Goal: Task Accomplishment & Management: Manage account settings

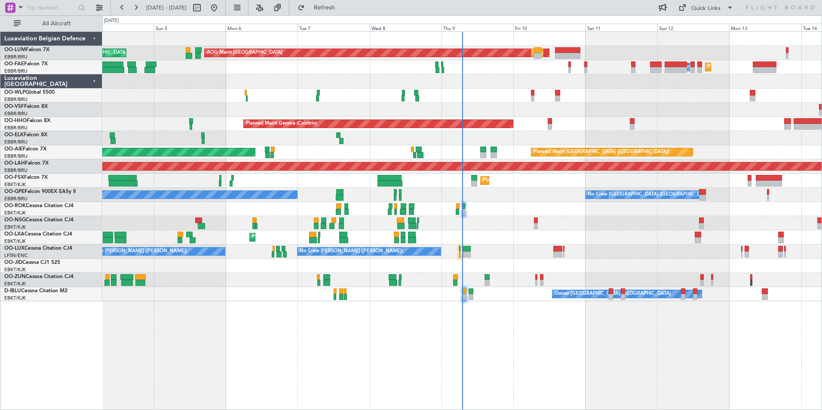
click at [89, 351] on div "AOG Maint [GEOGRAPHIC_DATA] Planned Maint [GEOGRAPHIC_DATA] ([GEOGRAPHIC_DATA])…" at bounding box center [411, 212] width 822 height 395
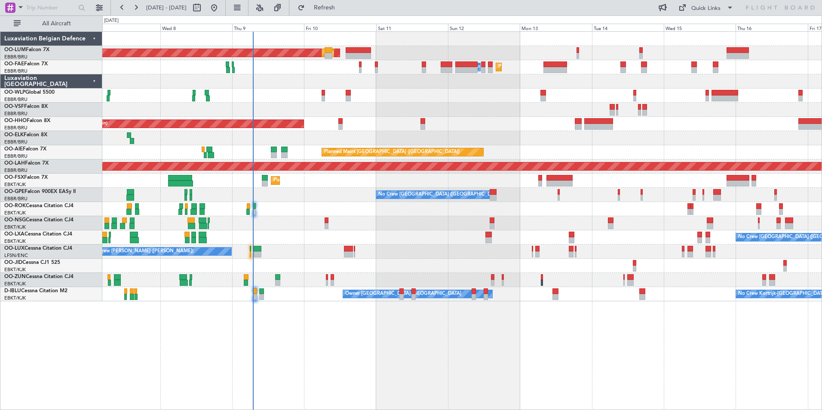
click at [121, 342] on div "AOG Maint Sibiu Planned Maint Brussels (Brussels National) Planned Maint Melsbr…" at bounding box center [462, 220] width 720 height 379
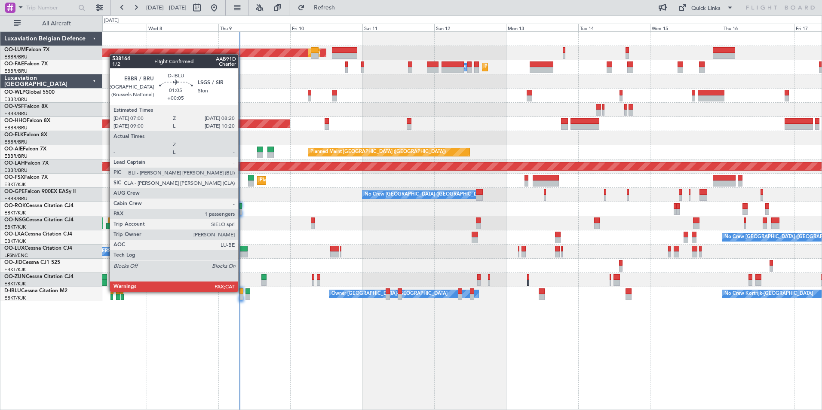
click at [242, 292] on div at bounding box center [241, 292] width 4 height 6
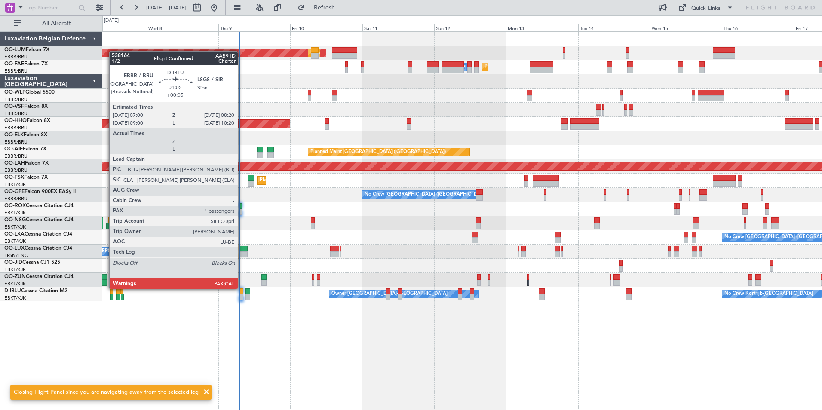
click at [242, 289] on div at bounding box center [241, 292] width 4 height 6
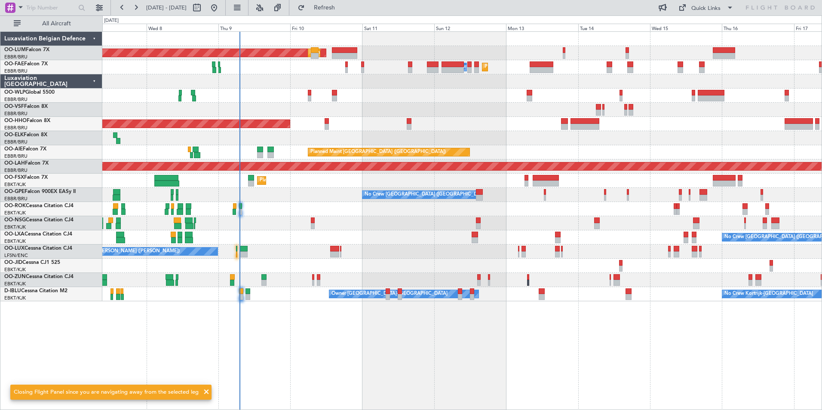
click at [204, 392] on span at bounding box center [206, 392] width 10 height 10
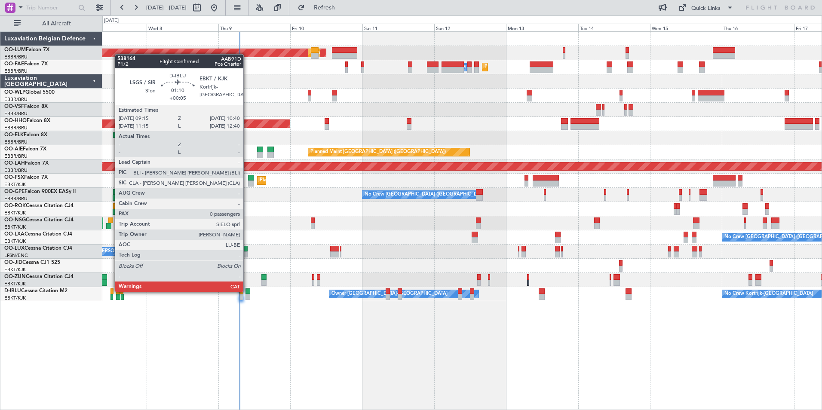
click at [247, 291] on div at bounding box center [248, 292] width 4 height 6
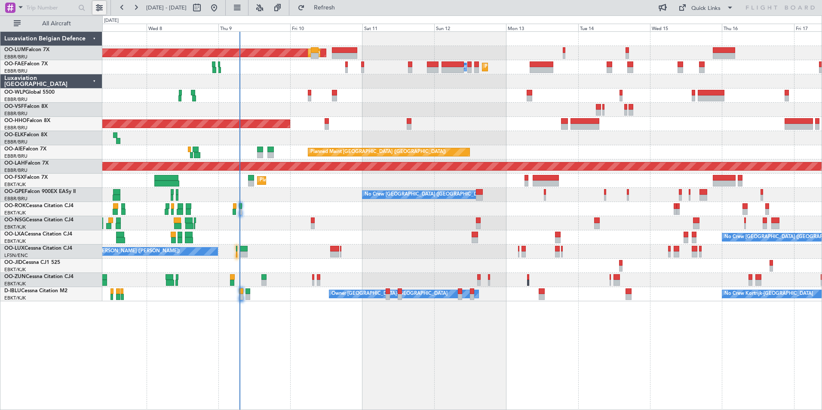
click at [99, 7] on button at bounding box center [99, 8] width 14 height 14
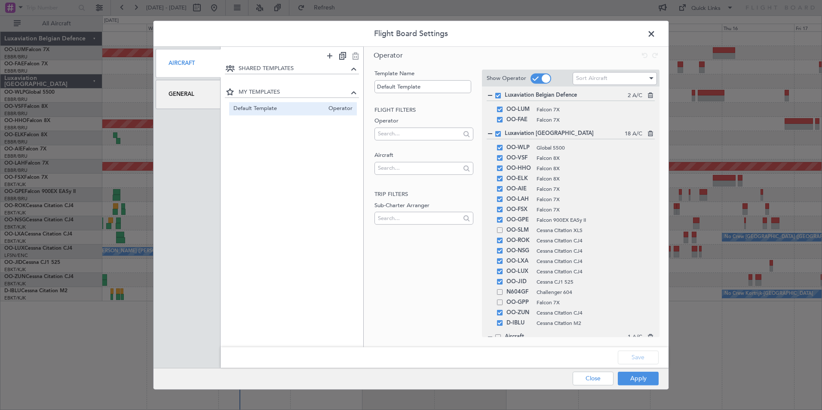
click at [199, 86] on div "General" at bounding box center [188, 94] width 65 height 29
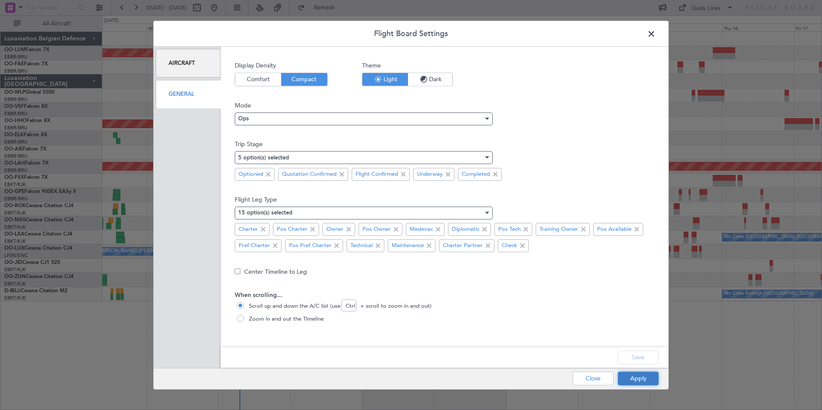
click at [647, 380] on button "Apply" at bounding box center [638, 379] width 41 height 14
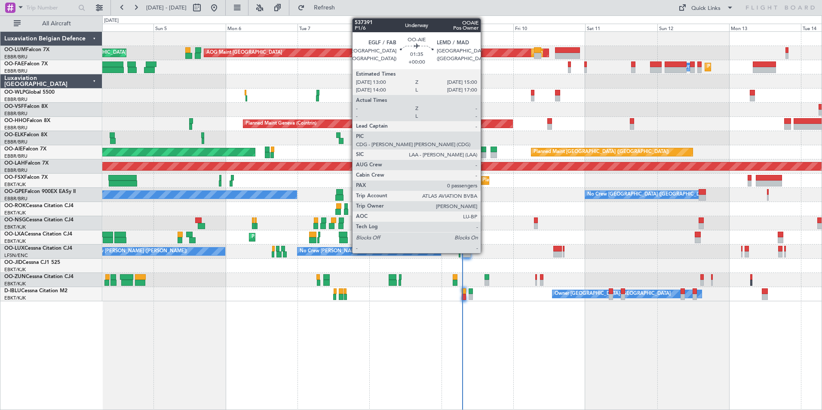
click at [486, 155] on div at bounding box center [483, 155] width 6 height 6
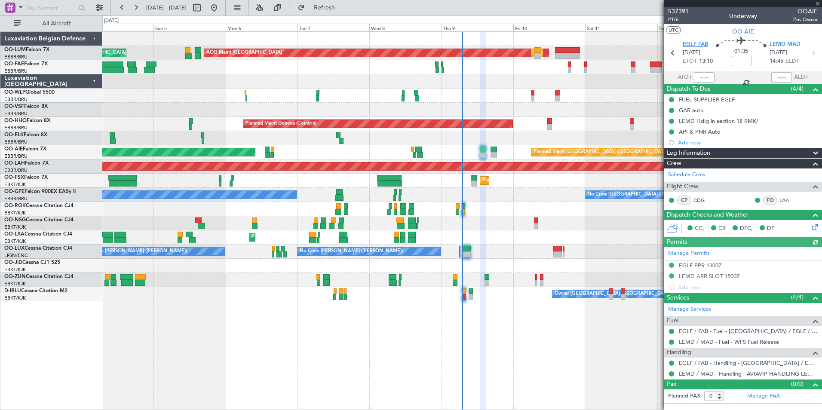
click at [686, 43] on span "EGLF FAB" at bounding box center [695, 44] width 25 height 9
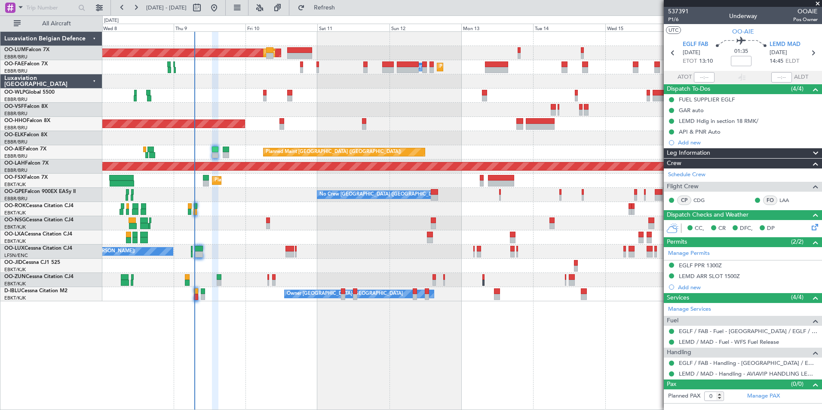
click at [90, 319] on div "AOG Maint Sibiu Planned Maint Brussels (Brussels National) Planned Maint Melsbr…" at bounding box center [411, 212] width 822 height 395
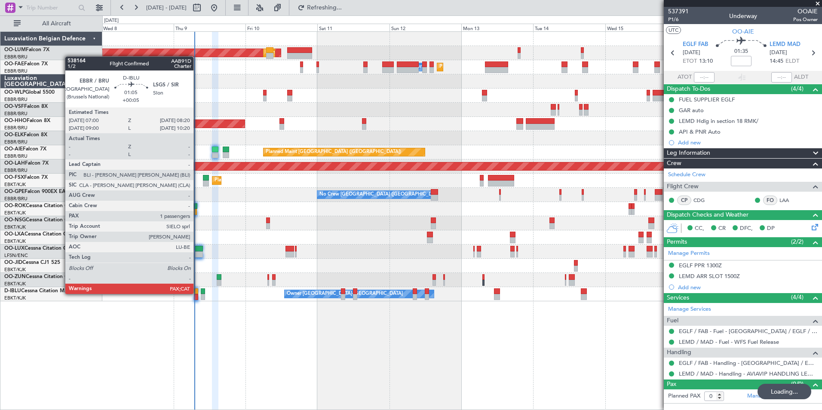
click at [197, 294] on div at bounding box center [196, 297] width 4 height 6
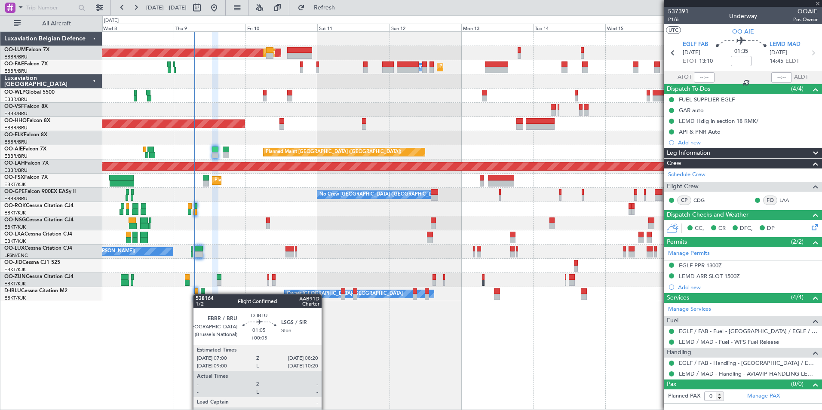
type input "+00:05"
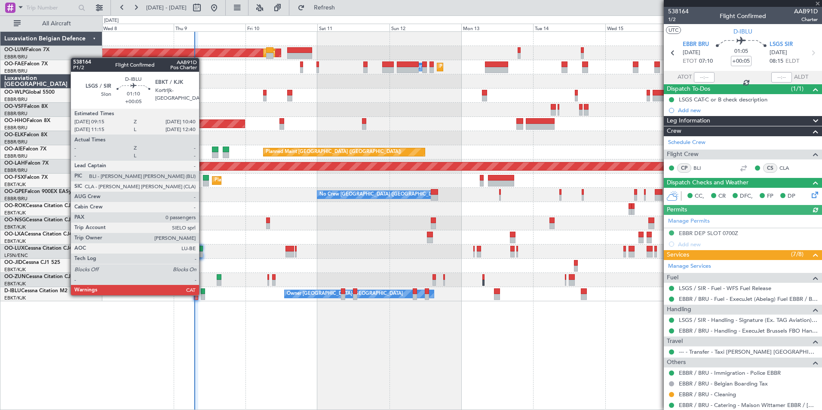
click at [203, 295] on div at bounding box center [203, 297] width 4 height 6
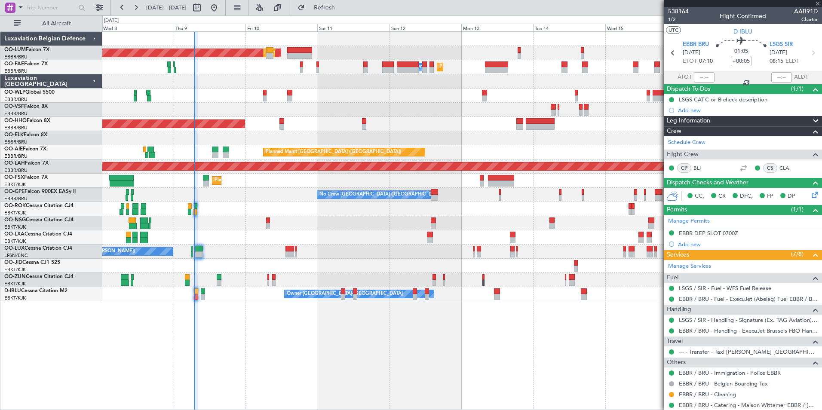
type input "0"
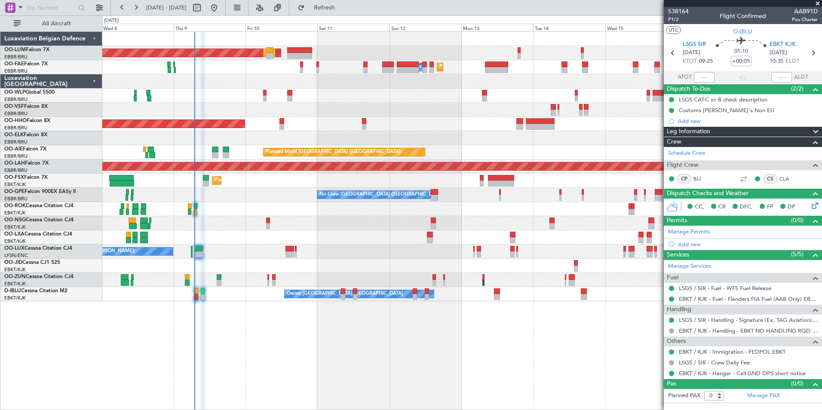
click at [187, 275] on div at bounding box center [462, 280] width 720 height 14
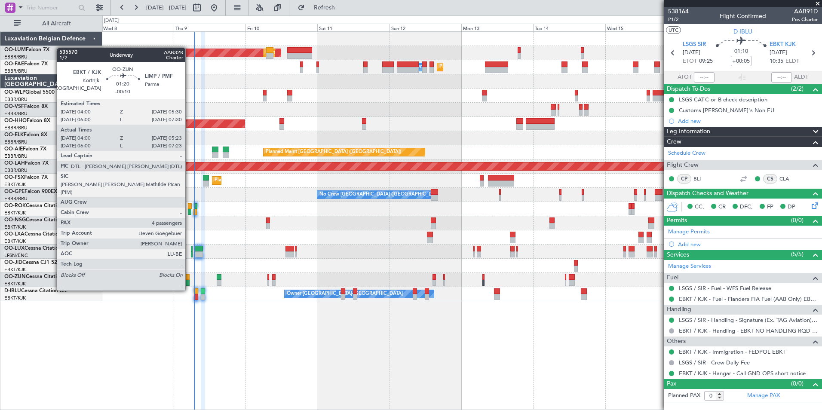
click at [189, 274] on div at bounding box center [187, 277] width 5 height 6
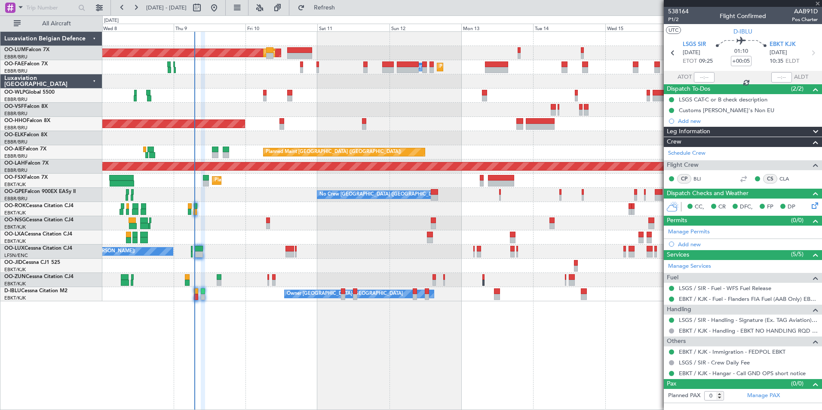
click at [188, 279] on div at bounding box center [187, 277] width 5 height 6
type input "-00:10"
type input "04:05"
type input "05:18"
type input "4"
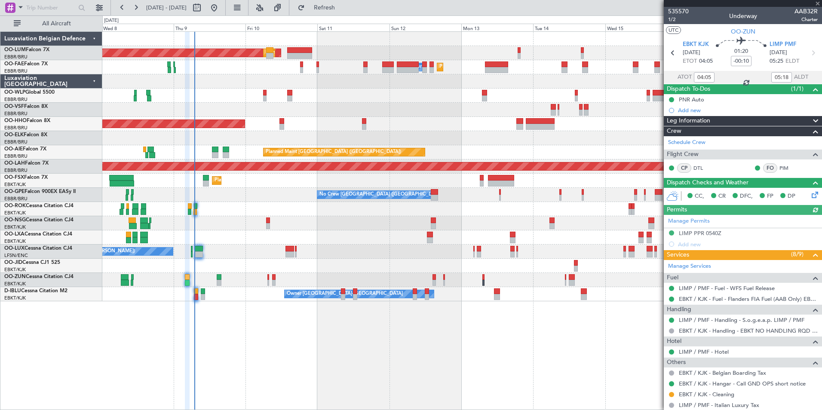
click at [219, 280] on div at bounding box center [219, 283] width 5 height 6
type input "-00:05"
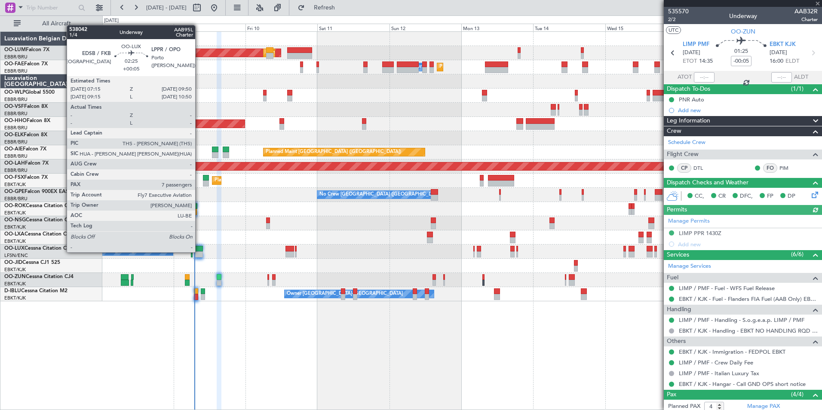
click at [199, 252] on div at bounding box center [199, 255] width 8 height 6
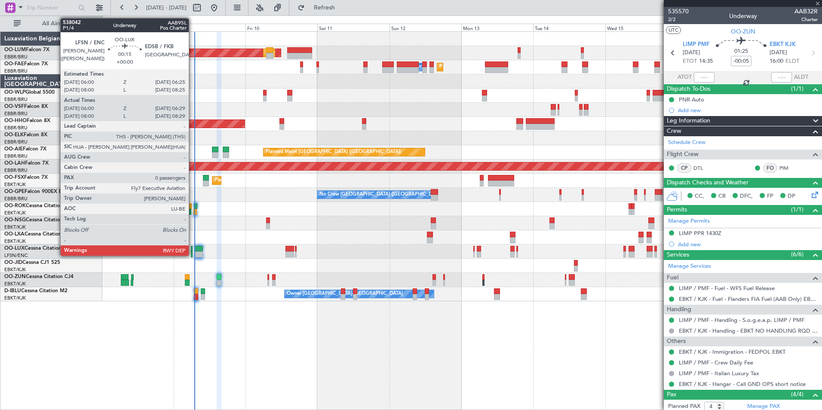
type input "+00:05"
type input "7"
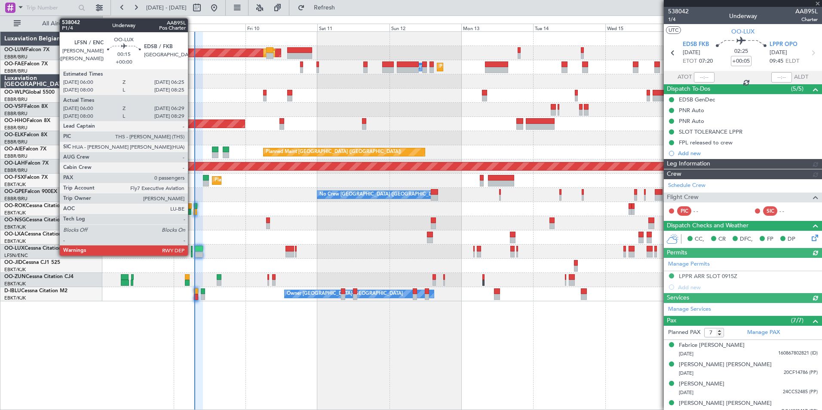
click at [192, 252] on div at bounding box center [192, 255] width 2 height 6
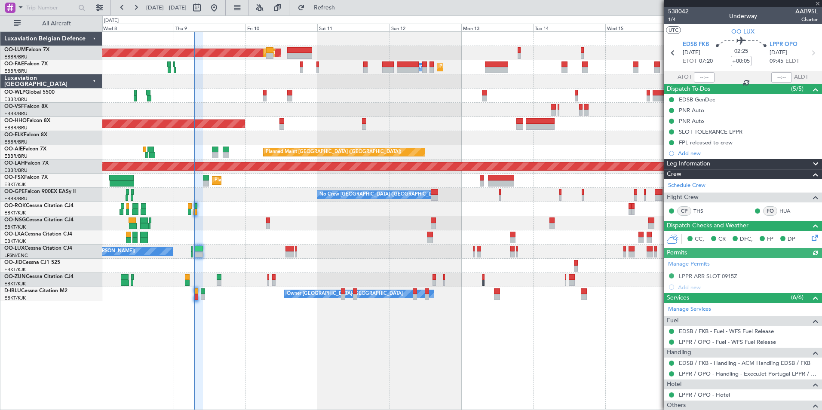
type input "06:05"
type input "06:24"
type input "0"
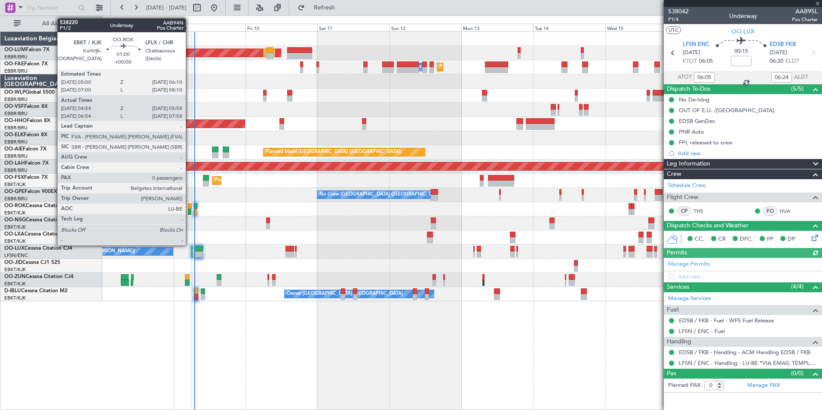
click at [190, 206] on div at bounding box center [190, 206] width 4 height 6
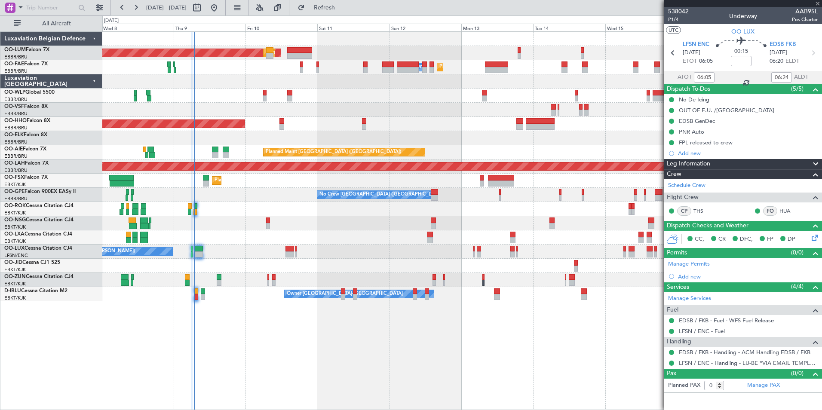
type input "04:59"
type input "05:53"
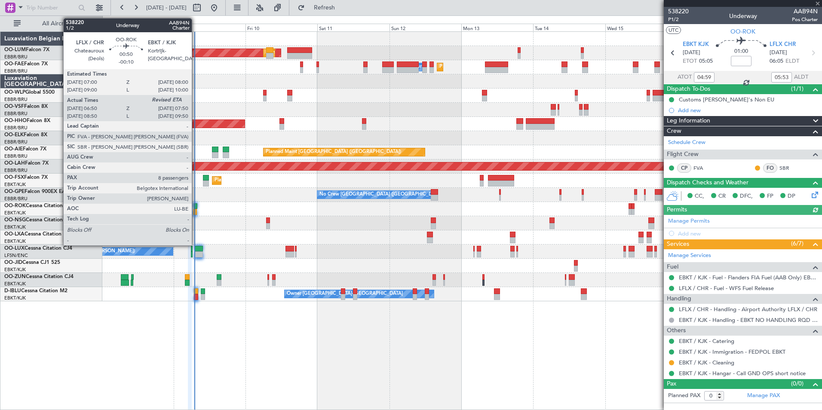
click at [196, 207] on div at bounding box center [195, 206] width 3 height 6
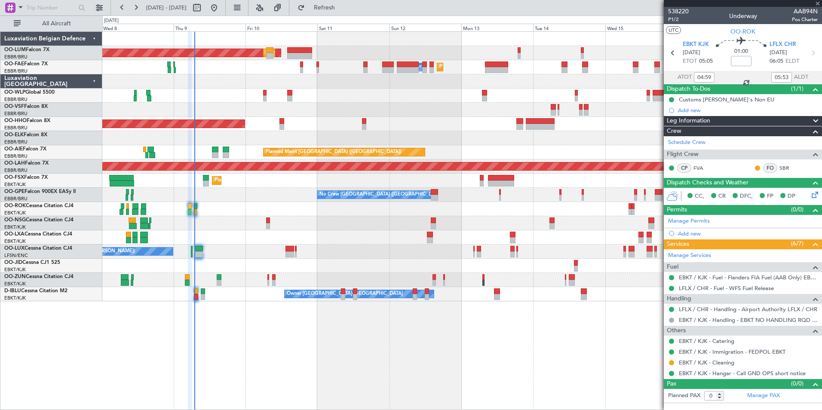
type input "-00:10"
type input "06:55"
type input "8"
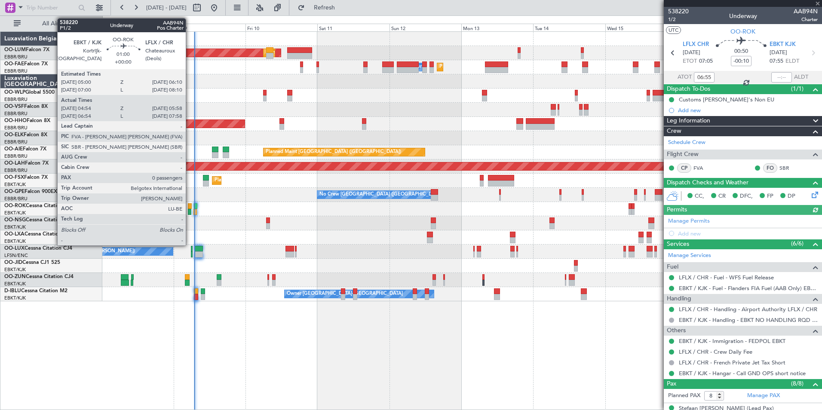
click at [190, 209] on div at bounding box center [189, 212] width 3 height 6
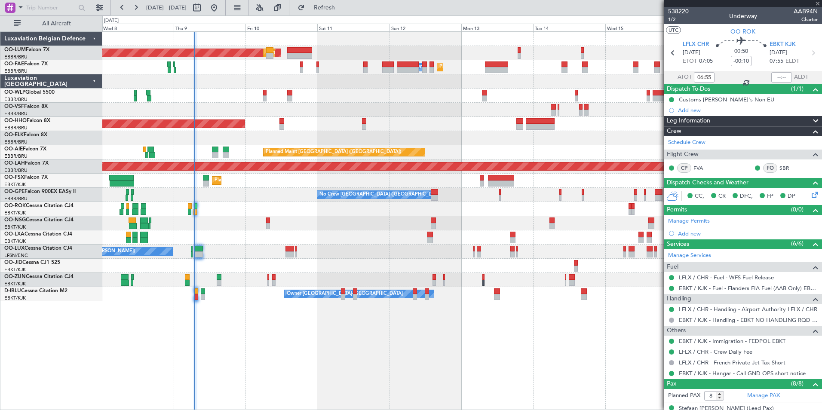
type input "04:59"
type input "05:53"
type input "0"
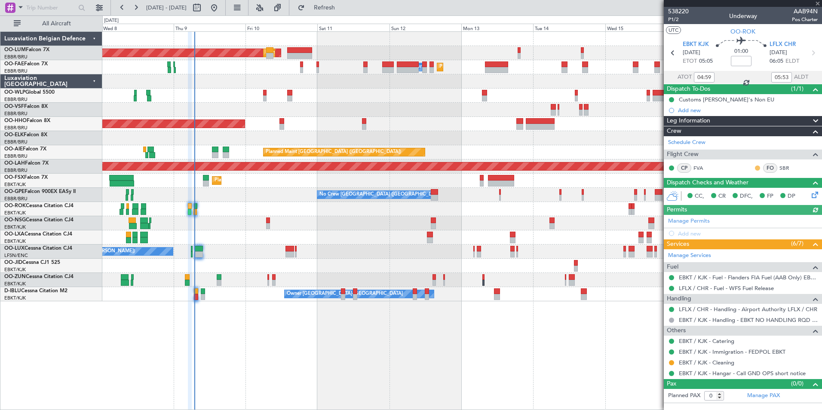
click at [760, 168] on button at bounding box center [757, 168] width 5 height 5
click at [749, 194] on span "Acknowledged" at bounding box center [761, 193] width 38 height 9
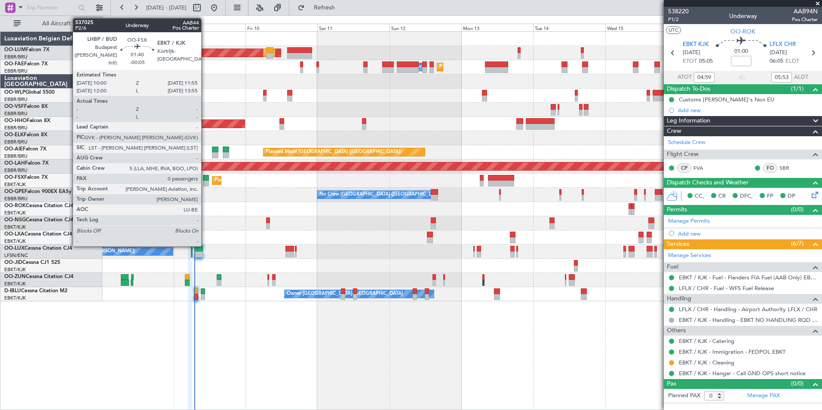
click at [205, 181] on div at bounding box center [206, 184] width 6 height 6
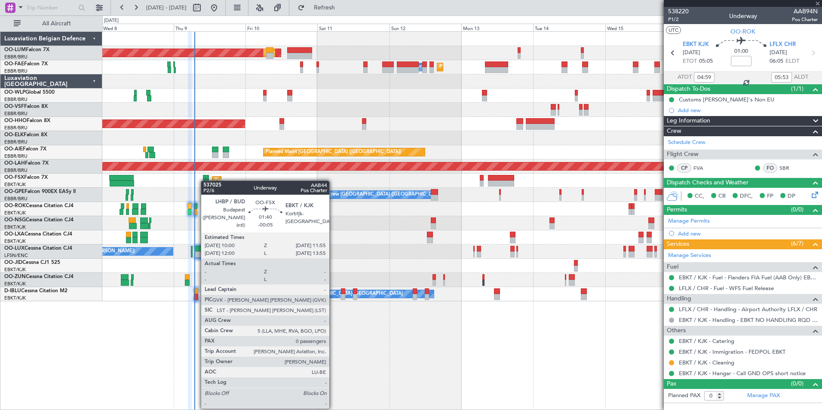
type input "-00:05"
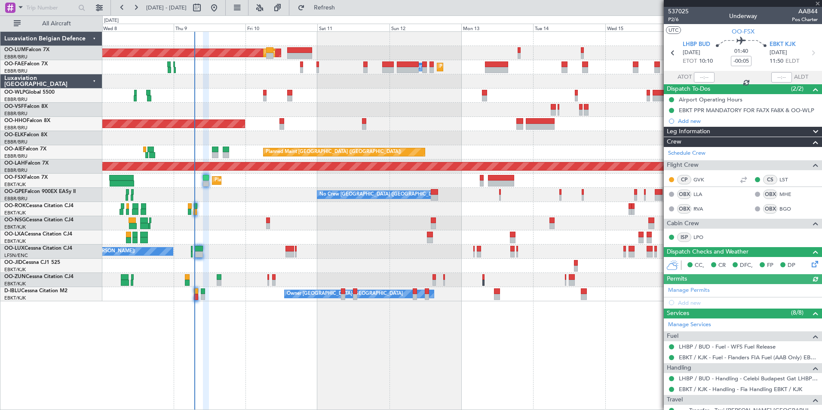
click at [219, 151] on div "Planned Maint London (Farnborough) Unplanned Maint London (Farnborough)" at bounding box center [462, 152] width 720 height 14
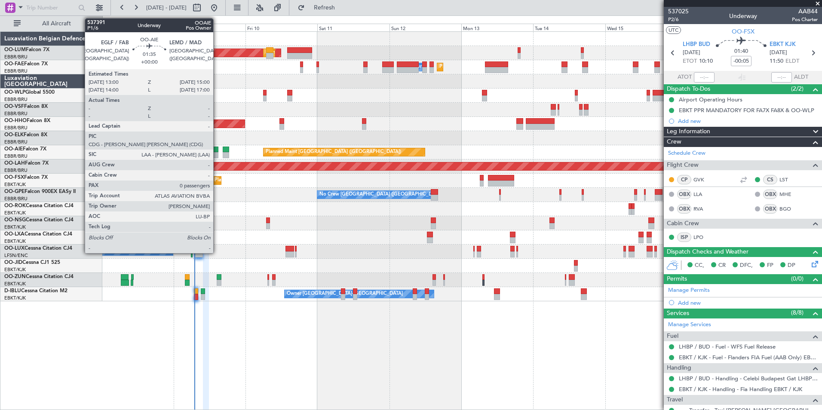
click at [215, 149] on div at bounding box center [215, 150] width 6 height 6
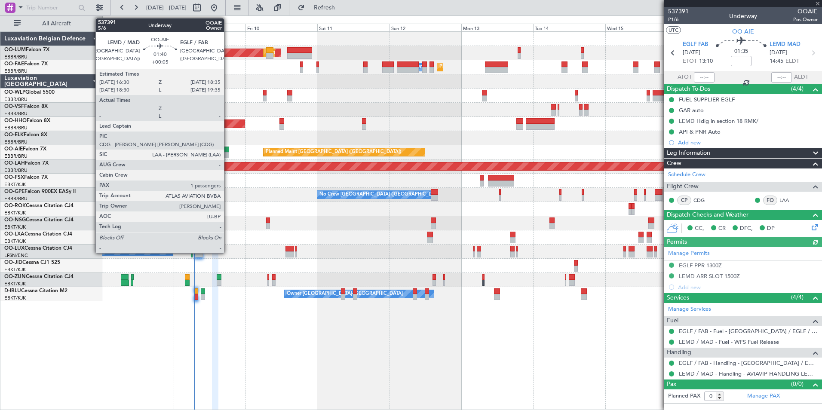
click at [228, 151] on div at bounding box center [226, 150] width 6 height 6
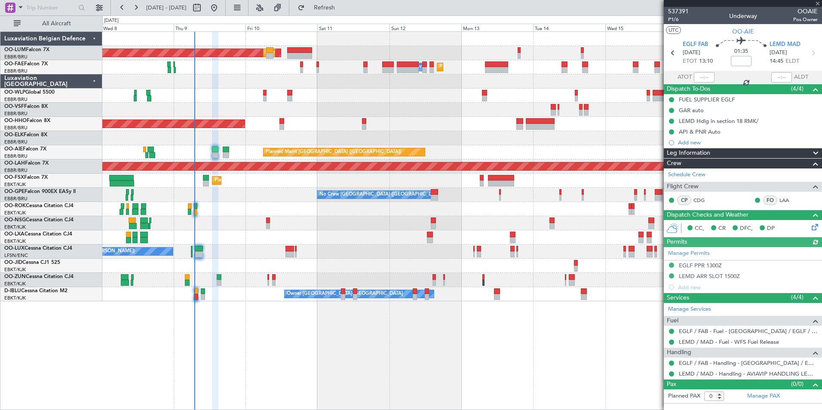
type input "+00:05"
type input "1"
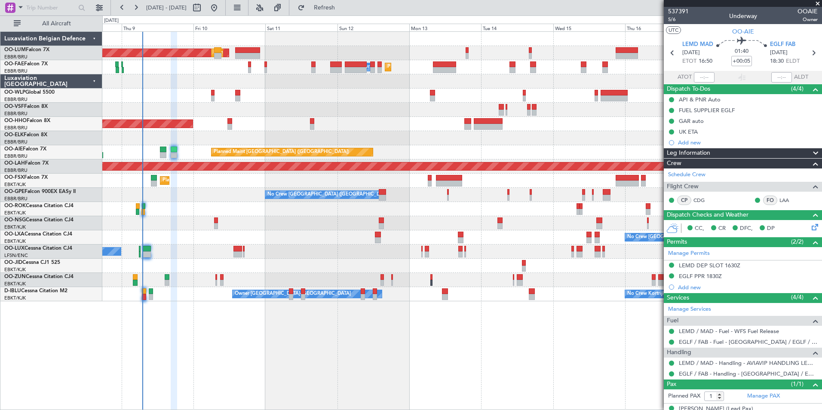
click at [268, 318] on div "AOG Maint Sibiu Planned Maint Brussels (Brussels National) Planned Maint Brusse…" at bounding box center [462, 220] width 720 height 379
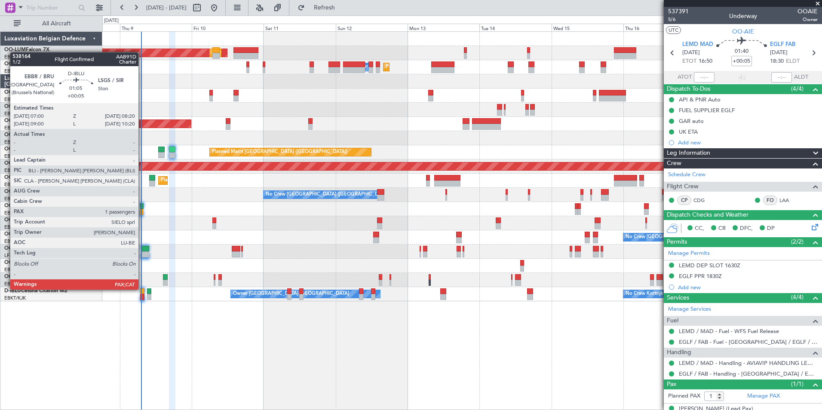
click at [142, 290] on div at bounding box center [142, 292] width 4 height 6
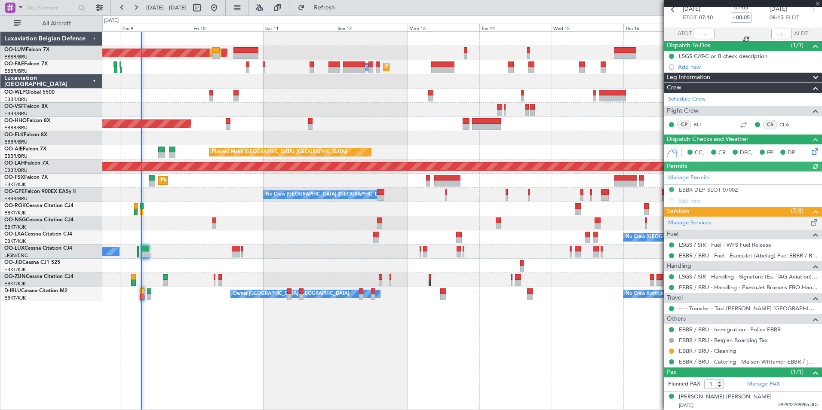
scroll to position [44, 0]
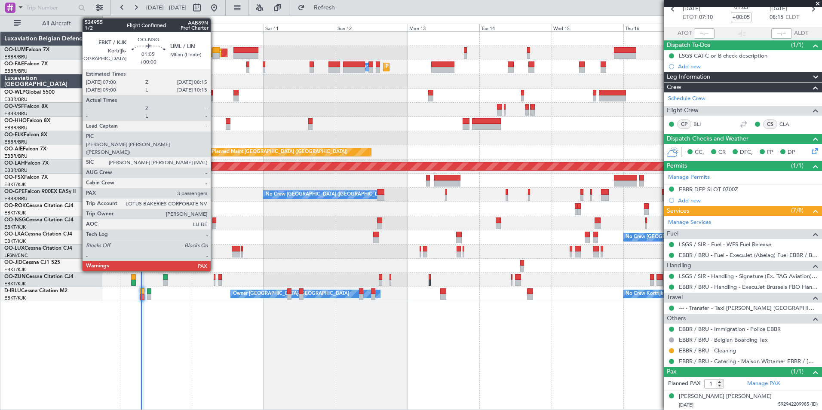
click at [215, 225] on div at bounding box center [214, 226] width 4 height 6
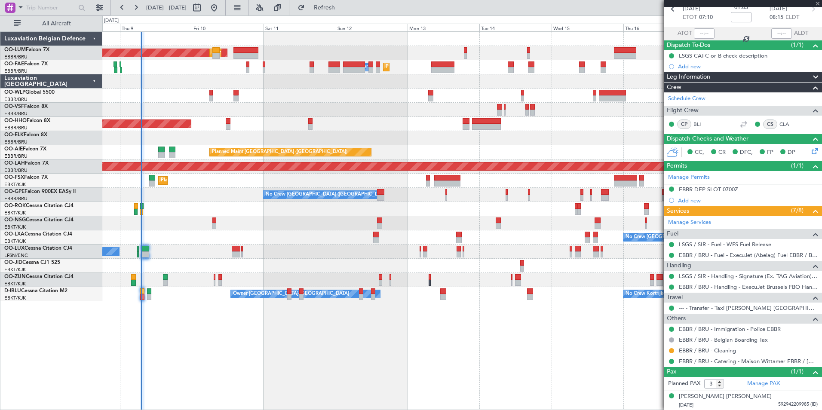
scroll to position [0, 0]
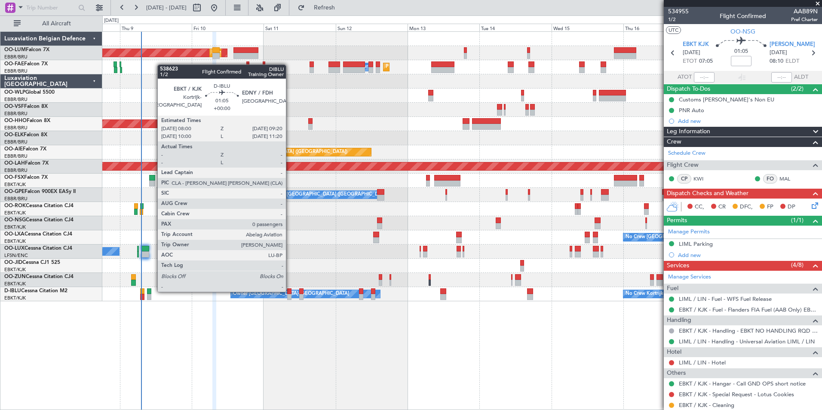
click at [290, 291] on div at bounding box center [289, 292] width 4 height 6
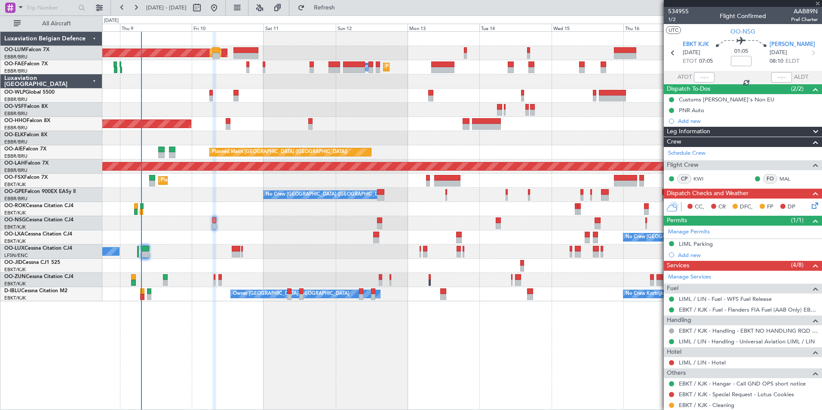
type input "0"
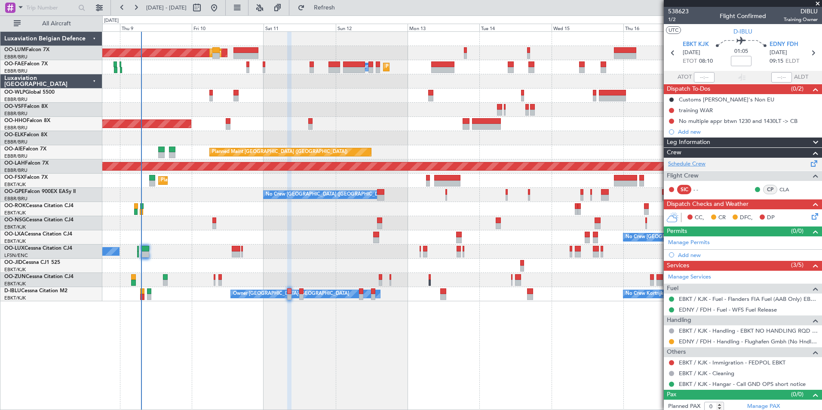
click at [697, 165] on link "Schedule Crew" at bounding box center [686, 164] width 37 height 9
click at [343, 6] on span "Refresh" at bounding box center [325, 8] width 36 height 6
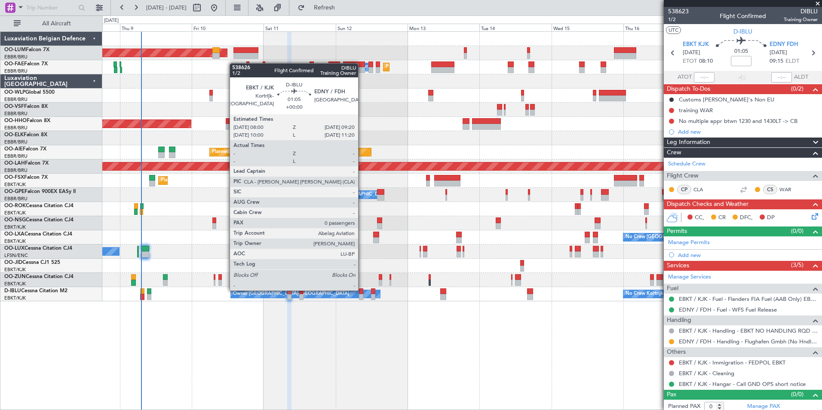
click at [362, 290] on div at bounding box center [361, 292] width 4 height 6
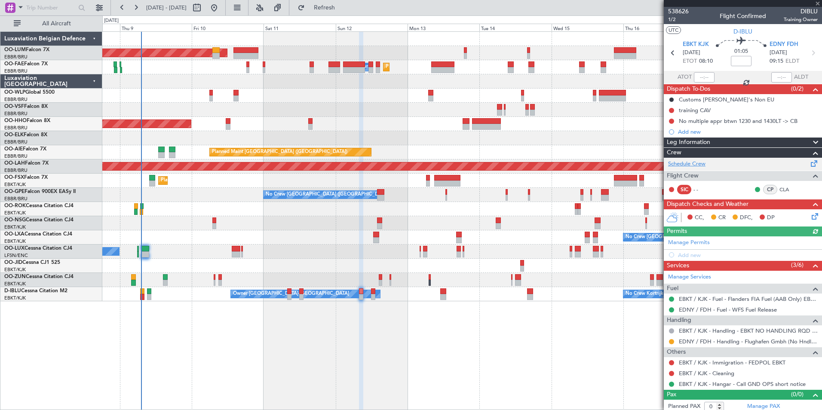
click at [696, 160] on link "Schedule Crew" at bounding box center [686, 164] width 37 height 9
click at [319, 9] on fb-refresh-button "Refresh" at bounding box center [319, 7] width 60 height 15
click at [343, 11] on span "Refresh" at bounding box center [325, 8] width 36 height 6
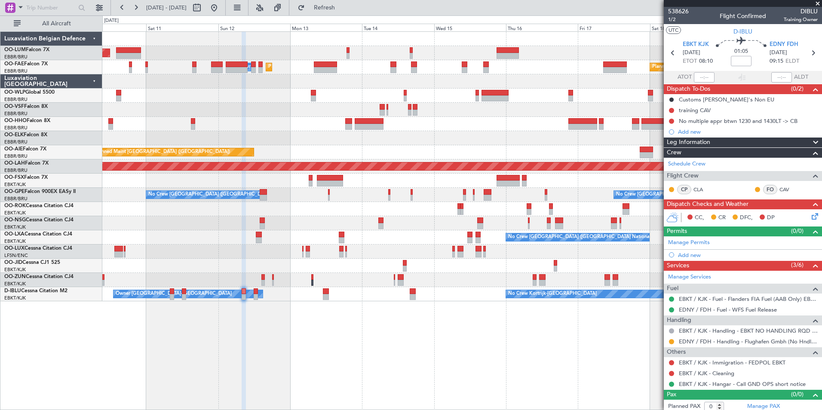
click at [379, 368] on div "Planned Maint Brussels (Brussels National) AOG Maint Sibiu Planned Maint Brusse…" at bounding box center [462, 220] width 720 height 379
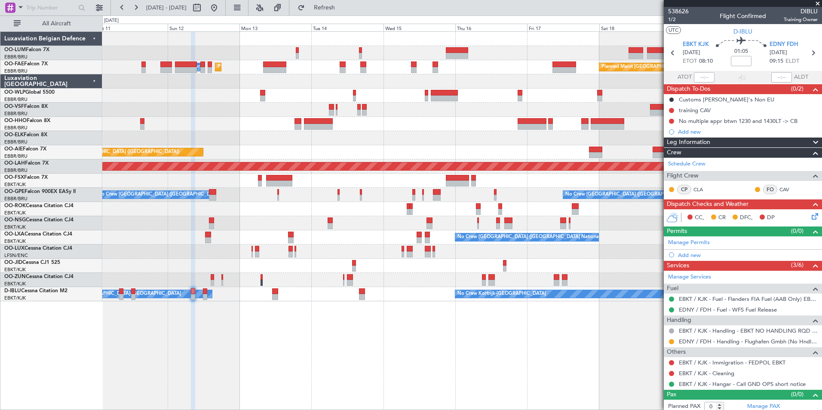
click at [345, 344] on div "Planned Maint Brussels (Brussels National) AOG Maint Sibiu Planned Maint Brusse…" at bounding box center [462, 220] width 720 height 379
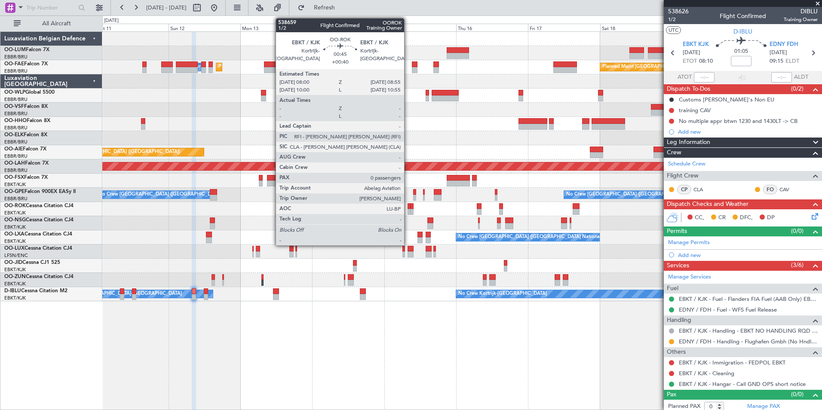
click at [408, 206] on div at bounding box center [409, 206] width 3 height 6
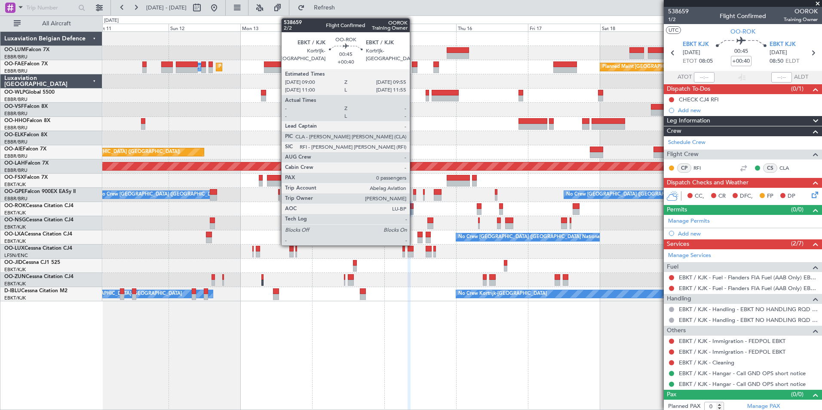
click at [414, 205] on div at bounding box center [412, 206] width 3 height 6
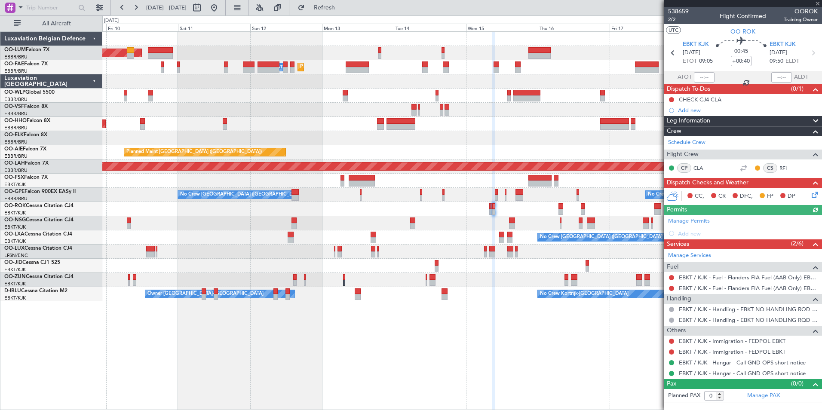
click at [447, 329] on div "Planned Maint Brussels (Brussels National) AOG Maint Sibiu Planned Maint Brusse…" at bounding box center [462, 220] width 720 height 379
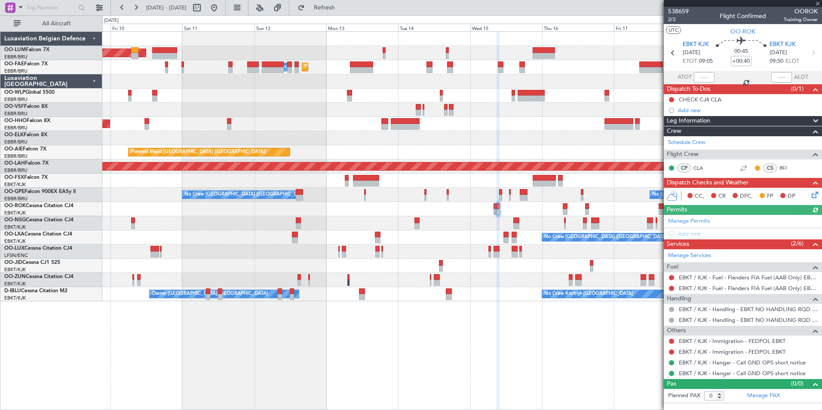
click at [442, 340] on div "Planned Maint Brussels (Brussels National) AOG Maint Sibiu Planned Maint Brusse…" at bounding box center [462, 220] width 720 height 379
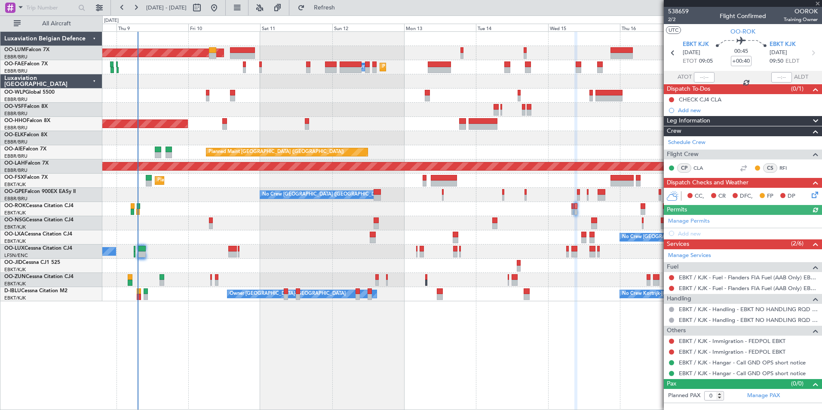
click at [459, 347] on div "Planned Maint Brussels (Brussels National) AOG Maint Sibiu Planned Maint Brusse…" at bounding box center [462, 220] width 720 height 379
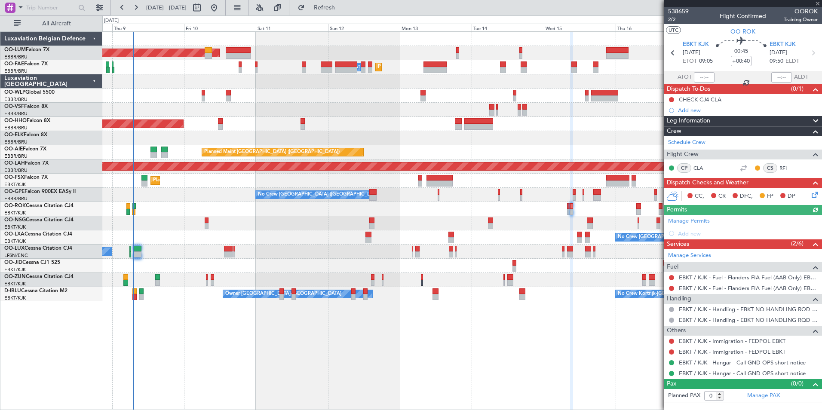
click at [301, 387] on div "Planned Maint Brussels (Brussels National) AOG Maint Sibiu Planned Maint Melsbr…" at bounding box center [462, 220] width 720 height 379
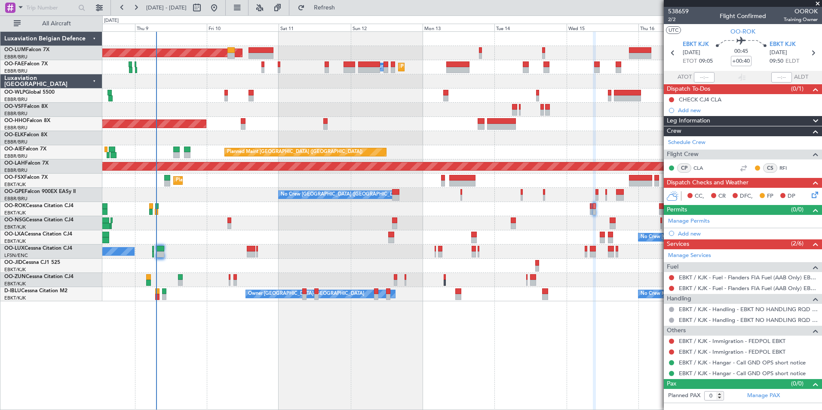
click at [511, 356] on div "Planned Maint Brussels (Brussels National) AOG Maint Sibiu Planned Maint Melsbr…" at bounding box center [462, 220] width 720 height 379
click at [171, 179] on div "Planned Maint Kortrijk-[GEOGRAPHIC_DATA]" at bounding box center [462, 181] width 720 height 14
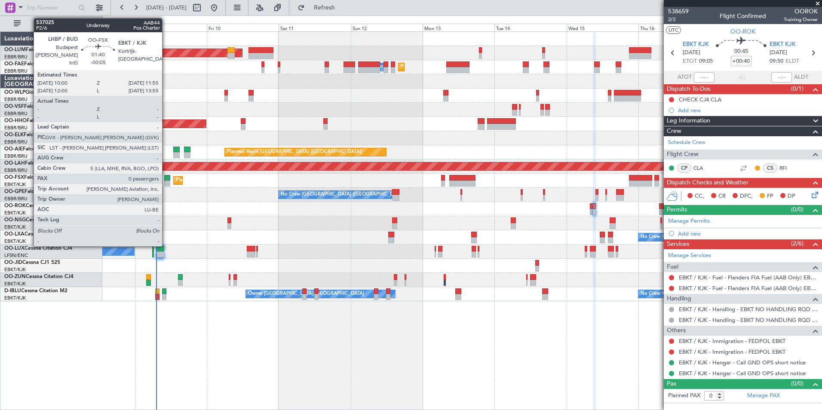
click at [167, 178] on div at bounding box center [167, 178] width 6 height 6
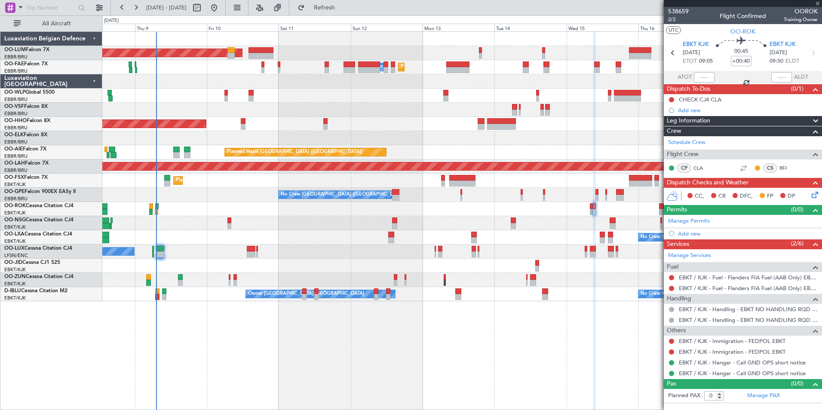
type input "-00:05"
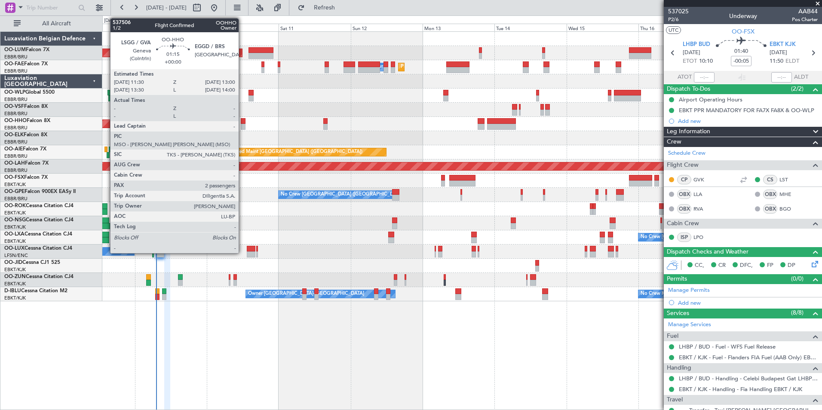
click at [243, 123] on div at bounding box center [243, 121] width 5 height 6
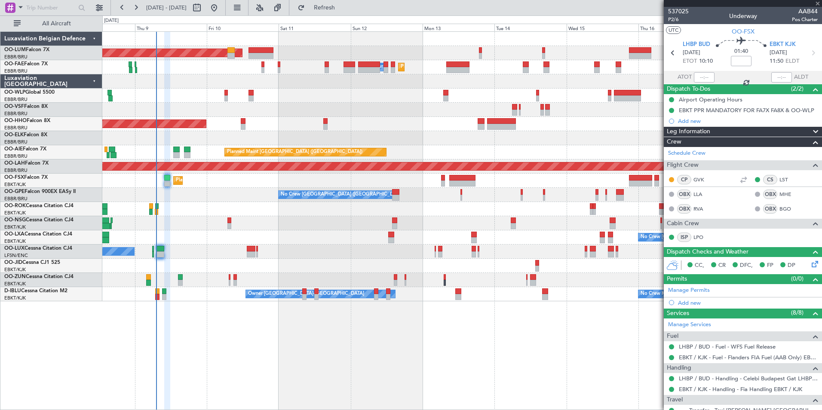
type input "2"
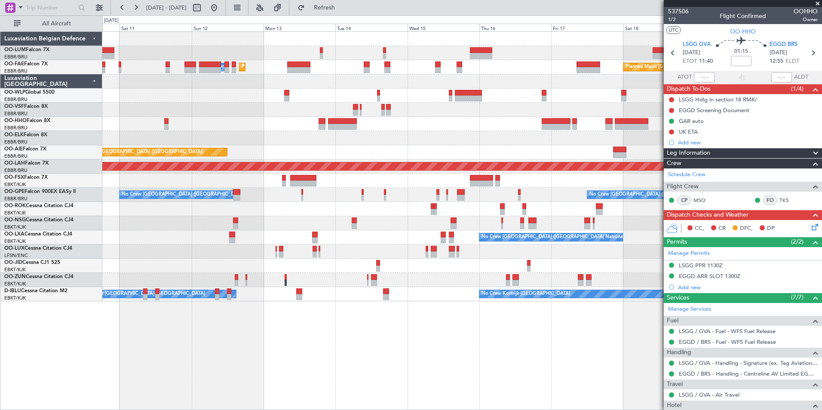
click at [157, 335] on div "Planned Maint Brussels (Brussels National) AOG Maint Sibiu Planned Maint Brusse…" at bounding box center [462, 220] width 720 height 379
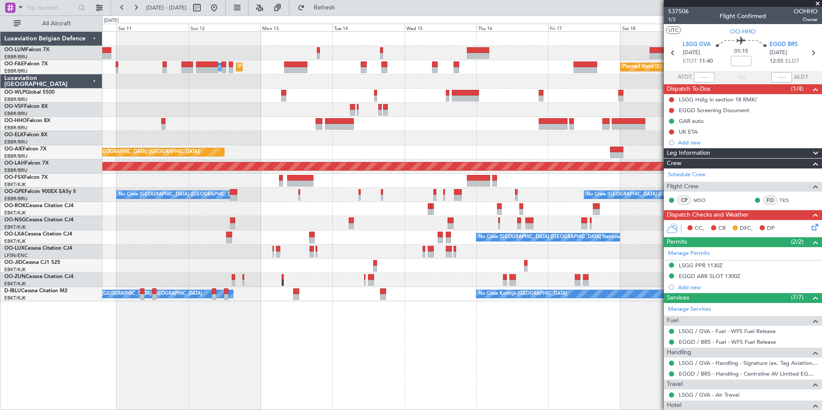
click at [271, 330] on div "Planned Maint Brussels (Brussels National) AOG Maint Sibiu Planned Maint Brusse…" at bounding box center [462, 220] width 720 height 379
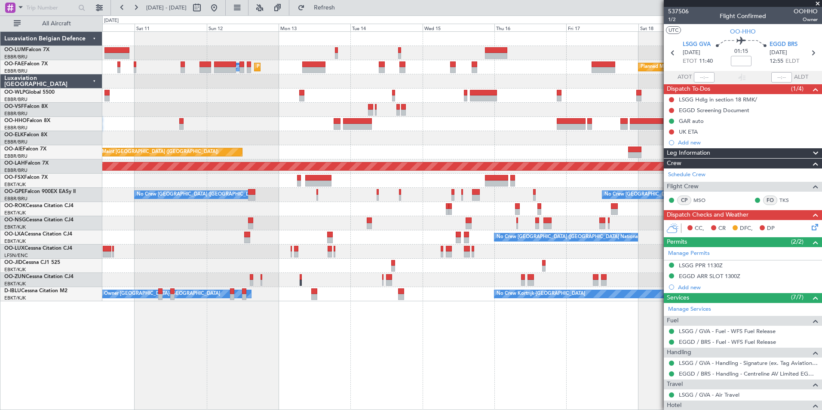
click at [239, 314] on div "Planned Maint Brussels (Brussels National) AOG Maint Sibiu Planned Maint Brusse…" at bounding box center [462, 220] width 720 height 379
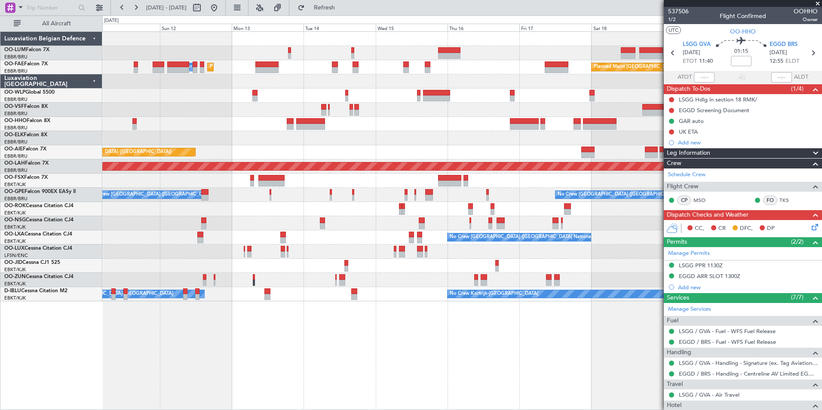
click at [249, 349] on div "Planned Maint Brussels (Brussels National) AOG Maint Sibiu Planned Maint Brusse…" at bounding box center [462, 220] width 720 height 379
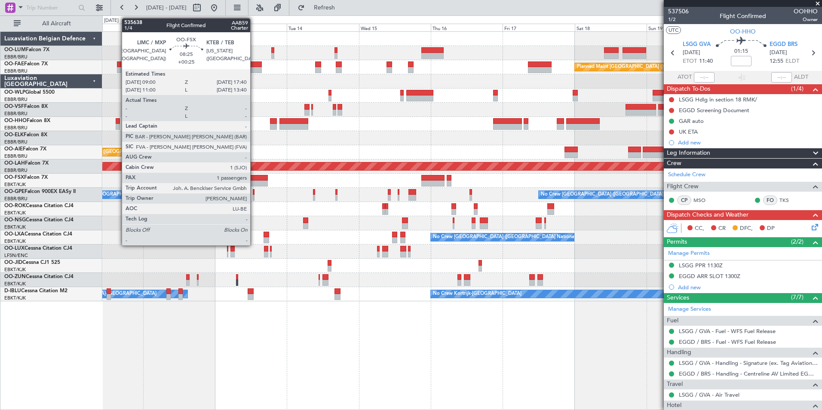
click at [254, 181] on div at bounding box center [255, 184] width 26 height 6
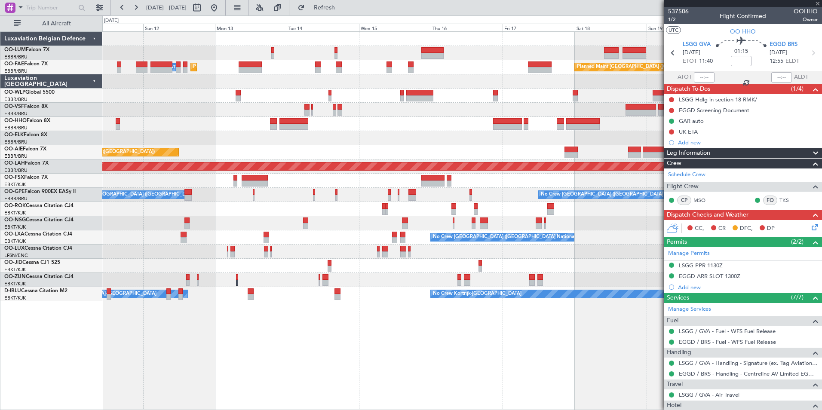
type input "+00:25"
type input "1"
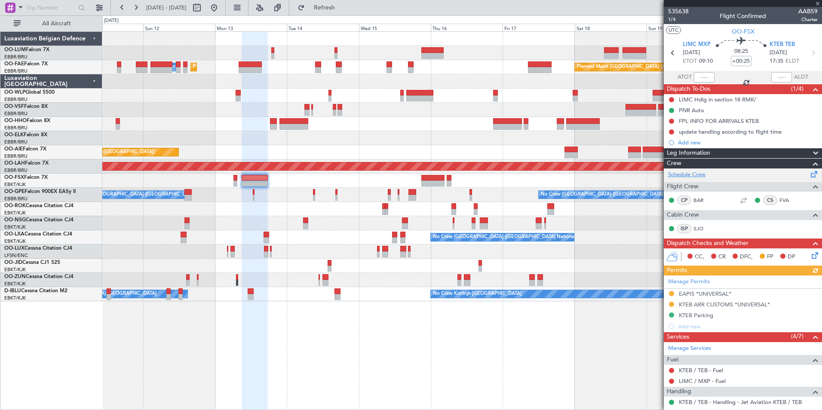
click at [685, 172] on link "Schedule Crew" at bounding box center [686, 175] width 37 height 9
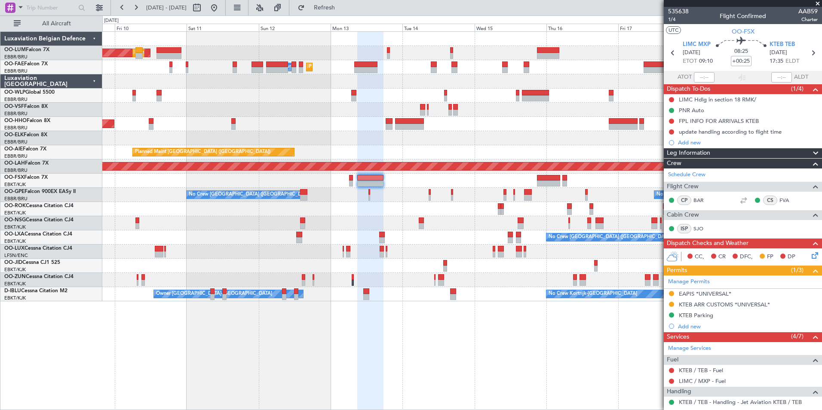
click at [551, 363] on div "AOG Maint Sibiu Planned Maint Brussels (Brussels National) Planned Maint Brusse…" at bounding box center [462, 220] width 720 height 379
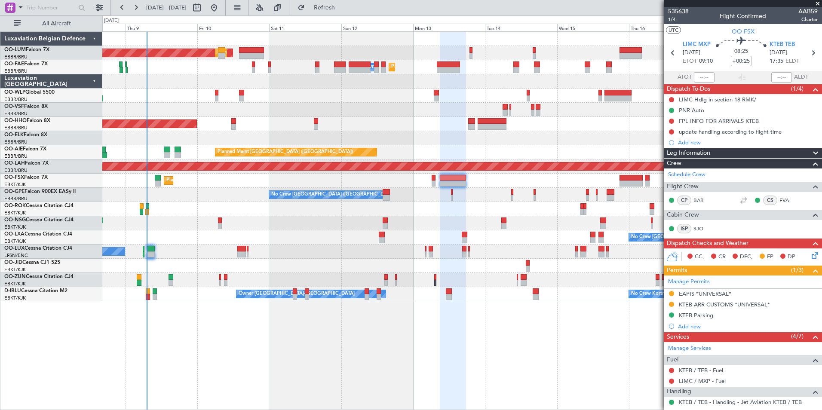
click at [545, 362] on div "AOG Maint Sibiu Planned Maint Brussels (Brussels National) Planned Maint Brusse…" at bounding box center [462, 220] width 720 height 379
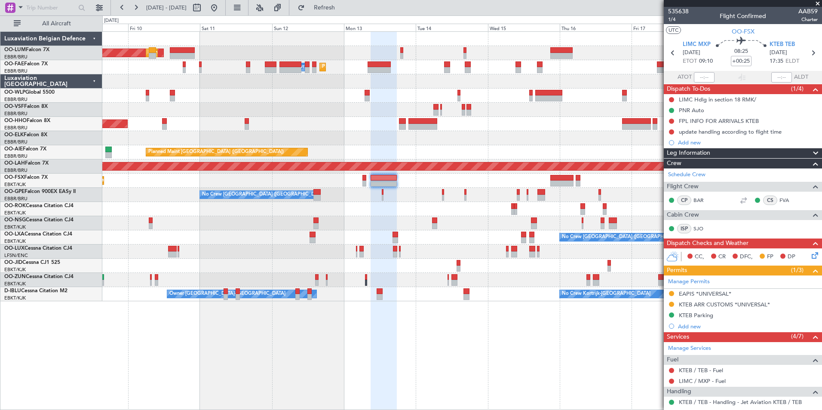
click at [456, 376] on div "AOG Maint Sibiu Planned Maint Brussels (Brussels National) Planned Maint Brusse…" at bounding box center [462, 220] width 720 height 379
click at [468, 356] on div "AOG Maint Sibiu Planned Maint Brussels (Brussels National) Planned Maint Brusse…" at bounding box center [462, 220] width 720 height 379
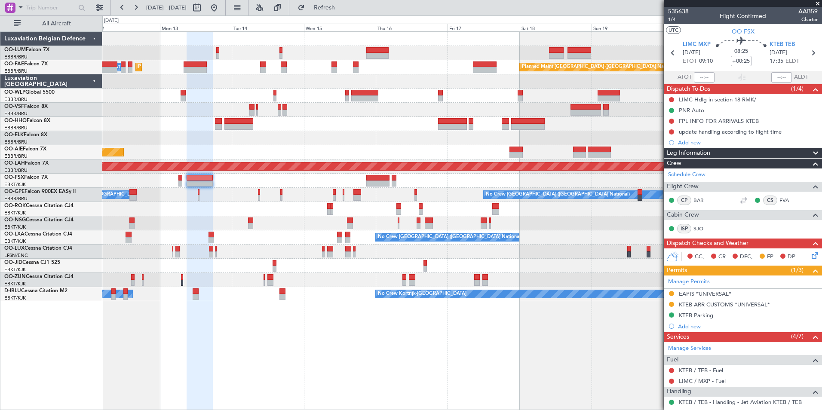
click at [420, 383] on div "Planned Maint Brussels (Brussels National) AOG Maint Sibiu Planned Maint Brusse…" at bounding box center [462, 220] width 720 height 379
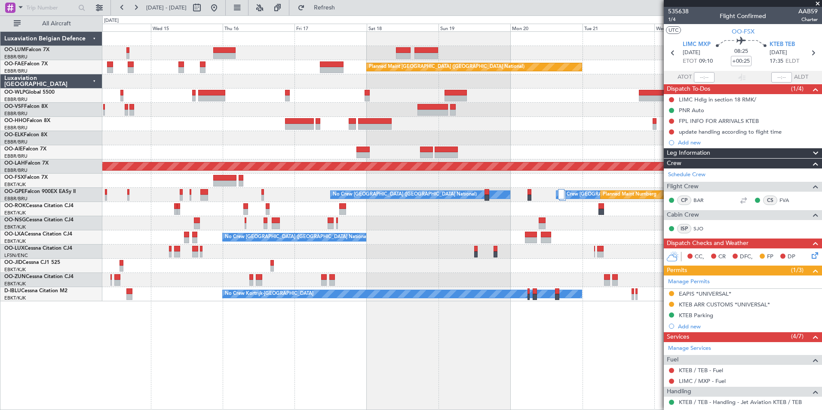
click at [113, 131] on div "Owner Melsbroek Air Base Owner Melsbroek Air Base Planned Maint Brussels (Bruss…" at bounding box center [462, 167] width 720 height 270
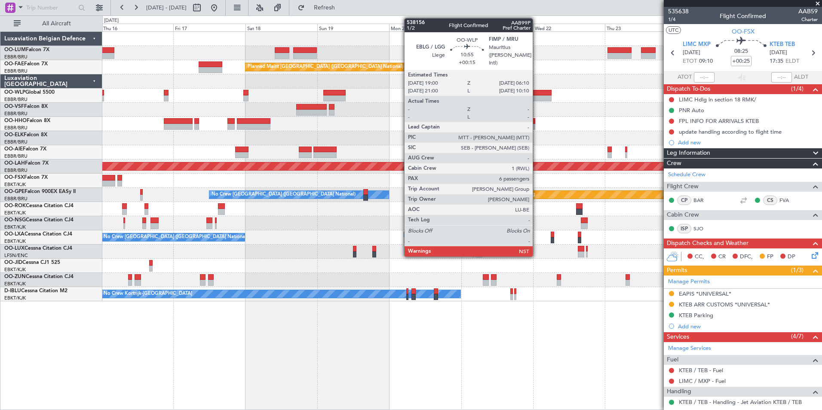
click at [537, 98] on div at bounding box center [535, 98] width 34 height 6
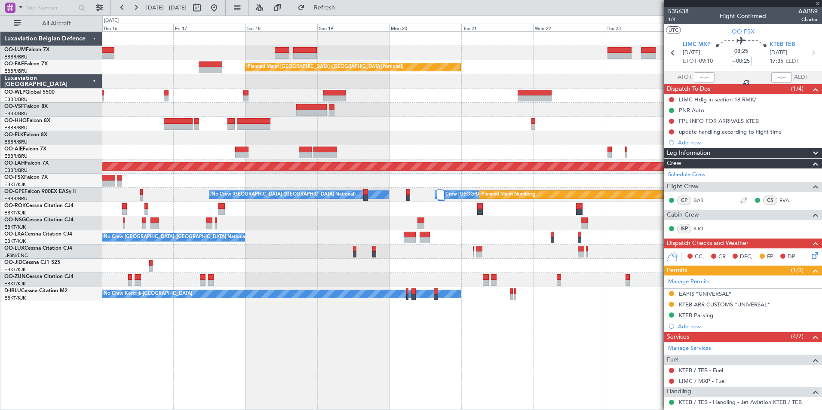
type input "+00:15"
type input "6"
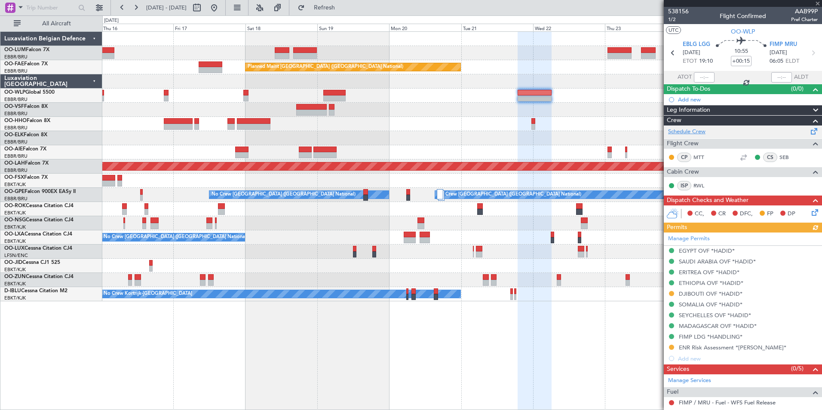
click at [698, 134] on link "Schedule Crew" at bounding box center [686, 132] width 37 height 9
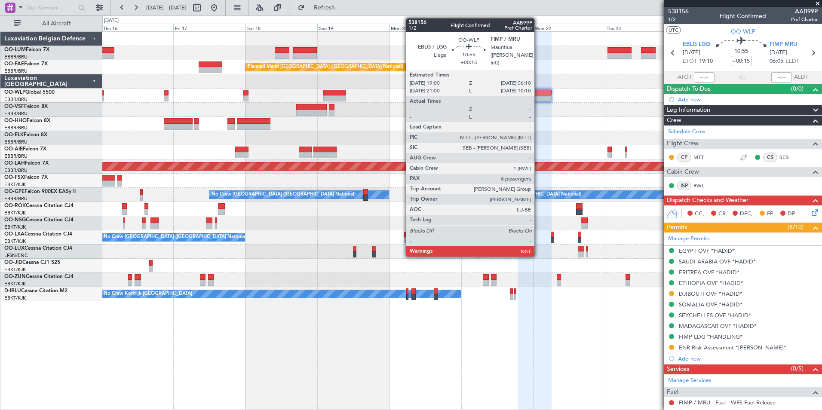
click at [539, 92] on div at bounding box center [535, 93] width 34 height 6
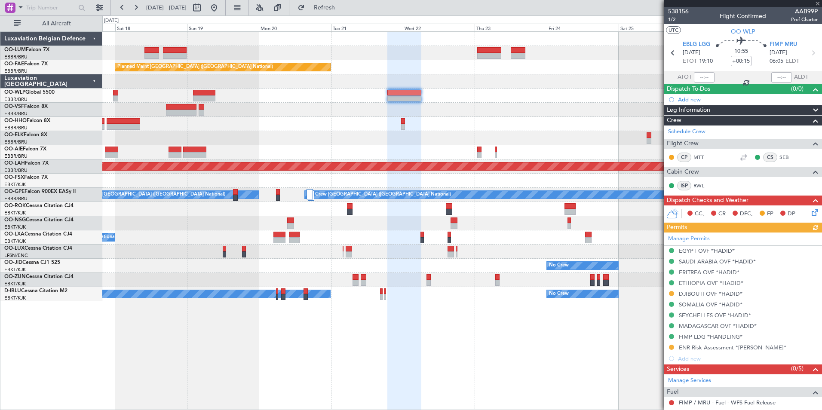
click at [315, 115] on div at bounding box center [462, 110] width 720 height 14
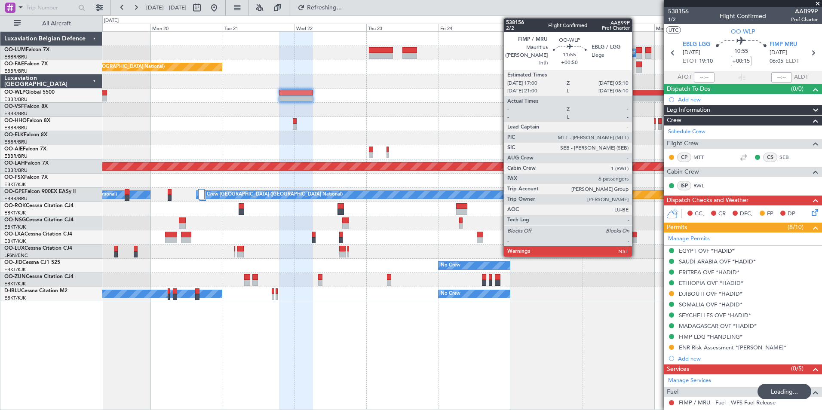
click at [636, 97] on div at bounding box center [651, 98] width 37 height 6
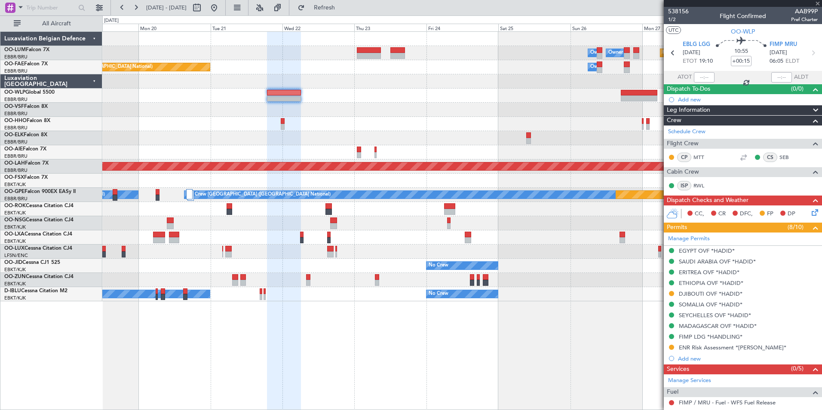
click at [525, 137] on div "Owner Melsbroek Air Base Owner Melsbroek Air Base Planned Maint Kortrijk-Wevelg…" at bounding box center [462, 167] width 720 height 270
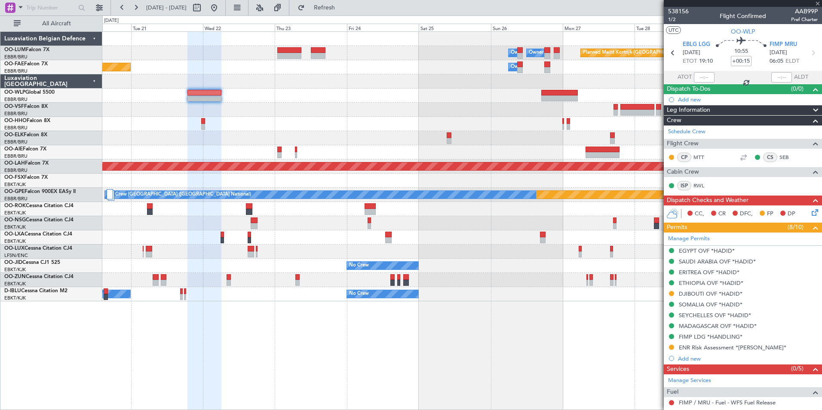
type input "+00:50"
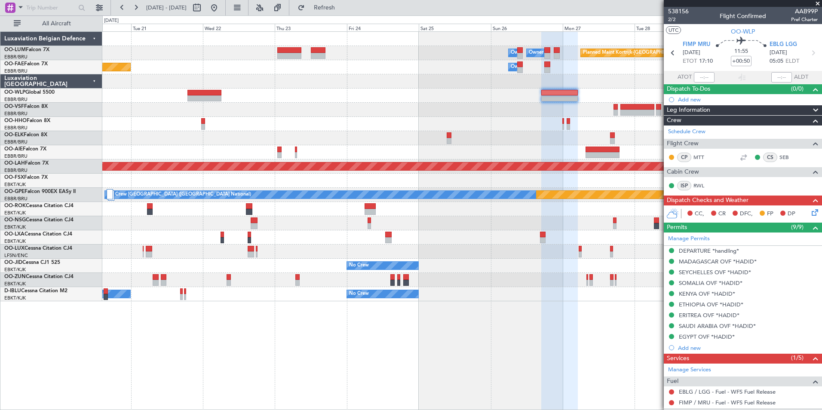
click at [427, 234] on div at bounding box center [462, 238] width 720 height 14
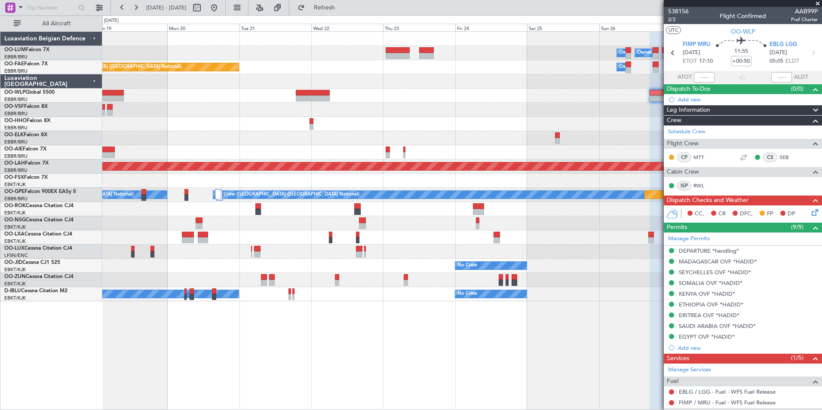
click at [423, 241] on div "No Crew [GEOGRAPHIC_DATA] ([GEOGRAPHIC_DATA] National)" at bounding box center [462, 238] width 720 height 14
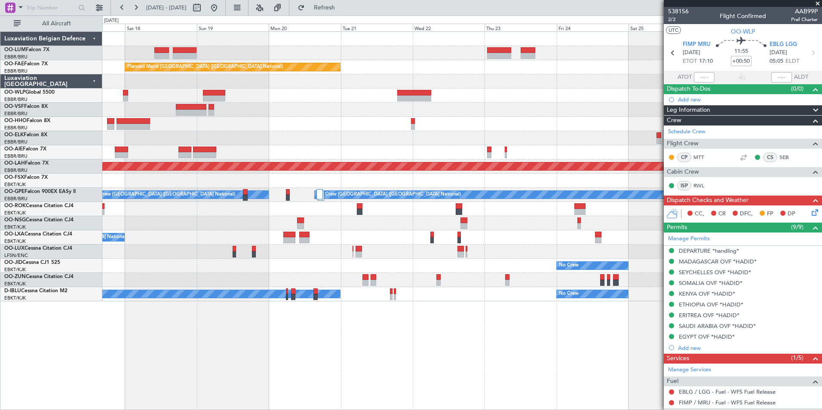
click at [451, 326] on div "Owner Melsbroek Air Base Owner Melsbroek Air Base Planned Maint Kortrijk-Wevelg…" at bounding box center [462, 220] width 720 height 379
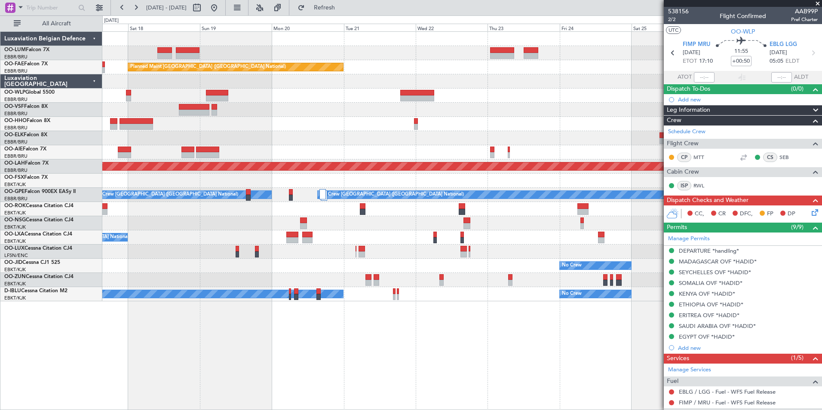
click at [503, 332] on div "Owner Melsbroek Air Base Owner Melsbroek Air Base Planned Maint Kortrijk-Wevelg…" at bounding box center [462, 220] width 720 height 379
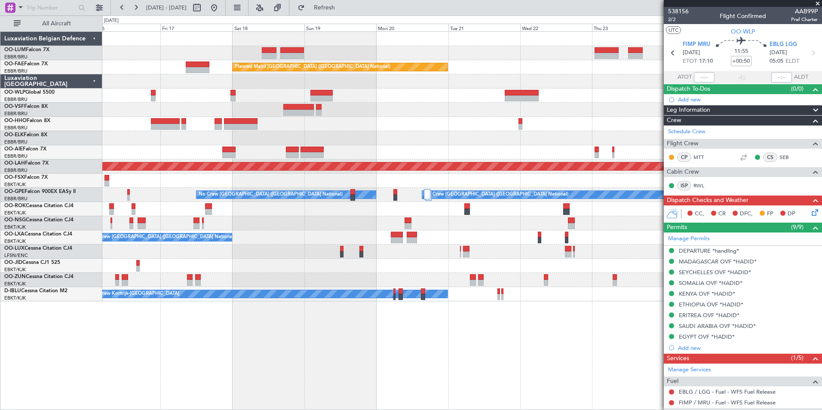
click at [473, 349] on div "Owner Melsbroek Air Base Owner Melsbroek Air Base Planned Maint Kortrijk-Wevelg…" at bounding box center [462, 220] width 720 height 379
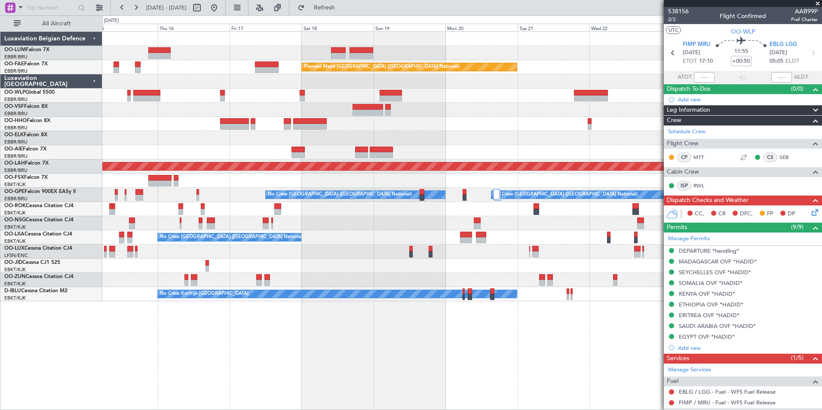
click at [421, 358] on div "Owner Melsbroek Air Base Owner Melsbroek Air Base Planned Maint Kortrijk-Wevelg…" at bounding box center [462, 220] width 720 height 379
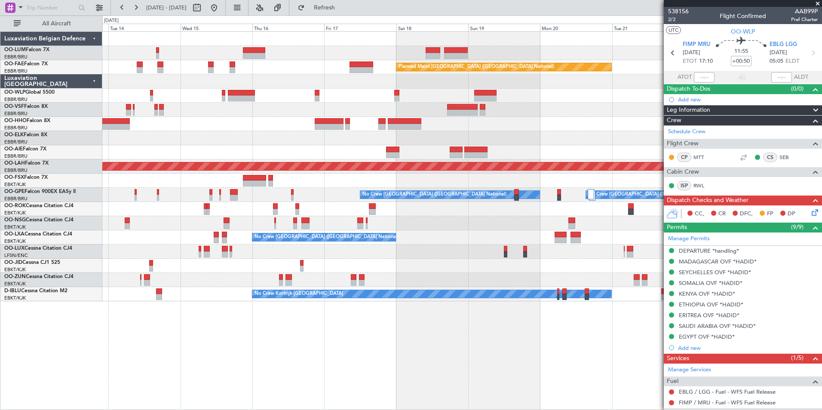
click at [400, 350] on div "Owner Melsbroek Air Base Planned Maint Brussels (Brussels National) Planned Mai…" at bounding box center [462, 220] width 720 height 379
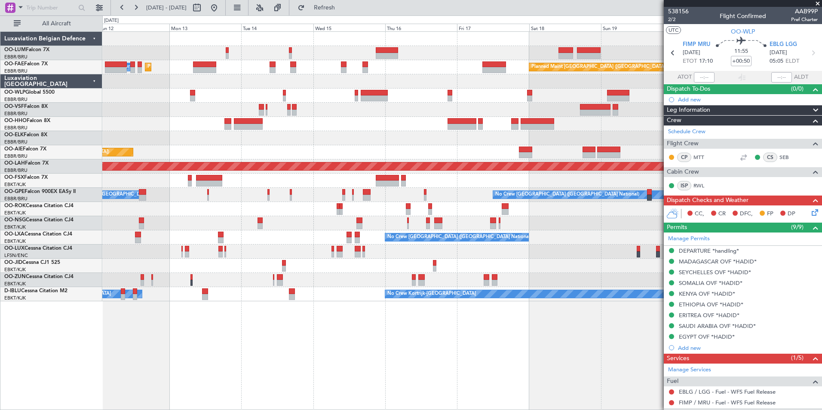
click at [410, 355] on div "Planned Maint Brussels (Brussels National) AOG Maint Sibiu Planned Maint Brusse…" at bounding box center [462, 220] width 720 height 379
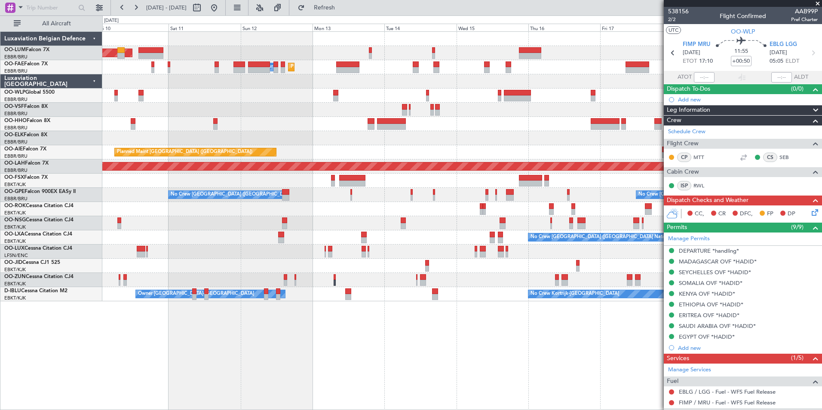
click at [469, 410] on html "11 Oct 2025 - 21 Oct 2025 Refresh Quick Links All Aircraft Planned Maint Brusse…" at bounding box center [411, 205] width 822 height 410
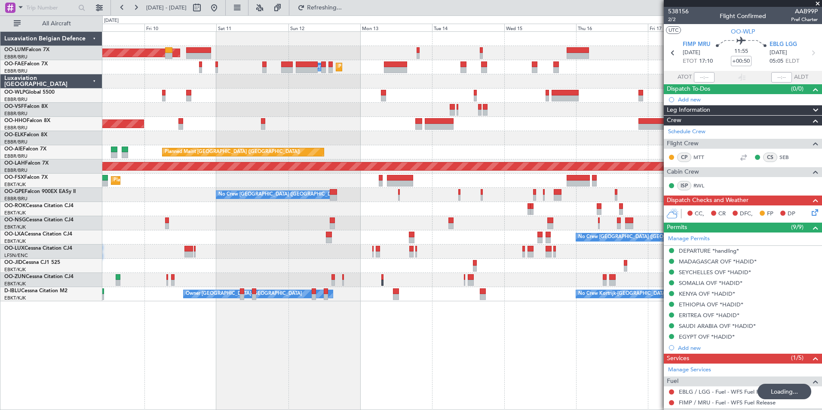
click at [154, 373] on div "Planned Maint Brussels (Brussels National) AOG Maint Sibiu Planned Maint Melsbr…" at bounding box center [462, 220] width 720 height 379
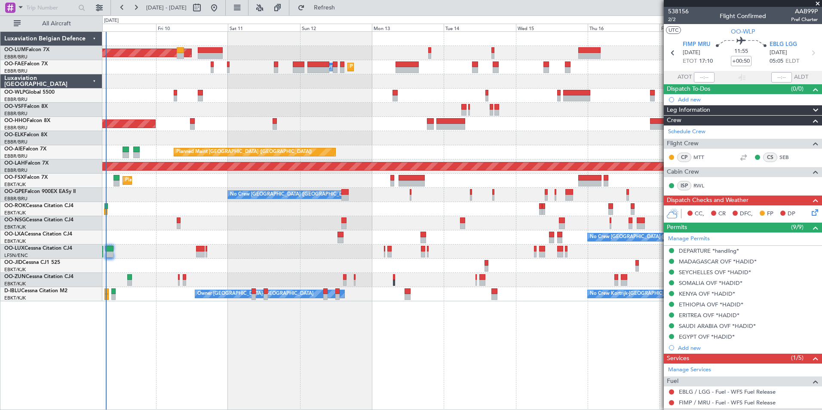
click at [289, 233] on div "Planned Maint Brussels (Brussels National) AOG Maint Sibiu Planned Maint Brusse…" at bounding box center [462, 167] width 720 height 270
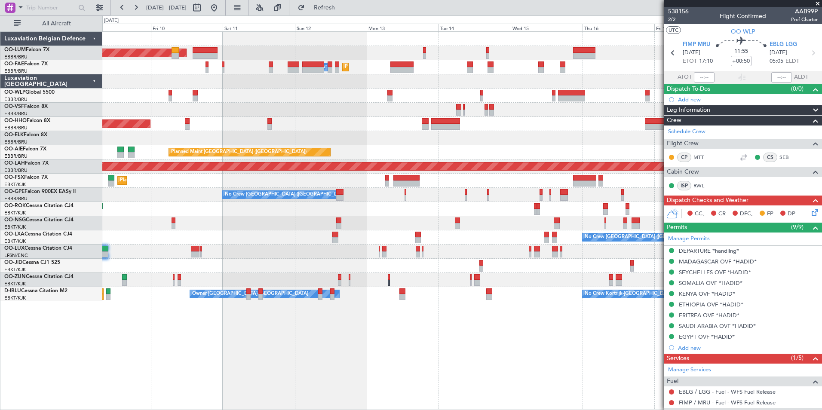
click at [237, 334] on div "Planned Maint Brussels (Brussels National) AOG Maint Sibiu Planned Maint Brusse…" at bounding box center [462, 220] width 720 height 379
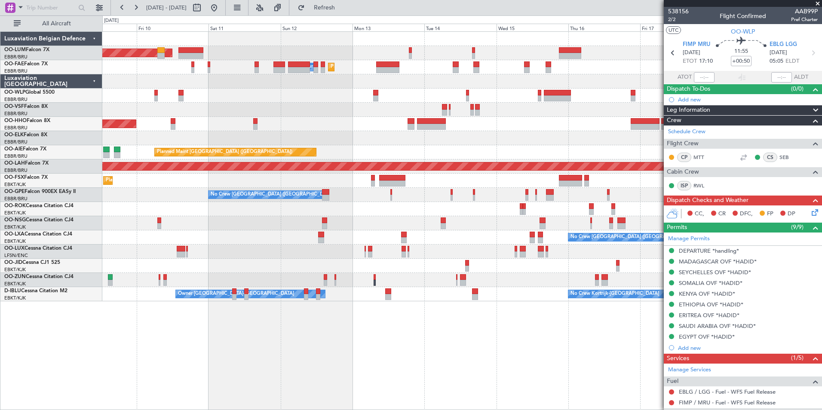
click at [260, 351] on div "Planned Maint Brussels (Brussels National) AOG Maint Sibiu Planned Maint Brusse…" at bounding box center [462, 220] width 720 height 379
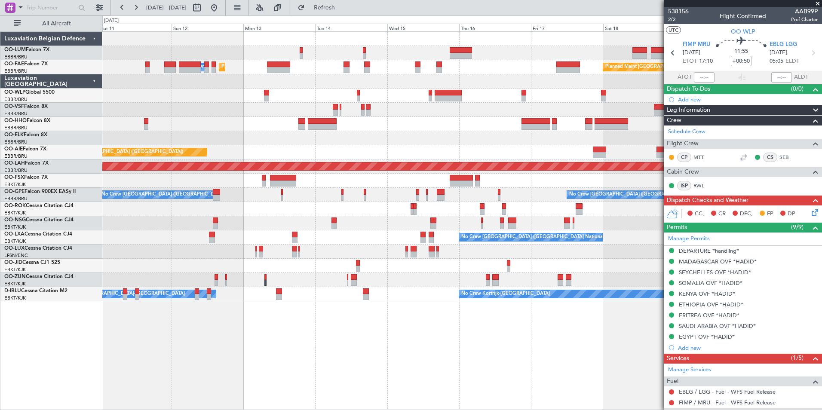
click at [224, 337] on div "Planned Maint Brussels (Brussels National) AOG Maint Sibiu Planned Maint Brusse…" at bounding box center [462, 220] width 720 height 379
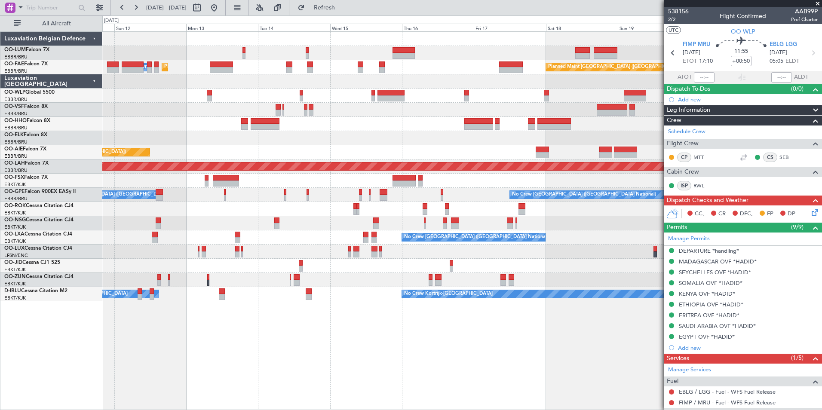
click at [209, 325] on div "Planned Maint Brussels (Brussels National) AOG Maint Sibiu Planned Maint Brusse…" at bounding box center [462, 220] width 720 height 379
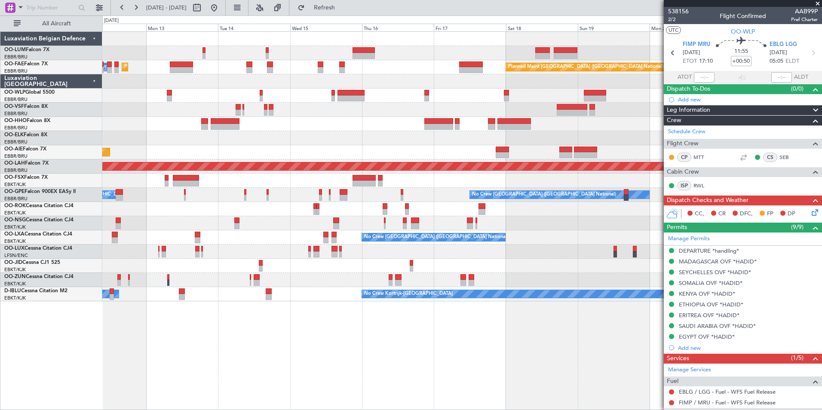
click at [149, 322] on div "Planned Maint Brussels (Brussels National) AOG Maint Sibiu Planned Maint Brusse…" at bounding box center [462, 220] width 720 height 379
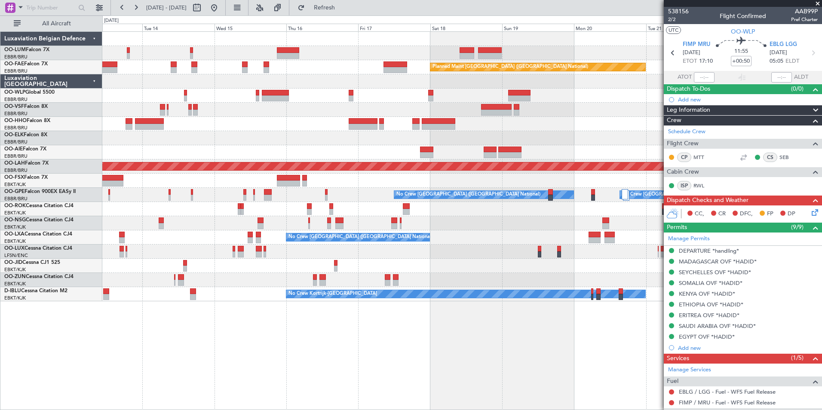
click at [251, 320] on div "Planned Maint Brussels (Brussels National) Owner Melsbroek Air Base Planned Mai…" at bounding box center [462, 220] width 720 height 379
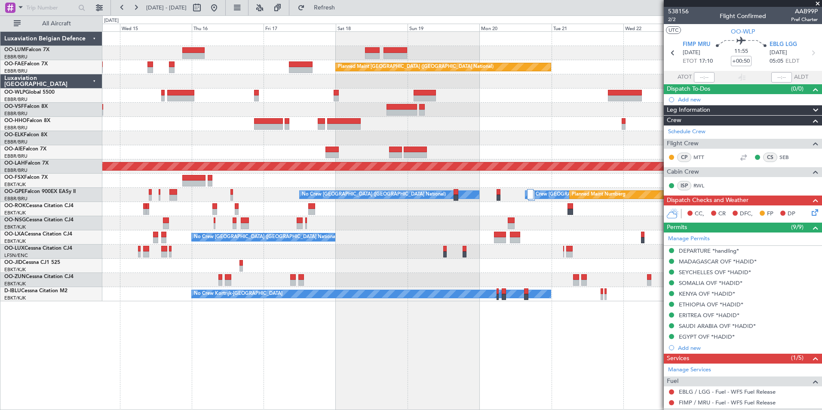
click at [169, 369] on div "Owner Melsbroek Air Base Owner Melsbroek Air Base Planned Maint Kortrijk-Wevelg…" at bounding box center [462, 220] width 720 height 379
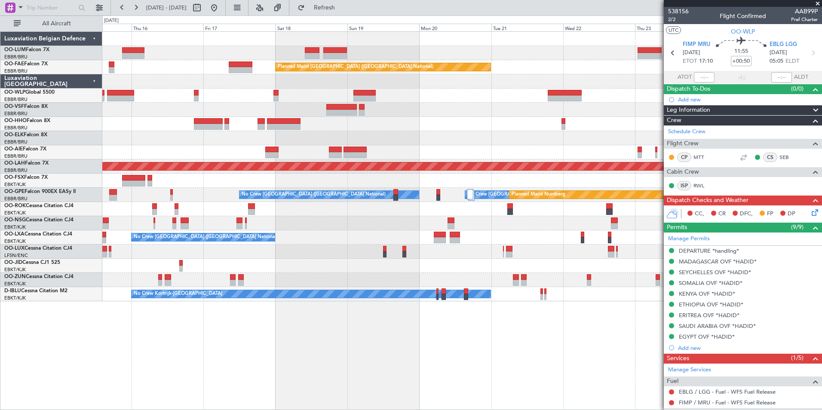
click at [231, 342] on div "Owner Melsbroek Air Base Owner Melsbroek Air Base Planned Maint Kortrijk-Wevelg…" at bounding box center [462, 220] width 720 height 379
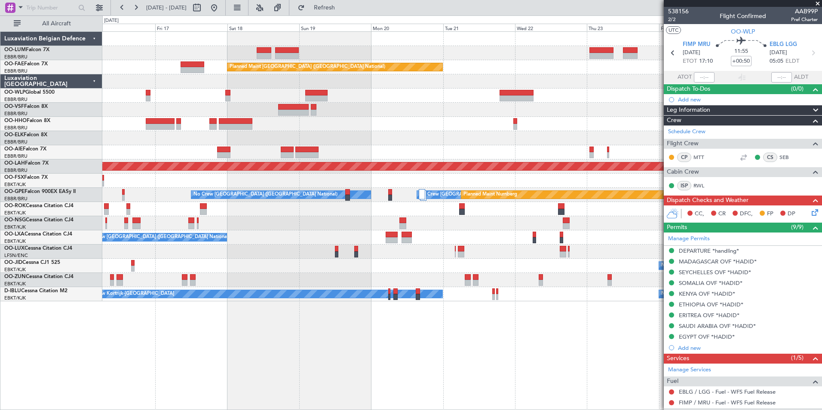
click at [174, 351] on div "Owner Melsbroek Air Base Owner Melsbroek Air Base Planned Maint Kortrijk-Wevelg…" at bounding box center [462, 220] width 720 height 379
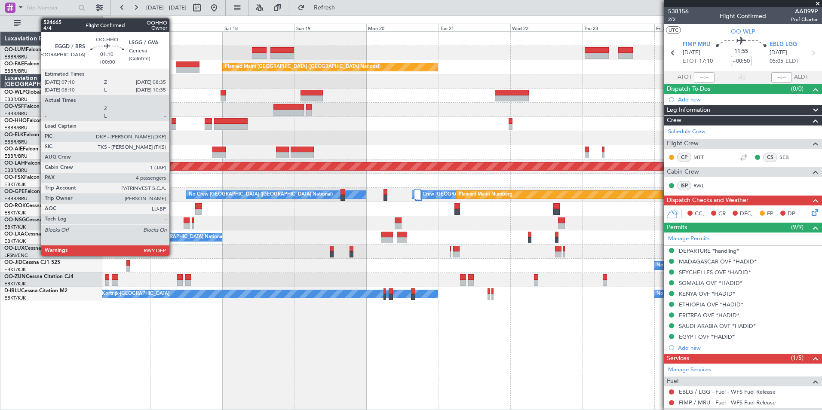
click at [173, 122] on div at bounding box center [174, 121] width 4 height 6
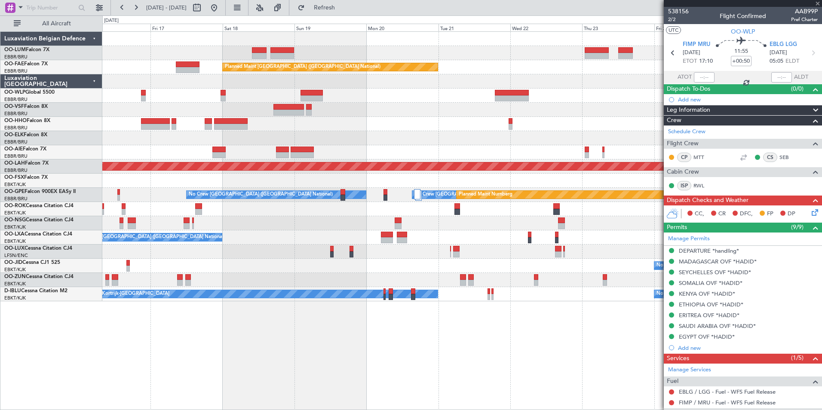
type input "4"
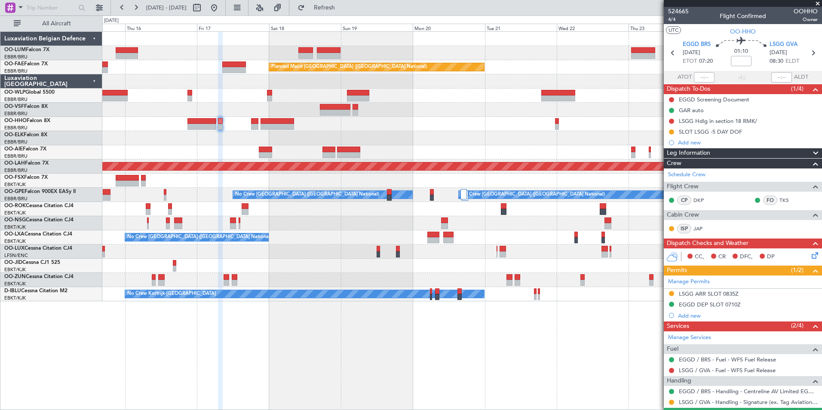
click at [234, 140] on div "Owner Melsbroek Air Base Owner Melsbroek Air Base Planned Maint Kortrijk-Wevelg…" at bounding box center [462, 167] width 720 height 270
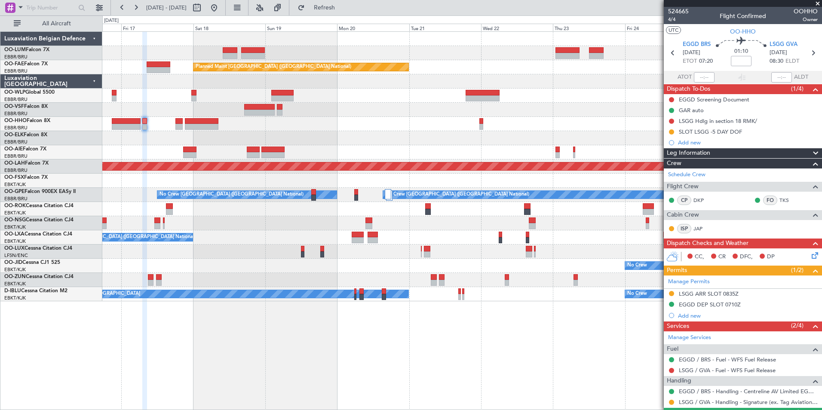
click at [238, 368] on div "Owner Melsbroek Air Base Owner [GEOGRAPHIC_DATA] Planned Maint [GEOGRAPHIC_DATA…" at bounding box center [462, 220] width 720 height 379
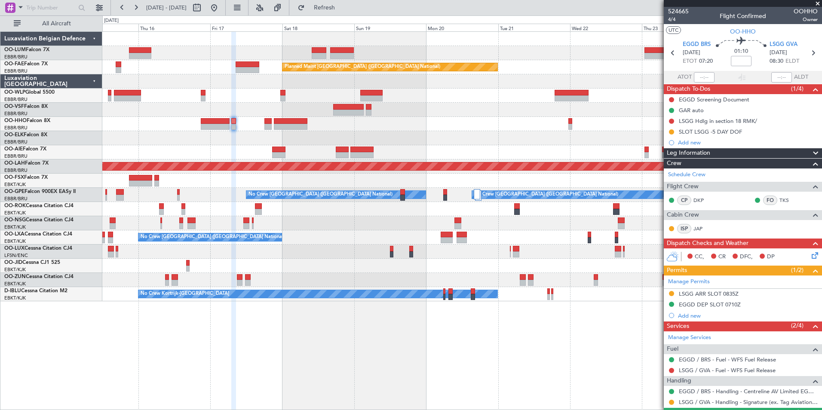
click at [358, 363] on div "Owner Melsbroek Air Base Owner [GEOGRAPHIC_DATA] Planned Maint [GEOGRAPHIC_DATA…" at bounding box center [462, 220] width 720 height 379
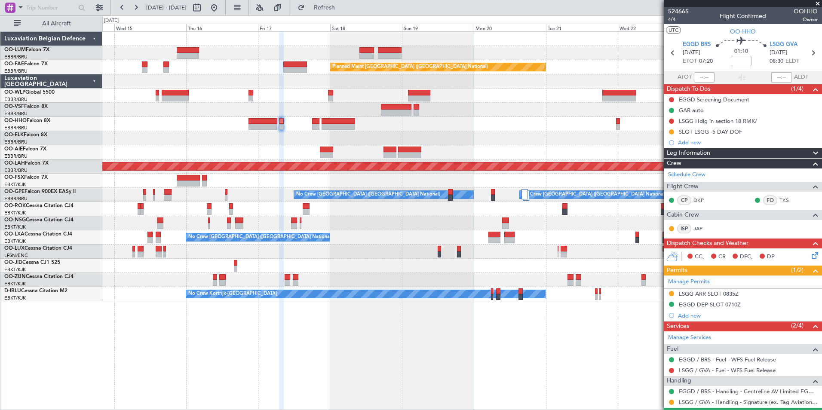
click at [375, 357] on div "Owner Melsbroek Air Base Owner Melsbroek Air Base Planned Maint Kortrijk-Wevelg…" at bounding box center [462, 220] width 720 height 379
click at [286, 142] on div "Owner Melsbroek Air Base Owner Melsbroek Air Base Planned Maint Kortrijk-Wevelg…" at bounding box center [462, 167] width 720 height 270
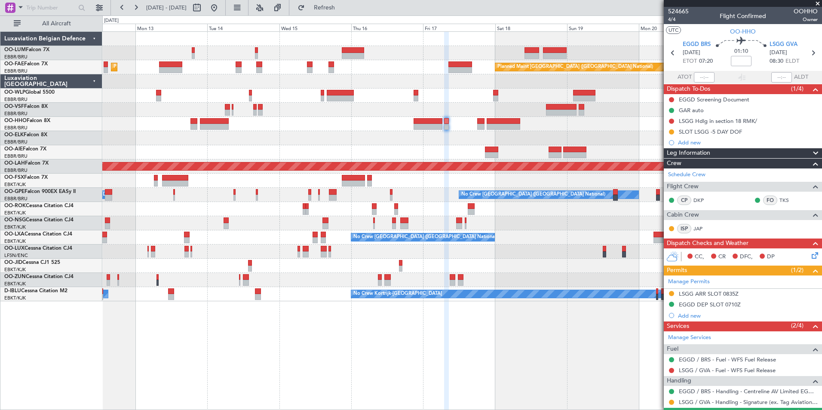
click at [311, 147] on div "Planned Maint Brussels (Brussels National) AOG Maint Sibiu Planned Maint Brusse…" at bounding box center [462, 167] width 720 height 270
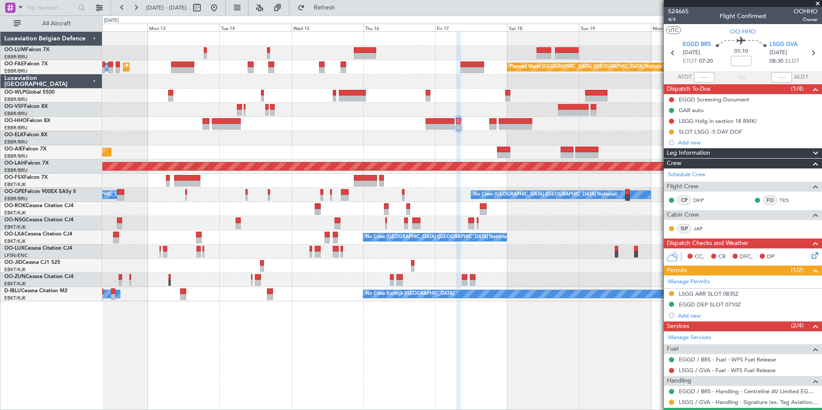
click at [384, 176] on div "Planned Maint Brussels (Brussels National) AOG Maint Sibiu Planned Maint Brusse…" at bounding box center [462, 167] width 720 height 270
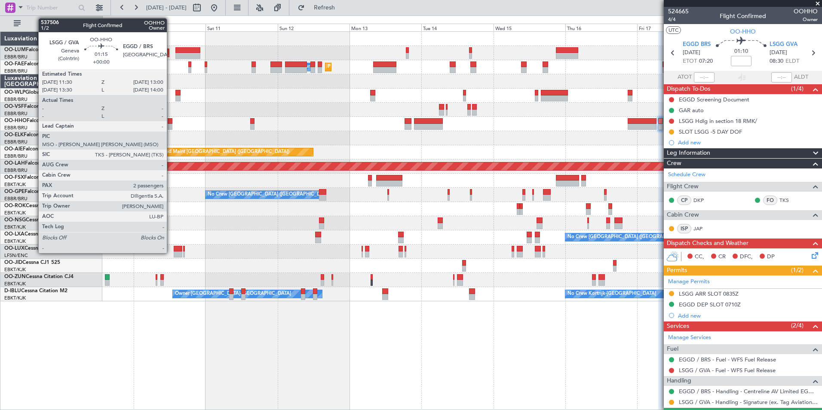
click at [171, 123] on div at bounding box center [170, 121] width 5 height 6
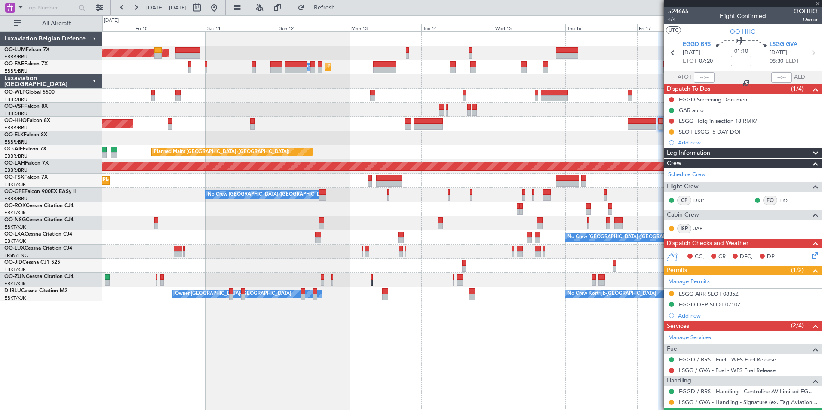
type input "2"
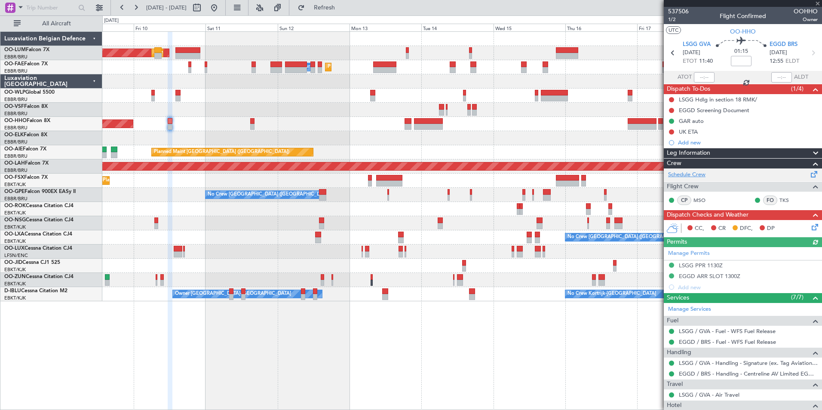
click at [691, 175] on link "Schedule Crew" at bounding box center [686, 175] width 37 height 9
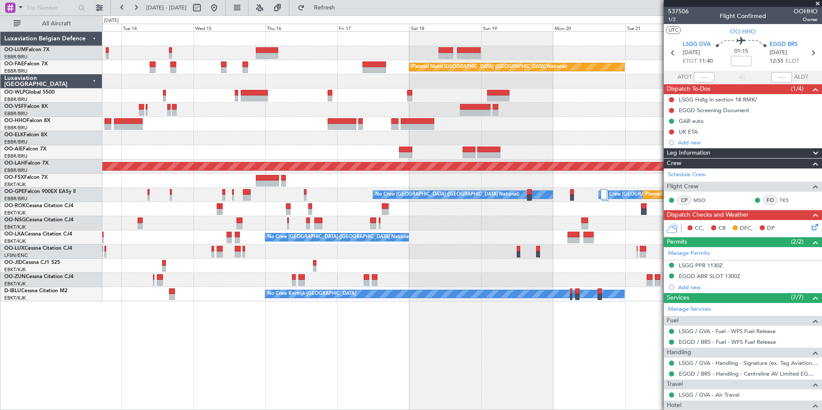
click at [111, 149] on div "Planned Maint Brussels (Brussels National) Owner Melsbroek Air Base Planned Mai…" at bounding box center [462, 167] width 720 height 270
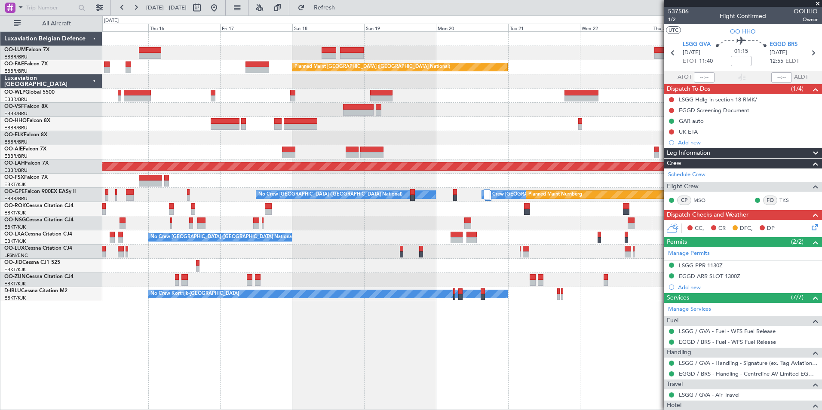
click at [243, 149] on div "Owner Melsbroek Air Base Owner Melsbroek Air Base Planned Maint Kortrijk-Wevelg…" at bounding box center [462, 167] width 720 height 270
click at [335, 138] on div at bounding box center [462, 138] width 720 height 14
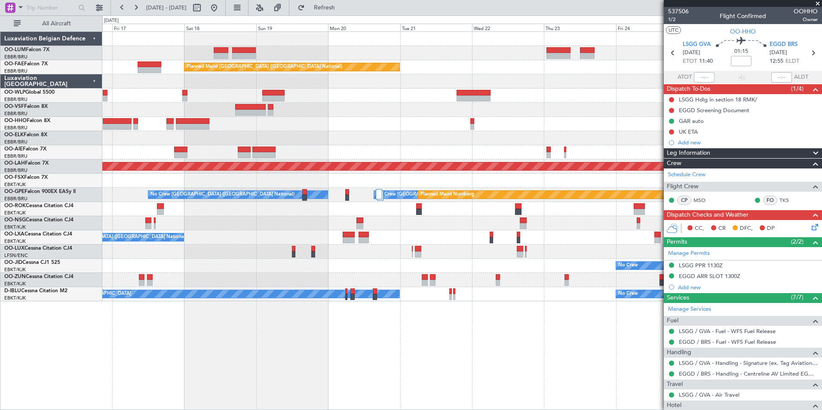
click at [239, 136] on div "Owner Melsbroek Air Base Owner Melsbroek Air Base Planned Maint Kortrijk-Wevelg…" at bounding box center [462, 167] width 720 height 270
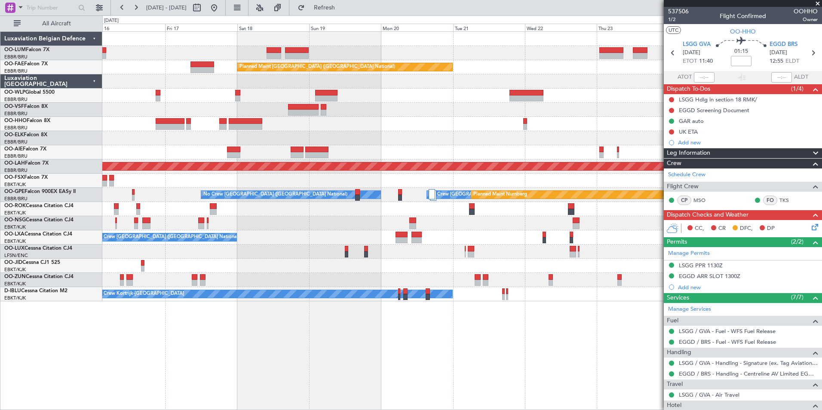
click at [668, 125] on fb-app "17 Oct 2025 - 27 Oct 2025 Refresh Quick Links All Aircraft Owner Melsbroek Air …" at bounding box center [411, 208] width 822 height 404
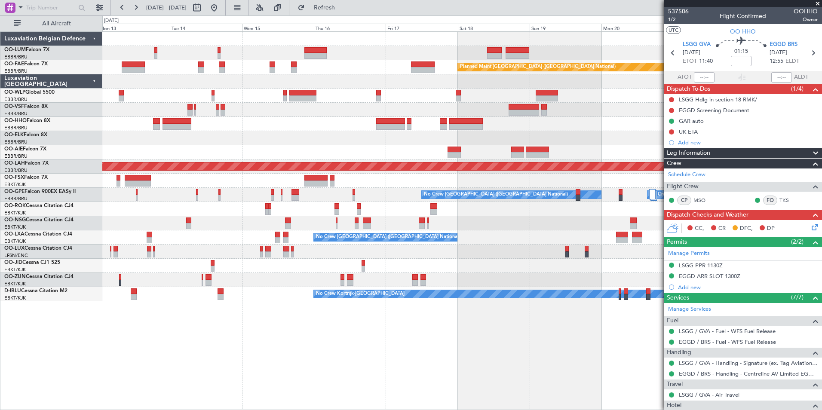
click at [615, 129] on div at bounding box center [462, 124] width 720 height 14
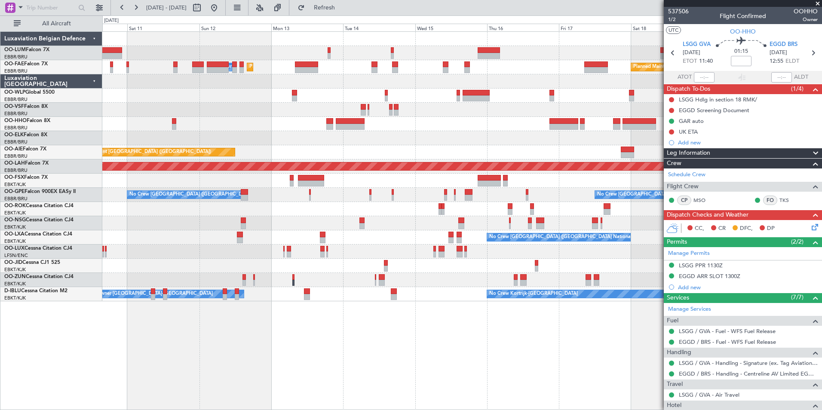
click at [449, 135] on div at bounding box center [462, 138] width 720 height 14
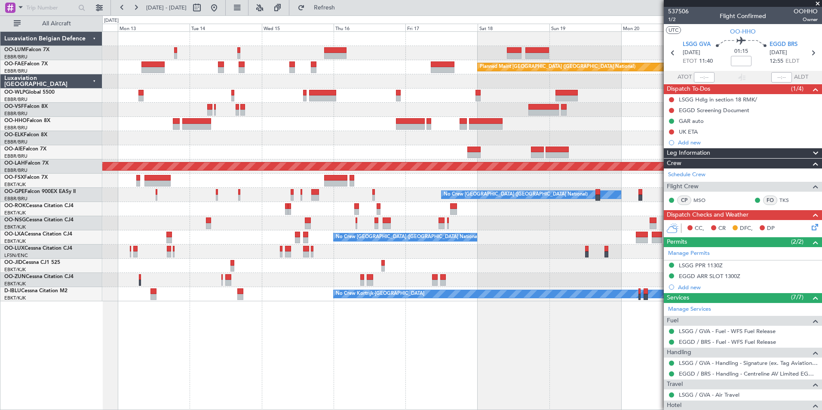
click at [222, 140] on div at bounding box center [462, 138] width 720 height 14
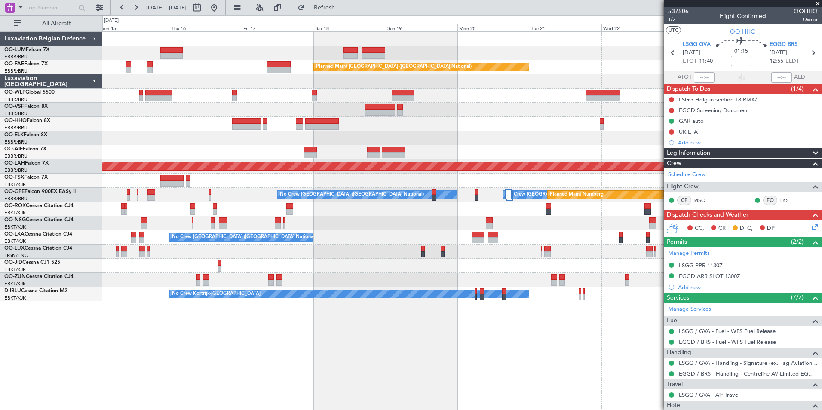
click at [313, 102] on div "Owner Melsbroek Air Base Owner Melsbroek Air Base Planned Maint Kortrijk-Wevelg…" at bounding box center [462, 167] width 720 height 270
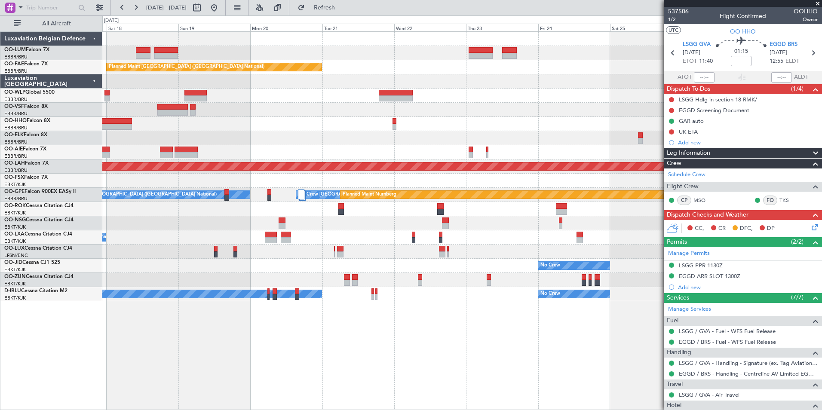
click at [286, 118] on div at bounding box center [462, 124] width 720 height 14
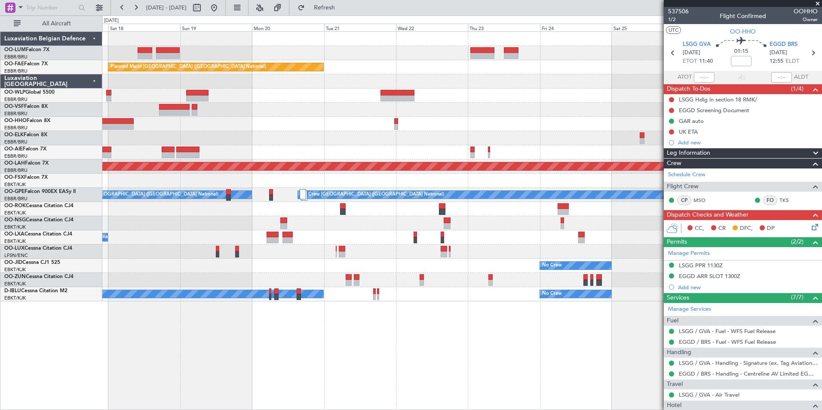
click at [514, 404] on div "Planned Maint Kortrijk-Wevelgem Owner Melsbroek Air Base Owner Melsbroek Air Ba…" at bounding box center [462, 220] width 720 height 379
click at [502, 402] on div "Planned Maint Kortrijk-Wevelgem Owner Melsbroek Air Base Owner Melsbroek Air Ba…" at bounding box center [462, 220] width 720 height 379
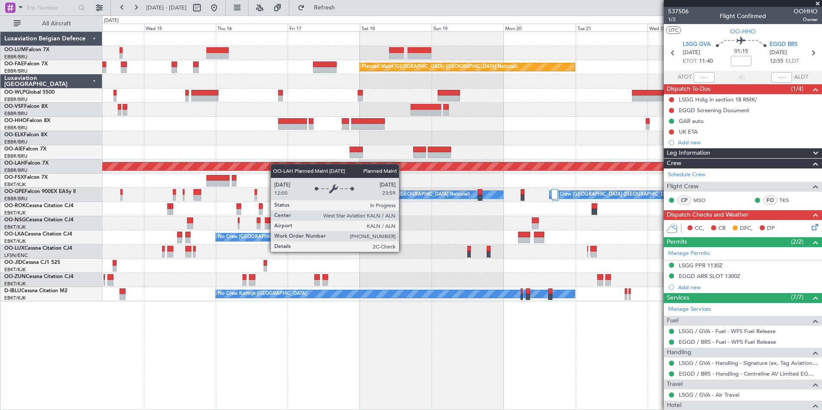
click at [381, 188] on div "Owner Melsbroek Air Base Owner Melsbroek Air Base Planned Maint Brussels (Bruss…" at bounding box center [462, 167] width 720 height 270
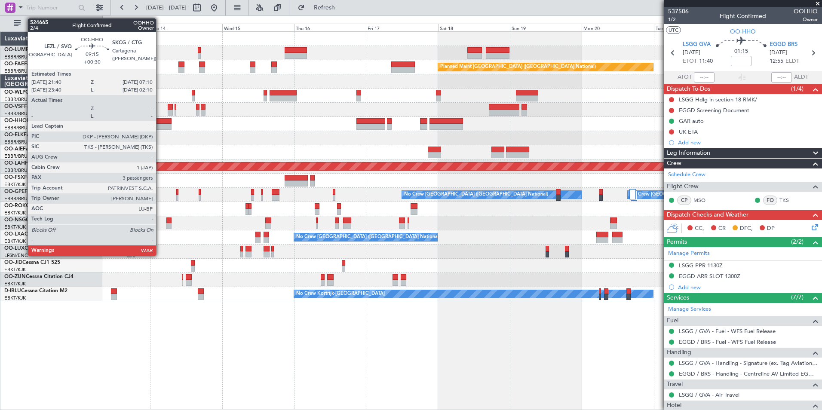
click at [160, 126] on div at bounding box center [157, 127] width 29 height 6
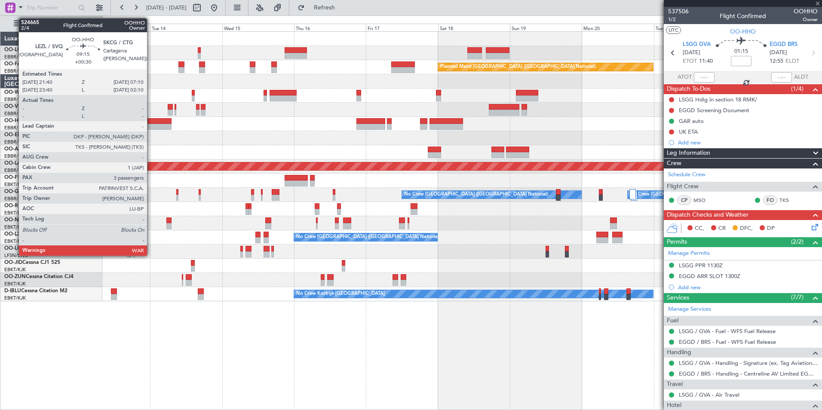
type input "+00:30"
type input "3"
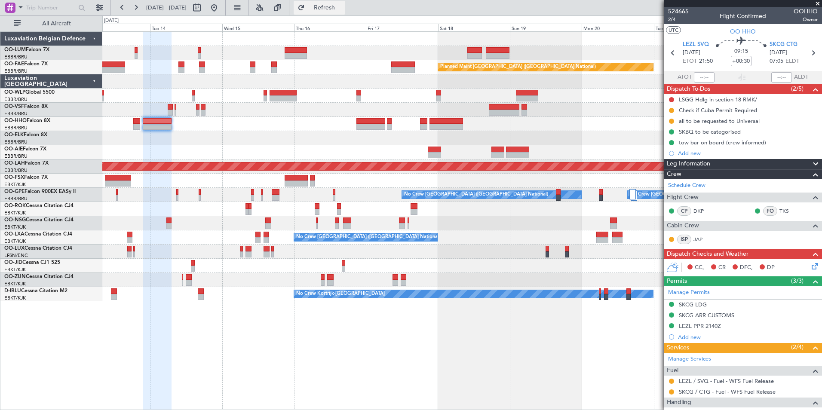
click at [343, 8] on span "Refresh" at bounding box center [325, 8] width 36 height 6
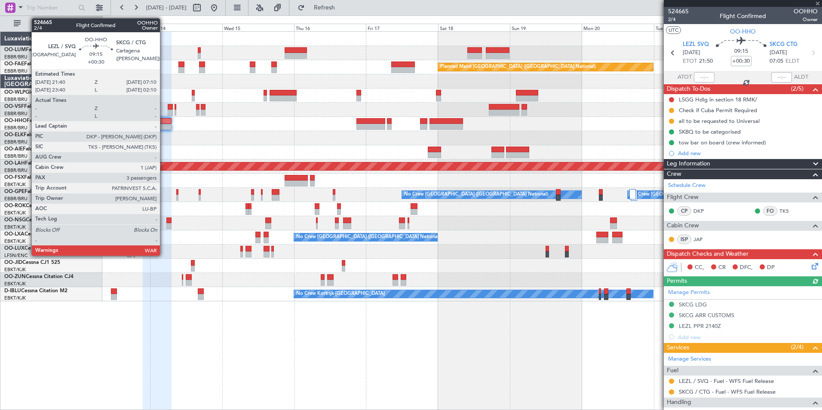
click at [164, 119] on div at bounding box center [157, 121] width 29 height 6
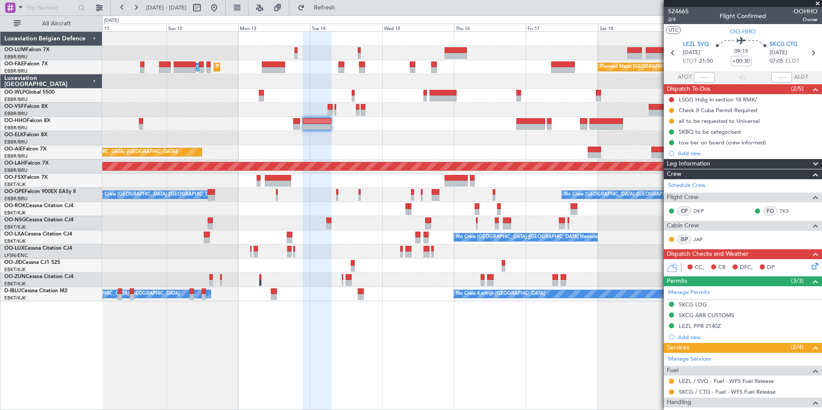
click at [321, 150] on div "Planned Maint [GEOGRAPHIC_DATA] ([GEOGRAPHIC_DATA])" at bounding box center [462, 152] width 720 height 14
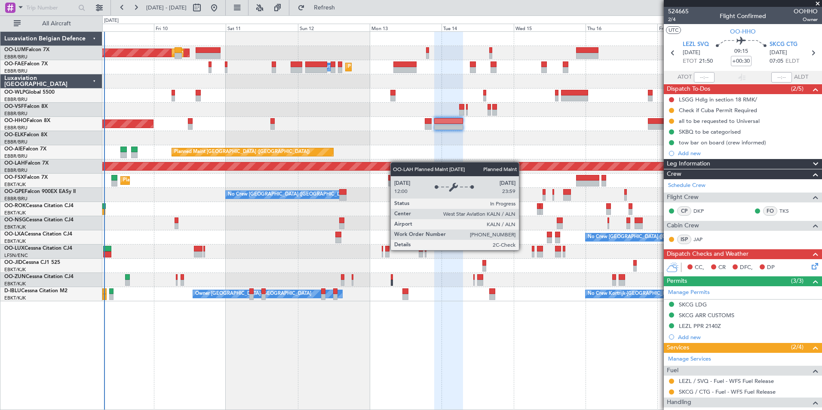
click at [419, 169] on div "AOG Maint Sibiu Planned Maint Brussels (Brussels National) Planned Maint Brusse…" at bounding box center [462, 167] width 720 height 270
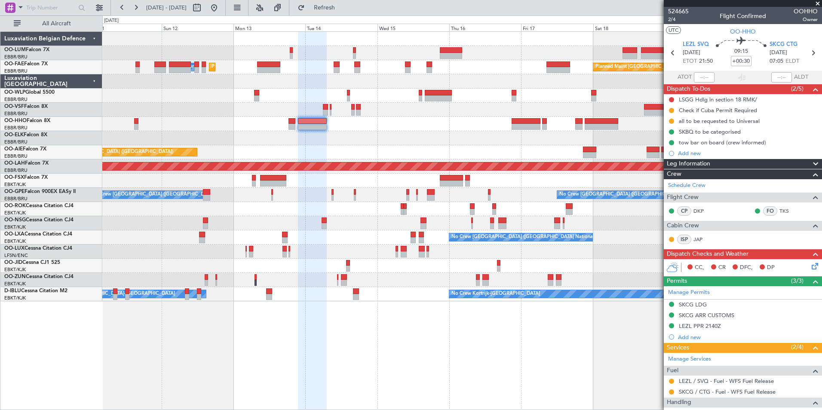
click at [225, 376] on div "Planned Maint Brussels (Brussels National) AOG Maint Sibiu Planned Maint Brusse…" at bounding box center [462, 220] width 720 height 379
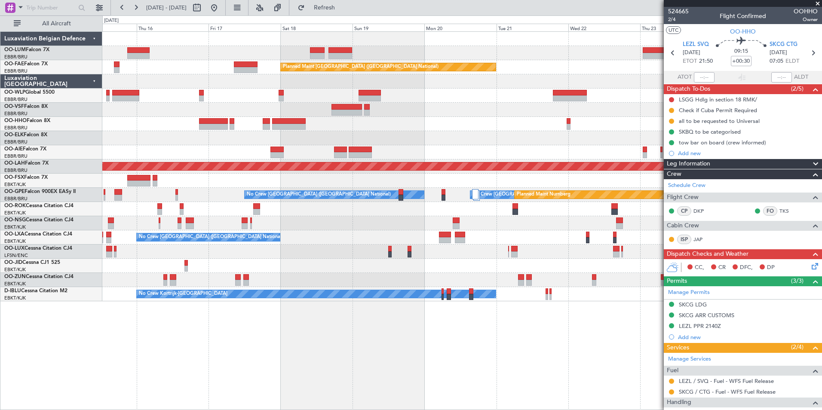
click at [170, 157] on div at bounding box center [462, 152] width 720 height 14
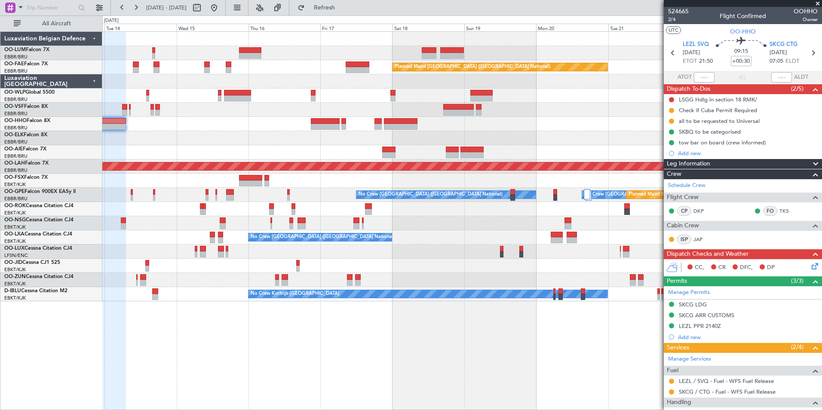
click at [381, 145] on div at bounding box center [462, 138] width 720 height 14
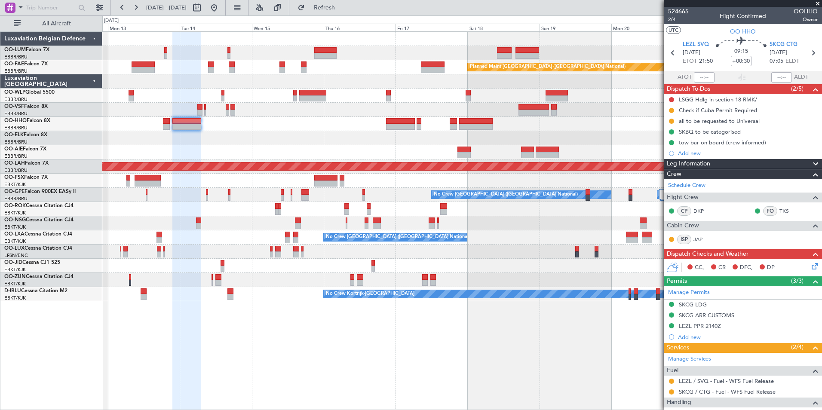
click at [421, 139] on div at bounding box center [462, 138] width 720 height 14
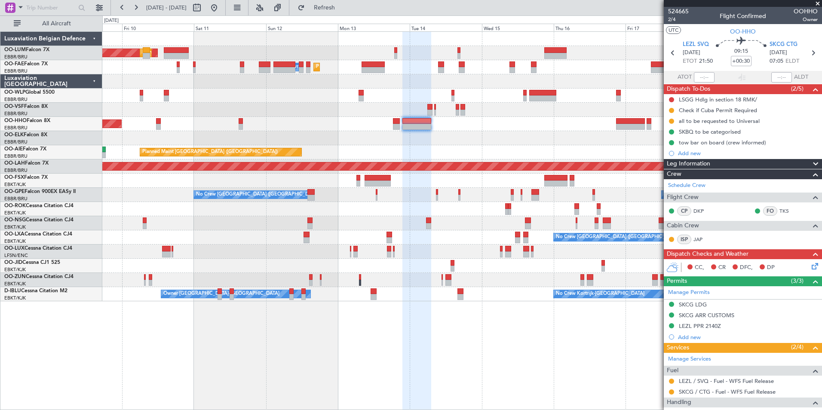
click at [332, 131] on div "AOG Maint Sibiu Planned Maint Brussels (Brussels National) Planned Maint Brusse…" at bounding box center [462, 167] width 720 height 270
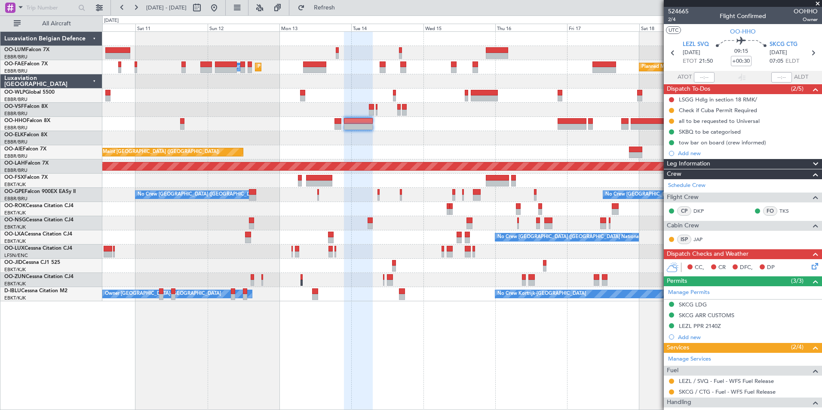
click at [160, 138] on div "Planned Maint Brussels (Brussels National) AOG Maint Sibiu Planned Maint Brusse…" at bounding box center [462, 167] width 720 height 270
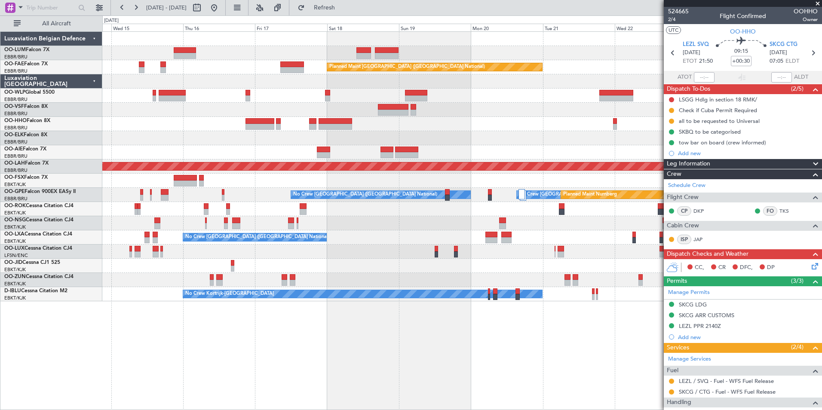
click at [80, 145] on div "Owner Melsbroek Air Base Owner Melsbroek Air Base Planned Maint Kortrijk-Wevelg…" at bounding box center [411, 212] width 822 height 395
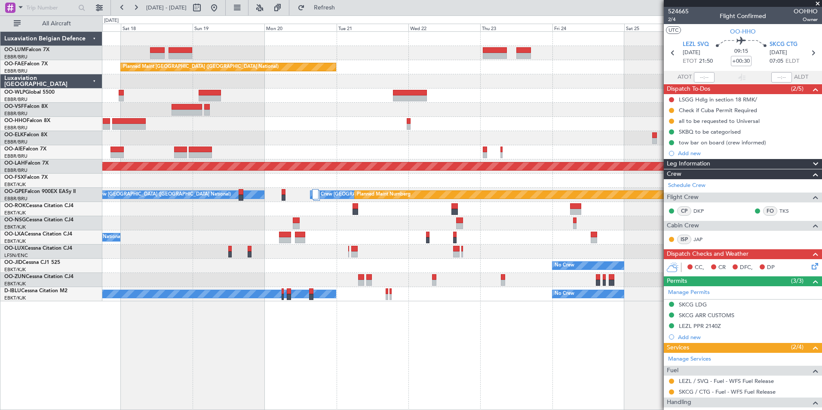
click at [111, 121] on div at bounding box center [462, 124] width 720 height 14
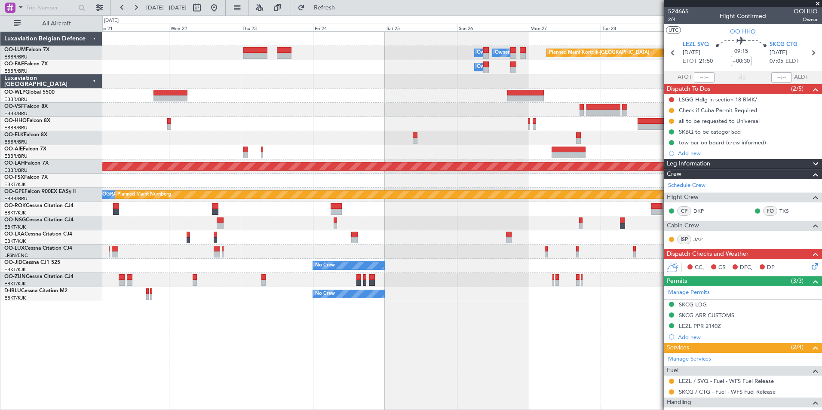
click at [50, 127] on div "Owner Melsbroek Air Base Owner Melsbroek Air Base Planned Maint Kortrijk-Wevelg…" at bounding box center [411, 212] width 822 height 395
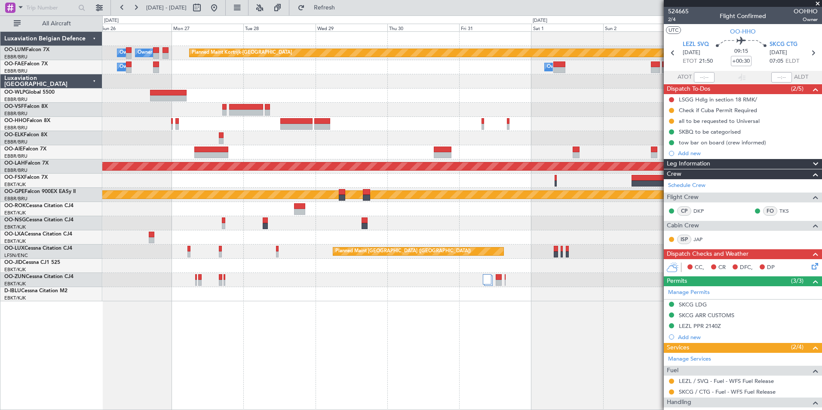
click at [91, 137] on div "Owner Melsbroek Air Base Owner Melsbroek Air Base Planned Maint Kortrijk-Wevelg…" at bounding box center [411, 212] width 822 height 395
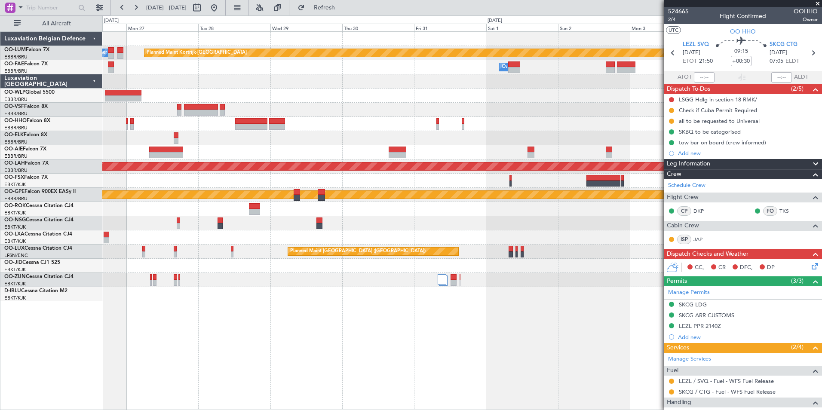
click at [465, 314] on div "Planned Maint Kortrijk-Wevelgem Owner Melsbroek Air Base Owner Melsbroek Air Ba…" at bounding box center [462, 220] width 720 height 379
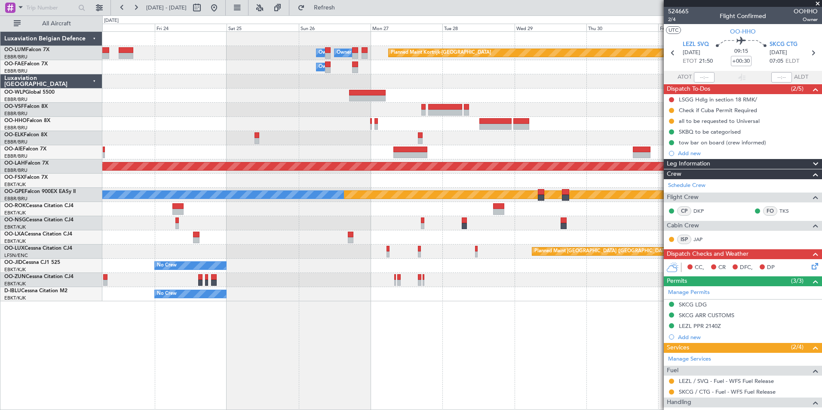
click at [434, 328] on div "Planned Maint Kortrijk-Wevelgem Owner Melsbroek Air Base Owner Melsbroek Air Ba…" at bounding box center [462, 220] width 720 height 379
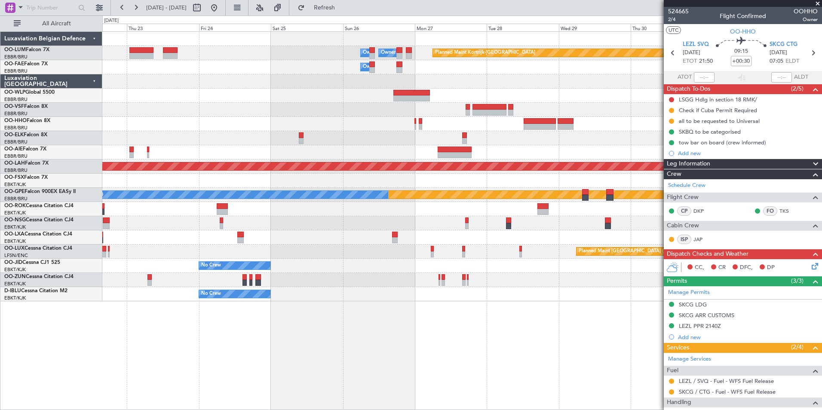
click at [495, 339] on div "Planned Maint Kortrijk-Wevelgem Owner Melsbroek Air Base Owner Melsbroek Air Ba…" at bounding box center [462, 220] width 720 height 379
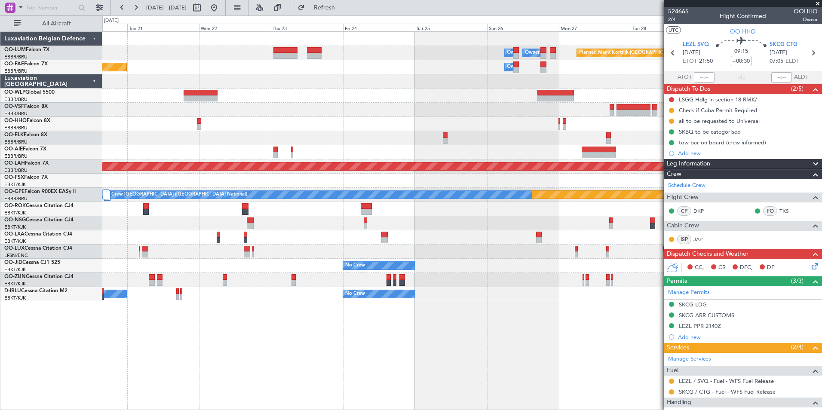
click at [540, 351] on div "Planned Maint Kortrijk-Wevelgem Owner Melsbroek Air Base Owner Melsbroek Air Ba…" at bounding box center [462, 220] width 720 height 379
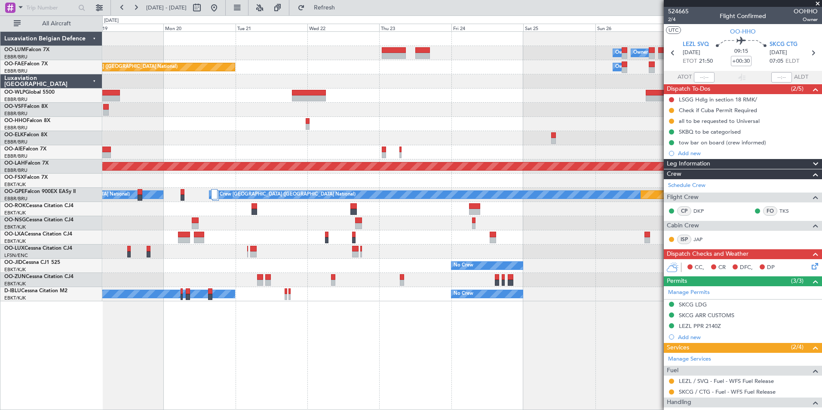
click at [534, 355] on div "Planned Maint Kortrijk-Wevelgem Owner Melsbroek Air Base Owner Melsbroek Air Ba…" at bounding box center [462, 220] width 720 height 379
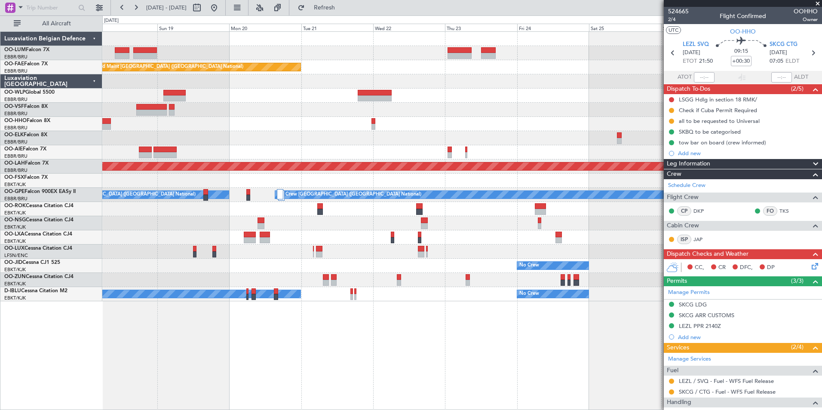
click at [676, 385] on fb-app "26 Oct 2025 - 05 Nov 2025 Refresh Quick Links All Aircraft Planned Maint Kortri…" at bounding box center [411, 208] width 822 height 404
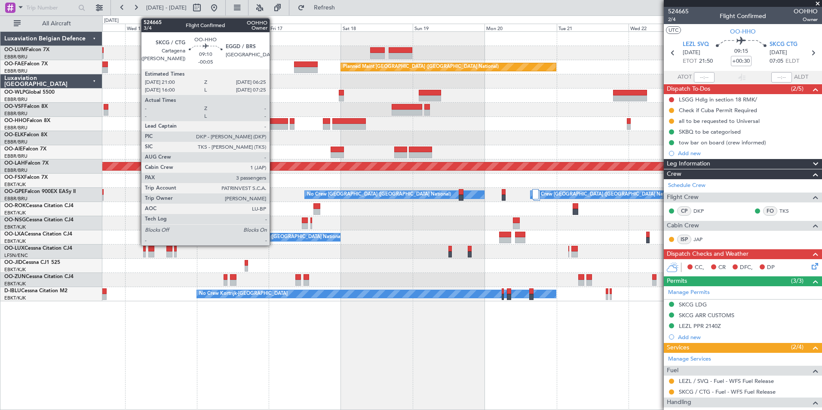
click at [274, 125] on div at bounding box center [273, 127] width 28 height 6
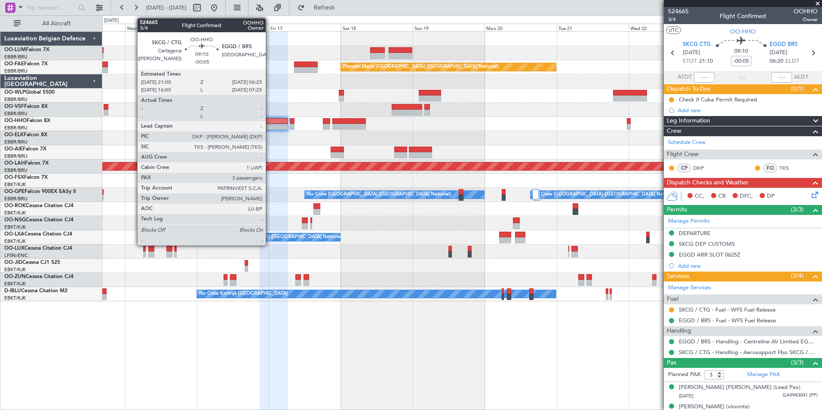
click at [270, 125] on div at bounding box center [273, 127] width 28 height 6
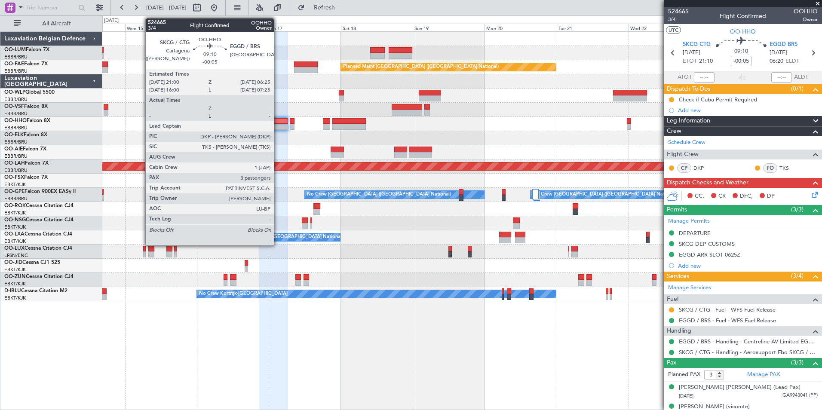
click at [276, 122] on div at bounding box center [273, 121] width 28 height 6
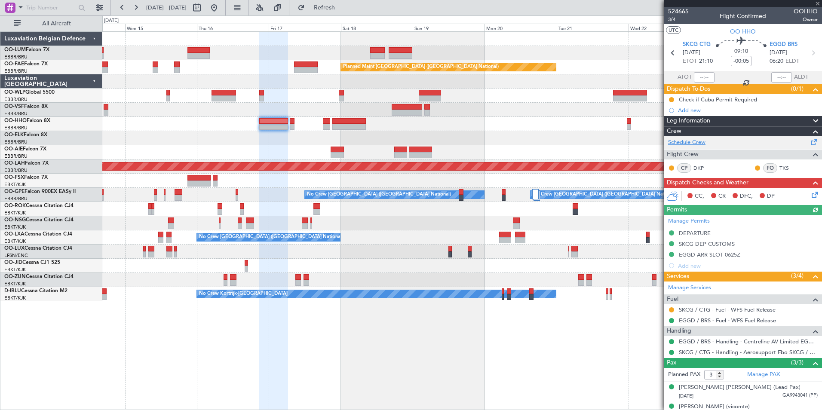
click at [681, 139] on link "Schedule Crew" at bounding box center [686, 142] width 37 height 9
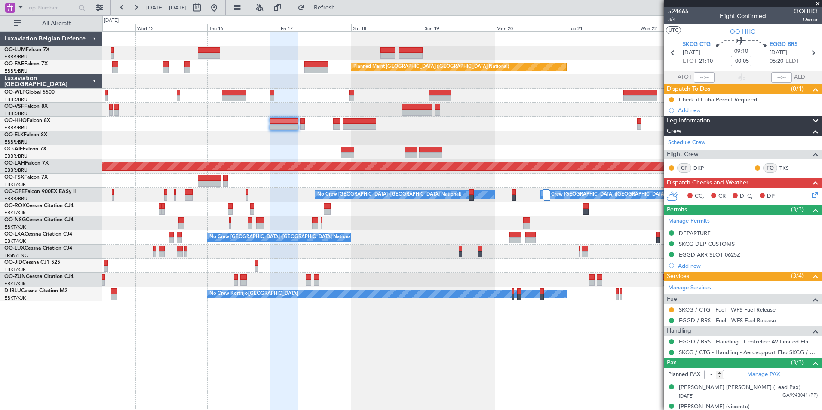
click at [548, 397] on div "Owner Melsbroek Air Base Owner Melsbroek Air Base Planned Maint Brussels (Bruss…" at bounding box center [462, 220] width 720 height 379
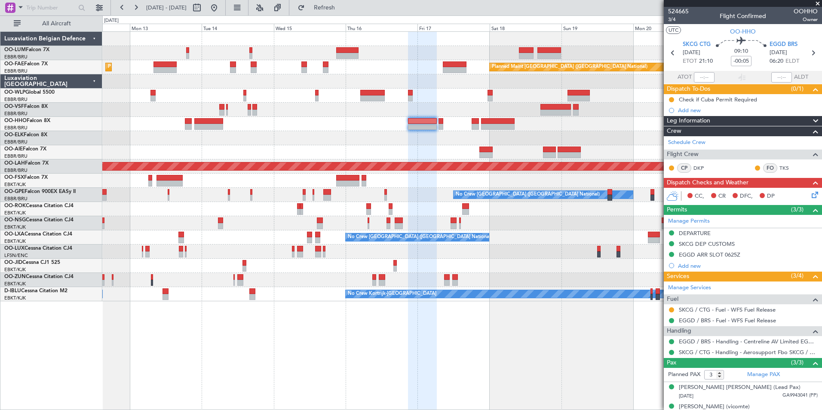
click at [577, 401] on div "Planned Maint Brussels (Brussels National) AOG Maint Sibiu Planned Maint Brusse…" at bounding box center [462, 220] width 720 height 379
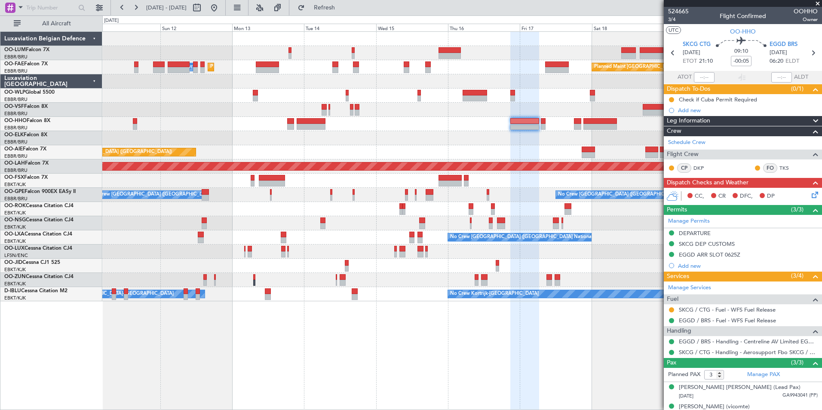
click at [373, 397] on div "Planned Maint Brussels (Brussels National) AOG Maint Sibiu Planned Maint Brusse…" at bounding box center [462, 220] width 720 height 379
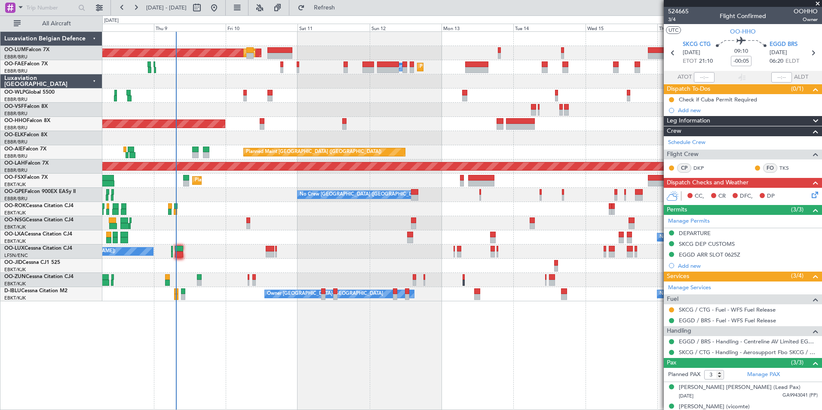
click at [445, 385] on div "AOG Maint Sibiu Planned Maint Brussels (Brussels National) Planned Maint Brusse…" at bounding box center [462, 220] width 720 height 379
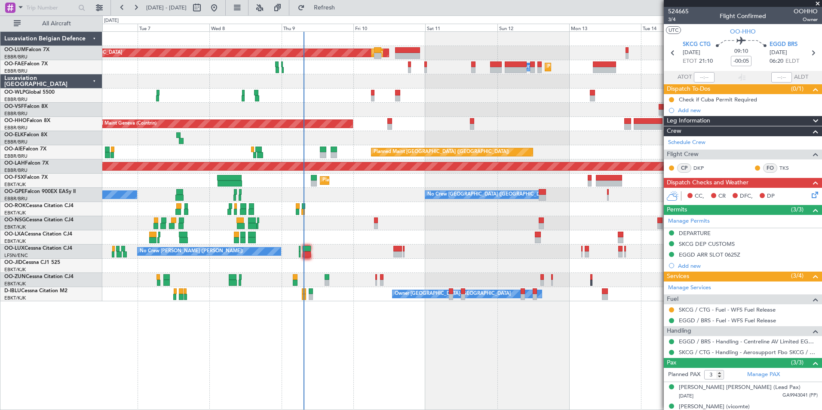
click at [401, 370] on div "AOG Maint Sibiu Planned Maint Brussels (Brussels National) Planned Maint Brusse…" at bounding box center [462, 220] width 720 height 379
click at [343, 10] on span "Refresh" at bounding box center [325, 8] width 36 height 6
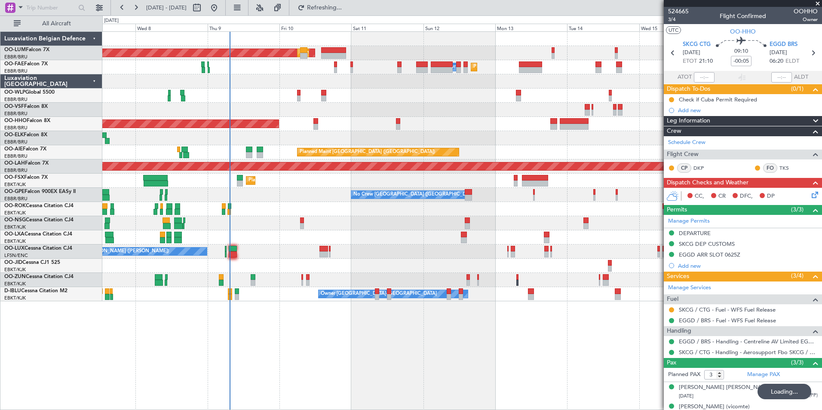
click at [270, 367] on div "AOG Maint Sibiu Planned Maint Brussels (Brussels National) Planned Maint Melsbr…" at bounding box center [462, 220] width 720 height 379
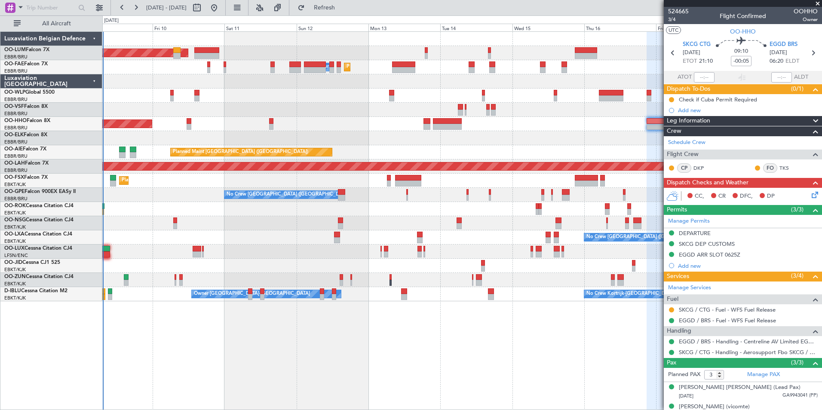
click at [270, 110] on div "Planned Maint Brussels (Brussels National) AOG Maint Sibiu Planned Maint Melsbr…" at bounding box center [462, 167] width 720 height 270
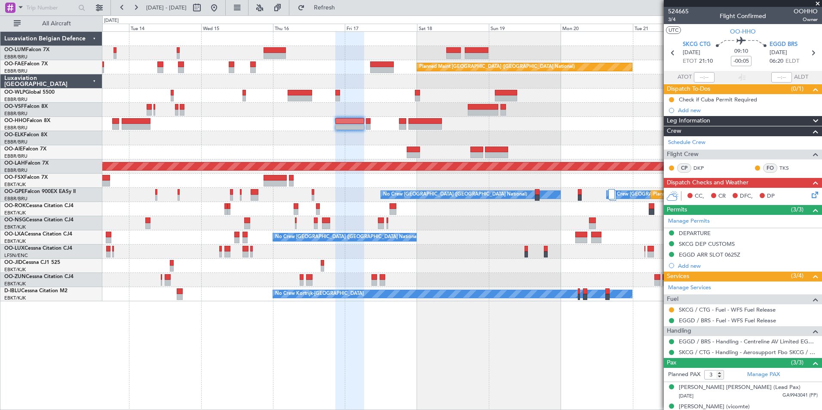
click at [233, 140] on div "Planned Maint Brussels (Brussels National) Owner Melsbroek Air Base Planned Mai…" at bounding box center [462, 167] width 720 height 270
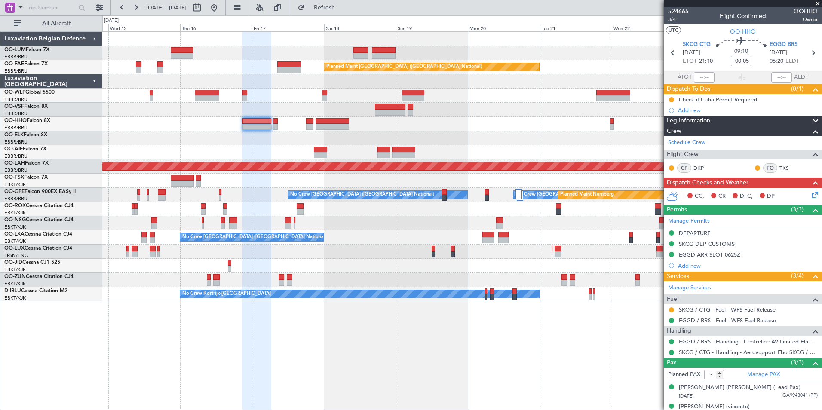
click at [442, 143] on div at bounding box center [462, 138] width 720 height 14
click at [389, 99] on div at bounding box center [462, 96] width 720 height 14
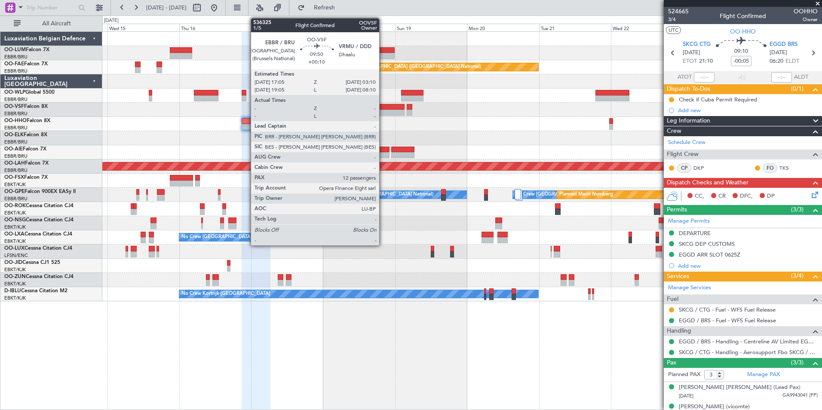
click at [383, 105] on div at bounding box center [389, 107] width 31 height 6
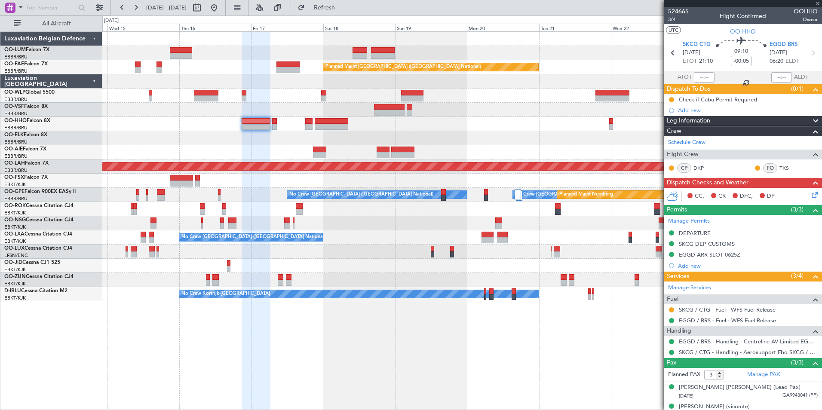
type input "+00:10"
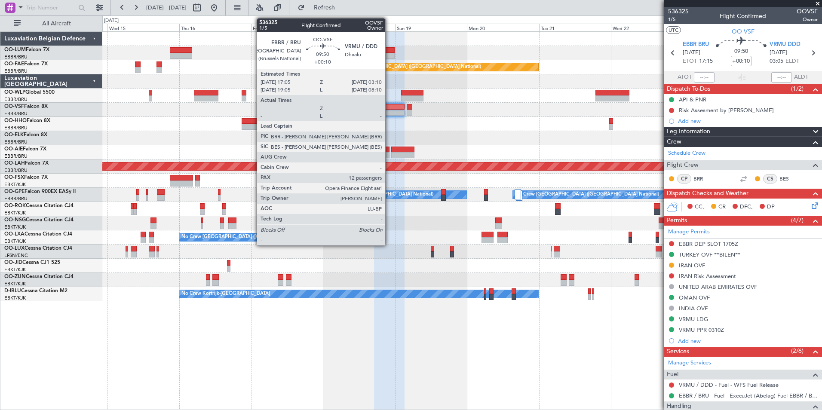
click at [389, 106] on div at bounding box center [389, 107] width 31 height 6
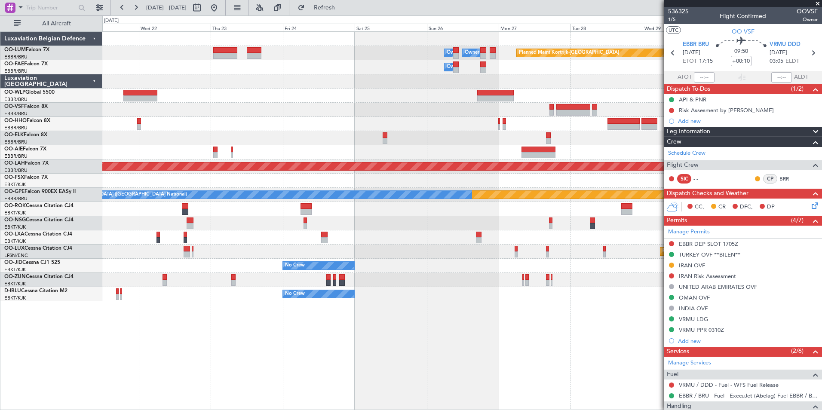
click at [3, 133] on div "Owner Melsbroek Air Base Owner Melsbroek Air Base Planned Maint Kortrijk-Wevelg…" at bounding box center [411, 212] width 822 height 395
click at [224, 332] on div "Owner Melsbroek Air Base Owner Melsbroek Air Base Planned Maint Kortrijk-Wevelg…" at bounding box center [462, 220] width 720 height 379
click at [819, 2] on span at bounding box center [818, 4] width 9 height 8
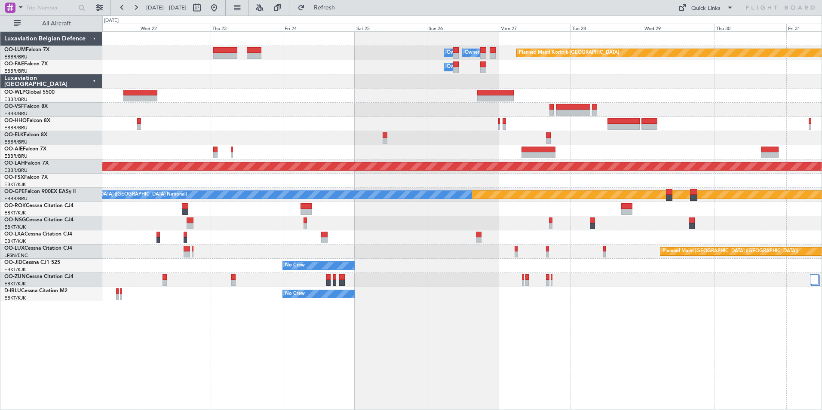
type input "0"
click at [518, 256] on div "Planned Maint [GEOGRAPHIC_DATA] ([GEOGRAPHIC_DATA])" at bounding box center [462, 252] width 720 height 14
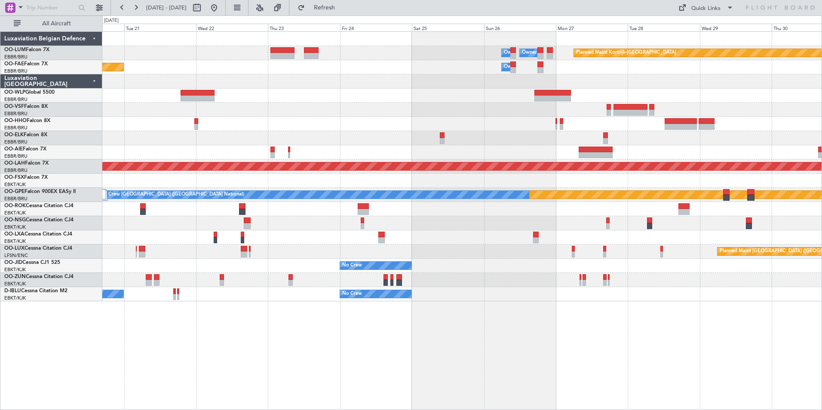
click at [648, 305] on div "Owner Melsbroek Air Base Owner Melsbroek Air Base Planned Maint Kortrijk-Wevelg…" at bounding box center [462, 220] width 720 height 379
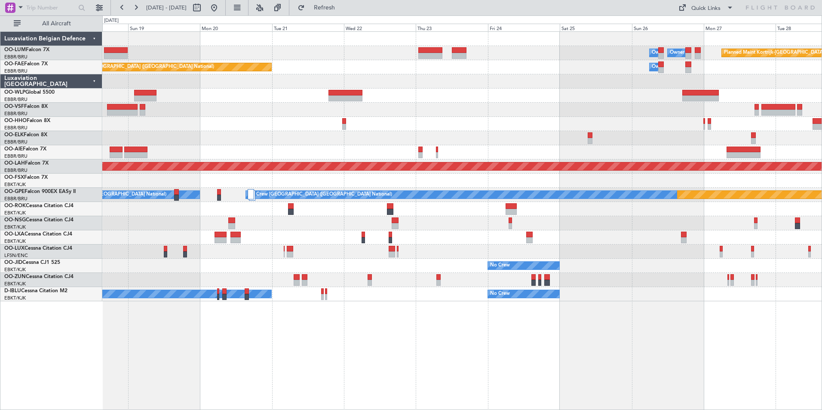
click at [643, 328] on div "Owner Melsbroek Air Base Owner Melsbroek Air Base Planned Maint Kortrijk-Wevelg…" at bounding box center [462, 220] width 720 height 379
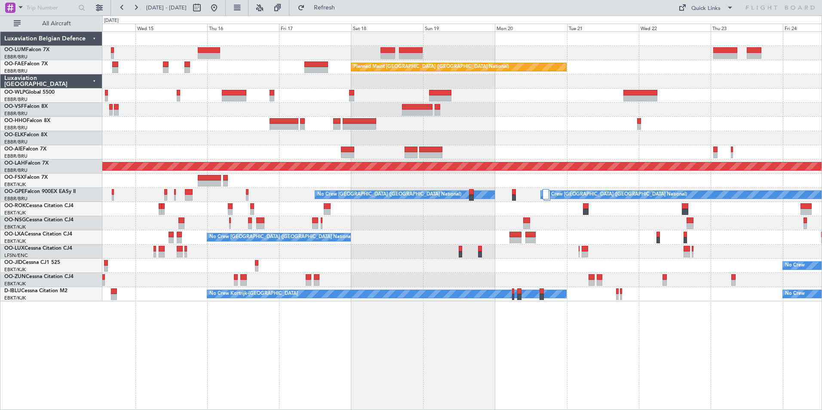
click at [471, 138] on div at bounding box center [462, 138] width 720 height 14
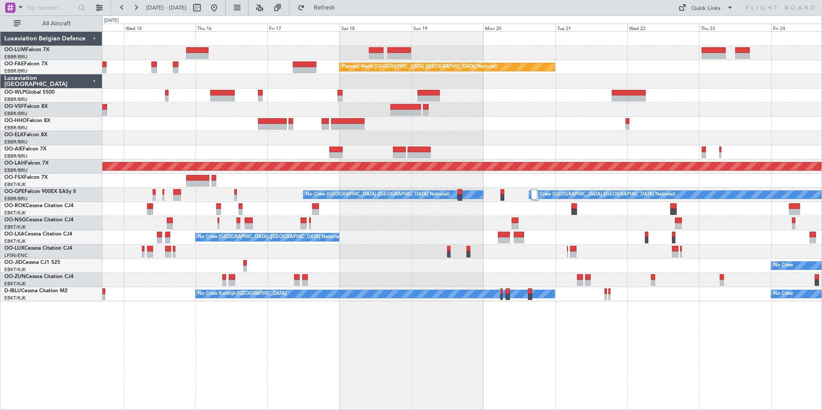
click at [391, 134] on div "Owner Melsbroek Air Base Owner Melsbroek Air Base Planned Maint Brussels (Bruss…" at bounding box center [462, 167] width 720 height 270
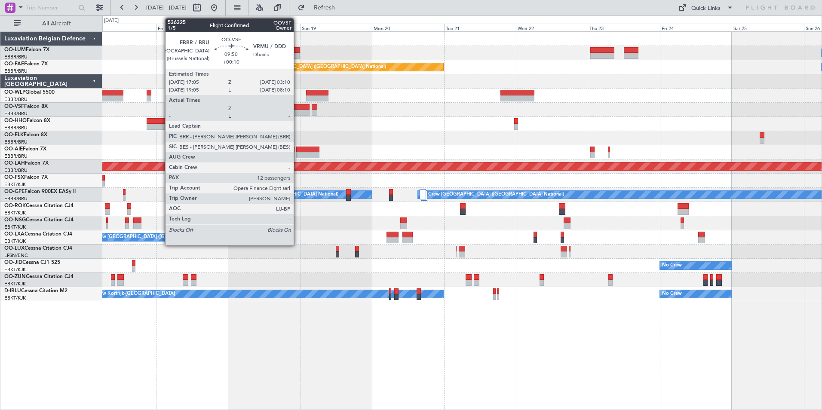
click at [298, 108] on div at bounding box center [294, 107] width 31 height 6
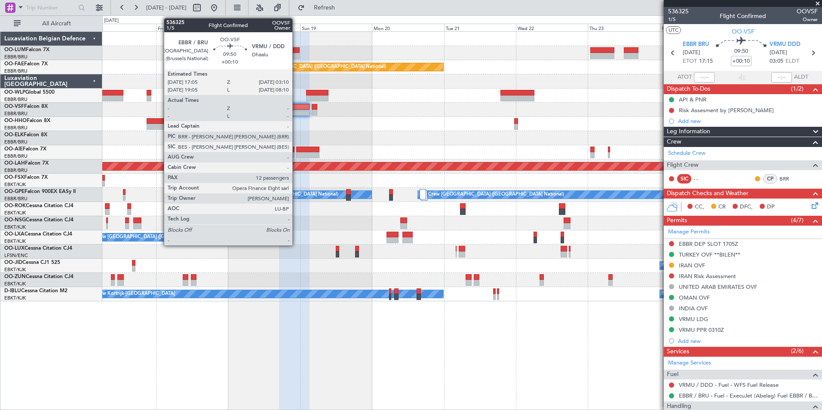
click at [296, 107] on div at bounding box center [294, 107] width 31 height 6
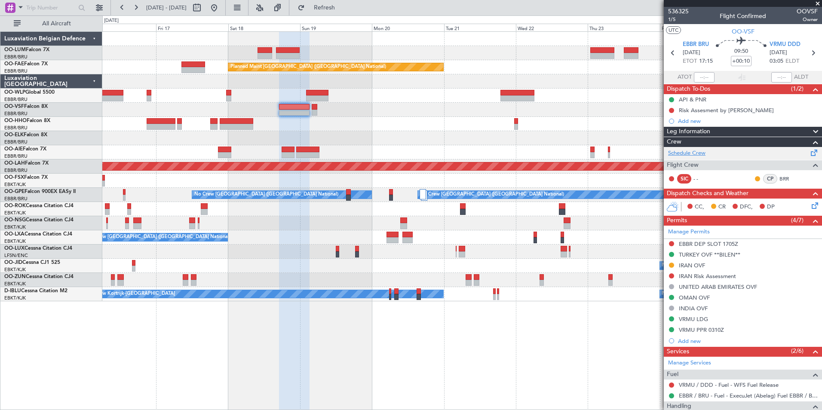
click at [677, 156] on link "Schedule Crew" at bounding box center [686, 153] width 37 height 9
click at [338, 13] on button "Refresh" at bounding box center [320, 8] width 52 height 14
click at [348, 317] on div "Owner Melsbroek Air Base Owner Melsbroek Air Base Planned Maint Kortrijk-Wevelg…" at bounding box center [462, 220] width 720 height 379
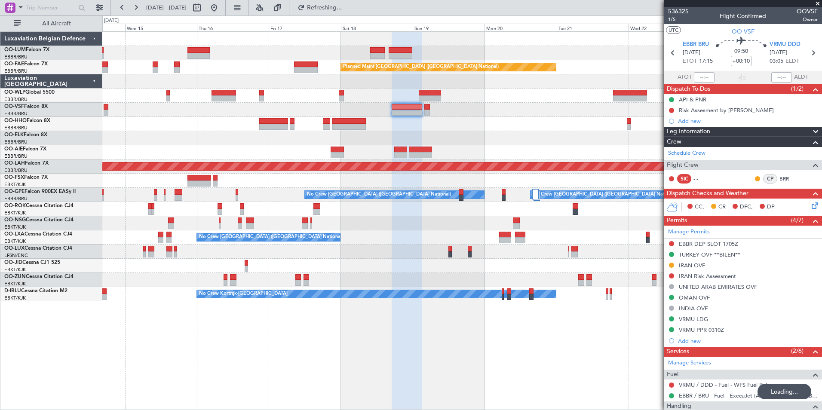
click at [338, 327] on div "Owner Melsbroek Air Base Owner Melsbroek Air Base Planned Maint Brussels (Bruss…" at bounding box center [462, 220] width 720 height 379
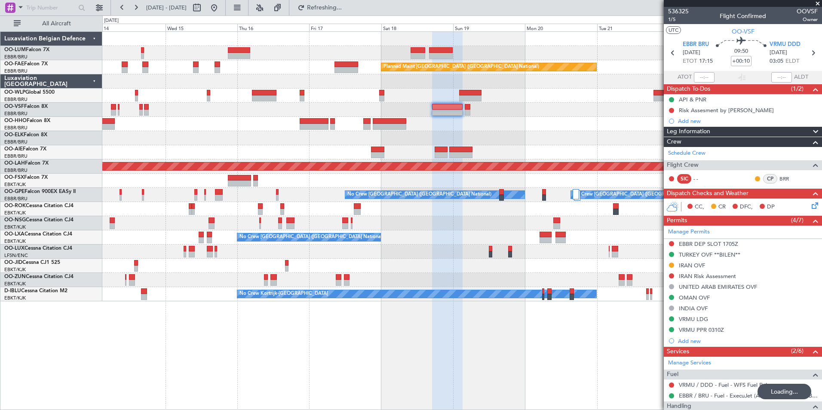
click at [299, 347] on div "Owner Melsbroek Air Base Owner Melsbroek Air Base Planned Maint Brussels (Bruss…" at bounding box center [462, 220] width 720 height 379
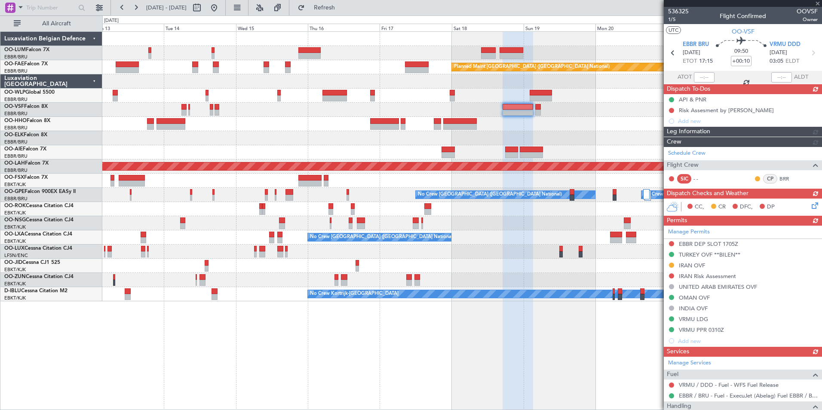
click at [331, 361] on div "Planned Maint Brussels (Brussels National) Planned Maint Melsbroek Air Base Own…" at bounding box center [462, 220] width 720 height 379
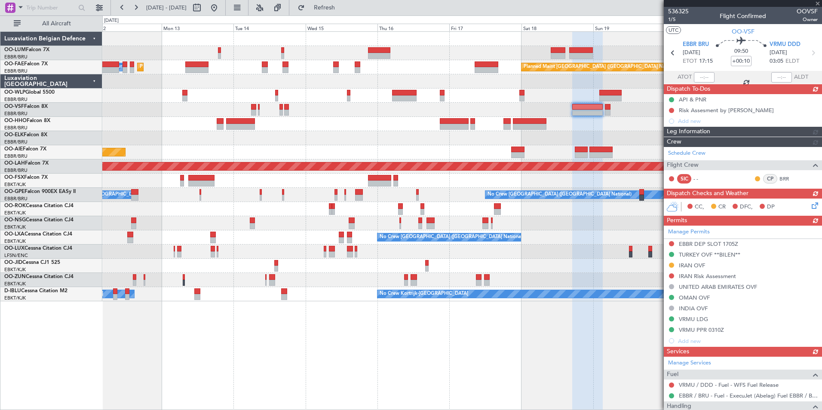
click at [277, 354] on div "Planned Maint Brussels (Brussels National) AOG Maint Sibiu Planned Maint Brusse…" at bounding box center [462, 220] width 720 height 379
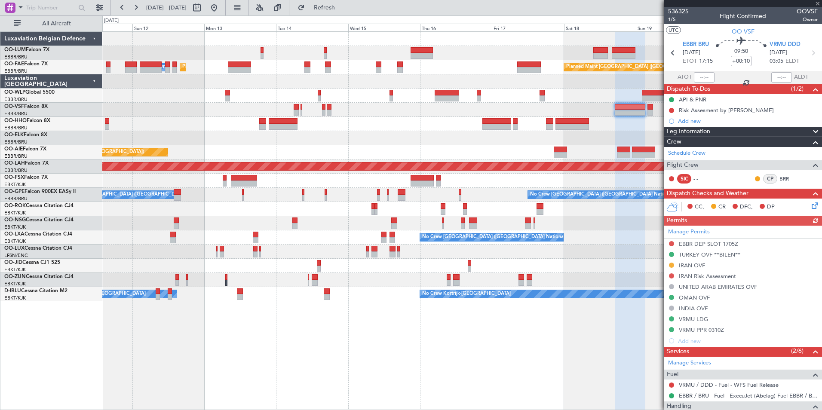
click at [218, 342] on div "Planned Maint Brussels (Brussels National) AOG Maint Sibiu Planned Maint Brusse…" at bounding box center [462, 220] width 720 height 379
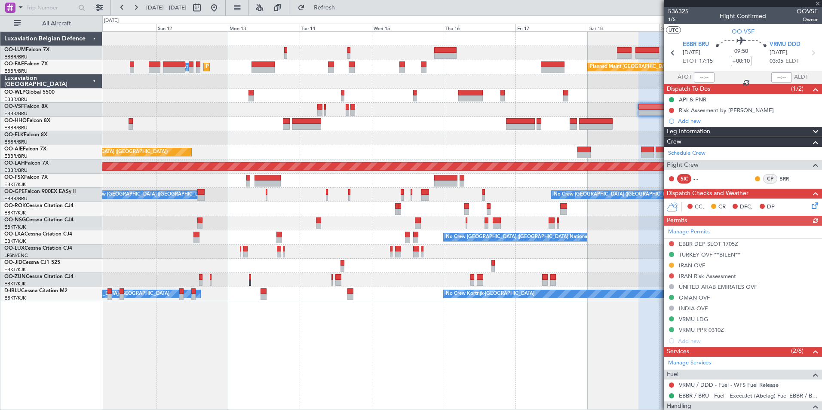
click at [252, 346] on div "Planned Maint Brussels (Brussels National) AOG Maint Sibiu Planned Maint Brusse…" at bounding box center [462, 220] width 720 height 379
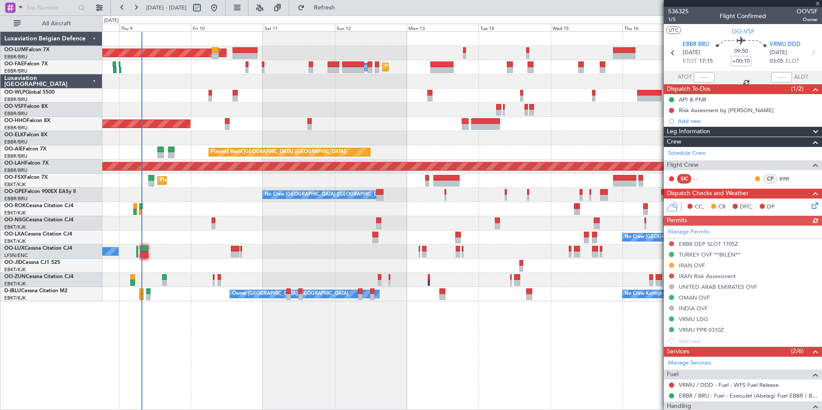
click at [348, 339] on div "Planned Maint Brussels (Brussels National) AOG Maint Sibiu Planned Maint Brusse…" at bounding box center [462, 220] width 720 height 379
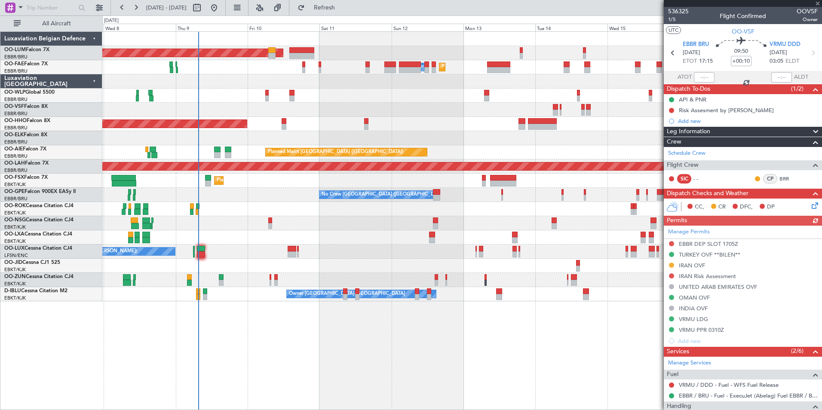
click at [214, 335] on div "Planned Maint Brussels (Brussels National) AOG Maint Sibiu Planned Maint Melsbr…" at bounding box center [462, 220] width 720 height 379
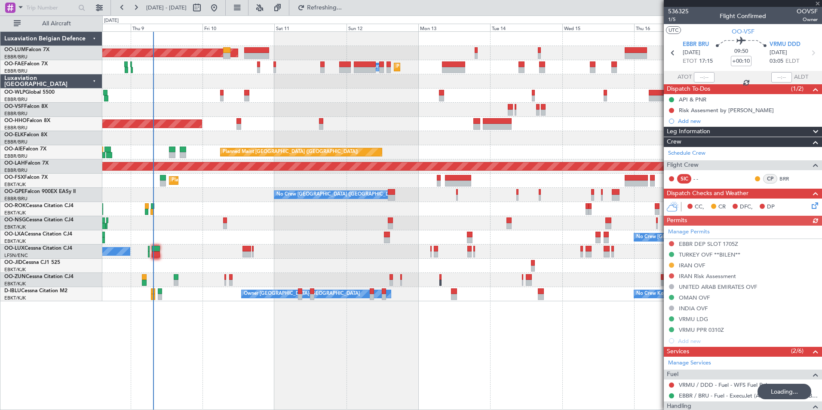
click at [187, 352] on div "Planned Maint Brussels (Brussels National) AOG Maint Sibiu Planned Maint Melsbr…" at bounding box center [462, 220] width 720 height 379
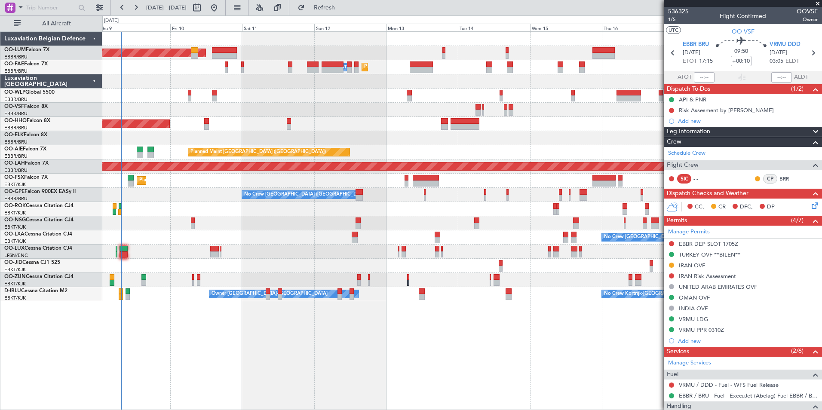
click at [214, 265] on div at bounding box center [462, 266] width 720 height 14
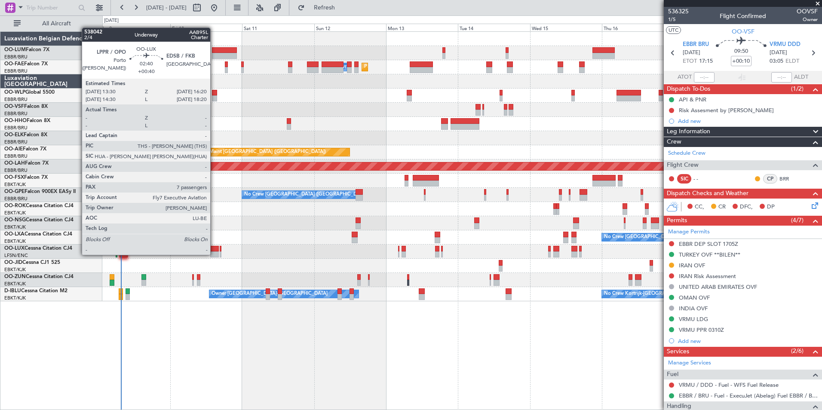
click at [214, 255] on div at bounding box center [214, 255] width 9 height 6
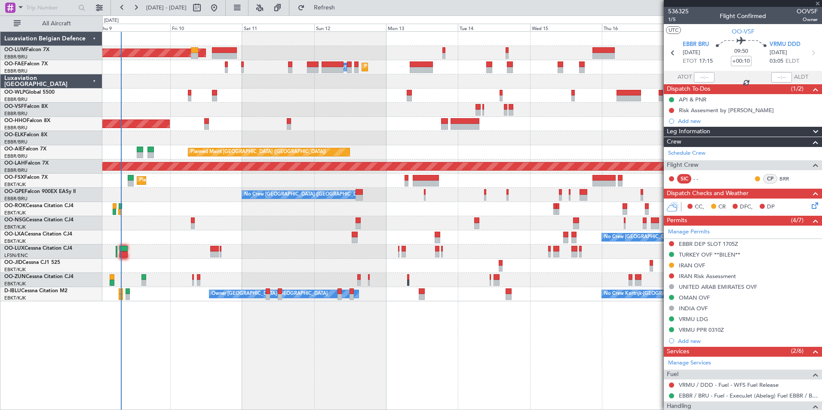
type input "+00:40"
type input "7"
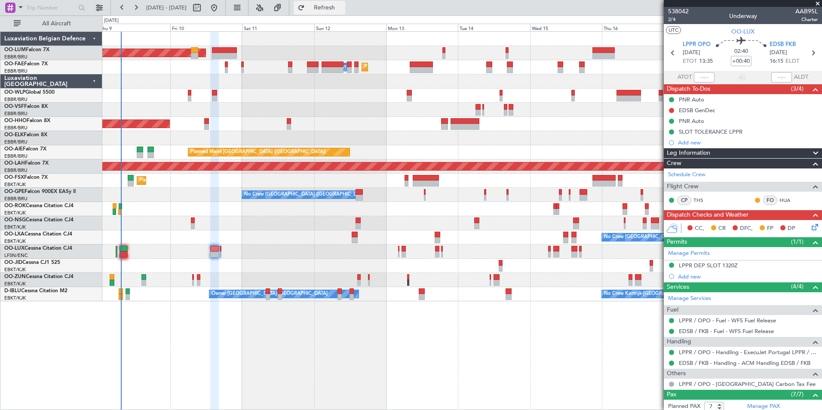
click at [343, 9] on span "Refresh" at bounding box center [325, 8] width 36 height 6
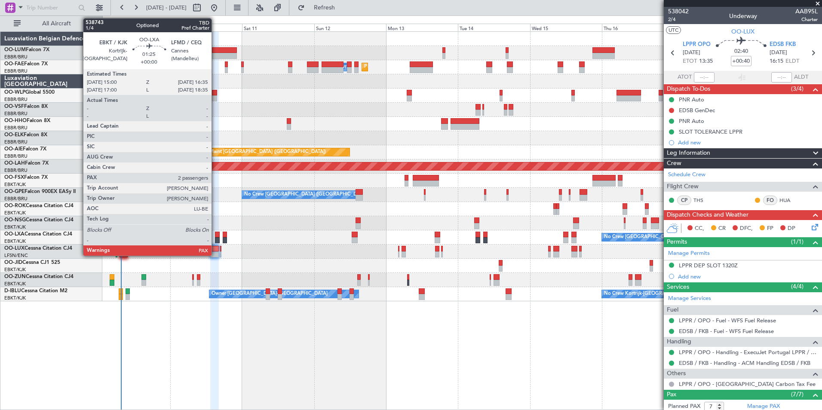
click at [215, 234] on div at bounding box center [217, 235] width 5 height 6
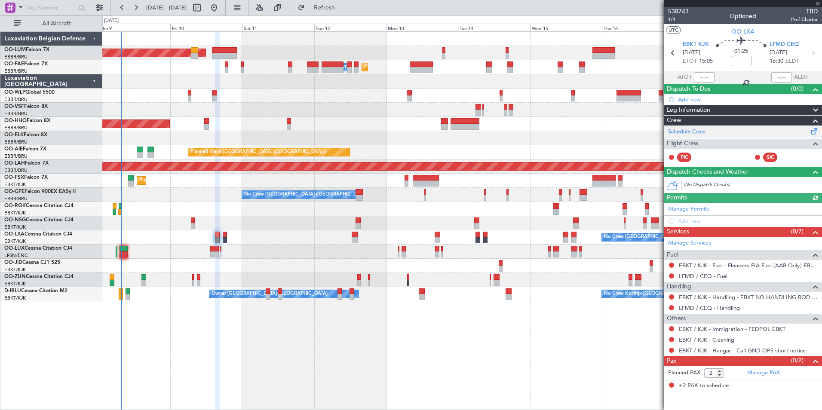
click at [699, 134] on link "Schedule Crew" at bounding box center [686, 132] width 37 height 9
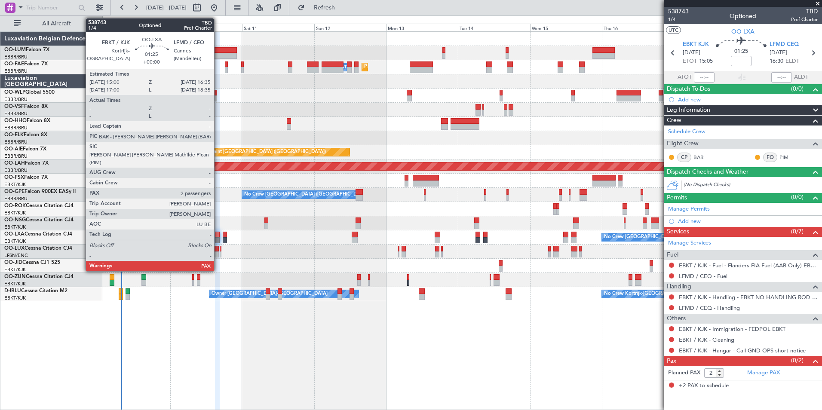
click at [218, 234] on div at bounding box center [217, 235] width 5 height 6
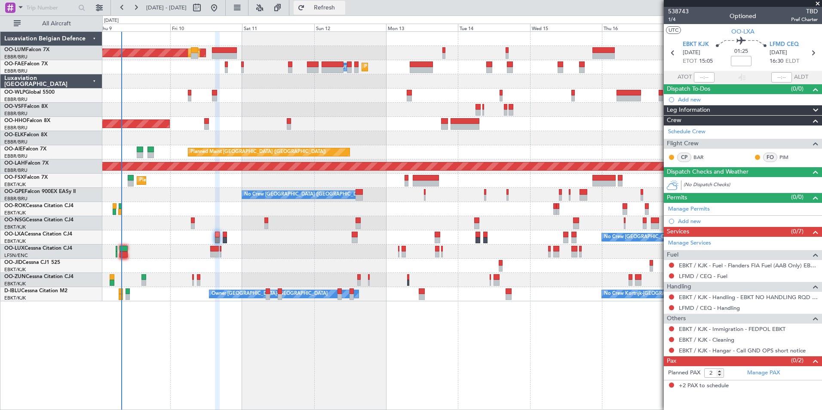
click at [343, 10] on span "Refresh" at bounding box center [325, 8] width 36 height 6
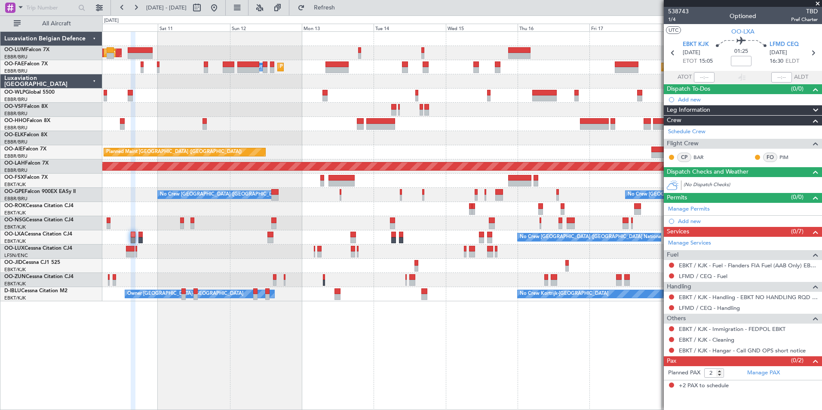
click at [228, 272] on div "AOG Maint Sibiu Planned Maint Brussels (Brussels National) Planned Maint Melsbr…" at bounding box center [462, 167] width 720 height 270
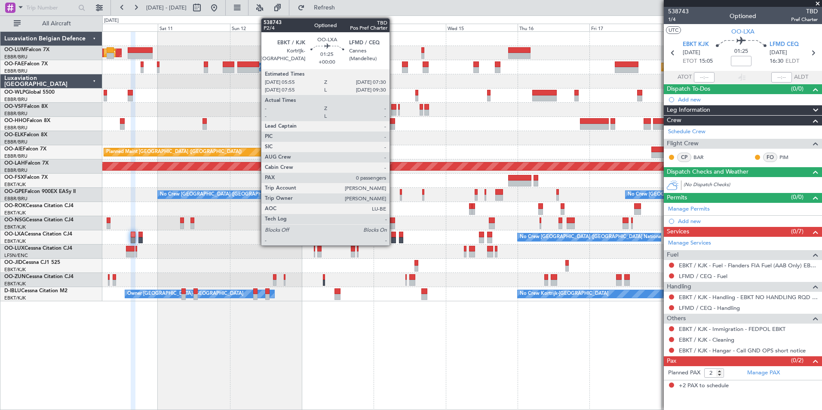
click at [394, 233] on div at bounding box center [393, 235] width 5 height 6
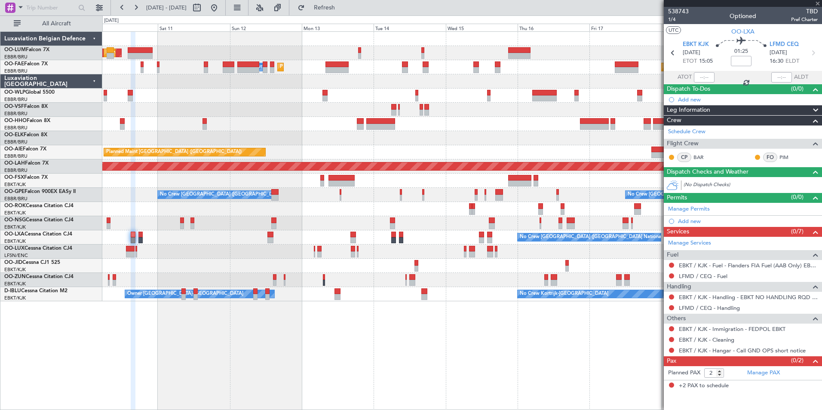
type input "0"
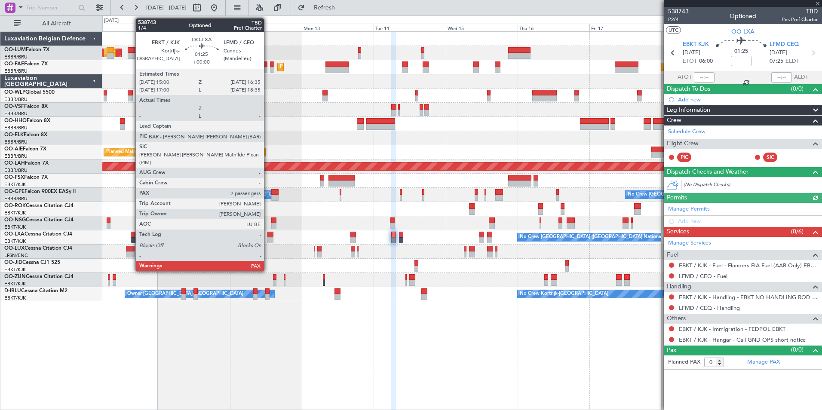
click at [132, 234] on div at bounding box center [133, 235] width 5 height 6
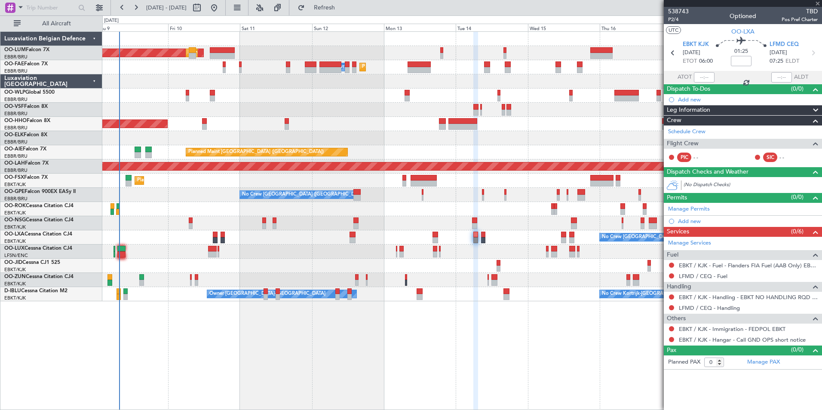
click at [291, 396] on div "AOG Maint Sibiu Planned Maint Brussels (Brussels National) Planned Maint Melsbr…" at bounding box center [462, 220] width 720 height 379
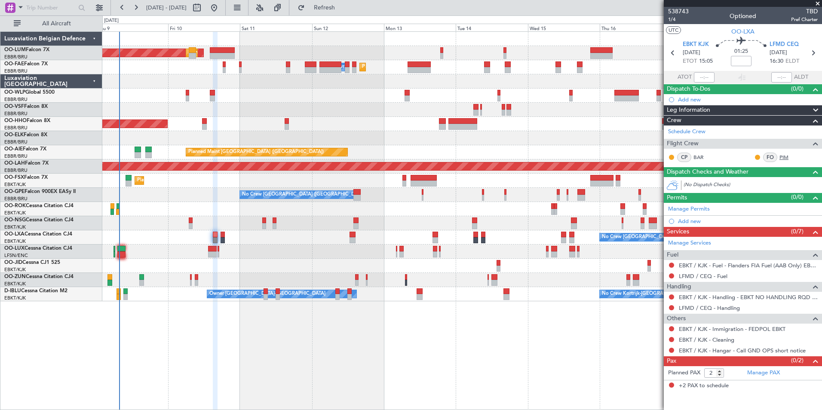
click at [786, 156] on link "PIM" at bounding box center [789, 158] width 19 height 8
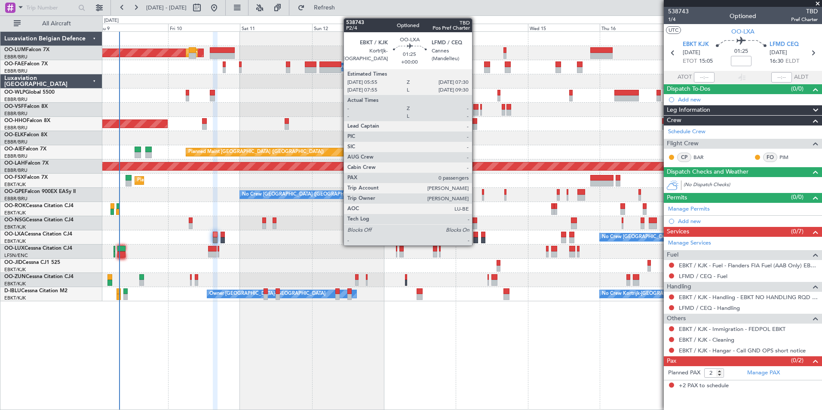
click at [476, 237] on div at bounding box center [476, 235] width 5 height 6
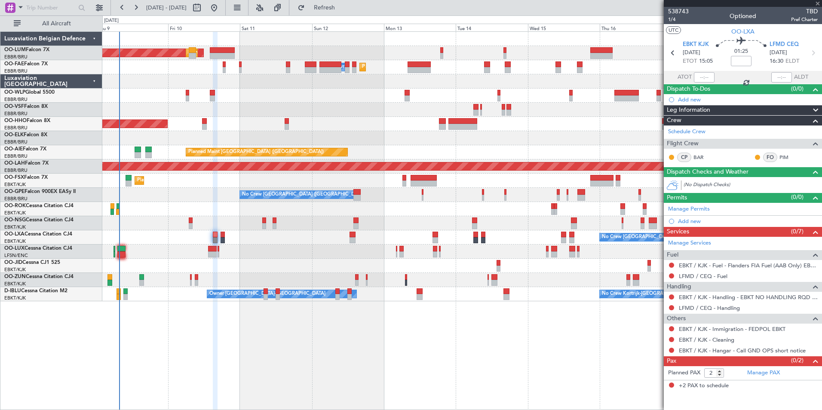
type input "0"
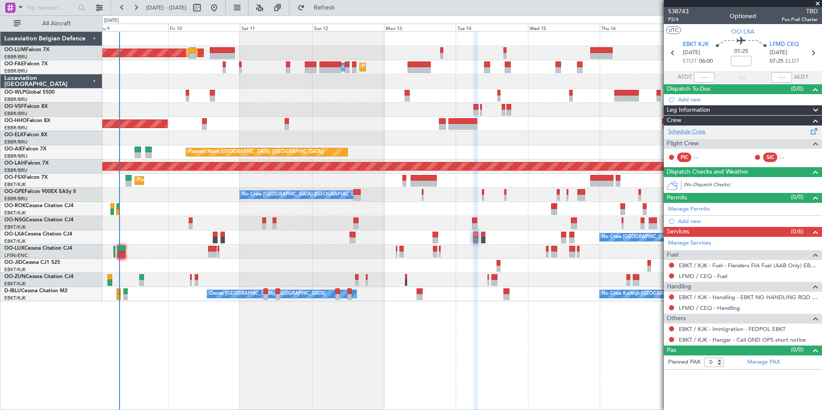
click at [681, 131] on link "Schedule Crew" at bounding box center [686, 132] width 37 height 9
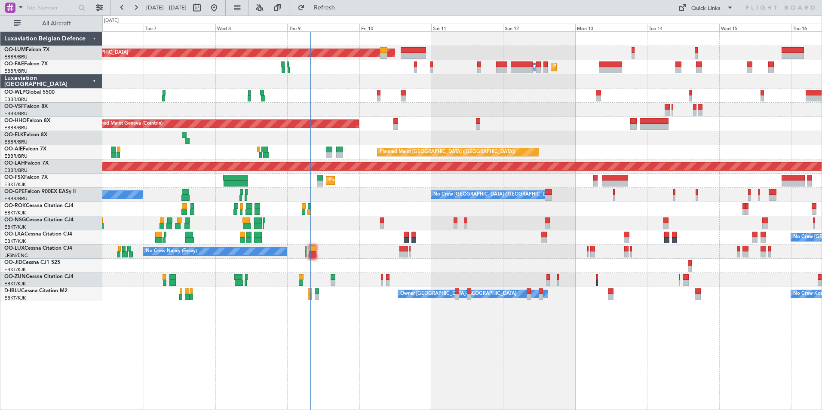
click at [298, 332] on div "Planned Maint [GEOGRAPHIC_DATA] ([GEOGRAPHIC_DATA] National) AOG Maint [GEOGRAP…" at bounding box center [462, 220] width 720 height 379
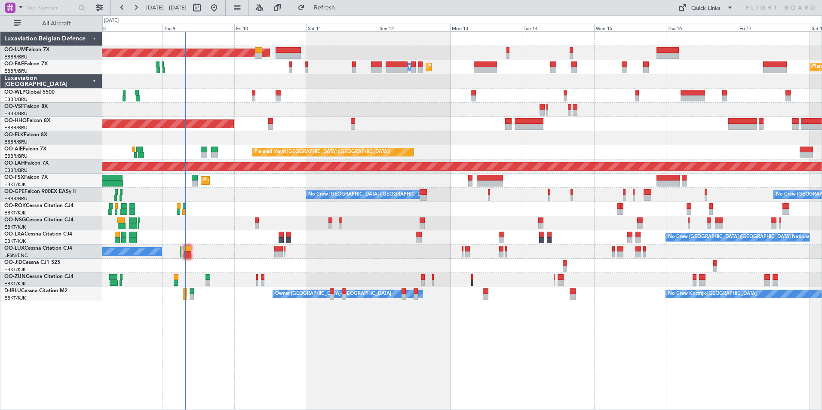
click at [408, 342] on div "Planned Maint [GEOGRAPHIC_DATA] ([GEOGRAPHIC_DATA] National) AOG Maint [GEOGRAP…" at bounding box center [462, 220] width 720 height 379
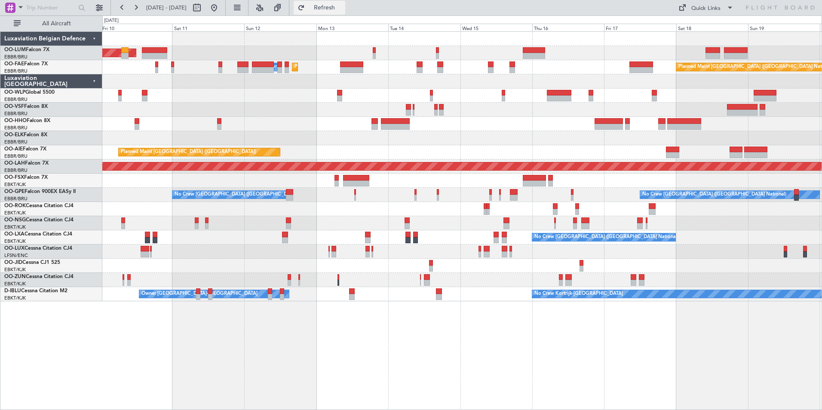
click at [345, 13] on button "Refresh" at bounding box center [320, 8] width 52 height 14
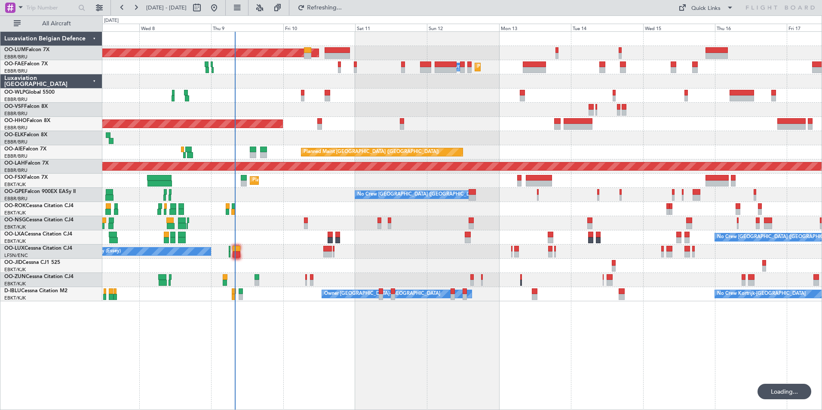
click at [443, 386] on div "Planned Maint [GEOGRAPHIC_DATA] ([GEOGRAPHIC_DATA] National) AOG Maint [GEOGRAP…" at bounding box center [462, 220] width 720 height 379
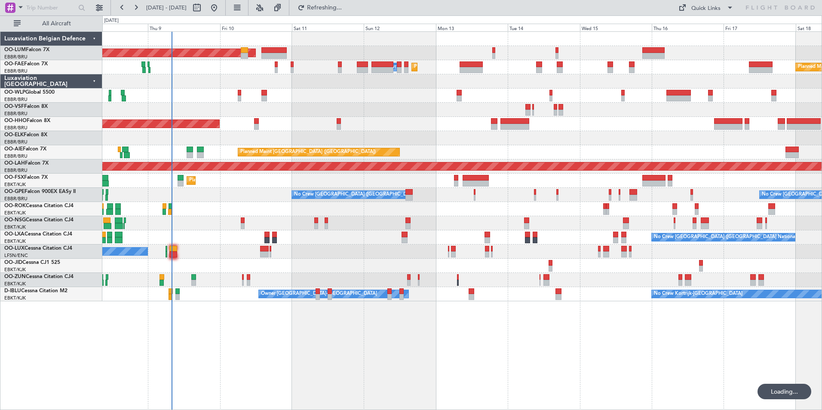
click at [257, 376] on div "Planned Maint [GEOGRAPHIC_DATA] ([GEOGRAPHIC_DATA] National) AOG Maint [GEOGRAP…" at bounding box center [462, 220] width 720 height 379
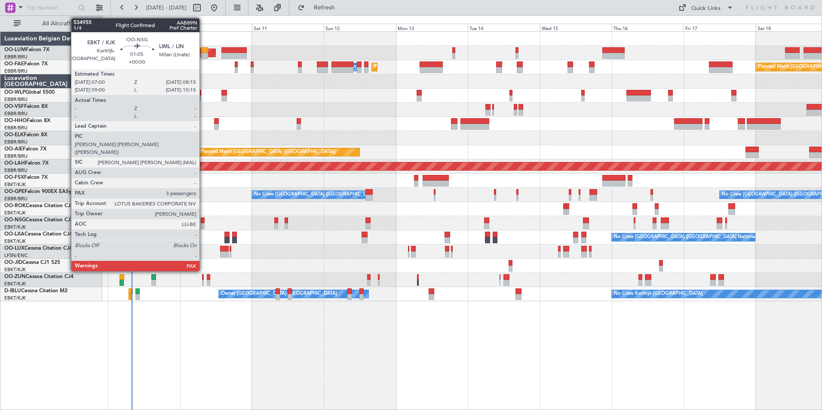
click at [203, 225] on div at bounding box center [203, 226] width 4 height 6
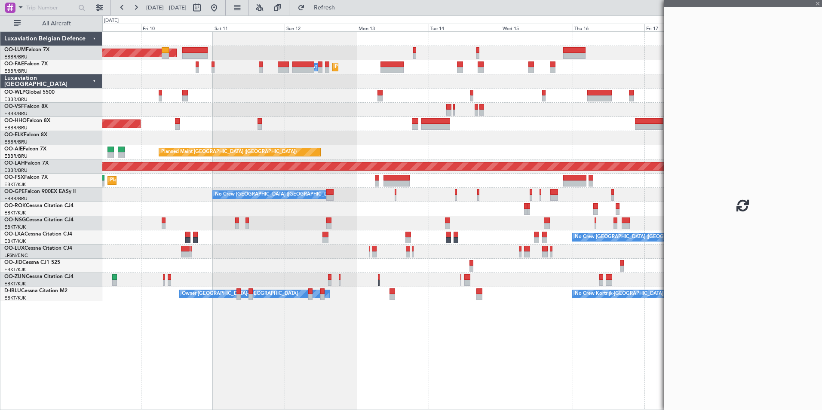
click at [211, 400] on div "Planned Maint [GEOGRAPHIC_DATA] ([GEOGRAPHIC_DATA] National) AOG Maint [GEOGRAP…" at bounding box center [462, 220] width 720 height 379
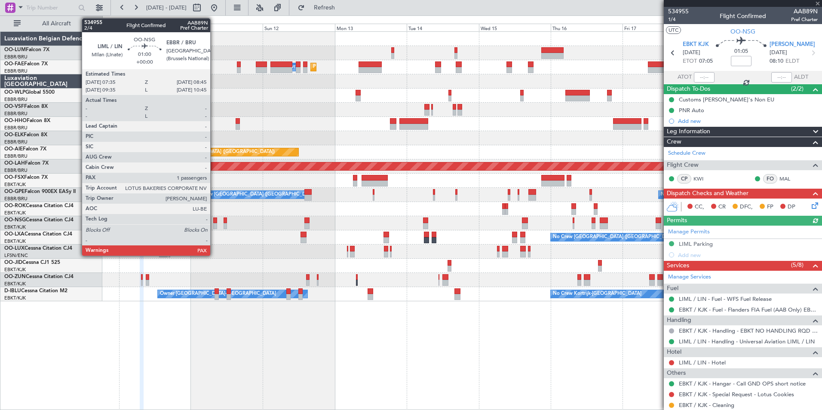
click at [214, 223] on div at bounding box center [215, 226] width 4 height 6
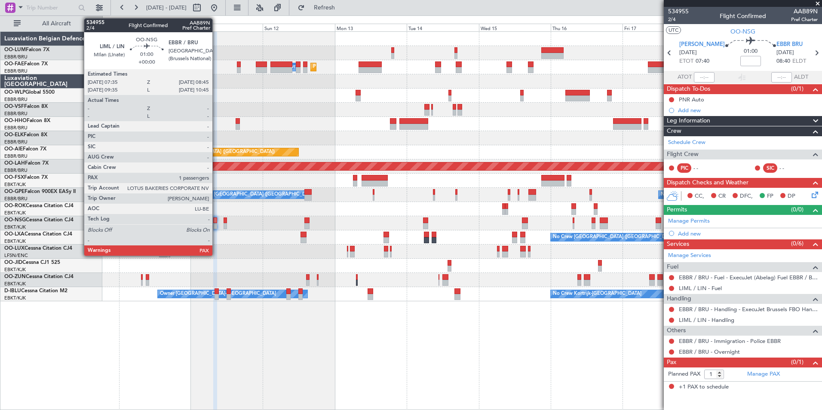
click at [216, 220] on div at bounding box center [215, 221] width 4 height 6
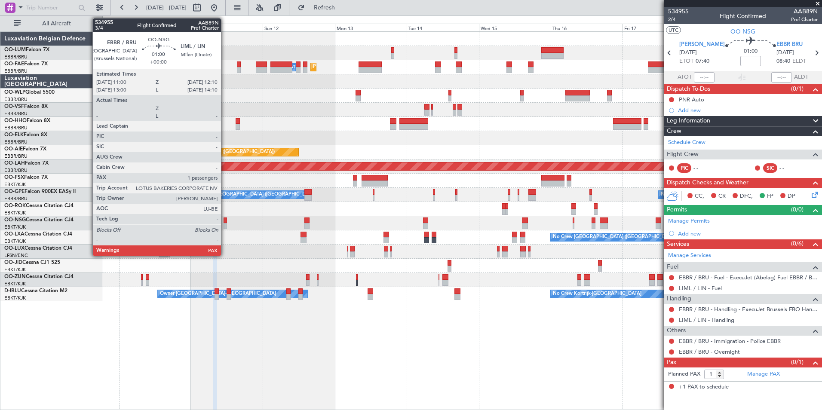
click at [225, 222] on div at bounding box center [226, 221] width 4 height 6
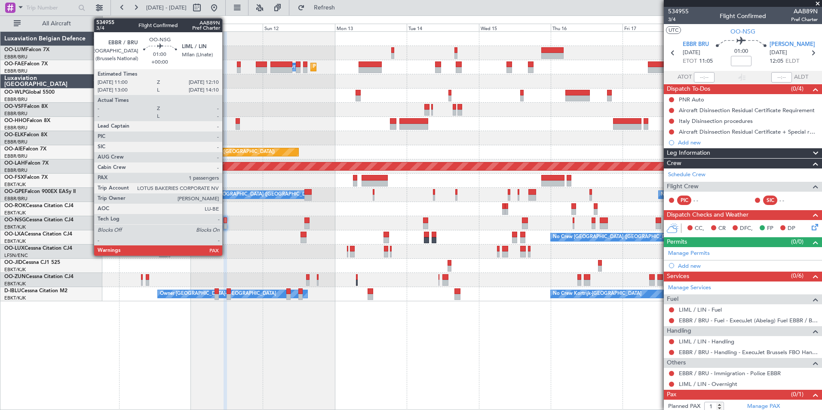
click at [226, 218] on div at bounding box center [226, 221] width 4 height 6
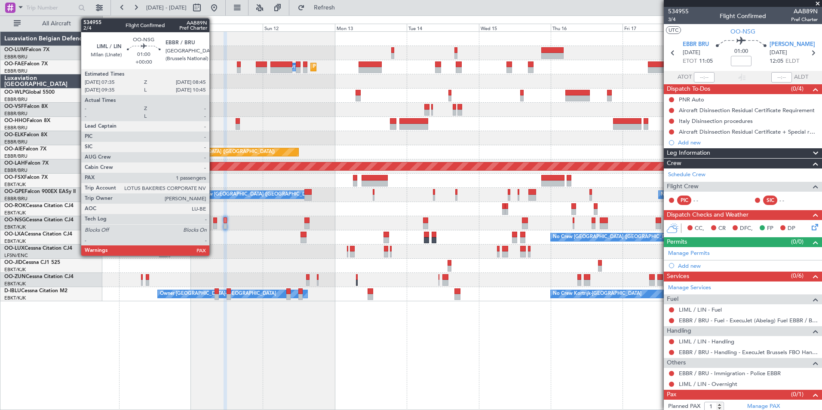
click at [213, 220] on div at bounding box center [215, 221] width 4 height 6
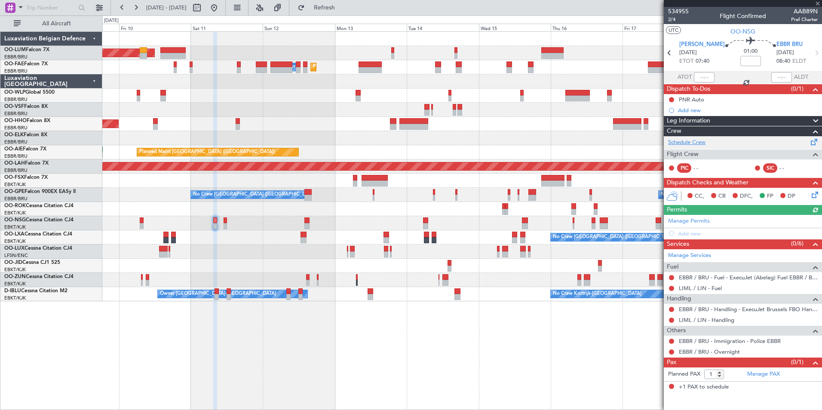
click at [692, 142] on link "Schedule Crew" at bounding box center [686, 142] width 37 height 9
click at [343, 10] on span "Refresh" at bounding box center [325, 8] width 36 height 6
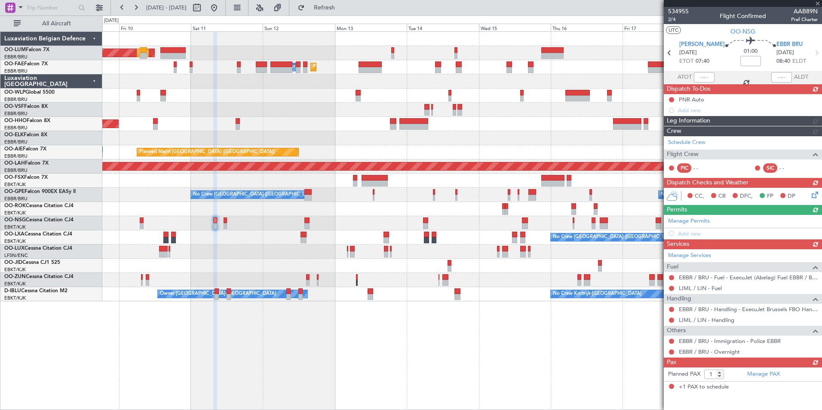
click at [322, 369] on div "AOG Maint [GEOGRAPHIC_DATA] Planned Maint [GEOGRAPHIC_DATA] ([GEOGRAPHIC_DATA])…" at bounding box center [462, 220] width 720 height 379
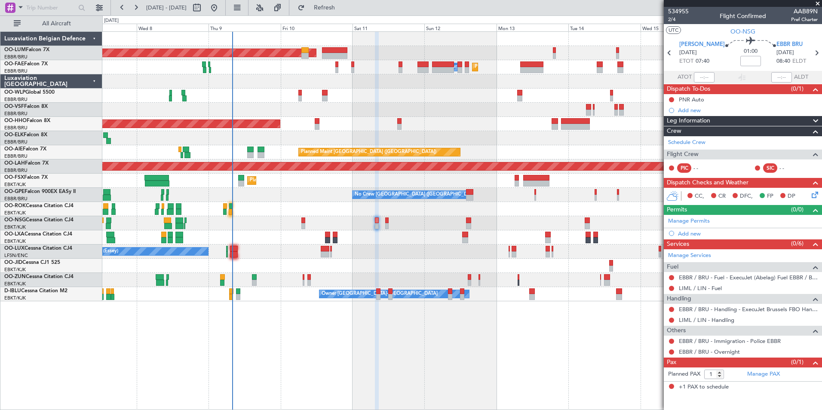
click at [342, 364] on div "Planned Maint [GEOGRAPHIC_DATA] ([GEOGRAPHIC_DATA] National) AOG Maint [GEOGRAP…" at bounding box center [462, 220] width 720 height 379
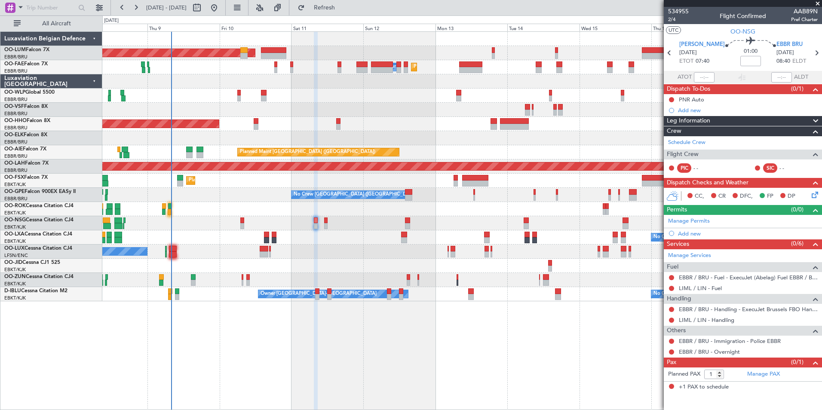
click at [228, 366] on div "Planned Maint [GEOGRAPHIC_DATA] ([GEOGRAPHIC_DATA] National) AOG Maint [GEOGRAP…" at bounding box center [462, 220] width 720 height 379
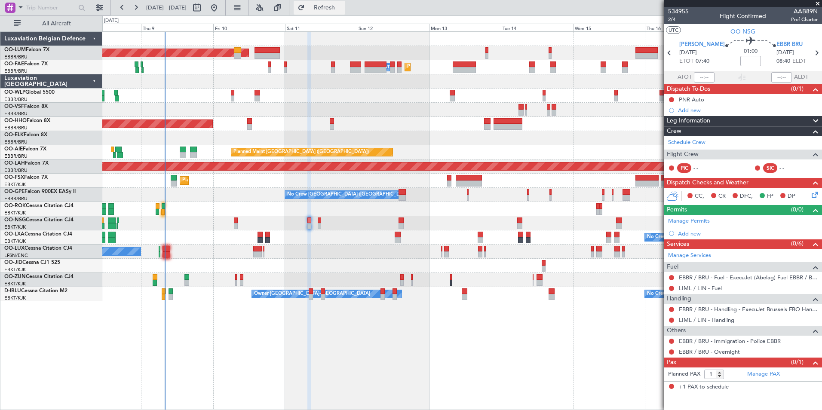
click at [343, 2] on button "Refresh" at bounding box center [320, 8] width 52 height 14
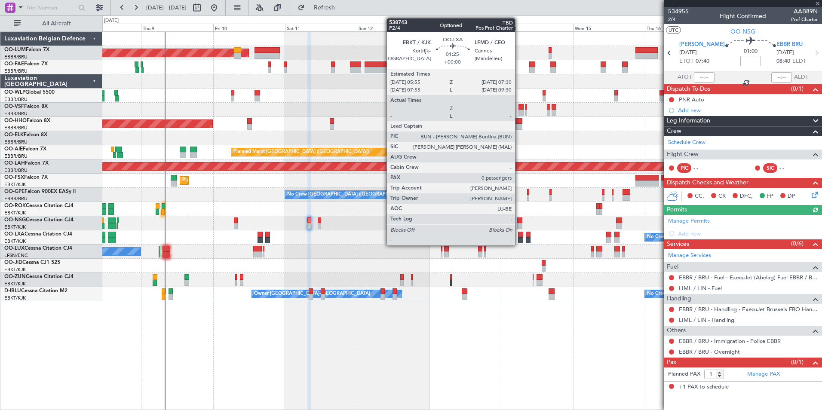
click at [519, 235] on div at bounding box center [520, 235] width 5 height 6
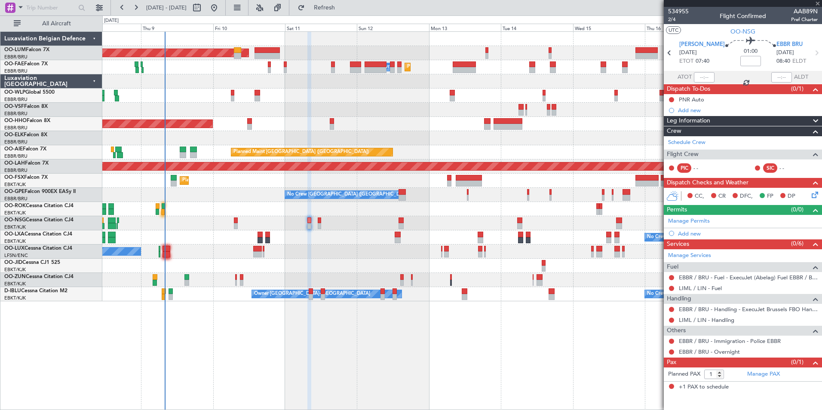
type input "0"
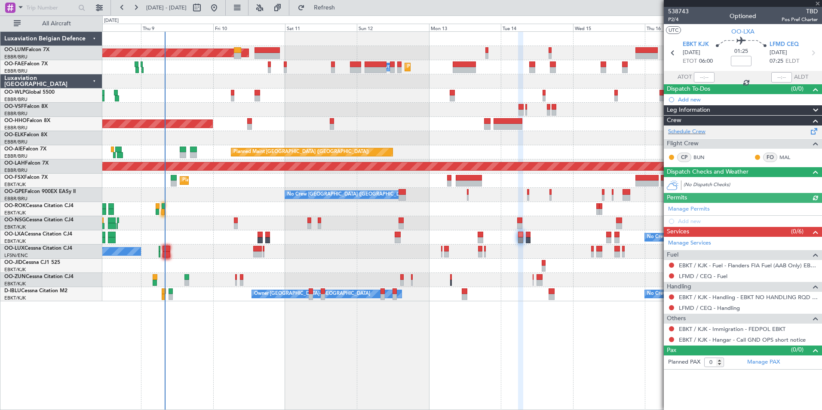
click at [702, 136] on div "Schedule Crew" at bounding box center [743, 132] width 158 height 13
click at [345, 13] on button "Refresh" at bounding box center [320, 8] width 52 height 14
click at [343, 8] on span "Refresh" at bounding box center [325, 8] width 36 height 6
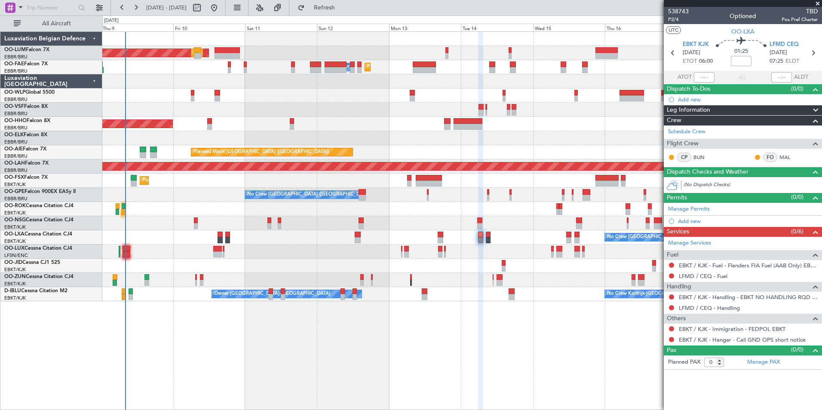
click at [305, 110] on div "AOG Maint [GEOGRAPHIC_DATA] Planned Maint [GEOGRAPHIC_DATA] ([GEOGRAPHIC_DATA])…" at bounding box center [462, 167] width 720 height 270
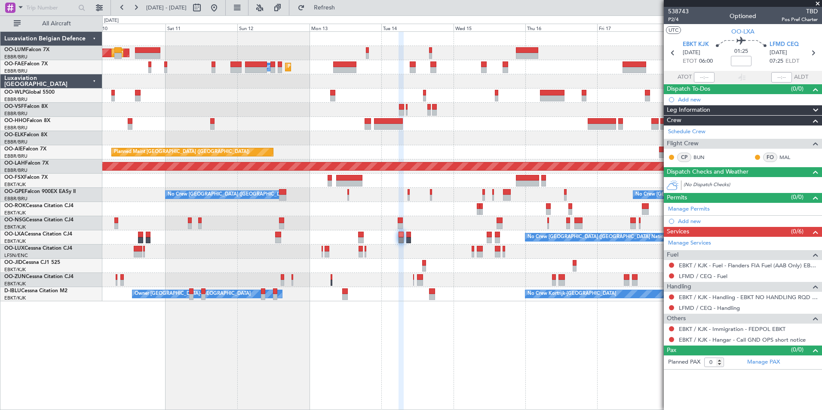
click at [221, 83] on div "AOG Maint Sibiu Planned Maint Brussels (Brussels National) Planned Maint Brusse…" at bounding box center [462, 167] width 720 height 270
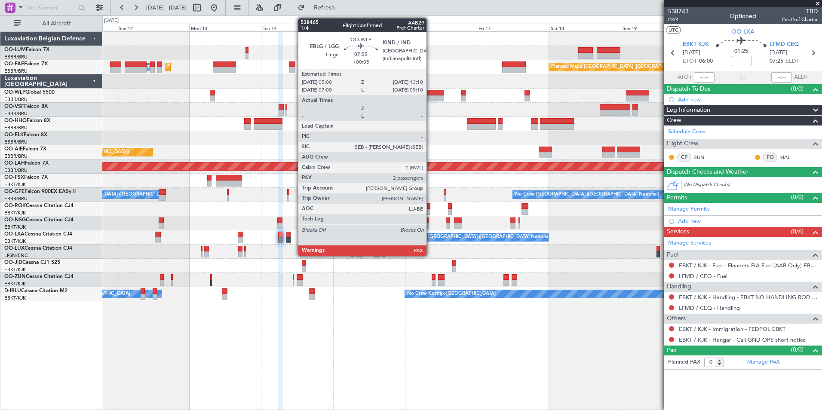
click at [431, 95] on div at bounding box center [432, 98] width 25 height 6
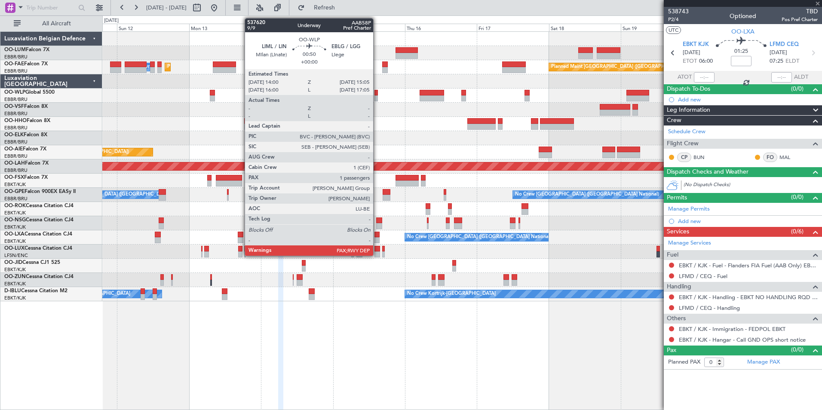
type input "+00:05"
type input "2"
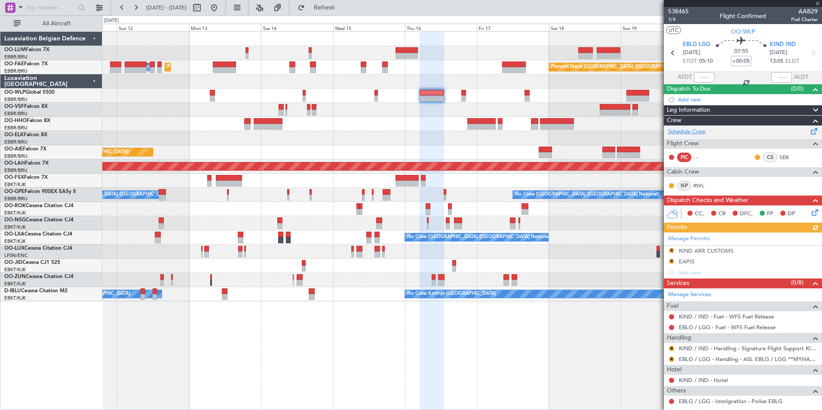
click at [702, 128] on link "Schedule Crew" at bounding box center [686, 132] width 37 height 9
click at [339, 7] on span "Refresh" at bounding box center [325, 8] width 36 height 6
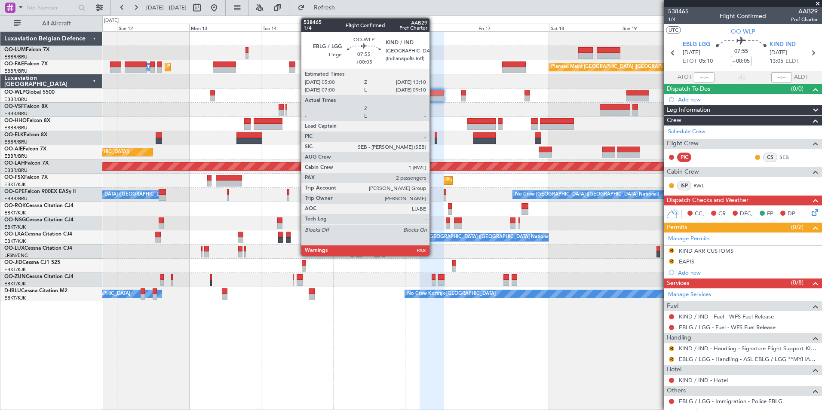
click at [434, 95] on div at bounding box center [432, 98] width 25 height 6
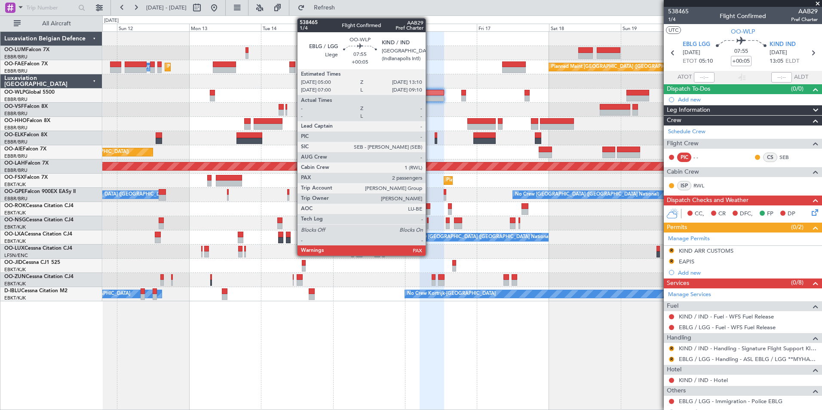
click at [430, 98] on div at bounding box center [432, 98] width 25 height 6
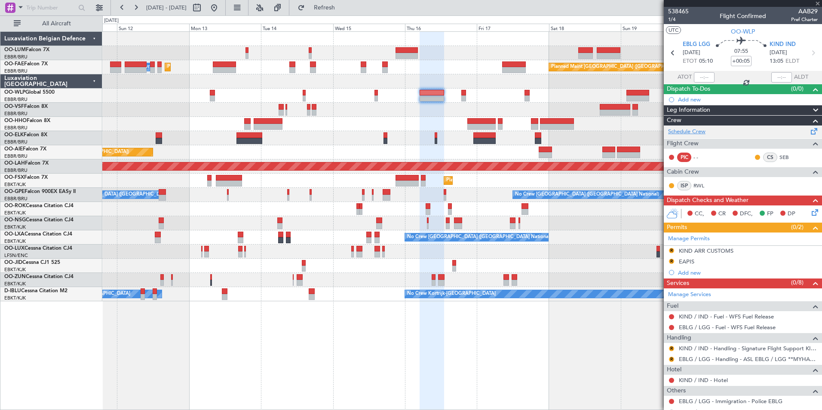
click at [700, 131] on div "Schedule Crew Flight Crew PIC - - CS SEB Cabin Crew ISP RWL" at bounding box center [743, 161] width 158 height 70
click at [699, 129] on link "Schedule Crew" at bounding box center [686, 132] width 37 height 9
click at [343, 9] on span "Refresh" at bounding box center [325, 8] width 36 height 6
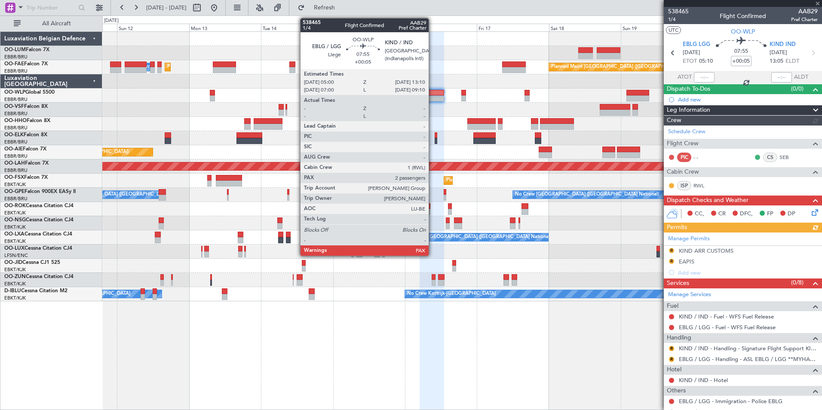
click at [433, 99] on div at bounding box center [432, 98] width 25 height 6
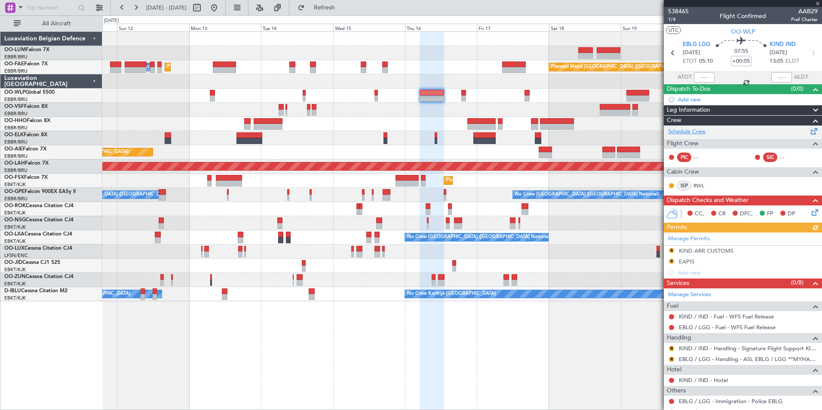
click at [700, 134] on link "Schedule Crew" at bounding box center [686, 132] width 37 height 9
click at [343, 10] on span "Refresh" at bounding box center [325, 8] width 36 height 6
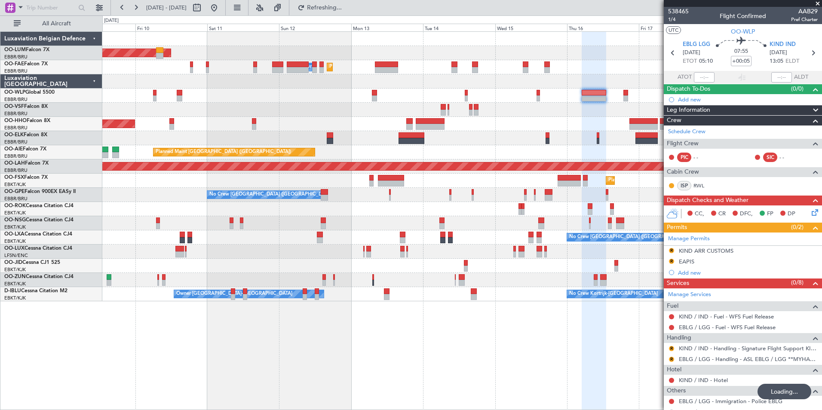
click at [415, 347] on div "Planned Maint Brussels (Brussels National) AOG Maint Sibiu Planned Maint Brusse…" at bounding box center [462, 220] width 720 height 379
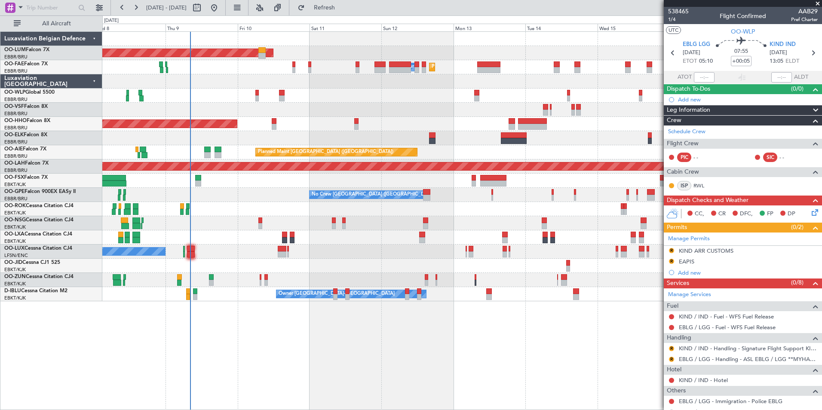
click at [391, 355] on div "Planned Maint Brussels (Brussels National) AOG Maint Sibiu Planned Maint Brusse…" at bounding box center [462, 220] width 720 height 379
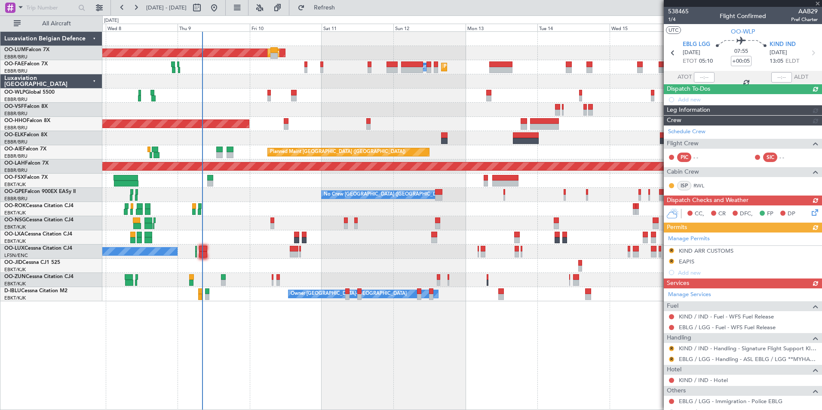
click at [354, 361] on div "AOG Maint [GEOGRAPHIC_DATA] Planned Maint [GEOGRAPHIC_DATA] ([GEOGRAPHIC_DATA])…" at bounding box center [462, 220] width 720 height 379
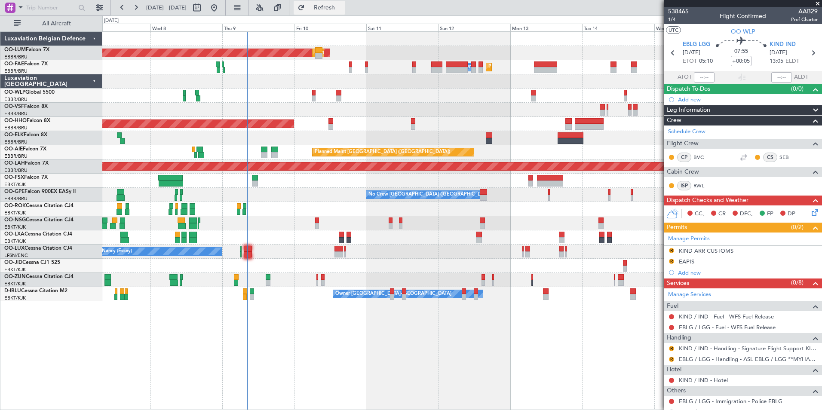
click at [334, 8] on span "Refresh" at bounding box center [325, 8] width 36 height 6
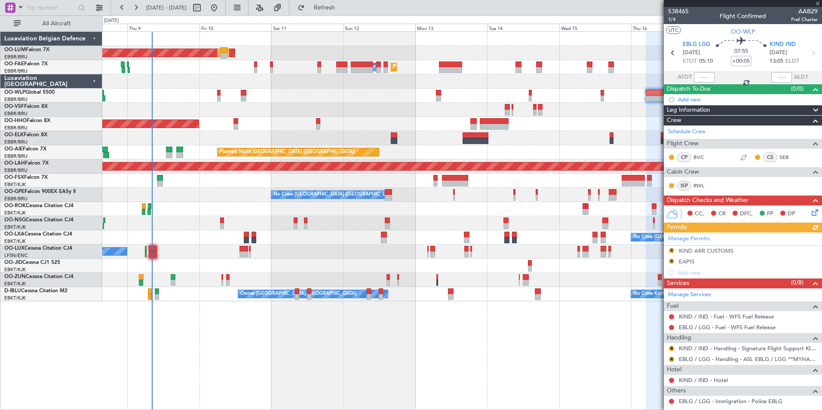
click at [323, 362] on div "AOG Maint Sibiu Planned Maint Brussels (Brussels National) Planned Maint Melsbr…" at bounding box center [462, 220] width 720 height 379
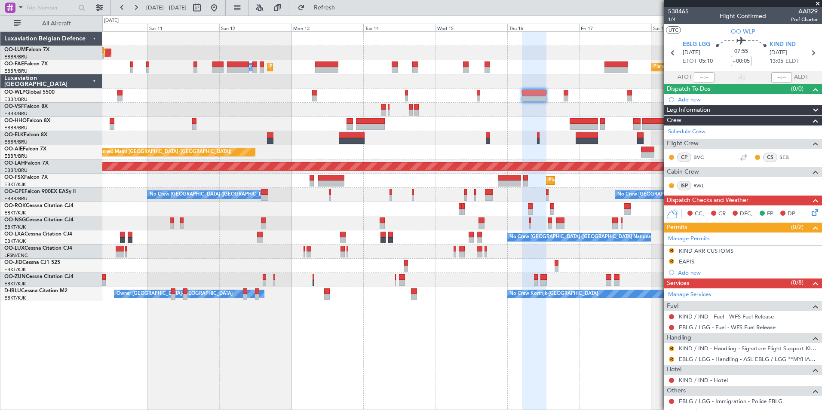
click at [233, 354] on div "AOG Maint Sibiu Planned Maint Brussels (Brussels National) Planned Maint Melsbr…" at bounding box center [462, 220] width 720 height 379
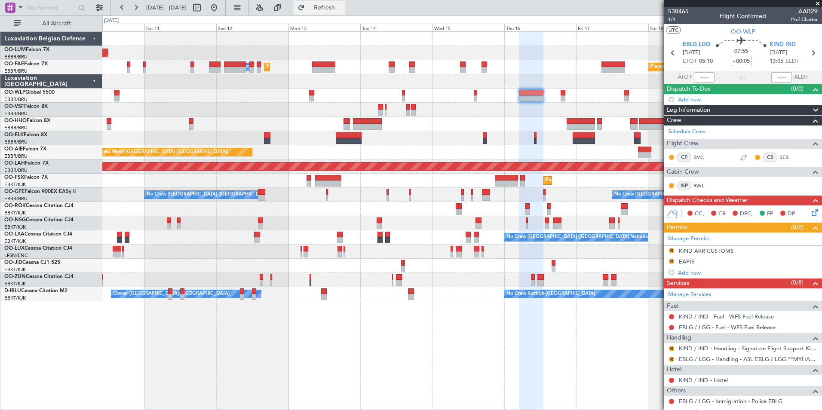
click at [343, 7] on span "Refresh" at bounding box center [325, 8] width 36 height 6
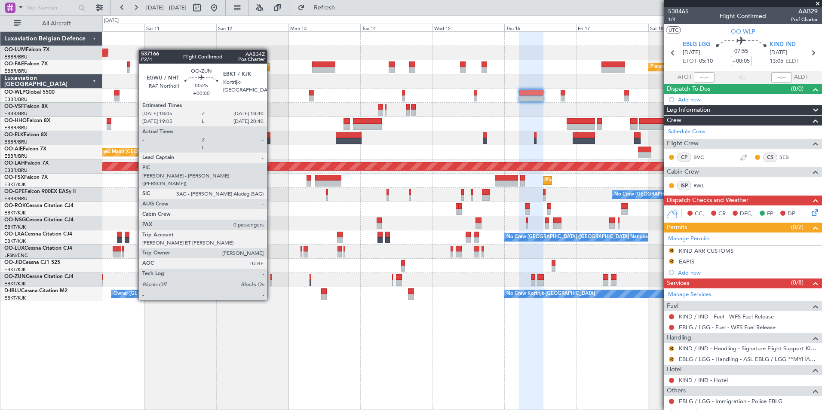
click at [271, 276] on div at bounding box center [272, 277] width 2 height 6
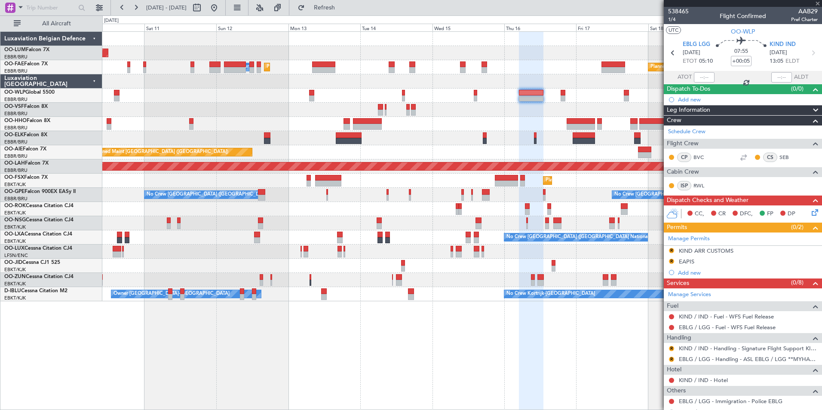
type input "0"
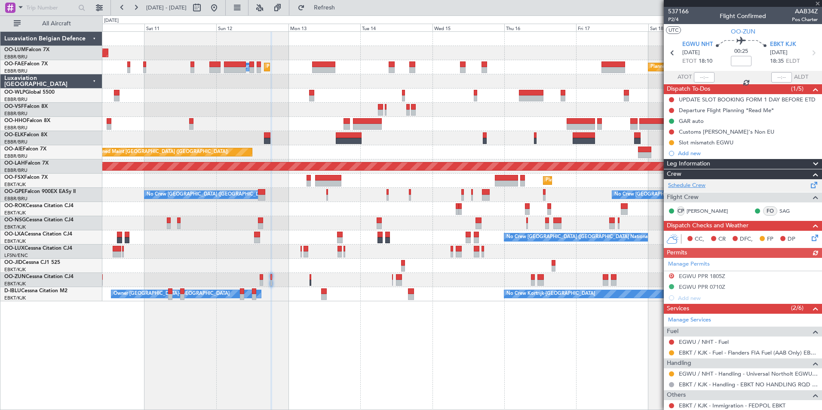
click at [695, 184] on link "Schedule Crew" at bounding box center [686, 186] width 37 height 9
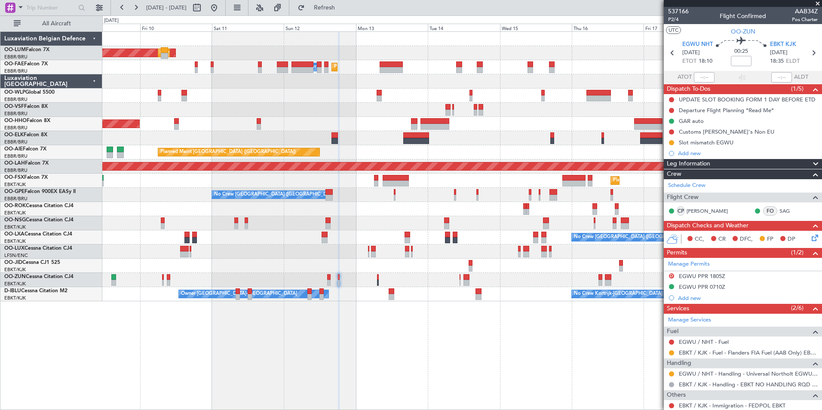
click at [262, 273] on div at bounding box center [462, 280] width 720 height 14
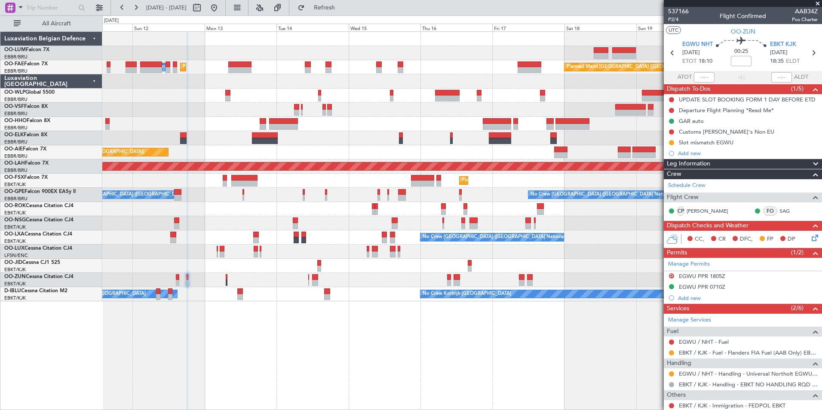
click at [200, 302] on div "Planned Maint Brussels (Brussels National) AOG Maint Sibiu Planned Maint Melsbr…" at bounding box center [462, 220] width 720 height 379
click at [337, 328] on div "Planned Maint Brussels (Brussels National) AOG Maint Sibiu Planned Maint Melsbr…" at bounding box center [462, 220] width 720 height 379
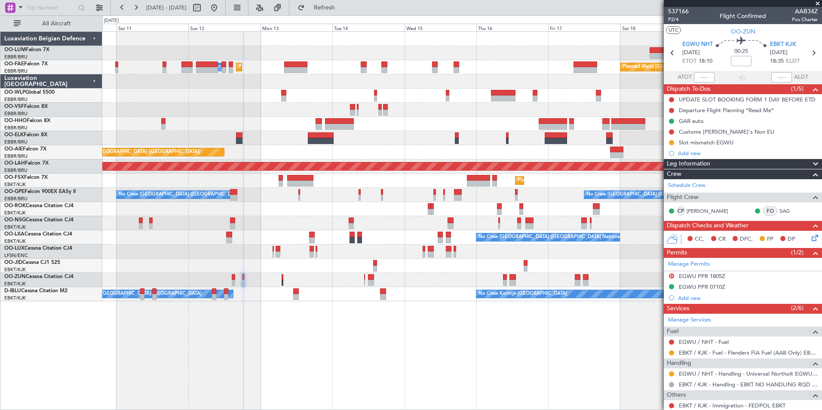
click at [417, 343] on div "Planned Maint Brussels (Brussels National) AOG Maint Sibiu Planned Maint Melsbr…" at bounding box center [462, 220] width 720 height 379
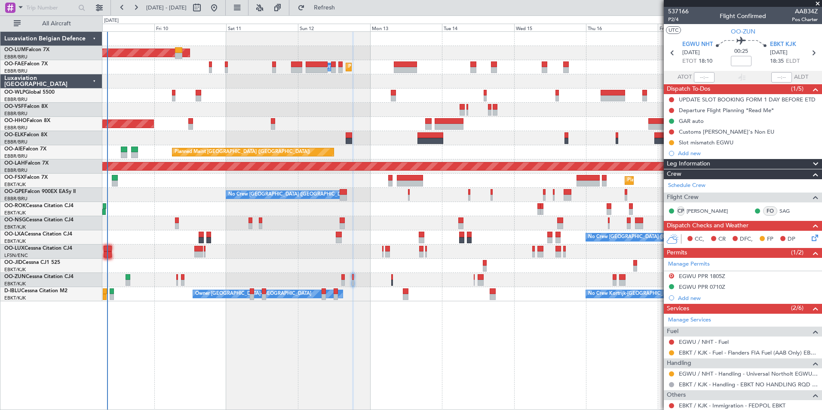
click at [331, 334] on div "Planned Maint Brussels (Brussels National) AOG Maint Sibiu Planned Maint Melsbr…" at bounding box center [462, 220] width 720 height 379
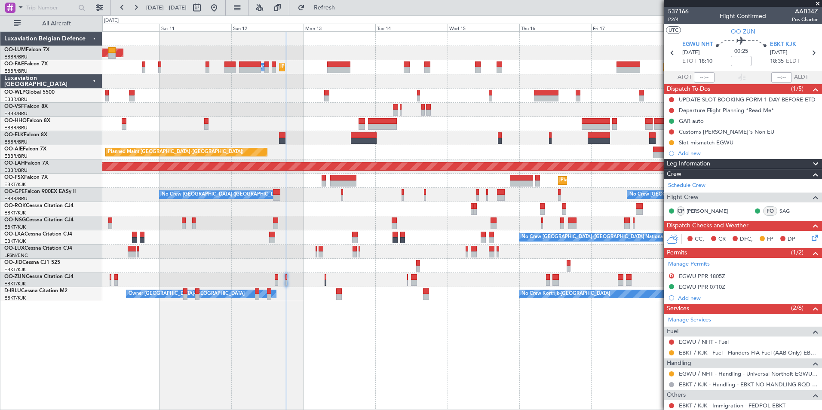
click at [342, 366] on div "Planned Maint Brussels (Brussels National) AOG Maint Sibiu Planned Maint Melsbr…" at bounding box center [462, 220] width 720 height 379
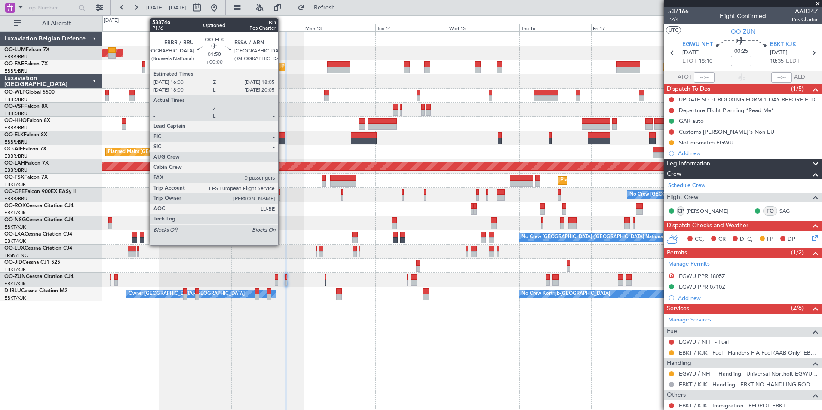
click at [282, 138] on div at bounding box center [282, 135] width 6 height 6
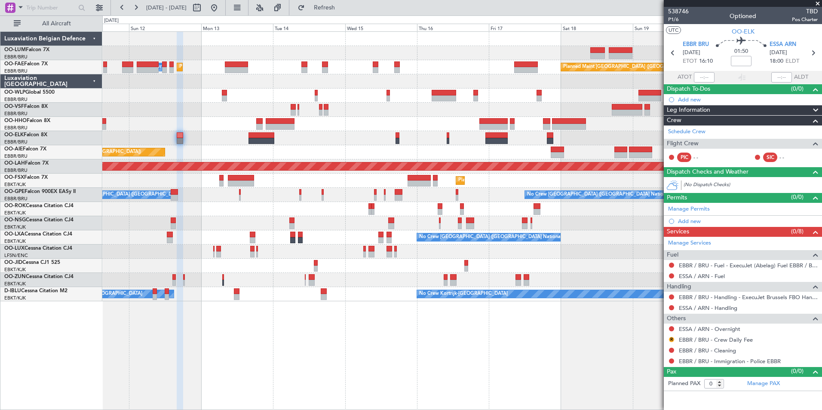
click at [502, 367] on div "Planned Maint Brussels (Brussels National) AOG Maint Sibiu Planned Maint Melsbr…" at bounding box center [462, 220] width 720 height 379
click at [693, 132] on link "Schedule Crew" at bounding box center [686, 132] width 37 height 9
click at [340, 11] on button "Refresh" at bounding box center [320, 8] width 52 height 14
click at [371, 347] on div "Planned Maint Brussels (Brussels National) AOG Maint Sibiu Planned Maint Melsbr…" at bounding box center [462, 220] width 720 height 379
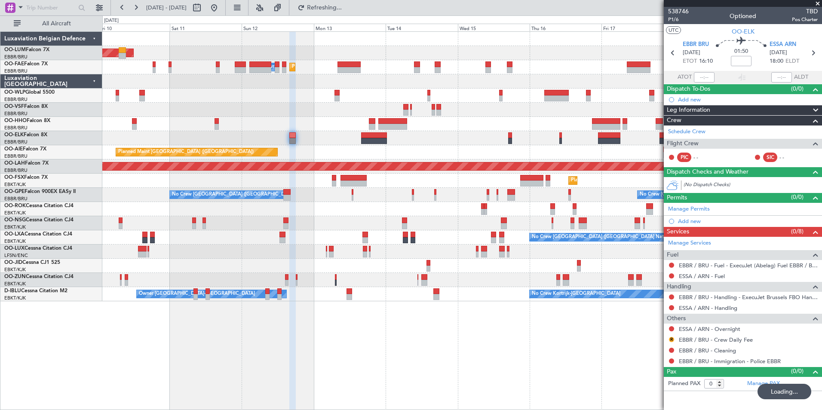
click at [400, 363] on div "Planned Maint Brussels (Brussels National) AOG Maint Sibiu Planned Maint Melsbr…" at bounding box center [462, 220] width 720 height 379
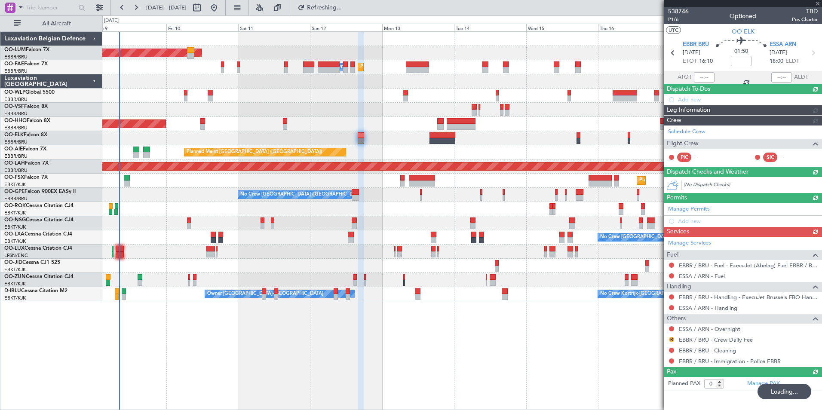
click at [412, 383] on div "Planned Maint Brussels (Brussels National) AOG Maint Sibiu Planned Maint Melsbr…" at bounding box center [462, 220] width 720 height 379
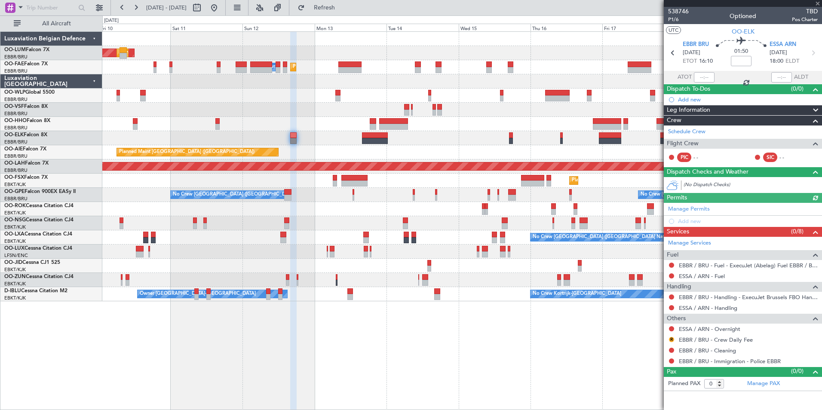
click at [160, 407] on div "AOG Maint Sibiu Planned Maint Brussels (Brussels National) Planned Maint Melsbr…" at bounding box center [462, 220] width 720 height 379
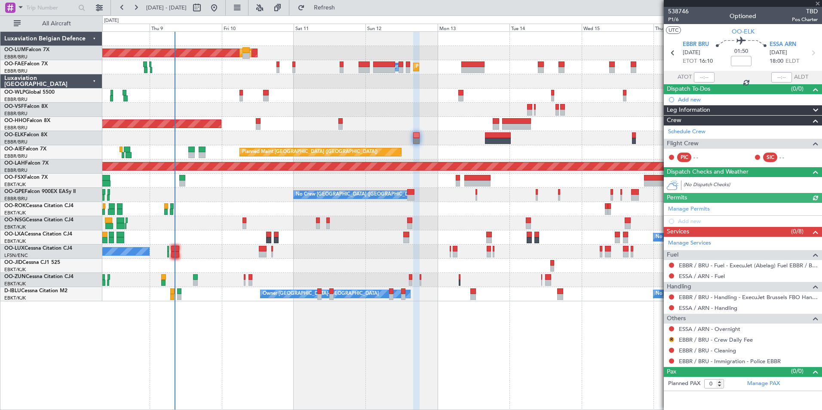
click at [415, 391] on div "AOG Maint Sibiu Planned Maint Brussels (Brussels National) Planned Maint Melsbr…" at bounding box center [462, 220] width 720 height 379
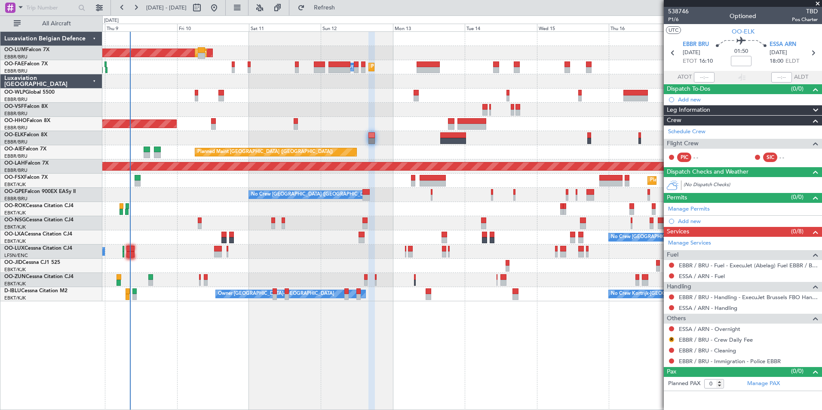
click at [312, 357] on div "AOG Maint Sibiu Planned Maint Brussels (Brussels National) Planned Maint Melsbr…" at bounding box center [462, 220] width 720 height 379
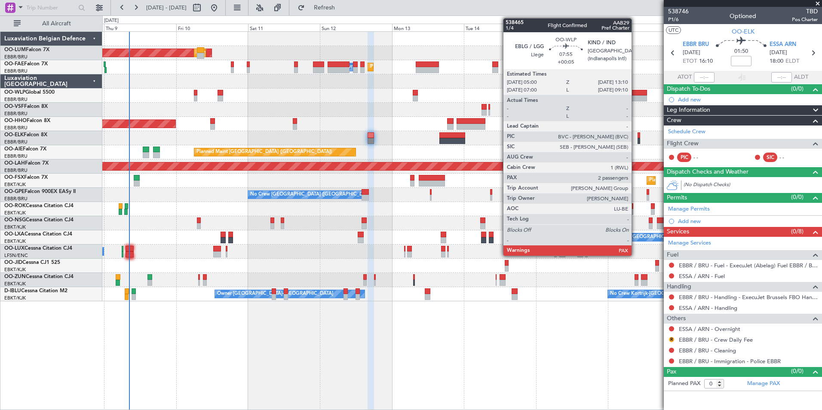
click at [636, 99] on div at bounding box center [635, 98] width 25 height 6
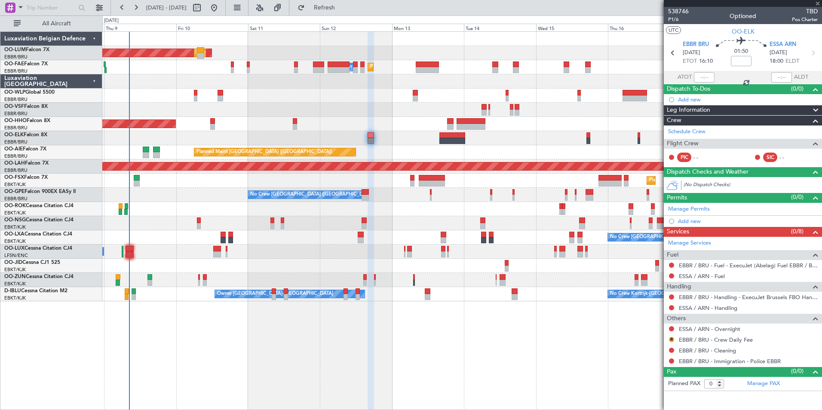
type input "+00:05"
type input "2"
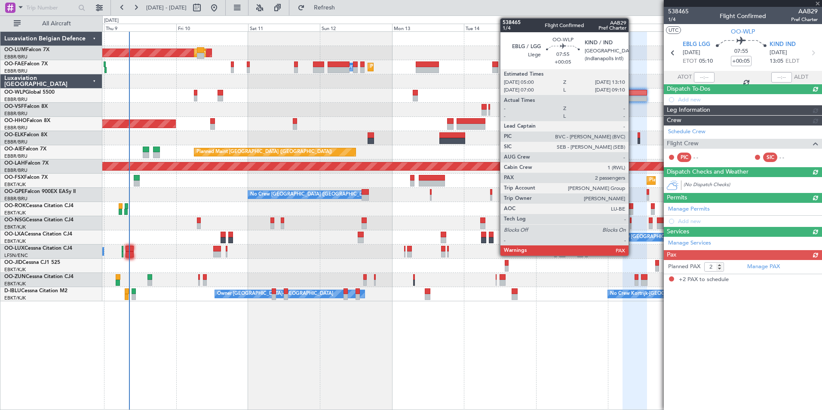
click at [633, 94] on div at bounding box center [635, 93] width 25 height 6
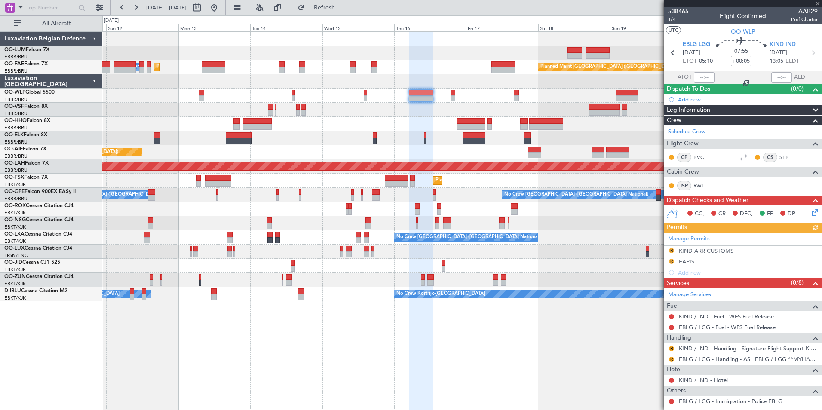
click at [329, 375] on div "Planned Maint Brussels (Brussels National) AOG Maint Sibiu Planned Maint Melsbr…" at bounding box center [462, 220] width 720 height 379
click at [428, 357] on div "Planned Maint Brussels (Brussels National) AOG Maint Sibiu Planned Maint Melsbr…" at bounding box center [462, 220] width 720 height 379
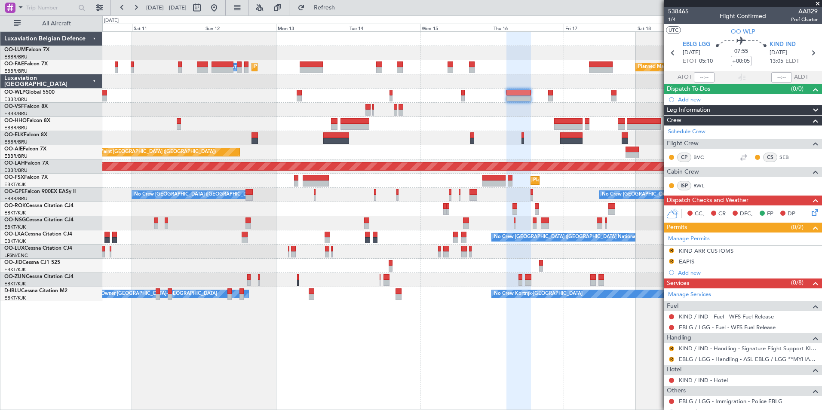
click at [420, 351] on div "Planned Maint Brussels (Brussels National) AOG Maint Sibiu Planned Maint Melsbr…" at bounding box center [462, 220] width 720 height 379
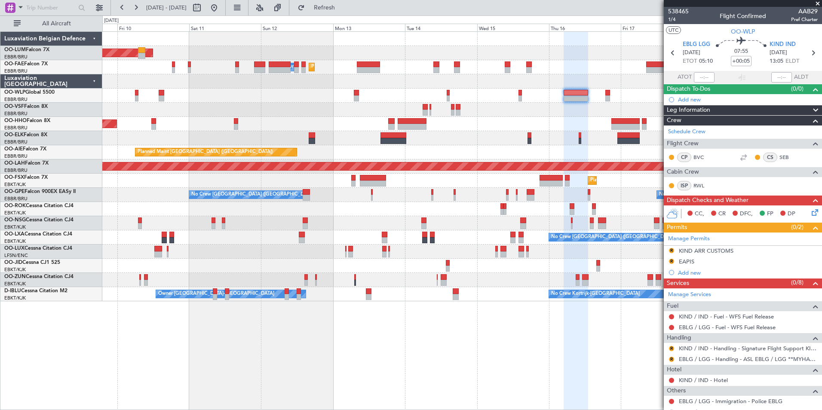
click at [489, 351] on div "Planned Maint Brussels (Brussels National) AOG Maint Sibiu Planned Maint Melsbr…" at bounding box center [462, 220] width 720 height 379
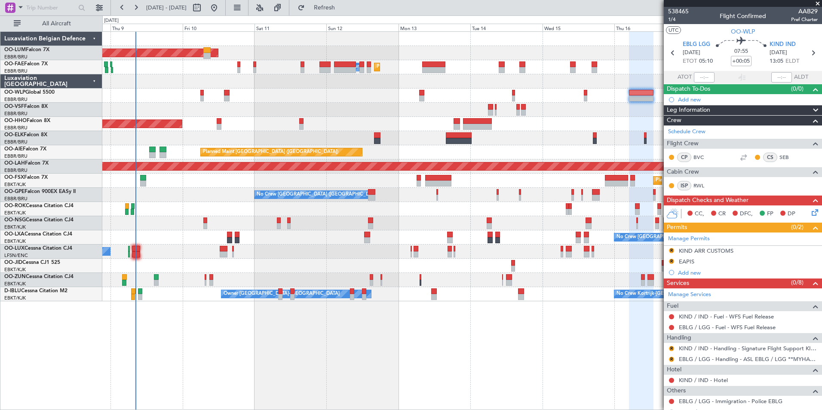
click at [462, 363] on div "Planned Maint Brussels (Brussels National) AOG Maint Sibiu Planned Maint Melsbr…" at bounding box center [462, 220] width 720 height 379
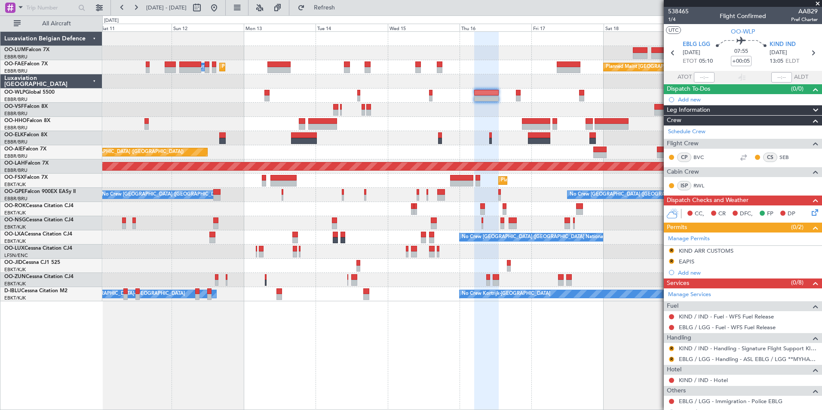
click at [258, 371] on div "Planned Maint Brussels (Brussels National) AOG Maint Sibiu Planned Maint Melsbr…" at bounding box center [462, 220] width 720 height 379
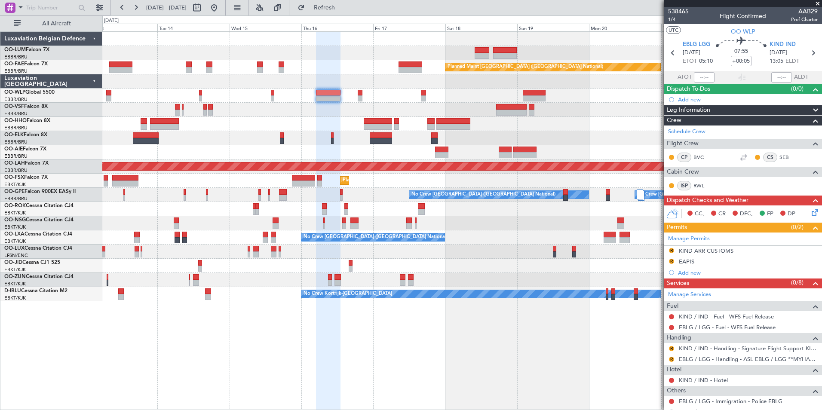
click at [97, 384] on div "Planned Maint Brussels (Brussels National) Owner Melsbroek Air Base Planned Mai…" at bounding box center [411, 212] width 822 height 395
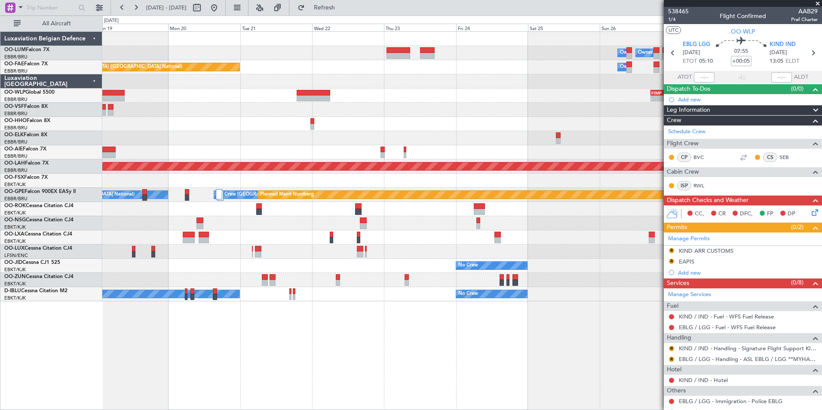
click at [73, 361] on div "Owner Melsbroek Air Base Owner Melsbroek Air Base Planned Maint Kortrijk-Wevelg…" at bounding box center [411, 212] width 822 height 395
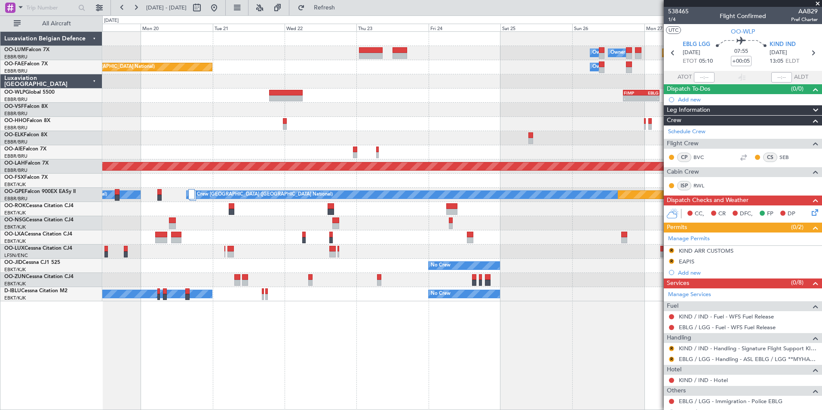
click at [324, 354] on div "Owner Melsbroek Air Base Owner Melsbroek Air Base Planned Maint Kortrijk-Wevelg…" at bounding box center [462, 220] width 720 height 379
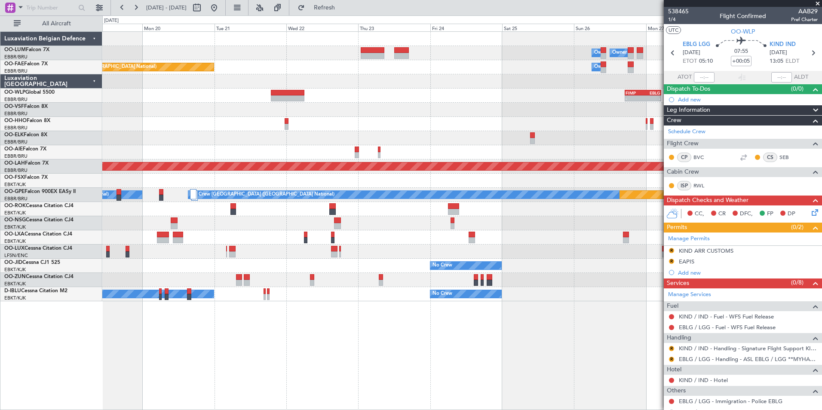
click at [318, 356] on div "Owner Melsbroek Air Base Owner Melsbroek Air Base Planned Maint Kortrijk-Wevelg…" at bounding box center [462, 220] width 720 height 379
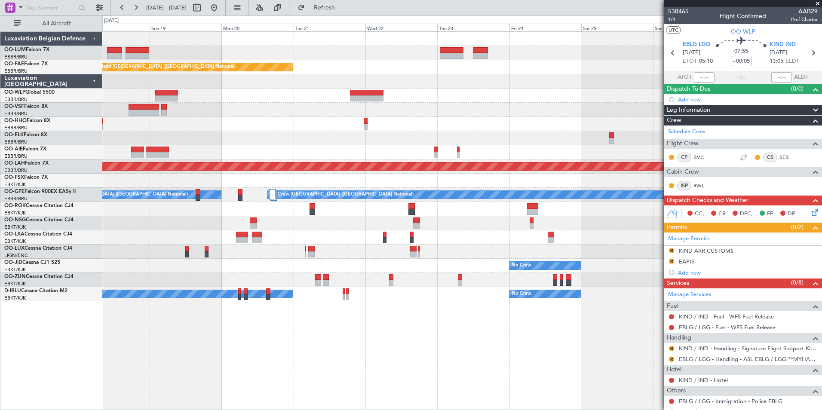
click at [340, 351] on div "Owner Melsbroek Air Base Owner Melsbroek Air Base Planned Maint Kortrijk-Wevelg…" at bounding box center [462, 220] width 720 height 379
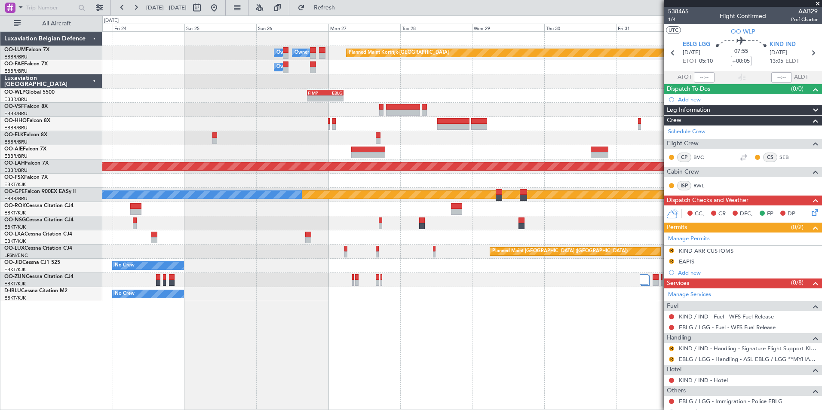
click at [60, 346] on div "Owner Melsbroek Air Base Owner Melsbroek Air Base Planned Maint Kortrijk-Wevelg…" at bounding box center [411, 212] width 822 height 395
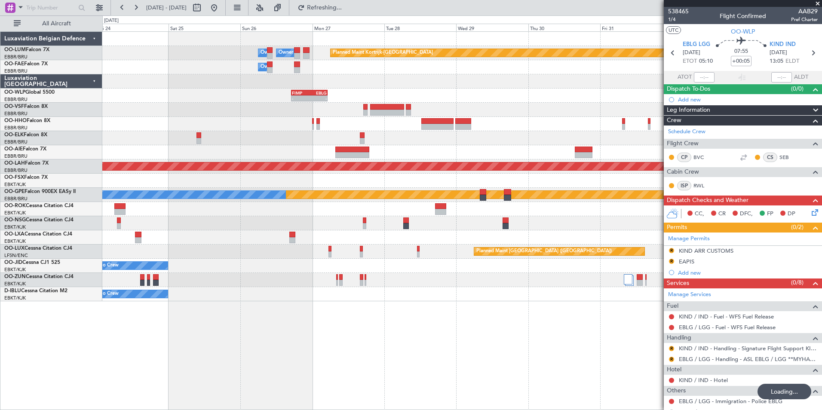
click at [233, 347] on div "Owner Melsbroek Air Base Owner Melsbroek Air Base Planned Maint Kortrijk-Wevelg…" at bounding box center [462, 220] width 720 height 379
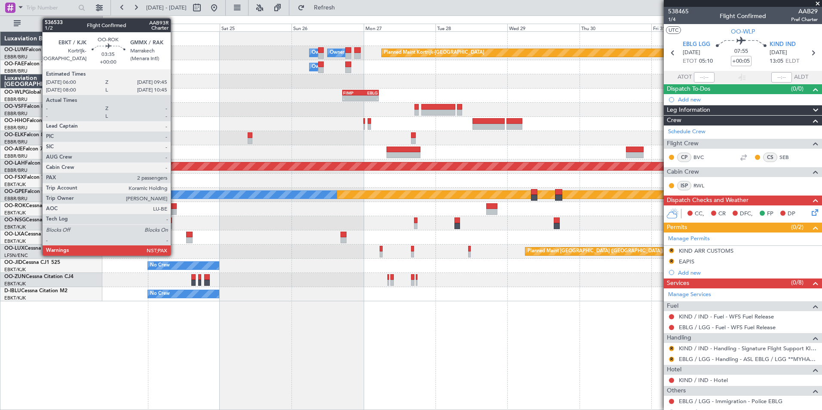
click at [175, 207] on div at bounding box center [172, 206] width 12 height 6
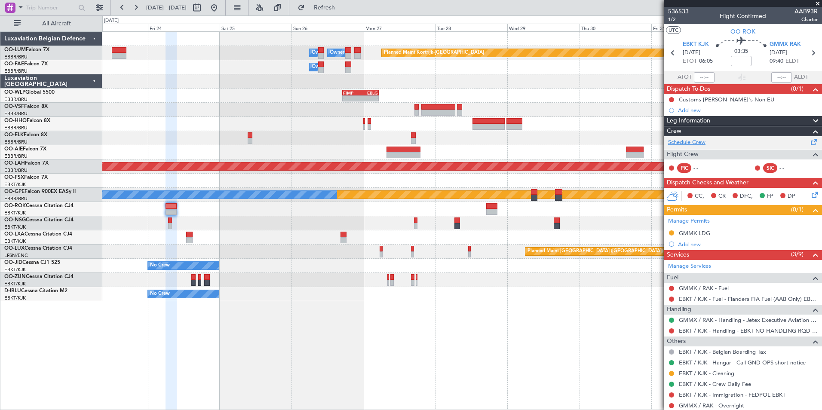
click at [693, 140] on link "Schedule Crew" at bounding box center [686, 142] width 37 height 9
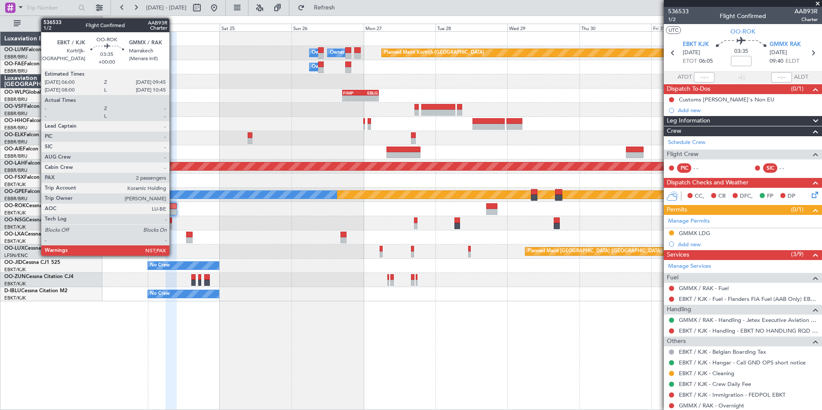
click at [173, 207] on div at bounding box center [172, 206] width 12 height 6
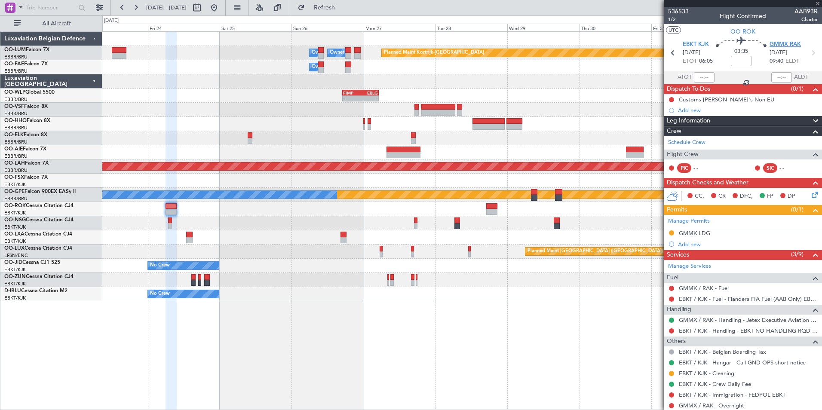
click at [779, 44] on span "GMMX RAK" at bounding box center [785, 44] width 31 height 9
click at [298, 391] on div "Planned Maint Kortrijk-[GEOGRAPHIC_DATA] Owner [GEOGRAPHIC_DATA] Owner [GEOGRAP…" at bounding box center [462, 220] width 720 height 379
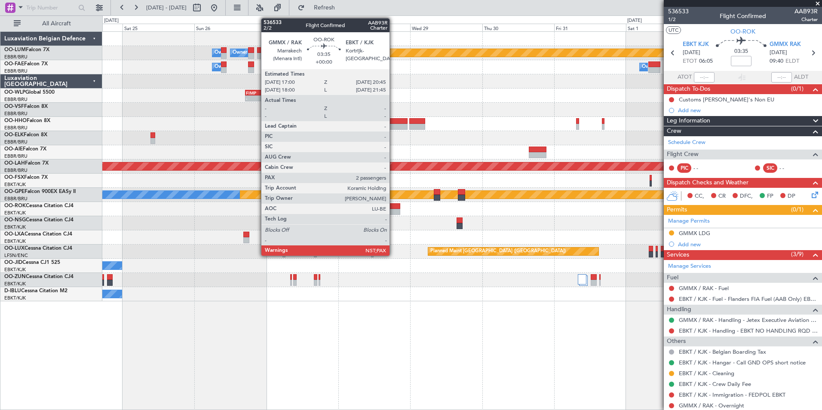
click at [394, 211] on div at bounding box center [395, 212] width 12 height 6
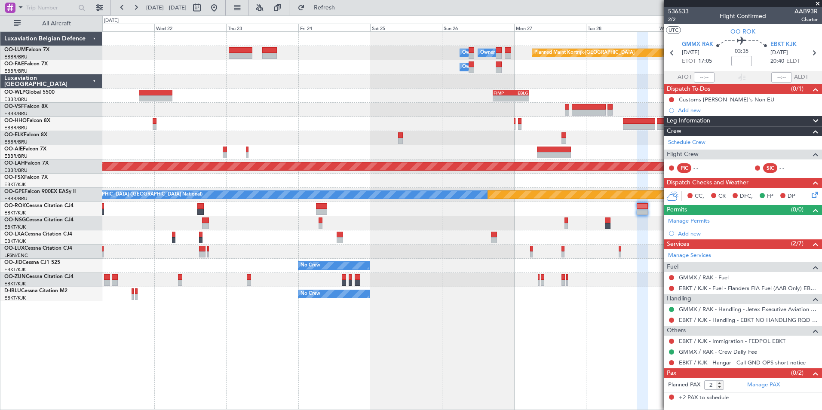
click at [474, 386] on div "Planned Maint Kortrijk-[GEOGRAPHIC_DATA] Owner [GEOGRAPHIC_DATA] Owner [GEOGRAP…" at bounding box center [462, 220] width 720 height 379
click at [542, 397] on div "Planned Maint Kortrijk-[GEOGRAPHIC_DATA] Owner [GEOGRAPHIC_DATA] Owner [GEOGRAP…" at bounding box center [462, 220] width 720 height 379
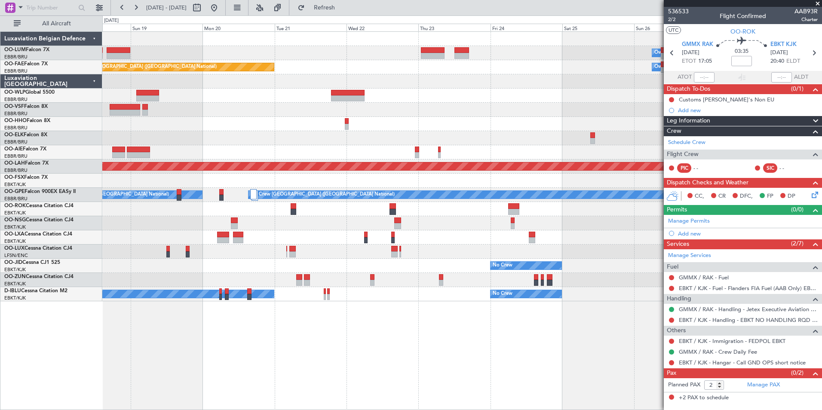
click at [405, 382] on div "Planned Maint Kortrijk-[GEOGRAPHIC_DATA] Owner [GEOGRAPHIC_DATA] Owner [GEOGRAP…" at bounding box center [462, 220] width 720 height 379
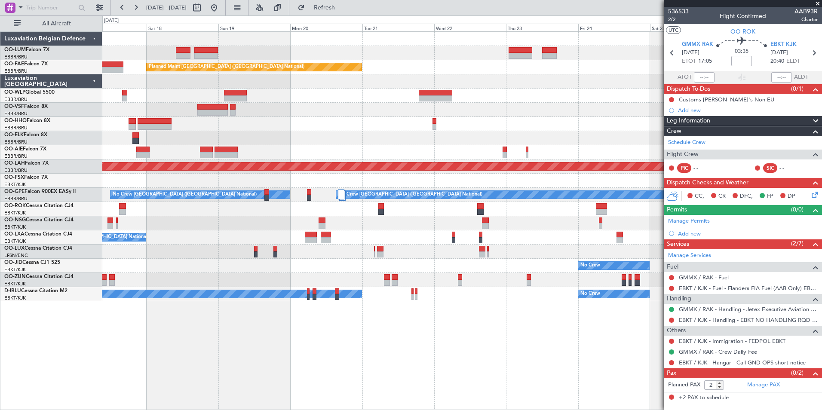
click at [430, 379] on div "Planned Maint Kortrijk-[GEOGRAPHIC_DATA] Owner [GEOGRAPHIC_DATA] Owner [GEOGRAP…" at bounding box center [462, 220] width 720 height 379
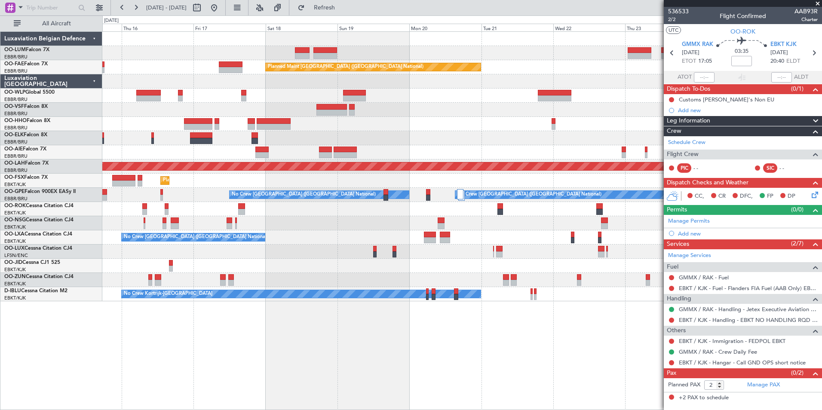
click at [391, 360] on div "Owner Melsbroek Air Base Owner [GEOGRAPHIC_DATA] Planned Maint [GEOGRAPHIC_DATA…" at bounding box center [462, 220] width 720 height 379
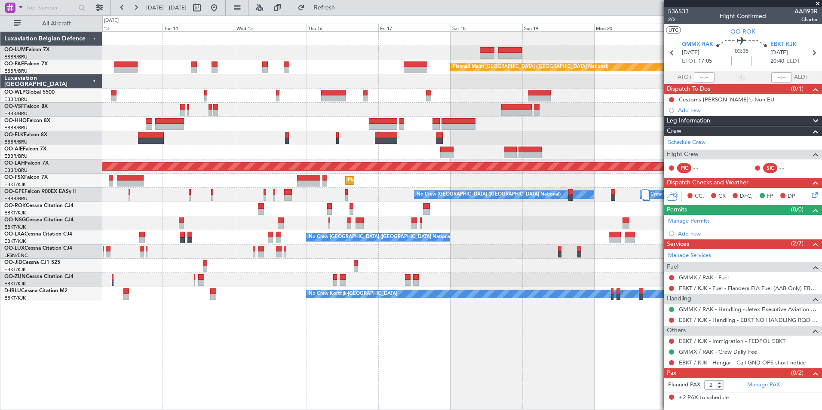
click at [447, 363] on div "Planned Maint [GEOGRAPHIC_DATA] ([GEOGRAPHIC_DATA] National) Planned Maint [GEO…" at bounding box center [462, 220] width 720 height 379
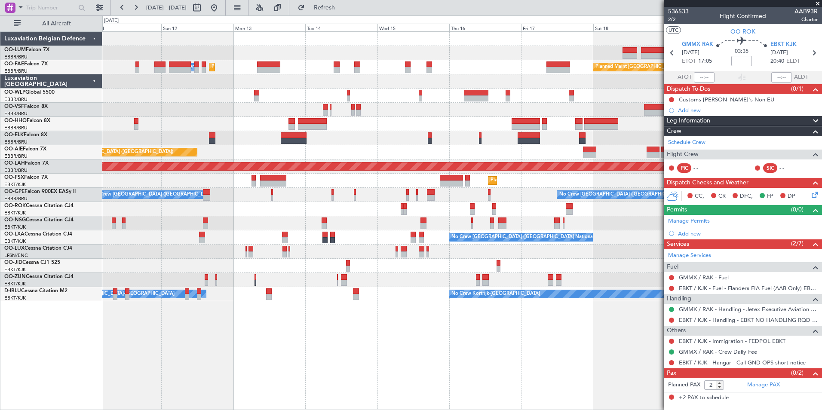
click at [429, 360] on div "Planned Maint [GEOGRAPHIC_DATA] ([GEOGRAPHIC_DATA] National) AOG Maint [GEOGRAP…" at bounding box center [462, 220] width 720 height 379
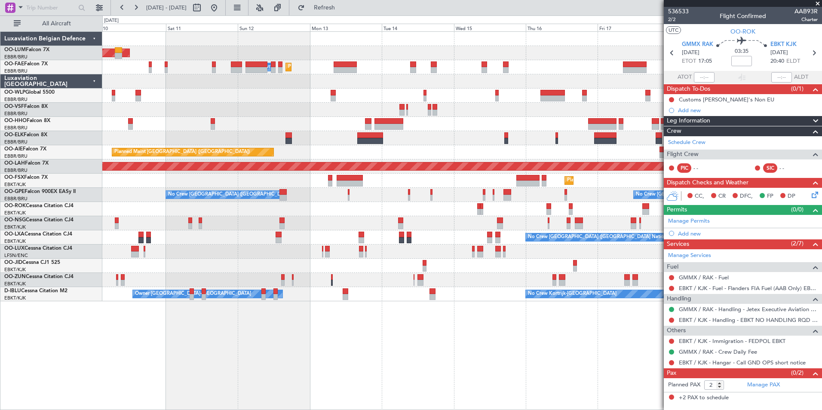
click at [247, 337] on div "Planned Maint [GEOGRAPHIC_DATA] ([GEOGRAPHIC_DATA] National) AOG Maint [GEOGRAP…" at bounding box center [462, 220] width 720 height 379
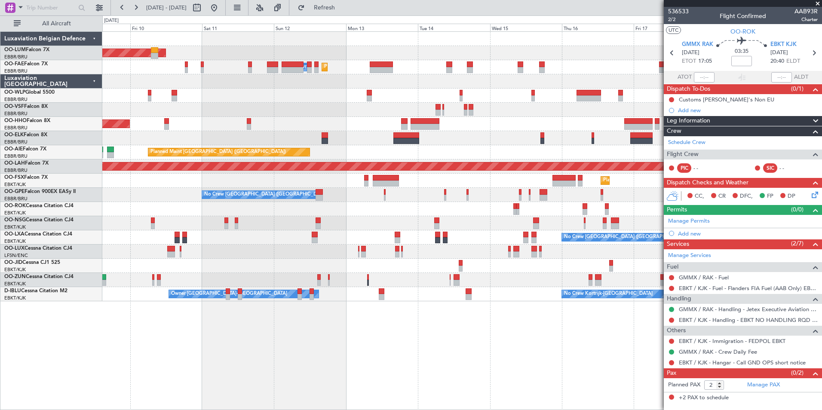
click at [292, 345] on div "Planned Maint [GEOGRAPHIC_DATA] ([GEOGRAPHIC_DATA] National) AOG Maint [GEOGRAP…" at bounding box center [462, 220] width 720 height 379
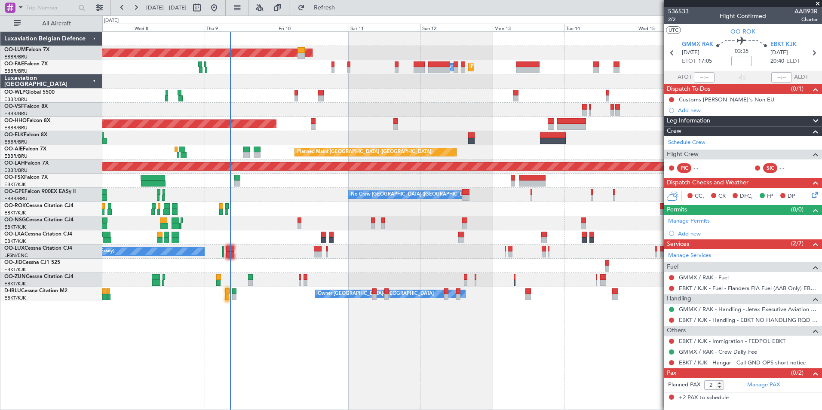
click at [318, 351] on div "Planned Maint [GEOGRAPHIC_DATA] ([GEOGRAPHIC_DATA] National) AOG Maint [GEOGRAP…" at bounding box center [462, 220] width 720 height 379
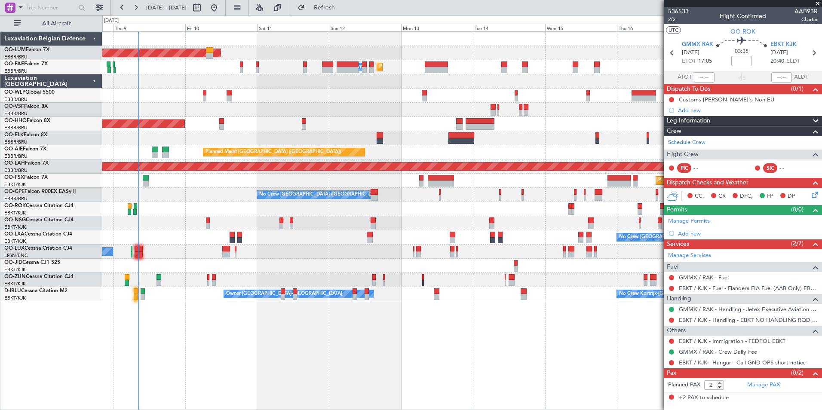
click at [205, 367] on div "Planned Maint [GEOGRAPHIC_DATA] ([GEOGRAPHIC_DATA] National) AOG Maint [GEOGRAP…" at bounding box center [462, 220] width 720 height 379
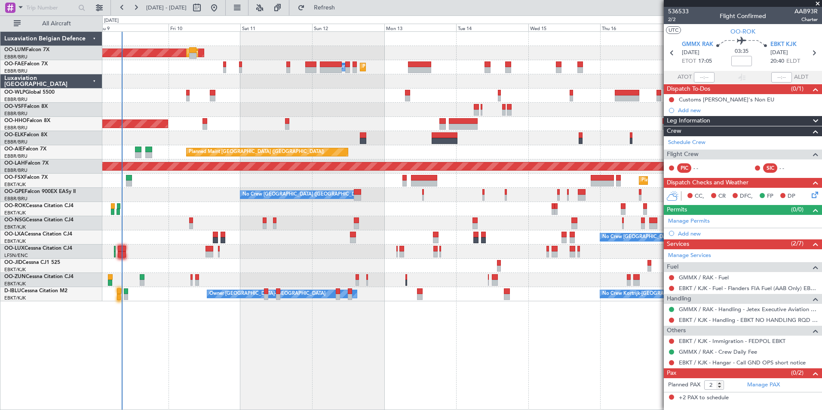
click at [388, 377] on div "AOG Maint [GEOGRAPHIC_DATA] Planned Maint [GEOGRAPHIC_DATA] ([GEOGRAPHIC_DATA])…" at bounding box center [462, 220] width 720 height 379
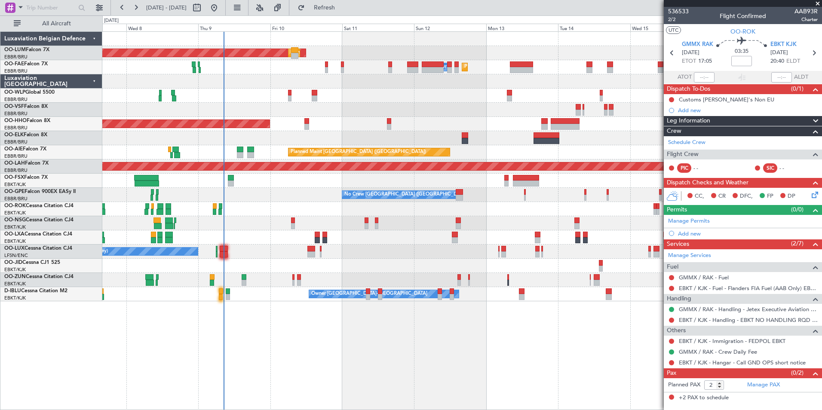
click at [351, 360] on div "AOG Maint [GEOGRAPHIC_DATA] Planned Maint [GEOGRAPHIC_DATA] ([GEOGRAPHIC_DATA])…" at bounding box center [462, 220] width 720 height 379
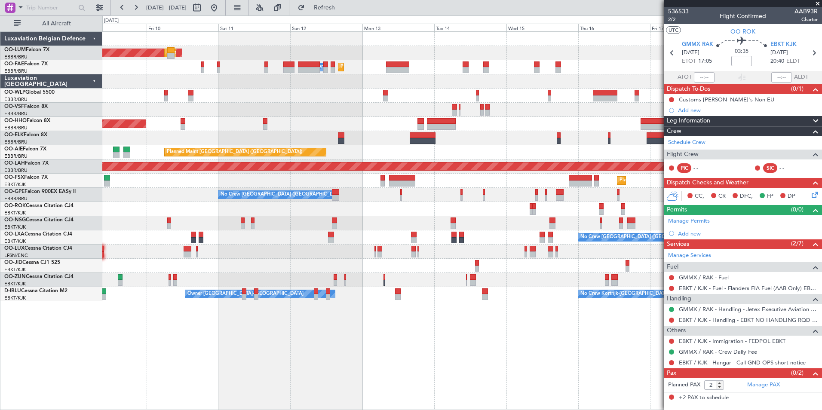
click at [223, 365] on div "AOG Maint [GEOGRAPHIC_DATA] Planned Maint [GEOGRAPHIC_DATA] ([GEOGRAPHIC_DATA])…" at bounding box center [462, 220] width 720 height 379
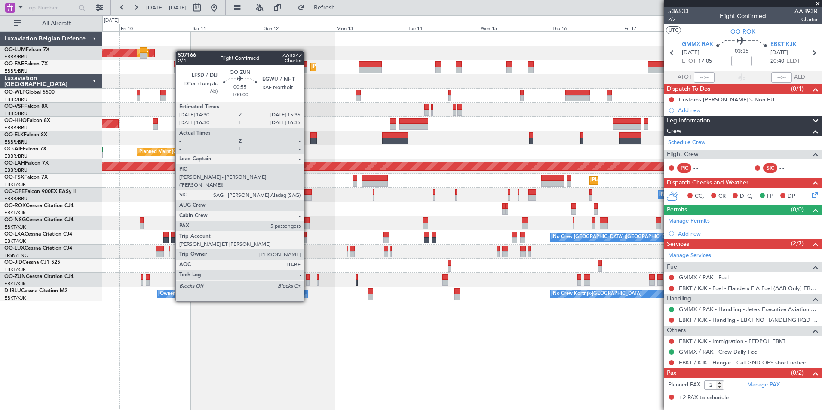
click at [308, 277] on div at bounding box center [307, 277] width 3 height 6
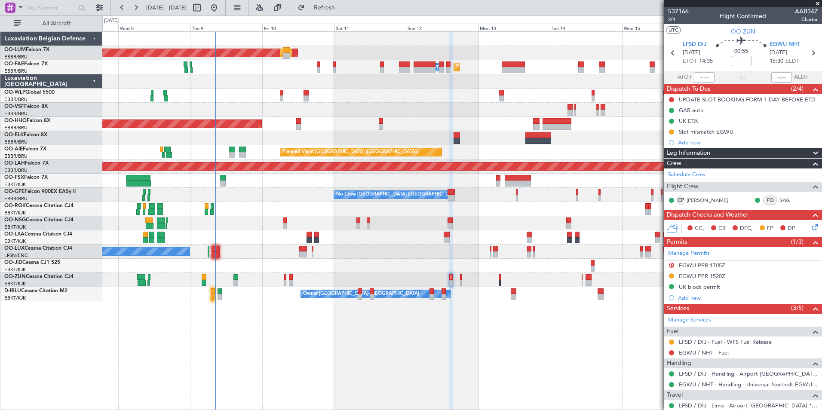
click at [361, 280] on div at bounding box center [462, 280] width 720 height 14
click at [239, 365] on div "AOG Maint [GEOGRAPHIC_DATA] Planned Maint [GEOGRAPHIC_DATA] ([GEOGRAPHIC_DATA])…" at bounding box center [462, 220] width 720 height 379
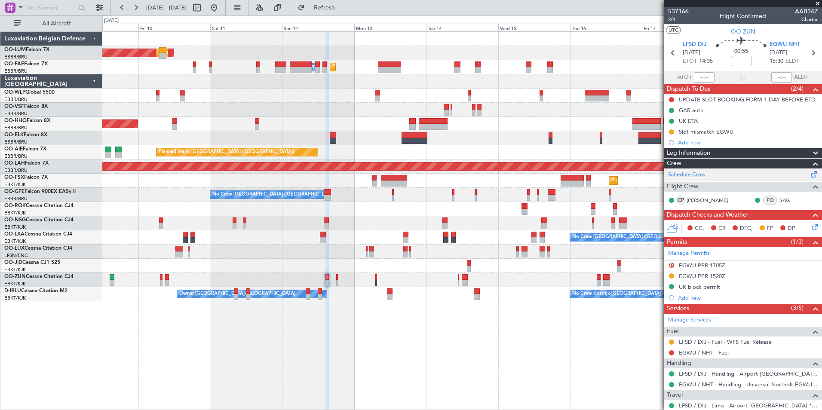
click at [702, 175] on link "Schedule Crew" at bounding box center [686, 175] width 37 height 9
click at [311, 385] on div "AOG Maint [GEOGRAPHIC_DATA] Planned Maint [GEOGRAPHIC_DATA] ([GEOGRAPHIC_DATA])…" at bounding box center [462, 220] width 720 height 379
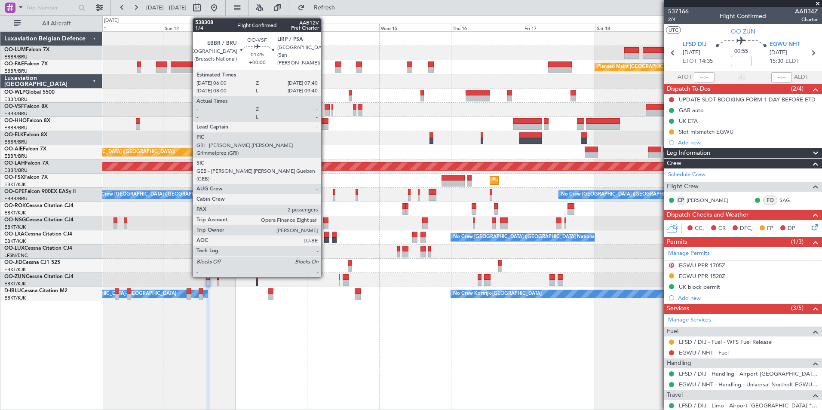
click at [325, 108] on div at bounding box center [327, 107] width 5 height 6
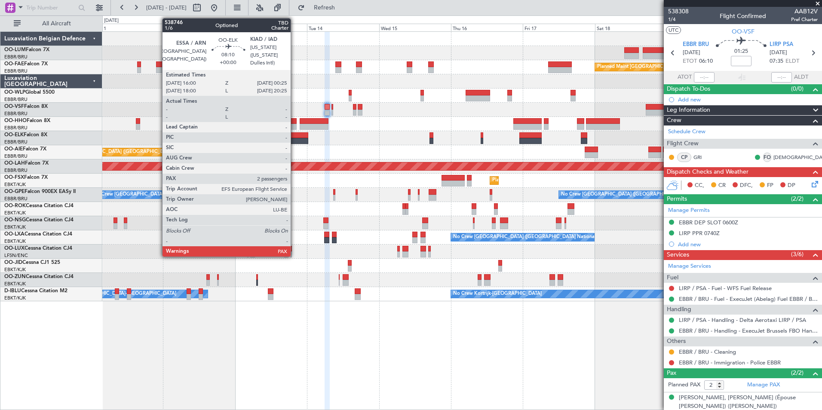
click at [295, 135] on div at bounding box center [295, 135] width 25 height 6
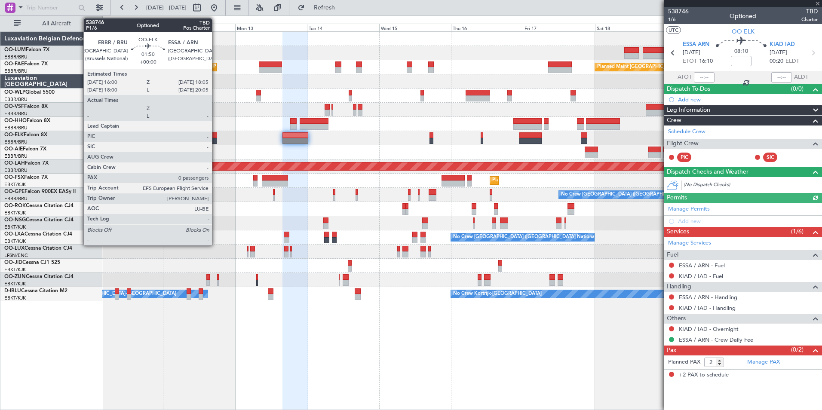
click at [216, 136] on div at bounding box center [214, 135] width 6 height 6
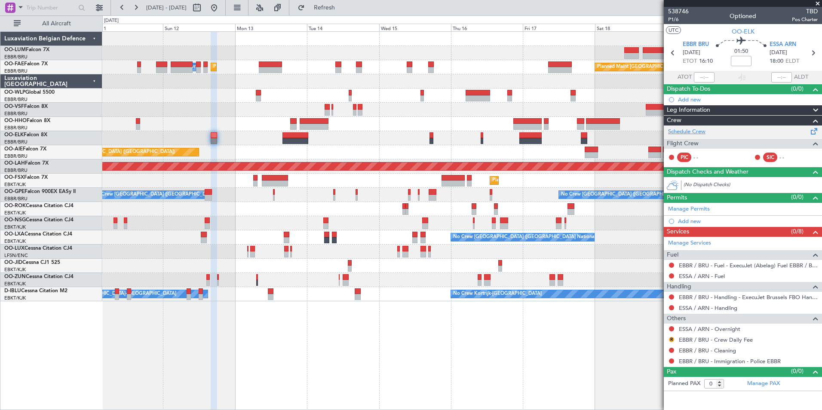
click at [680, 129] on link "Schedule Crew" at bounding box center [686, 132] width 37 height 9
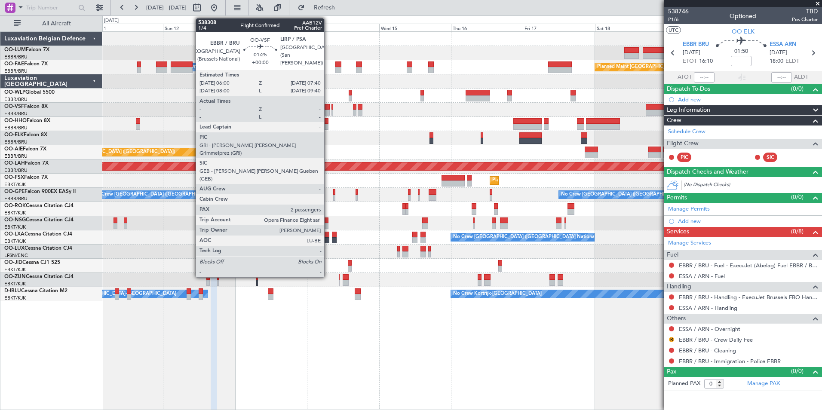
click at [328, 108] on div at bounding box center [327, 107] width 5 height 6
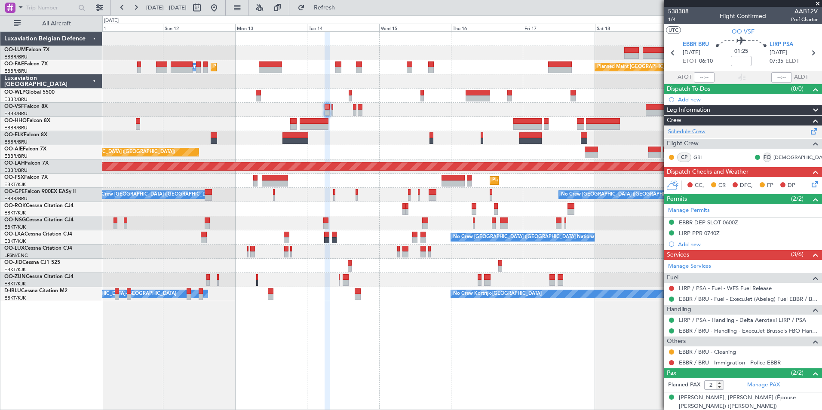
click at [689, 133] on link "Schedule Crew" at bounding box center [686, 132] width 37 height 9
click at [343, 6] on span "Refresh" at bounding box center [325, 8] width 36 height 6
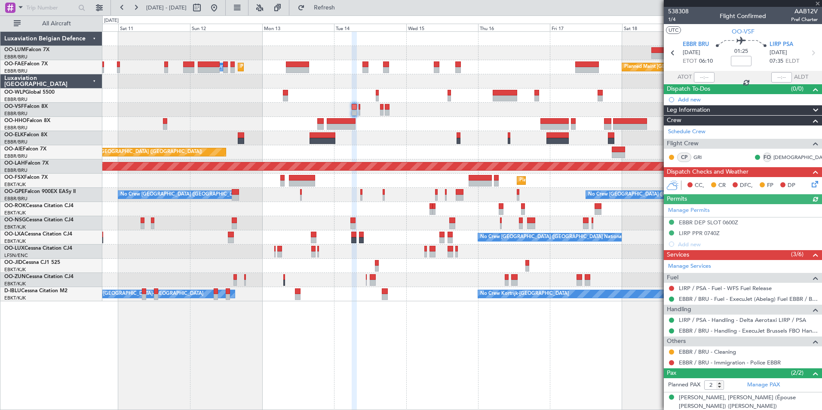
click at [339, 314] on div "Planned Maint [GEOGRAPHIC_DATA] ([GEOGRAPHIC_DATA] National) AOG Maint [GEOGRAP…" at bounding box center [462, 220] width 720 height 379
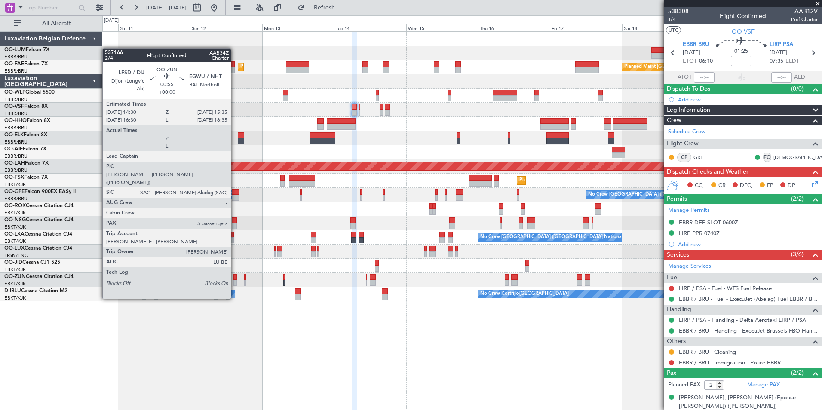
click at [235, 275] on div at bounding box center [235, 277] width 3 height 6
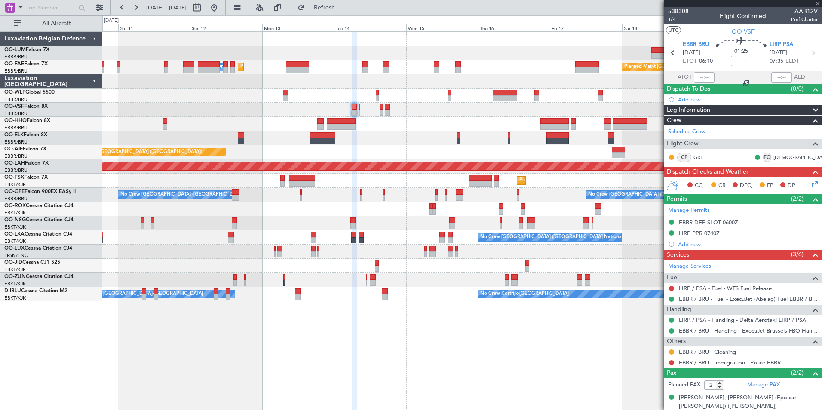
type input "5"
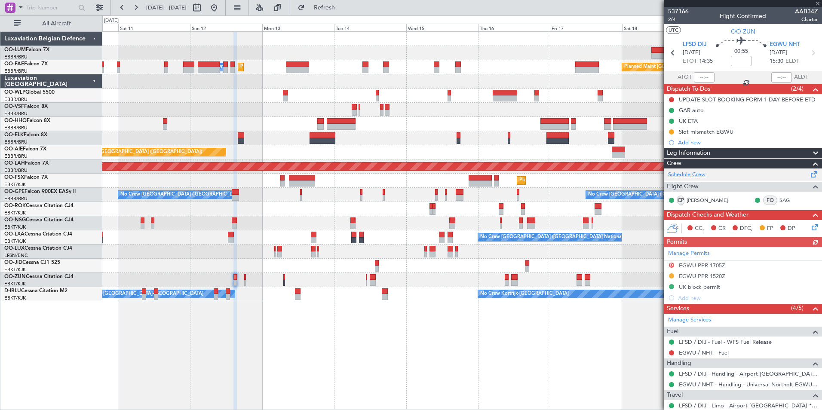
click at [690, 175] on link "Schedule Crew" at bounding box center [686, 175] width 37 height 9
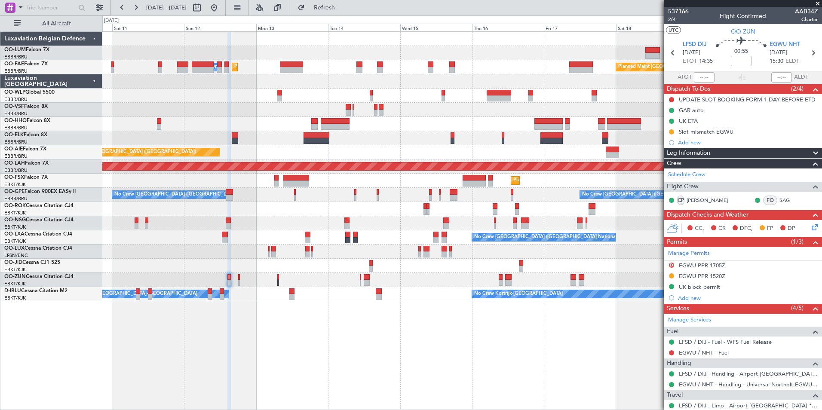
click at [224, 317] on div "Planned Maint [GEOGRAPHIC_DATA] ([GEOGRAPHIC_DATA] National) AOG Maint [GEOGRAP…" at bounding box center [462, 220] width 720 height 379
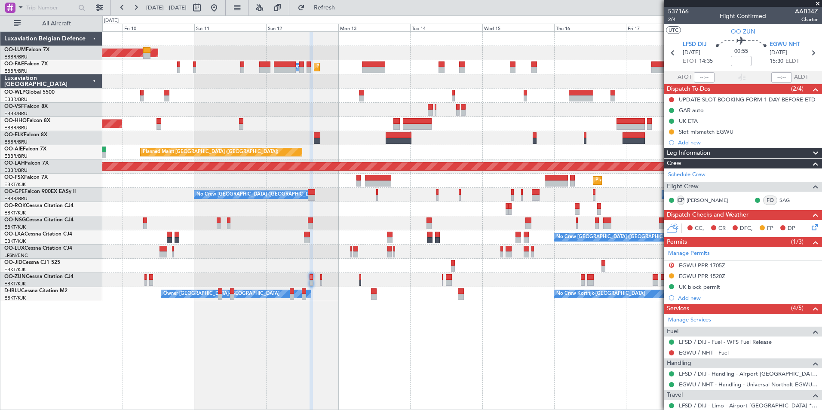
click at [296, 355] on div "Planned Maint [GEOGRAPHIC_DATA] ([GEOGRAPHIC_DATA] National) AOG Maint [GEOGRAP…" at bounding box center [462, 220] width 720 height 379
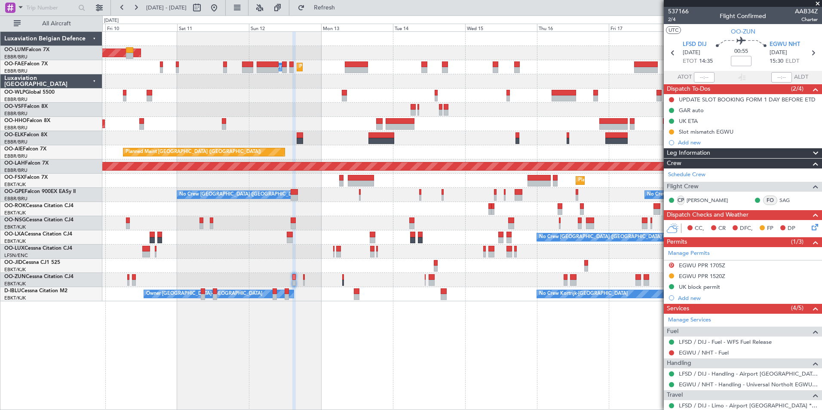
click at [231, 343] on div "Planned Maint [GEOGRAPHIC_DATA] ([GEOGRAPHIC_DATA] National) AOG Maint [GEOGRAP…" at bounding box center [462, 220] width 720 height 379
click at [299, 322] on div "Planned Maint [GEOGRAPHIC_DATA] ([GEOGRAPHIC_DATA] National) AOG Maint [GEOGRAP…" at bounding box center [462, 220] width 720 height 379
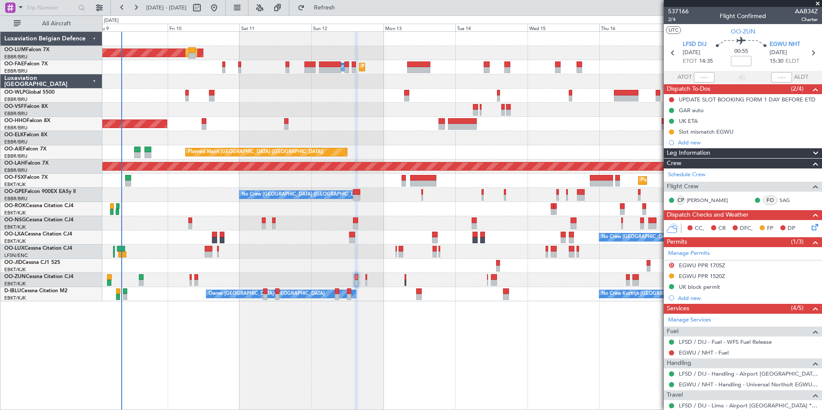
click at [337, 351] on div "AOG Maint [GEOGRAPHIC_DATA] Planned Maint [GEOGRAPHIC_DATA] ([GEOGRAPHIC_DATA])…" at bounding box center [462, 220] width 720 height 379
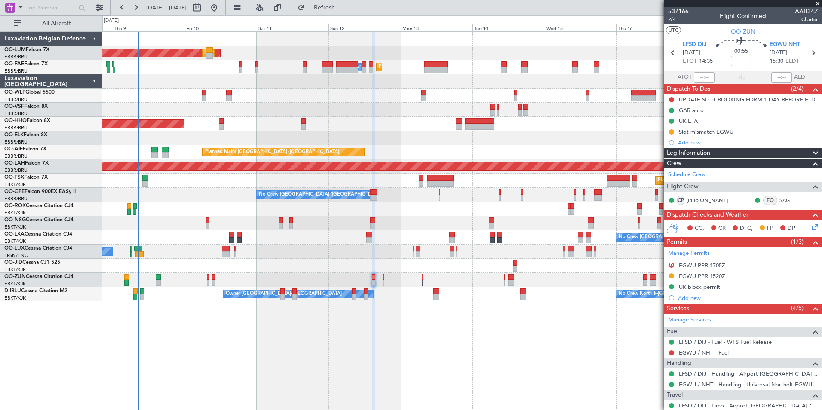
click at [308, 337] on div "AOG Maint [GEOGRAPHIC_DATA] Planned Maint [GEOGRAPHIC_DATA] ([GEOGRAPHIC_DATA])…" at bounding box center [462, 220] width 720 height 379
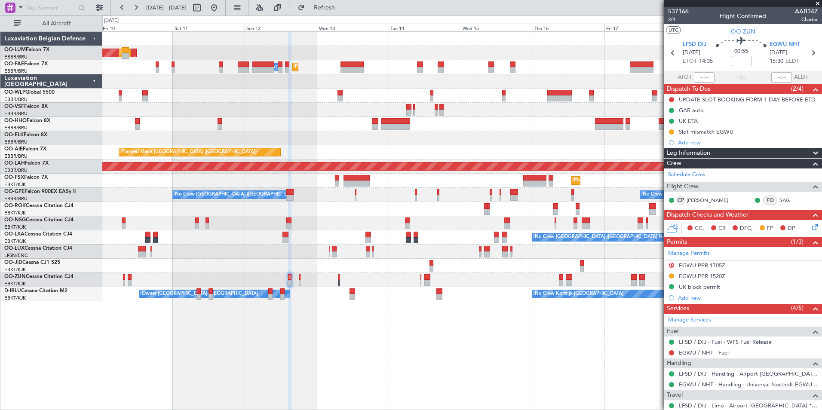
click at [336, 336] on div "AOG Maint [GEOGRAPHIC_DATA] Planned Maint [GEOGRAPHIC_DATA] ([GEOGRAPHIC_DATA])…" at bounding box center [462, 220] width 720 height 379
click at [148, 331] on div "AOG Maint [GEOGRAPHIC_DATA] Planned Maint [GEOGRAPHIC_DATA] ([GEOGRAPHIC_DATA])…" at bounding box center [462, 220] width 720 height 379
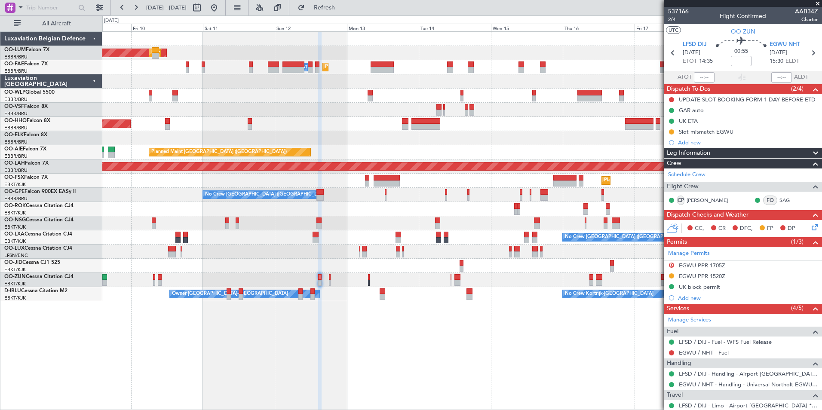
click at [341, 317] on div "AOG Maint [GEOGRAPHIC_DATA] Planned Maint [GEOGRAPHIC_DATA] ([GEOGRAPHIC_DATA])…" at bounding box center [462, 220] width 720 height 379
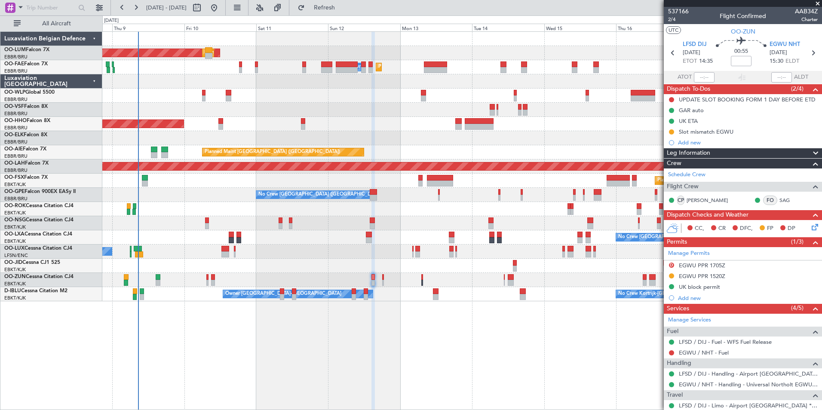
click at [230, 355] on div "AOG Maint [GEOGRAPHIC_DATA] Planned Maint [GEOGRAPHIC_DATA] ([GEOGRAPHIC_DATA])…" at bounding box center [462, 220] width 720 height 379
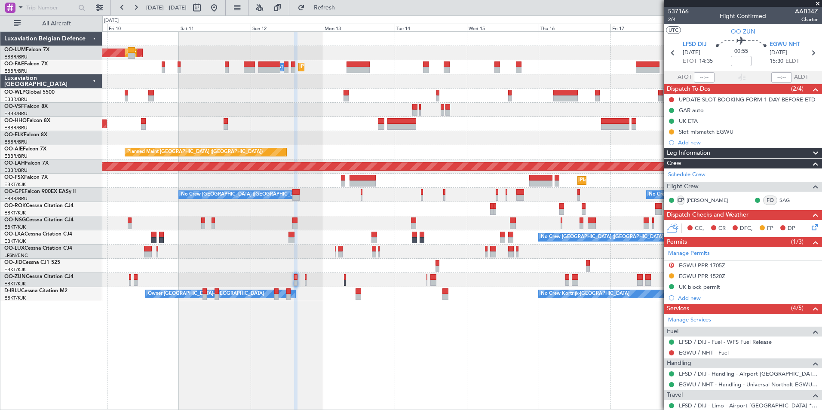
click at [359, 331] on div "AOG Maint [GEOGRAPHIC_DATA] Planned Maint [GEOGRAPHIC_DATA] ([GEOGRAPHIC_DATA])…" at bounding box center [462, 220] width 720 height 379
click at [326, 351] on div "AOG Maint [GEOGRAPHIC_DATA] Planned Maint [GEOGRAPHIC_DATA] ([GEOGRAPHIC_DATA])…" at bounding box center [462, 220] width 720 height 379
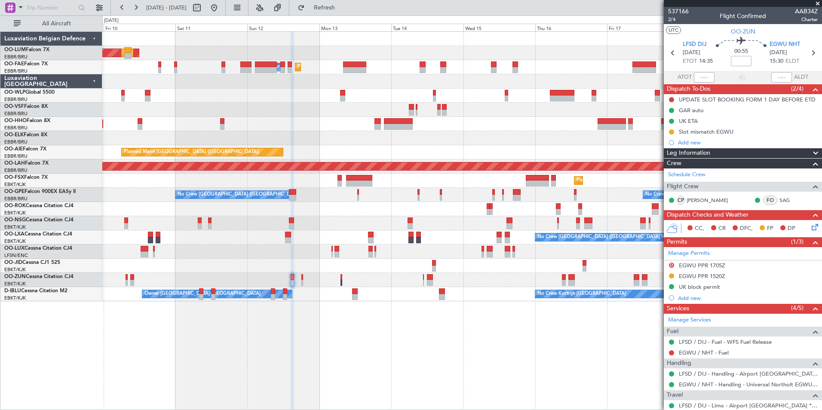
click at [403, 351] on div "AOG Maint [GEOGRAPHIC_DATA] Planned Maint [GEOGRAPHIC_DATA] ([GEOGRAPHIC_DATA])…" at bounding box center [462, 220] width 720 height 379
click at [316, 366] on div "AOG Maint [GEOGRAPHIC_DATA] Planned Maint [GEOGRAPHIC_DATA] ([GEOGRAPHIC_DATA])…" at bounding box center [462, 220] width 720 height 379
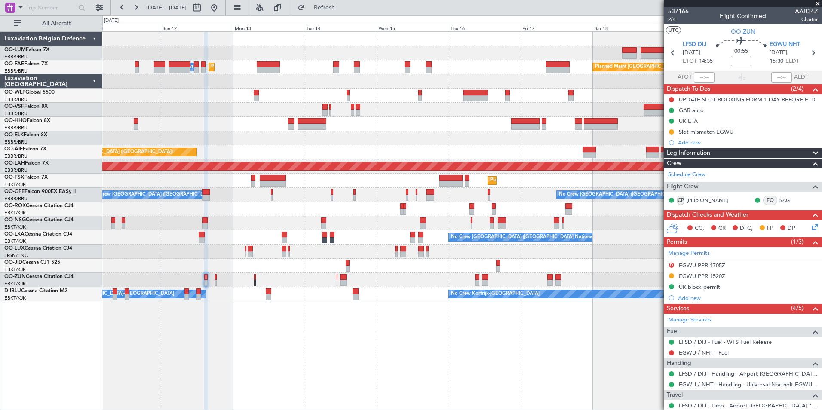
click at [280, 374] on div "Planned Maint [GEOGRAPHIC_DATA] ([GEOGRAPHIC_DATA] National) AOG Maint [GEOGRAP…" at bounding box center [462, 220] width 720 height 379
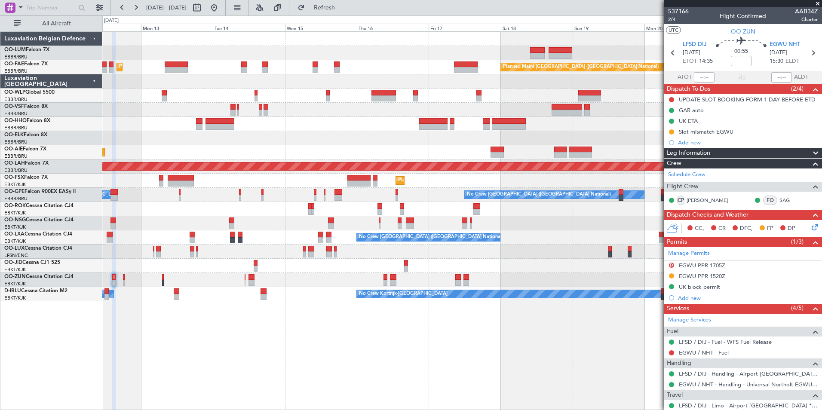
click at [287, 374] on div "Planned Maint [GEOGRAPHIC_DATA] ([GEOGRAPHIC_DATA] National) AOG Maint [GEOGRAP…" at bounding box center [462, 220] width 720 height 379
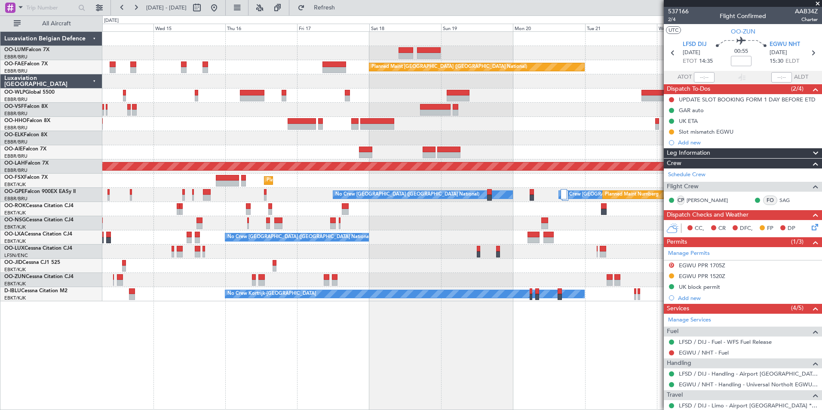
click at [258, 362] on div "Owner Melsbroek Air Base Owner [GEOGRAPHIC_DATA] Planned Maint [GEOGRAPHIC_DATA…" at bounding box center [462, 220] width 720 height 379
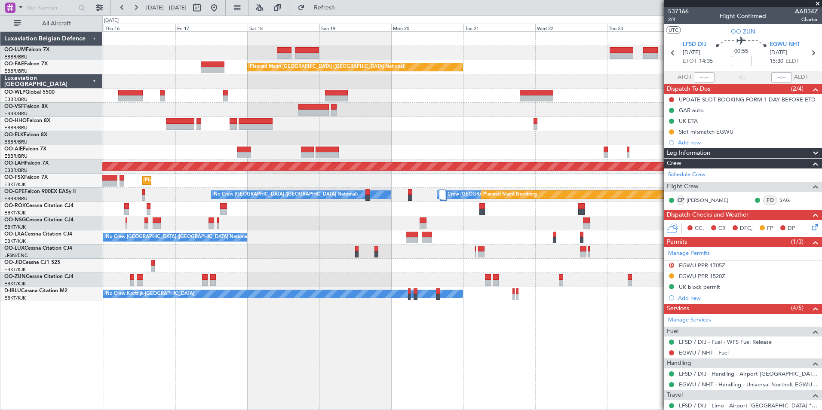
click at [251, 361] on div "Owner Melsbroek Air Base Owner [GEOGRAPHIC_DATA] Planned Maint [GEOGRAPHIC_DATA…" at bounding box center [462, 220] width 720 height 379
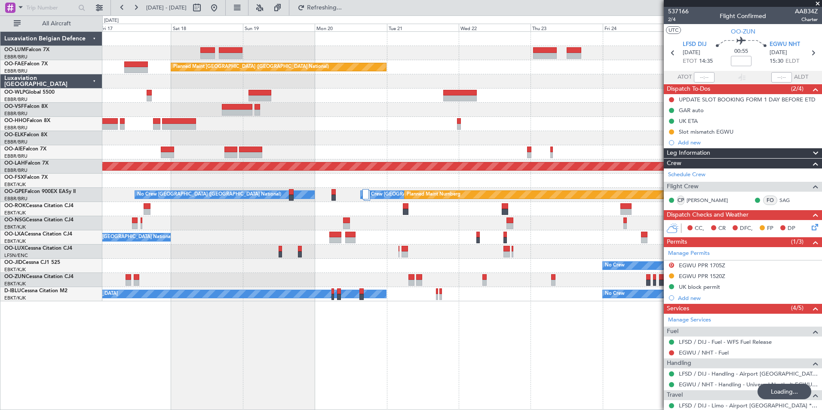
click at [475, 345] on div "Owner Melsbroek Air Base Owner [GEOGRAPHIC_DATA] Planned Maint [GEOGRAPHIC_DATA…" at bounding box center [462, 220] width 720 height 379
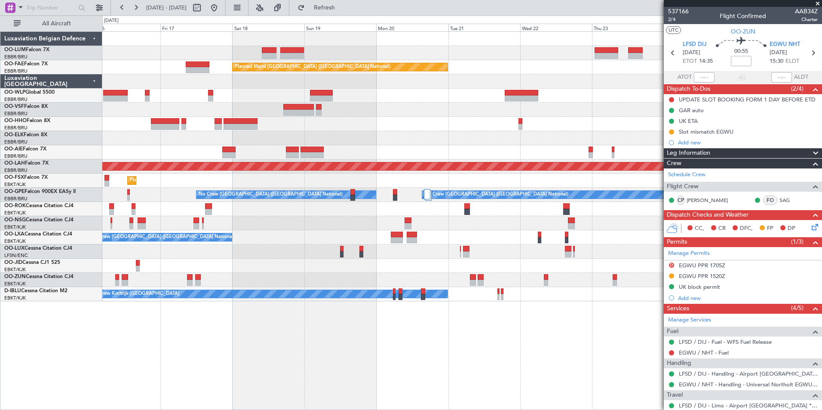
click at [226, 357] on div "Owner Melsbroek Air Base Owner [GEOGRAPHIC_DATA] Planned Maint [GEOGRAPHIC_DATA…" at bounding box center [462, 220] width 720 height 379
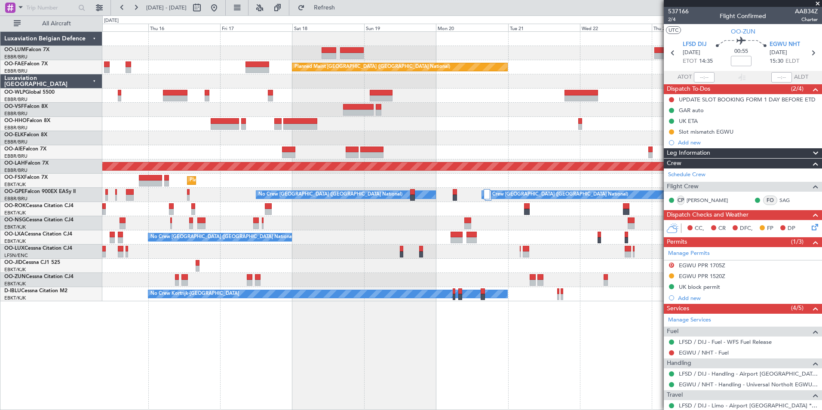
click at [255, 343] on div "Owner Melsbroek Air Base Owner [GEOGRAPHIC_DATA] Planned Maint [GEOGRAPHIC_DATA…" at bounding box center [462, 220] width 720 height 379
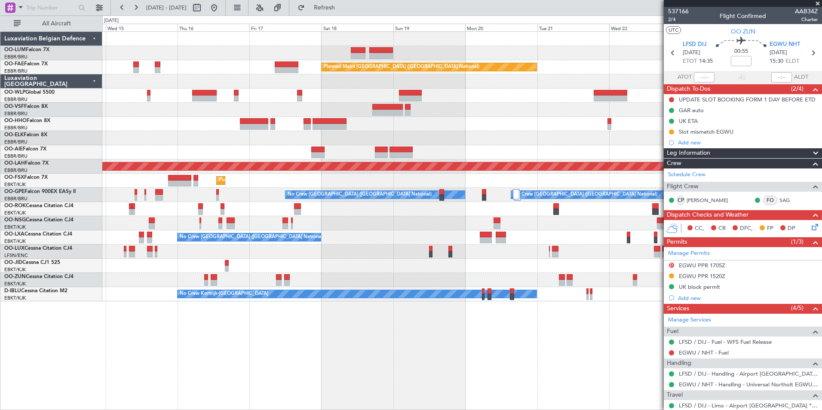
click at [176, 398] on div "Owner Melsbroek Air Base Owner [GEOGRAPHIC_DATA] Planned Maint [GEOGRAPHIC_DATA…" at bounding box center [462, 220] width 720 height 379
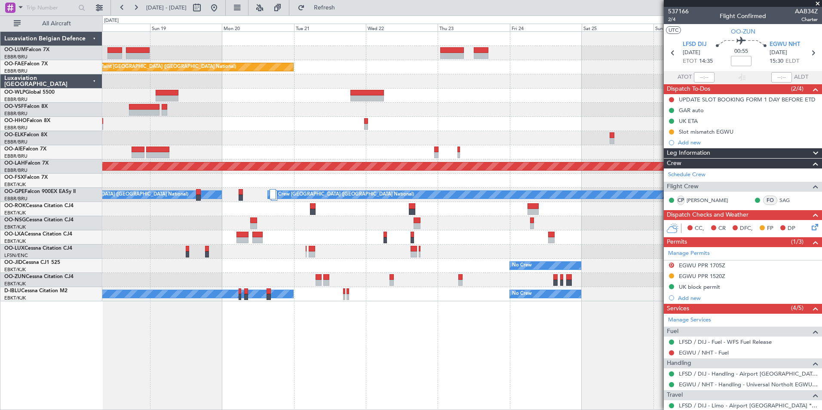
click at [174, 401] on div "Owner Melsbroek Air Base Owner [GEOGRAPHIC_DATA] Planned Maint [GEOGRAPHIC_DATA…" at bounding box center [462, 220] width 720 height 379
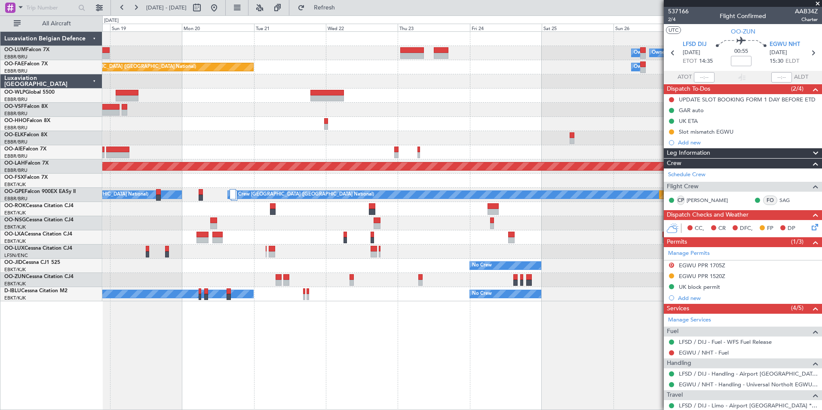
click at [286, 332] on div "Owner Melsbroek Air Base Owner [GEOGRAPHIC_DATA] Planned Maint [GEOGRAPHIC_DATA…" at bounding box center [462, 220] width 720 height 379
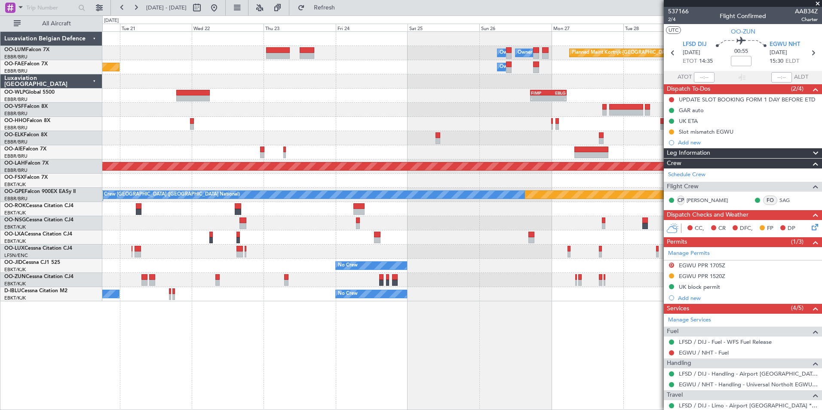
click at [544, 363] on div "Owner Melsbroek Air Base Owner [GEOGRAPHIC_DATA] Planned Maint [GEOGRAPHIC_DATA…" at bounding box center [462, 220] width 720 height 379
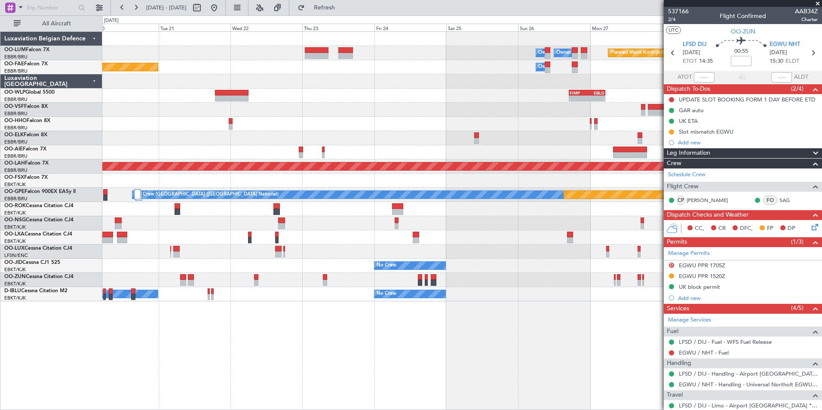
click at [439, 348] on div "Owner Melsbroek Air Base Owner [GEOGRAPHIC_DATA] Planned Maint [GEOGRAPHIC_DATA…" at bounding box center [462, 220] width 720 height 379
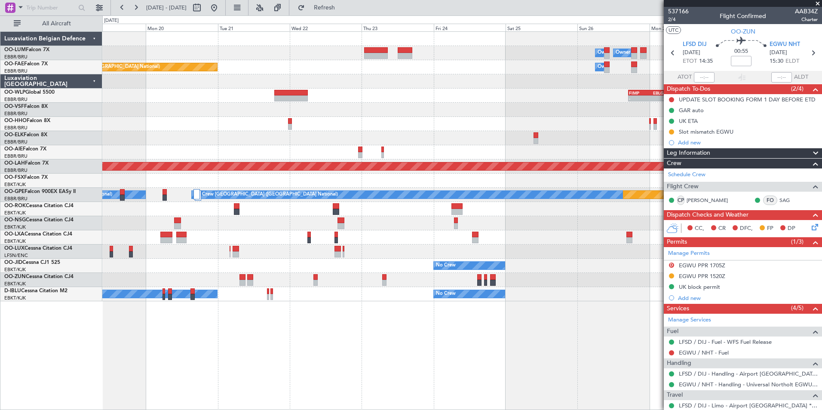
click at [499, 361] on div "Owner Melsbroek Air Base Owner [GEOGRAPHIC_DATA] Planned Maint [GEOGRAPHIC_DATA…" at bounding box center [462, 220] width 720 height 379
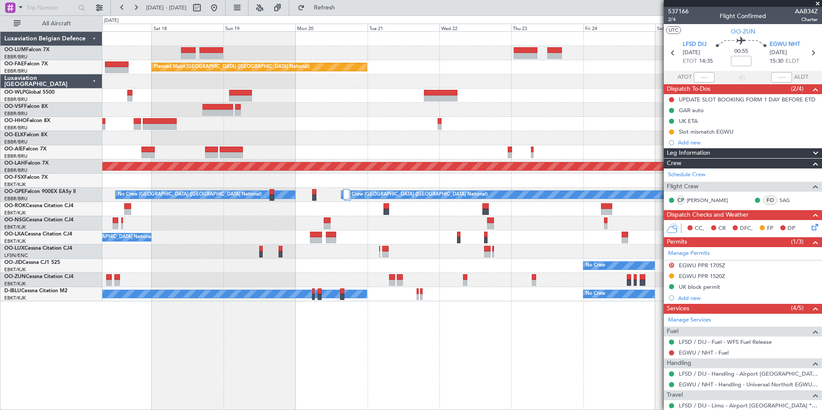
click at [504, 364] on div "Owner Melsbroek Air Base Owner [GEOGRAPHIC_DATA] Planned Maint [GEOGRAPHIC_DATA…" at bounding box center [462, 220] width 720 height 379
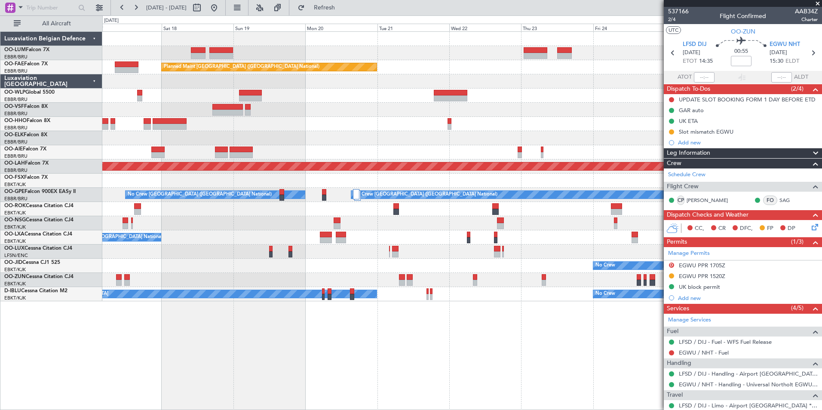
click at [270, 364] on div "Owner Melsbroek Air Base Owner [GEOGRAPHIC_DATA] Planned Maint [GEOGRAPHIC_DATA…" at bounding box center [462, 220] width 720 height 379
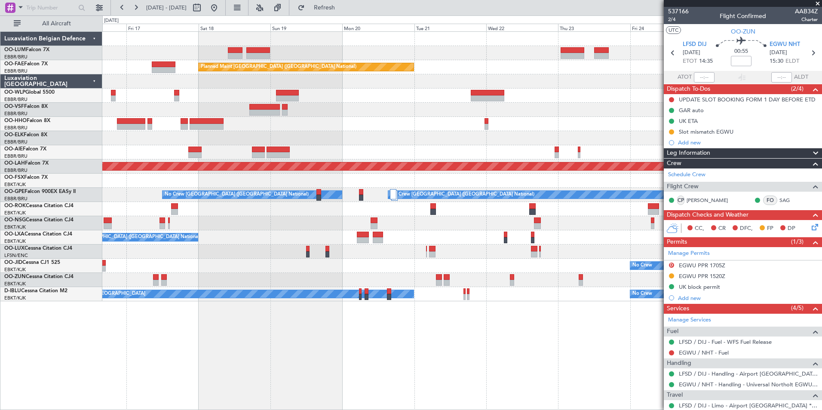
click at [305, 336] on div "Owner Melsbroek Air Base Owner [GEOGRAPHIC_DATA] Planned Maint [GEOGRAPHIC_DATA…" at bounding box center [462, 220] width 720 height 379
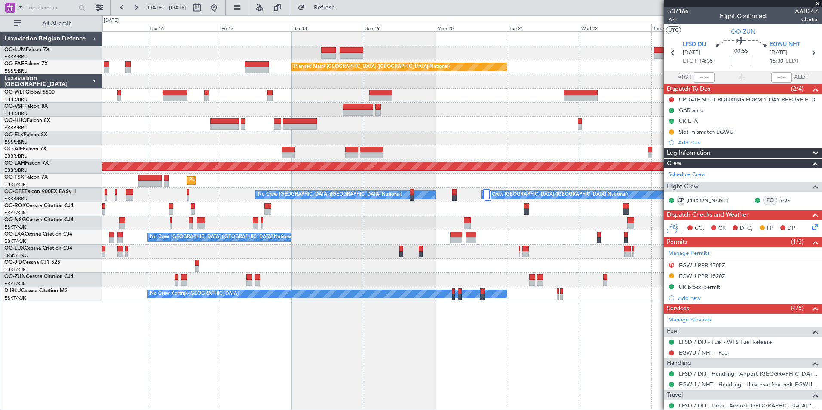
click at [378, 349] on div "Owner Melsbroek Air Base Owner [GEOGRAPHIC_DATA] Planned Maint [GEOGRAPHIC_DATA…" at bounding box center [462, 220] width 720 height 379
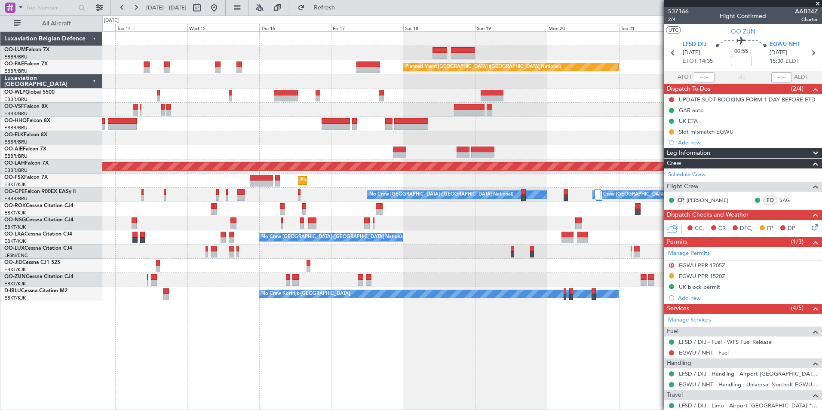
click at [465, 366] on div "Owner Melsbroek Air Base Planned Maint [GEOGRAPHIC_DATA] ([GEOGRAPHIC_DATA]) Pl…" at bounding box center [462, 220] width 720 height 379
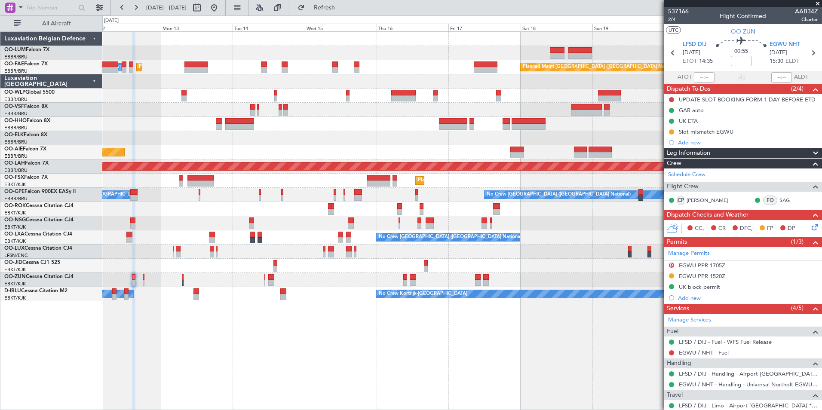
click at [443, 376] on div "Planned Maint [GEOGRAPHIC_DATA] ([GEOGRAPHIC_DATA] National) AOG Maint [GEOGRAP…" at bounding box center [462, 220] width 720 height 379
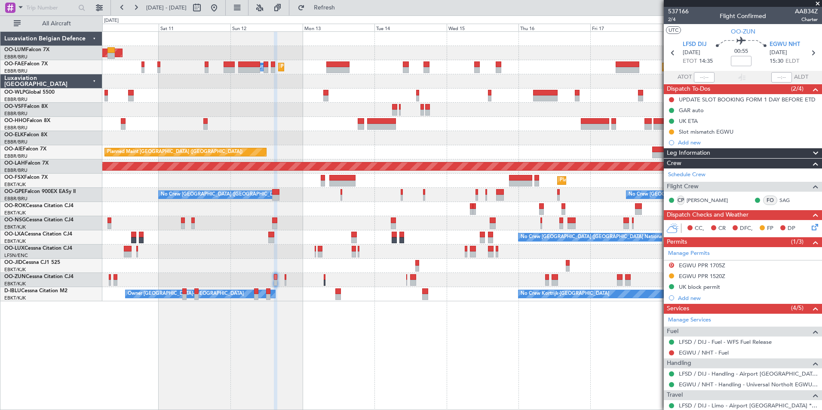
click at [547, 385] on div "Planned Maint [GEOGRAPHIC_DATA] ([GEOGRAPHIC_DATA] National) AOG Maint [GEOGRAP…" at bounding box center [462, 220] width 720 height 379
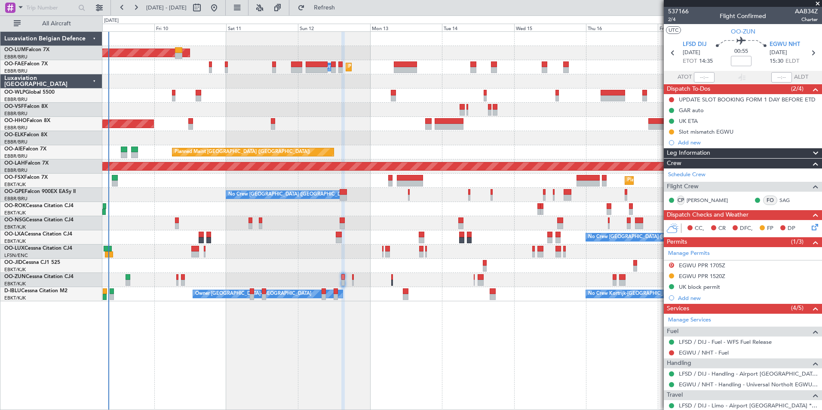
click at [492, 371] on div "Planned Maint [GEOGRAPHIC_DATA] ([GEOGRAPHIC_DATA] National) AOG Maint [GEOGRAP…" at bounding box center [462, 220] width 720 height 379
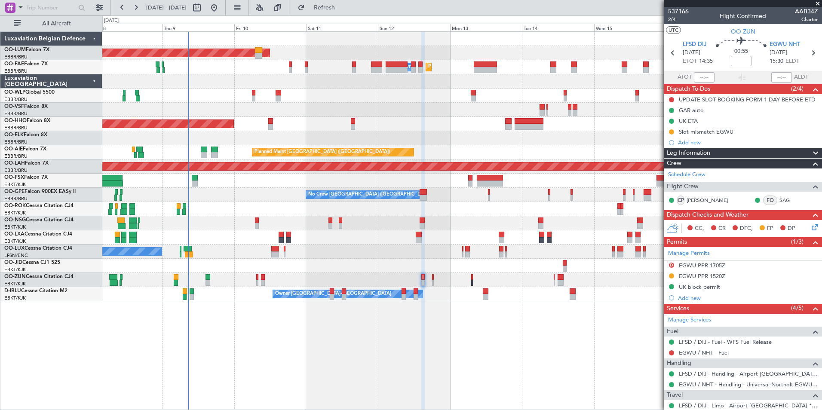
click at [333, 359] on div "Planned Maint [GEOGRAPHIC_DATA] ([GEOGRAPHIC_DATA] National) AOG Maint [GEOGRAP…" at bounding box center [462, 220] width 720 height 379
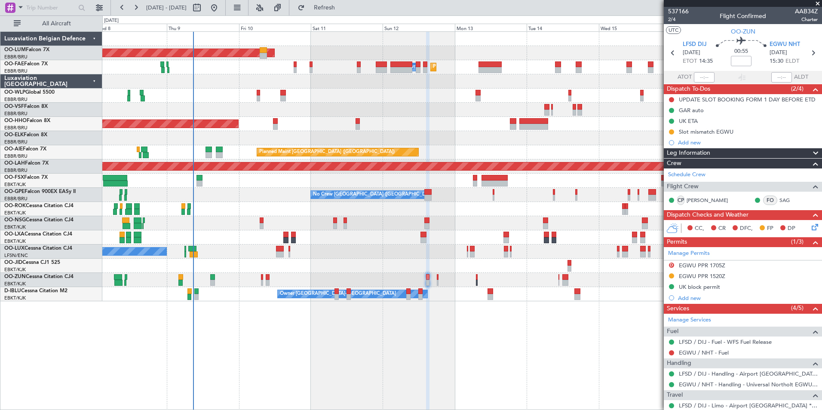
click at [295, 372] on div "Planned Maint [GEOGRAPHIC_DATA] ([GEOGRAPHIC_DATA] National) AOG Maint [GEOGRAP…" at bounding box center [462, 220] width 720 height 379
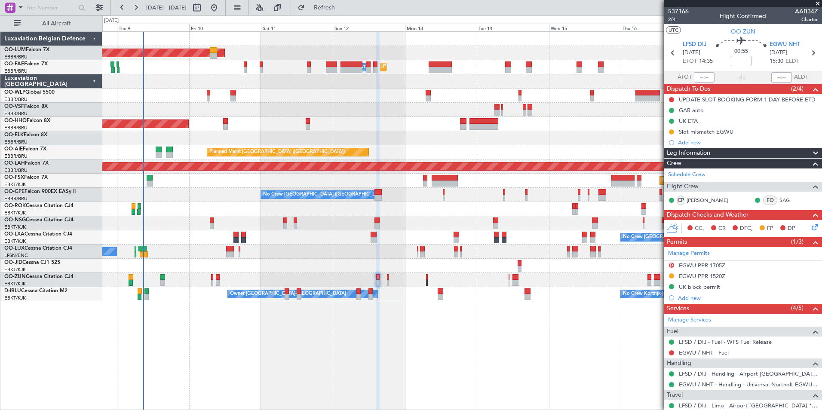
click at [305, 361] on div "Planned Maint [GEOGRAPHIC_DATA] ([GEOGRAPHIC_DATA] National) AOG Maint [GEOGRAP…" at bounding box center [462, 220] width 720 height 379
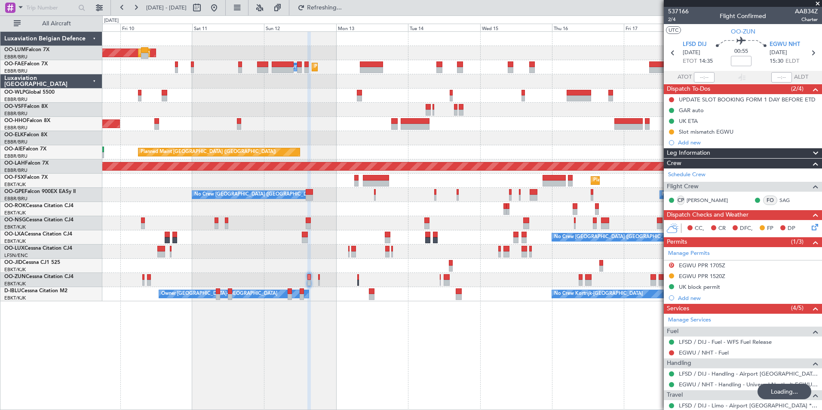
click at [253, 363] on div "AOG Maint [GEOGRAPHIC_DATA] Planned Maint [GEOGRAPHIC_DATA] ([GEOGRAPHIC_DATA])…" at bounding box center [462, 220] width 720 height 379
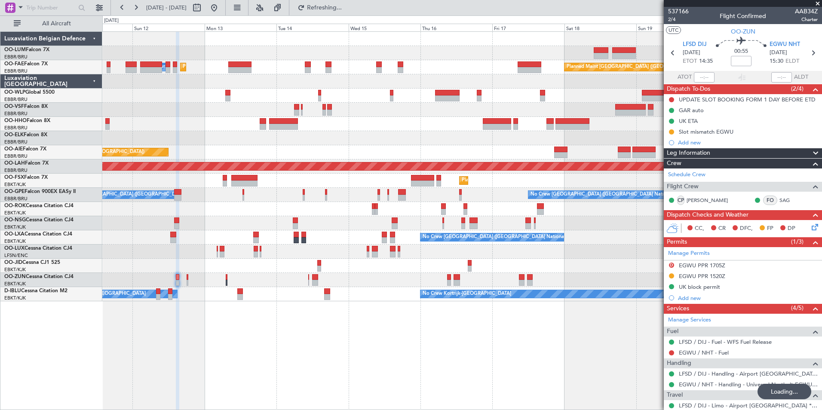
click at [515, 406] on div "Planned Maint [GEOGRAPHIC_DATA] ([GEOGRAPHIC_DATA] National) AOG Maint [GEOGRAP…" at bounding box center [462, 220] width 720 height 379
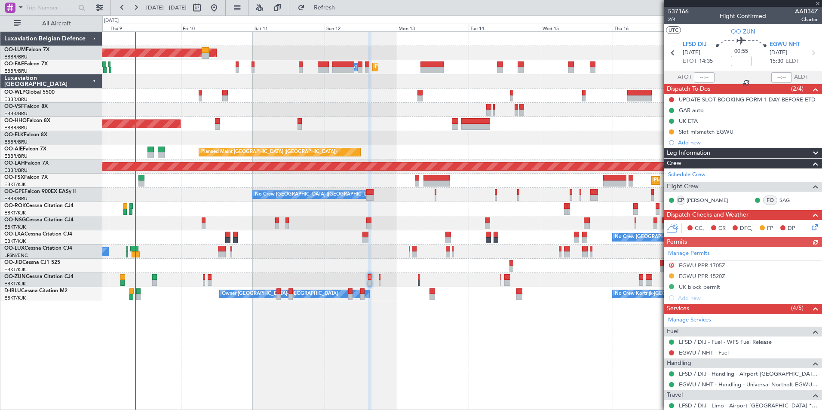
click at [312, 373] on div "Planned Maint [GEOGRAPHIC_DATA] ([GEOGRAPHIC_DATA] National) AOG Maint [GEOGRAP…" at bounding box center [462, 220] width 720 height 379
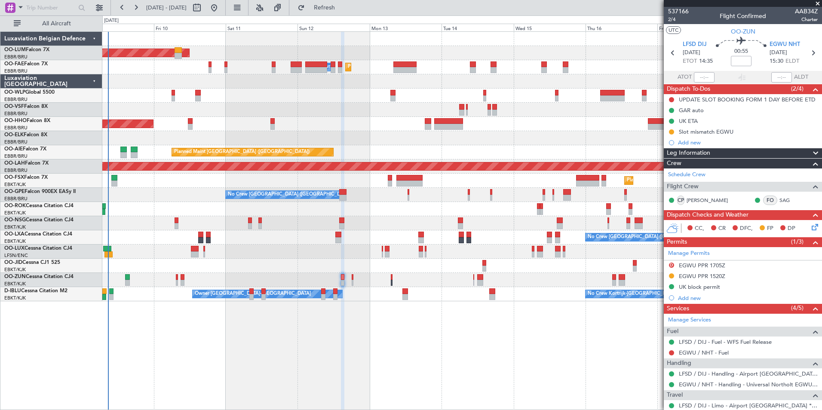
click at [272, 337] on div "Planned Maint [GEOGRAPHIC_DATA] ([GEOGRAPHIC_DATA] National) AOG Maint [GEOGRAP…" at bounding box center [462, 220] width 720 height 379
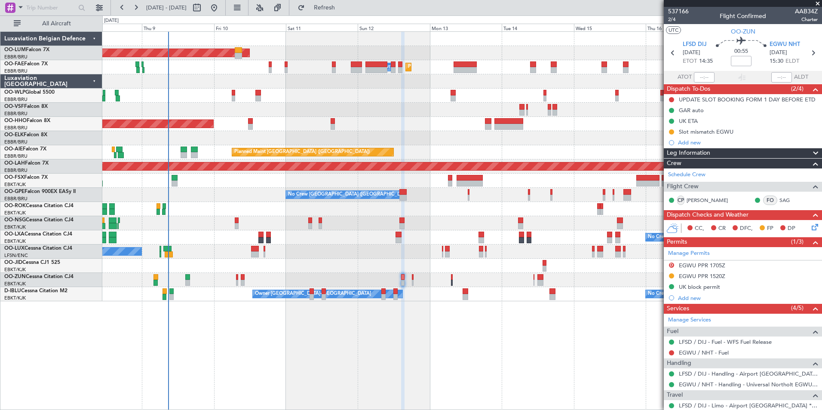
click at [428, 334] on div "Planned Maint [GEOGRAPHIC_DATA] ([GEOGRAPHIC_DATA] National) AOG Maint [GEOGRAP…" at bounding box center [462, 220] width 720 height 379
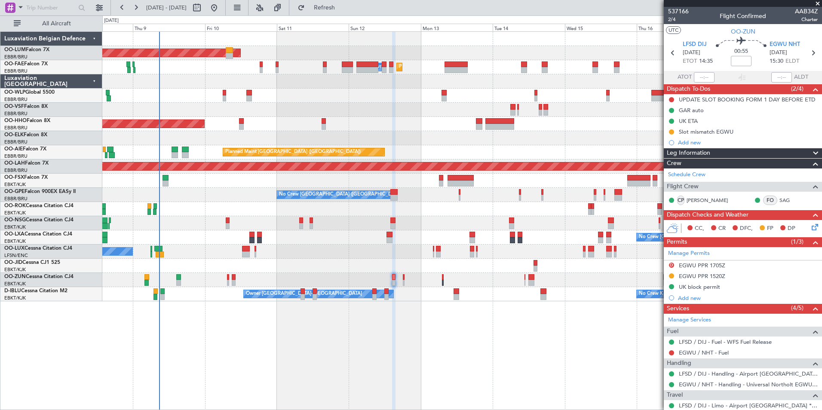
click at [213, 366] on div "Planned Maint [GEOGRAPHIC_DATA] ([GEOGRAPHIC_DATA] National) AOG Maint [GEOGRAP…" at bounding box center [462, 220] width 720 height 379
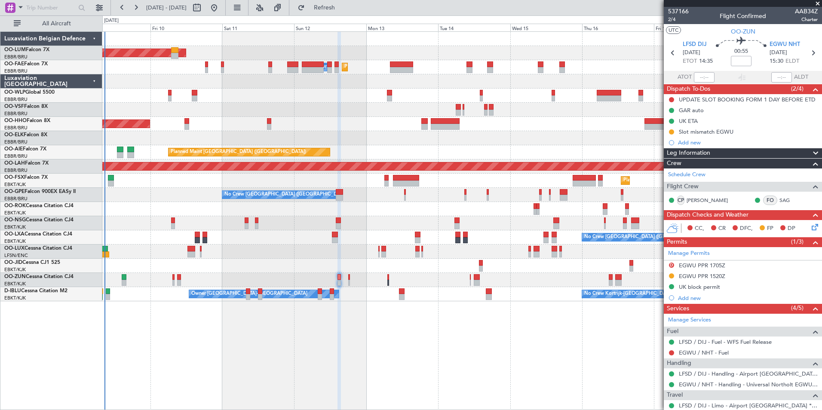
click at [239, 371] on div "Planned Maint Brussels (Brussels National) AOG Maint Sibiu Planned Maint Brusse…" at bounding box center [462, 220] width 720 height 379
click at [396, 393] on div "Planned Maint Brussels (Brussels National) AOG Maint Sibiu Planned Maint Brusse…" at bounding box center [462, 220] width 720 height 379
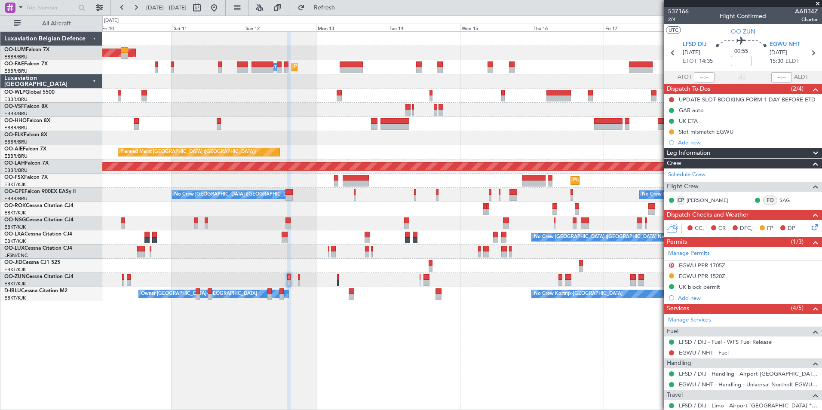
click at [410, 345] on div "Planned Maint Brussels (Brussels National) AOG Maint Sibiu Planned Maint Brusse…" at bounding box center [462, 220] width 720 height 379
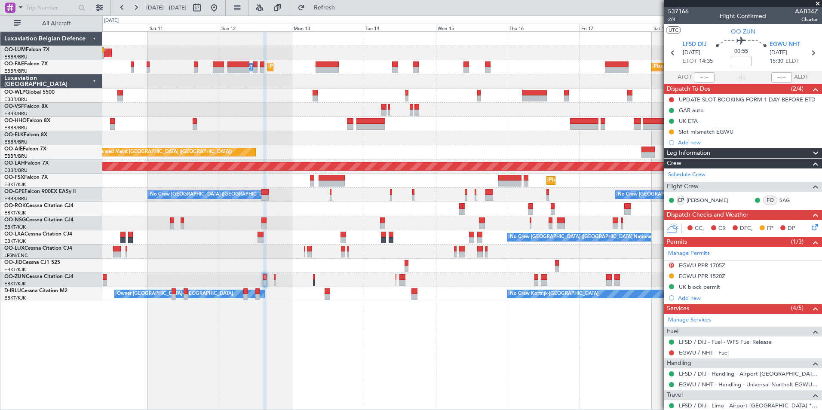
click at [436, 320] on div "Planned Maint Brussels (Brussels National) AOG Maint Sibiu Planned Maint Brusse…" at bounding box center [462, 220] width 720 height 379
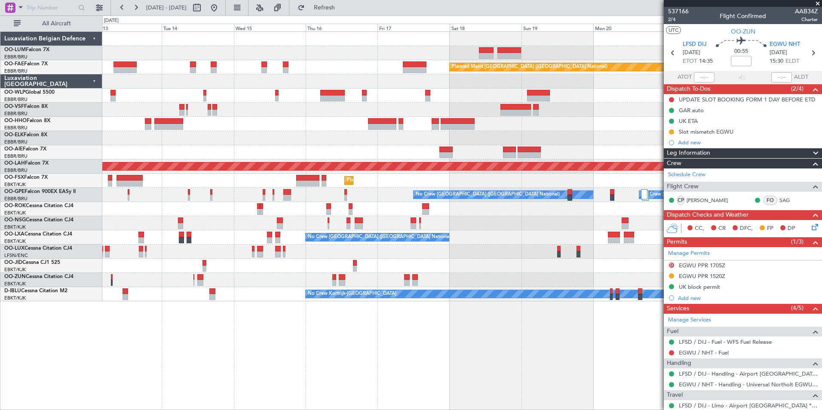
click at [347, 349] on div "Planned Maint Brussels (Brussels National) Owner Melsbroek Air Base Planned Mai…" at bounding box center [462, 220] width 720 height 379
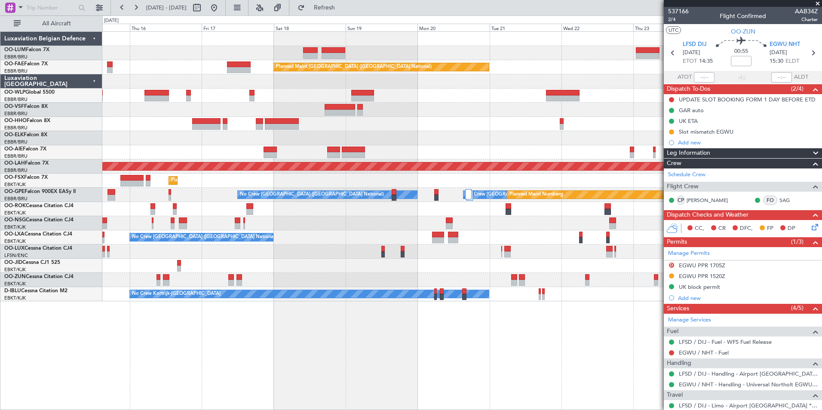
click at [345, 352] on div "Owner Melsbroek Air Base Owner Melsbroek Air Base Planned Maint Kortrijk-Wevelg…" at bounding box center [462, 220] width 720 height 379
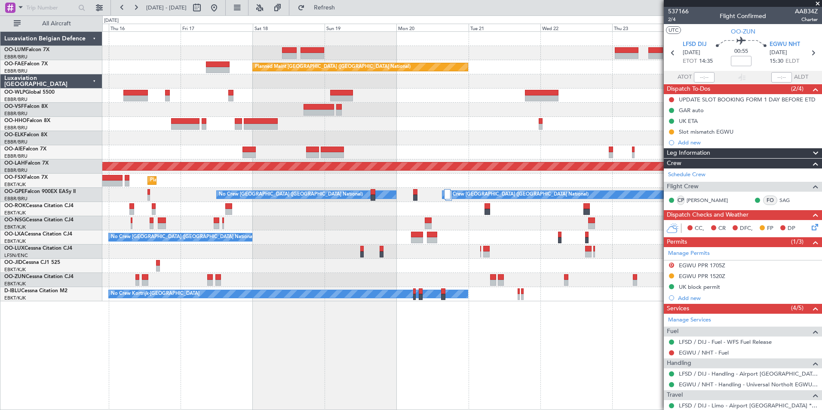
click at [326, 252] on div "Owner Melsbroek Air Base Owner [GEOGRAPHIC_DATA] Planned Maint [GEOGRAPHIC_DATA…" at bounding box center [462, 167] width 720 height 270
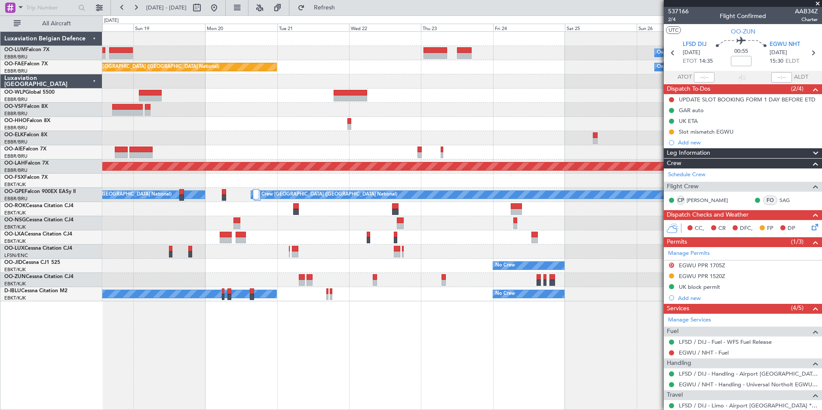
click at [397, 344] on div "Owner Melsbroek Air Base Owner [GEOGRAPHIC_DATA] Planned Maint [GEOGRAPHIC_DATA…" at bounding box center [462, 220] width 720 height 379
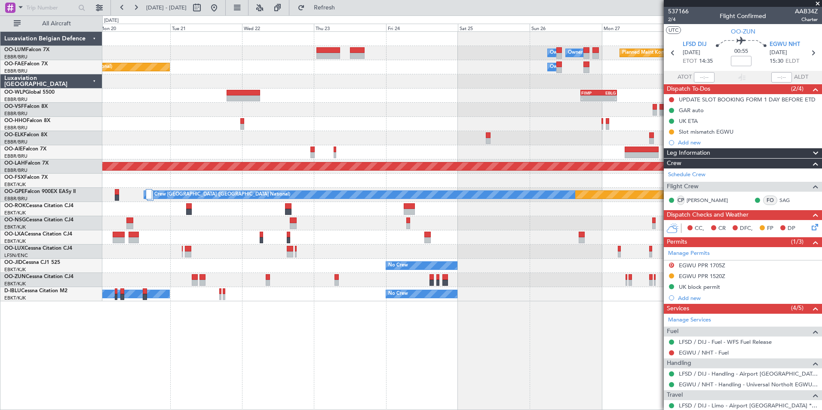
click at [317, 348] on div "Owner Melsbroek Air Base Owner [GEOGRAPHIC_DATA] Planned Maint [GEOGRAPHIC_DATA…" at bounding box center [462, 220] width 720 height 379
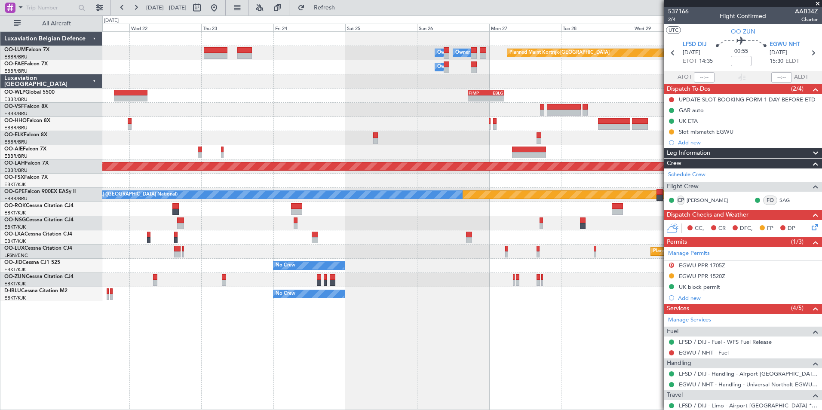
click at [477, 356] on div "Owner Melsbroek Air Base Owner [GEOGRAPHIC_DATA] Planned Maint [GEOGRAPHIC_DATA…" at bounding box center [462, 220] width 720 height 379
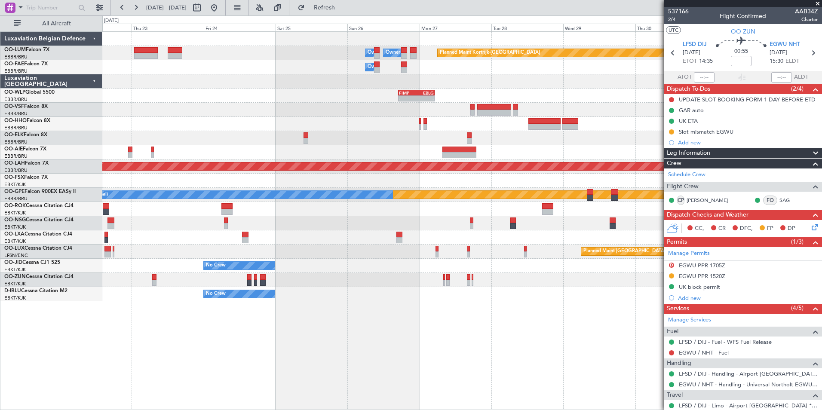
click at [342, 341] on div "Owner Melsbroek Air Base Owner Melsbroek Air Base Planned Maint Kortrijk-Wevelg…" at bounding box center [462, 220] width 720 height 379
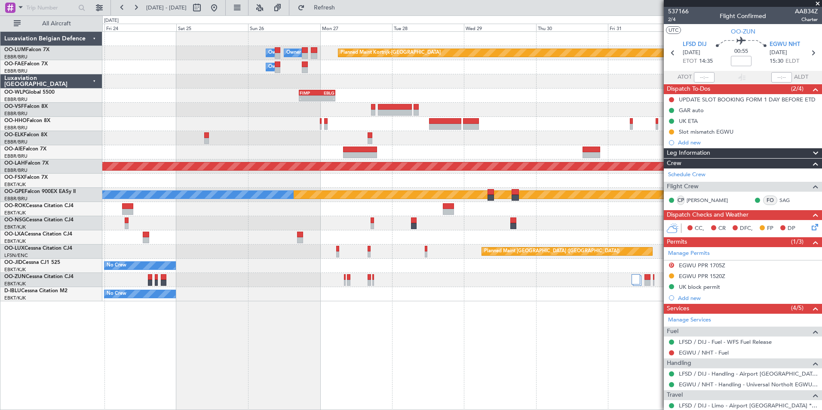
click at [337, 292] on div "Owner Melsbroek Air Base Owner Melsbroek Air Base Planned Maint Kortrijk-Wevelg…" at bounding box center [462, 220] width 720 height 379
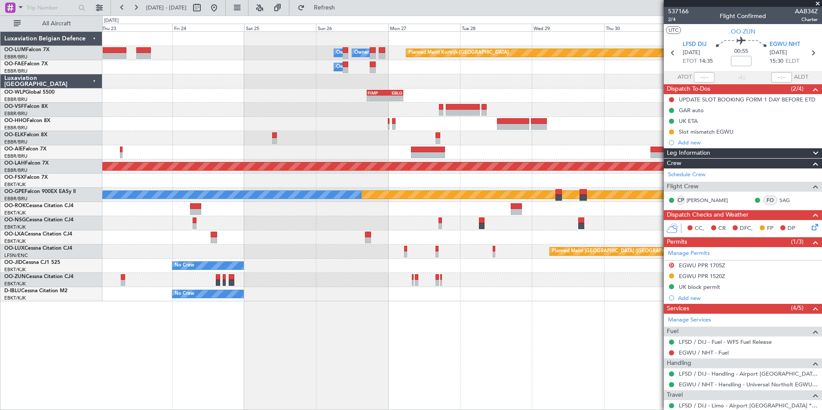
click at [374, 272] on div "No Crew" at bounding box center [462, 266] width 720 height 14
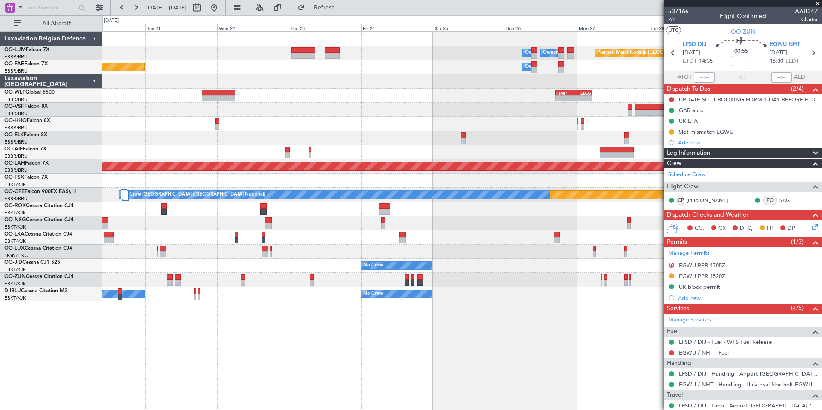
click at [394, 260] on div "No Crew" at bounding box center [462, 266] width 720 height 14
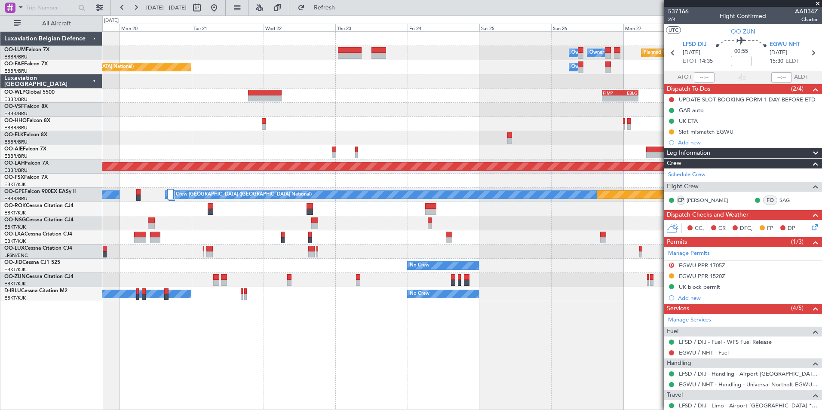
click at [324, 252] on div "Planned Maint [GEOGRAPHIC_DATA] ([GEOGRAPHIC_DATA])" at bounding box center [462, 252] width 720 height 14
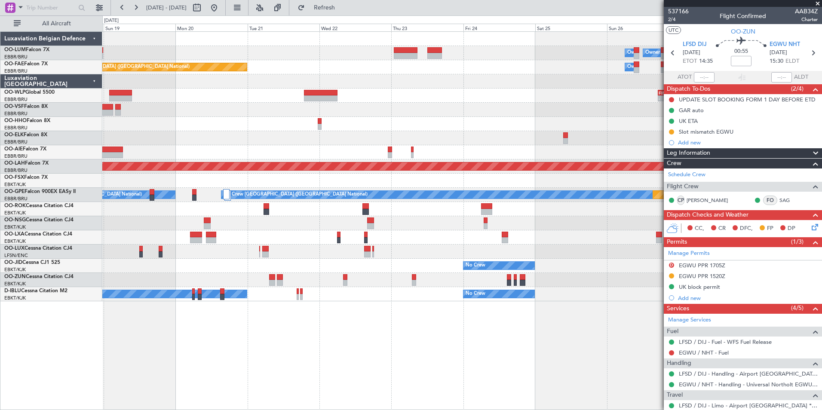
click at [338, 275] on div "Planned Maint Kortrijk-Wevelgem Owner Melsbroek Air Base Owner Melsbroek Air Ba…" at bounding box center [462, 167] width 720 height 270
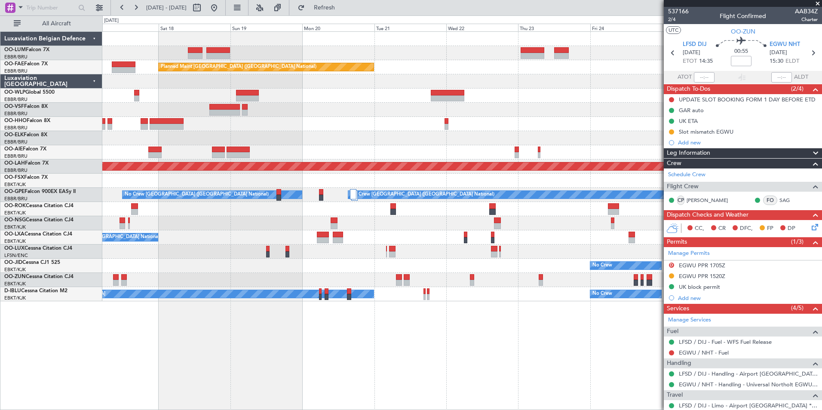
click at [325, 275] on div at bounding box center [462, 280] width 720 height 14
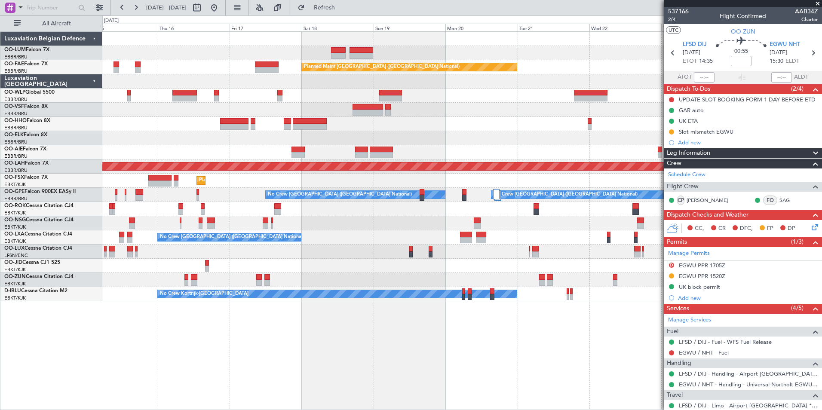
click at [348, 265] on div "Owner Melsbroek Air Base Owner Melsbroek Air Base Planned Maint Kortrijk-Wevelg…" at bounding box center [462, 167] width 720 height 270
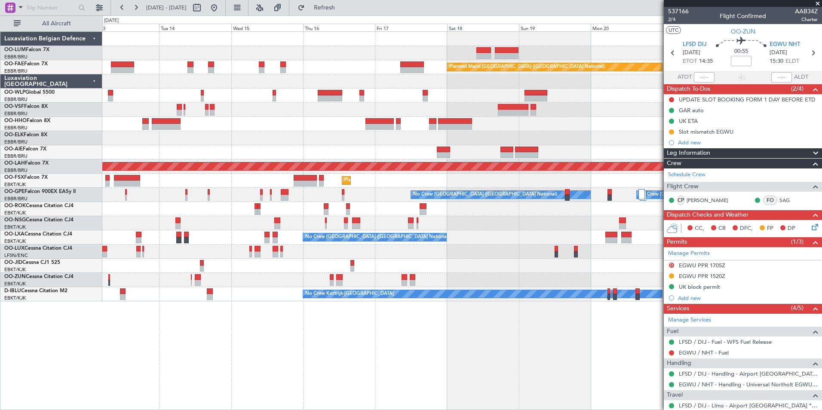
click at [325, 270] on div "No Crew" at bounding box center [462, 266] width 720 height 14
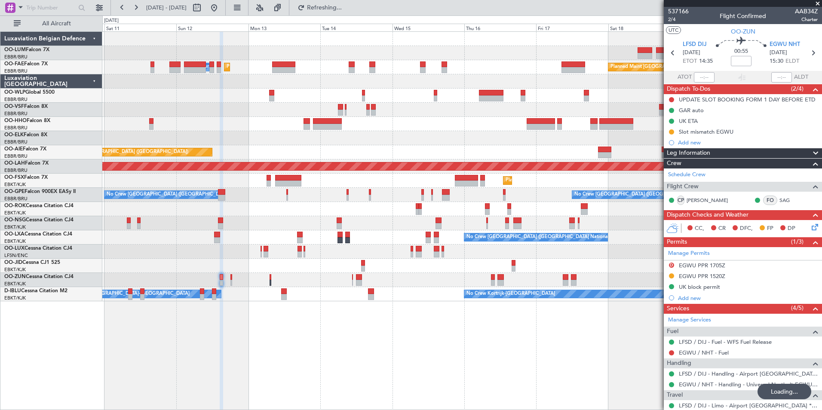
click at [354, 261] on div at bounding box center [462, 266] width 720 height 14
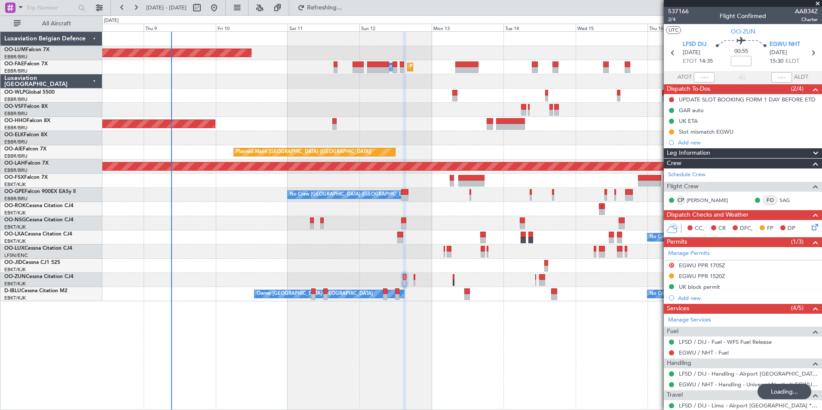
click at [459, 270] on div at bounding box center [462, 266] width 720 height 14
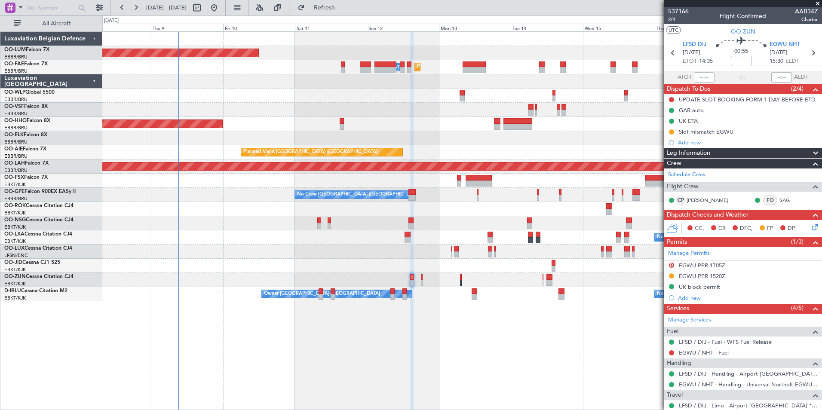
click at [155, 273] on div at bounding box center [462, 266] width 720 height 14
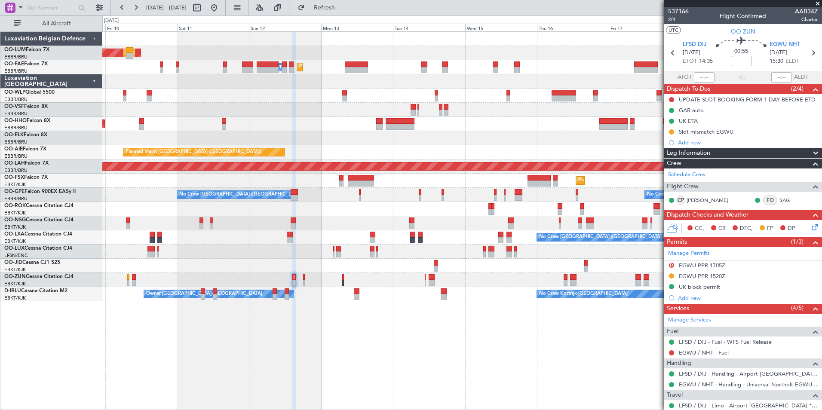
click at [154, 231] on div "No Crew [GEOGRAPHIC_DATA] ([GEOGRAPHIC_DATA] National)" at bounding box center [462, 238] width 720 height 14
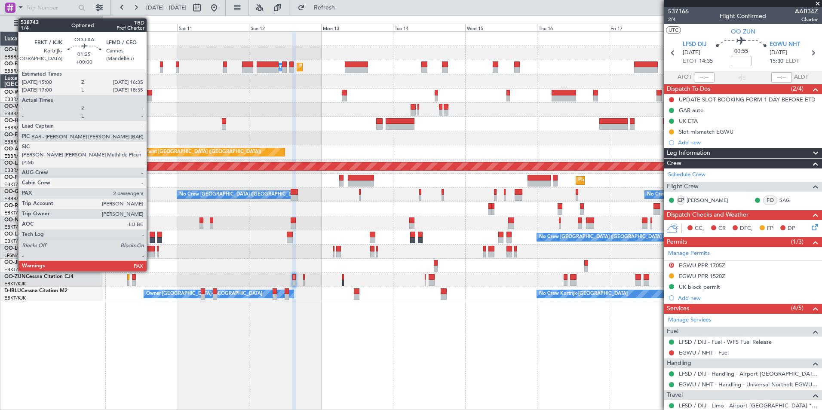
click at [151, 233] on div at bounding box center [152, 235] width 5 height 6
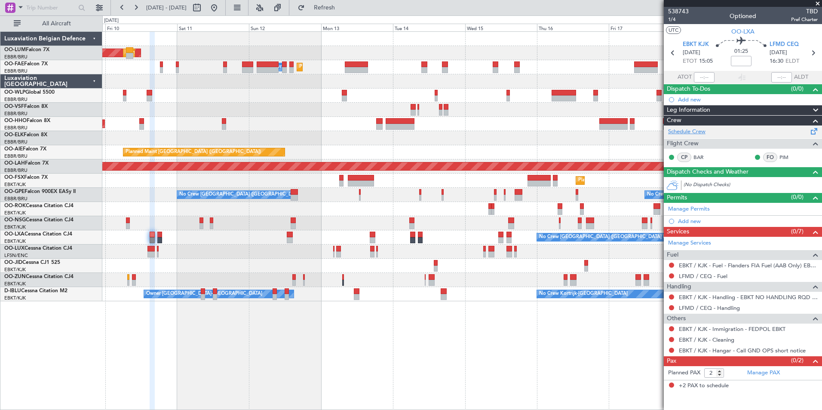
click at [687, 131] on link "Schedule Crew" at bounding box center [686, 132] width 37 height 9
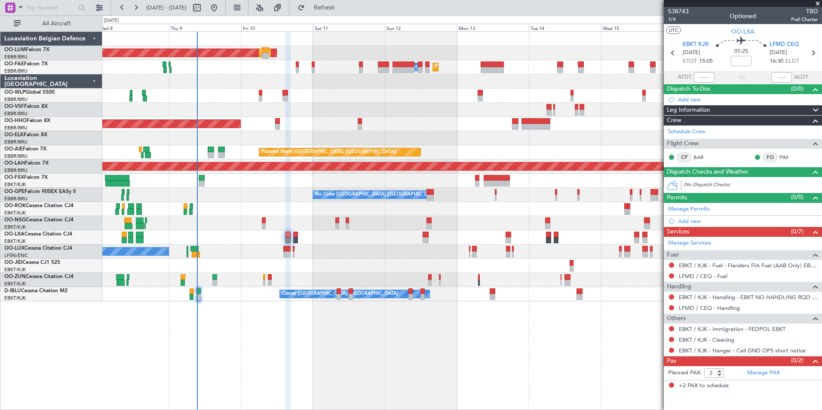
click at [288, 331] on div "AOG Maint Sibiu Planned Maint Brussels (Brussels National) Planned Maint Melsbr…" at bounding box center [462, 220] width 720 height 379
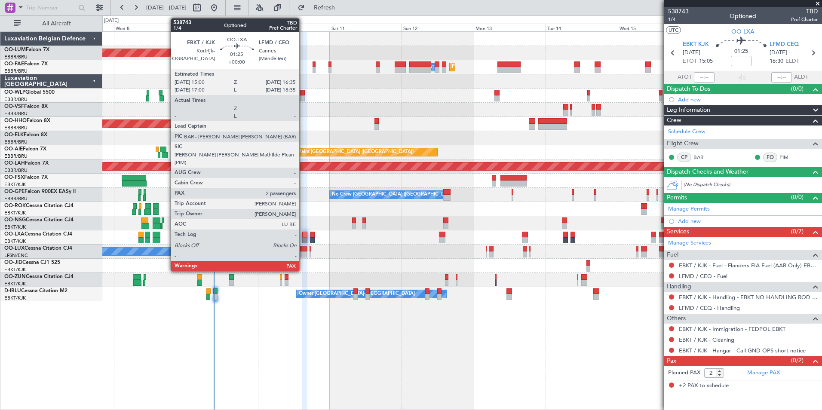
click at [303, 237] on div at bounding box center [304, 240] width 5 height 6
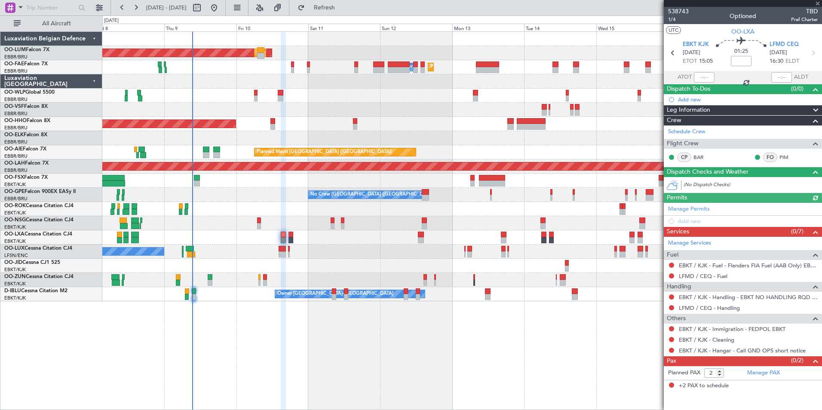
click at [285, 314] on div "AOG Maint Sibiu Planned Maint Brussels (Brussels National) Planned Maint Melsbr…" at bounding box center [462, 220] width 720 height 379
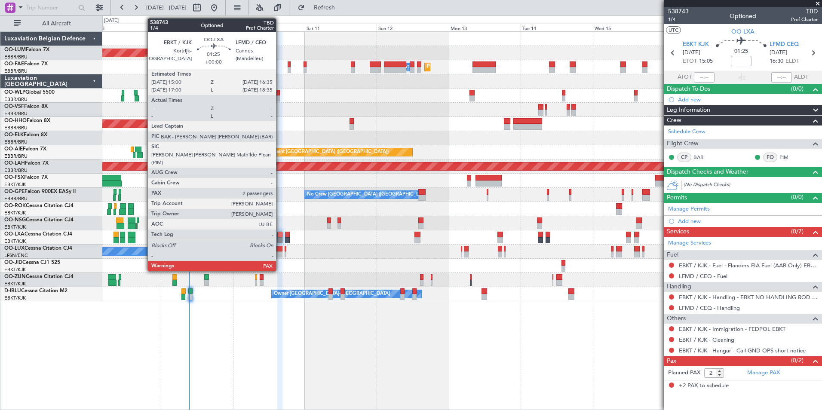
click at [280, 232] on div at bounding box center [279, 235] width 5 height 6
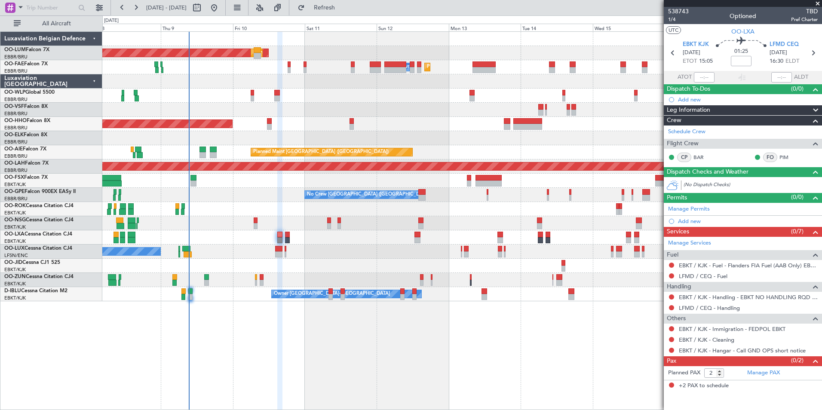
click at [248, 328] on div "AOG Maint Sibiu Planned Maint Brussels (Brussels National) Planned Maint Melsbr…" at bounding box center [462, 220] width 720 height 379
click at [283, 234] on div "No Crew Brussels (Brussels National) Planned Maint Kortrijk-Wevelgem" at bounding box center [462, 238] width 720 height 14
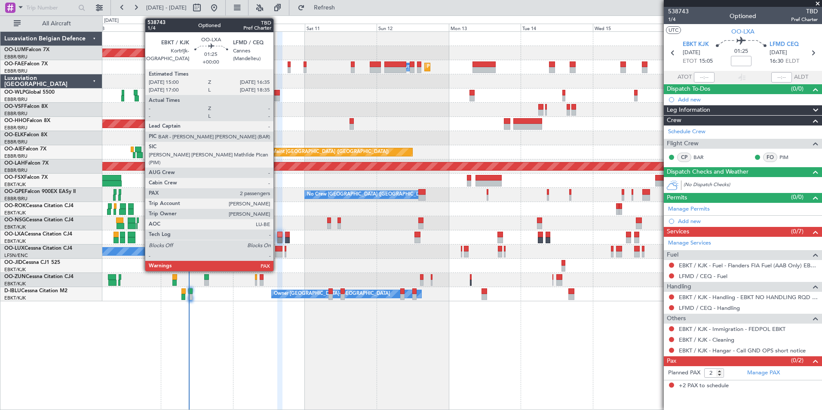
click at [277, 236] on div at bounding box center [279, 235] width 5 height 6
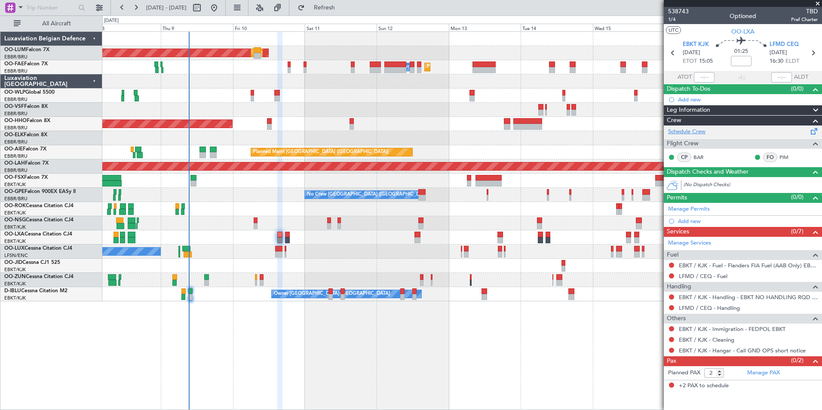
click at [702, 133] on link "Schedule Crew" at bounding box center [686, 132] width 37 height 9
click at [343, 11] on span "Refresh" at bounding box center [325, 8] width 36 height 6
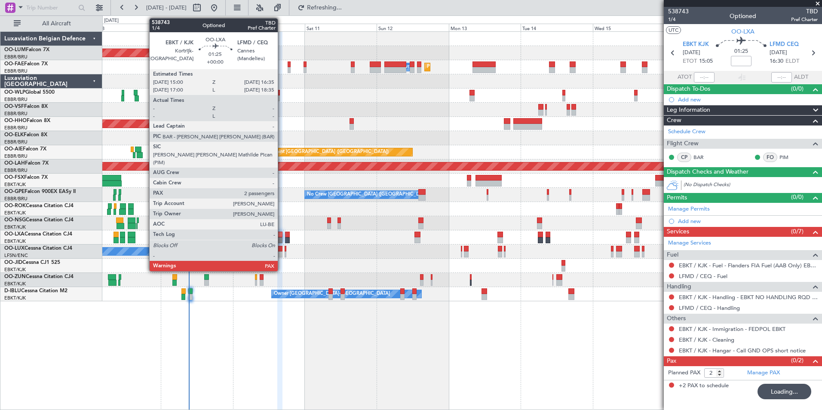
click at [282, 235] on div at bounding box center [279, 235] width 5 height 6
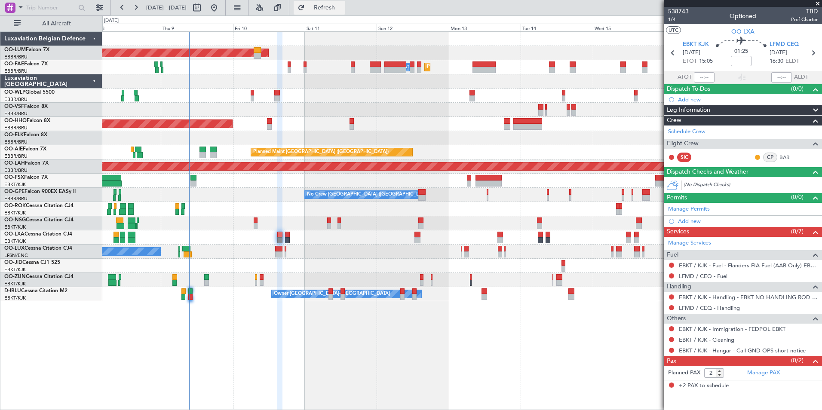
click at [327, 10] on button "Refresh" at bounding box center [320, 8] width 52 height 14
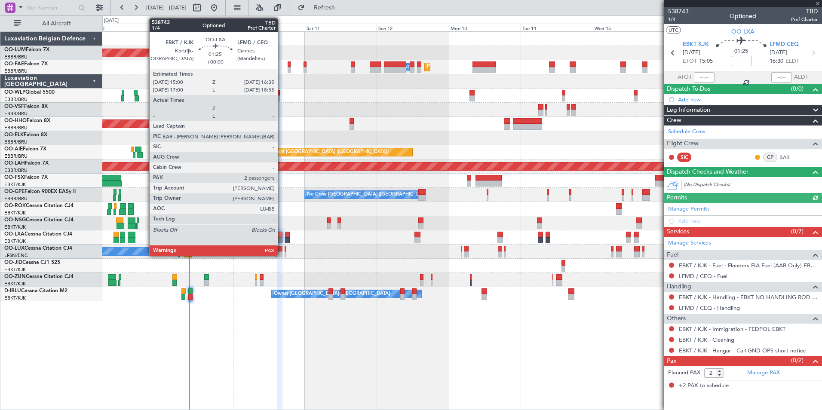
click at [282, 239] on div at bounding box center [279, 240] width 5 height 6
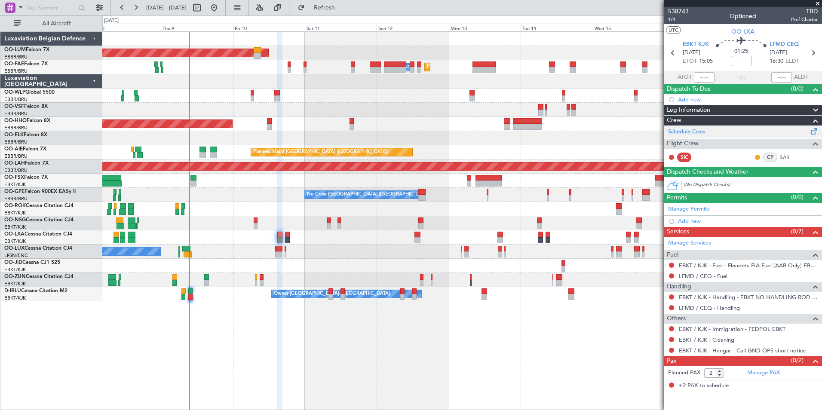
click at [680, 128] on link "Schedule Crew" at bounding box center [686, 132] width 37 height 9
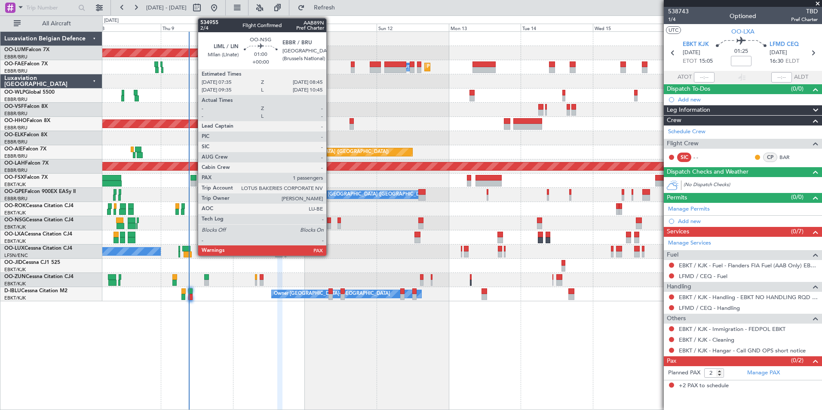
click at [330, 220] on div at bounding box center [329, 221] width 4 height 6
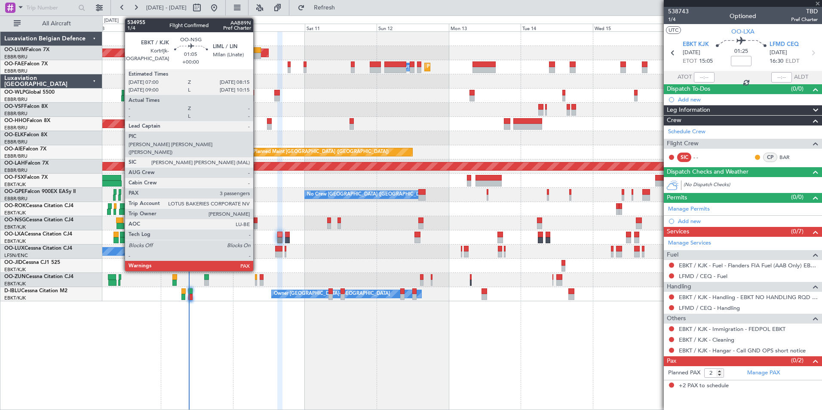
type input "1"
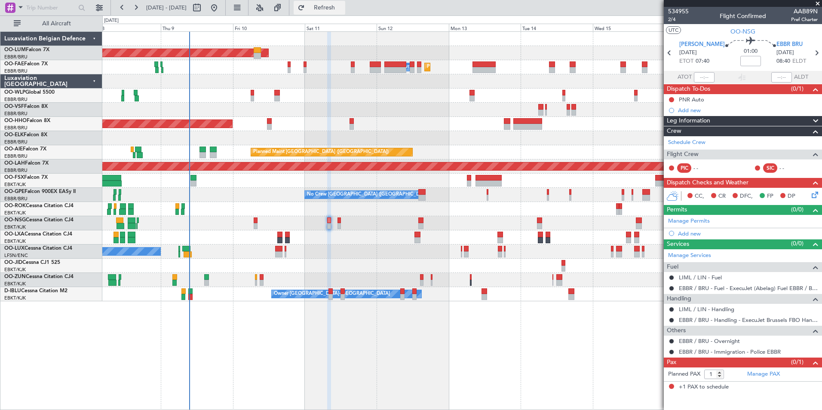
click at [343, 7] on span "Refresh" at bounding box center [325, 8] width 36 height 6
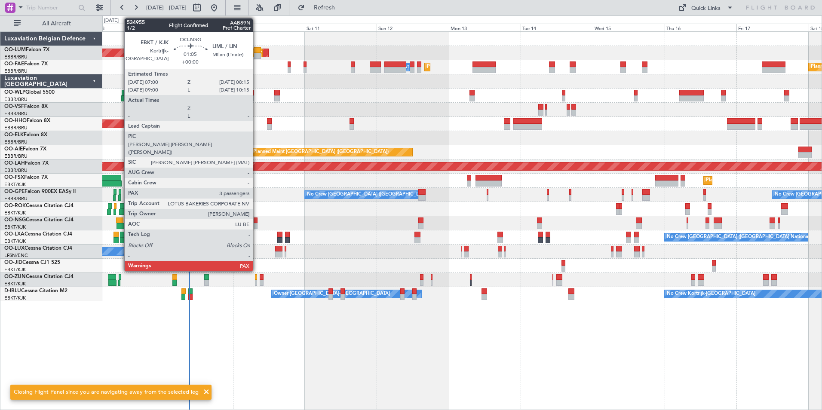
click at [257, 222] on div at bounding box center [256, 221] width 4 height 6
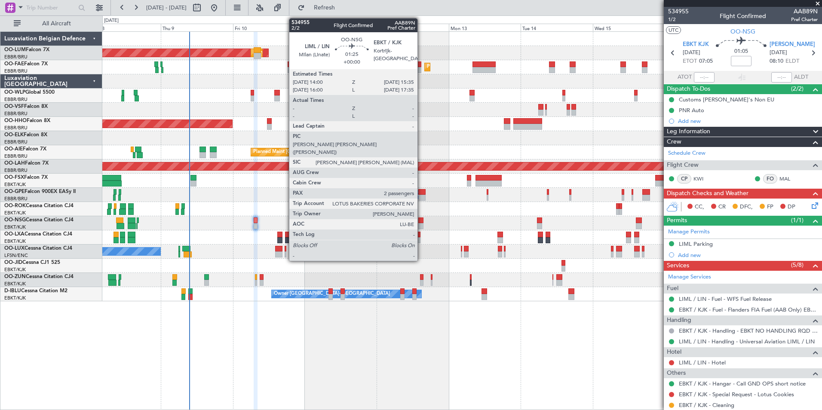
click at [422, 222] on div at bounding box center [421, 221] width 5 height 6
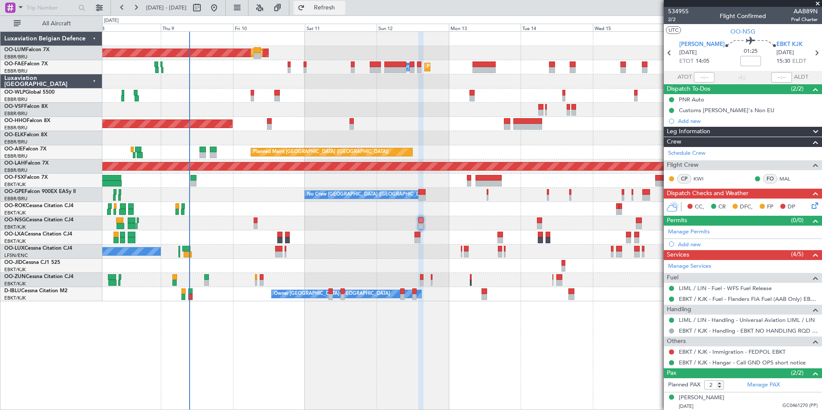
click at [343, 6] on span "Refresh" at bounding box center [325, 8] width 36 height 6
click at [338, 5] on span "Refresh" at bounding box center [325, 8] width 36 height 6
click at [693, 43] on span "LIML LIN" at bounding box center [703, 44] width 46 height 9
click at [331, 1] on button "Refresh" at bounding box center [320, 8] width 52 height 14
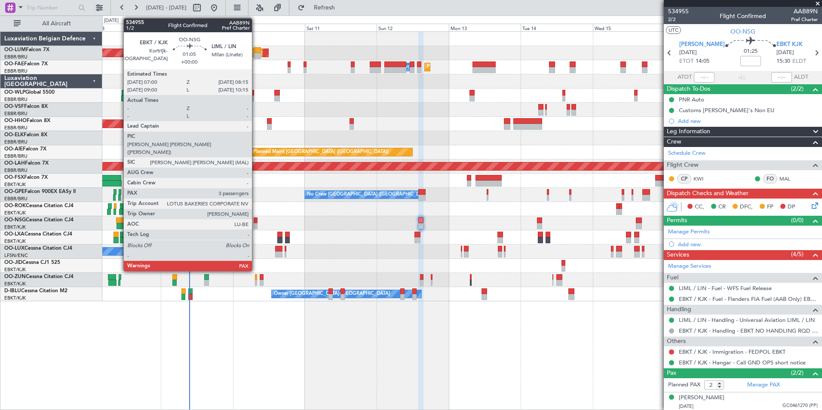
click at [256, 221] on div at bounding box center [256, 221] width 4 height 6
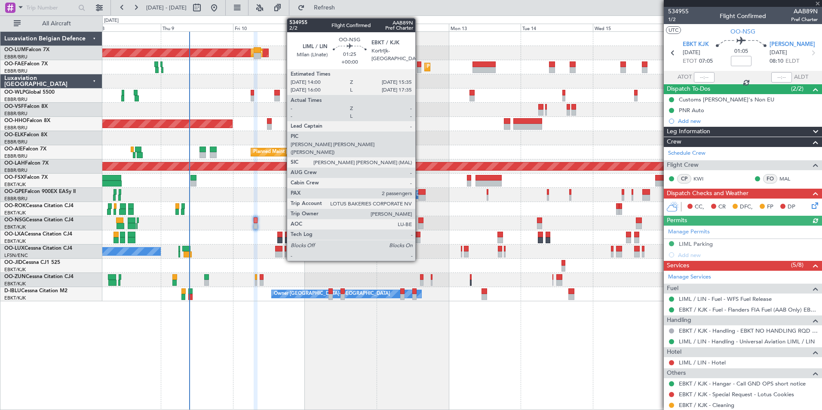
click at [419, 219] on div at bounding box center [421, 221] width 5 height 6
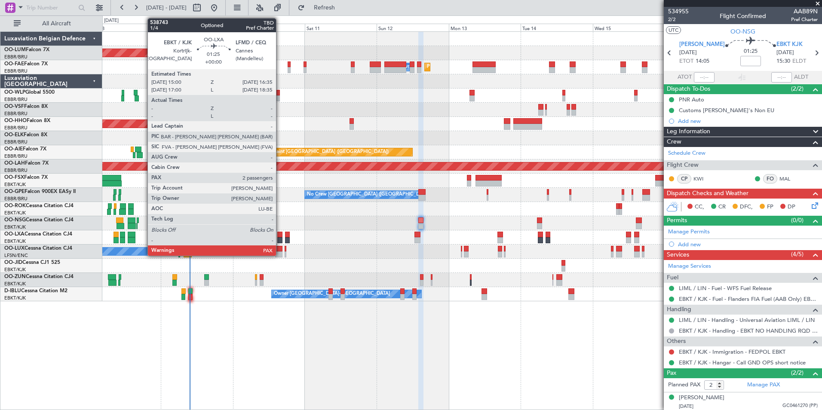
click at [280, 238] on div at bounding box center [279, 240] width 5 height 6
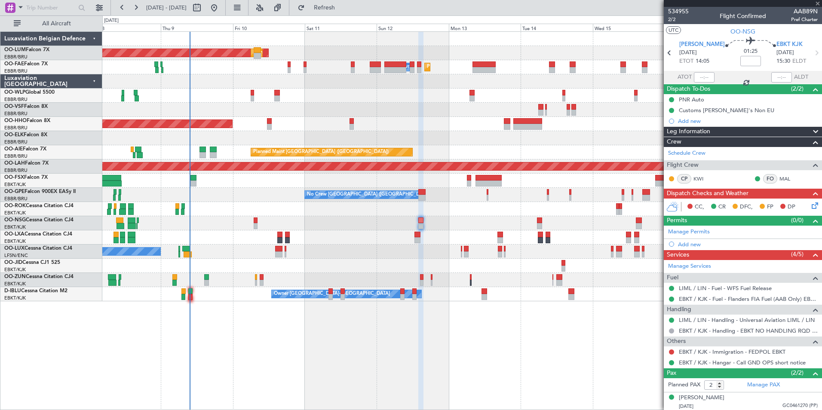
click at [254, 322] on div "AOG Maint Sibiu Planned Maint Brussels (Brussels National) Planned Maint Brusse…" at bounding box center [462, 220] width 720 height 379
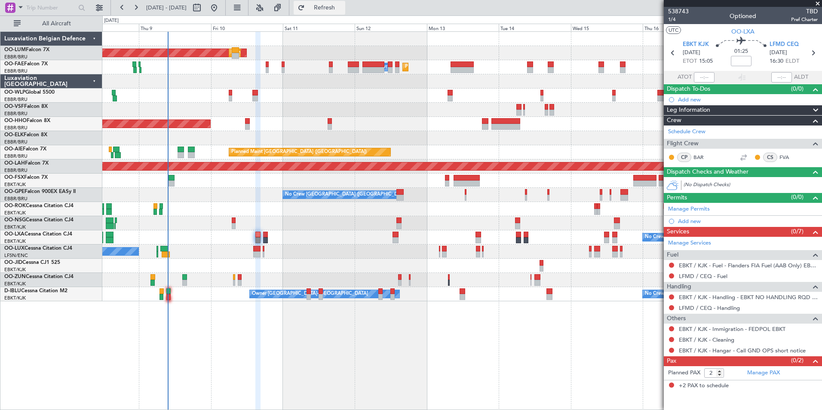
click at [343, 10] on span "Refresh" at bounding box center [325, 8] width 36 height 6
click at [693, 129] on link "Schedule Crew" at bounding box center [686, 132] width 37 height 9
click at [335, 13] on button "Refresh" at bounding box center [320, 8] width 52 height 14
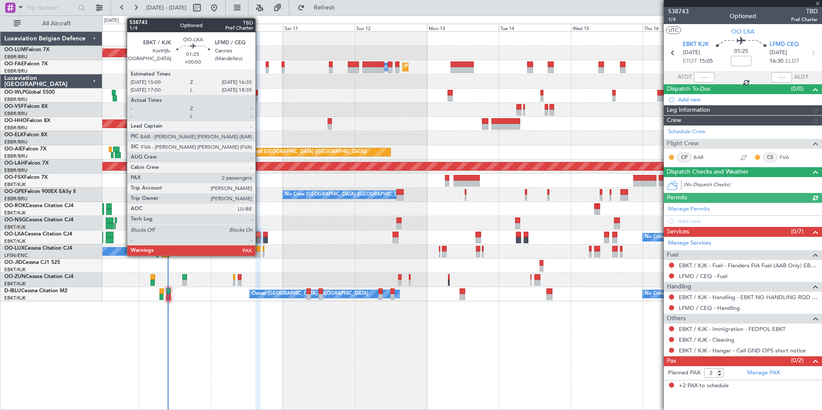
click at [259, 235] on div at bounding box center [257, 235] width 5 height 6
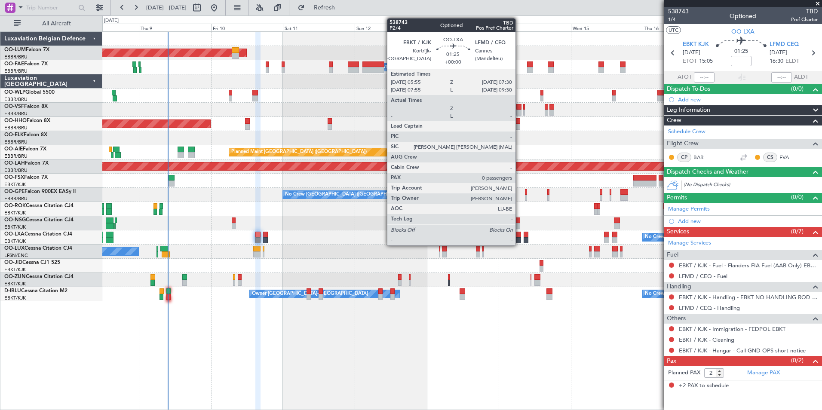
click at [520, 238] on div at bounding box center [518, 240] width 5 height 6
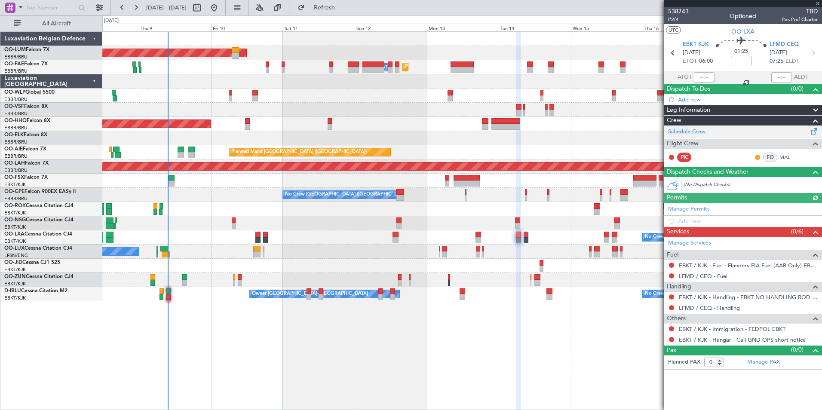
click at [695, 132] on link "Schedule Crew" at bounding box center [686, 132] width 37 height 9
drag, startPoint x: 328, startPoint y: 2, endPoint x: 295, endPoint y: 42, distance: 51.7
click at [326, 4] on button "Refresh" at bounding box center [320, 8] width 52 height 14
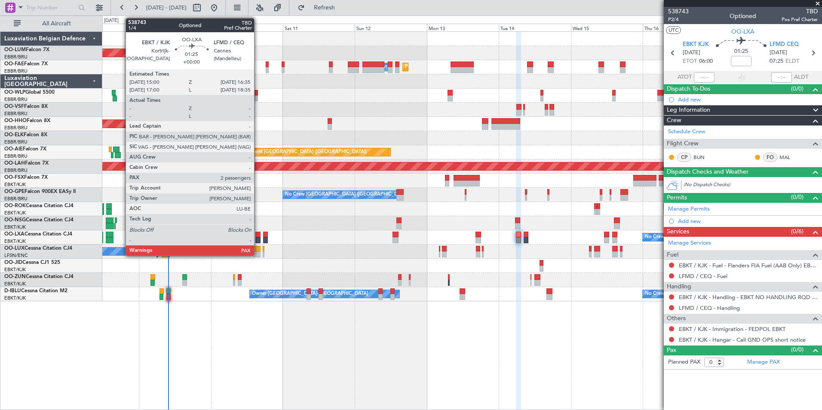
click at [258, 237] on div at bounding box center [257, 240] width 5 height 6
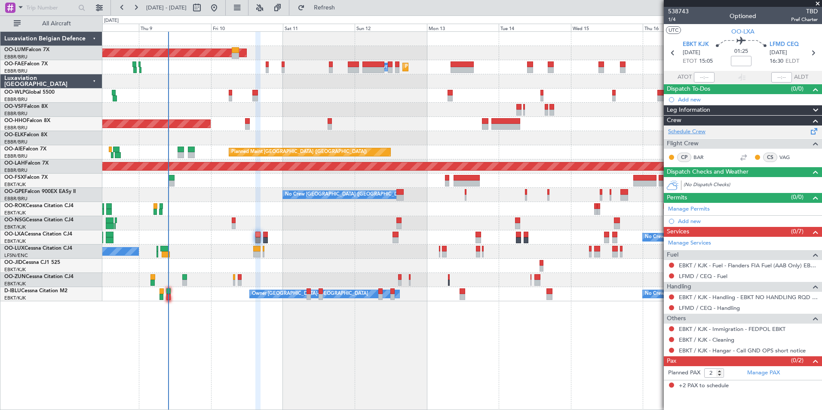
click at [705, 131] on link "Schedule Crew" at bounding box center [686, 132] width 37 height 9
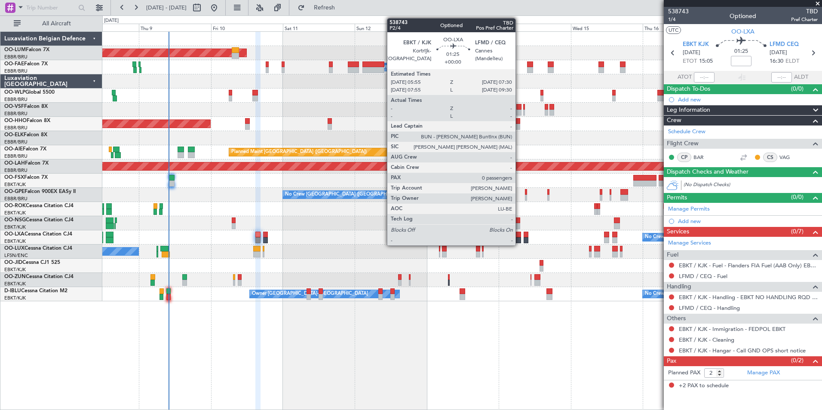
click at [520, 237] on div at bounding box center [518, 235] width 5 height 6
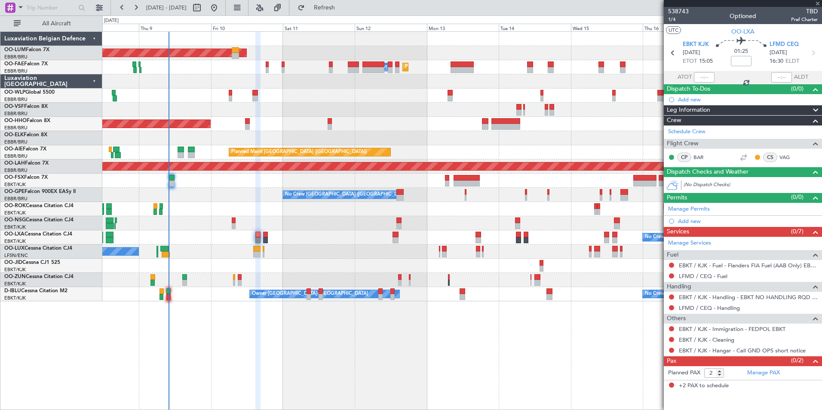
type input "0"
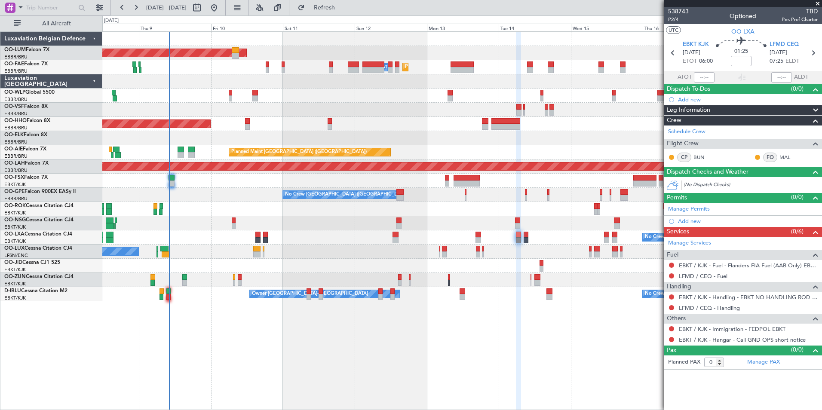
click at [215, 329] on div "Planned Maint Brussels (Brussels National) AOG Maint Sibiu Planned Maint Brusse…" at bounding box center [462, 220] width 720 height 379
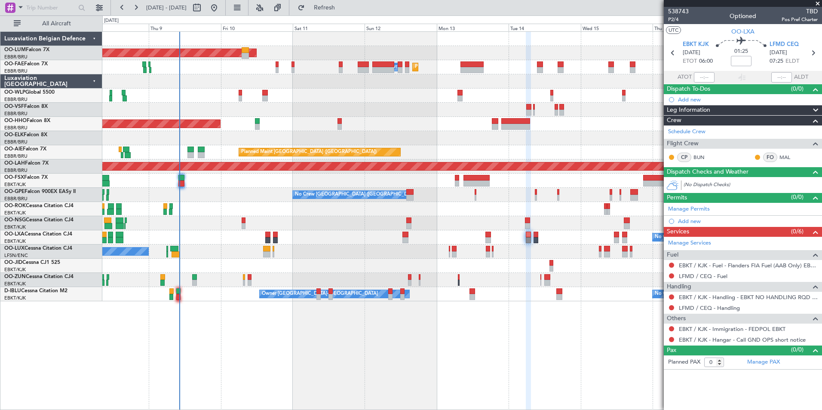
click at [342, 0] on fb-refresh-button "Refresh" at bounding box center [319, 7] width 60 height 15
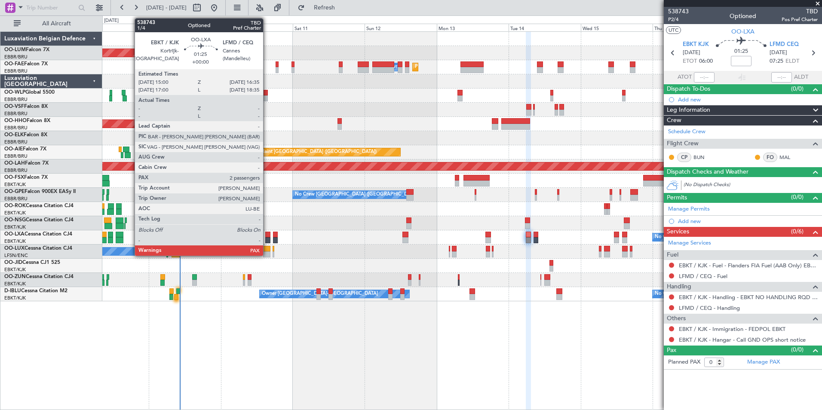
click at [267, 239] on div at bounding box center [267, 240] width 5 height 6
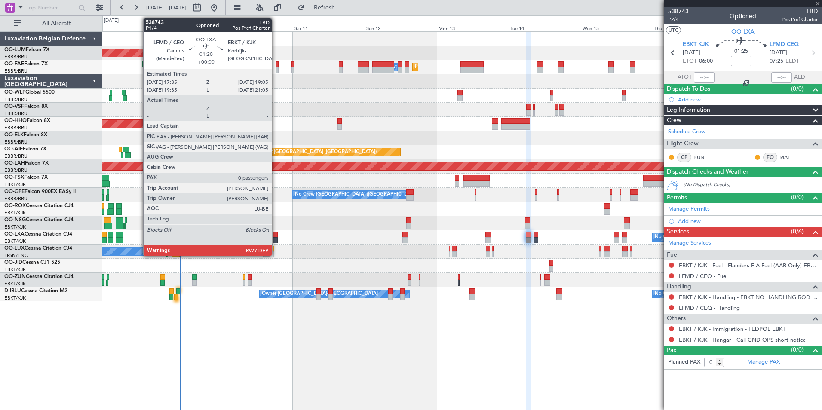
type input "2"
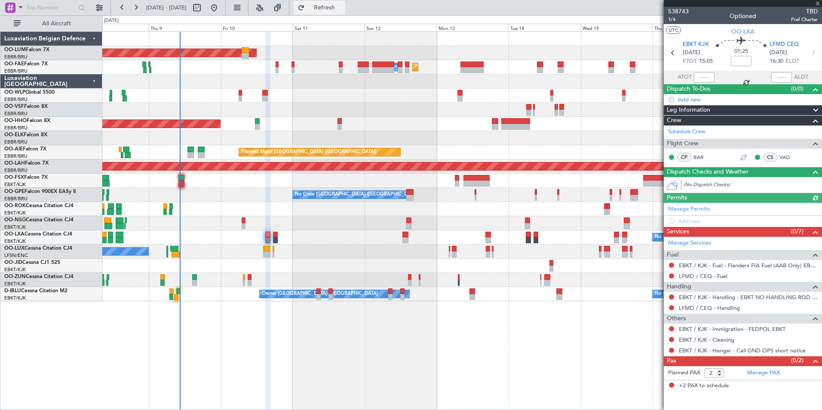
click at [342, 12] on button "Refresh" at bounding box center [320, 8] width 52 height 14
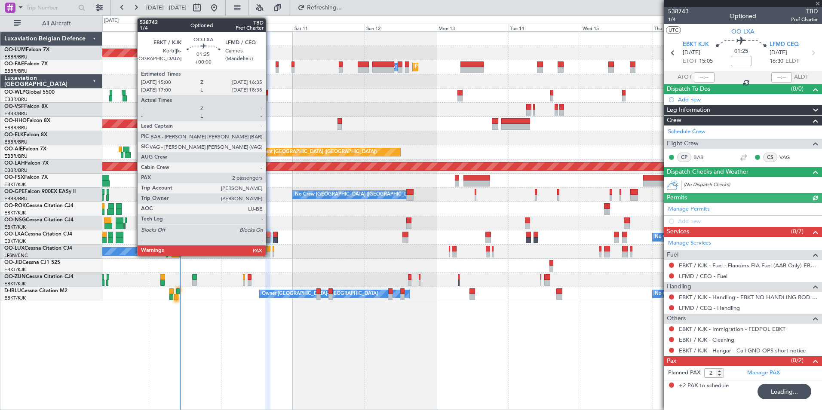
click at [270, 241] on div at bounding box center [267, 240] width 5 height 6
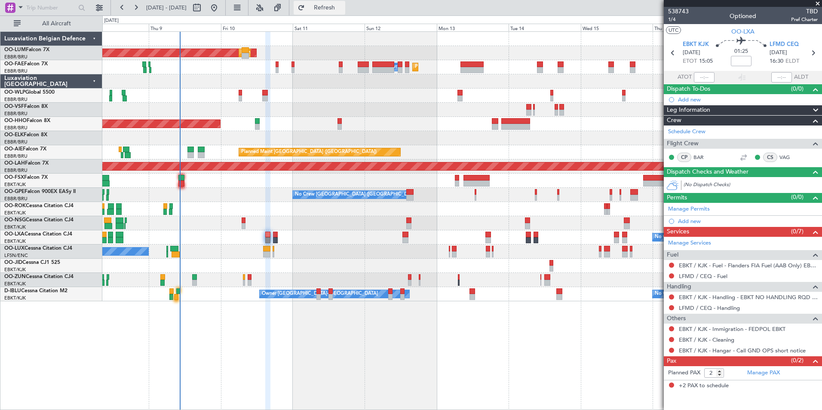
click at [345, 12] on button "Refresh" at bounding box center [320, 8] width 52 height 14
click at [284, 345] on div "AOG Maint Sibiu Planned Maint Brussels (Brussels National) Planned Maint Brusse…" at bounding box center [462, 220] width 720 height 379
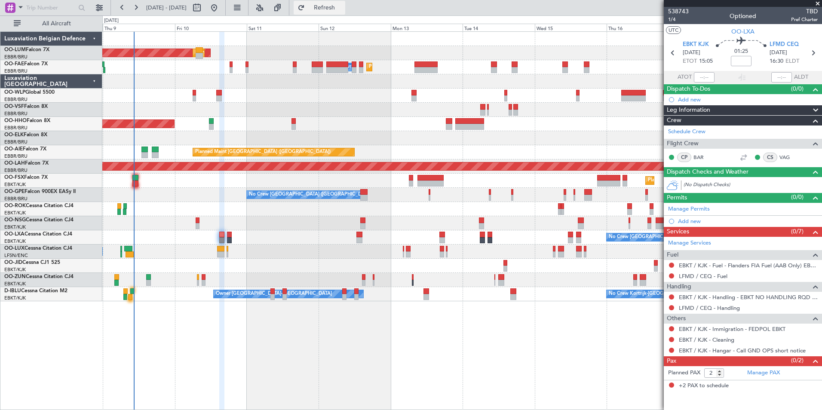
click at [345, 14] on button "Refresh" at bounding box center [320, 8] width 52 height 14
click at [237, 310] on div "Planned Maint [GEOGRAPHIC_DATA] ([GEOGRAPHIC_DATA] National) AOG Maint [GEOGRAP…" at bounding box center [462, 220] width 720 height 379
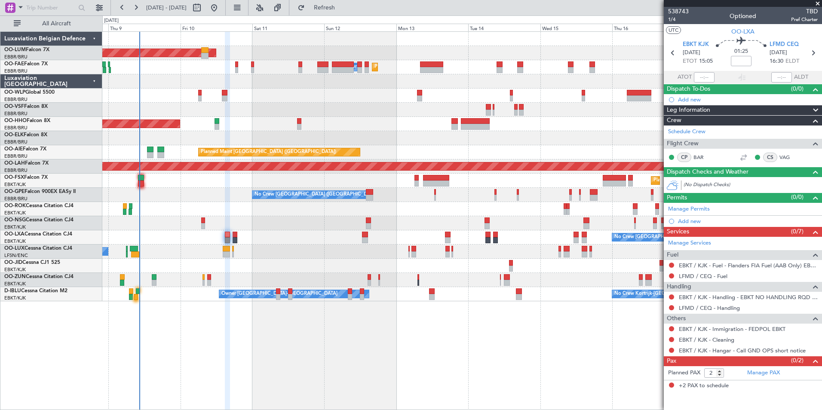
click at [256, 329] on div "Planned Maint [GEOGRAPHIC_DATA] ([GEOGRAPHIC_DATA] National) AOG Maint [GEOGRAP…" at bounding box center [462, 220] width 720 height 379
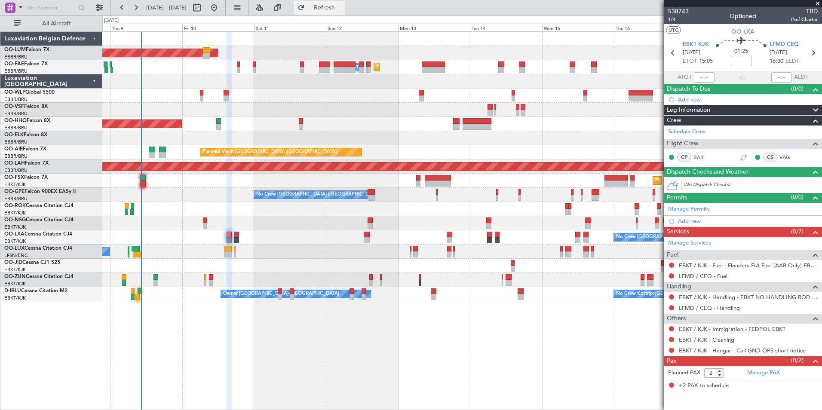
click at [345, 3] on button "Refresh" at bounding box center [320, 8] width 52 height 14
click at [193, 338] on div "Planned Maint Brussels (Brussels National) AOG Maint Sibiu Planned Maint Melsbr…" at bounding box center [462, 220] width 720 height 379
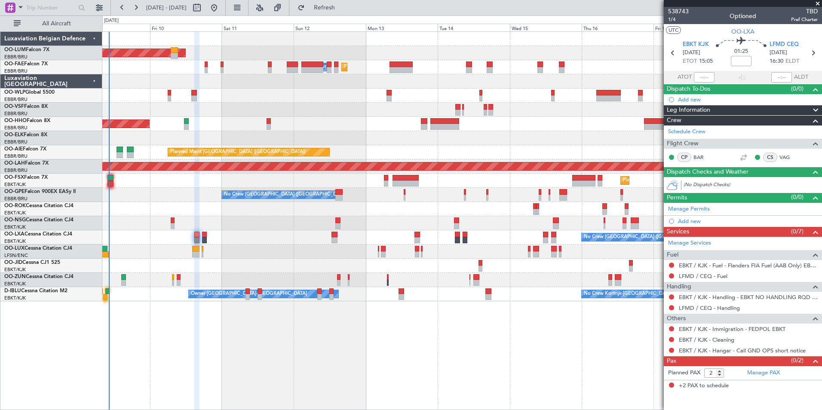
click at [407, 365] on div "Planned Maint [GEOGRAPHIC_DATA] ([GEOGRAPHIC_DATA] National) AOG Maint [GEOGRAP…" at bounding box center [462, 220] width 720 height 379
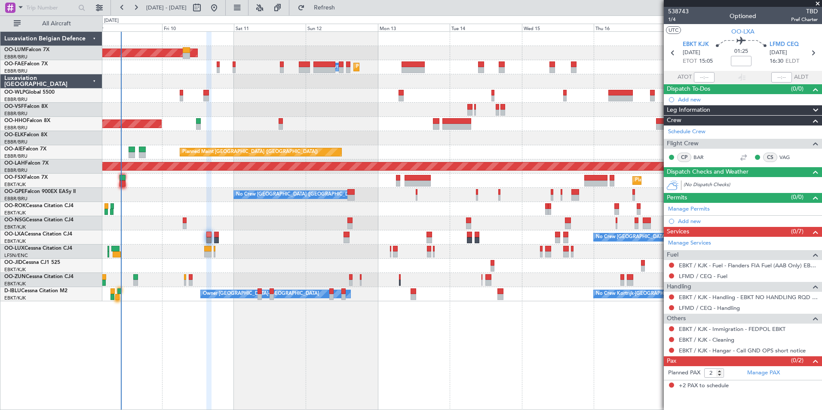
click at [387, 353] on div "Planned Maint [GEOGRAPHIC_DATA] ([GEOGRAPHIC_DATA] National) AOG Maint [GEOGRAP…" at bounding box center [462, 220] width 720 height 379
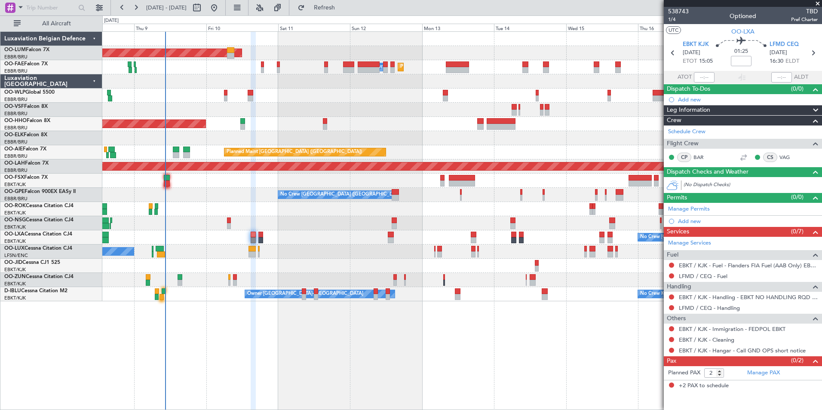
click at [372, 352] on div "Planned Maint [GEOGRAPHIC_DATA] ([GEOGRAPHIC_DATA] National) AOG Maint [GEOGRAP…" at bounding box center [462, 220] width 720 height 379
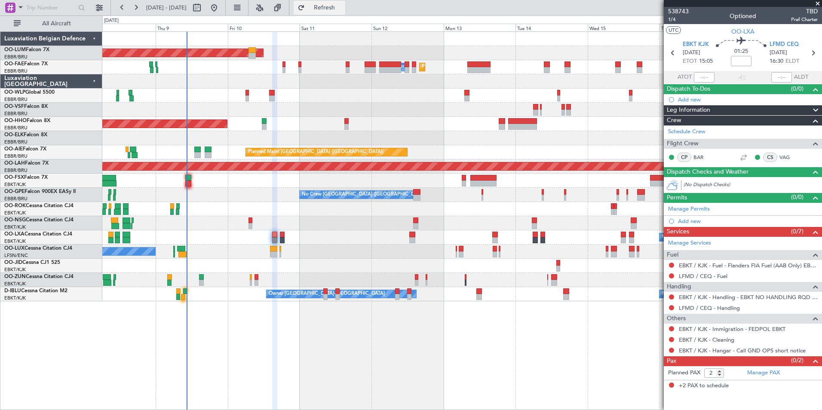
click at [334, 9] on span "Refresh" at bounding box center [325, 8] width 36 height 6
click at [556, 373] on div "AOG Maint Sibiu Planned Maint Brussels (Brussels National) Planned Maint Brusse…" at bounding box center [462, 220] width 720 height 379
click at [326, 352] on div "AOG Maint Sibiu Planned Maint Brussels (Brussels National) Planned Maint Brusse…" at bounding box center [462, 220] width 720 height 379
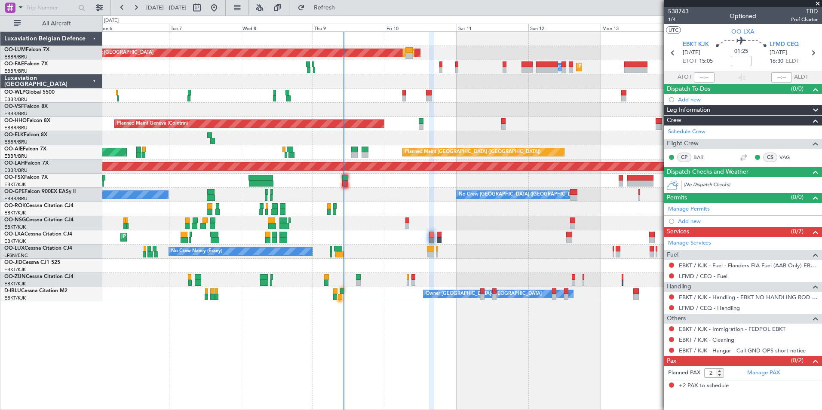
click at [293, 344] on div "AOG Maint Sibiu Planned Maint Brussels (Brussels National) Planned Maint Brusse…" at bounding box center [462, 220] width 720 height 379
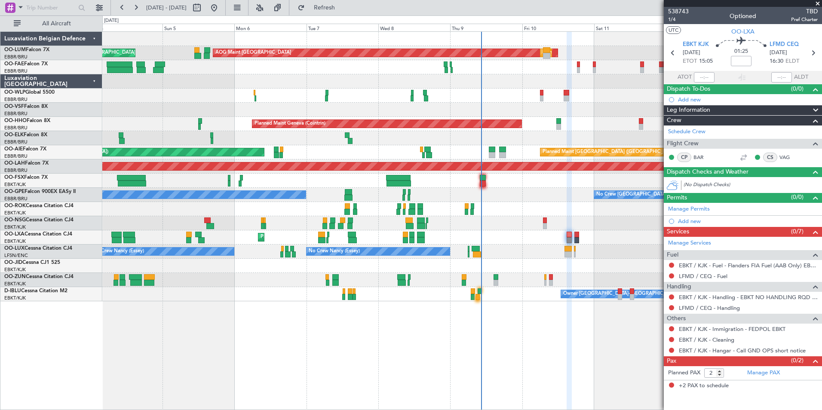
click at [281, 340] on div "AOG Maint Sibiu Planned Maint Brussels (Brussels National) Planned Maint Brusse…" at bounding box center [462, 220] width 720 height 379
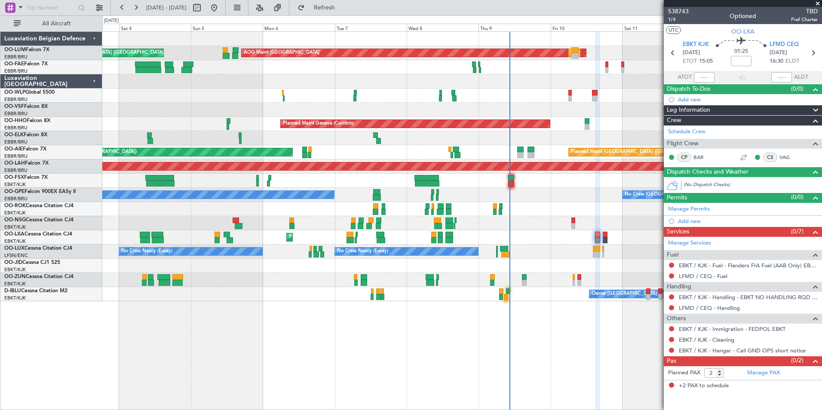
click at [264, 333] on div "AOG Maint Sibiu Planned Maint Brussels (Brussels National) Planned Maint Brusse…" at bounding box center [462, 220] width 720 height 379
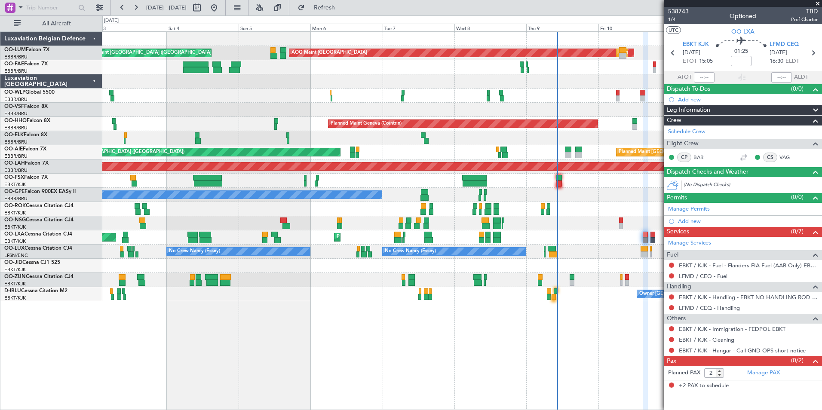
click at [309, 337] on div "AOG Maint Sibiu Planned Maint Brussels (Brussels National) Planned Maint Brusse…" at bounding box center [462, 220] width 720 height 379
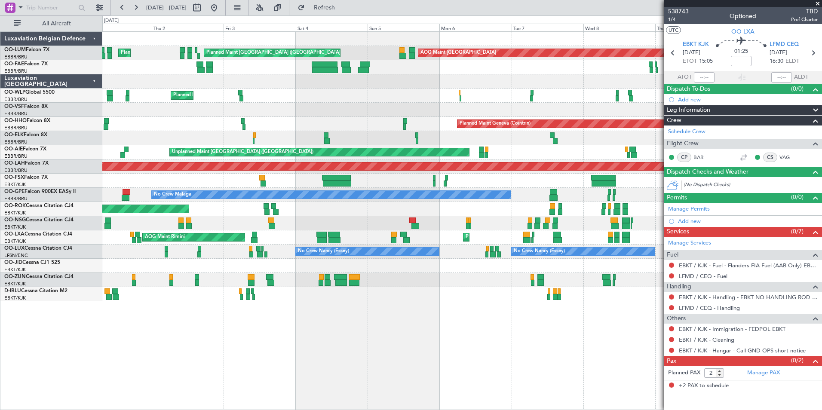
click at [317, 326] on div "AOG Maint Sibiu Planned Maint Brussels (Brussels National) Planned Maint Brusse…" at bounding box center [462, 220] width 720 height 379
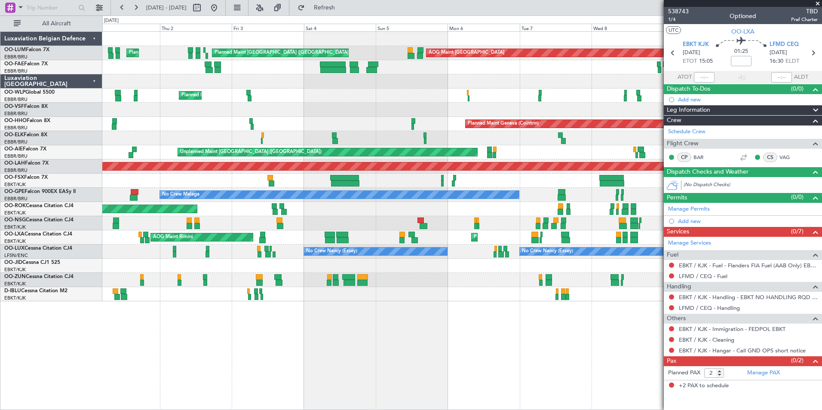
click at [432, 345] on div "AOG Maint Sibiu Planned Maint Brussels (Brussels National) Planned Maint Brusse…" at bounding box center [462, 220] width 720 height 379
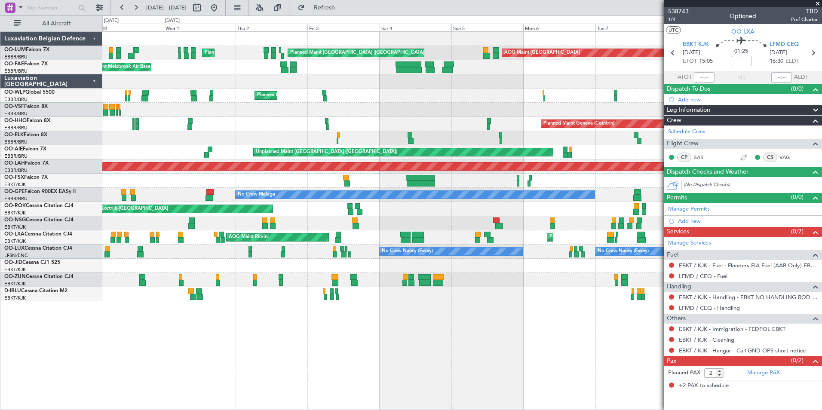
click at [246, 329] on div "AOG Maint Sibiu Planned Maint Brussels (Brussels National) Planned Maint Brusse…" at bounding box center [462, 220] width 720 height 379
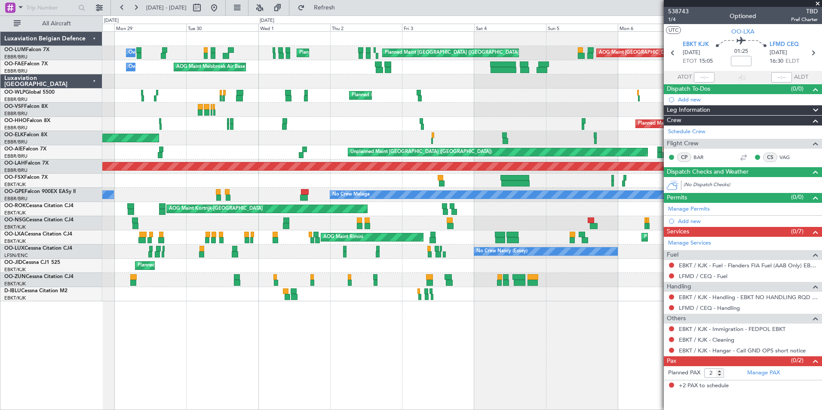
click at [341, 323] on div "AOG Maint Sibiu Planned Maint Brussels (Brussels National) Planned Maint Brusse…" at bounding box center [462, 220] width 720 height 379
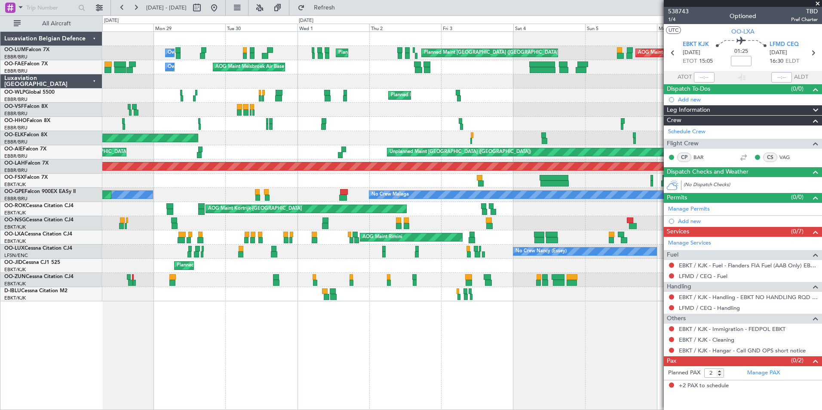
click at [383, 350] on div "AOG Maint Sibiu Planned Maint Brussels (Brussels National) Planned Maint Brusse…" at bounding box center [462, 220] width 720 height 379
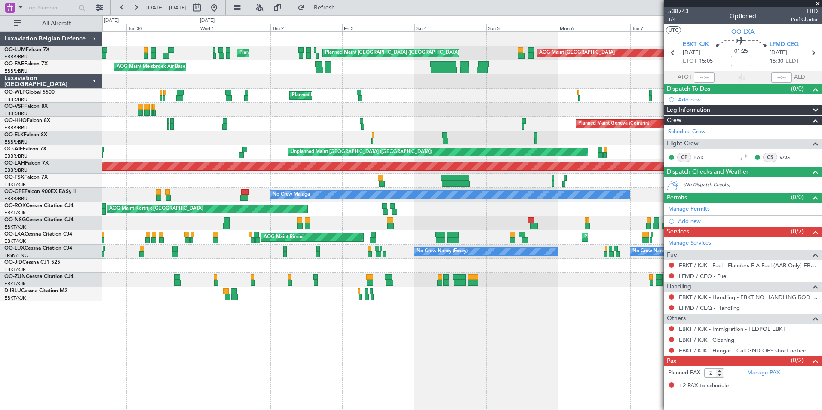
click at [252, 347] on div "AOG Maint Sibiu Planned Maint Brussels (Brussels National) Planned Maint Brusse…" at bounding box center [462, 220] width 720 height 379
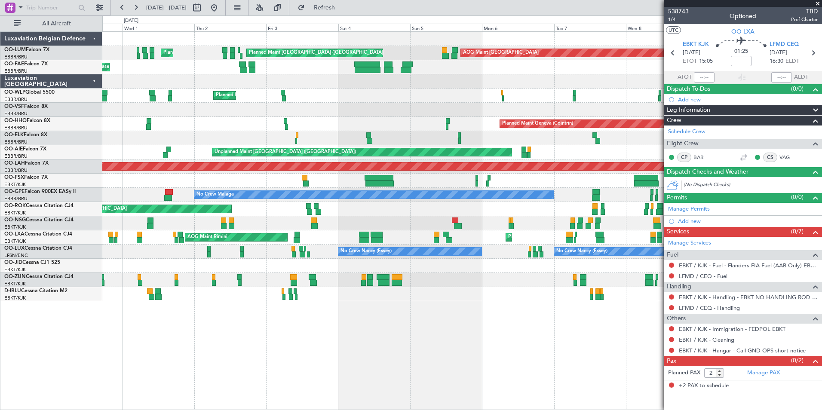
click at [245, 391] on div "AOG Maint Sibiu Planned Maint Brussels (Brussels National) Planned Maint Brusse…" at bounding box center [462, 220] width 720 height 379
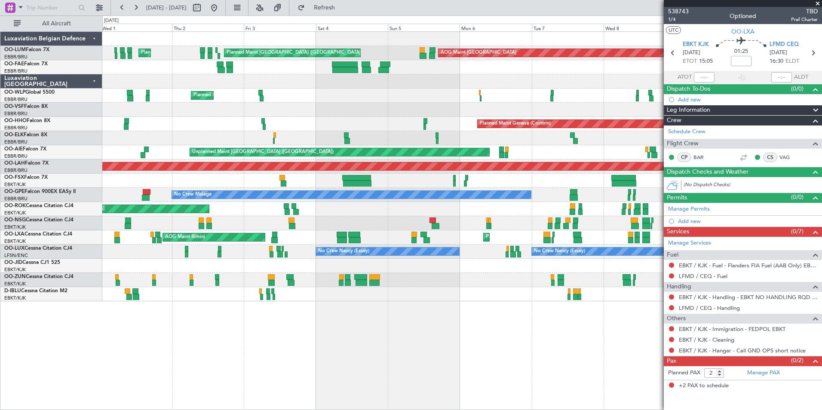
click at [243, 394] on div "AOG Maint Sibiu Planned Maint Brussels (Brussels National) Planned Maint Brusse…" at bounding box center [462, 220] width 720 height 379
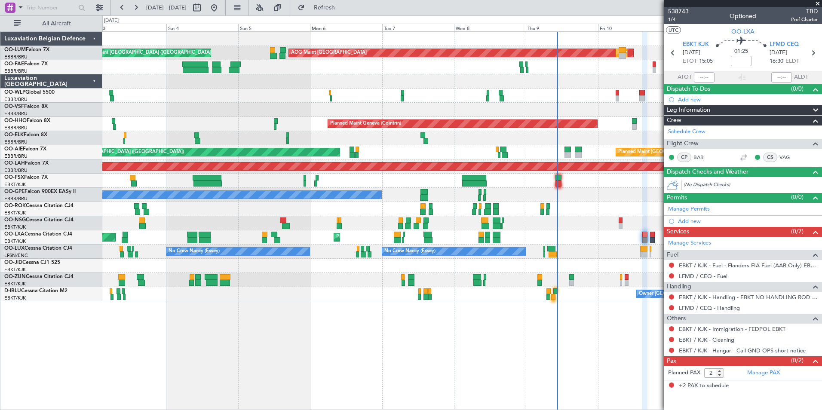
click at [209, 408] on div "AOG Maint Sibiu Planned Maint Brussels (Brussels National) Planned Maint Brusse…" at bounding box center [462, 220] width 720 height 379
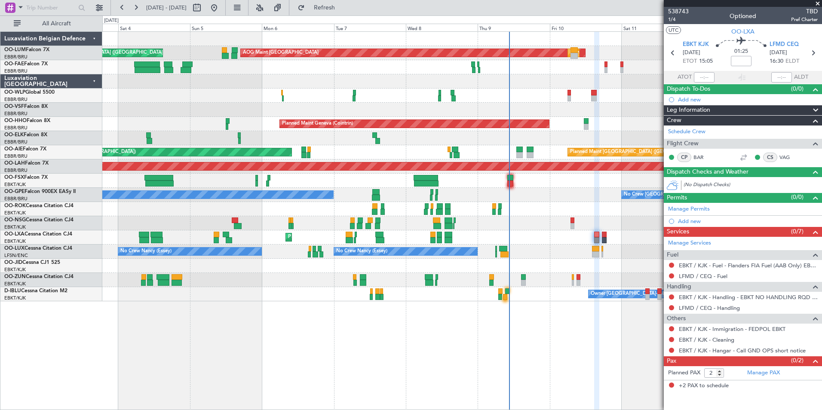
click at [230, 406] on div "AOG Maint Sibiu Planned Maint Brussels (Brussels National) Planned Maint Brusse…" at bounding box center [462, 220] width 720 height 379
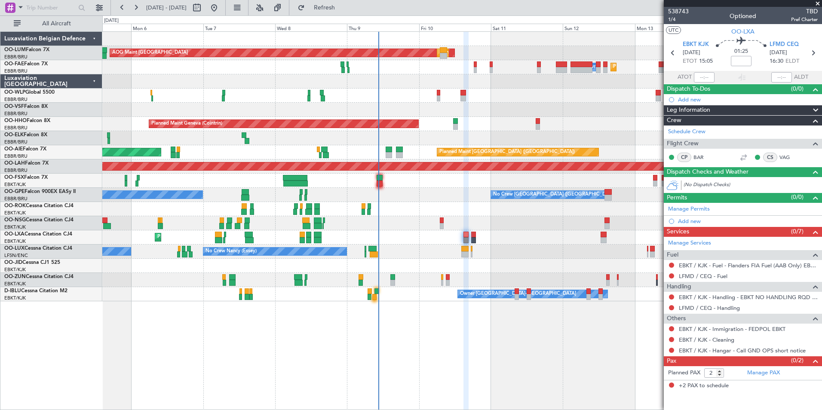
click at [205, 363] on div "AOG Maint Sibiu Planned Maint Brussels (Brussels National) Planned Maint Brusse…" at bounding box center [462, 220] width 720 height 379
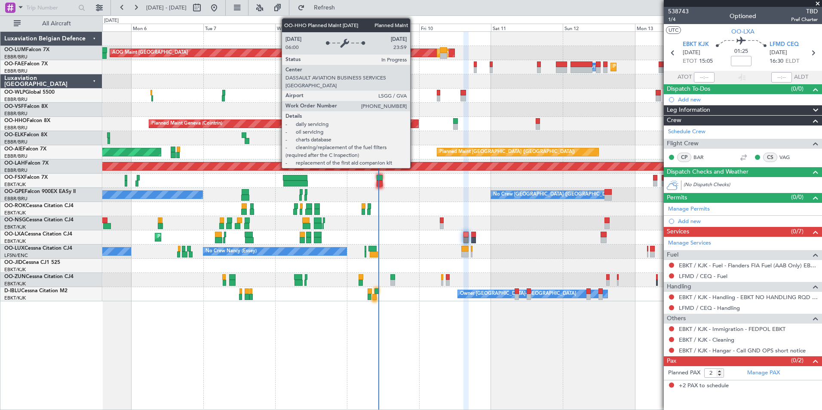
click at [314, 137] on div "AOG Maint Sibiu Planned Maint Brussels (Brussels National) Planned Maint Brusse…" at bounding box center [462, 167] width 720 height 270
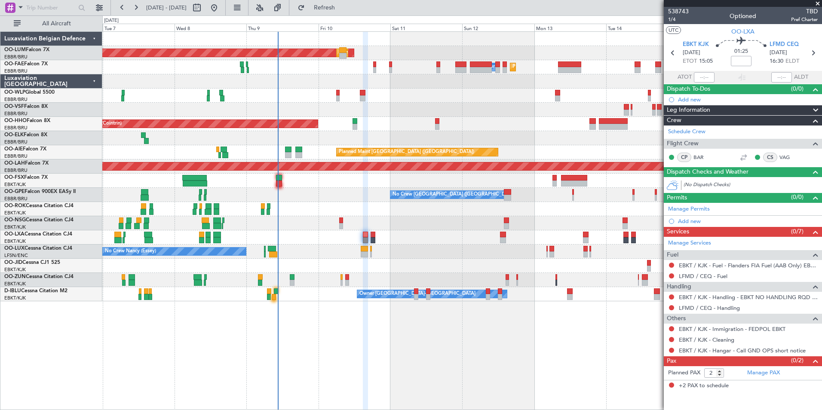
click at [257, 123] on div "AOG Maint Sibiu Planned Maint Brussels (Brussels National) Planned Maint Brusse…" at bounding box center [462, 167] width 720 height 270
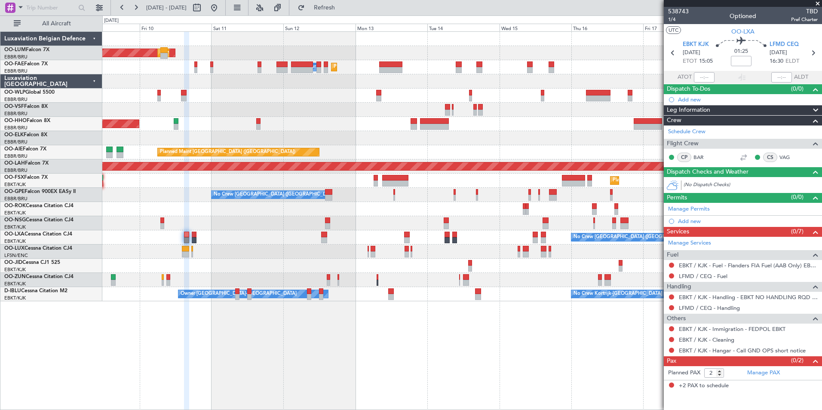
click at [432, 351] on div "AOG Maint Sibiu Planned Maint Brussels (Brussels National) Planned Maint Brusse…" at bounding box center [462, 220] width 720 height 379
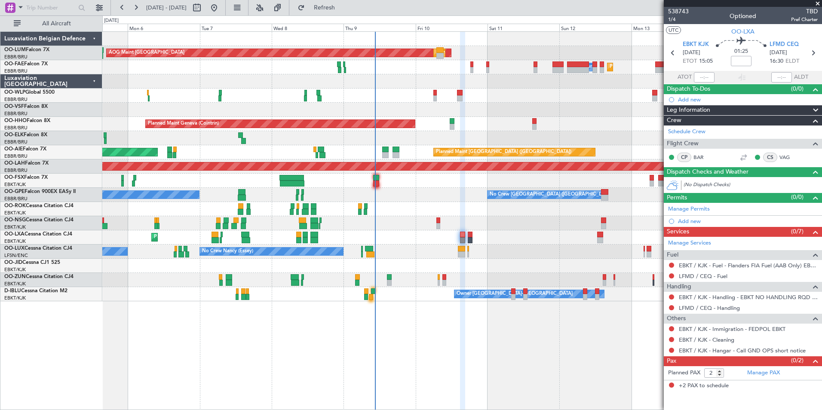
click at [334, 358] on div "AOG Maint Sibiu Planned Maint Brussels (Brussels National) Planned Maint Brusse…" at bounding box center [462, 220] width 720 height 379
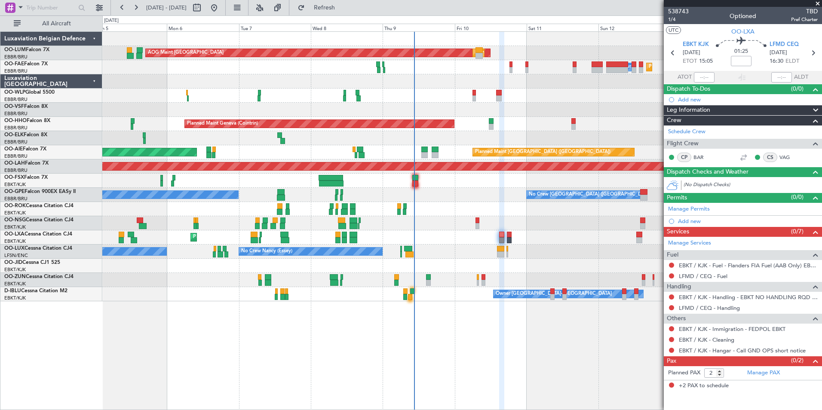
click at [434, 397] on div "AOG Maint Sibiu Planned Maint Brussels (Brussels National) Planned Maint Brusse…" at bounding box center [462, 220] width 720 height 379
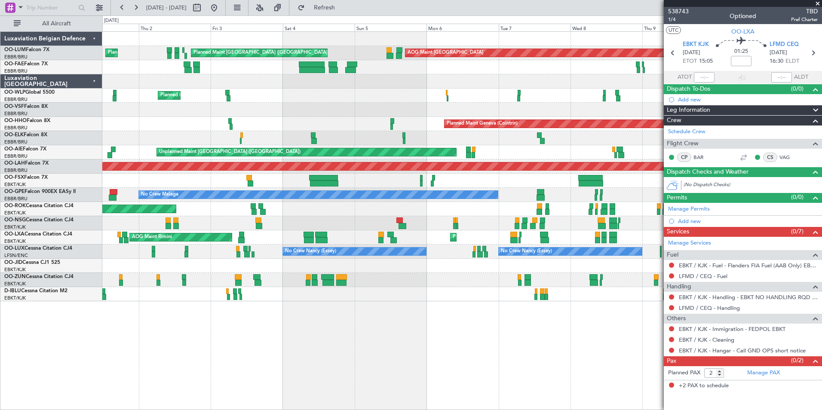
click at [432, 400] on div "AOG Maint Sibiu Planned Maint Brussels (Brussels National) Planned Maint Brusse…" at bounding box center [462, 220] width 720 height 379
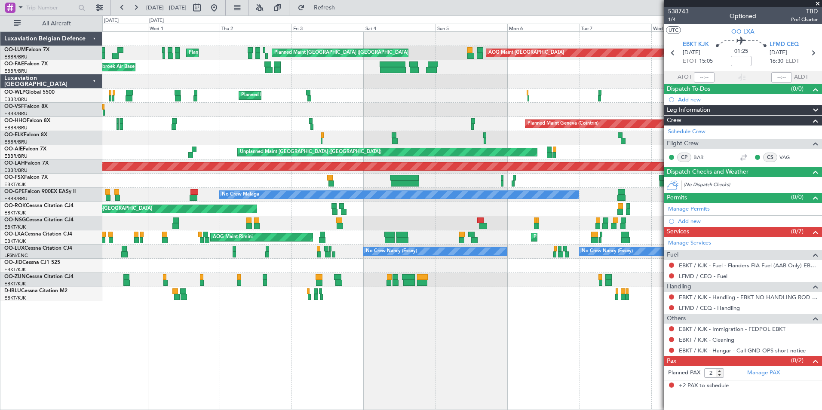
click at [283, 375] on div "Planned Maint Brussels (Brussels National) AOG Maint Sibiu Planned Maint Brusse…" at bounding box center [462, 220] width 720 height 379
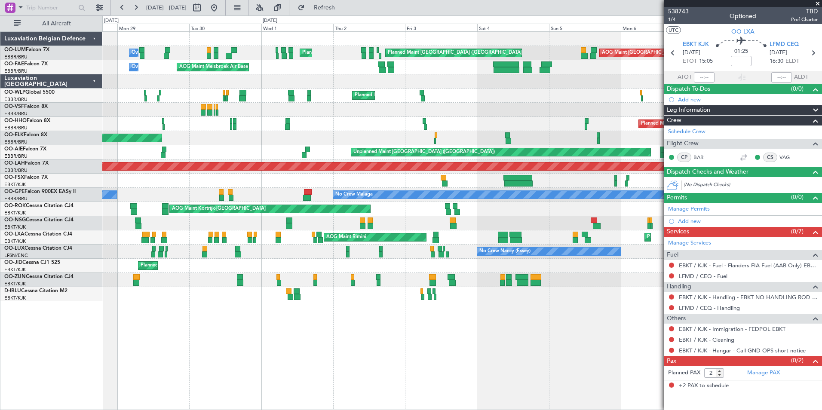
click at [304, 384] on div "AOG Maint Sibiu Planned Maint Brussels (Brussels National) Planned Maint Brusse…" at bounding box center [462, 220] width 720 height 379
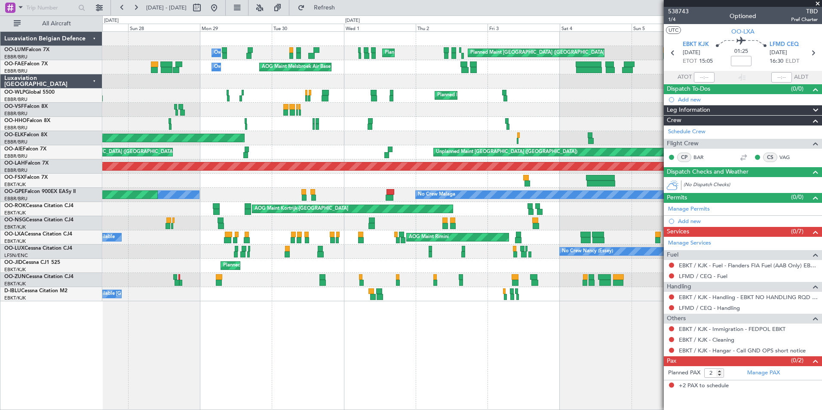
click at [231, 388] on div "AOG Maint Sibiu Planned Maint Brussels (Brussels National) Planned Maint Brusse…" at bounding box center [462, 220] width 720 height 379
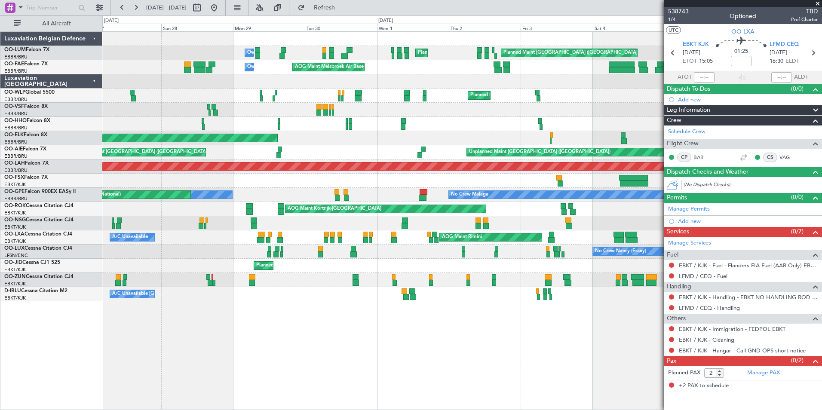
click at [269, 380] on div "AOG Maint Sibiu Planned Maint Brussels (Brussels National) Planned Maint Brusse…" at bounding box center [462, 220] width 720 height 379
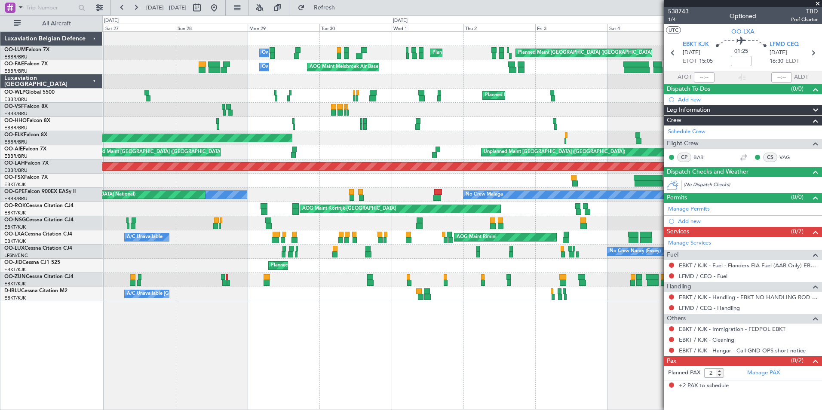
click at [0, 376] on html "30 Sep 2025 - 10 Oct 2025 Refresh Quick Links All Aircraft AOG Maint Sibiu Plan…" at bounding box center [411, 205] width 822 height 410
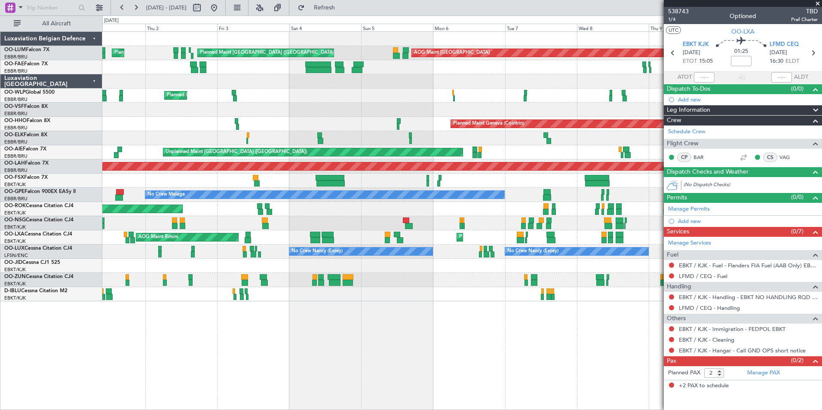
click at [0, 371] on html "30 Sep 2025 - 10 Oct 2025 Refresh Quick Links All Aircraft AOG Maint Sibiu Plan…" at bounding box center [411, 205] width 822 height 410
click at [0, 331] on html "01 Oct 2025 - 11 Oct 2025 Refresh Quick Links All Aircraft AOG Maint Sibiu Plan…" at bounding box center [411, 205] width 822 height 410
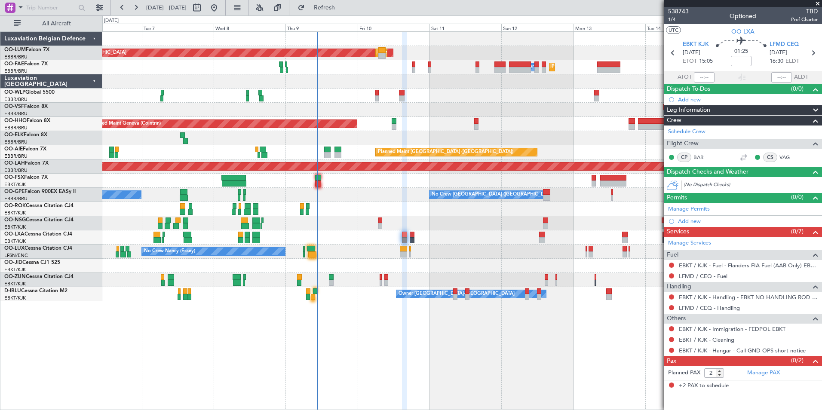
click at [415, 395] on div "AOG Maint Sibiu Planned Maint Brussels (Brussels National) Planned Maint Brusse…" at bounding box center [462, 220] width 720 height 379
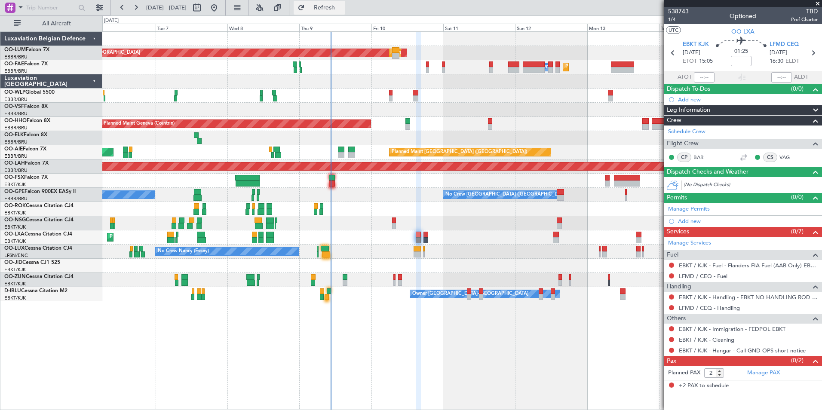
drag, startPoint x: 362, startPoint y: 3, endPoint x: 357, endPoint y: 11, distance: 9.0
click at [345, 9] on button "Refresh" at bounding box center [320, 8] width 52 height 14
click at [39, 351] on div "AOG Maint Sibiu Planned Maint Brussels (Brussels National) Planned Maint Brusse…" at bounding box center [411, 212] width 822 height 395
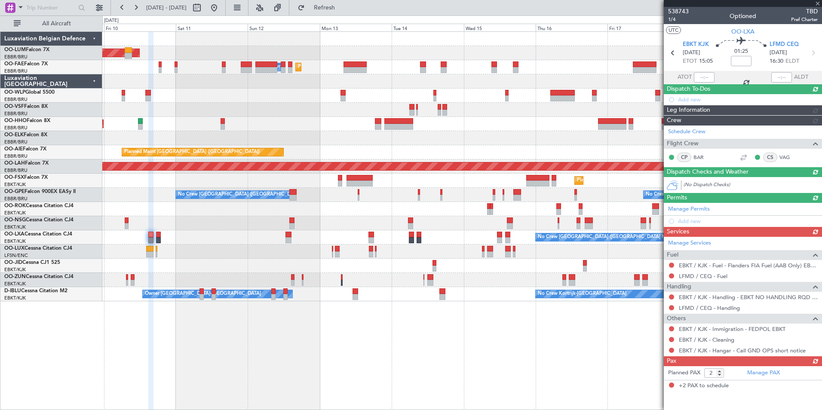
click at [86, 345] on div "Planned Maint Brussels (Brussels National) AOG Maint Sibiu Planned Maint Melsbr…" at bounding box center [411, 212] width 822 height 395
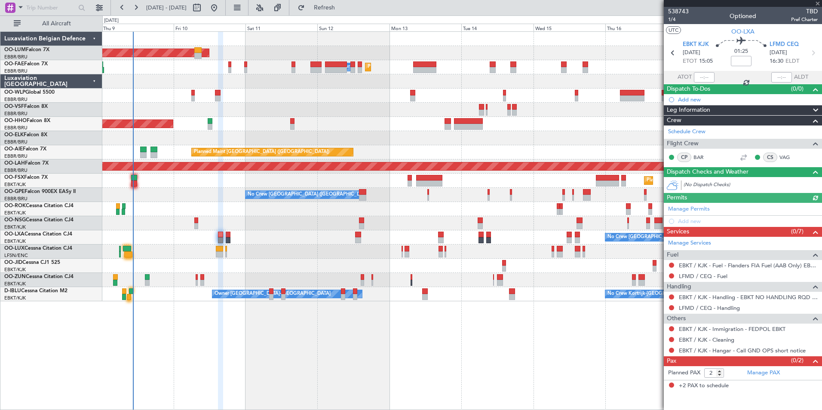
click at [300, 361] on div "Planned Maint [GEOGRAPHIC_DATA] ([GEOGRAPHIC_DATA] National) AOG Maint [GEOGRAP…" at bounding box center [462, 220] width 720 height 379
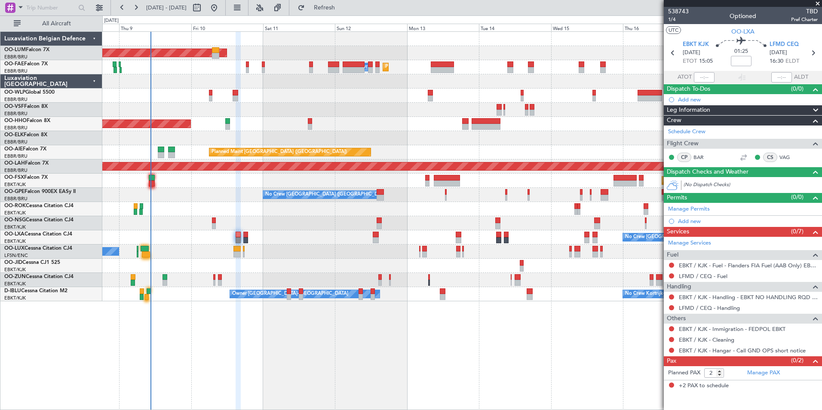
click at [268, 331] on div "Planned Maint Brussels (Brussels National) AOG Maint Sibiu Planned Maint Melsbr…" at bounding box center [462, 220] width 720 height 379
click at [190, 309] on div "Planned Maint Brussels (Brussels National) AOG Maint Sibiu Planned Maint Melsbr…" at bounding box center [462, 220] width 720 height 379
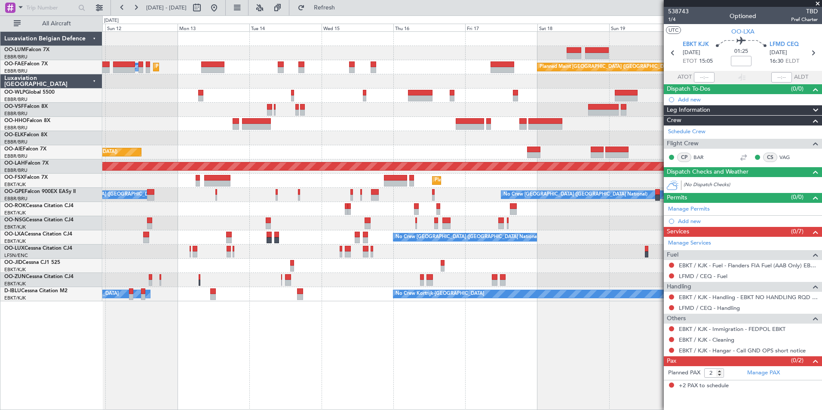
click at [237, 308] on div "Planned Maint [GEOGRAPHIC_DATA] ([GEOGRAPHIC_DATA] National) AOG Maint [GEOGRAP…" at bounding box center [462, 220] width 720 height 379
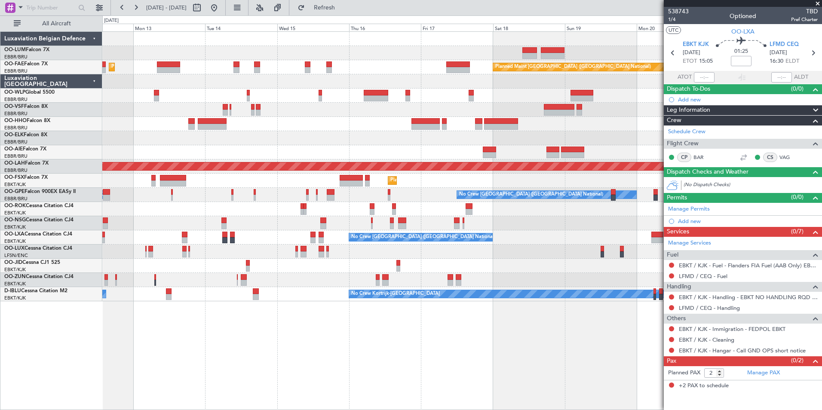
click at [260, 349] on div "Planned Maint Brussels (Brussels National) AOG Maint Sibiu Planned Maint Melsbr…" at bounding box center [462, 220] width 720 height 379
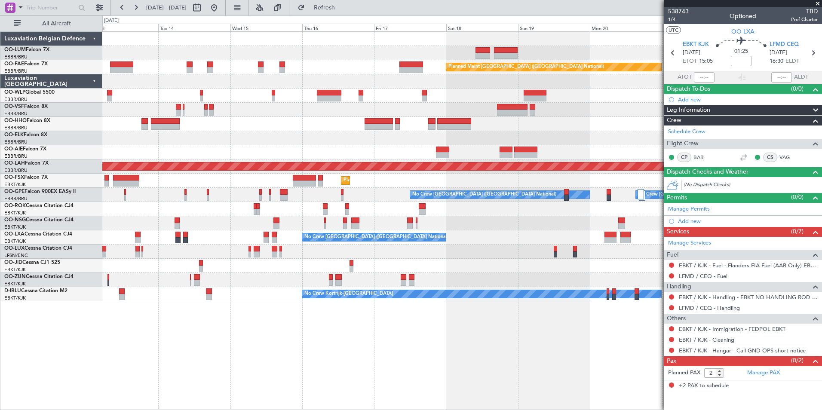
click at [310, 353] on div "Planned Maint Brussels (Brussels National) Planned Maint Melsbroek Air Base Own…" at bounding box center [462, 220] width 720 height 379
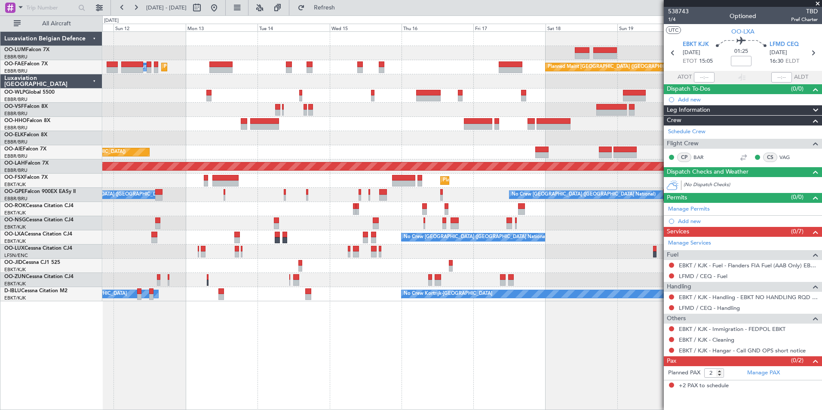
click at [300, 352] on div "Planned Maint Brussels (Brussels National) AOG Maint Sibiu Planned Maint Brusse…" at bounding box center [462, 220] width 720 height 379
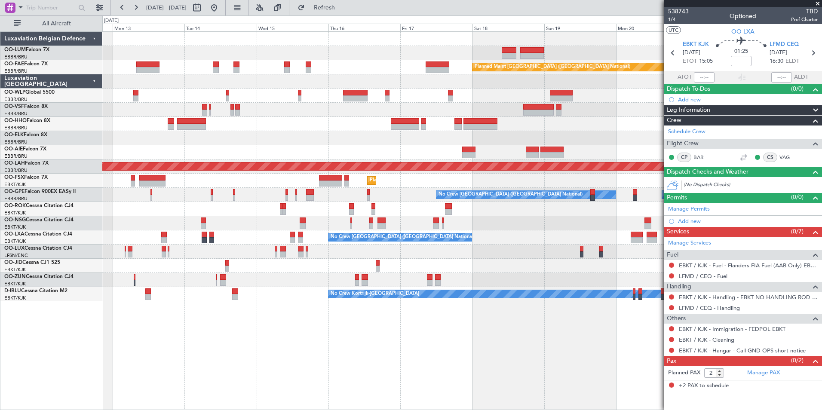
click at [197, 311] on div "Planned Maint Brussels (Brussels National) AOG Maint Sibiu Planned Maint Brusse…" at bounding box center [462, 220] width 720 height 379
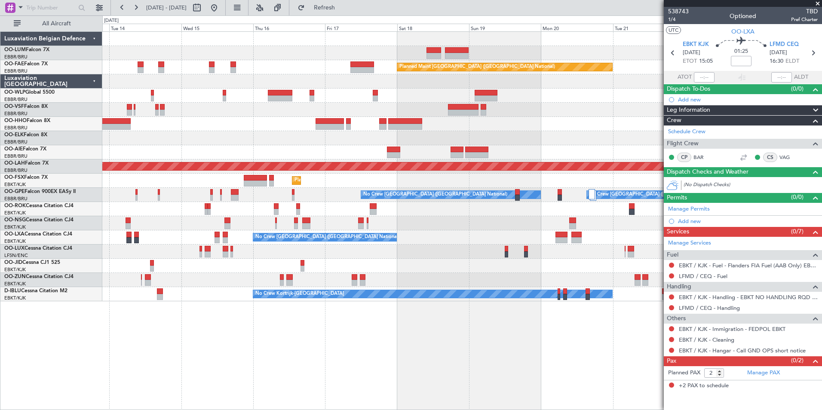
click at [198, 358] on div "Owner Melsbroek Air Base Planned Maint Brussels (Brussels National) Planned Mai…" at bounding box center [462, 220] width 720 height 379
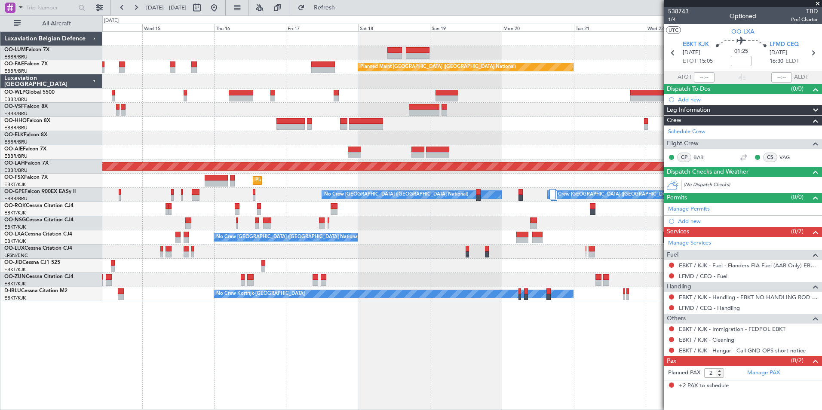
click at [373, 326] on div "Owner Melsbroek Air Base Planned Maint [GEOGRAPHIC_DATA] ([GEOGRAPHIC_DATA]) Pl…" at bounding box center [462, 220] width 720 height 379
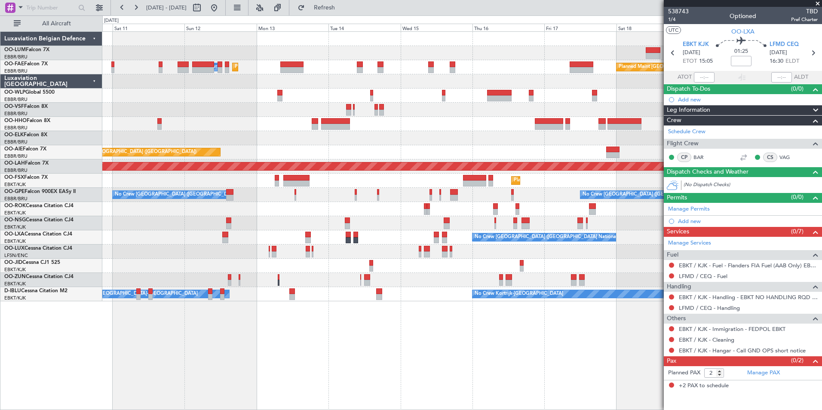
click at [345, 329] on div "Planned Maint Brussels (Brussels National) AOG Maint Sibiu Planned Maint Brusse…" at bounding box center [462, 220] width 720 height 379
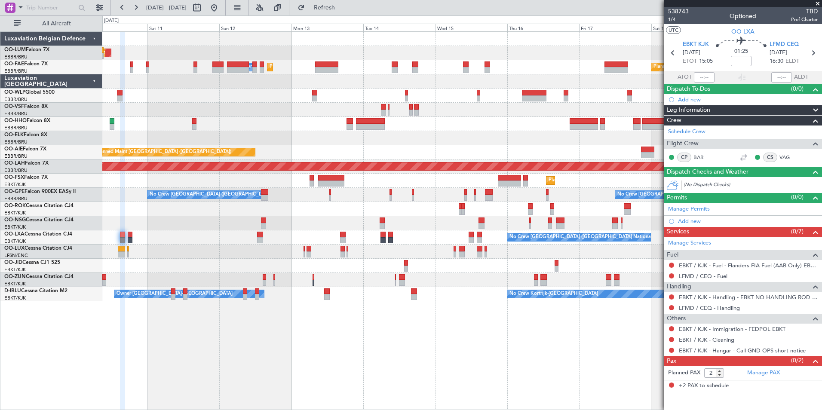
click at [430, 338] on div "AOG Maint Sibiu Planned Maint Brussels (Brussels National) Planned Maint Brusse…" at bounding box center [462, 220] width 720 height 379
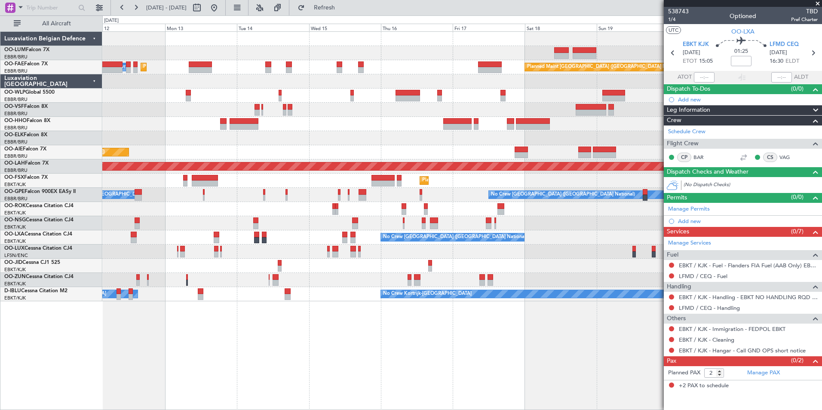
click at [51, 349] on div "Planned Maint Brussels (Brussels National) AOG Maint Sibiu Planned Maint Brusse…" at bounding box center [411, 212] width 822 height 395
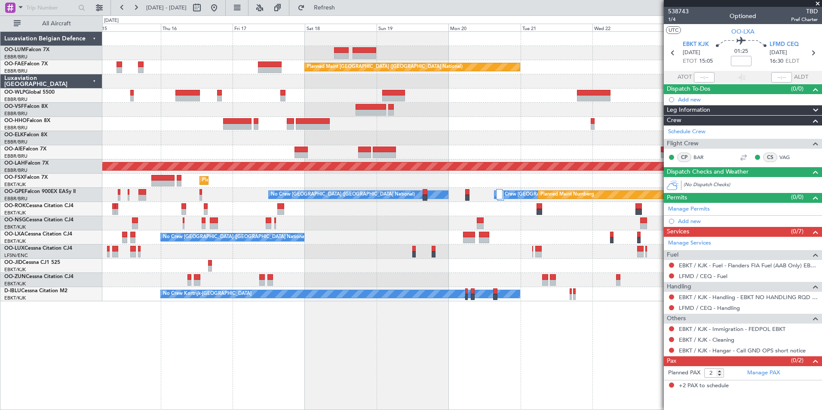
click at [143, 384] on div "Owner Melsbroek Air Base Planned Maint Kortrijk-Wevelgem Planned Maint Brussels…" at bounding box center [462, 220] width 720 height 379
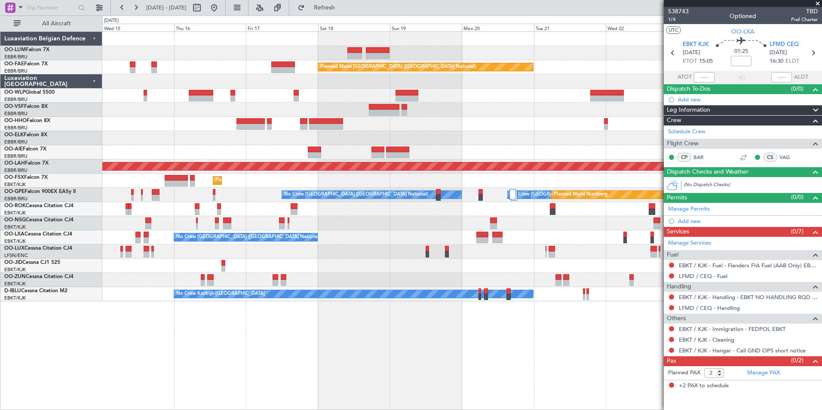
click at [205, 356] on div "Owner Melsbroek Air Base Planned Maint Kortrijk-Wevelgem Planned Maint Brussels…" at bounding box center [462, 220] width 720 height 379
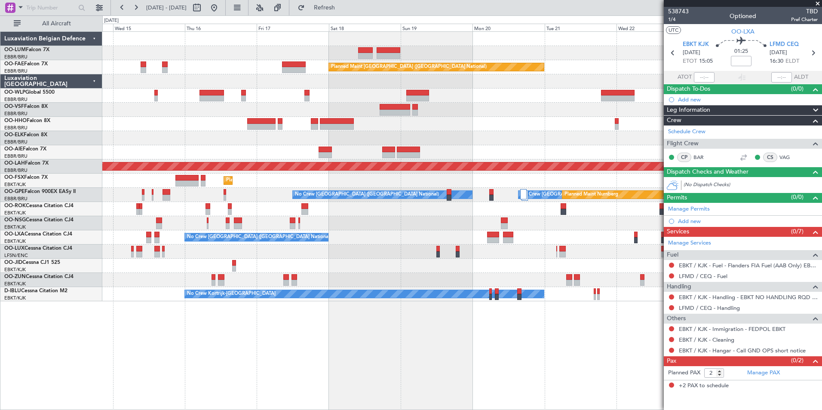
click at [114, 377] on div "Owner Melsbroek Air Base Planned Maint Kortrijk-Wevelgem Planned Maint Brussels…" at bounding box center [462, 220] width 720 height 379
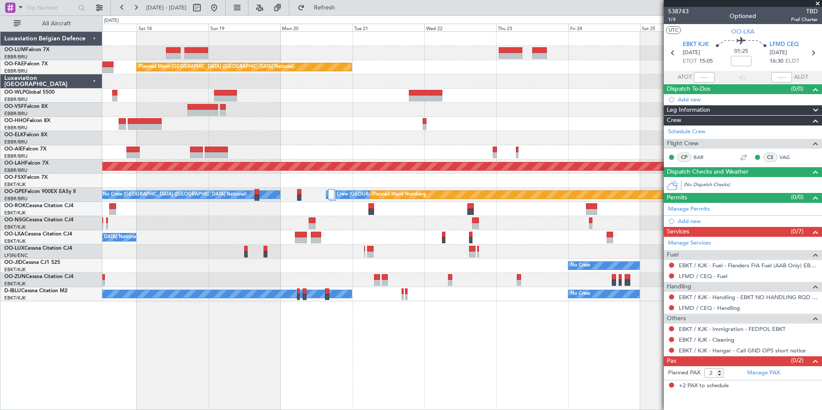
click at [92, 369] on div "Owner Melsbroek Air Base Planned Maint Kortrijk-Wevelgem Planned Maint Brussels…" at bounding box center [411, 212] width 822 height 395
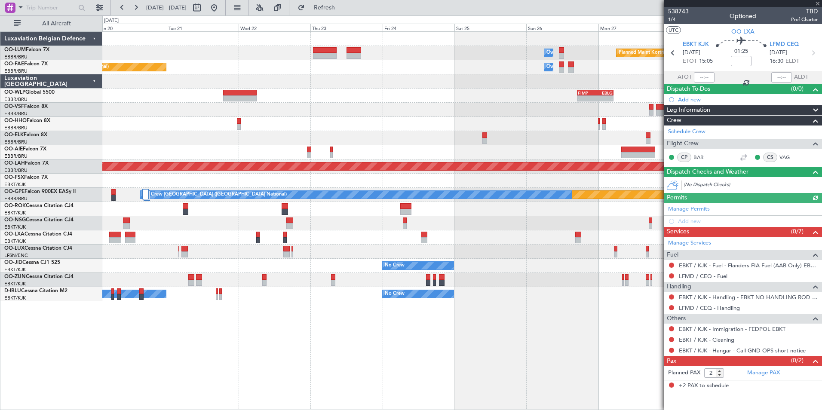
click at [210, 369] on div "Owner Melsbroek Air Base Planned Maint Kortrijk-Wevelgem Owner Melsbroek Air Ba…" at bounding box center [462, 220] width 720 height 379
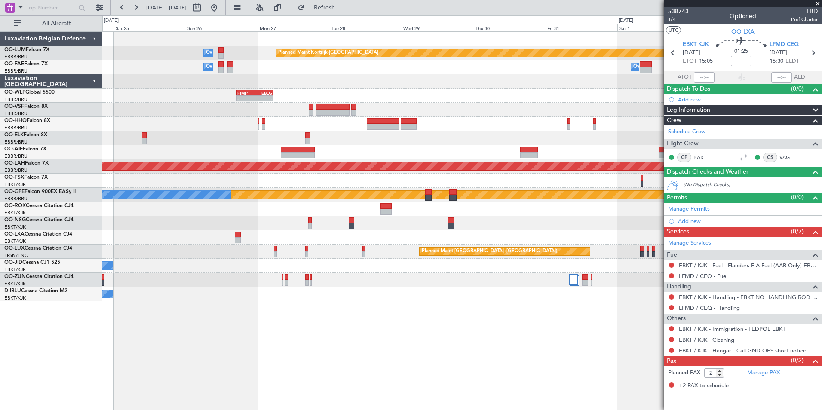
click at [259, 363] on div "Owner Melsbroek Air Base Planned Maint Kortrijk-Wevelgem Owner Melsbroek Air Ba…" at bounding box center [462, 220] width 720 height 379
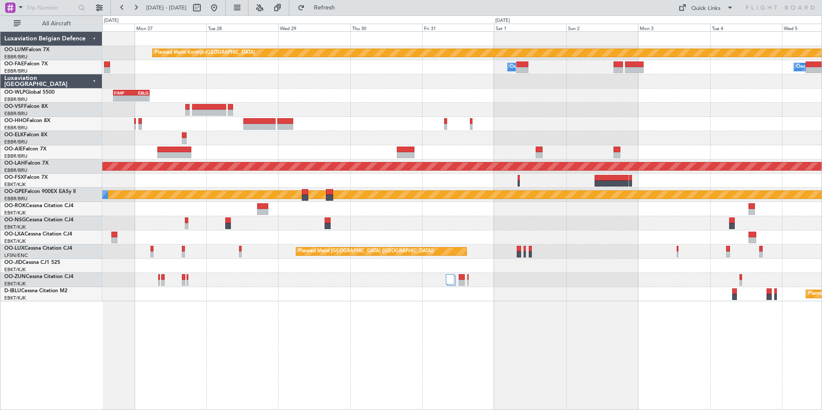
click at [237, 376] on div "Planned Maint Kortrijk-Wevelgem Owner Melsbroek Air Base Owner Melsbroek Air Ba…" at bounding box center [462, 220] width 720 height 379
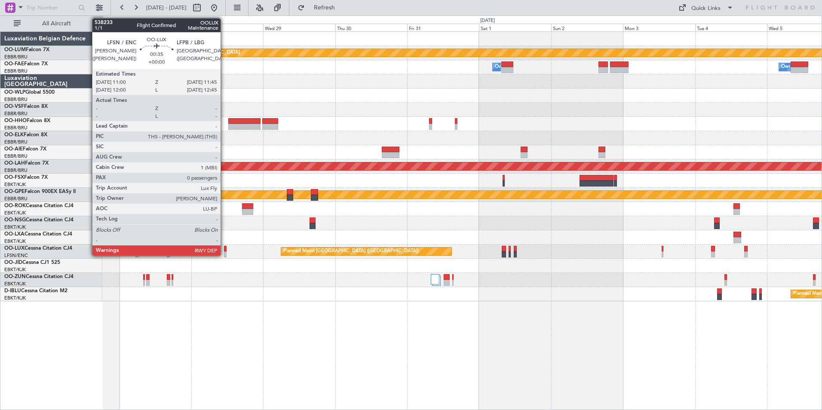
click at [225, 248] on div at bounding box center [225, 249] width 3 height 6
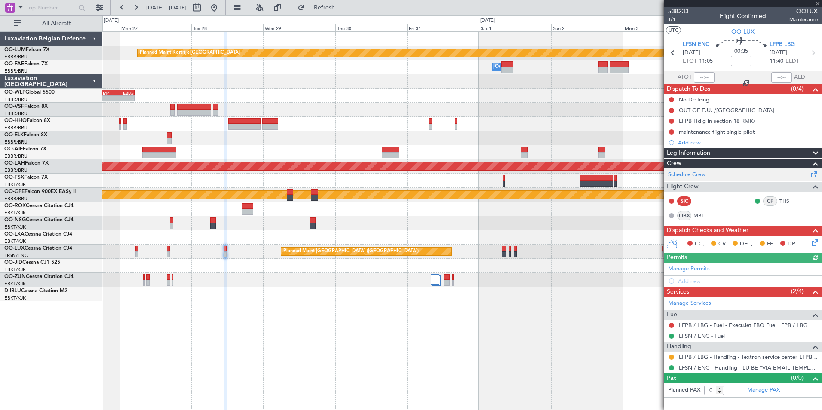
click at [693, 177] on link "Schedule Crew" at bounding box center [686, 175] width 37 height 9
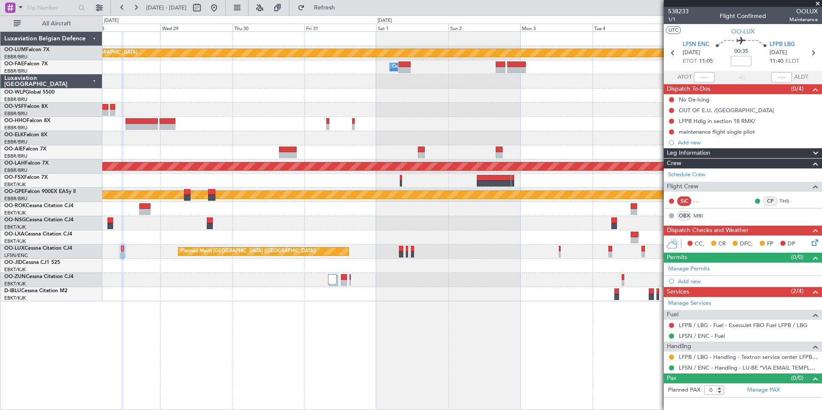
click at [297, 355] on div "Planned Maint Kortrijk-[GEOGRAPHIC_DATA] Owner [GEOGRAPHIC_DATA] Owner [GEOGRAP…" at bounding box center [462, 220] width 720 height 379
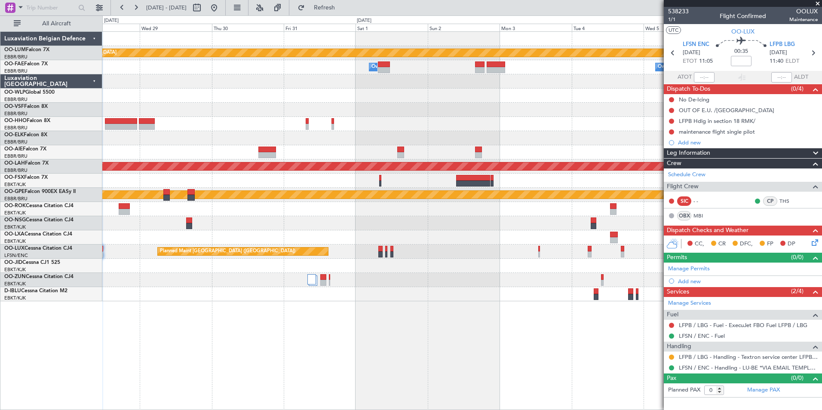
click at [229, 332] on div "Planned Maint Kortrijk-[GEOGRAPHIC_DATA] Owner [GEOGRAPHIC_DATA] Owner [GEOGRAP…" at bounding box center [462, 220] width 720 height 379
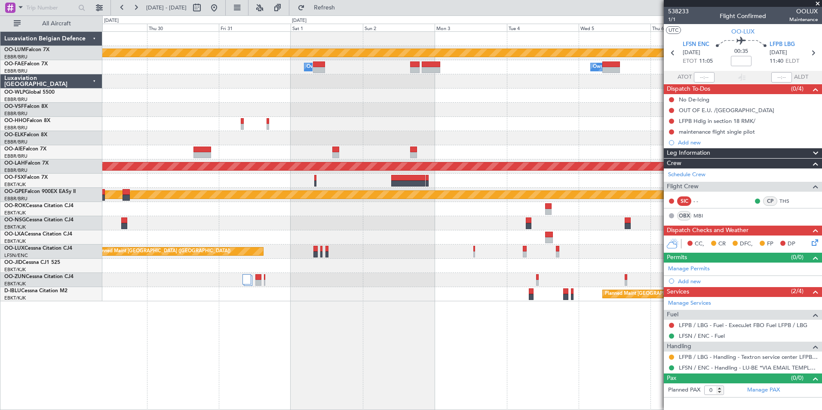
click at [394, 341] on div "Planned Maint Kortrijk-Wevelgem Owner Melsbroek Air Base Owner Melsbroek Air Ba…" at bounding box center [462, 220] width 720 height 379
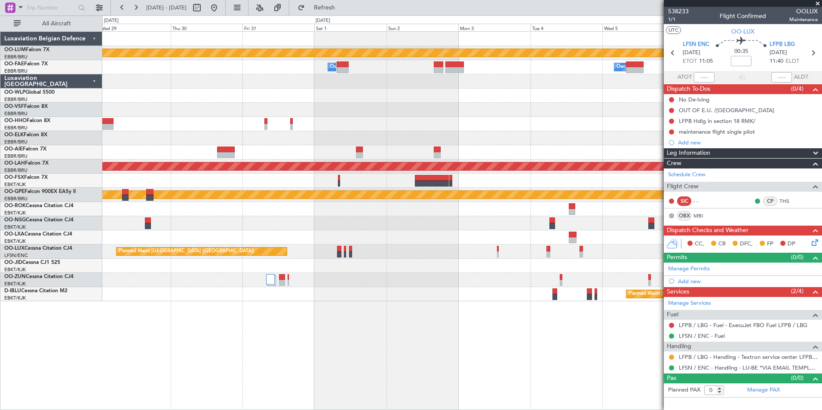
click at [409, 348] on div "Planned Maint Kortrijk-Wevelgem Owner Melsbroek Air Base Owner Melsbroek Air Ba…" at bounding box center [462, 220] width 720 height 379
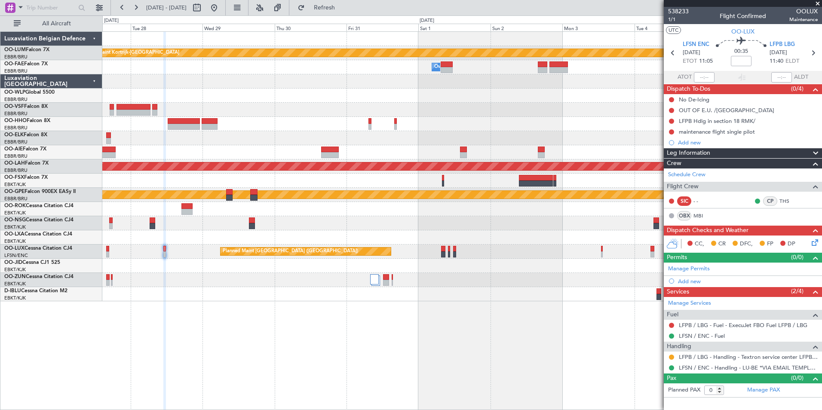
click at [326, 346] on div "Planned Maint Kortrijk-Wevelgem Owner Melsbroek Air Base Owner Melsbroek Air Ba…" at bounding box center [462, 220] width 720 height 379
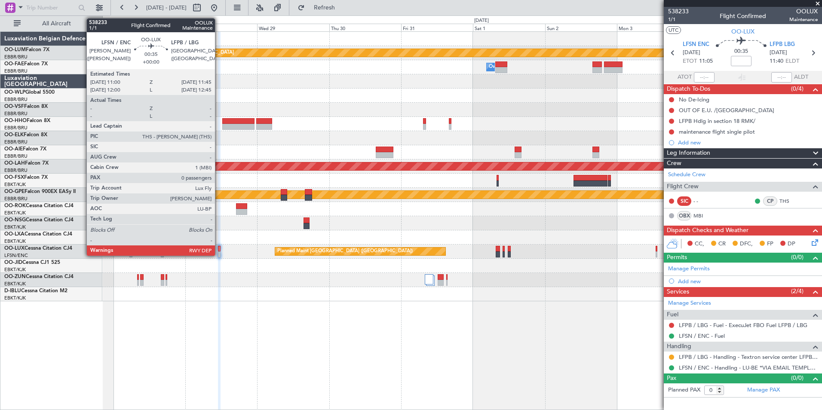
click at [219, 249] on div at bounding box center [219, 249] width 3 height 6
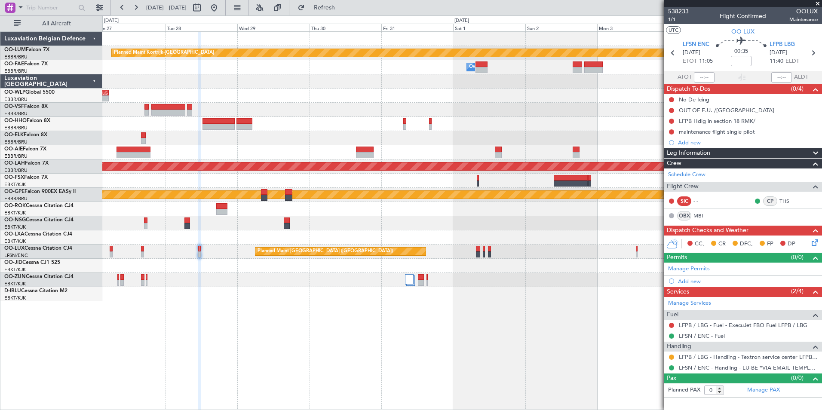
click at [243, 370] on div "Planned Maint Kortrijk-Wevelgem Owner Melsbroek Air Base Owner Melsbroek Air Ba…" at bounding box center [462, 220] width 720 height 379
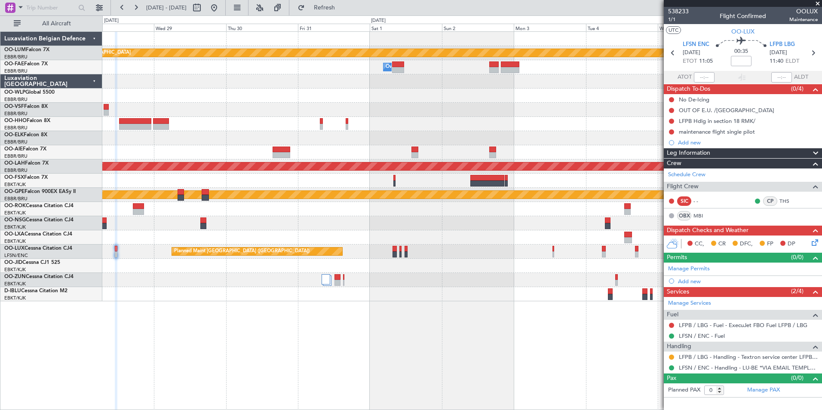
click at [274, 376] on div "Planned Maint Kortrijk-[GEOGRAPHIC_DATA] Owner [GEOGRAPHIC_DATA] Owner [GEOGRAP…" at bounding box center [462, 220] width 720 height 379
click at [450, 363] on div "Planned Maint Kortrijk-[GEOGRAPHIC_DATA] Owner [GEOGRAPHIC_DATA] Owner [GEOGRAP…" at bounding box center [462, 220] width 720 height 379
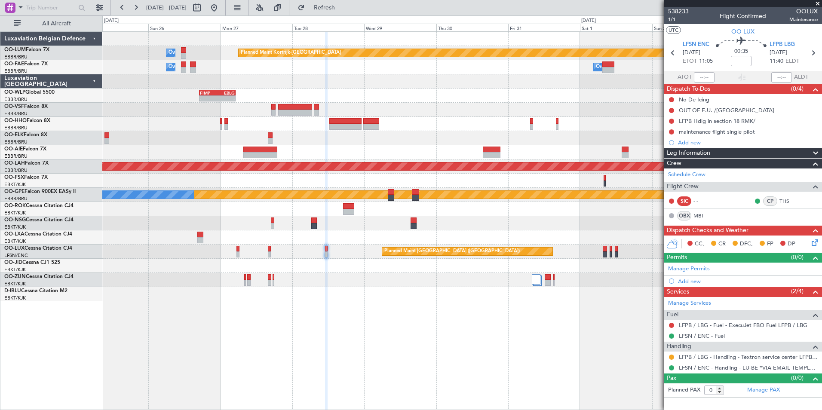
click at [540, 358] on div "Planned Maint Kortrijk-Wevelgem Owner Melsbroek Air Base Owner Melsbroek Air Ba…" at bounding box center [462, 220] width 720 height 379
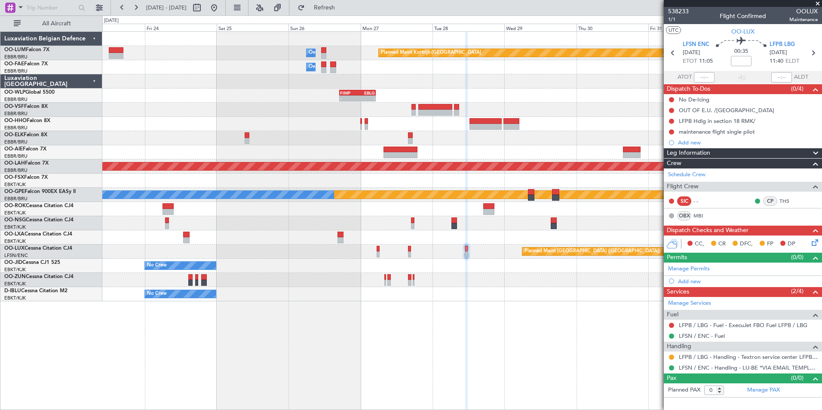
click at [474, 346] on div "Planned Maint Kortrijk-Wevelgem Owner Melsbroek Air Base Owner Melsbroek Air Ba…" at bounding box center [462, 220] width 720 height 379
click at [493, 345] on div "Planned Maint Kortrijk-Wevelgem Owner Melsbroek Air Base Owner Melsbroek Air Ba…" at bounding box center [462, 220] width 720 height 379
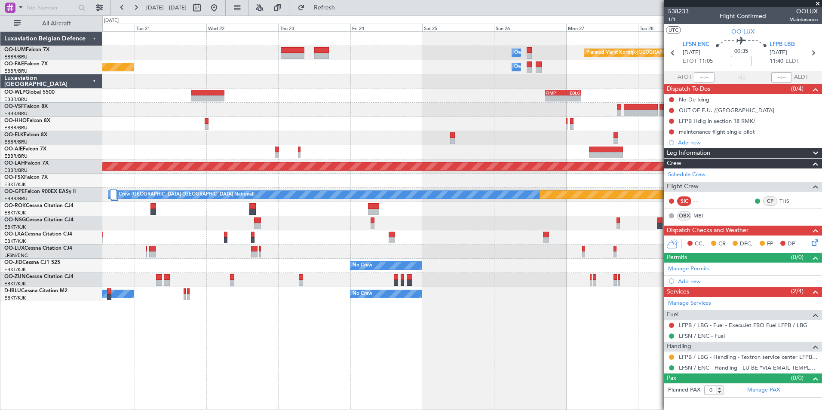
click at [397, 347] on div "Planned Maint Kortrijk-Wevelgem Owner Melsbroek Air Base Owner Melsbroek Air Ba…" at bounding box center [462, 220] width 720 height 379
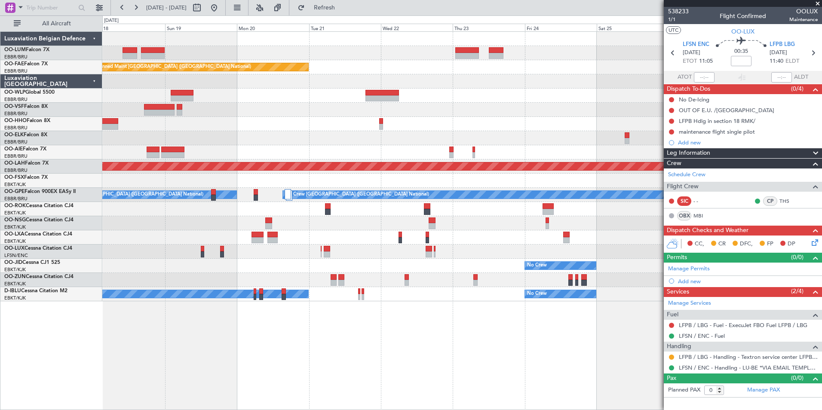
click at [339, 351] on div "Planned Maint Kortrijk-Wevelgem Owner Melsbroek Air Base Owner Melsbroek Air Ba…" at bounding box center [462, 220] width 720 height 379
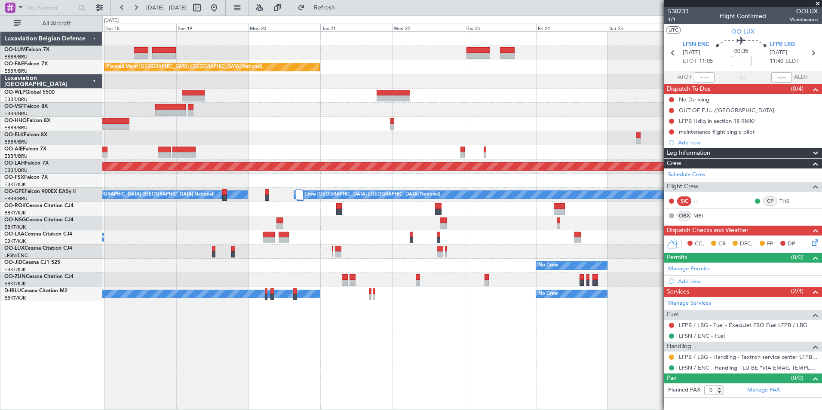
click at [356, 345] on div "Planned Maint Kortrijk-Wevelgem Owner Melsbroek Air Base Owner Melsbroek Air Ba…" at bounding box center [462, 220] width 720 height 379
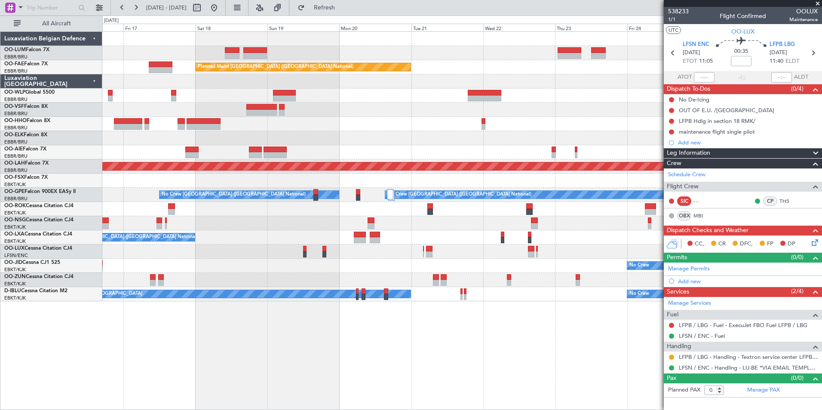
click at [261, 346] on div "Owner Melsbroek Air Base Planned Maint Kortrijk-Wevelgem Owner Melsbroek Air Ba…" at bounding box center [462, 220] width 720 height 379
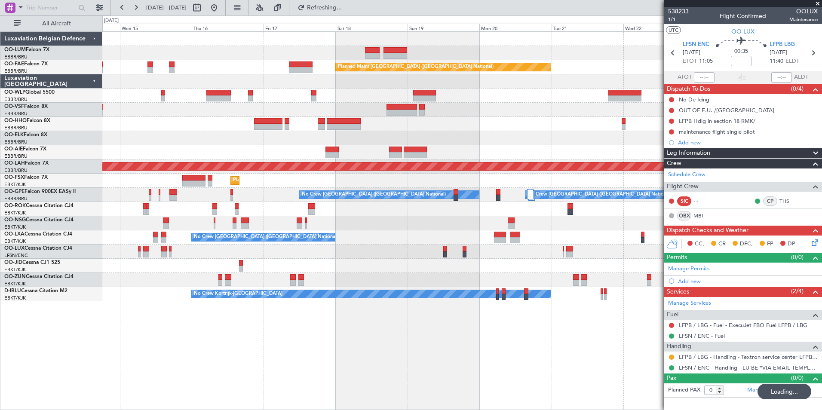
click at [298, 326] on div "Owner Melsbroek Air Base Planned Maint Kortrijk-Wevelgem Planned Maint Brussels…" at bounding box center [462, 220] width 720 height 379
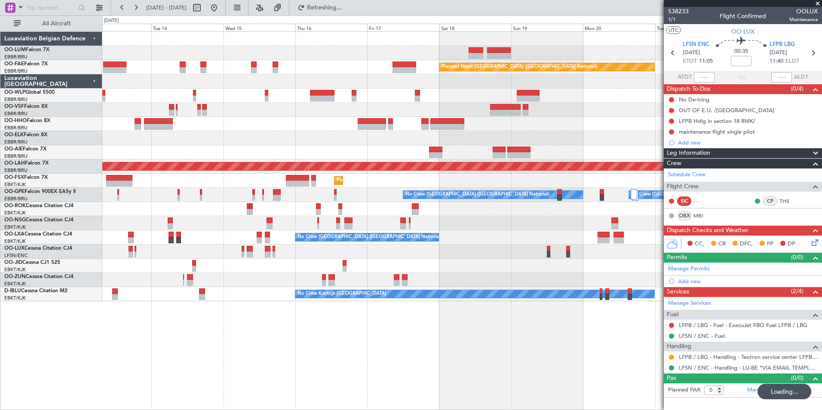
click at [309, 345] on div "Planned Maint Brussels (Brussels National) Planned Maint Melsbroek Air Base Own…" at bounding box center [462, 220] width 720 height 379
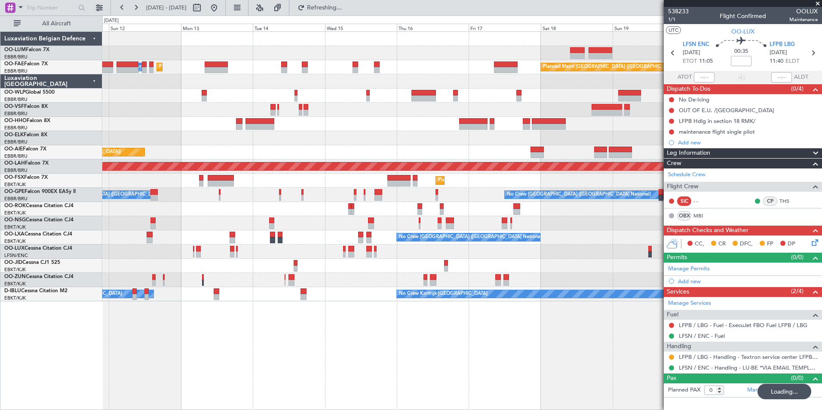
click at [287, 331] on div "AOG Maint Sibiu Planned Maint Brussels (Brussels National) Planned Maint Melsbr…" at bounding box center [462, 220] width 720 height 379
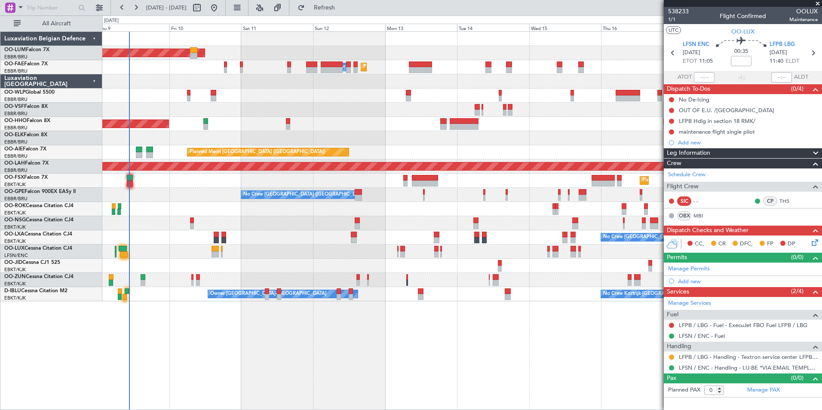
click at [326, 343] on div "Planned Maint Brussels (Brussels National) AOG Maint Sibiu Planned Maint Melsbr…" at bounding box center [462, 220] width 720 height 379
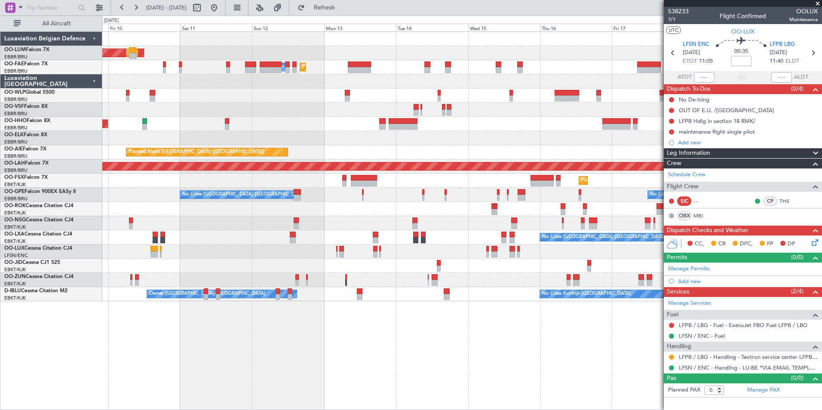
click at [164, 340] on div "AOG Maint Sibiu Planned Maint Brussels (Brussels National) Planned Maint Melsbr…" at bounding box center [462, 220] width 720 height 379
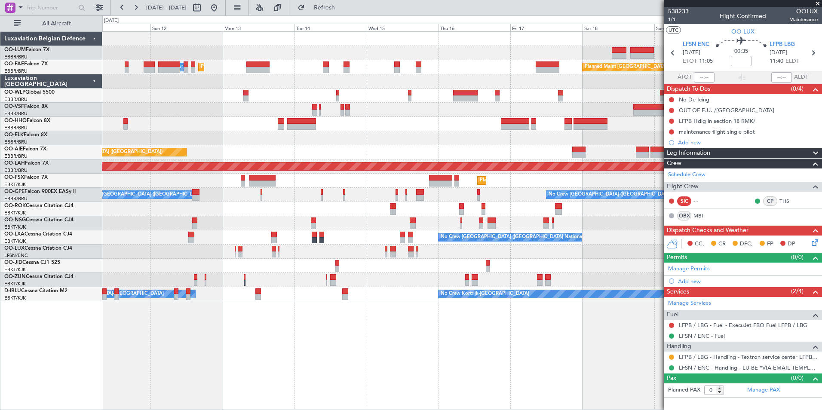
click at [222, 386] on div "Planned Maint Brussels (Brussels National) AOG Maint Sibiu Planned Maint Melsbr…" at bounding box center [462, 220] width 720 height 379
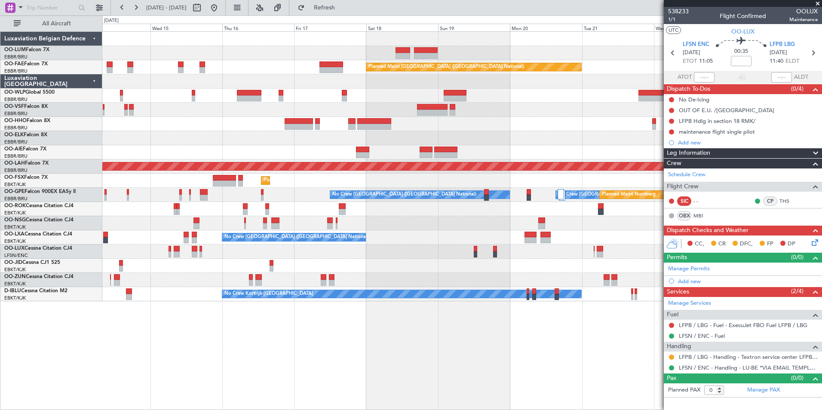
click at [157, 347] on div "Owner Melsbroek Air Base Planned Maint Brussels (Brussels National) Owner Melsb…" at bounding box center [462, 220] width 720 height 379
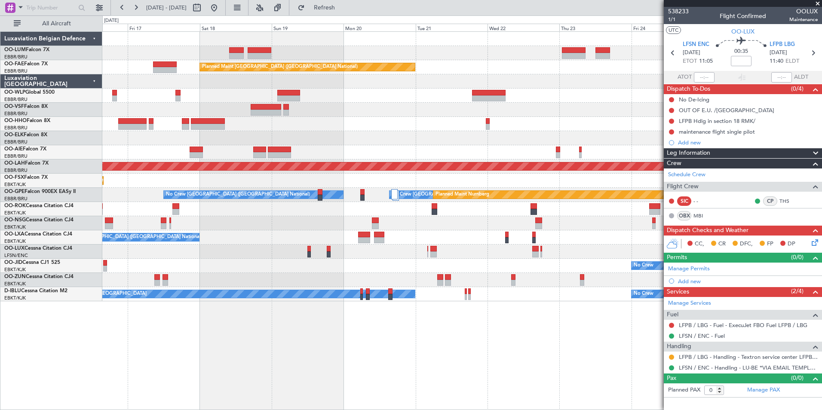
click at [138, 335] on div "Owner Melsbroek Air Base Planned Maint Kortrijk-Wevelgem Planned Maint Brussels…" at bounding box center [462, 220] width 720 height 379
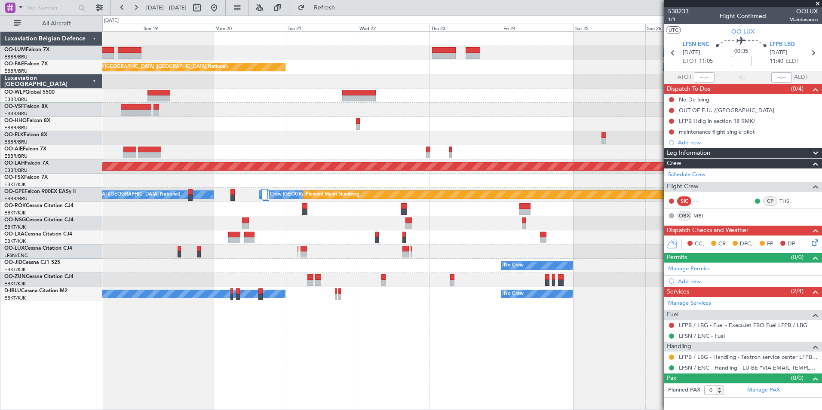
click at [18, 348] on div "Owner Melsbroek Air Base Planned Maint Kortrijk-Wevelgem Planned Maint Brussels…" at bounding box center [411, 212] width 822 height 395
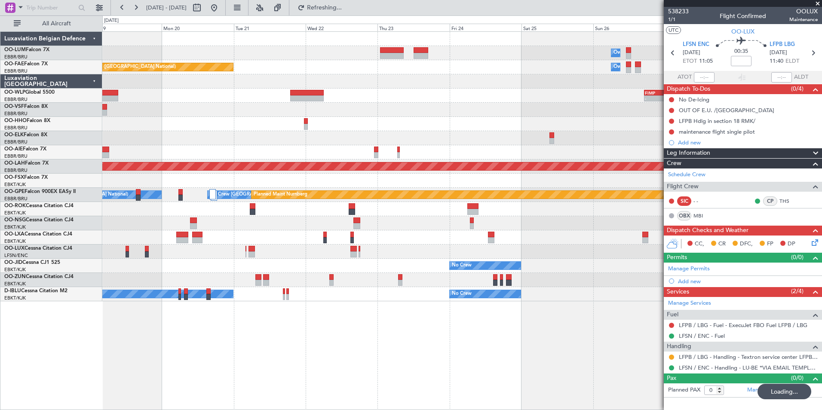
click at [185, 347] on div "Owner Melsbroek Air Base Planned Maint Kortrijk-Wevelgem Planned Maint Brussels…" at bounding box center [462, 220] width 720 height 379
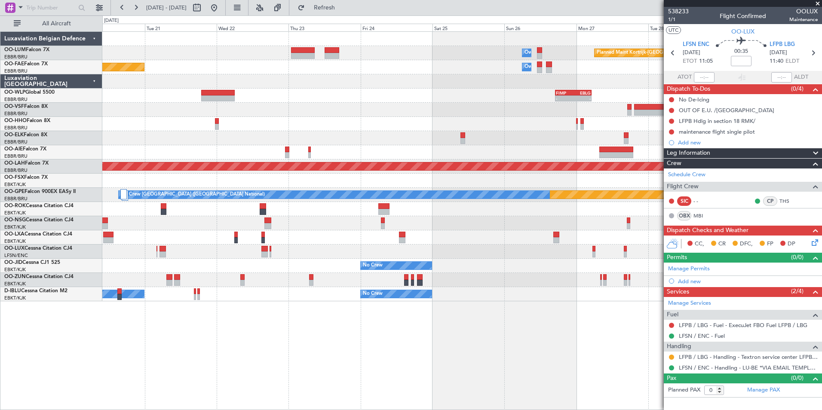
click at [197, 367] on div "Owner Melsbroek Air Base Planned Maint Kortrijk-Wevelgem Owner Melsbroek Air Ba…" at bounding box center [462, 220] width 720 height 379
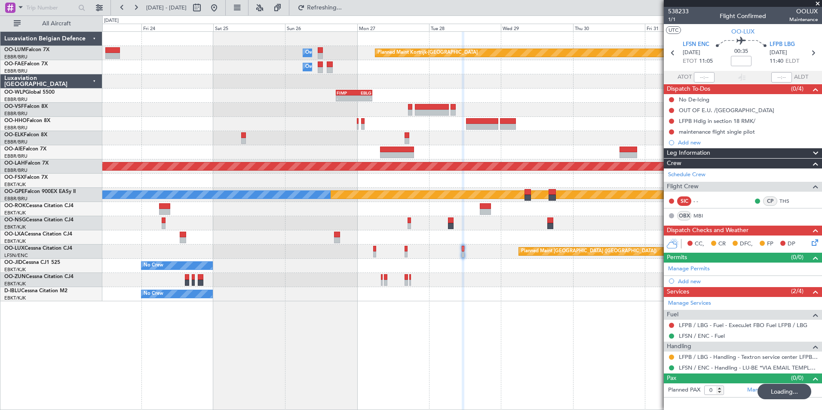
click at [195, 388] on div "Owner Melsbroek Air Base Planned Maint Kortrijk-Wevelgem Owner Melsbroek Air Ba…" at bounding box center [462, 220] width 720 height 379
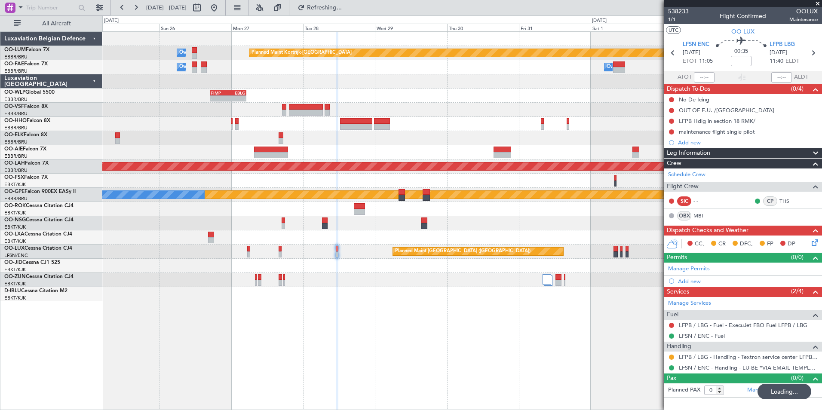
click at [138, 376] on div "Owner Melsbroek Air Base Planned Maint Kortrijk-Wevelgem Owner Melsbroek Air Ba…" at bounding box center [462, 220] width 720 height 379
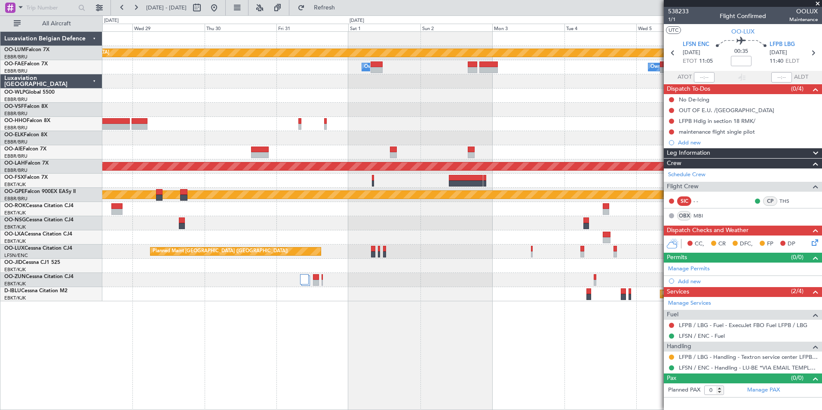
click at [171, 365] on div "Planned Maint Kortrijk-[GEOGRAPHIC_DATA] Owner [GEOGRAPHIC_DATA] Owner [GEOGRAP…" at bounding box center [462, 220] width 720 height 379
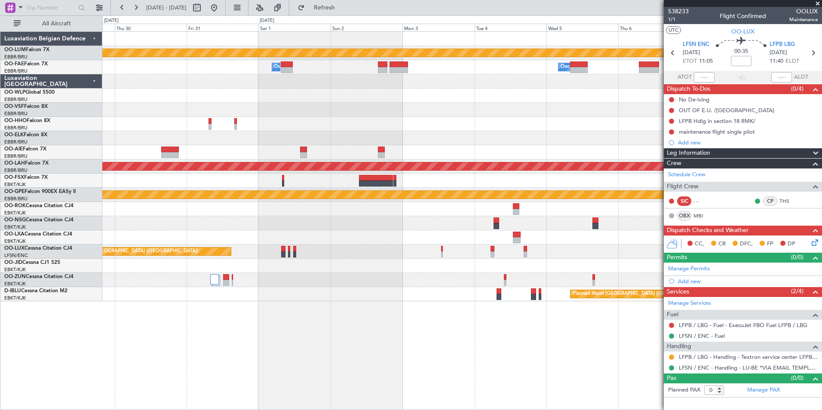
click at [229, 383] on div "Planned Maint Kortrijk-[GEOGRAPHIC_DATA] Owner [GEOGRAPHIC_DATA] Owner [GEOGRAP…" at bounding box center [462, 220] width 720 height 379
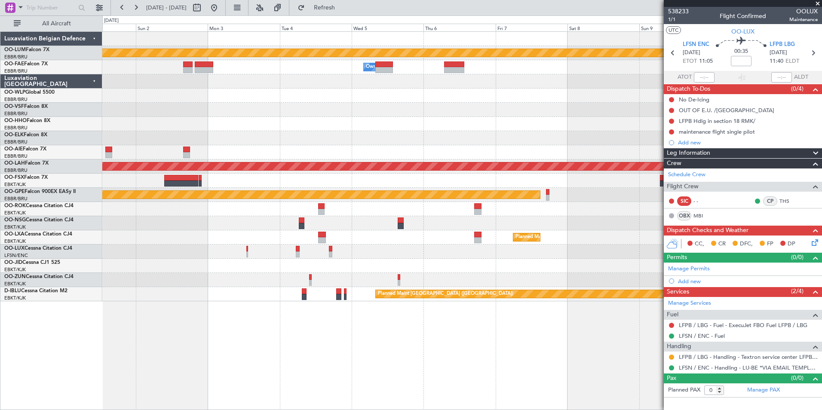
click at [182, 388] on div "Planned Maint Kortrijk-[GEOGRAPHIC_DATA] Owner [GEOGRAPHIC_DATA] Owner [GEOGRAP…" at bounding box center [462, 220] width 720 height 379
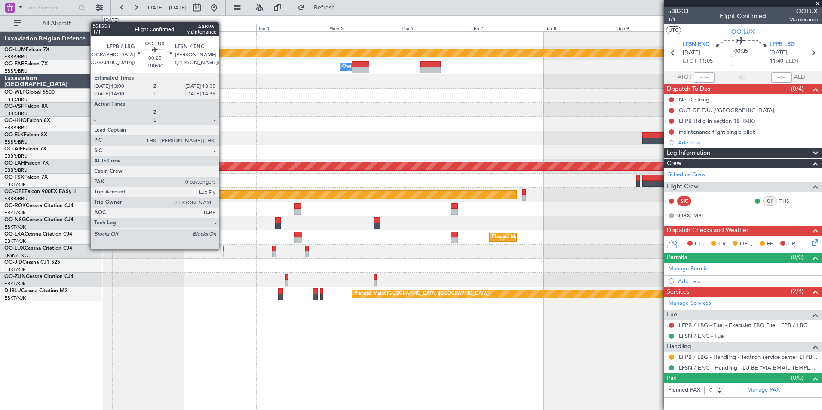
click at [223, 249] on div at bounding box center [224, 249] width 2 height 6
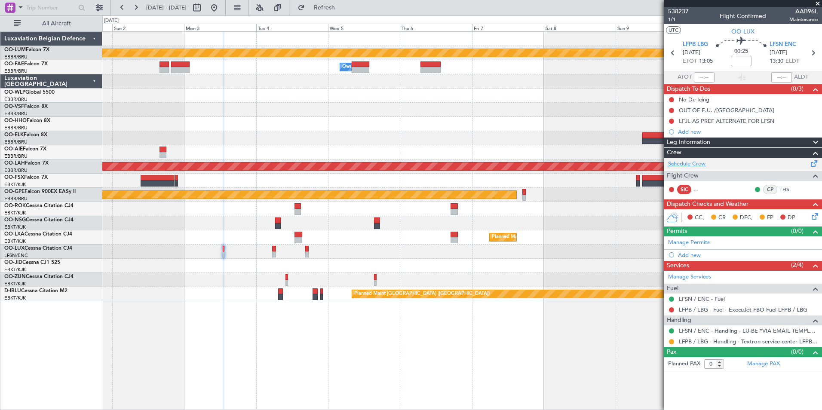
click at [702, 164] on link "Schedule Crew" at bounding box center [686, 164] width 37 height 9
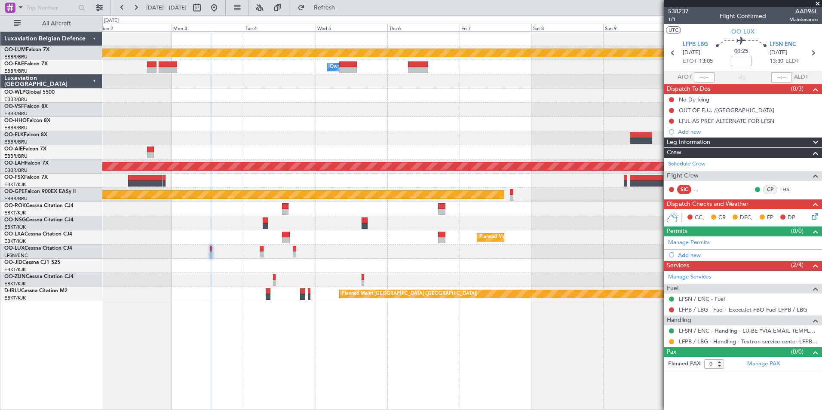
click at [237, 270] on div at bounding box center [462, 266] width 720 height 14
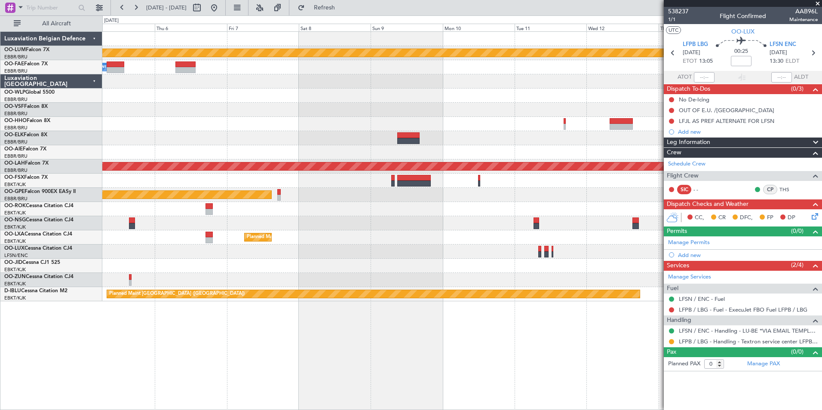
click at [247, 262] on div at bounding box center [462, 266] width 720 height 14
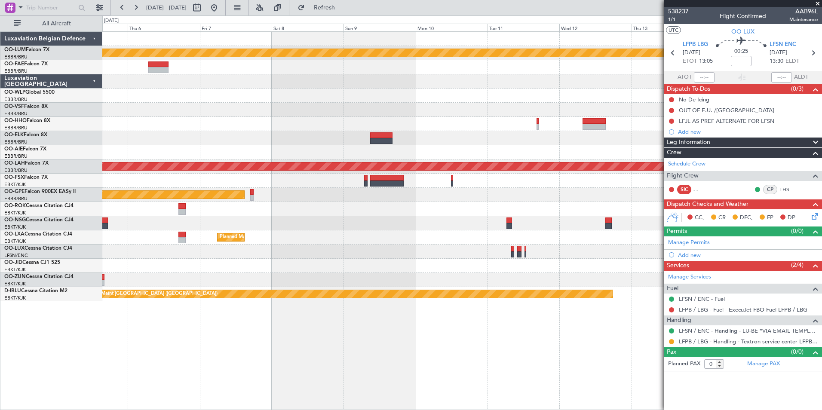
click at [287, 237] on div "Planned Maint Kortrijk-[GEOGRAPHIC_DATA] Owner [GEOGRAPHIC_DATA] Planned [GEOGR…" at bounding box center [462, 167] width 720 height 270
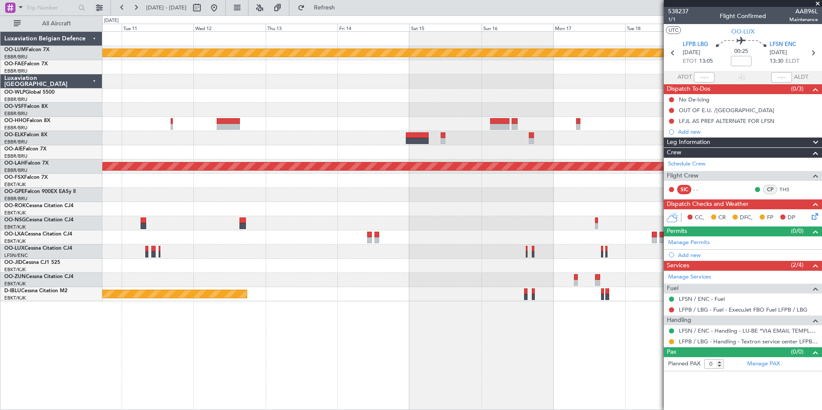
click at [166, 219] on div "Planned Maint Kortrijk-[GEOGRAPHIC_DATA] Planned [GEOGRAPHIC_DATA][PERSON_NAME]…" at bounding box center [462, 167] width 720 height 270
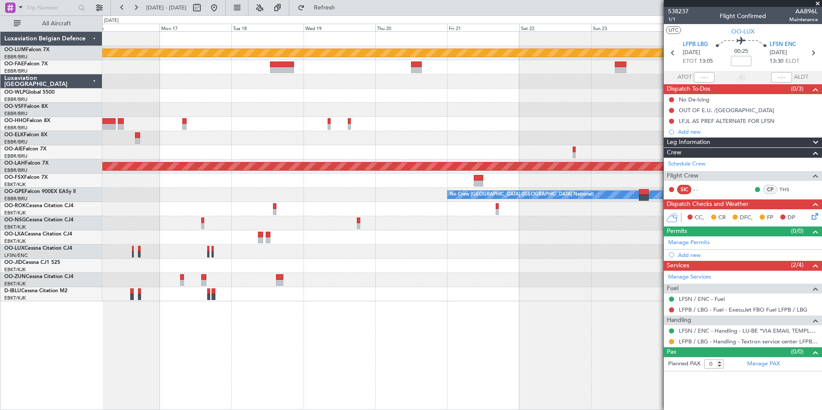
click at [87, 252] on div "Planned Maint Kortrijk-[GEOGRAPHIC_DATA] Planned [GEOGRAPHIC_DATA][PERSON_NAME]…" at bounding box center [411, 212] width 822 height 395
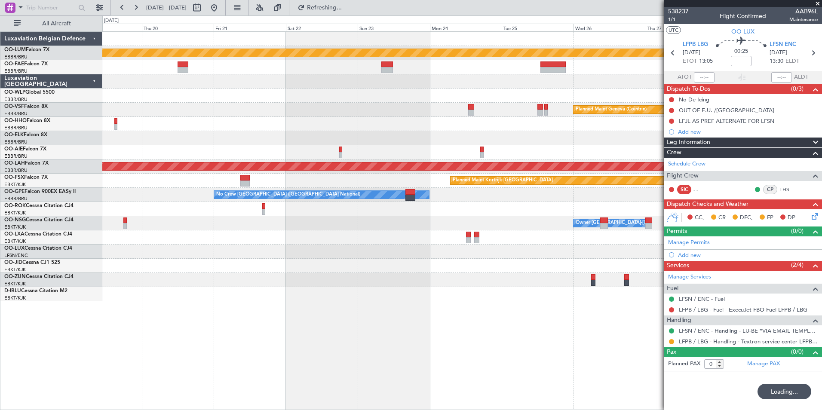
click at [36, 227] on div "Planned Maint Kortrijk-[GEOGRAPHIC_DATA] Planned Maint Geneva ([GEOGRAPHIC_DATA…" at bounding box center [411, 212] width 822 height 395
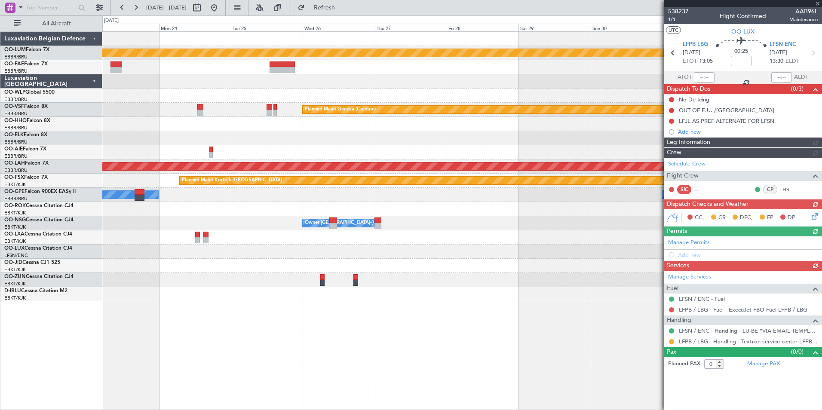
click at [0, 189] on html "[DATE] - [DATE] Refresh Quick Links All Aircraft Planned Maint [GEOGRAPHIC_DATA…" at bounding box center [411, 205] width 822 height 410
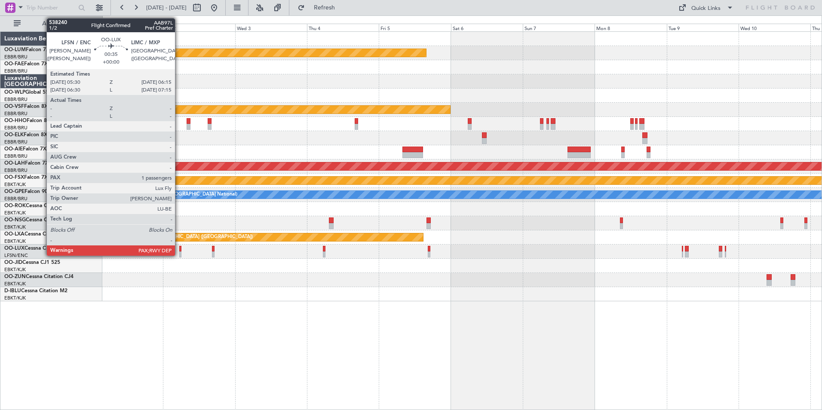
click at [179, 246] on div at bounding box center [180, 249] width 3 height 6
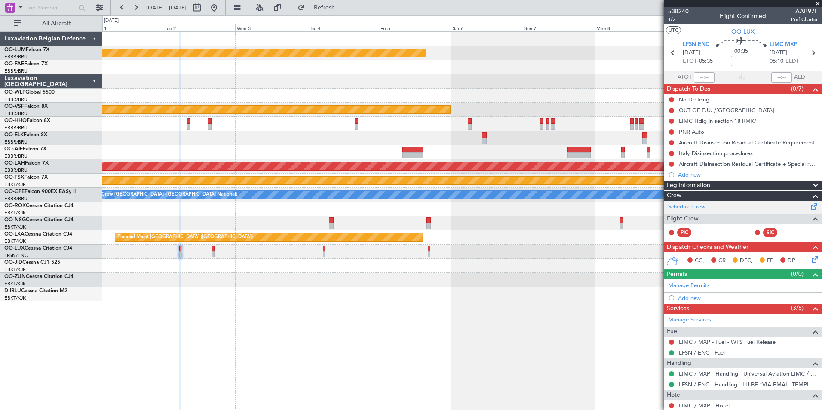
click at [698, 208] on link "Schedule Crew" at bounding box center [686, 207] width 37 height 9
click at [180, 246] on div at bounding box center [180, 249] width 3 height 6
click at [673, 205] on link "Schedule Crew" at bounding box center [686, 207] width 37 height 9
click at [345, 12] on button "Refresh" at bounding box center [320, 8] width 52 height 14
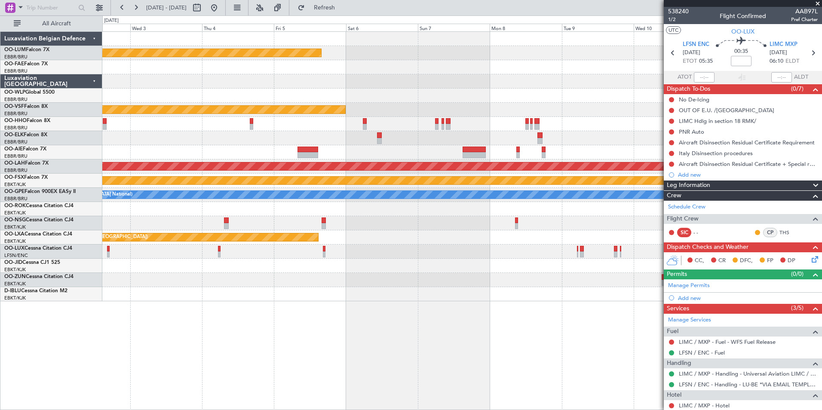
click at [215, 373] on div "Planned Maint Kortrijk-[GEOGRAPHIC_DATA] Planned Maint Geneva ([GEOGRAPHIC_DATA…" at bounding box center [462, 220] width 720 height 379
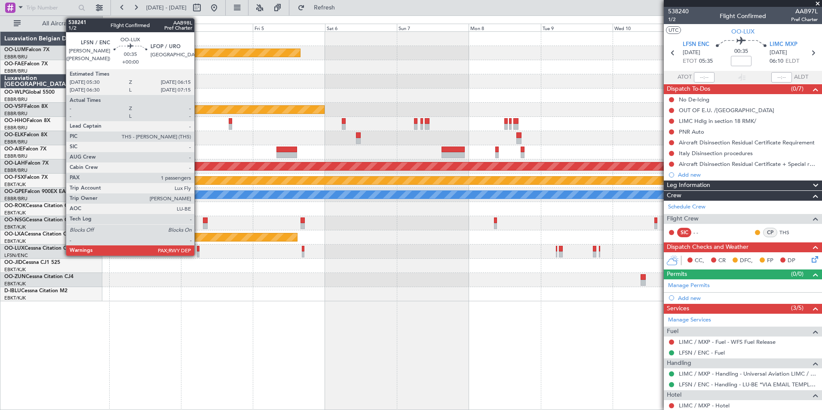
click at [198, 248] on div at bounding box center [198, 249] width 3 height 6
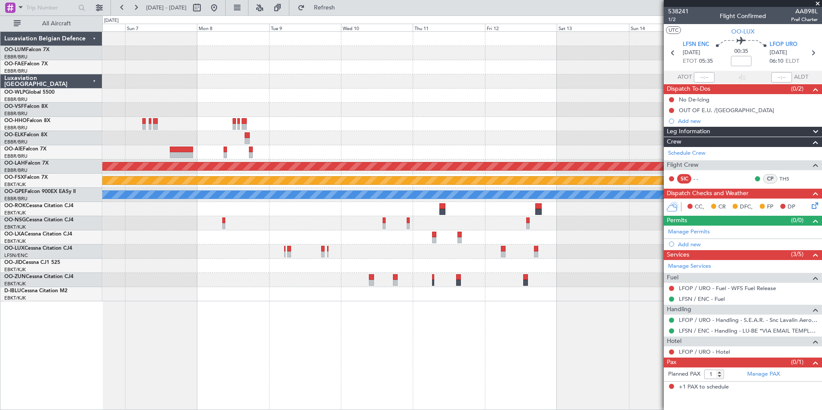
click at [154, 337] on div "Planned Maint Kortrijk-[GEOGRAPHIC_DATA] Planned Maint Geneva ([GEOGRAPHIC_DATA…" at bounding box center [462, 220] width 720 height 379
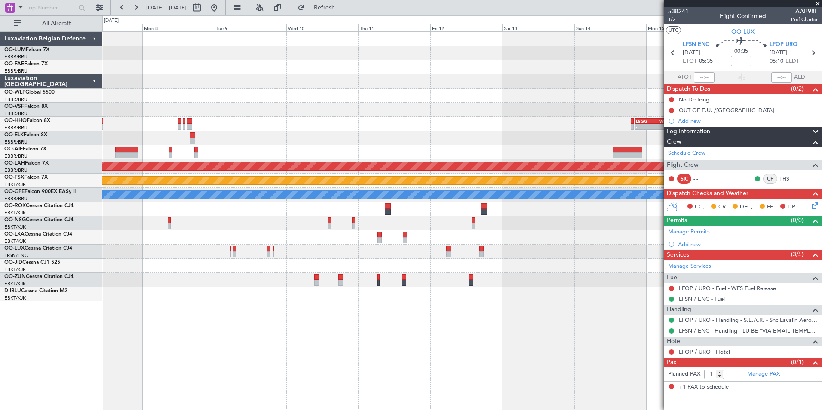
click at [167, 346] on div "Planned Maint Kortrijk-[GEOGRAPHIC_DATA] Planned Maint Geneva ([GEOGRAPHIC_DATA…" at bounding box center [462, 220] width 720 height 379
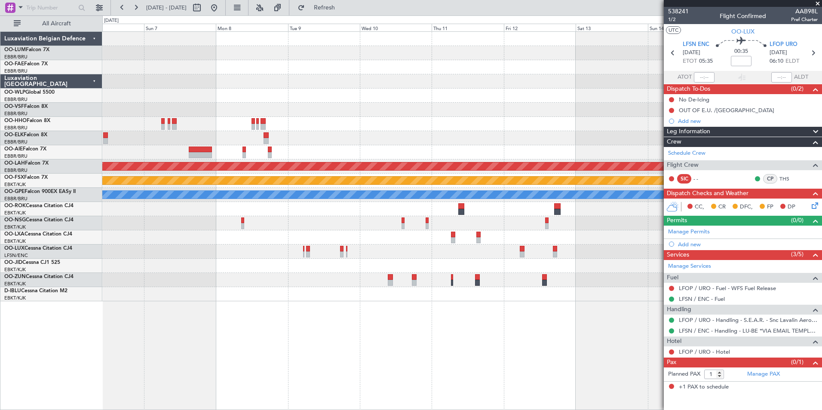
click at [261, 334] on div "Planned Maint Kortrijk-[GEOGRAPHIC_DATA] Planned Maint Geneva ([GEOGRAPHIC_DATA…" at bounding box center [462, 220] width 720 height 379
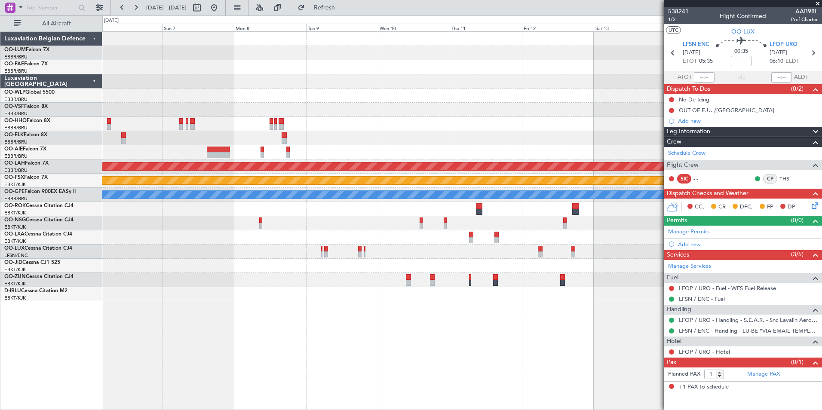
click at [291, 348] on div "Planned Maint Kortrijk-[GEOGRAPHIC_DATA] Planned Maint Geneva ([GEOGRAPHIC_DATA…" at bounding box center [462, 220] width 720 height 379
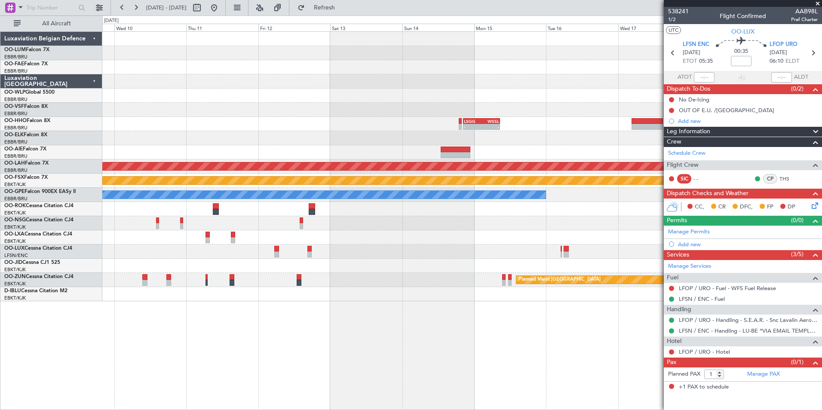
click at [270, 342] on div "- - LSGG 20:30 Z WSSL 08:40 Z Planned [GEOGRAPHIC_DATA][PERSON_NAME]-[GEOGRAPHI…" at bounding box center [462, 220] width 720 height 379
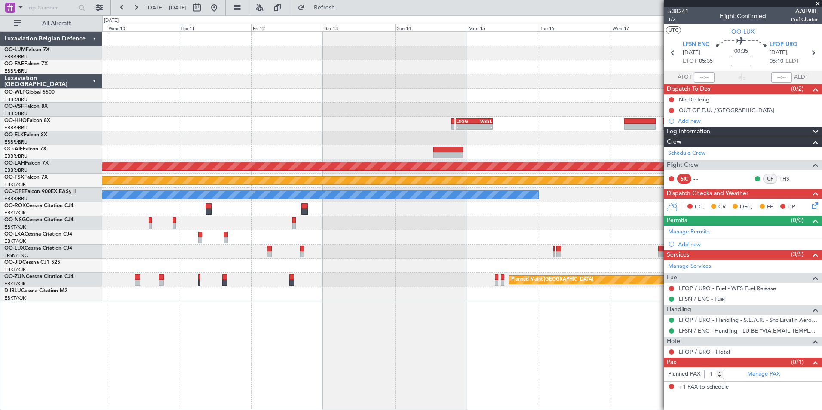
click at [267, 250] on div at bounding box center [462, 252] width 720 height 14
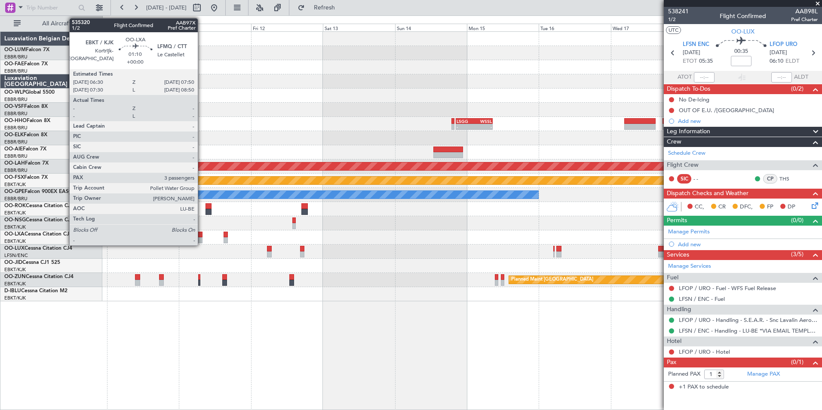
click at [202, 234] on div at bounding box center [200, 235] width 4 height 6
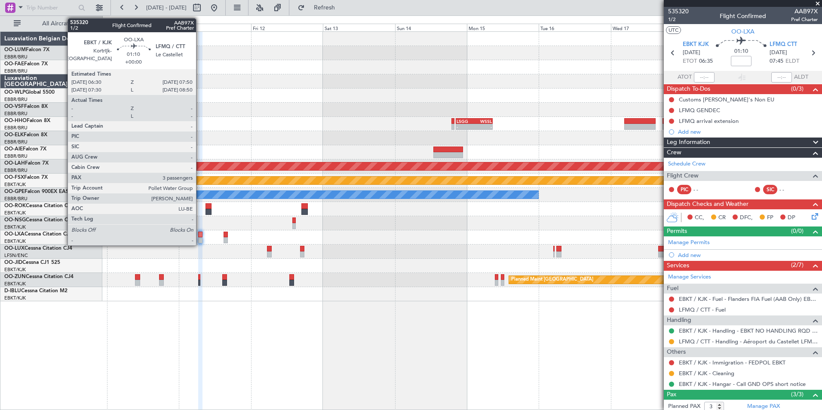
click at [200, 234] on div at bounding box center [200, 235] width 4 height 6
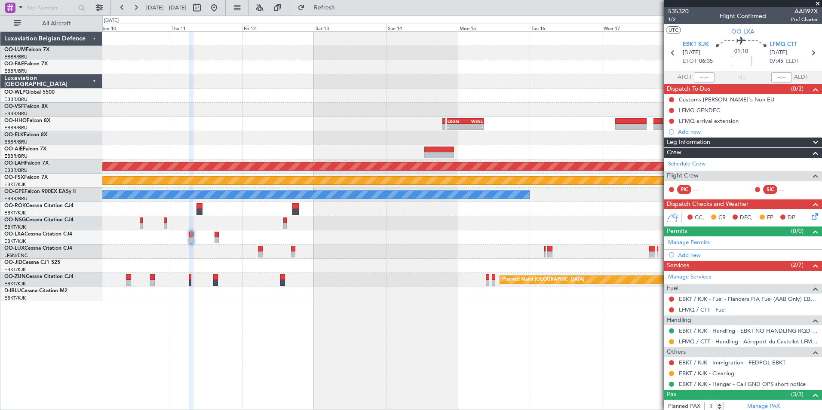
click at [192, 311] on div "- - LSGG 20:30 Z WSSL 08:40 Z Planned [GEOGRAPHIC_DATA][PERSON_NAME]-[GEOGRAPHI…" at bounding box center [462, 220] width 720 height 379
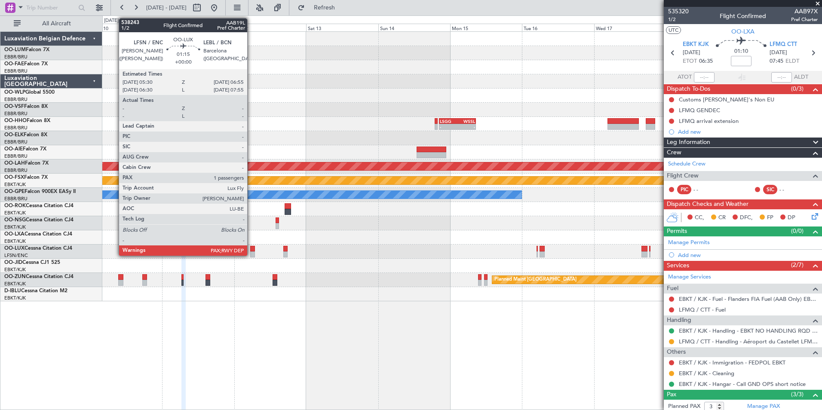
click at [251, 249] on div at bounding box center [252, 249] width 4 height 6
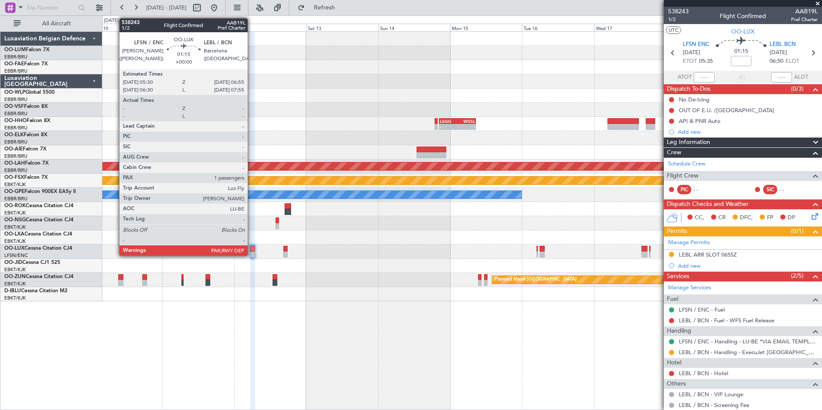
click at [254, 250] on div at bounding box center [252, 249] width 4 height 6
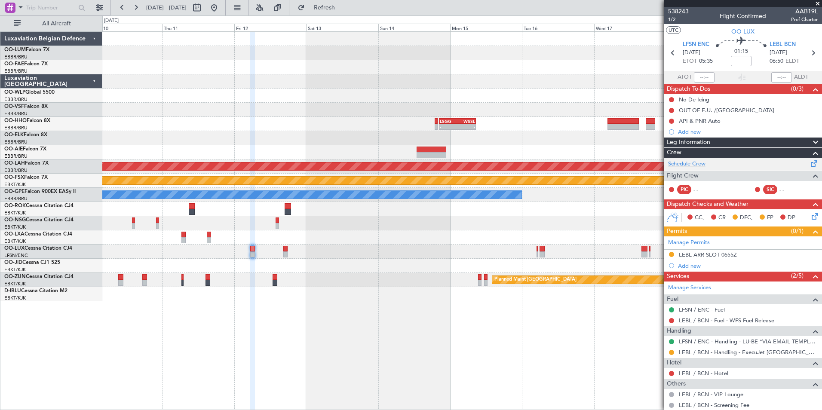
click at [708, 162] on div "Schedule Crew" at bounding box center [743, 164] width 158 height 13
click at [345, 13] on button "Refresh" at bounding box center [320, 8] width 52 height 14
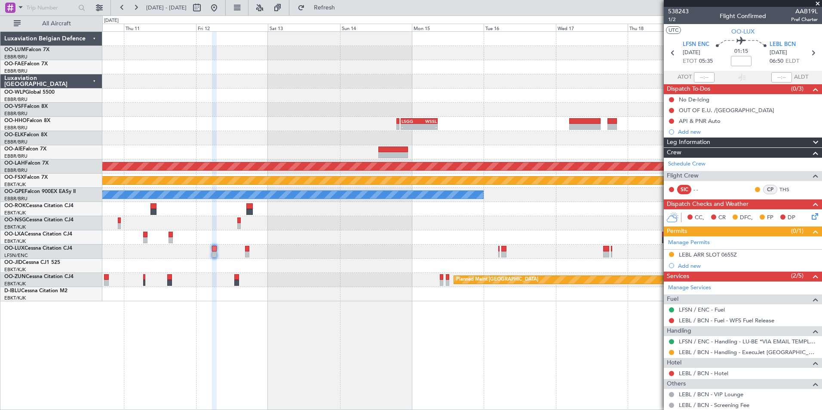
click at [283, 335] on div "- - LSGG 20:30 Z WSSL 08:40 Z Planned [GEOGRAPHIC_DATA][PERSON_NAME]-[GEOGRAPHI…" at bounding box center [462, 220] width 720 height 379
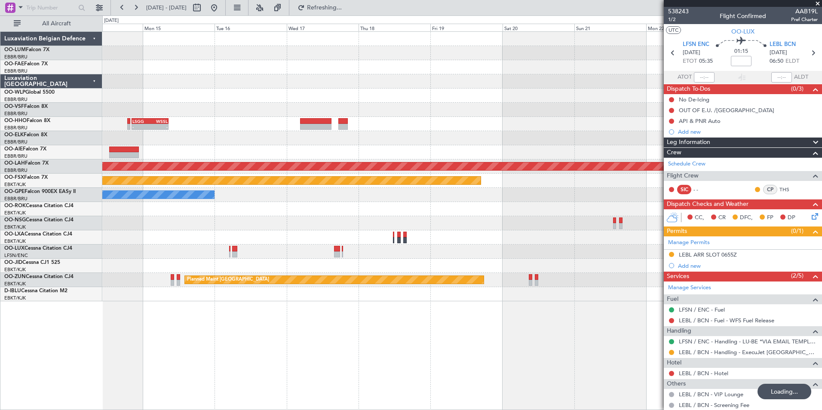
click at [298, 348] on div "- - LSGG 20:30 Z WSSL 08:40 Z Planned [GEOGRAPHIC_DATA][PERSON_NAME]-[GEOGRAPHI…" at bounding box center [462, 220] width 720 height 379
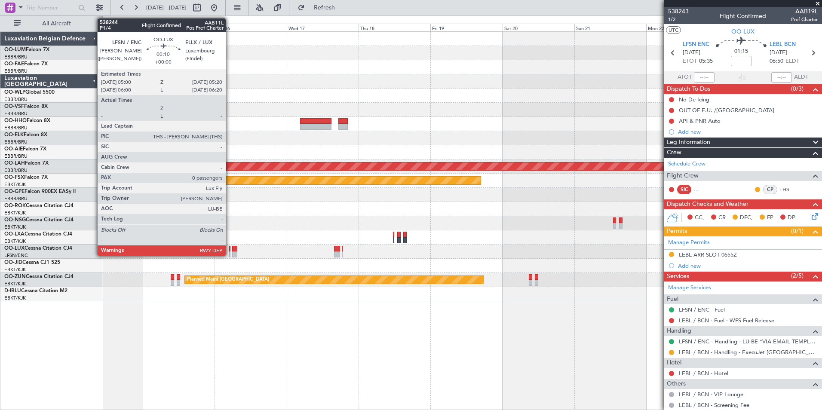
click at [230, 248] on div at bounding box center [229, 249] width 1 height 6
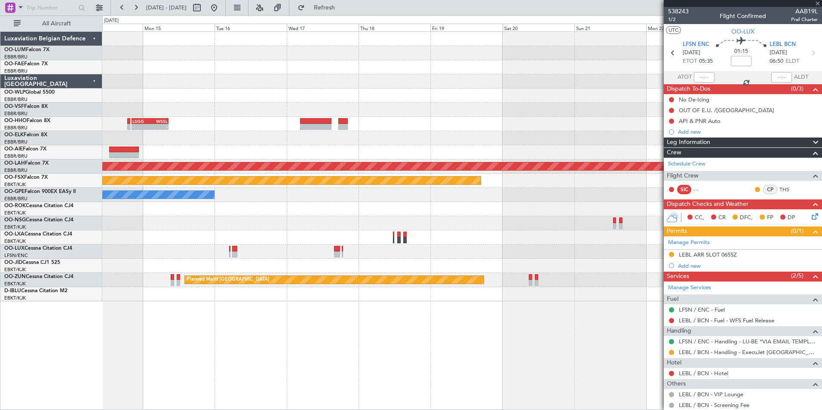
type input "0"
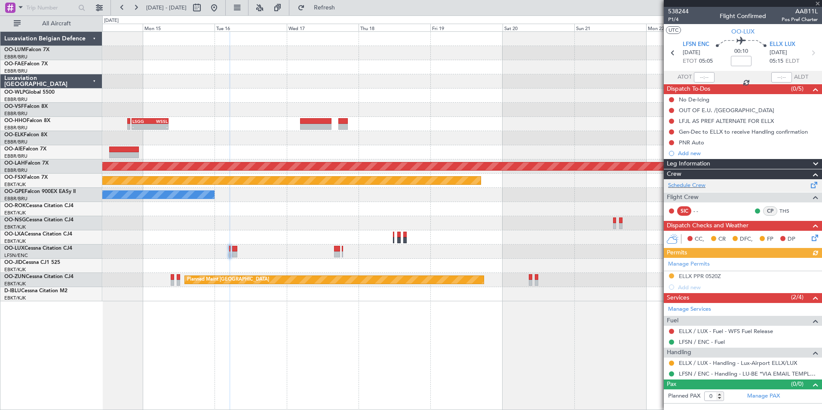
click at [679, 181] on div "Schedule Crew" at bounding box center [743, 185] width 158 height 13
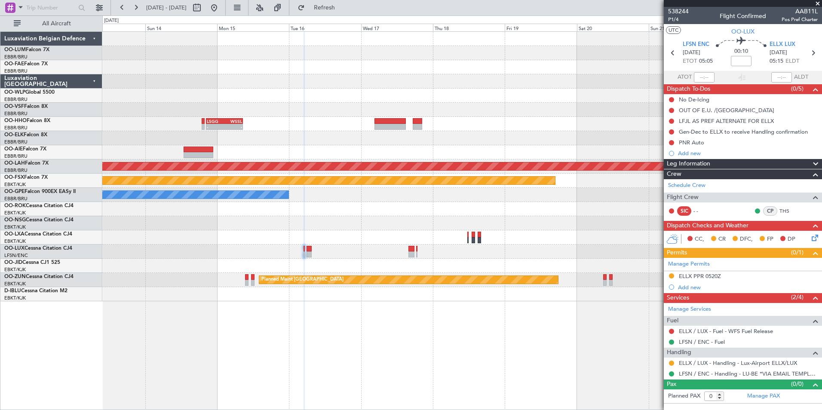
click at [357, 317] on div "- - LSGG 20:30 Z WSSL 08:40 Z Planned [GEOGRAPHIC_DATA][PERSON_NAME]-[GEOGRAPHI…" at bounding box center [462, 220] width 720 height 379
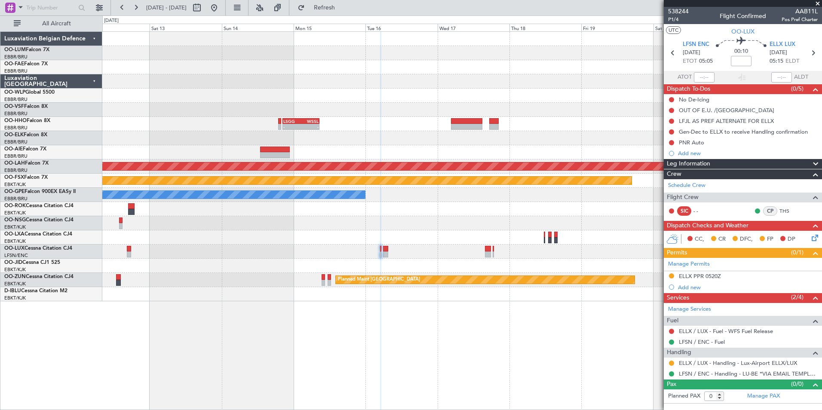
click at [338, 338] on div "- - LSGG 20:30 Z WSSL 08:40 Z Planned [GEOGRAPHIC_DATA][PERSON_NAME]-[GEOGRAPHI…" at bounding box center [462, 220] width 720 height 379
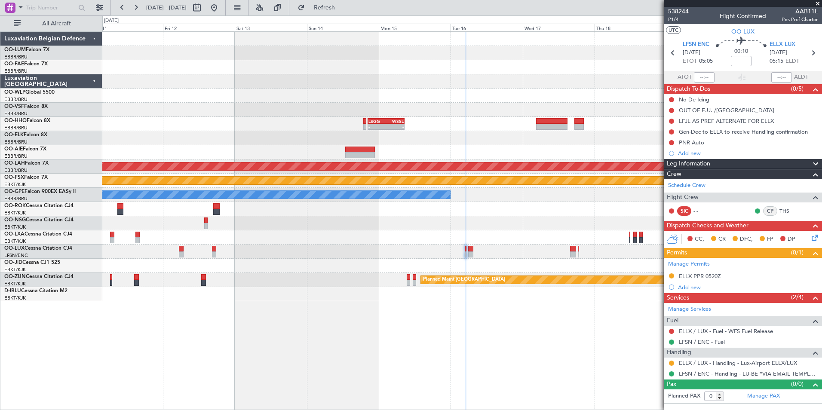
click at [268, 332] on div "- - LSGG 20:30 Z WSSL 08:40 Z Planned [GEOGRAPHIC_DATA][PERSON_NAME]-[GEOGRAPHI…" at bounding box center [462, 220] width 720 height 379
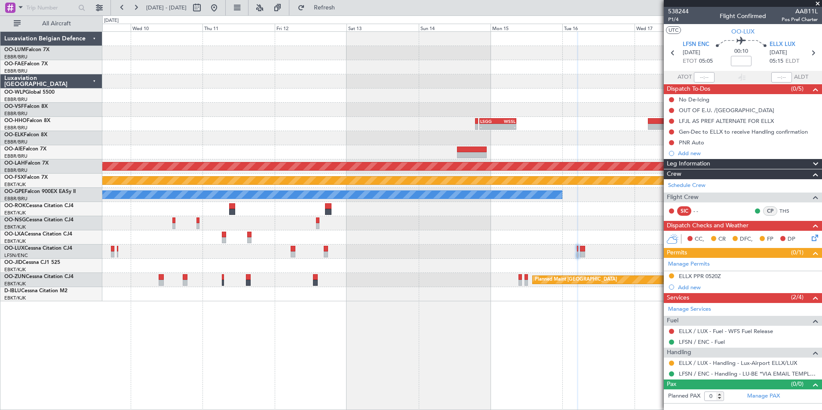
click at [317, 338] on div "- - LSGG 20:30 Z WSSL 08:40 Z Planned [GEOGRAPHIC_DATA][PERSON_NAME]-[GEOGRAPHI…" at bounding box center [462, 220] width 720 height 379
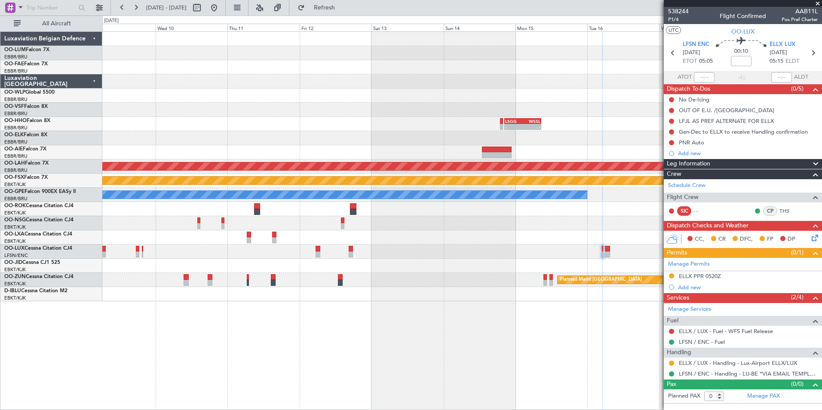
click at [308, 333] on div "- - LSGG 20:30 Z WSSL 08:40 Z Planned [GEOGRAPHIC_DATA][PERSON_NAME]-[GEOGRAPHI…" at bounding box center [462, 220] width 720 height 379
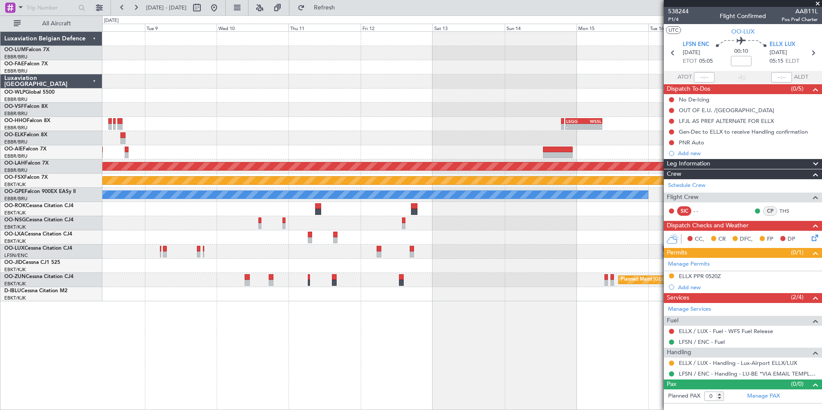
click at [367, 326] on div "Planned Maint Geneva (Cointrin) - - LSGG 20:30 Z WSSL 08:40 Z Planned [GEOGRAPH…" at bounding box center [462, 220] width 720 height 379
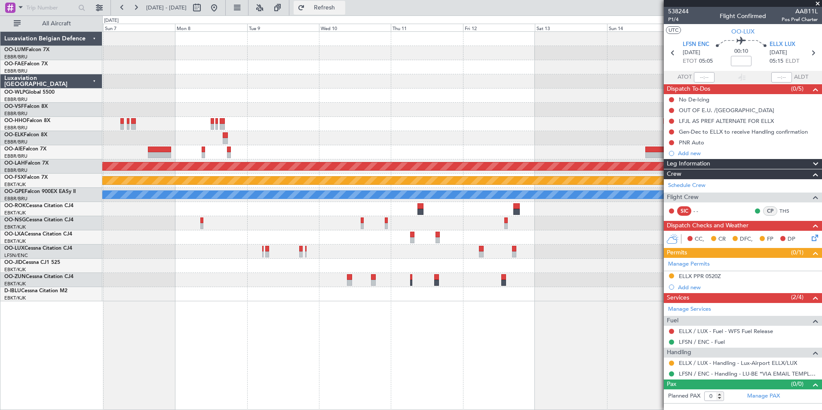
click at [338, 13] on button "Refresh" at bounding box center [320, 8] width 52 height 14
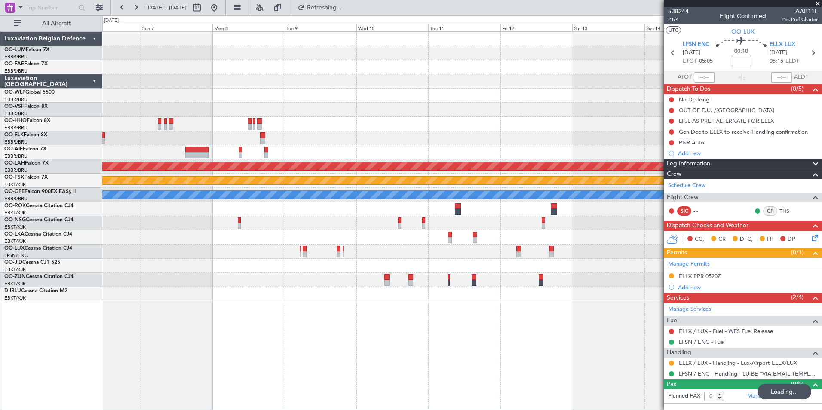
click at [385, 331] on div "Planned Maint Kortrijk-[GEOGRAPHIC_DATA] Planned Maint Geneva ([GEOGRAPHIC_DATA…" at bounding box center [462, 220] width 720 height 379
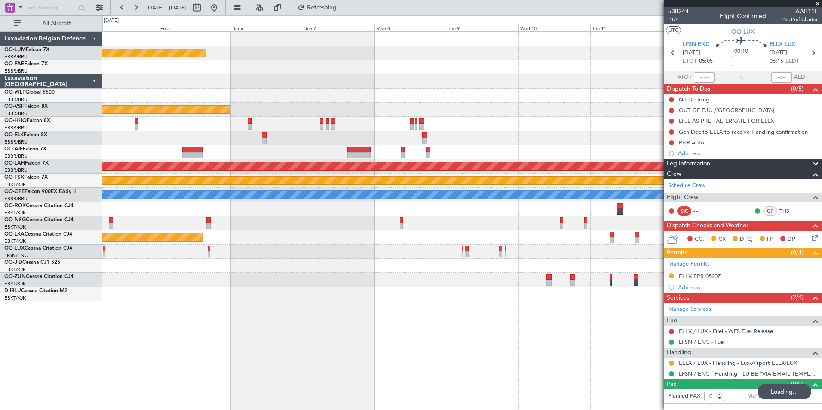
click at [354, 332] on div "Planned Maint Kortrijk-[GEOGRAPHIC_DATA] Planned Maint Geneva ([GEOGRAPHIC_DATA…" at bounding box center [462, 220] width 720 height 379
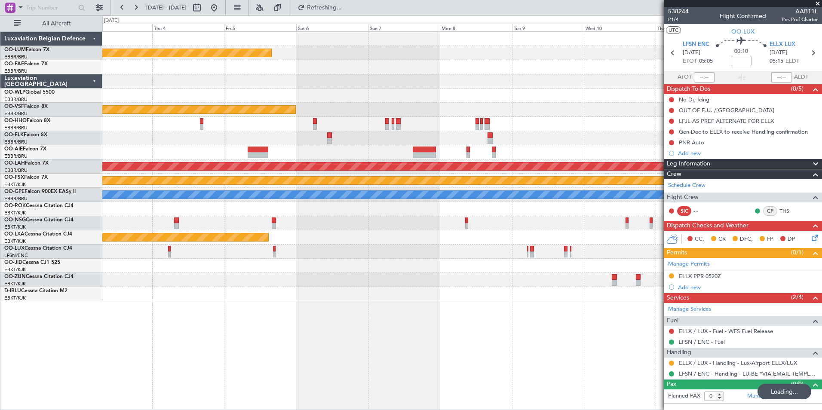
click at [341, 331] on div "Planned Maint Kortrijk-[GEOGRAPHIC_DATA] Planned Maint Geneva ([GEOGRAPHIC_DATA…" at bounding box center [462, 220] width 720 height 379
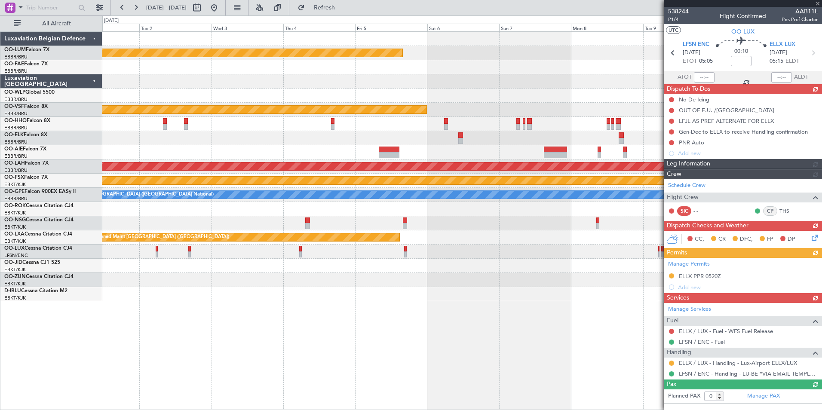
click at [350, 342] on div "Planned Maint Kortrijk-[GEOGRAPHIC_DATA] Planned Maint Geneva ([GEOGRAPHIC_DATA…" at bounding box center [462, 220] width 720 height 379
click at [307, 346] on div "Planned Maint Kortrijk-[GEOGRAPHIC_DATA] Planned Maint Geneva ([GEOGRAPHIC_DATA…" at bounding box center [462, 220] width 720 height 379
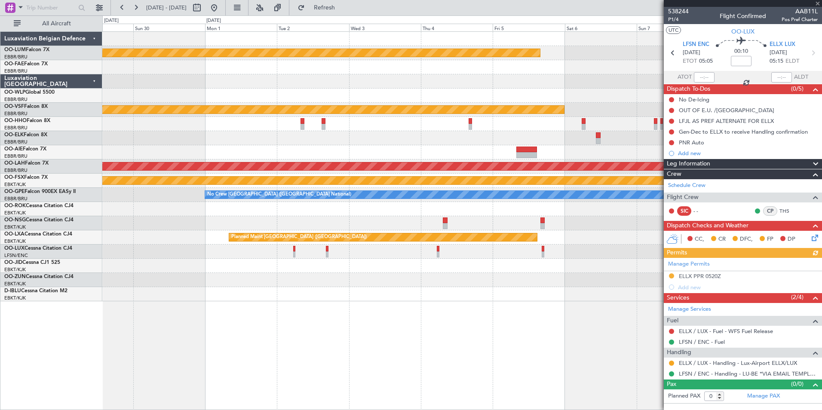
click at [278, 344] on div "Planned Maint Kortrijk-[GEOGRAPHIC_DATA] Planned Maint Geneva ([GEOGRAPHIC_DATA…" at bounding box center [411, 212] width 822 height 395
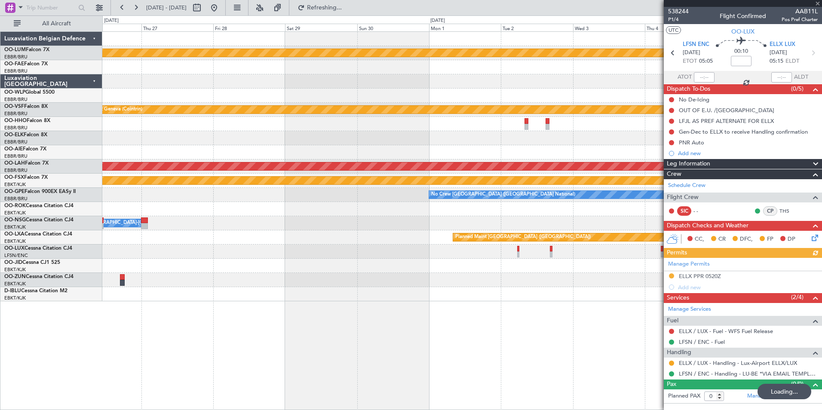
click at [352, 336] on div "Planned Maint Kortrijk-[GEOGRAPHIC_DATA] Planned Maint Geneva ([GEOGRAPHIC_DATA…" at bounding box center [462, 220] width 720 height 379
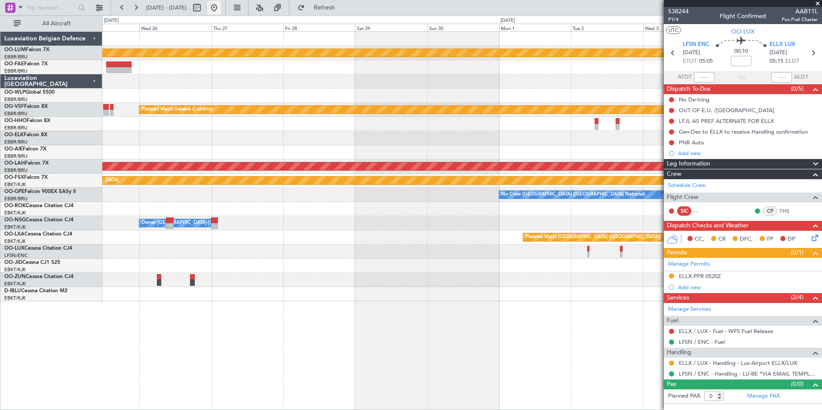
click at [221, 13] on button at bounding box center [214, 8] width 14 height 14
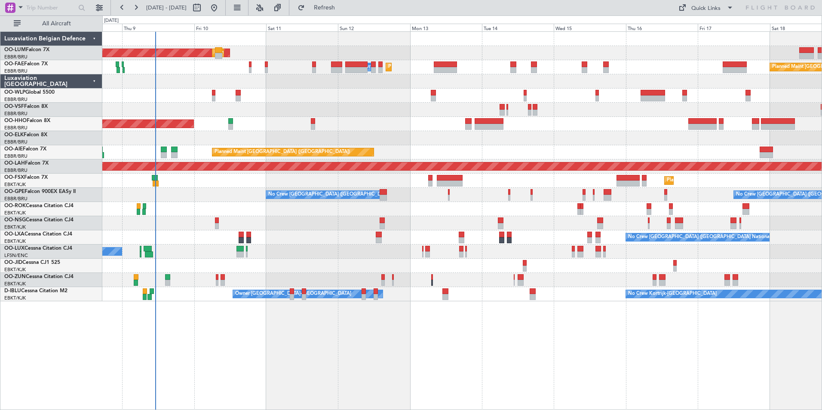
click at [336, 356] on div "AOG Maint [GEOGRAPHIC_DATA] Planned Maint [GEOGRAPHIC_DATA] ([GEOGRAPHIC_DATA])…" at bounding box center [462, 220] width 720 height 379
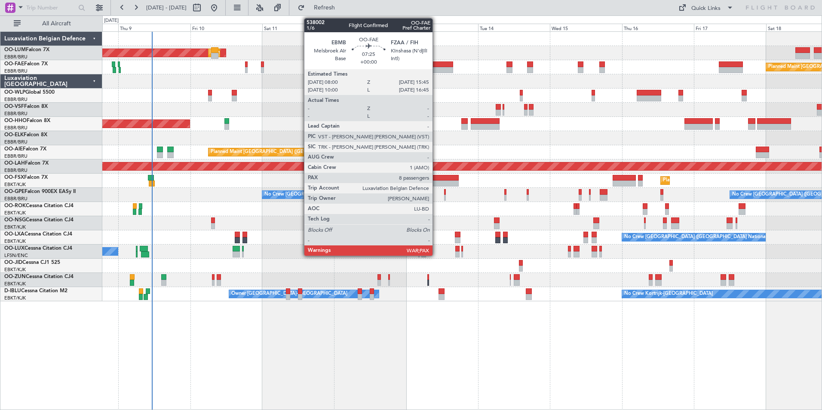
click at [437, 66] on div at bounding box center [442, 65] width 24 height 6
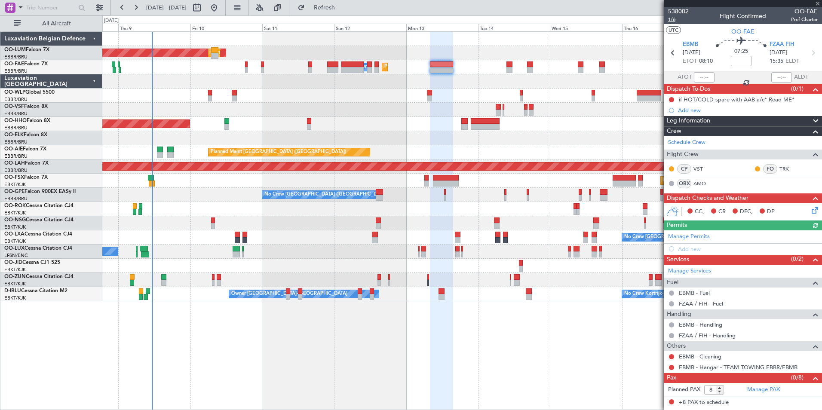
click at [674, 18] on span "1/6" at bounding box center [678, 19] width 21 height 7
click at [336, 11] on button "Refresh" at bounding box center [320, 8] width 52 height 14
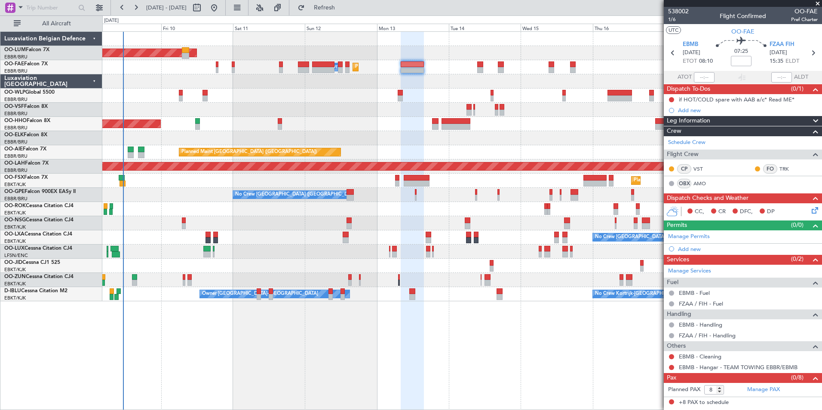
click at [258, 342] on div "Planned Maint [GEOGRAPHIC_DATA] ([GEOGRAPHIC_DATA] National) AOG Maint [GEOGRAP…" at bounding box center [462, 220] width 720 height 379
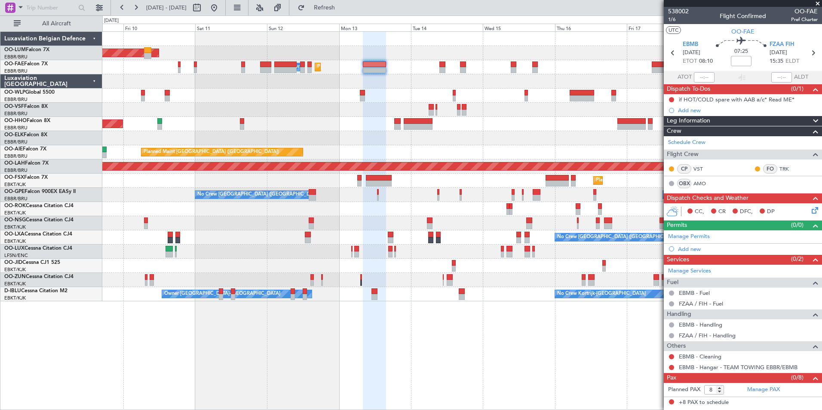
click at [302, 341] on div "Planned Maint [GEOGRAPHIC_DATA] ([GEOGRAPHIC_DATA] National) AOG Maint [GEOGRAP…" at bounding box center [462, 220] width 720 height 379
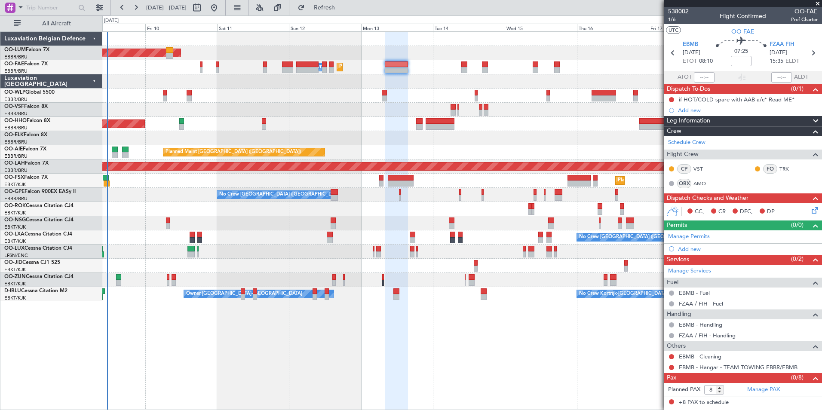
click at [279, 91] on div at bounding box center [462, 96] width 720 height 14
click at [190, 199] on div "No Crew [GEOGRAPHIC_DATA] ([GEOGRAPHIC_DATA] National) No Crew [GEOGRAPHIC_DATA…" at bounding box center [462, 195] width 720 height 14
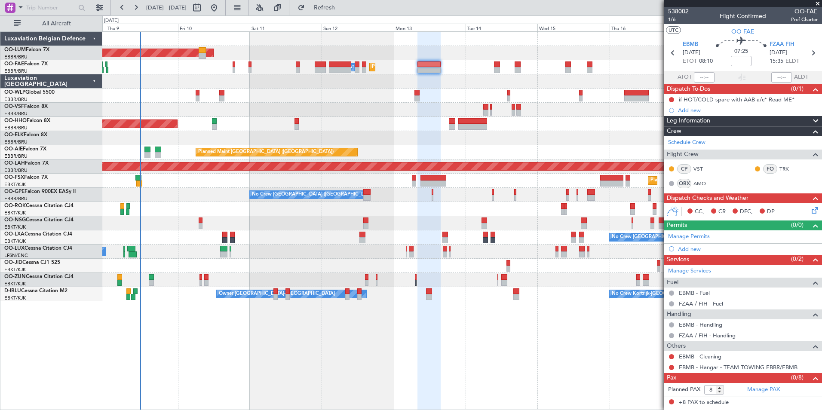
click at [355, 336] on div "Planned Maint [GEOGRAPHIC_DATA] ([GEOGRAPHIC_DATA] National) AOG Maint [GEOGRAP…" at bounding box center [462, 220] width 720 height 379
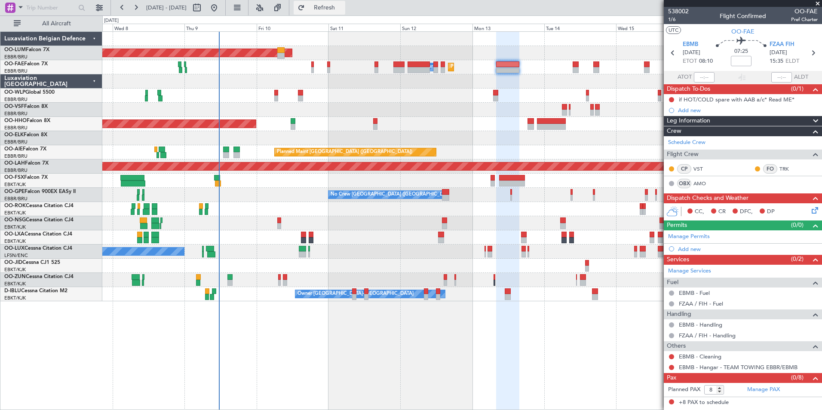
click at [343, 9] on span "Refresh" at bounding box center [325, 8] width 36 height 6
click at [391, 333] on div "Planned Maint [GEOGRAPHIC_DATA] ([GEOGRAPHIC_DATA] National) AOG Maint [GEOGRAP…" at bounding box center [462, 220] width 720 height 379
click at [336, 329] on div "Planned Maint [GEOGRAPHIC_DATA] ([GEOGRAPHIC_DATA] National) AOG Maint [GEOGRAP…" at bounding box center [462, 220] width 720 height 379
click at [345, 11] on button "Refresh" at bounding box center [320, 8] width 52 height 14
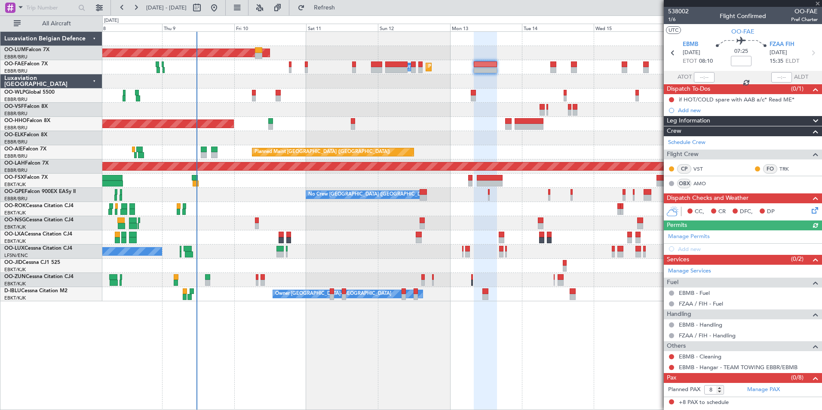
click at [273, 392] on div "Planned Maint [GEOGRAPHIC_DATA] ([GEOGRAPHIC_DATA] National) AOG Maint [GEOGRAP…" at bounding box center [462, 220] width 720 height 379
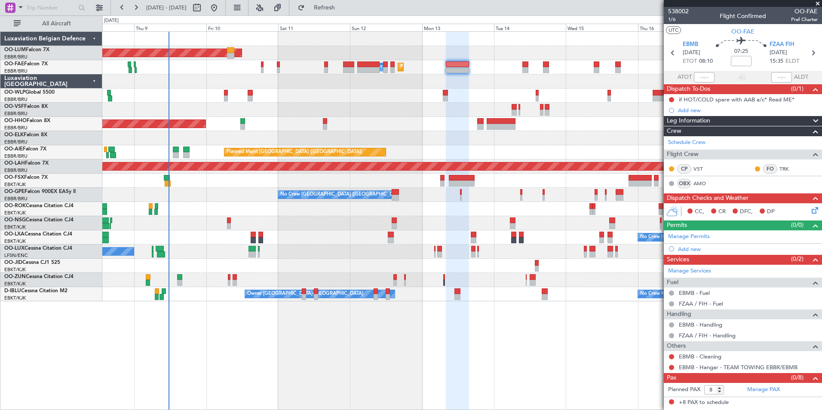
click at [217, 365] on div "Planned Maint [GEOGRAPHIC_DATA] ([GEOGRAPHIC_DATA] National) AOG Maint [GEOGRAP…" at bounding box center [462, 220] width 720 height 379
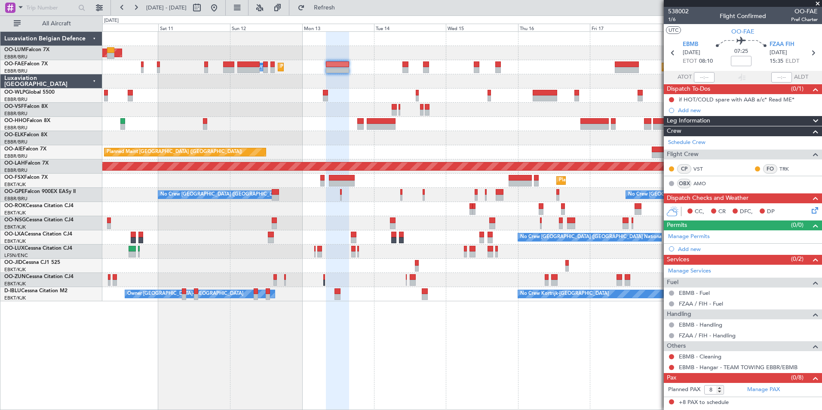
click at [281, 336] on div "Planned Maint [GEOGRAPHIC_DATA] ([GEOGRAPHIC_DATA] National) AOG Maint [GEOGRAP…" at bounding box center [462, 220] width 720 height 379
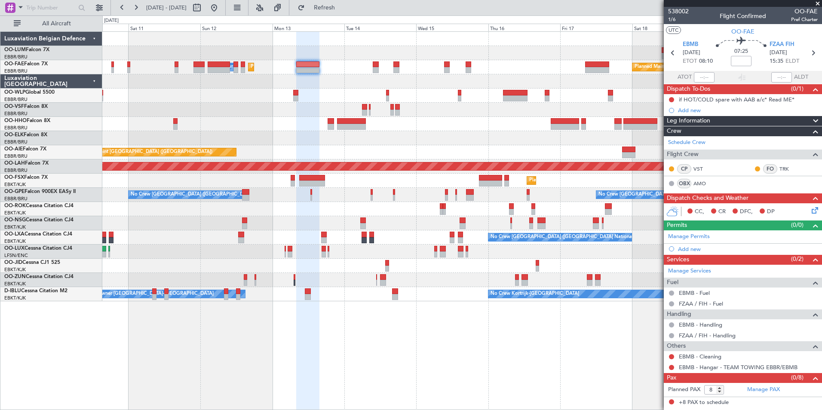
click at [341, 342] on div "Planned Maint [GEOGRAPHIC_DATA] ([GEOGRAPHIC_DATA] National) AOG Maint [GEOGRAP…" at bounding box center [462, 220] width 720 height 379
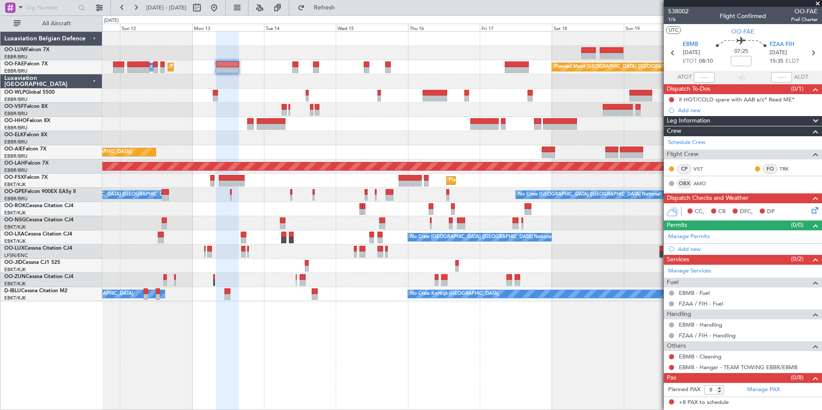
click at [332, 330] on div "Planned Maint [GEOGRAPHIC_DATA] ([GEOGRAPHIC_DATA] National) AOG Maint [GEOGRAP…" at bounding box center [462, 220] width 720 height 379
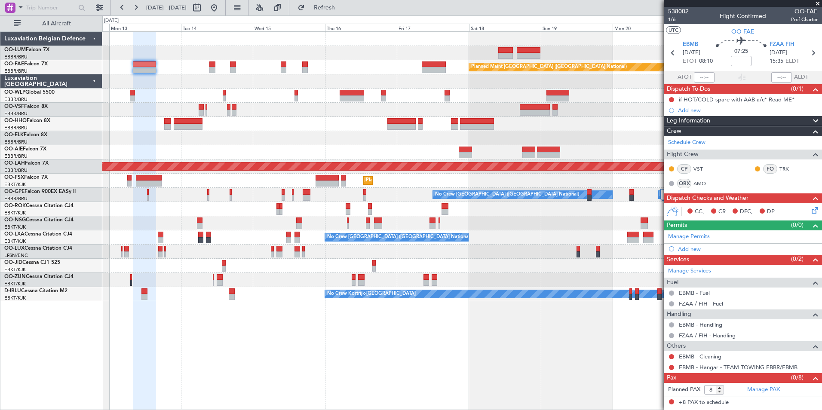
click at [337, 385] on div "AOG Maint [GEOGRAPHIC_DATA] Planned Maint [GEOGRAPHIC_DATA] ([GEOGRAPHIC_DATA])…" at bounding box center [462, 220] width 720 height 379
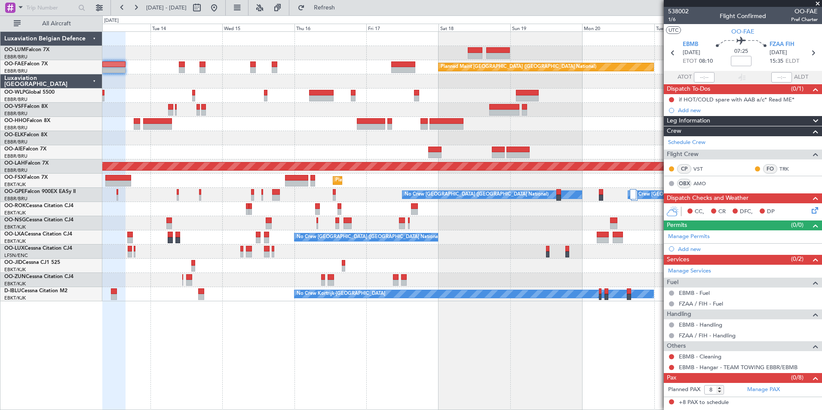
click at [476, 389] on div "Planned Maint [GEOGRAPHIC_DATA] ([GEOGRAPHIC_DATA] National) Owner [GEOGRAPHIC_…" at bounding box center [462, 220] width 720 height 379
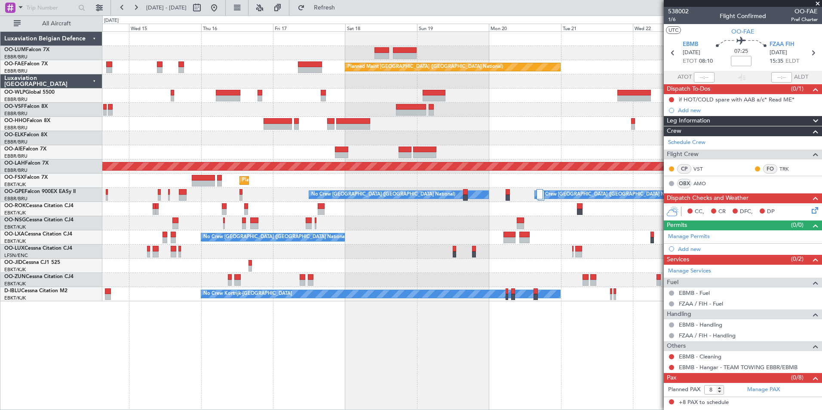
click at [510, 334] on div "Owner Melsbroek Air Base Planned Maint Brussels (Brussels National) Planned Mai…" at bounding box center [462, 220] width 720 height 379
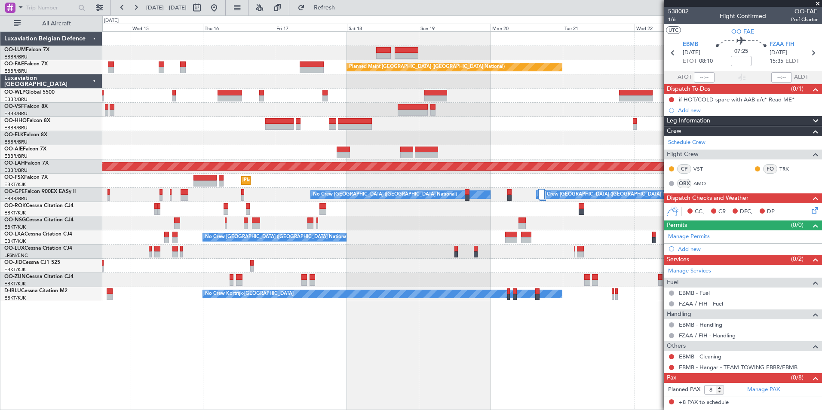
click at [261, 319] on div "Owner Melsbroek Air Base Planned Maint Brussels (Brussels National) Planned Mai…" at bounding box center [462, 220] width 720 height 379
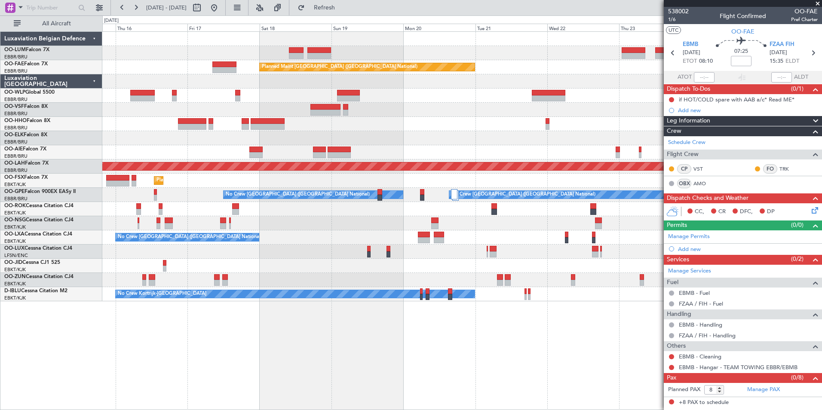
click at [273, 384] on div "Owner Melsbroek Air Base Planned Maint Kortrijk-Wevelgem Planned Maint Brussels…" at bounding box center [462, 220] width 720 height 379
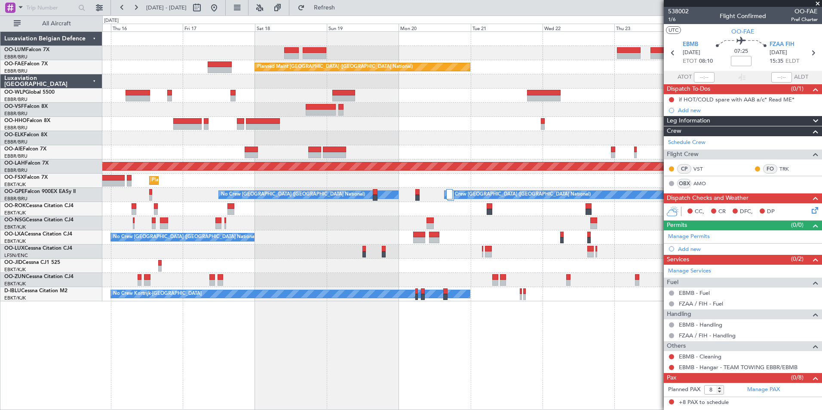
click at [498, 351] on div "Owner Melsbroek Air Base Planned Maint Kortrijk-Wevelgem Planned Maint Brussels…" at bounding box center [462, 220] width 720 height 379
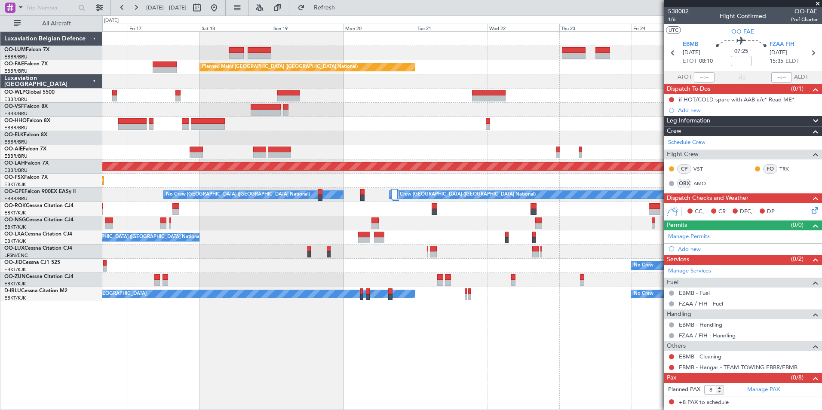
click at [376, 374] on div "Owner Melsbroek Air Base Planned Maint Kortrijk-Wevelgem Planned Maint Brussels…" at bounding box center [462, 220] width 720 height 379
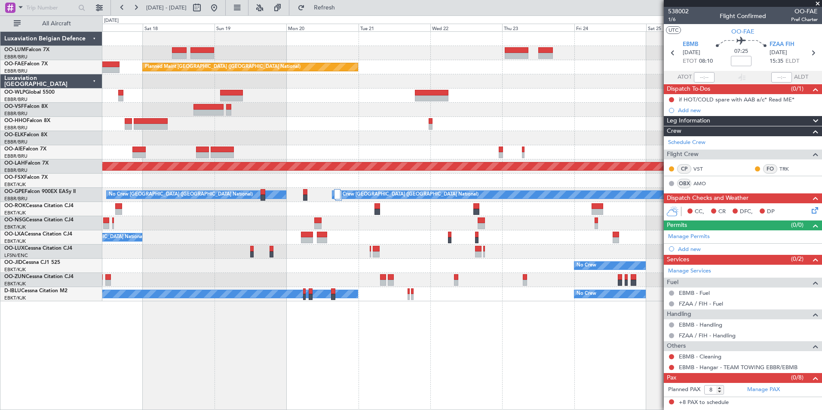
click at [429, 385] on div "Owner Melsbroek Air Base Planned Maint Kortrijk-Wevelgem Planned Maint Brussels…" at bounding box center [462, 220] width 720 height 379
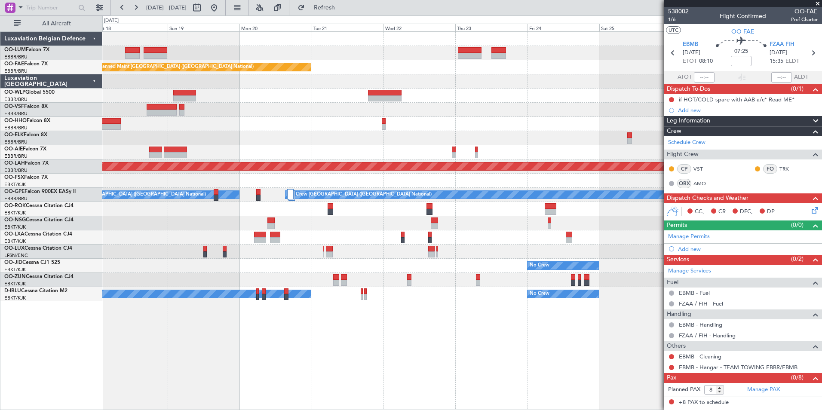
click at [436, 385] on div "Owner Melsbroek Air Base Planned Maint Kortrijk-Wevelgem Planned Maint Brussels…" at bounding box center [462, 220] width 720 height 379
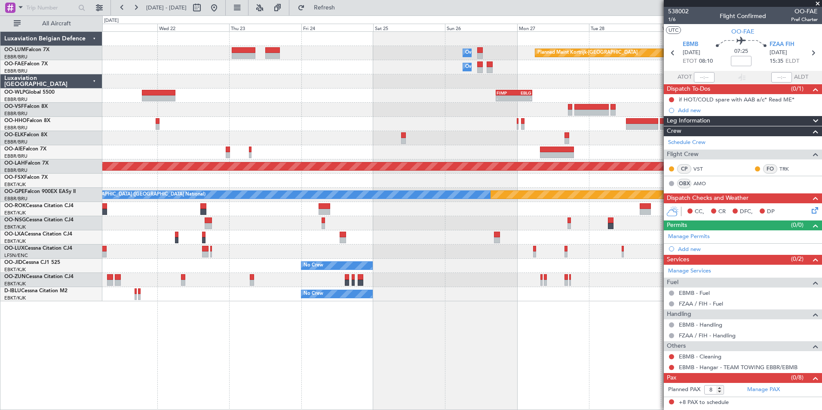
click at [311, 400] on div "Owner Melsbroek Air Base Planned Maint Kortrijk-Wevelgem Owner Melsbroek Air Ba…" at bounding box center [462, 220] width 720 height 379
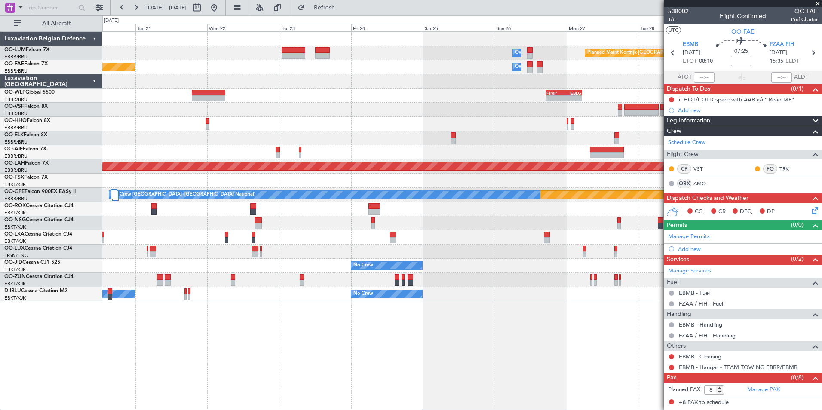
click at [588, 369] on div "Owner Melsbroek Air Base Planned Maint Kortrijk-Wevelgem Owner Melsbroek Air Ba…" at bounding box center [462, 220] width 720 height 379
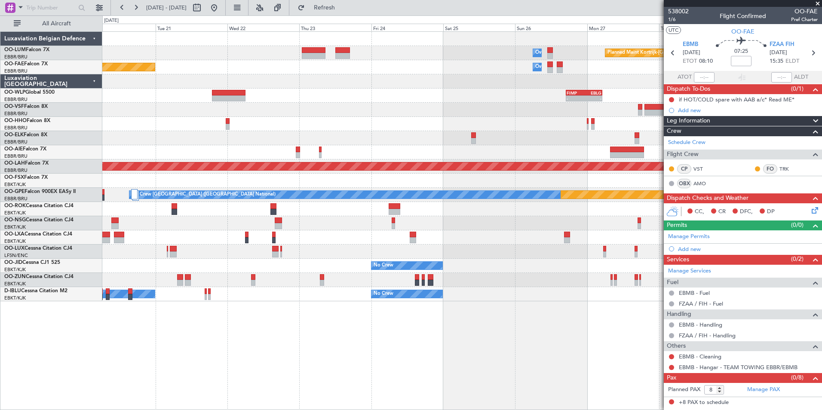
click at [417, 357] on div "Owner Melsbroek Air Base Planned Maint Kortrijk-Wevelgem Owner Melsbroek Air Ba…" at bounding box center [462, 220] width 720 height 379
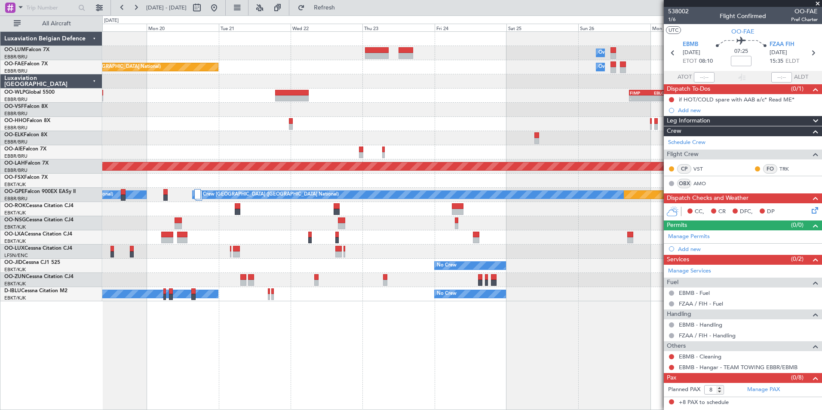
click at [461, 349] on div "Owner Melsbroek Air Base Planned Maint Kortrijk-Wevelgem Owner Melsbroek Air Ba…" at bounding box center [462, 220] width 720 height 379
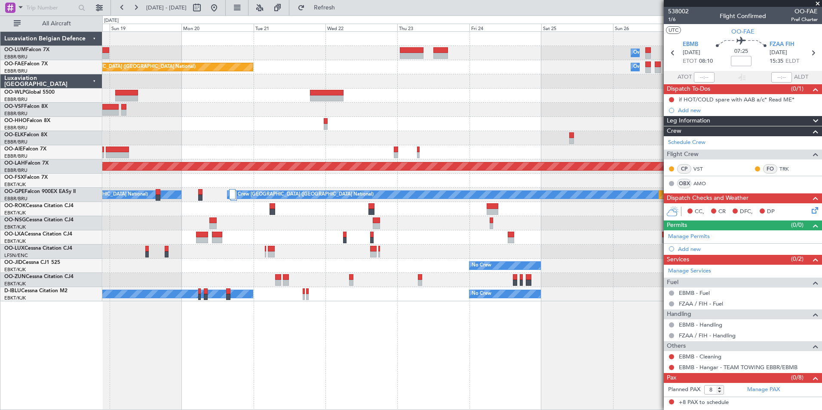
click at [416, 353] on div "Owner Melsbroek Air Base Planned Maint Kortrijk-Wevelgem Owner Melsbroek Air Ba…" at bounding box center [462, 220] width 720 height 379
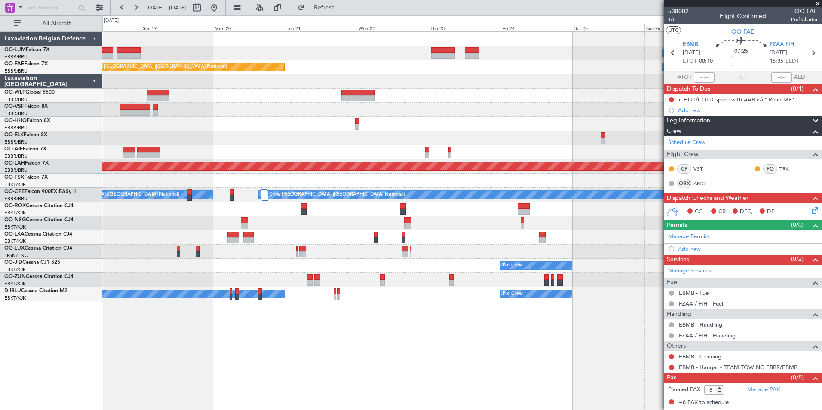
click at [395, 357] on div "Owner Melsbroek Air Base Planned Maint Kortrijk-Wevelgem Owner Melsbroek Air Ba…" at bounding box center [462, 220] width 720 height 379
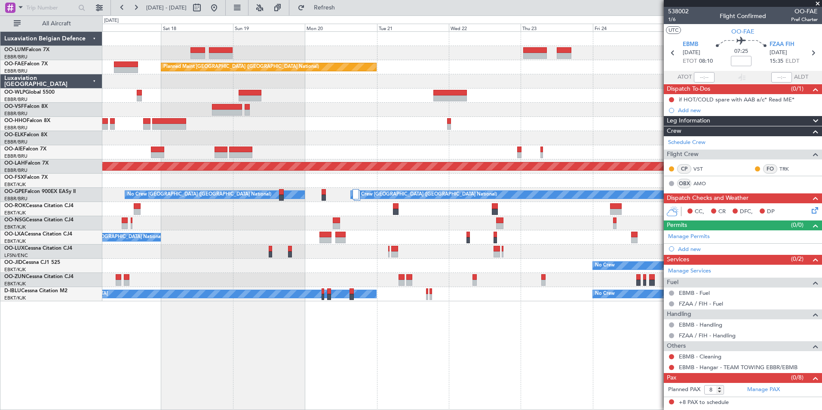
click at [365, 345] on div "Owner Melsbroek Air Base Planned Maint Kortrijk-Wevelgem Owner Melsbroek Air Ba…" at bounding box center [462, 220] width 720 height 379
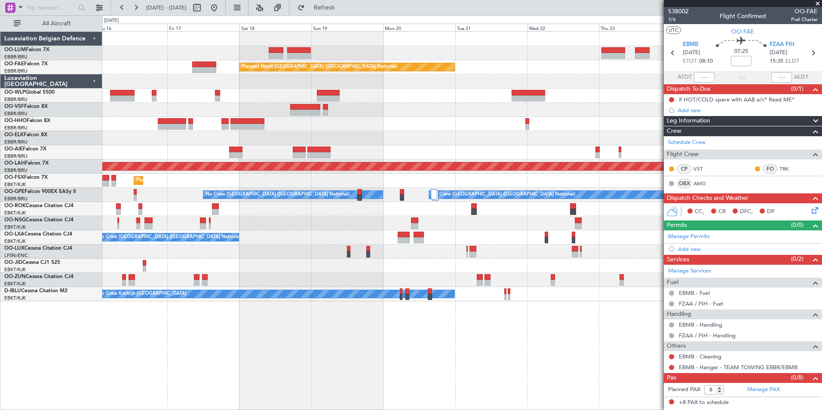
click at [318, 350] on div "Owner Melsbroek Air Base Planned Maint Kortrijk-Wevelgem Planned Maint Brussels…" at bounding box center [462, 220] width 720 height 379
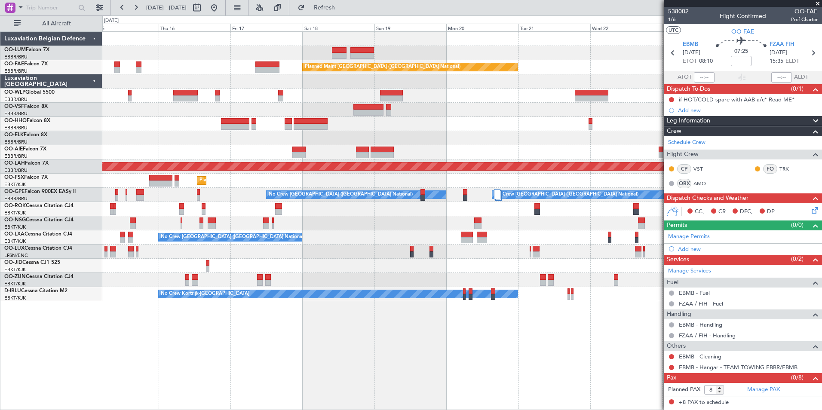
click at [255, 355] on div "Owner Melsbroek Air Base Planned Maint Kortrijk-Wevelgem Planned Maint Brussels…" at bounding box center [462, 220] width 720 height 379
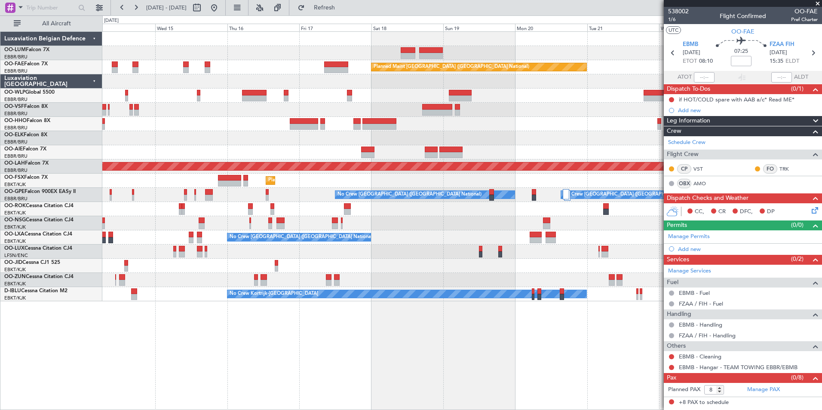
click at [308, 363] on div "Owner Melsbroek Air Base Planned Maint Brussels (Brussels National) Owner Melsb…" at bounding box center [462, 220] width 720 height 379
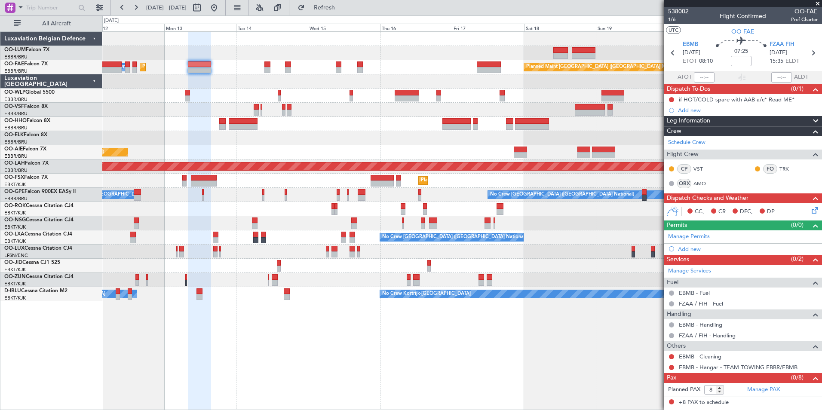
click at [529, 340] on div "Planned Maint Brussels (Brussels National) AOG Maint Sibiu Planned Maint Brusse…" at bounding box center [462, 220] width 720 height 379
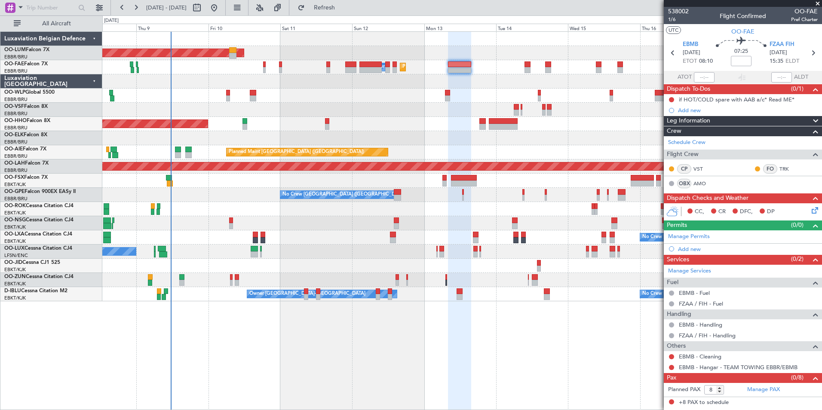
click at [561, 294] on div "No Crew Kortrijk-Wevelgem Owner Kortrijk-Wevelgem" at bounding box center [462, 294] width 720 height 14
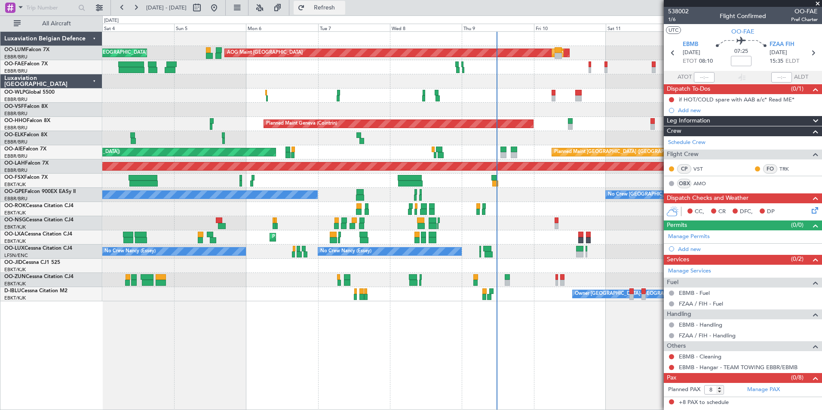
click at [343, 5] on span "Refresh" at bounding box center [325, 8] width 36 height 6
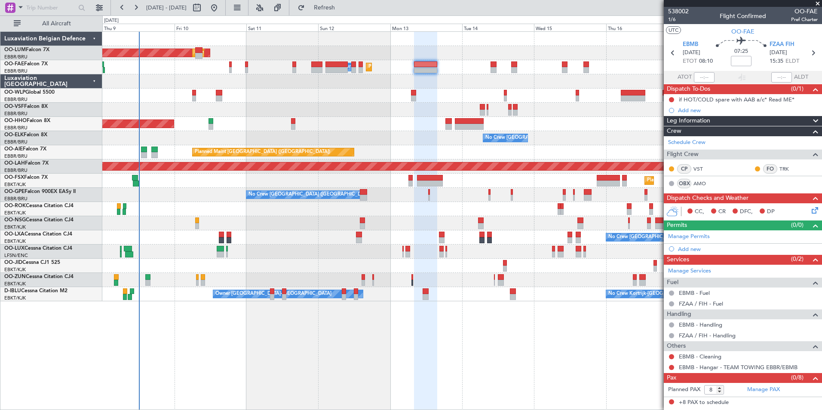
click at [228, 348] on div "AOG Maint [GEOGRAPHIC_DATA] Planned Maint [GEOGRAPHIC_DATA] ([GEOGRAPHIC_DATA])…" at bounding box center [462, 220] width 720 height 379
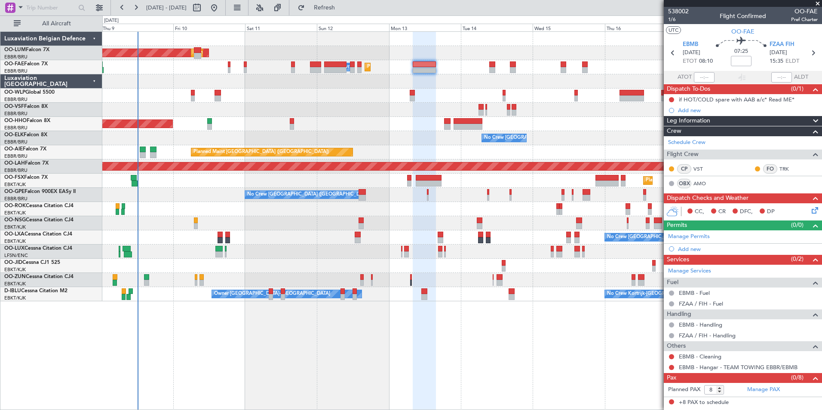
click at [235, 338] on div "AOG Maint [GEOGRAPHIC_DATA] Planned Maint [GEOGRAPHIC_DATA] ([GEOGRAPHIC_DATA])…" at bounding box center [462, 220] width 720 height 379
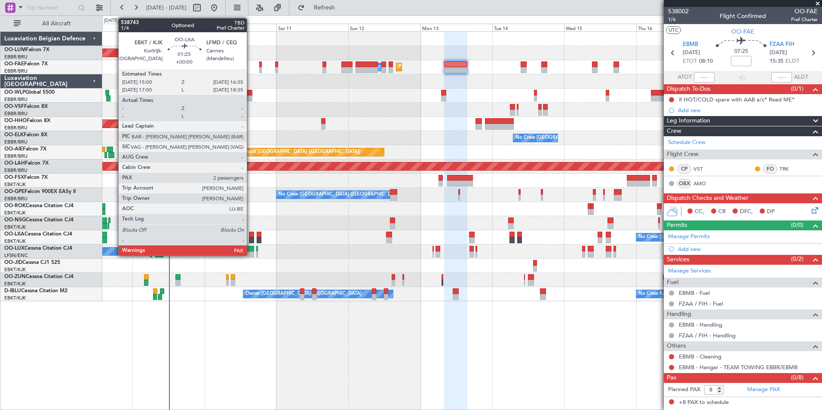
click at [251, 236] on div at bounding box center [251, 235] width 5 height 6
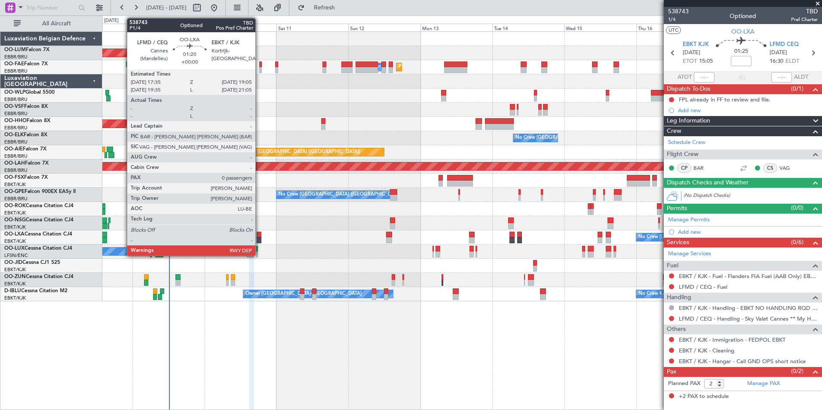
click at [259, 237] on div at bounding box center [259, 240] width 5 height 6
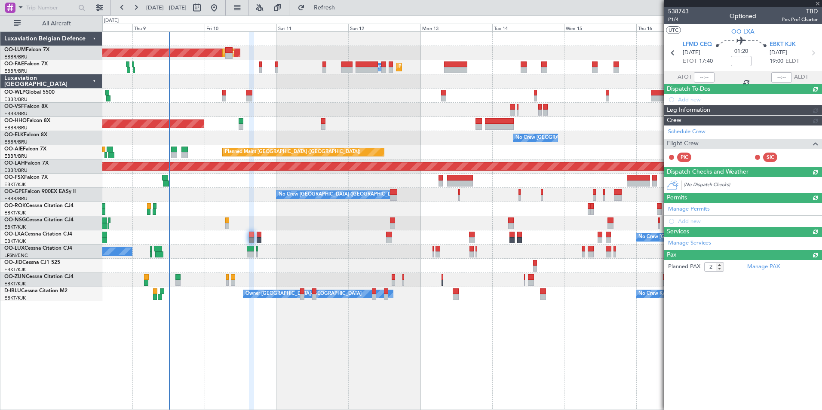
type input "0"
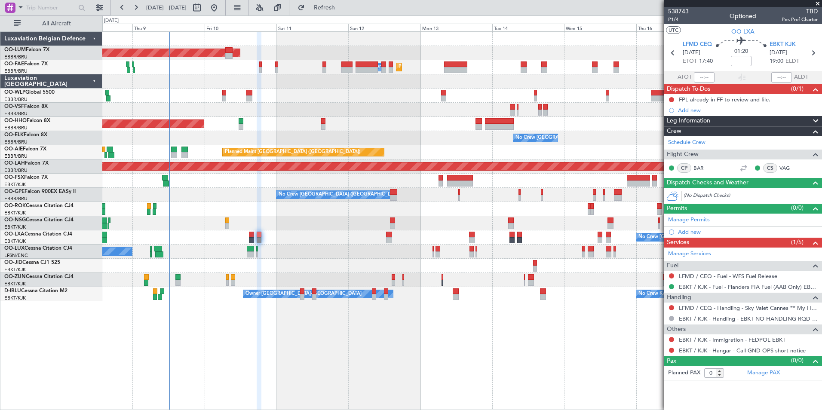
click at [213, 347] on div "Planned Maint Brussels (Brussels National) AOG Maint Sibiu Planned Maint Melsbr…" at bounding box center [462, 220] width 720 height 379
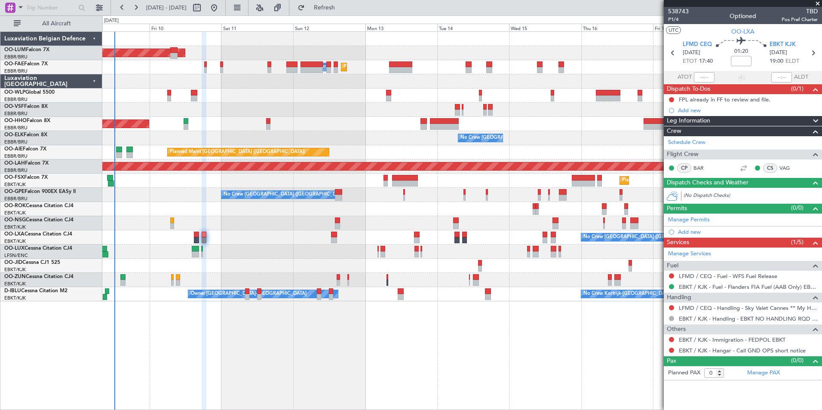
click at [355, 116] on div at bounding box center [462, 110] width 720 height 14
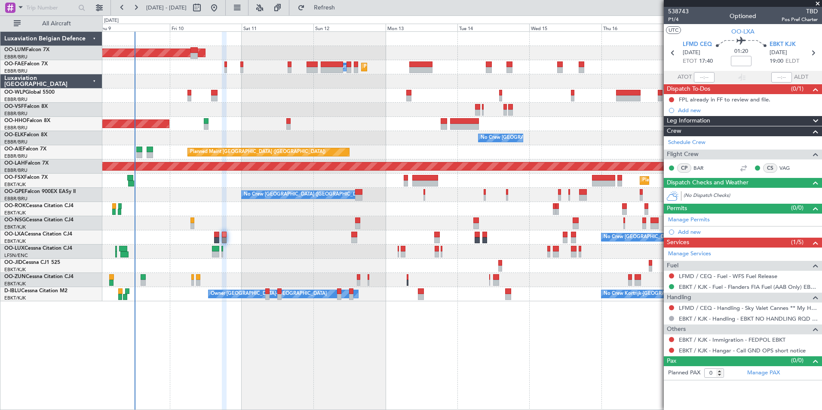
click at [317, 122] on div "Planned Maint Brussels (Brussels National) AOG Maint Sibiu Planned Maint Melsbr…" at bounding box center [462, 167] width 720 height 270
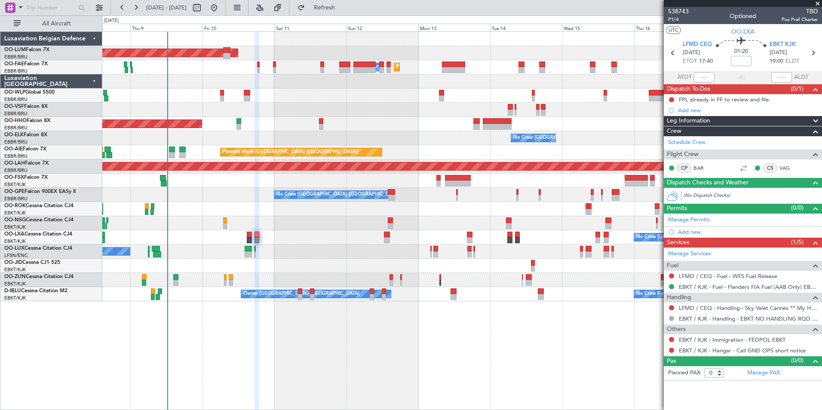
click at [416, 120] on div "Planned Maint Geneva (Cointrin)" at bounding box center [462, 124] width 720 height 14
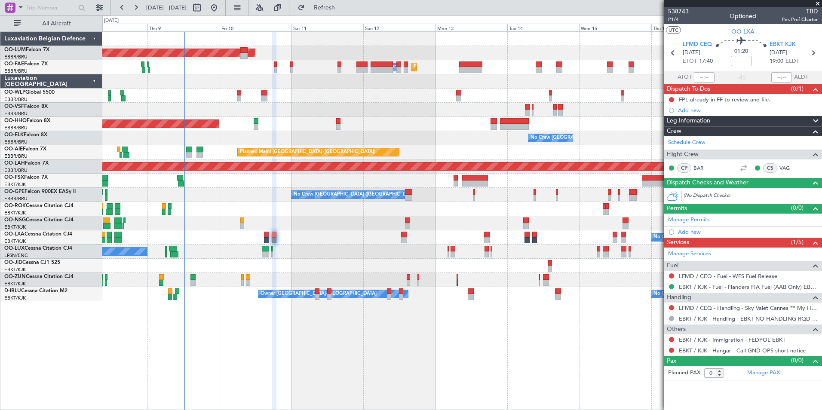
click at [444, 121] on div "Planned Maint Geneva (Cointrin)" at bounding box center [462, 124] width 720 height 14
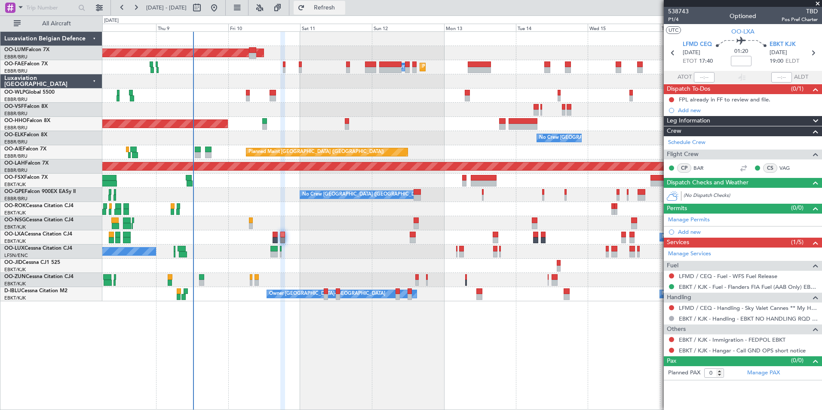
click at [343, 12] on button "Refresh" at bounding box center [320, 8] width 52 height 14
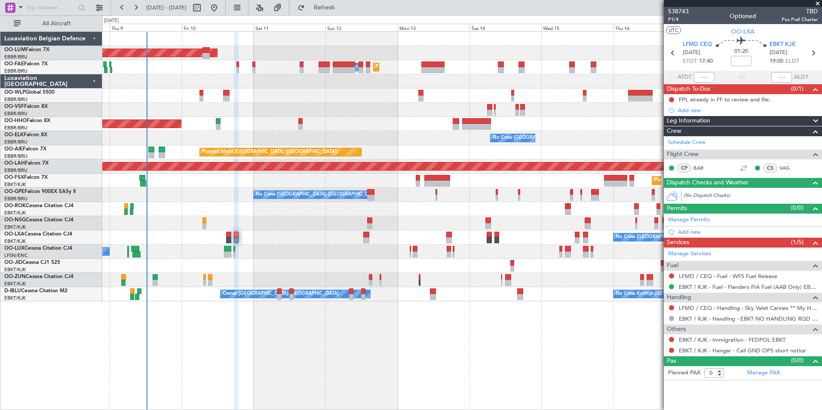
click at [335, 257] on div "No Crew Nancy (Essey)" at bounding box center [462, 252] width 720 height 14
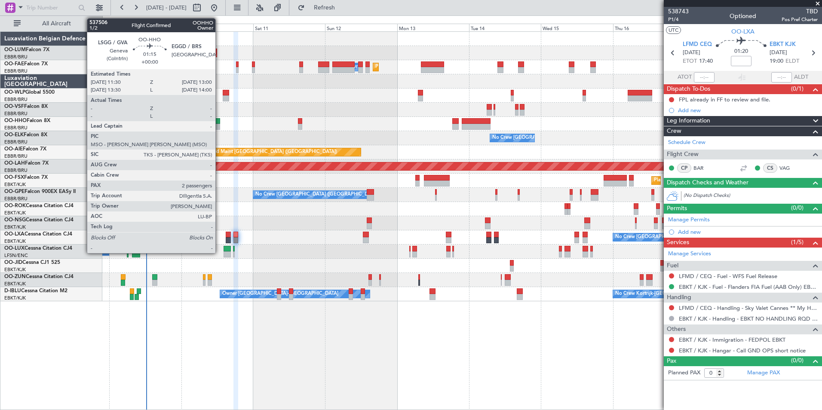
click at [229, 126] on div "Planned Maint Geneva (Cointrin)" at bounding box center [462, 124] width 720 height 14
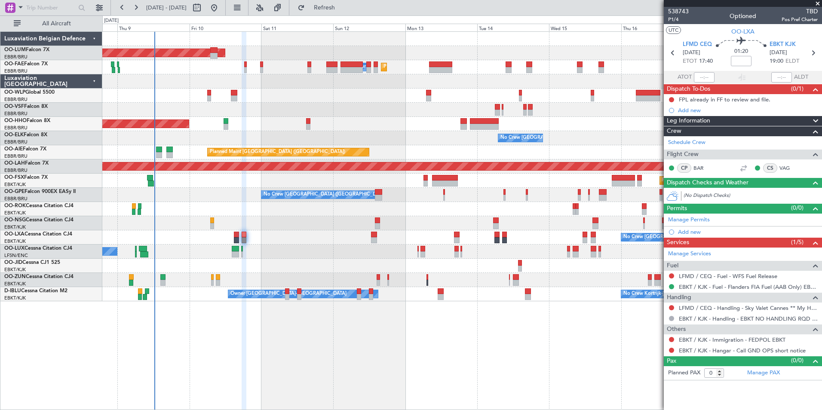
click at [217, 135] on div "No Crew [GEOGRAPHIC_DATA] ([GEOGRAPHIC_DATA] National)" at bounding box center [462, 138] width 720 height 14
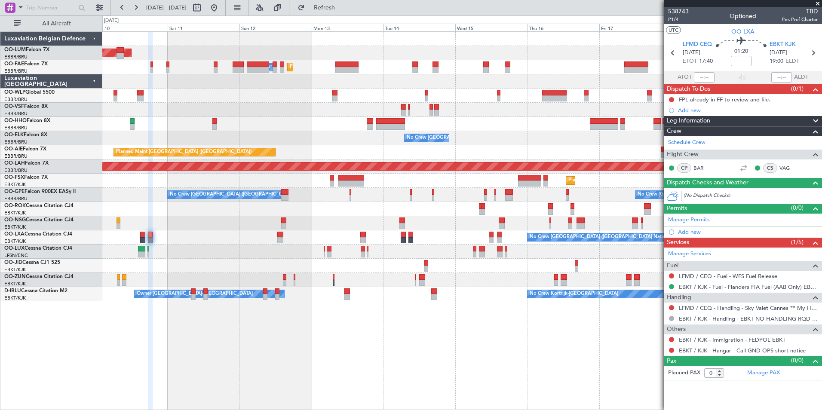
click at [222, 132] on div "Planned Maint Brussels (Brussels National) AOG Maint Sibiu Planned Maint Melsbr…" at bounding box center [462, 167] width 720 height 270
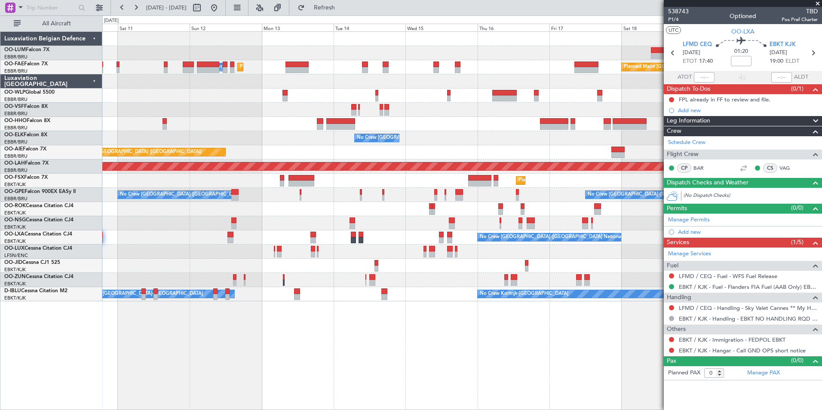
click at [327, 142] on div "No Crew [GEOGRAPHIC_DATA] ([GEOGRAPHIC_DATA] National)" at bounding box center [462, 138] width 720 height 14
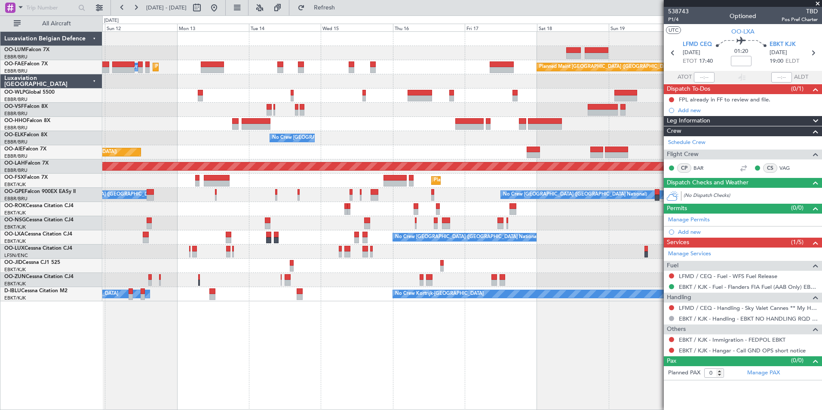
click at [136, 116] on div "Planned Maint Brussels (Brussels National) AOG Maint Sibiu Planned Maint Melsbr…" at bounding box center [462, 167] width 720 height 270
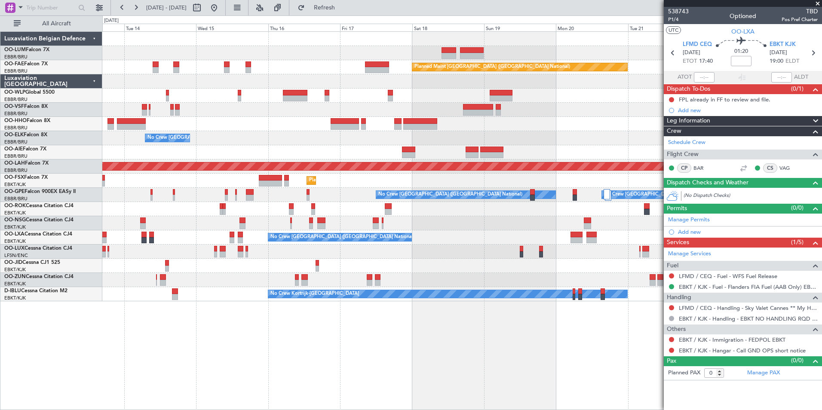
click at [244, 122] on div at bounding box center [462, 124] width 720 height 14
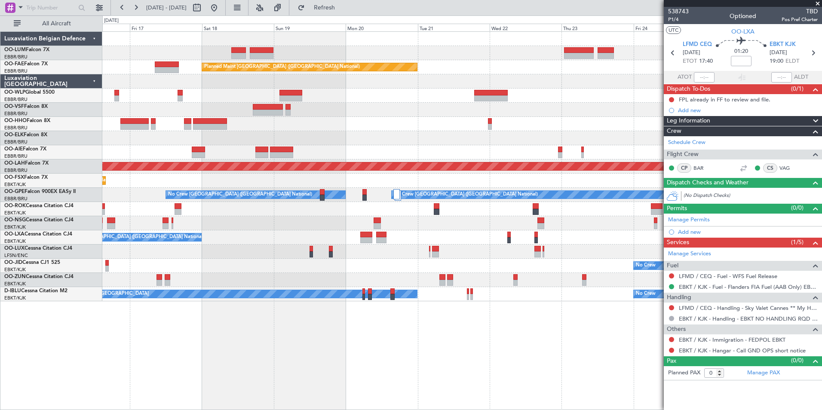
click at [145, 140] on div "No Crew [GEOGRAPHIC_DATA] ([GEOGRAPHIC_DATA] National)" at bounding box center [462, 138] width 720 height 14
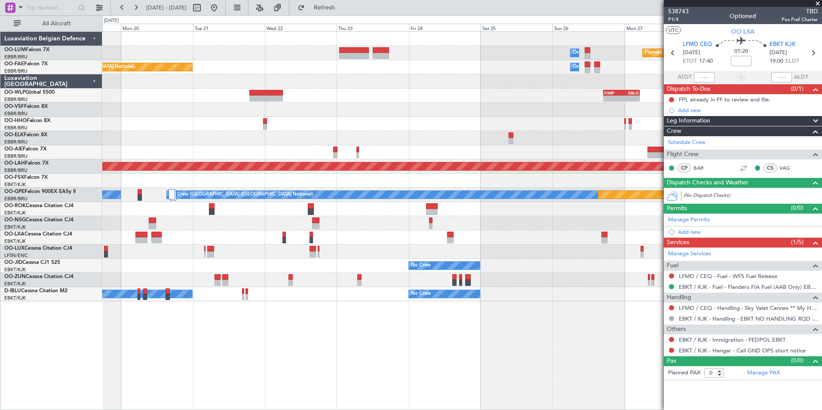
click at [96, 121] on div "Owner Melsbroek Air Base Planned Maint Kortrijk-Wevelgem Owner Melsbroek Air Ba…" at bounding box center [411, 212] width 822 height 395
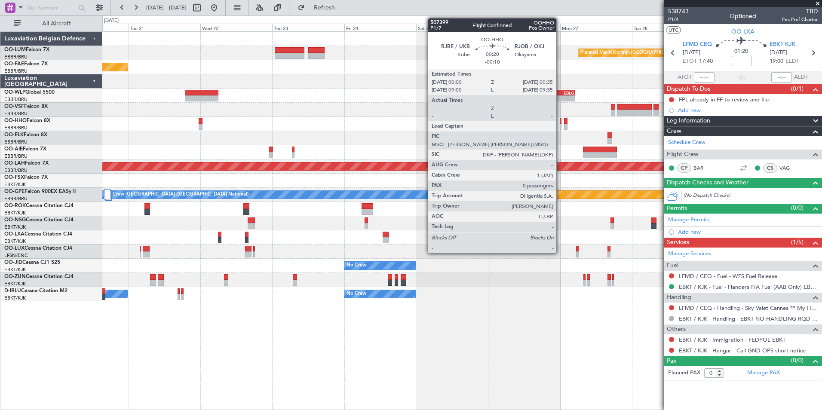
click at [560, 119] on div at bounding box center [561, 121] width 2 height 6
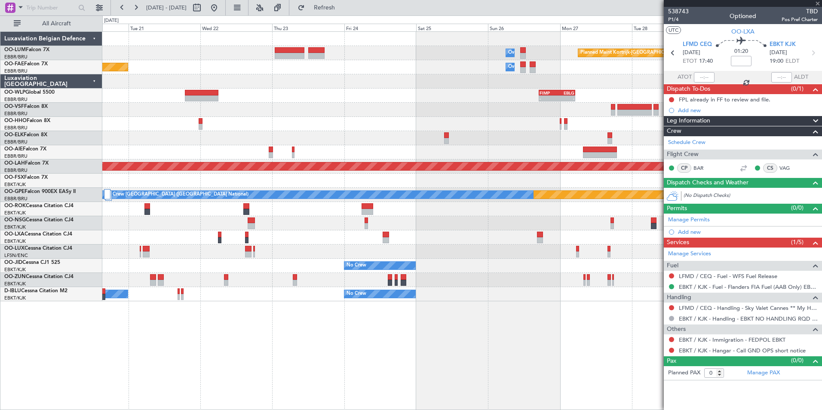
type input "-00:10"
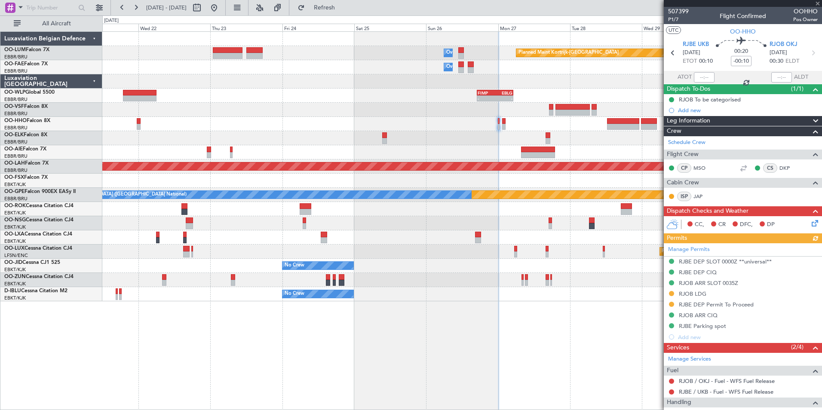
click at [363, 144] on div at bounding box center [462, 138] width 720 height 14
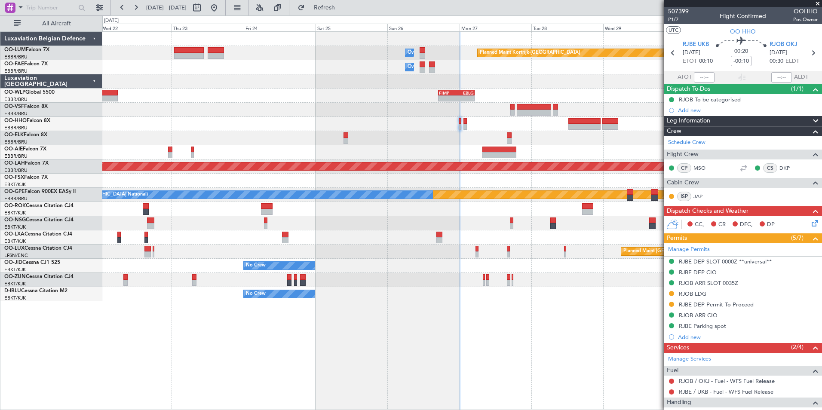
click at [415, 149] on div "Owner Melsbroek Air Base Planned Maint Kortrijk-Wevelgem Owner Melsbroek Air Ba…" at bounding box center [462, 167] width 720 height 270
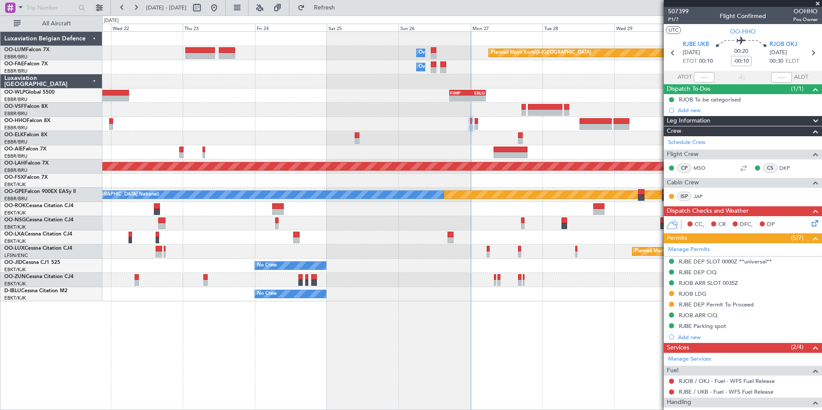
click at [390, 130] on div at bounding box center [462, 124] width 720 height 14
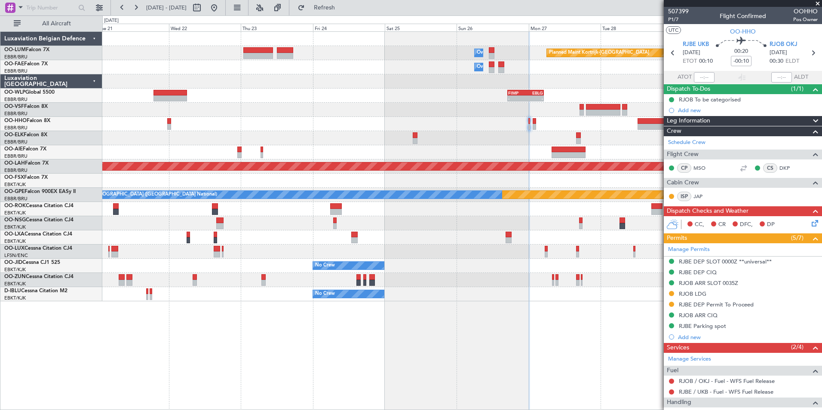
click at [518, 134] on div "Owner Melsbroek Air Base Planned Maint Kortrijk-Wevelgem Owner Melsbroek Air Ba…" at bounding box center [462, 167] width 720 height 270
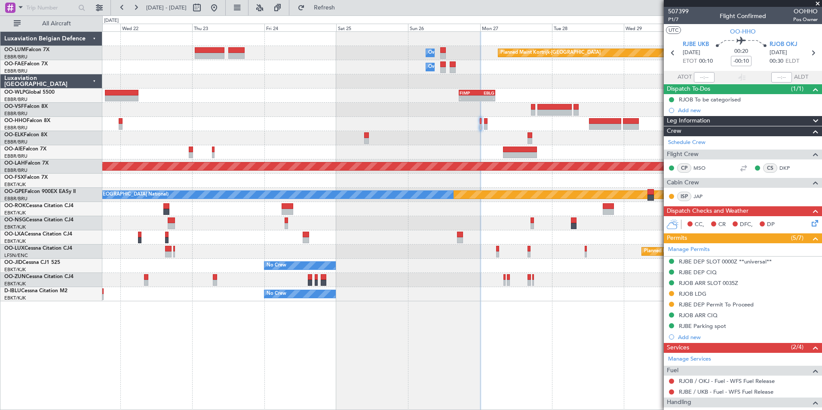
click at [366, 130] on div at bounding box center [462, 124] width 720 height 14
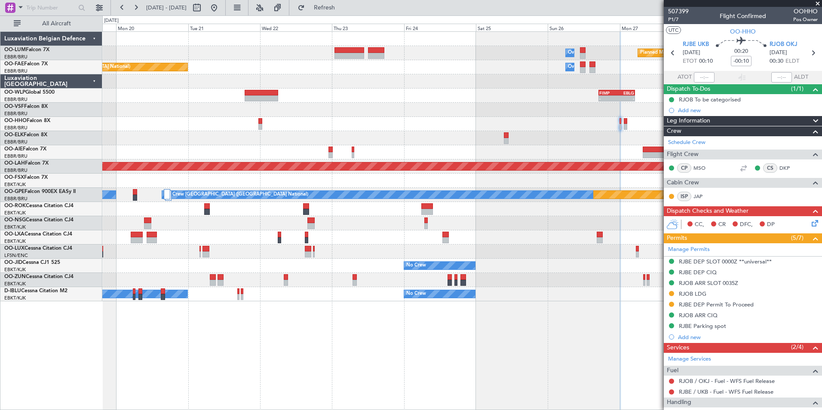
click at [360, 129] on div at bounding box center [462, 124] width 720 height 14
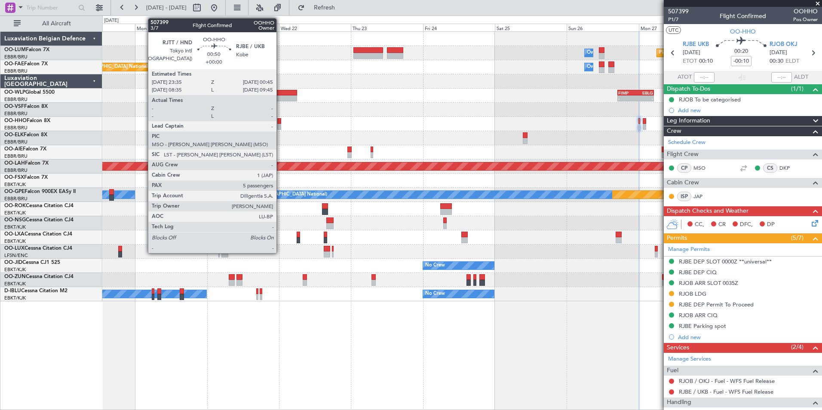
click at [385, 128] on div at bounding box center [462, 124] width 720 height 14
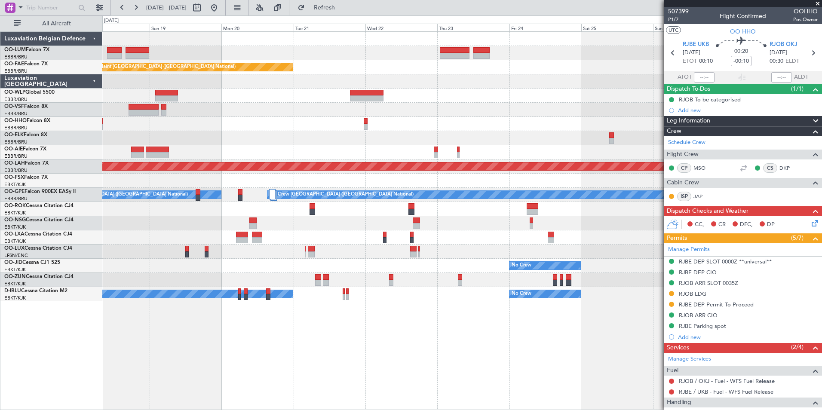
click at [344, 132] on div at bounding box center [462, 138] width 720 height 14
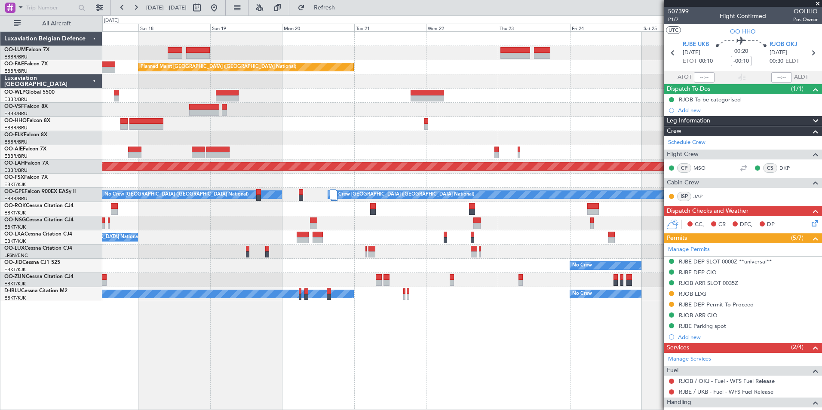
click at [386, 135] on div at bounding box center [462, 138] width 720 height 14
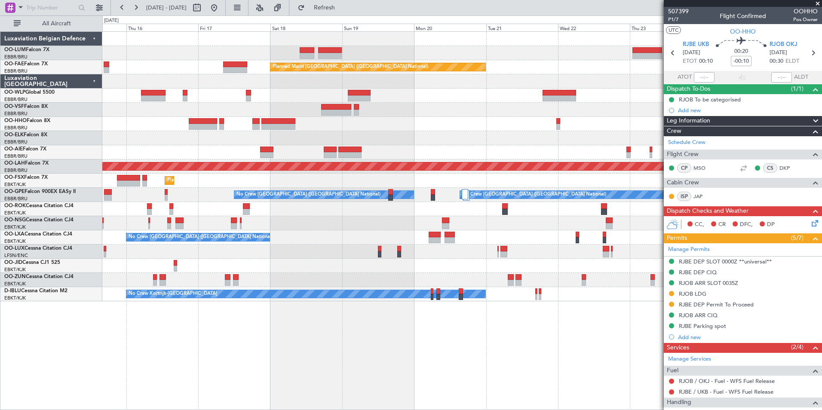
click at [403, 135] on div "No Crew [GEOGRAPHIC_DATA] ([GEOGRAPHIC_DATA] National)" at bounding box center [462, 138] width 720 height 14
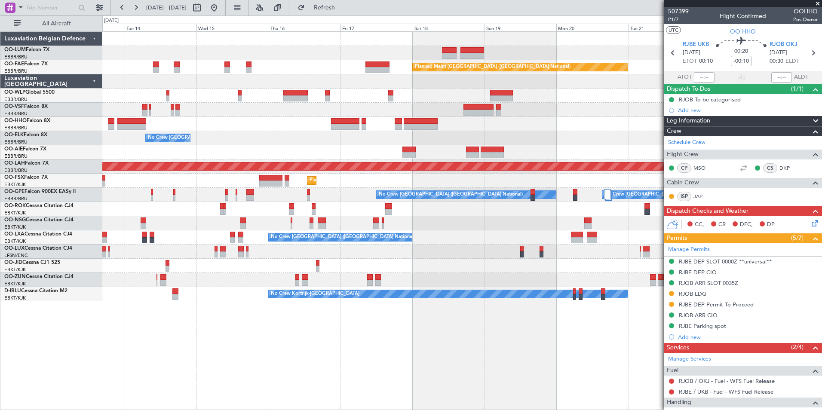
click at [245, 126] on div at bounding box center [462, 124] width 720 height 14
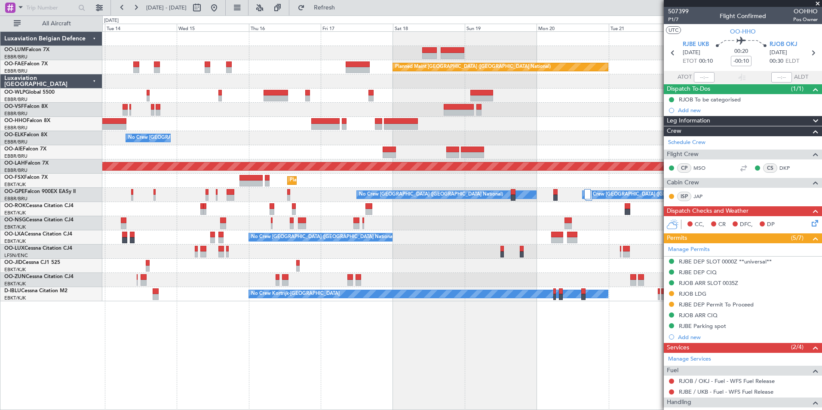
click at [289, 148] on div "Owner Melsbroek Air Base Planned Maint Brussels (Brussels National) Owner Melsb…" at bounding box center [462, 167] width 720 height 270
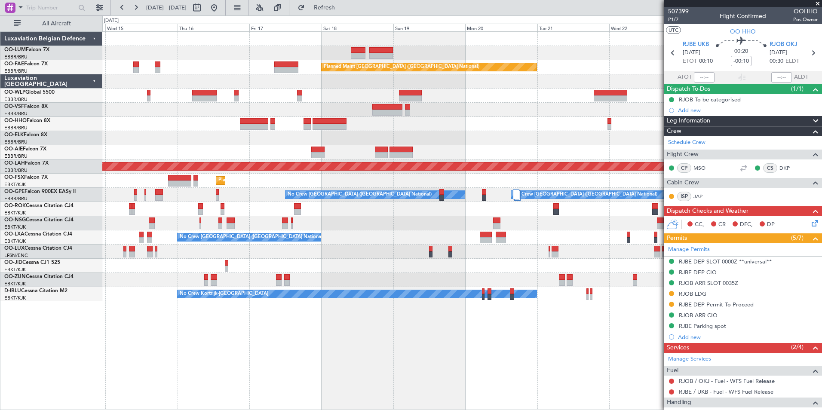
click at [215, 122] on div at bounding box center [462, 124] width 720 height 14
click at [223, 124] on div at bounding box center [462, 124] width 720 height 14
click at [685, 43] on span "RJBE UKB" at bounding box center [696, 44] width 26 height 9
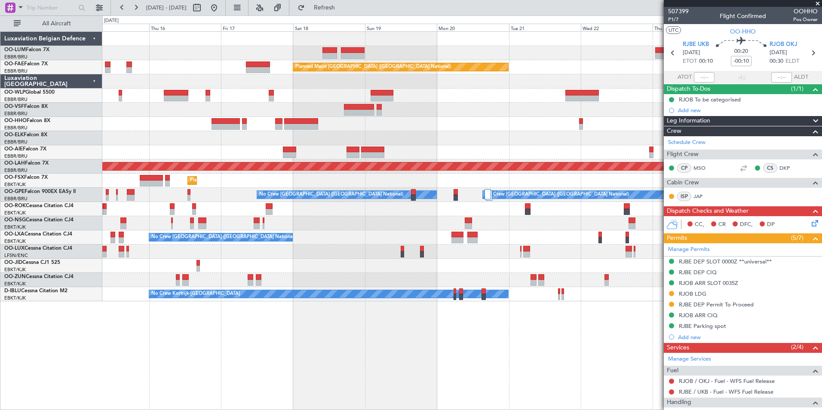
click at [168, 364] on div "Owner Melsbroek Air Base Planned Maint Kortrijk-Wevelgem Planned Maint Brussels…" at bounding box center [462, 220] width 720 height 379
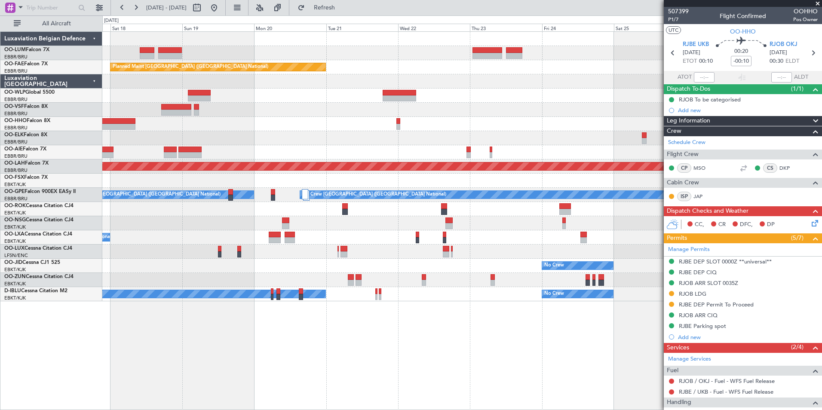
click at [19, 327] on div "Owner Melsbroek Air Base Planned Maint Kortrijk-Wevelgem Planned Maint Brussels…" at bounding box center [411, 212] width 822 height 395
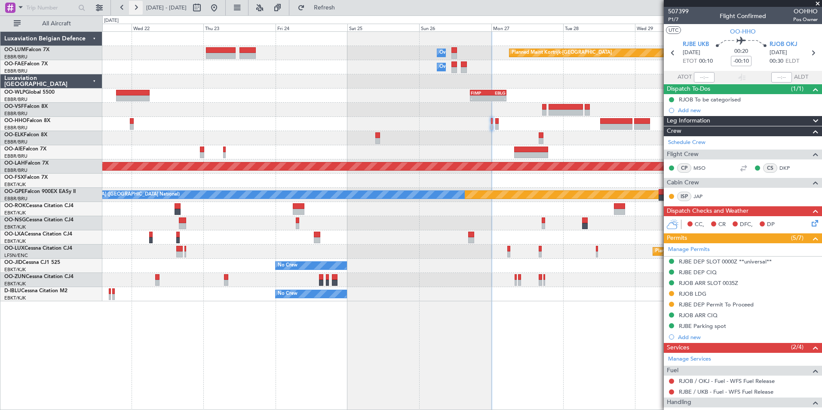
click at [135, 3] on button at bounding box center [136, 8] width 14 height 14
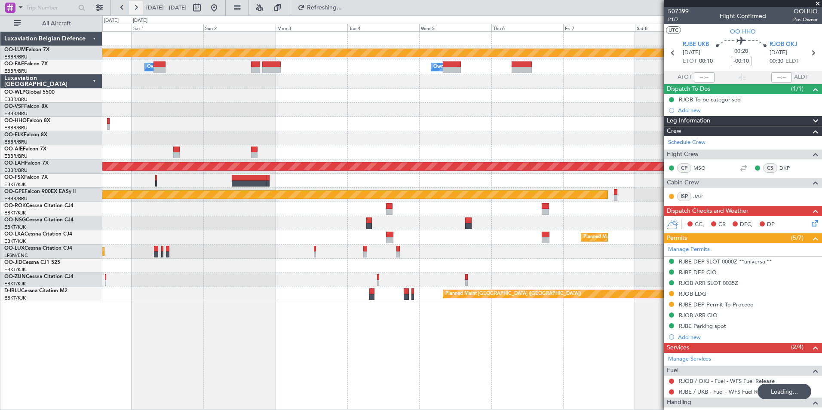
click at [135, 3] on button at bounding box center [136, 8] width 14 height 14
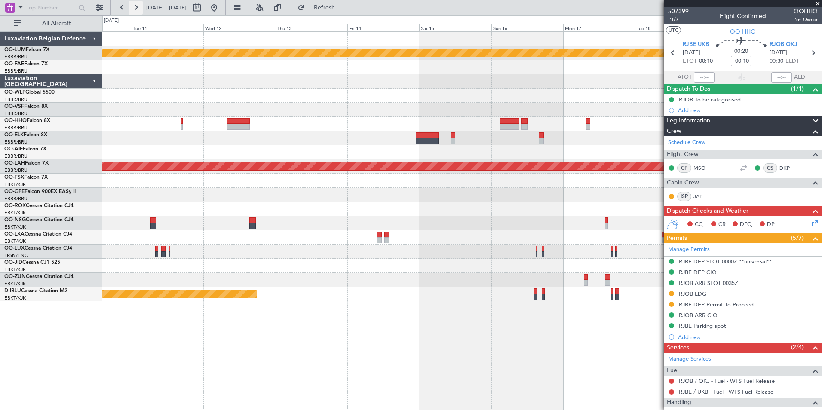
click at [135, 3] on button at bounding box center [136, 8] width 14 height 14
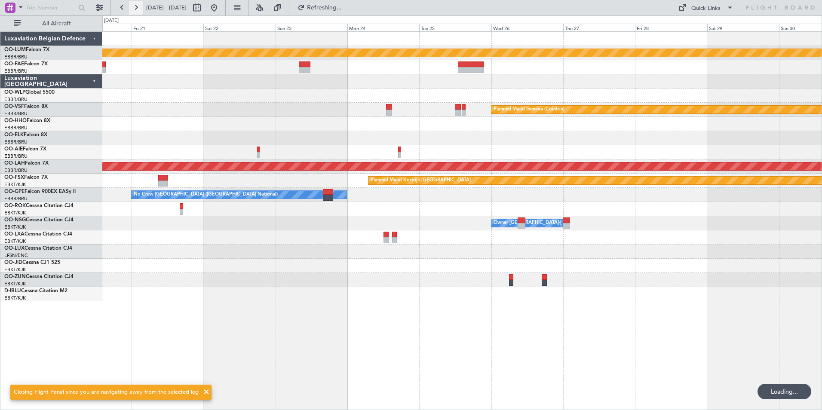
click at [135, 3] on button at bounding box center [136, 8] width 14 height 14
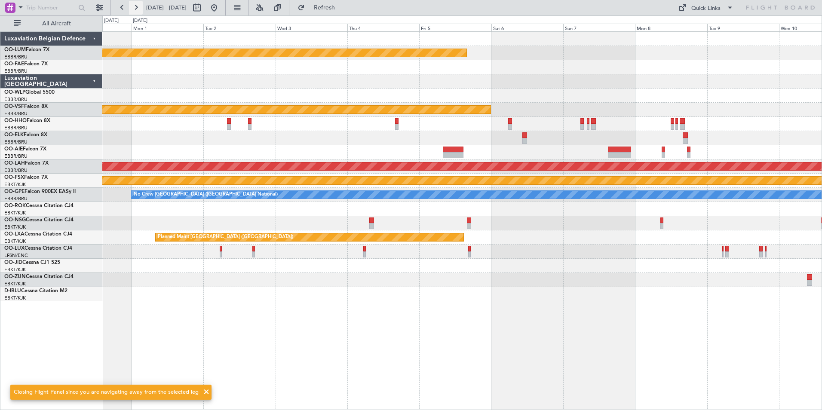
click at [140, 9] on button at bounding box center [136, 8] width 14 height 14
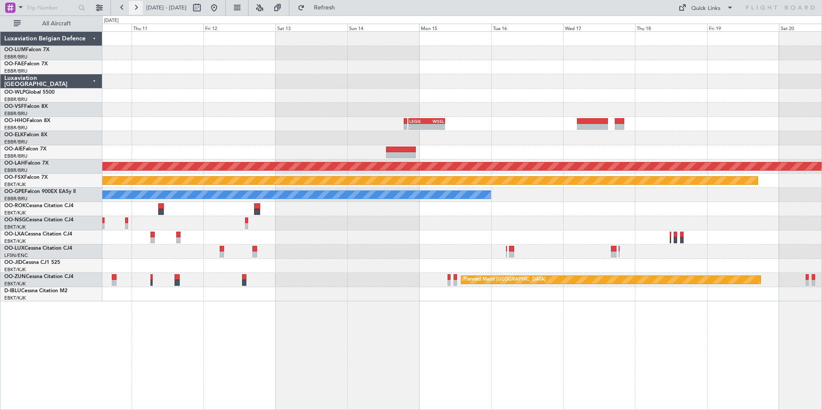
click at [140, 9] on button at bounding box center [136, 8] width 14 height 14
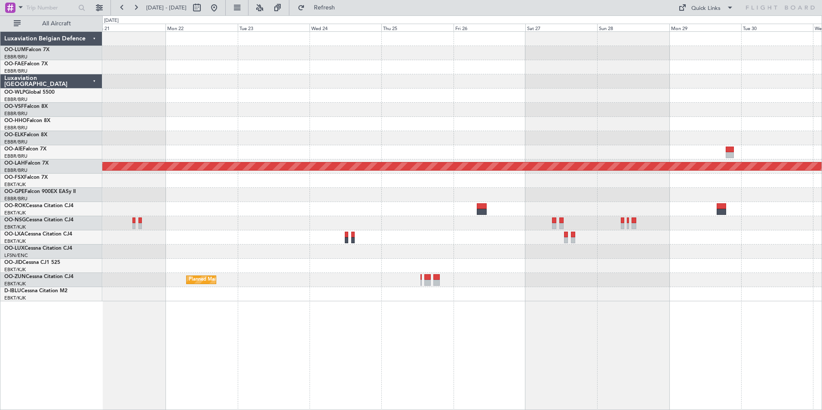
click at [171, 192] on div "Planned Maint Alton-st Louis (St Louis Regl) Planned Maint Kortrijk-Wevelgem Pl…" at bounding box center [462, 167] width 720 height 270
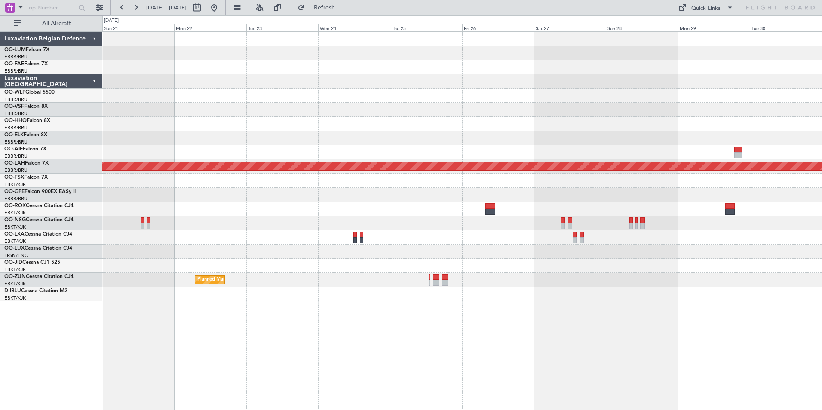
click at [234, 336] on div "Planned Maint Alton-st Louis (St Louis Regl) Planned Maint Kortrijk-Wevelgem Pl…" at bounding box center [462, 220] width 720 height 379
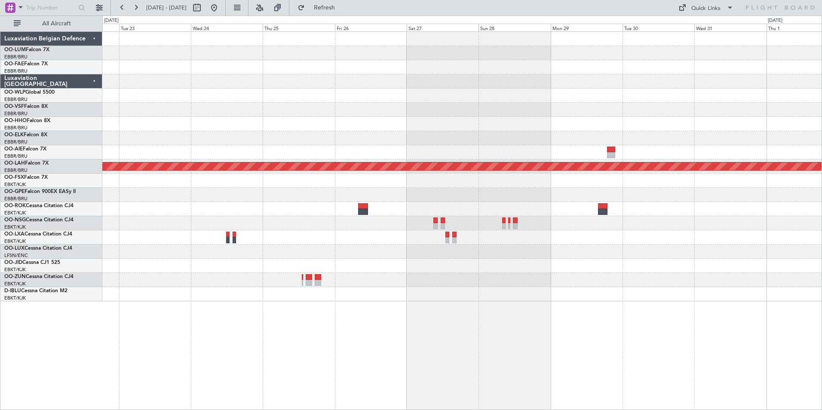
click at [297, 324] on div "Planned Maint Alton-st Louis (St Louis Regl) Planned Maint Kortrijk-Wevelgem" at bounding box center [462, 220] width 720 height 379
click at [318, 180] on div at bounding box center [462, 181] width 720 height 14
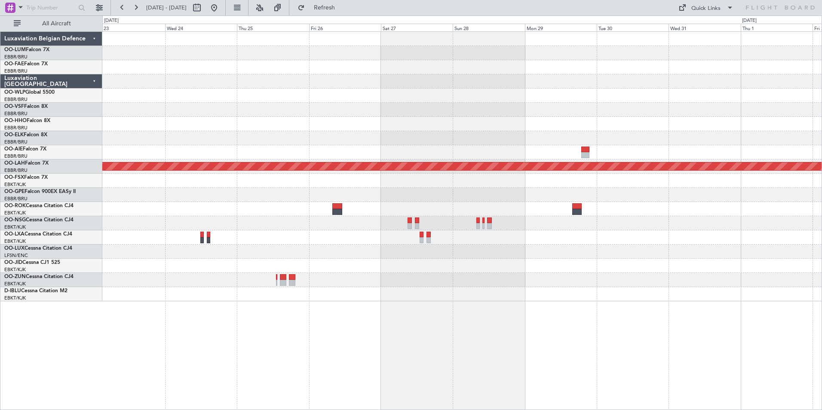
click at [382, 327] on div "Planned Maint Alton-st Louis (St Louis Regl) Planned Maint Kortrijk-Wevelgem" at bounding box center [462, 220] width 720 height 379
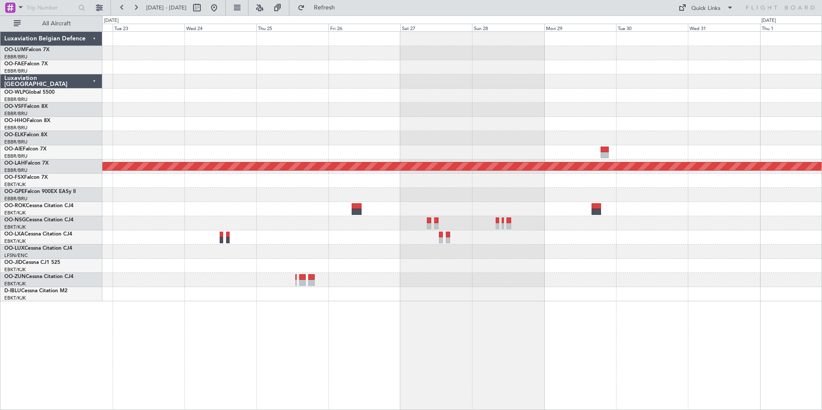
click at [349, 344] on div "Planned Maint Alton-st Louis (St Louis Regl) Planned Maint Kortrijk-Wevelgem" at bounding box center [462, 220] width 720 height 379
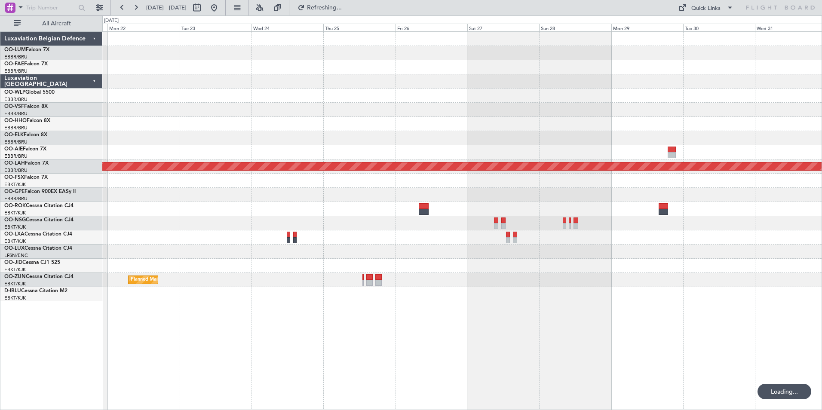
click at [215, 330] on div "Planned Maint Alton-st Louis (St Louis Regl) Planned Maint Kortrijk-Wevelgem Pl…" at bounding box center [462, 220] width 720 height 379
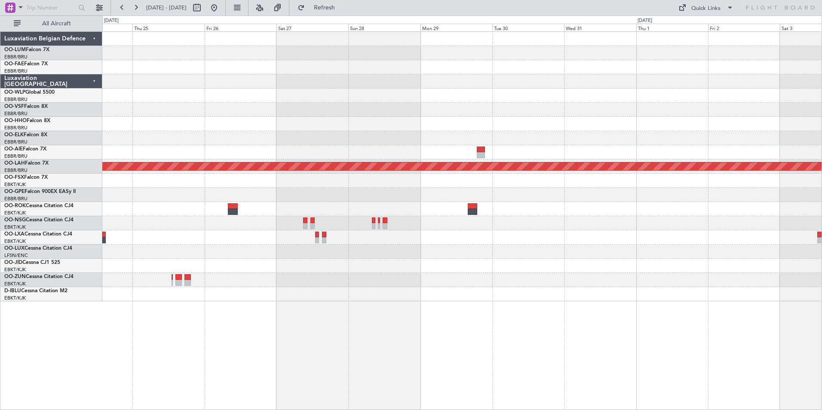
click at [240, 351] on div "Planned Maint Alton-st Louis (St Louis Regl) Planned Maint Kortrijk-Wevelgem Pl…" at bounding box center [462, 220] width 720 height 379
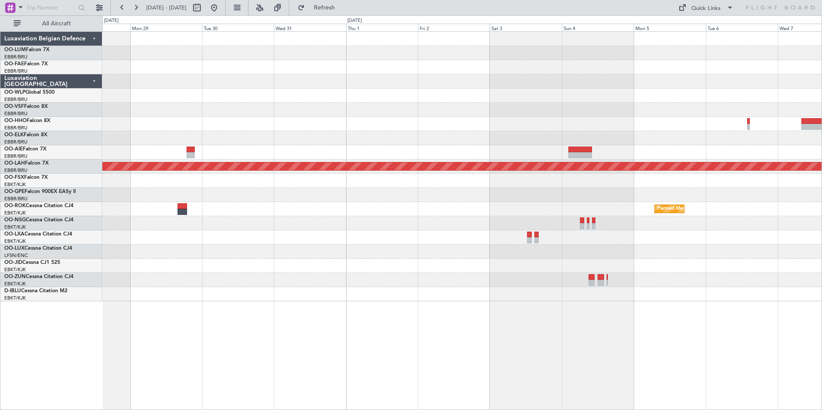
click at [497, 357] on div "Planned Maint Alton-st Louis (St Louis Regl) Planned Maint Kortrijk-Wevelgem" at bounding box center [462, 220] width 720 height 379
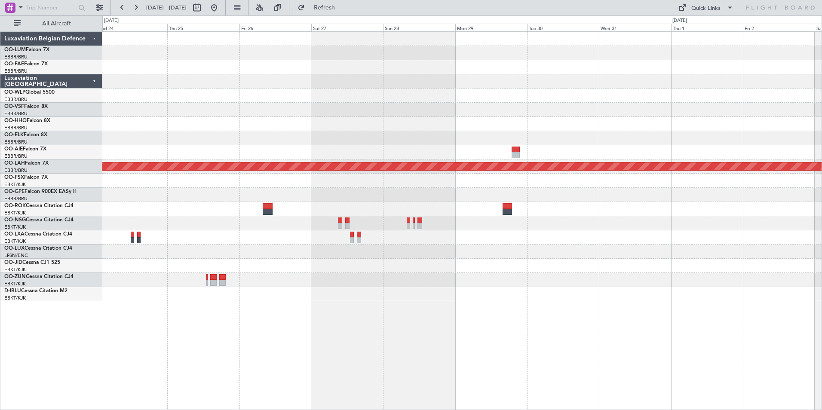
click at [575, 330] on div "Planned Maint Alton-st Louis (St Louis Regl) Planned Maint Kortrijk-Wevelgem Pl…" at bounding box center [462, 220] width 720 height 379
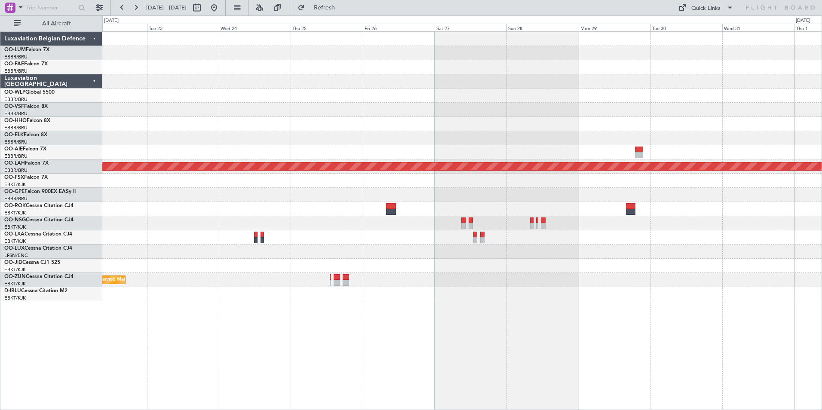
click at [695, 343] on div "Planned Maint Alton-st Louis (St Louis Regl) Planned Maint Kortrijk-Wevelgem" at bounding box center [462, 220] width 720 height 379
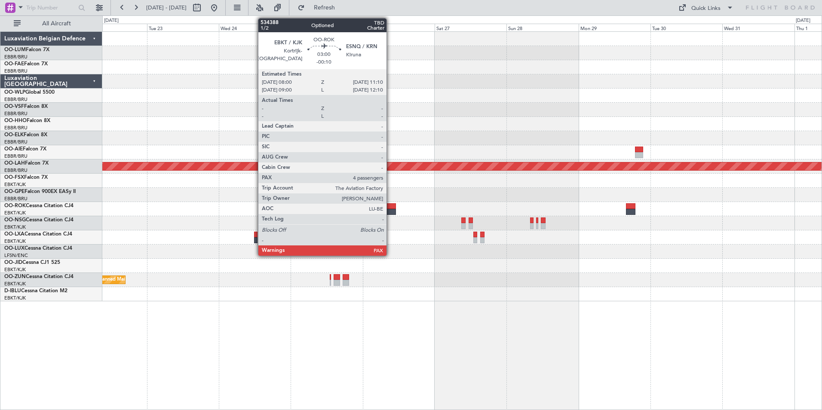
click at [391, 209] on div at bounding box center [391, 212] width 10 height 6
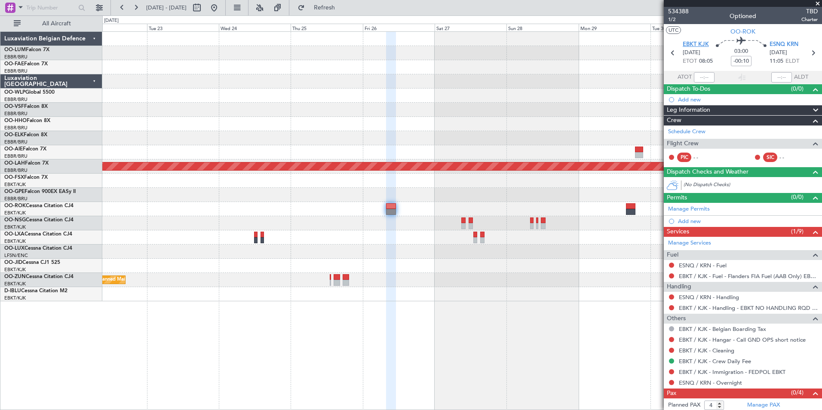
click at [686, 42] on span "EBKT KJK" at bounding box center [696, 44] width 26 height 9
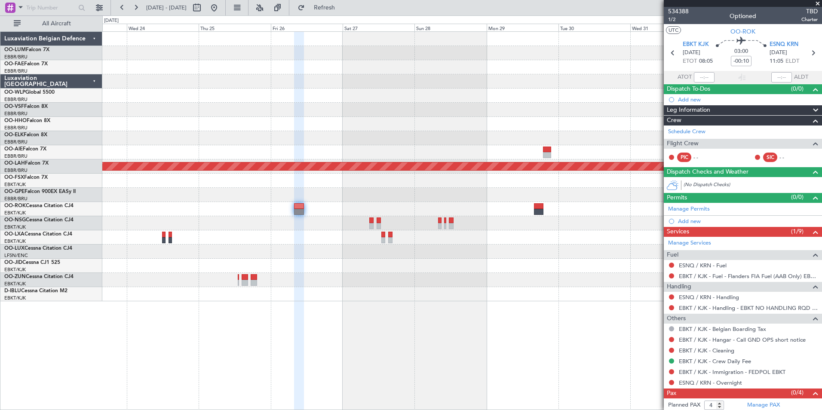
click at [261, 388] on div "Planned Maint Alton-st Louis (St Louis Regl) Planned Maint Kortrijk-Wevelgem" at bounding box center [462, 220] width 720 height 379
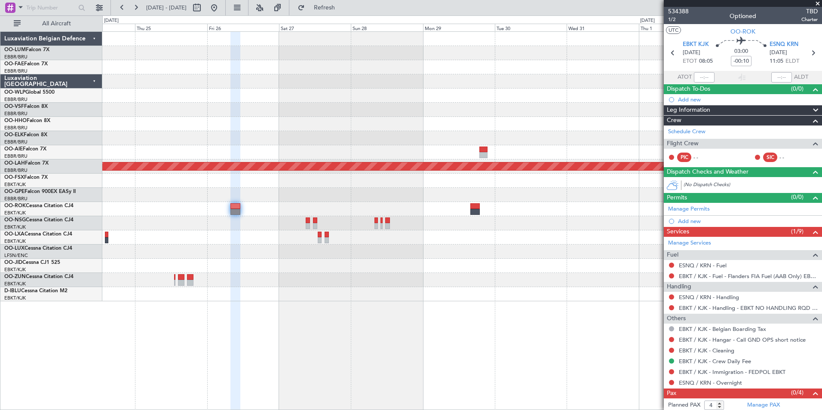
drag, startPoint x: 344, startPoint y: 13, endPoint x: 307, endPoint y: 18, distance: 37.3
click at [338, 15] on fb-refresh-button "Refresh" at bounding box center [319, 7] width 60 height 15
click at [221, 12] on button at bounding box center [214, 8] width 14 height 14
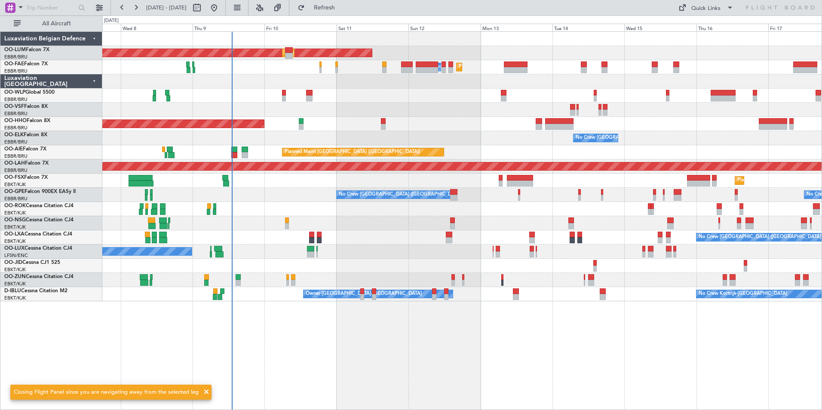
click at [292, 303] on div "AOG Maint Sibiu Planned Maint Brussels (Brussels National) Planned Maint Melsbr…" at bounding box center [462, 220] width 720 height 379
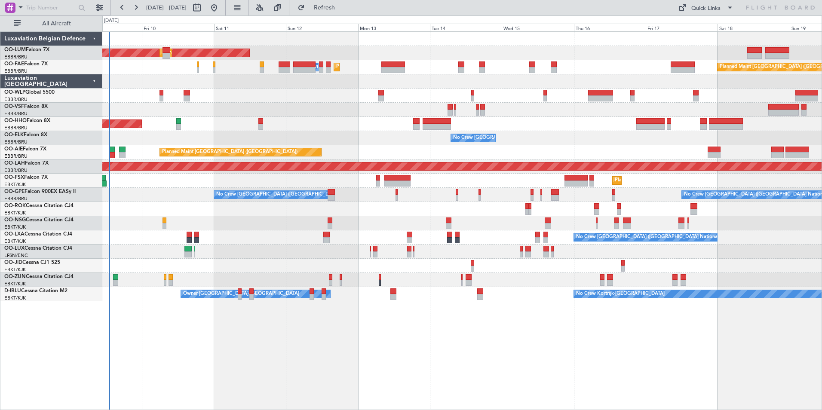
click at [400, 324] on div "AOG Maint Sibiu Planned Maint Brussels (Brussels National) Planned Maint Melsbr…" at bounding box center [462, 220] width 720 height 379
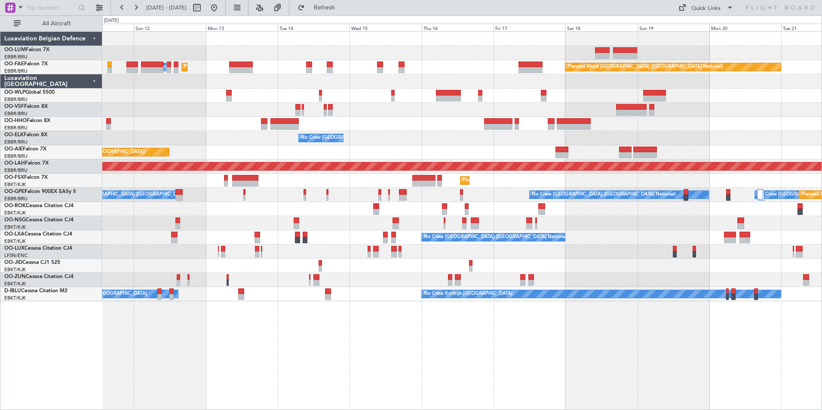
click at [249, 331] on div "Planned Maint Brussels (Brussels National) AOG Maint Sibiu Planned Maint Melsbr…" at bounding box center [462, 220] width 720 height 379
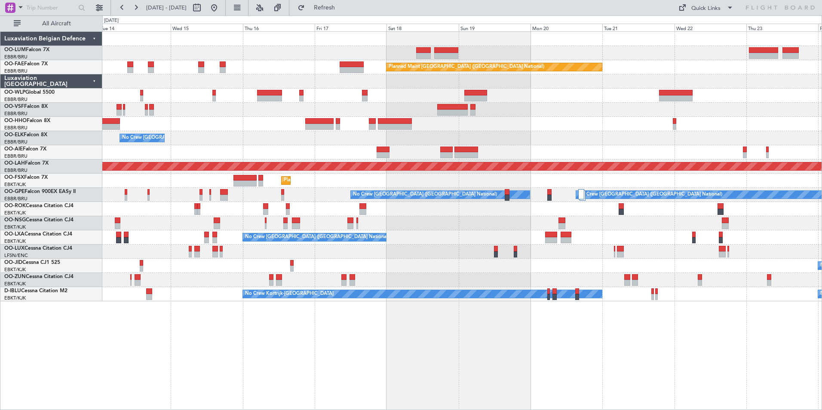
click at [209, 335] on div "Owner Melsbroek Air Base Planned Maint Brussels (Brussels National) Planned Mai…" at bounding box center [462, 220] width 720 height 379
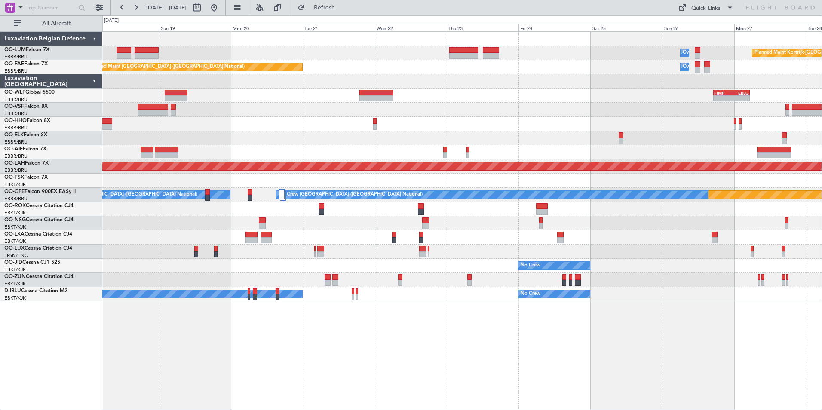
click at [406, 360] on div "Owner Melsbroek Air Base Planned Maint Kortrijk-Wevelgem Owner Melsbroek Air Ba…" at bounding box center [462, 220] width 720 height 379
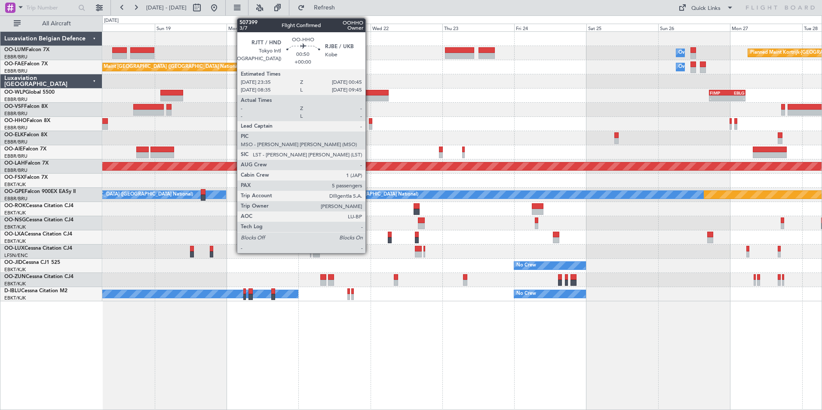
click at [369, 119] on div at bounding box center [371, 121] width 4 height 6
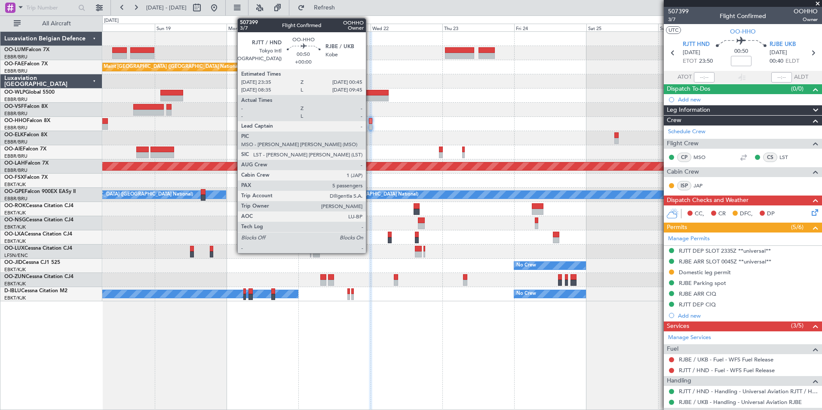
click at [370, 122] on div at bounding box center [371, 121] width 4 height 6
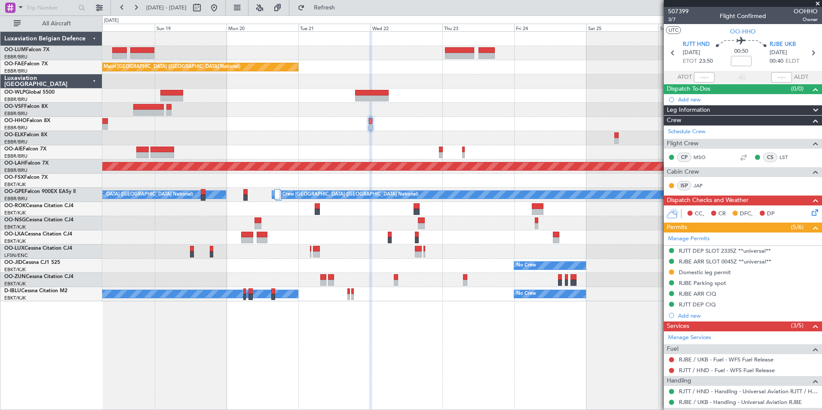
click at [424, 123] on div "Planned Maint Kortrijk-Wevelgem Owner Melsbroek Air Base Planned Maint Brussels…" at bounding box center [462, 167] width 720 height 270
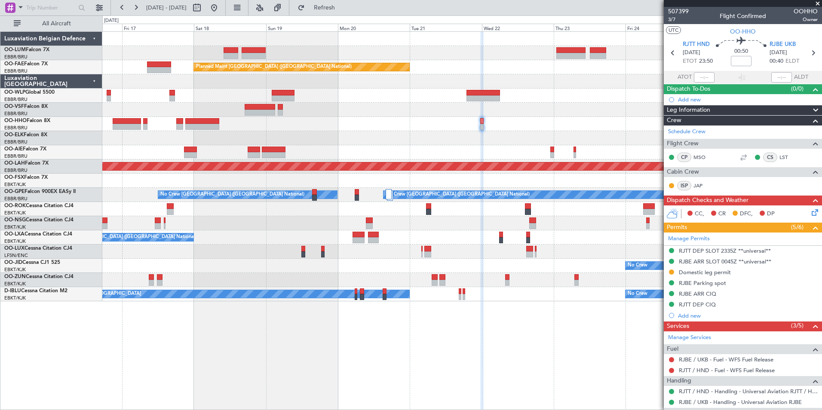
click at [426, 135] on div "Owner Melsbroek Air Base Planned Maint Kortrijk-Wevelgem Planned Maint Brussels…" at bounding box center [462, 167] width 720 height 270
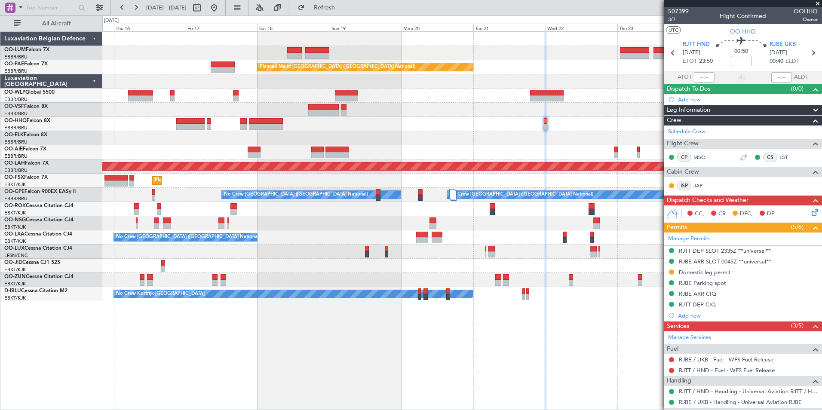
click at [451, 151] on div "Owner Melsbroek Air Base Planned Maint Kortrijk-Wevelgem Planned Maint Brussels…" at bounding box center [462, 167] width 720 height 270
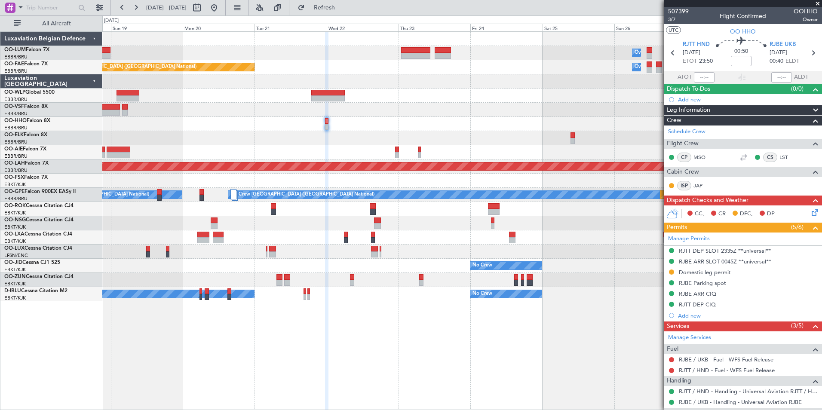
click at [234, 204] on div "Owner Melsbroek Air Base Planned Maint Kortrijk-Wevelgem Planned Maint Brussels…" at bounding box center [462, 167] width 720 height 270
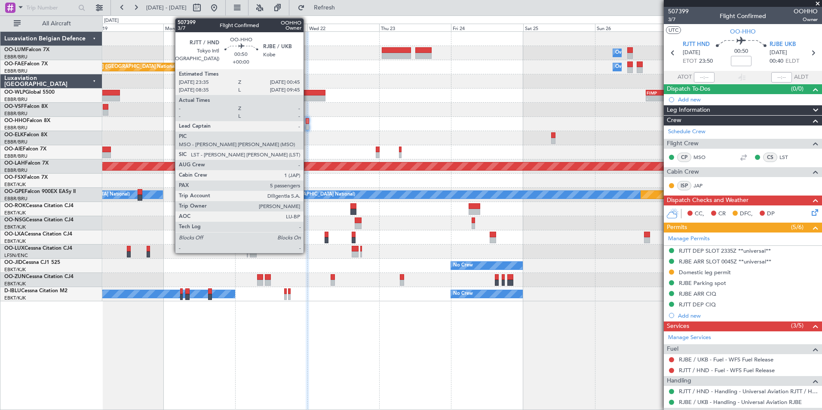
click at [308, 123] on div at bounding box center [308, 121] width 4 height 6
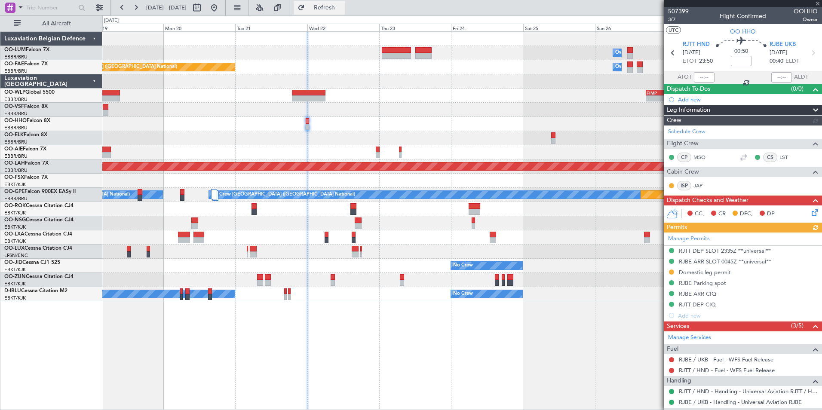
drag, startPoint x: 355, startPoint y: 7, endPoint x: 354, endPoint y: 12, distance: 5.3
click at [343, 7] on span "Refresh" at bounding box center [325, 8] width 36 height 6
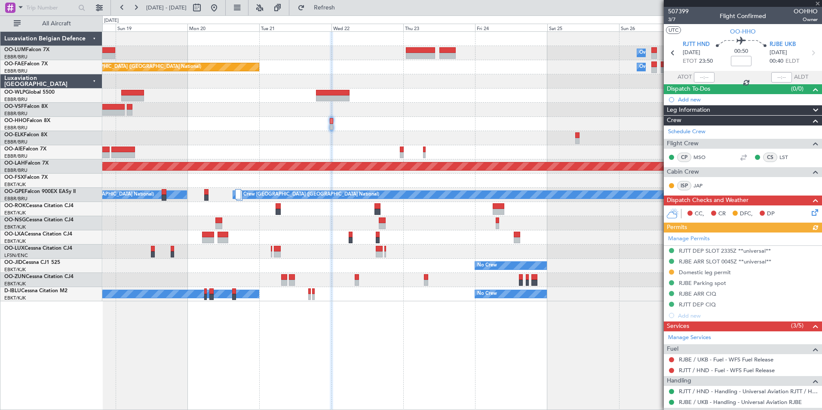
click at [375, 127] on div at bounding box center [462, 124] width 720 height 14
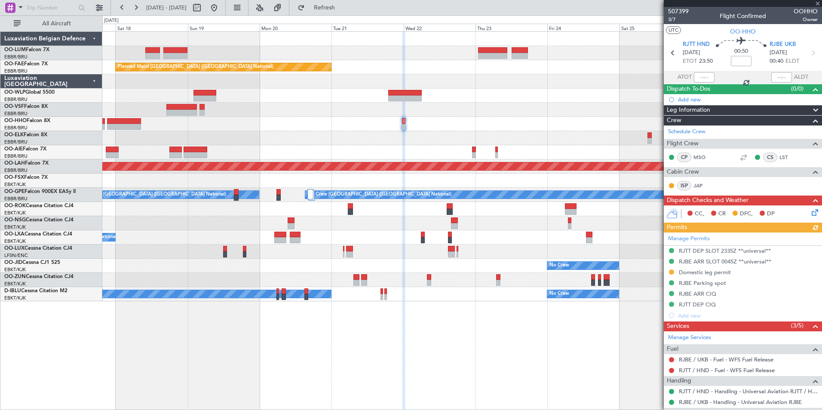
click at [431, 134] on div at bounding box center [462, 138] width 720 height 14
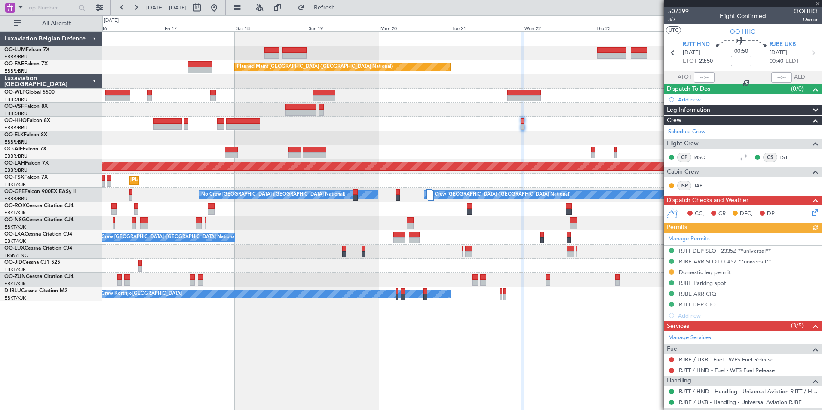
click at [474, 131] on div "No Crew [GEOGRAPHIC_DATA] ([GEOGRAPHIC_DATA] National)" at bounding box center [462, 138] width 720 height 14
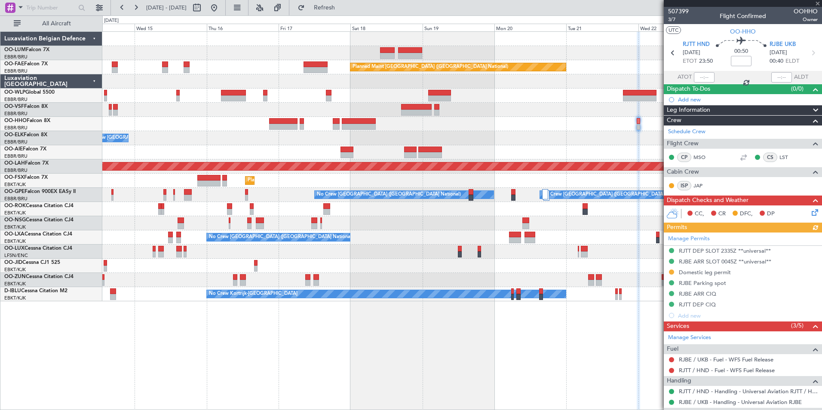
click at [498, 135] on div "No Crew [GEOGRAPHIC_DATA] ([GEOGRAPHIC_DATA] National)" at bounding box center [462, 138] width 720 height 14
click at [234, 307] on div "Owner Melsbroek Air Base Planned Maint Brussels (Brussels National) Owner Melsb…" at bounding box center [462, 220] width 720 height 379
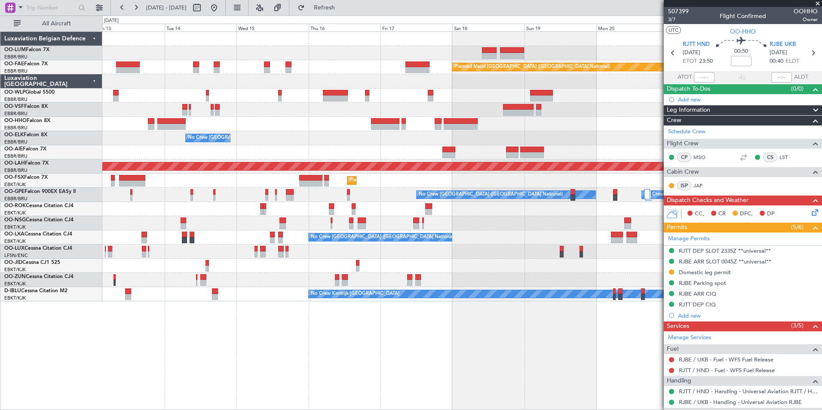
click at [415, 364] on div "AOG Maint Sibiu Planned Maint Brussels (Brussels National) Owner Melsbroek Air …" at bounding box center [462, 220] width 720 height 379
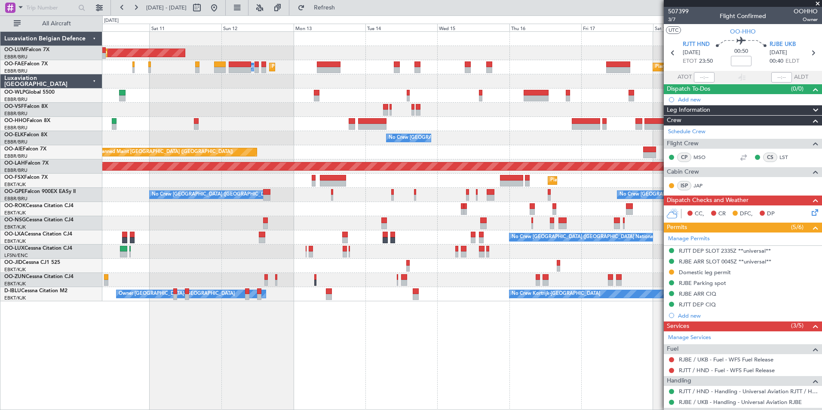
click at [309, 344] on div "AOG Maint Sibiu Planned Maint Brussels (Brussels National) Planned Maint Brusse…" at bounding box center [462, 220] width 720 height 379
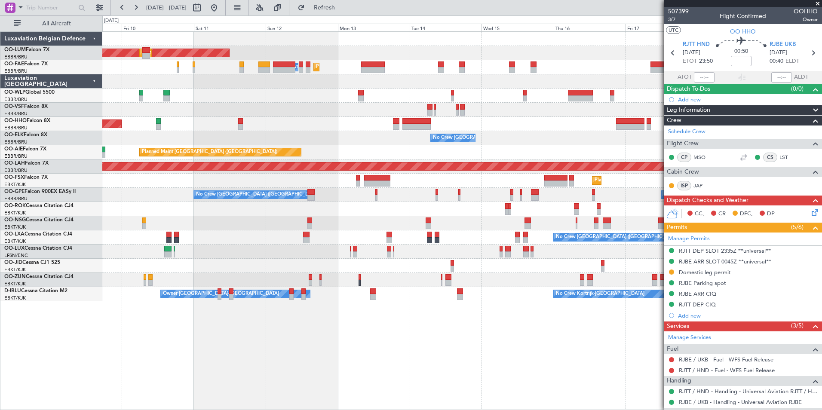
click at [348, 329] on div "AOG Maint Sibiu Planned Maint Brussels (Brussels National) Planned Maint Brusse…" at bounding box center [462, 220] width 720 height 379
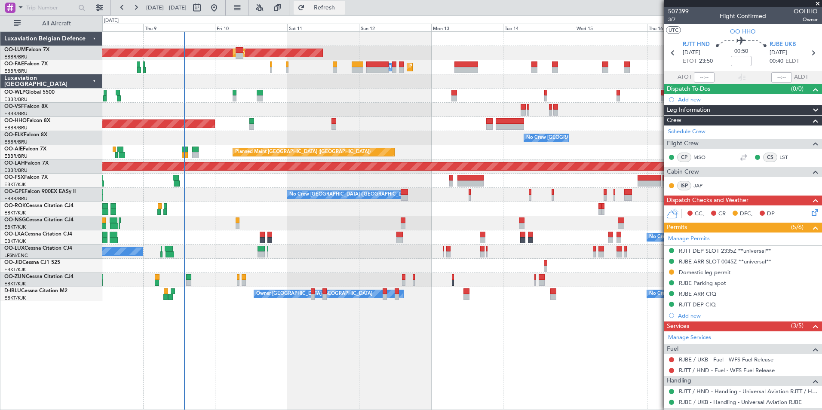
click at [336, 8] on span "Refresh" at bounding box center [325, 8] width 36 height 6
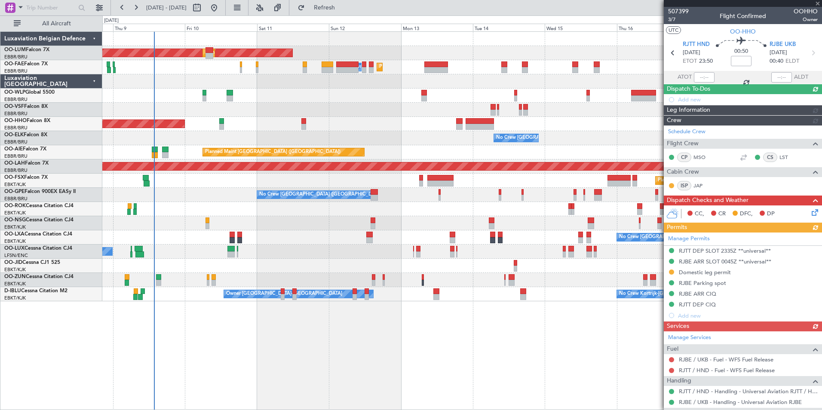
click at [221, 335] on div "AOG Maint Sibiu Planned Maint Brussels (Brussels National) Planned Maint Brusse…" at bounding box center [462, 220] width 720 height 379
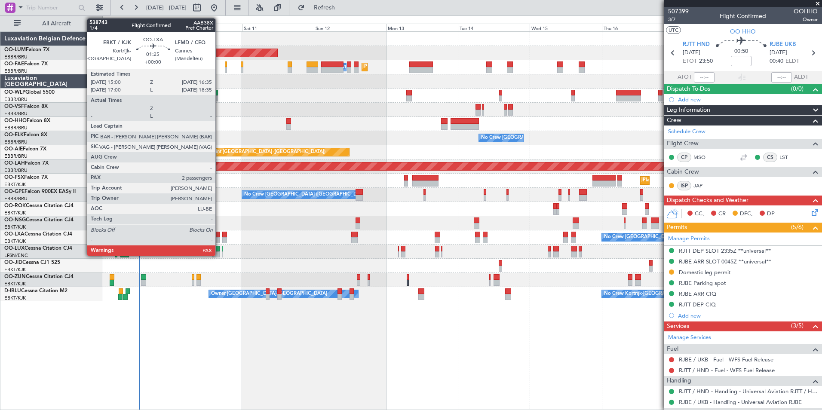
click at [219, 235] on div at bounding box center [217, 235] width 5 height 6
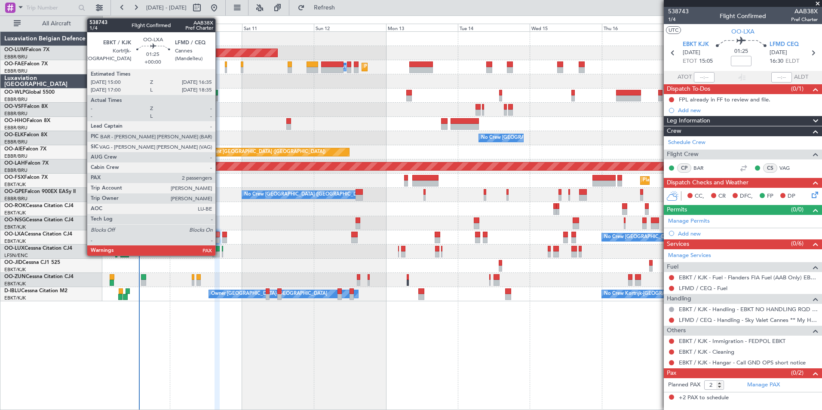
click at [219, 239] on div at bounding box center [217, 240] width 5 height 6
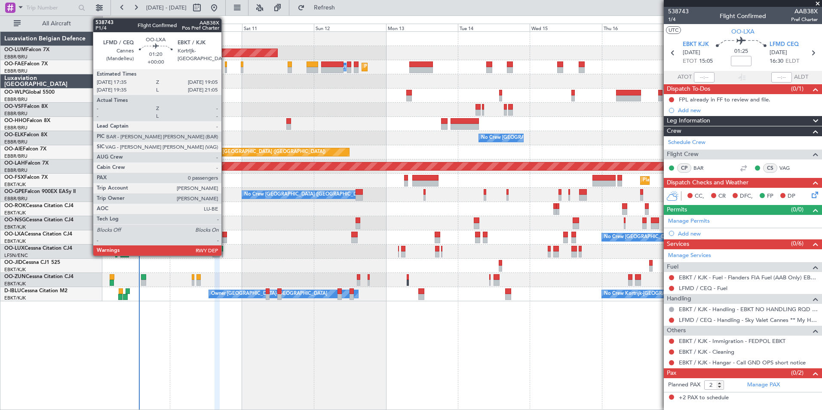
click at [225, 235] on div at bounding box center [224, 235] width 5 height 6
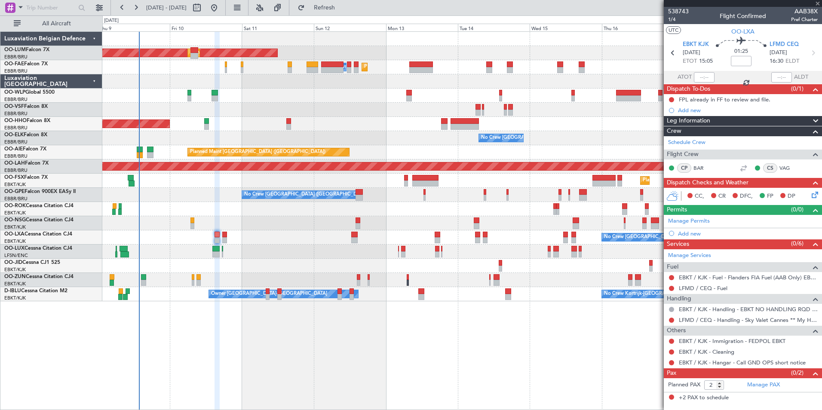
type input "0"
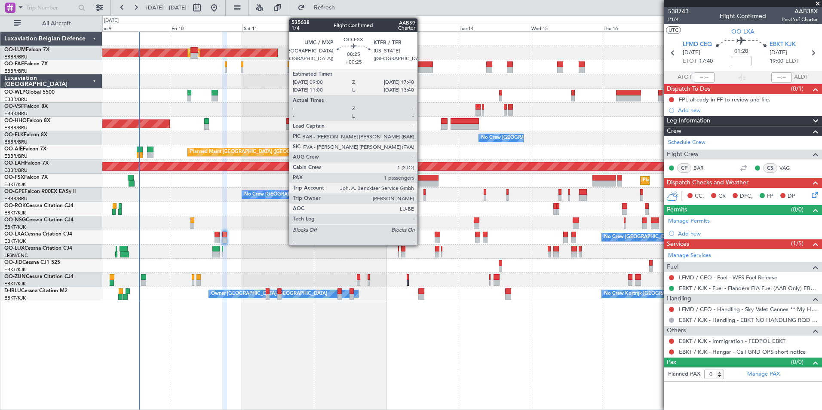
click at [422, 180] on div at bounding box center [425, 178] width 26 height 6
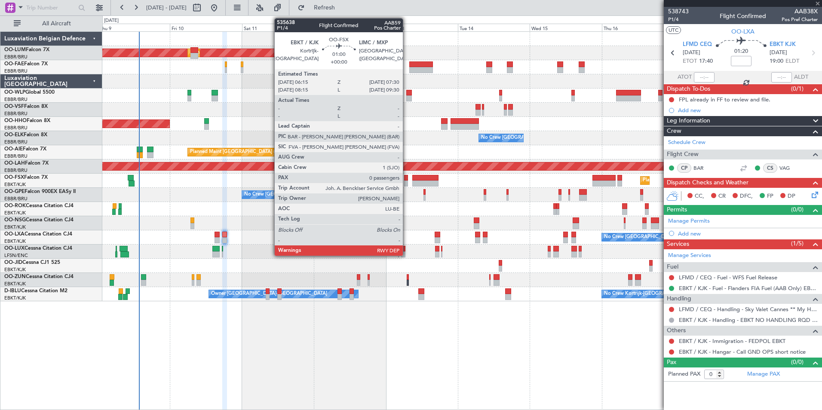
type input "+00:25"
type input "1"
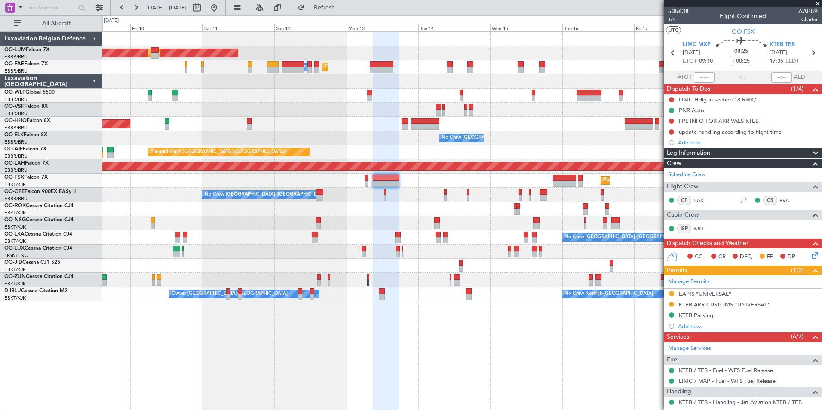
click at [434, 321] on div "AOG Maint Sibiu Planned Maint Brussels (Brussels National) Planned Maint Melsbr…" at bounding box center [462, 220] width 720 height 379
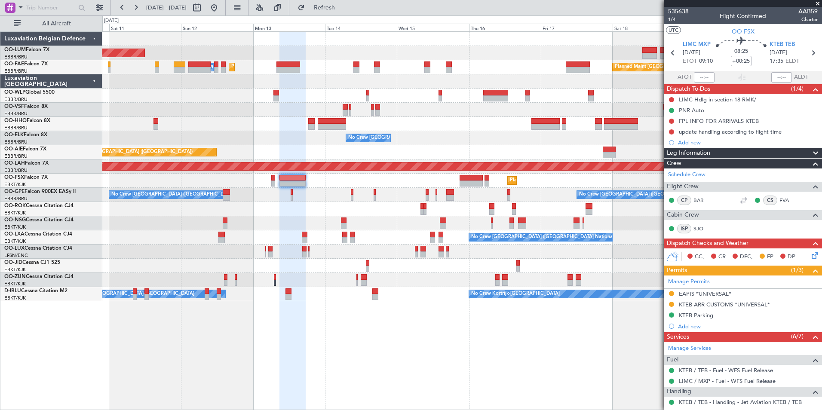
click at [454, 392] on div "AOG Maint [GEOGRAPHIC_DATA] Planned Maint [GEOGRAPHIC_DATA] ([GEOGRAPHIC_DATA])…" at bounding box center [462, 220] width 720 height 379
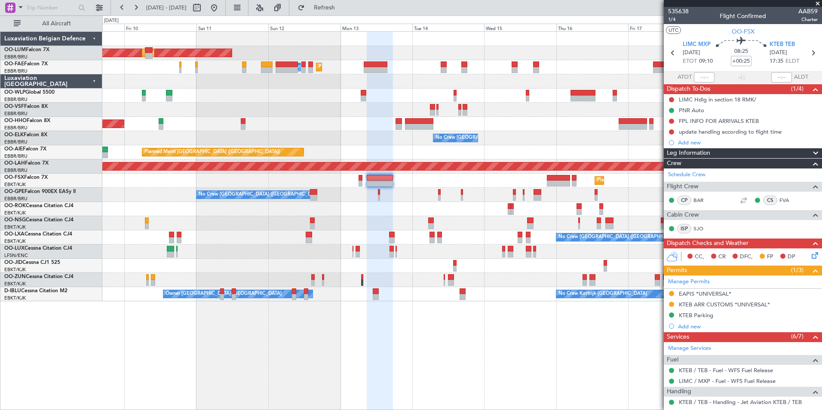
click at [452, 330] on div "AOG Maint Sibiu Planned Maint Brussels (Brussels National) Planned Maint Melsbr…" at bounding box center [462, 220] width 720 height 379
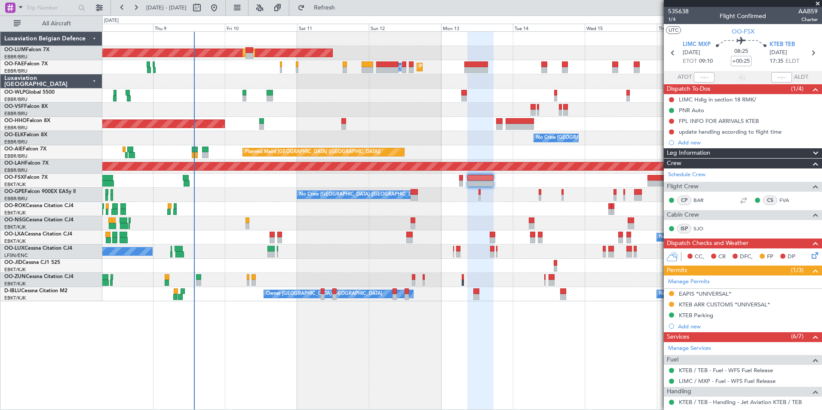
click at [469, 330] on div at bounding box center [481, 221] width 26 height 379
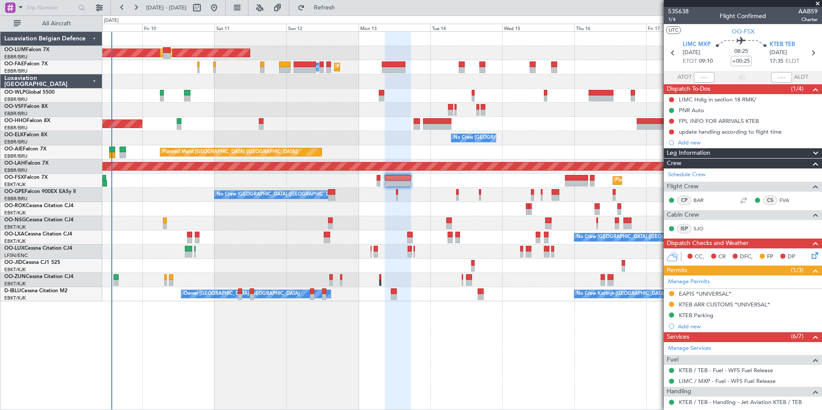
click at [405, 318] on div at bounding box center [398, 221] width 26 height 379
click at [341, 6] on span "Refresh" at bounding box center [325, 8] width 36 height 6
click at [384, 350] on div "Planned Maint Brussels (Brussels National) AOG Maint Sibiu Planned Maint Brusse…" at bounding box center [462, 220] width 720 height 379
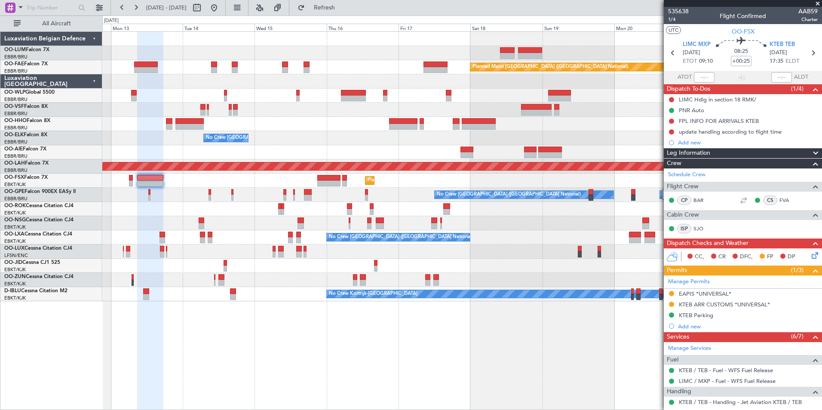
click at [303, 360] on div "AOG Maint Sibiu Planned Maint Brussels (Brussels National) Planned Maint Brusse…" at bounding box center [462, 220] width 720 height 379
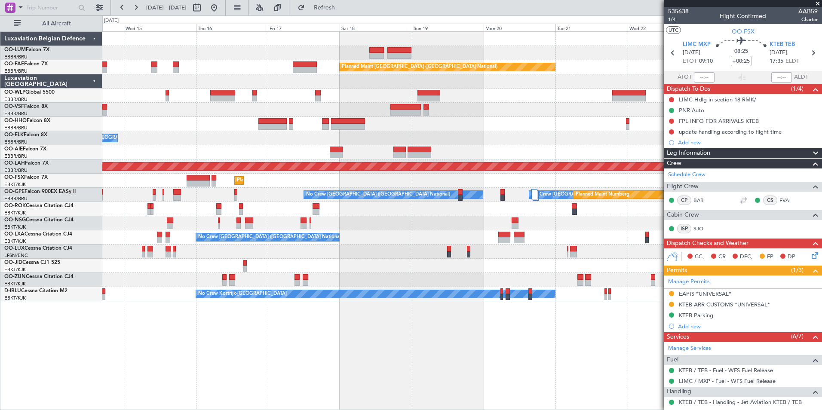
click at [286, 360] on div "Owner Melsbroek Air Base Planned Maint Brussels (Brussels National) Owner Melsb…" at bounding box center [462, 220] width 720 height 379
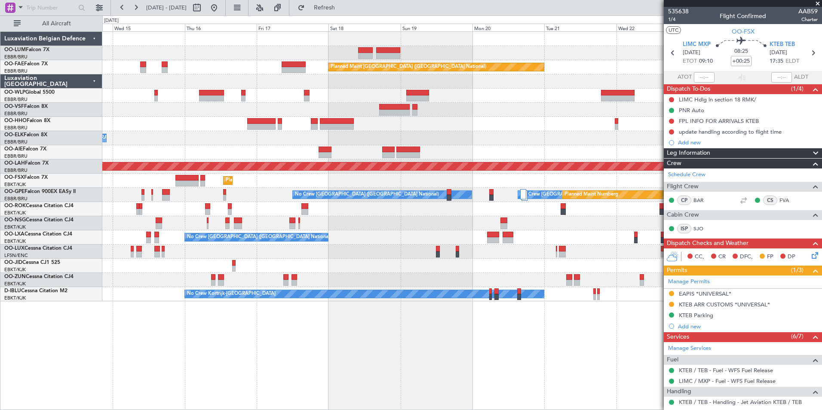
click at [178, 365] on div "Owner Melsbroek Air Base Planned Maint Kortrijk-Wevelgem Planned Maint Brussels…" at bounding box center [462, 220] width 720 height 379
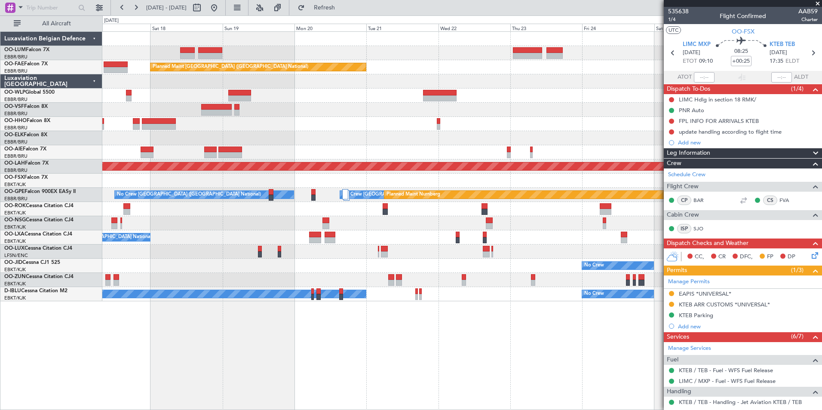
click at [273, 389] on div "Owner Melsbroek Air Base Planned Maint Kortrijk-Wevelgem Planned Maint Brussels…" at bounding box center [462, 220] width 720 height 379
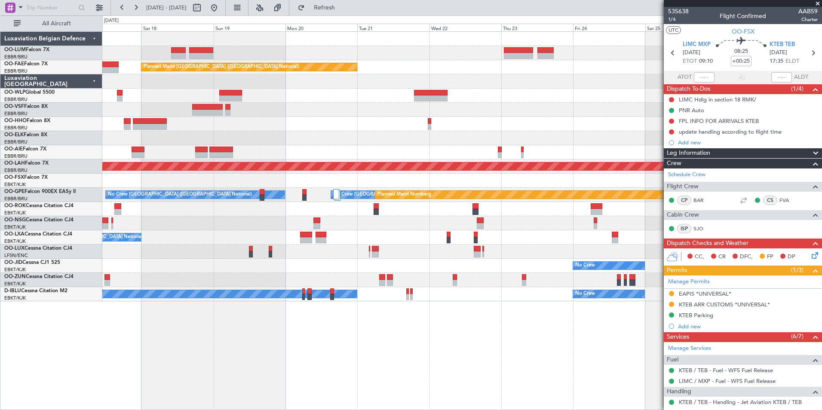
click at [504, 390] on div "Owner Melsbroek Air Base Planned Maint Kortrijk-Wevelgem Planned Maint Brussels…" at bounding box center [462, 220] width 720 height 379
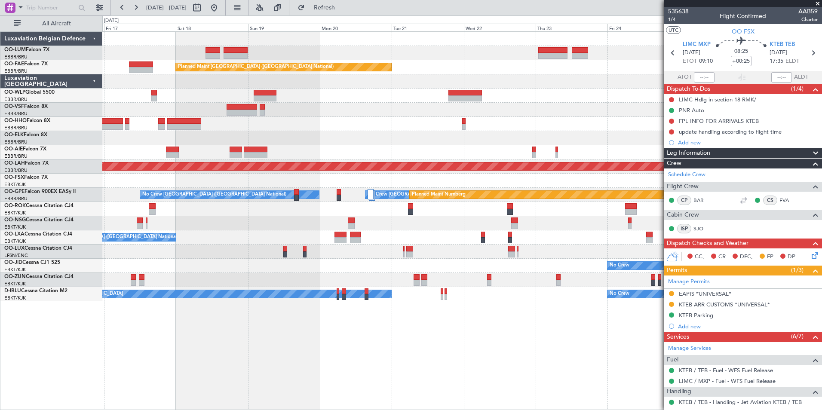
click at [182, 324] on div "Owner Melsbroek Air Base Planned Maint Kortrijk-Wevelgem Planned Maint Brussels…" at bounding box center [462, 220] width 720 height 379
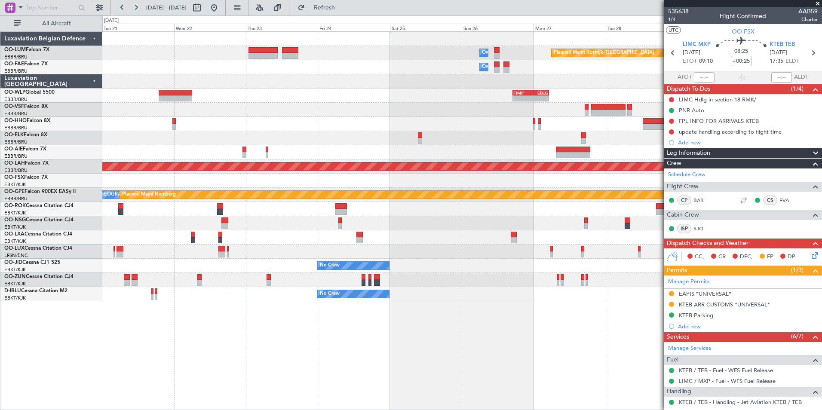
click at [251, 339] on div "Owner Melsbroek Air Base Planned Maint Kortrijk-Wevelgem Owner Melsbroek Air Ba…" at bounding box center [462, 220] width 720 height 379
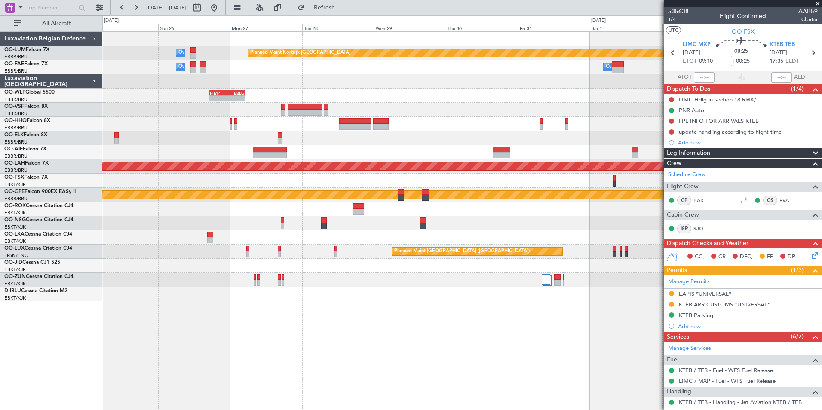
click at [192, 364] on div "Owner Melsbroek Air Base Planned Maint Kortrijk-Wevelgem Owner Melsbroek Air Ba…" at bounding box center [462, 220] width 720 height 379
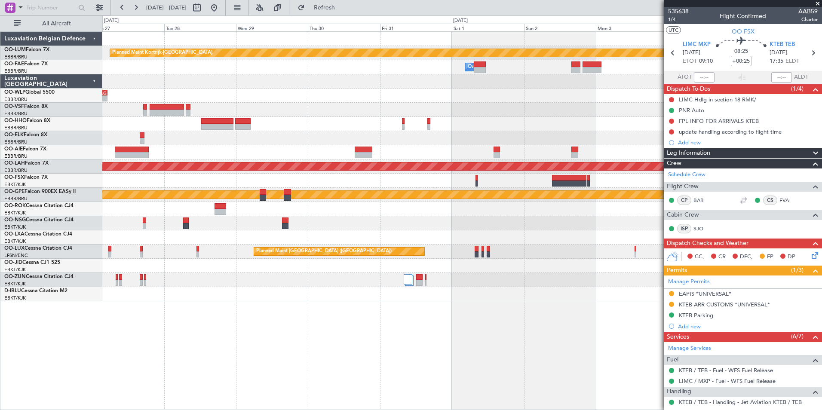
click at [145, 370] on div "Planned Maint Kortrijk-Wevelgem Owner Melsbroek Air Base Owner Melsbroek Air Ba…" at bounding box center [462, 220] width 720 height 379
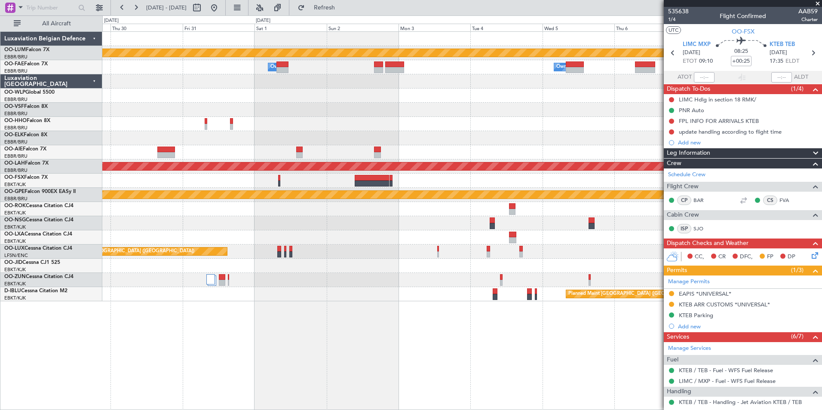
click at [473, 317] on div "Planned Maint Kortrijk-Wevelgem Owner Melsbroek Air Base Owner Melsbroek Air Ba…" at bounding box center [462, 220] width 720 height 379
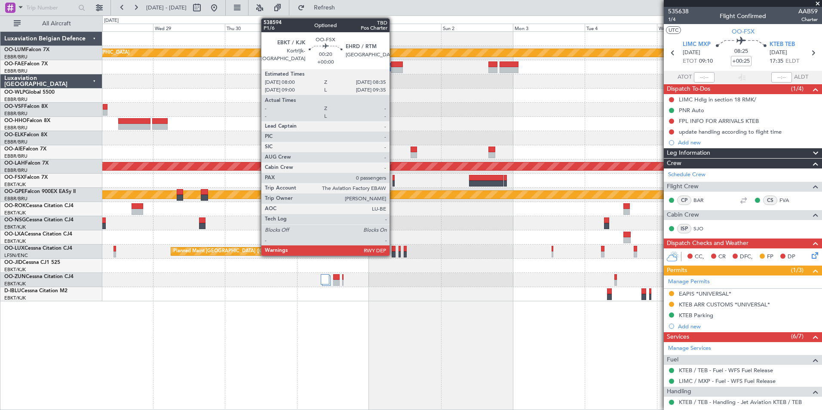
click at [394, 178] on div at bounding box center [394, 178] width 2 height 6
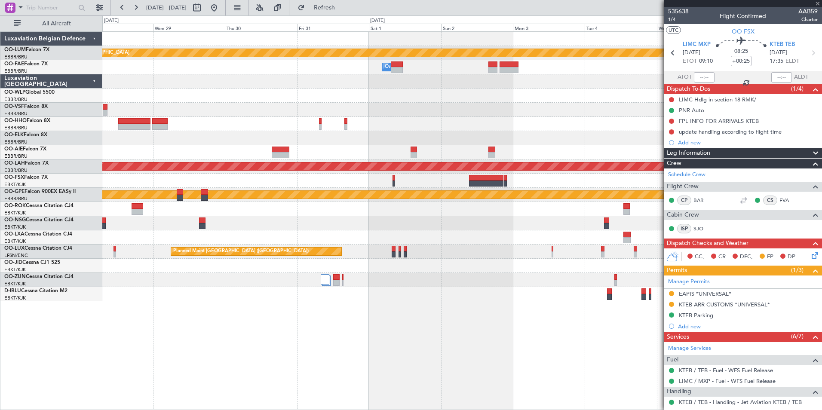
type input "0"
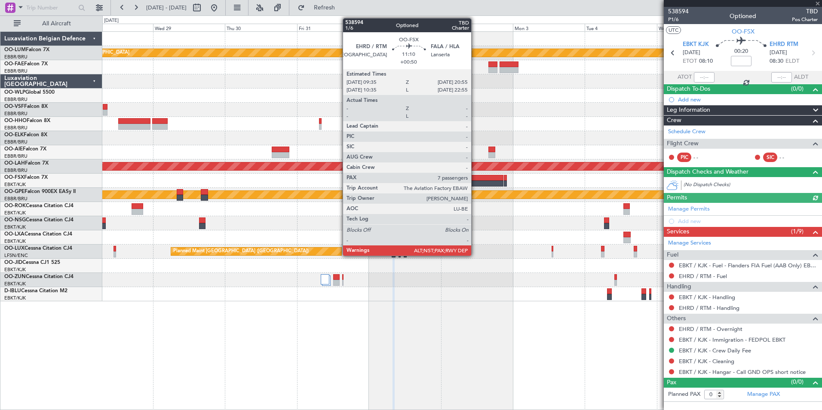
click at [475, 182] on div at bounding box center [486, 184] width 34 height 6
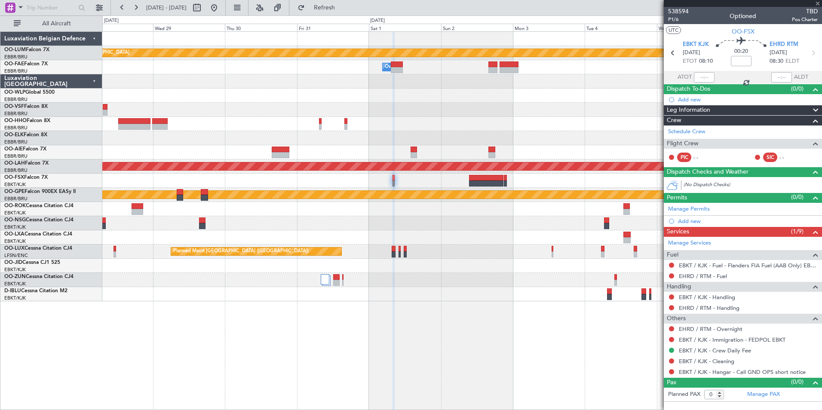
type input "+00:50"
type input "7"
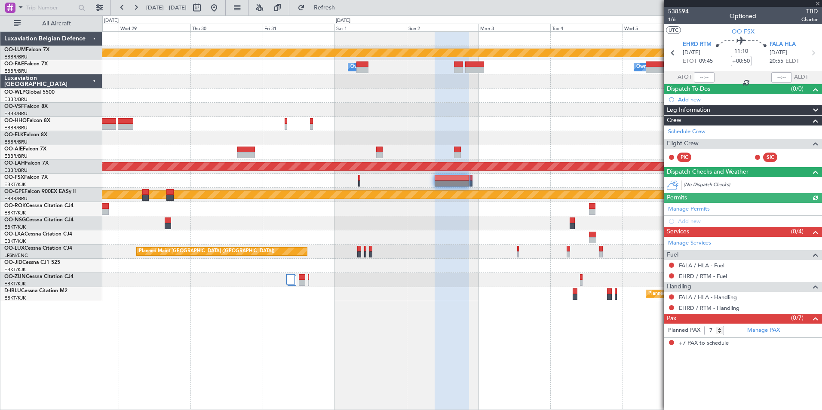
click at [435, 325] on div at bounding box center [452, 221] width 34 height 379
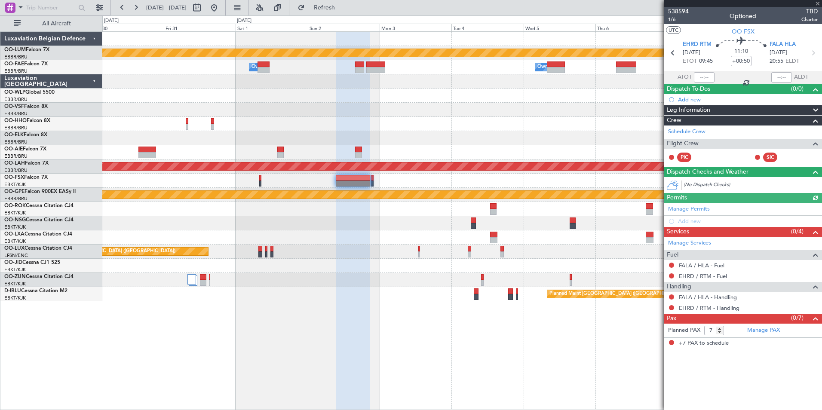
click at [364, 345] on div "Planned Maint Kortrijk-Wevelgem Owner Melsbroek Air Base Owner Melsbroek Air Ba…" at bounding box center [462, 220] width 720 height 379
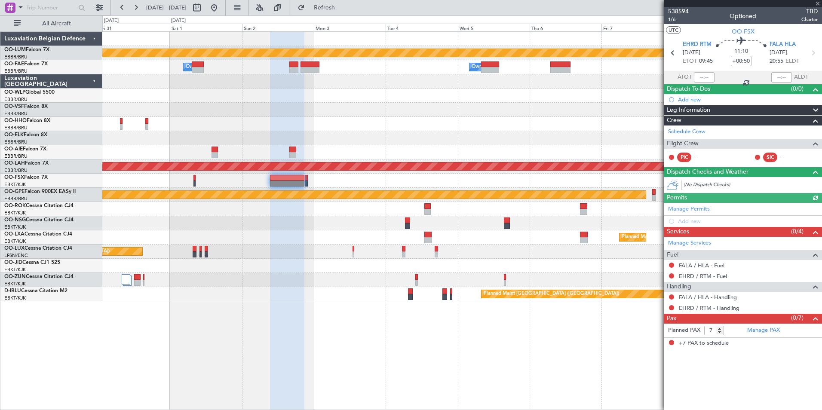
click at [480, 369] on div "Planned Maint Kortrijk-Wevelgem Owner Melsbroek Air Base Owner Melsbroek Air Ba…" at bounding box center [462, 220] width 720 height 379
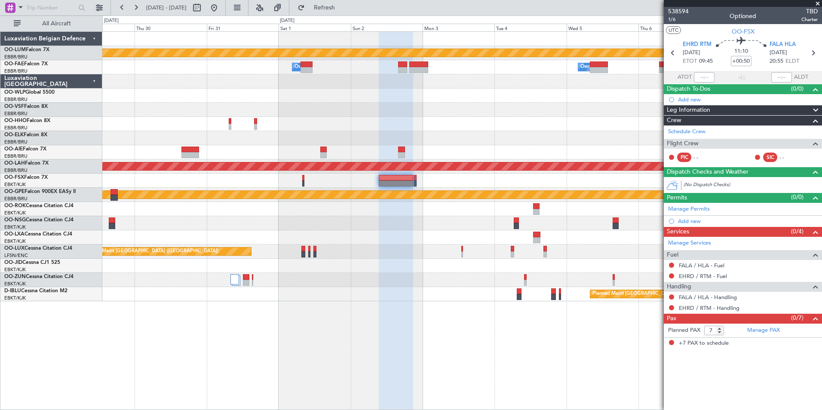
click at [484, 366] on div "Planned Maint Kortrijk-Wevelgem Owner Melsbroek Air Base Owner Melsbroek Air Ba…" at bounding box center [462, 220] width 720 height 379
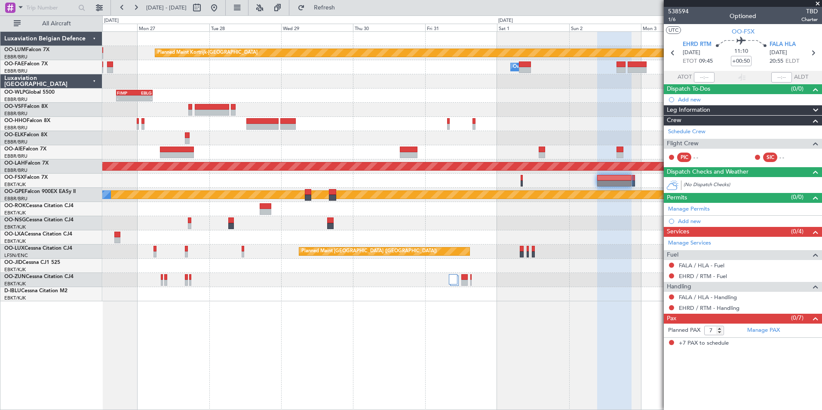
click at [480, 385] on div "Planned Maint Kortrijk-Wevelgem Owner Melsbroek Air Base Owner Melsbroek Air Ba…" at bounding box center [462, 220] width 720 height 379
click at [410, 367] on div "Planned Maint Kortrijk-Wevelgem Owner Melsbroek Air Base Owner Melsbroek Air Ba…" at bounding box center [462, 220] width 720 height 379
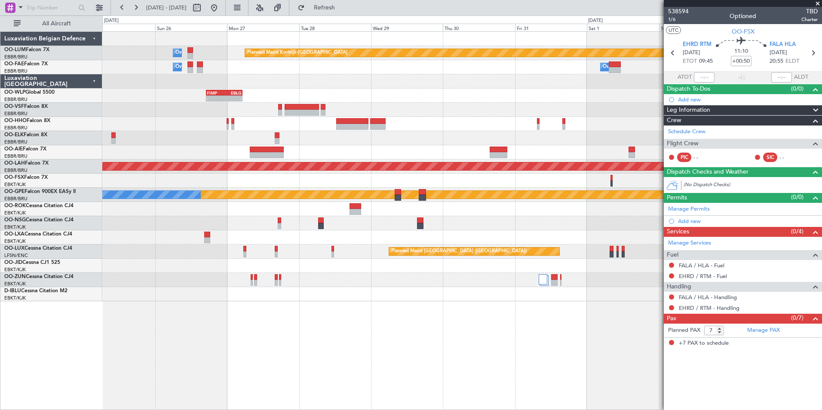
click at [423, 366] on div "Planned Maint Kortrijk-Wevelgem Owner Melsbroek Air Base Owner Melsbroek Air Ba…" at bounding box center [462, 220] width 720 height 379
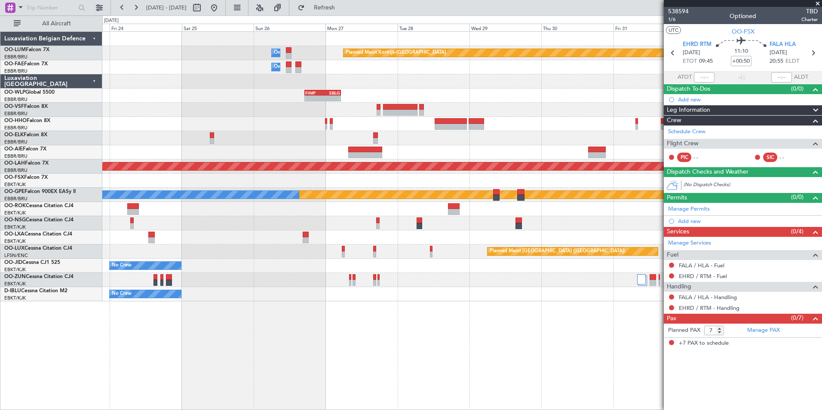
click at [411, 357] on div "Planned Maint Kortrijk-Wevelgem Owner Melsbroek Air Base Owner Melsbroek Air Ba…" at bounding box center [462, 220] width 720 height 379
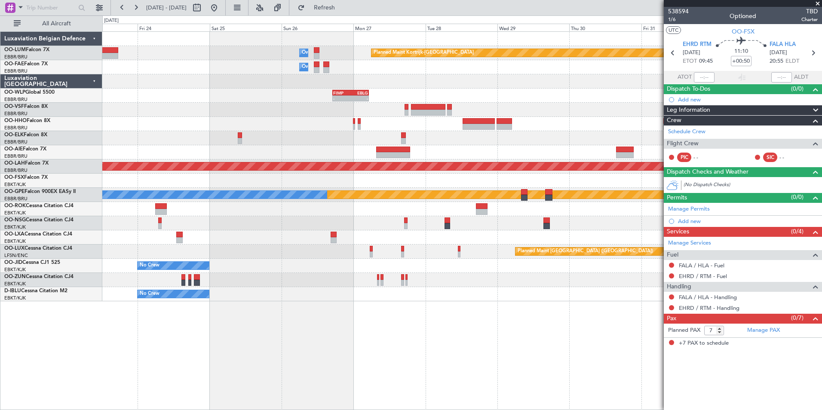
click at [419, 357] on div "Planned Maint Kortrijk-Wevelgem Owner Melsbroek Air Base Owner Melsbroek Air Ba…" at bounding box center [462, 220] width 720 height 379
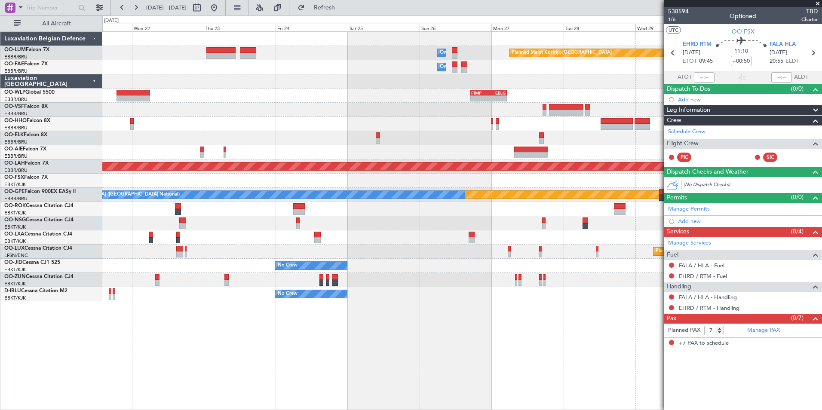
click at [434, 368] on div "Planned Maint Kortrijk-Wevelgem Owner Melsbroek Air Base Owner Melsbroek Air Ba…" at bounding box center [462, 220] width 720 height 379
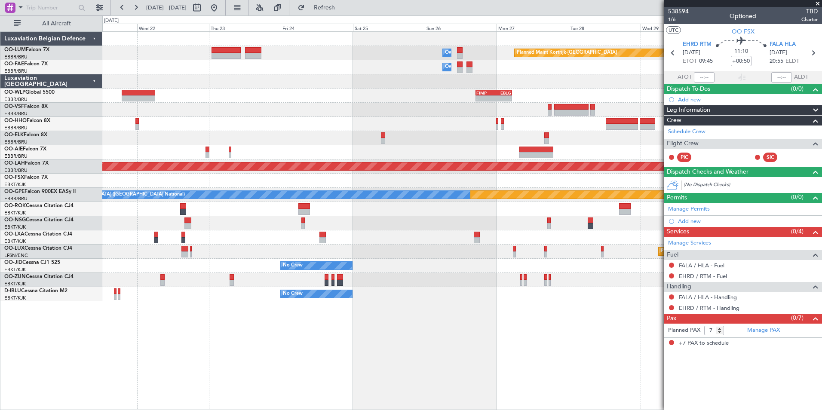
click at [398, 361] on div "Planned Maint Kortrijk-Wevelgem Owner Melsbroek Air Base Owner Melsbroek Air Ba…" at bounding box center [462, 220] width 720 height 379
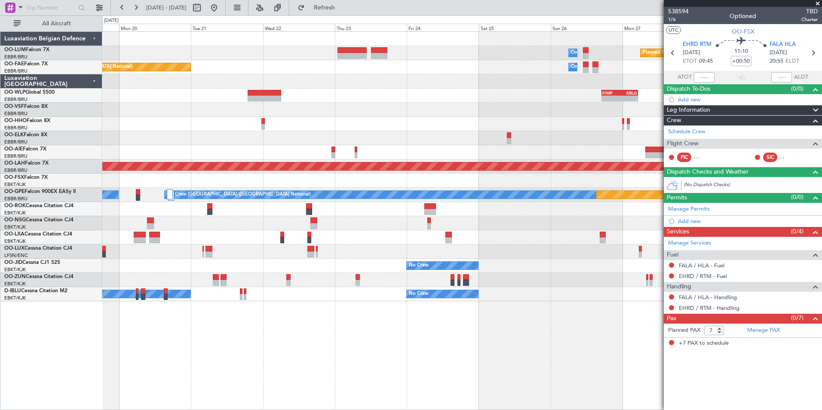
click at [302, 365] on div "Planned Maint Kortrijk-Wevelgem Owner Melsbroek Air Base Owner Melsbroek Air Ba…" at bounding box center [462, 220] width 720 height 379
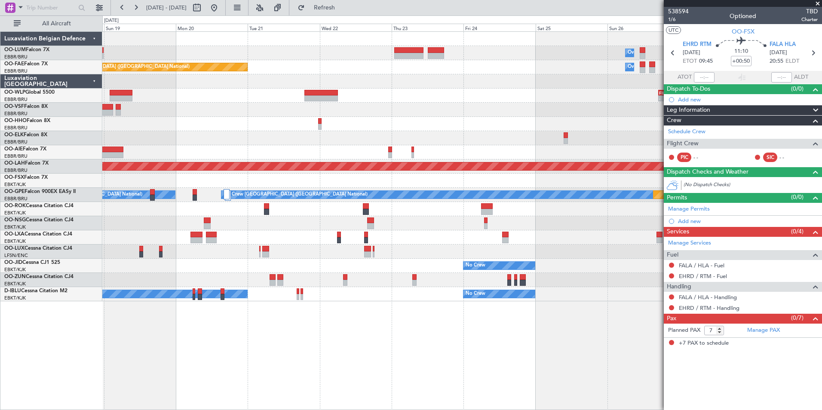
click at [285, 366] on div "Planned Maint Kortrijk-Wevelgem Owner Melsbroek Air Base Owner Melsbroek Air Ba…" at bounding box center [462, 220] width 720 height 379
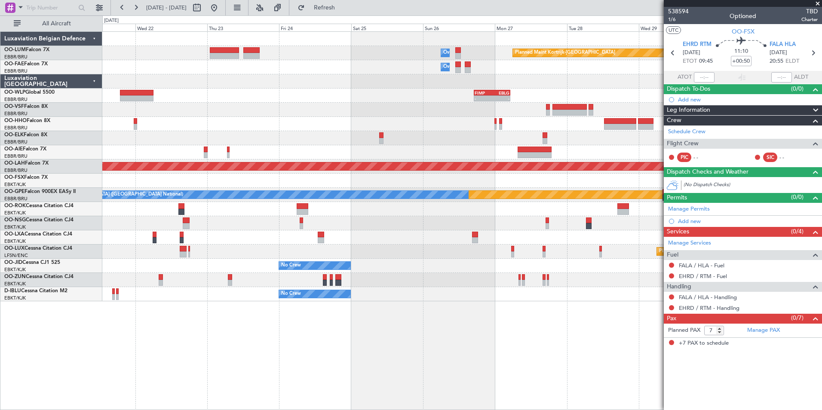
click at [109, 383] on div "Planned Maint Kortrijk-Wevelgem Owner Melsbroek Air Base Owner Melsbroek Air Ba…" at bounding box center [462, 220] width 720 height 379
click at [135, 403] on div "Planned Maint Kortrijk-Wevelgem Owner Melsbroek Air Base Owner Melsbroek Air Ba…" at bounding box center [462, 220] width 720 height 379
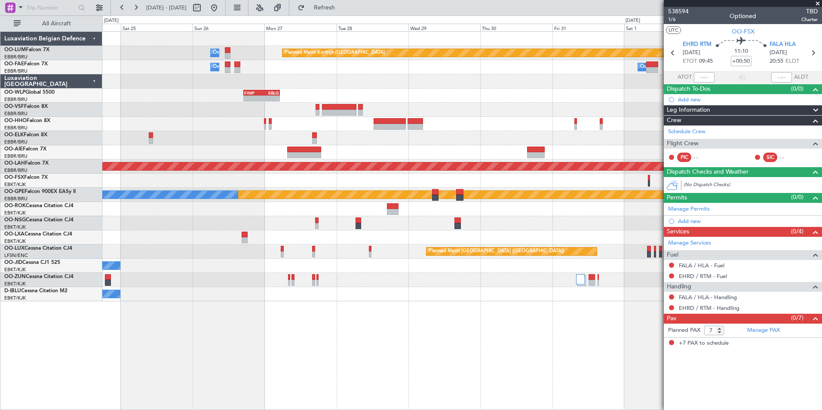
click at [243, 376] on div "Planned Maint Kortrijk-Wevelgem Owner Melsbroek Air Base Owner Melsbroek Air Ba…" at bounding box center [462, 220] width 720 height 379
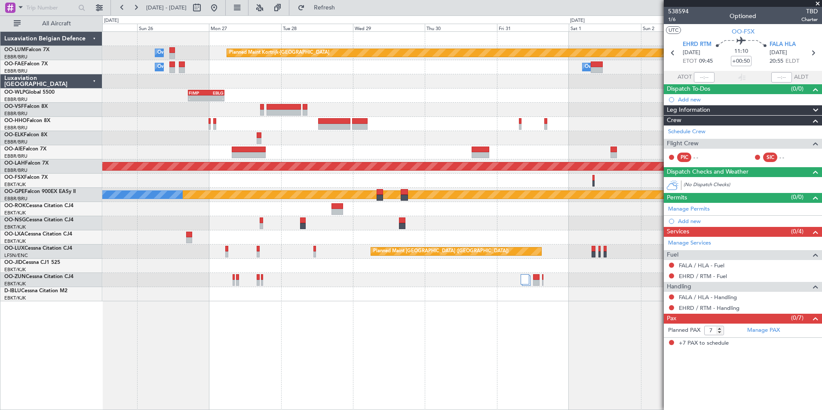
click at [518, 352] on div "Planned Maint Kortrijk-Wevelgem Owner Melsbroek Air Base Owner Melsbroek Air Ba…" at bounding box center [462, 220] width 720 height 379
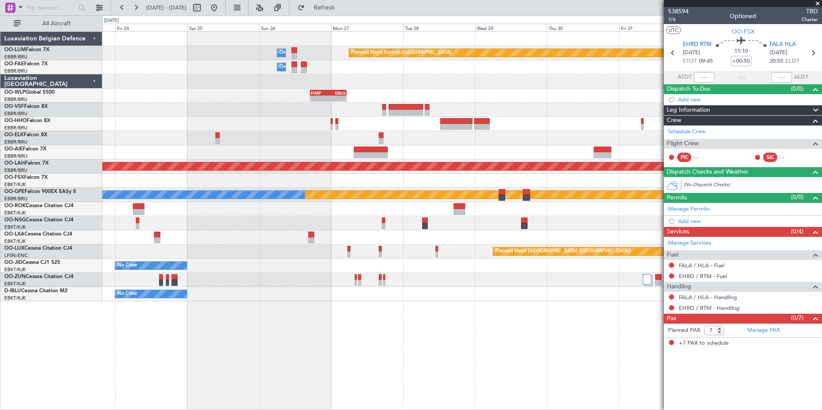
click at [595, 360] on div "Planned Maint Kortrijk-Wevelgem Owner Melsbroek Air Base Owner Melsbroek Air Ba…" at bounding box center [462, 220] width 720 height 379
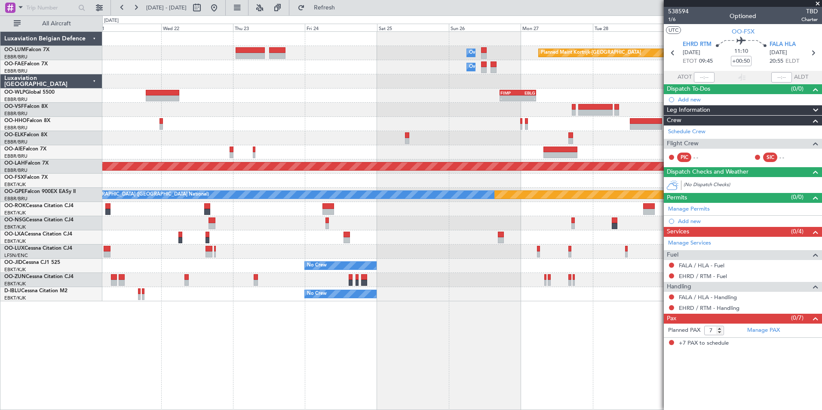
click at [721, 387] on fb-app "23 Oct 2025 - 02 Nov 2025 Refresh Quick Links All Aircraft Planned Maint Kortri…" at bounding box center [411, 208] width 822 height 404
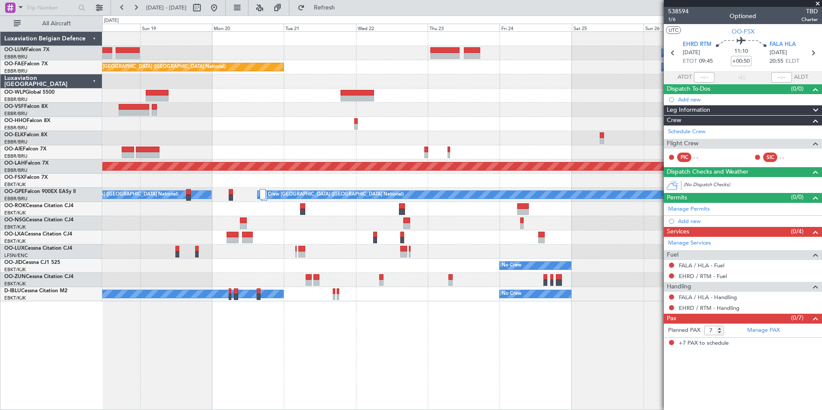
click at [732, 391] on fb-app "23 Oct 2025 - 02 Nov 2025 Refresh Quick Links All Aircraft Planned Maint Kortri…" at bounding box center [411, 208] width 822 height 404
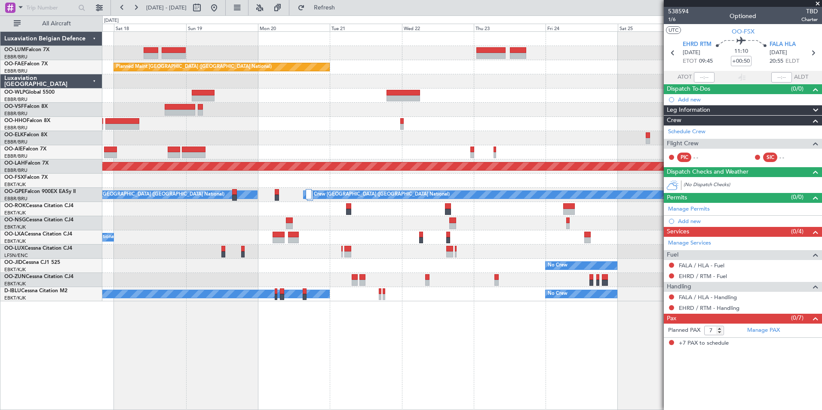
click at [637, 357] on div "Planned Maint Kortrijk-Wevelgem Owner Melsbroek Air Base Owner Melsbroek Air Ba…" at bounding box center [462, 220] width 720 height 379
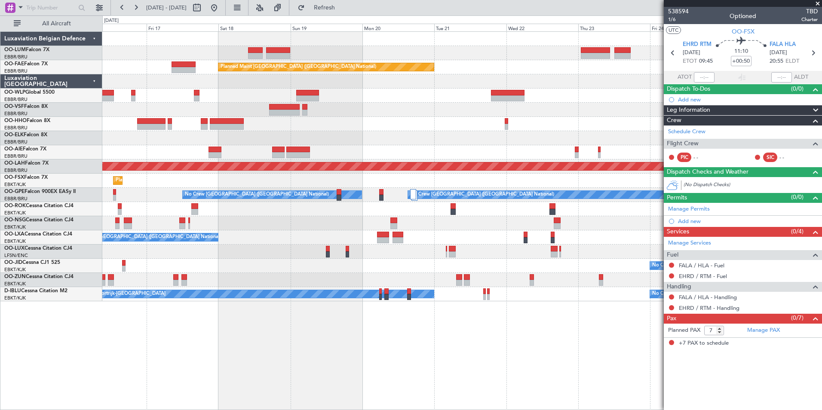
click at [389, 346] on div "Owner Melsbroek Air Base Planned Maint Kortrijk-Wevelgem Owner Melsbroek Air Ba…" at bounding box center [462, 220] width 720 height 379
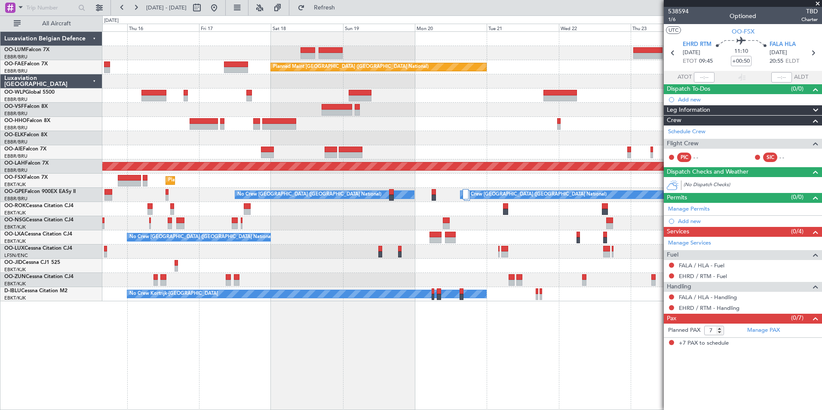
click at [344, 357] on div "Owner Melsbroek Air Base Planned Maint Kortrijk-Wevelgem Planned Maint Brussels…" at bounding box center [462, 220] width 720 height 379
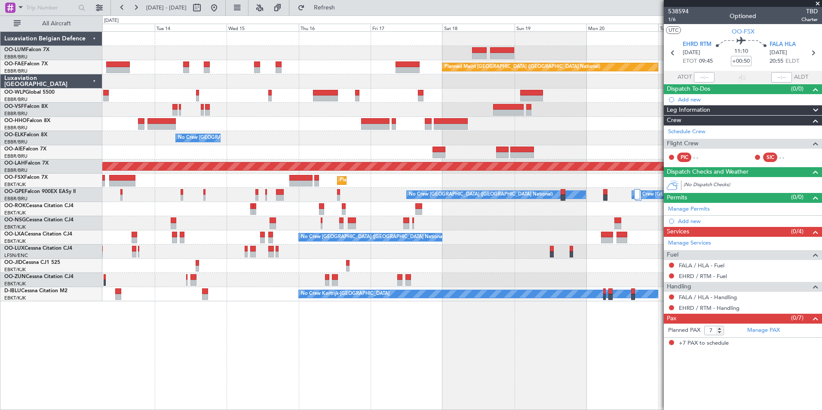
click at [247, 356] on div "AOG Maint Sibiu Planned Maint Brussels (Brussels National) Owner Melsbroek Air …" at bounding box center [462, 220] width 720 height 379
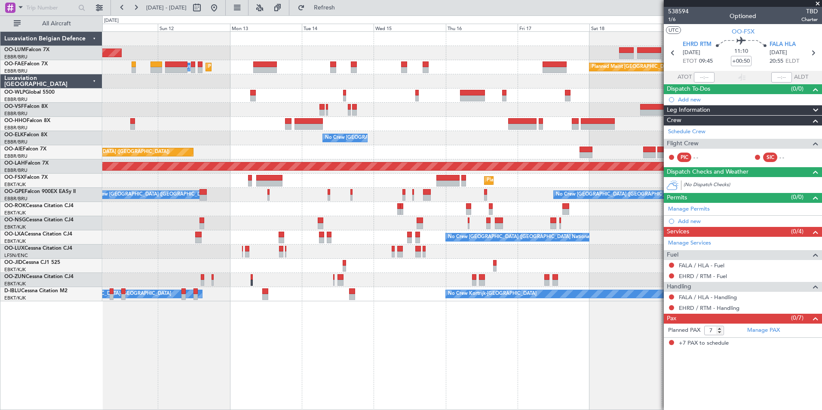
click at [210, 350] on div "AOG Maint Sibiu Planned Maint Brussels (Brussels National) Planned Maint Brusse…" at bounding box center [462, 220] width 720 height 379
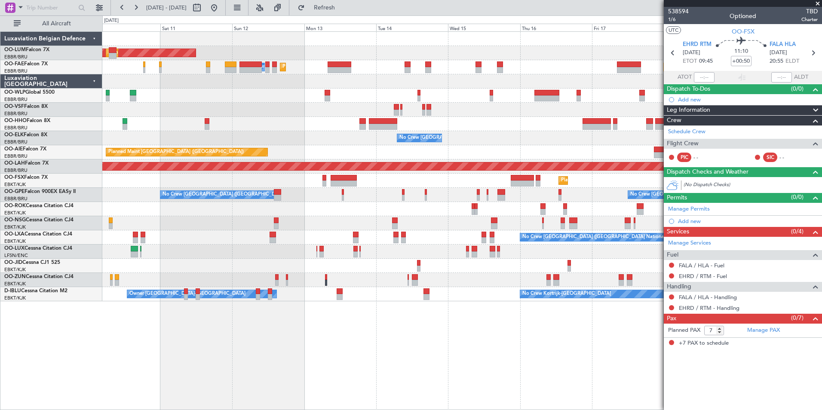
click at [124, 333] on div "AOG Maint Sibiu Planned Maint Brussels (Brussels National) Planned Maint Brusse…" at bounding box center [411, 212] width 822 height 395
click at [182, 341] on div "AOG Maint Sibiu Planned Maint Brussels (Brussels National) Planned Maint Brusse…" at bounding box center [411, 212] width 822 height 395
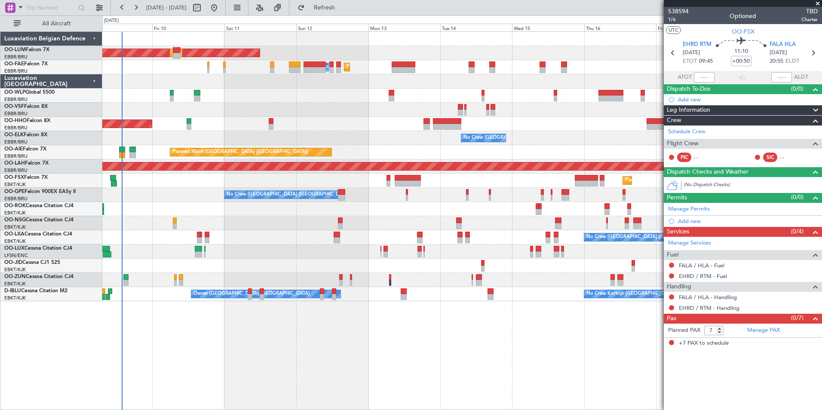
click at [240, 347] on div "AOG Maint Sibiu Planned Maint Brussels (Brussels National) Planned Maint Brusse…" at bounding box center [462, 220] width 720 height 379
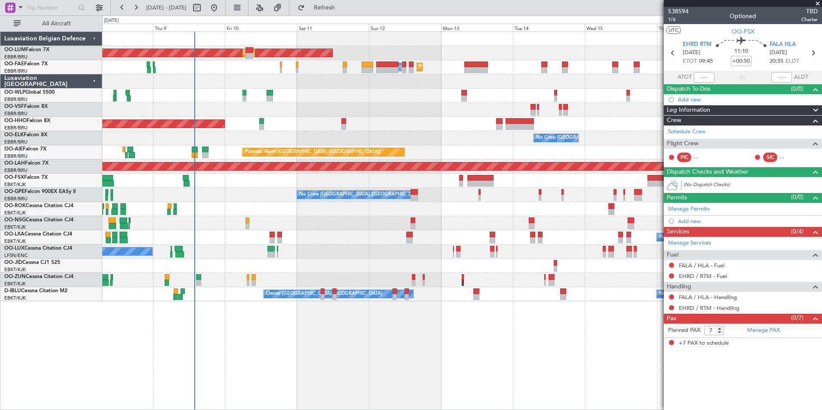
click at [118, 342] on div "AOG Maint Sibiu Planned Maint Brussels (Brussels National) Planned Maint Brusse…" at bounding box center [411, 212] width 822 height 395
click at [345, 13] on button "Refresh" at bounding box center [320, 8] width 52 height 14
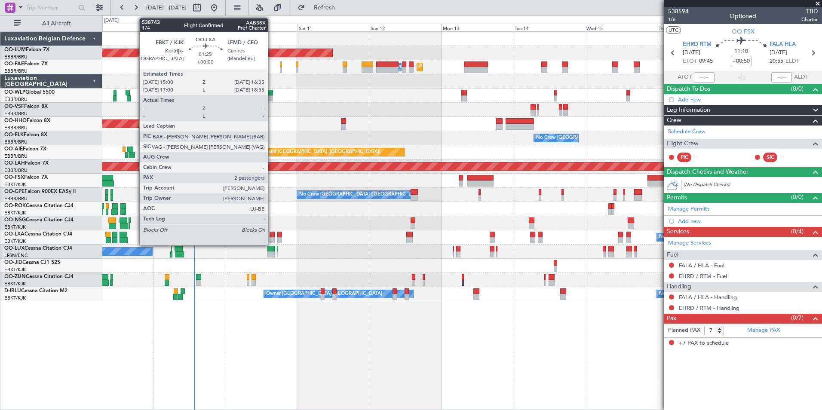
click at [272, 240] on div at bounding box center [272, 240] width 5 height 6
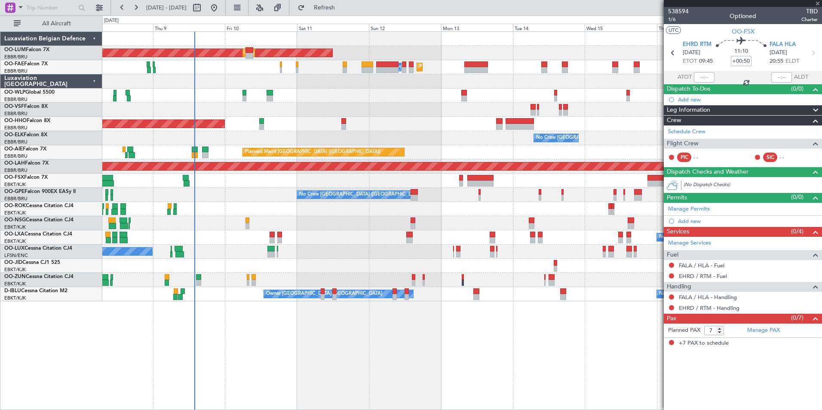
type input "2"
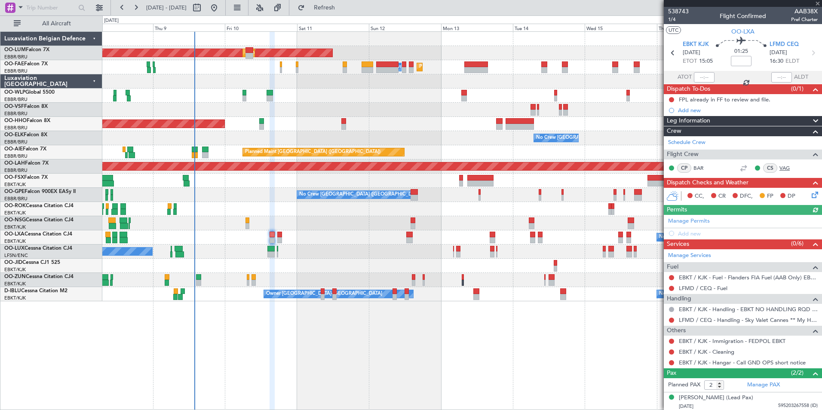
click at [780, 168] on link "VAG" at bounding box center [789, 168] width 19 height 8
drag, startPoint x: 361, startPoint y: 6, endPoint x: 280, endPoint y: 185, distance: 196.1
click at [343, 6] on span "Refresh" at bounding box center [325, 8] width 36 height 6
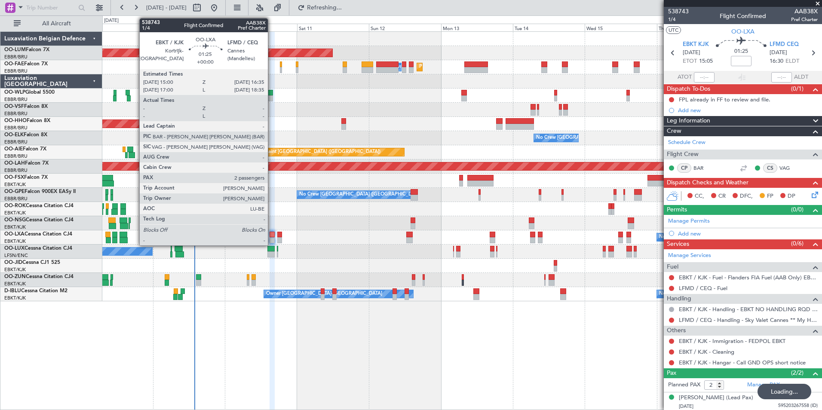
click at [272, 241] on div at bounding box center [272, 240] width 5 height 6
click at [274, 234] on div at bounding box center [272, 235] width 5 height 6
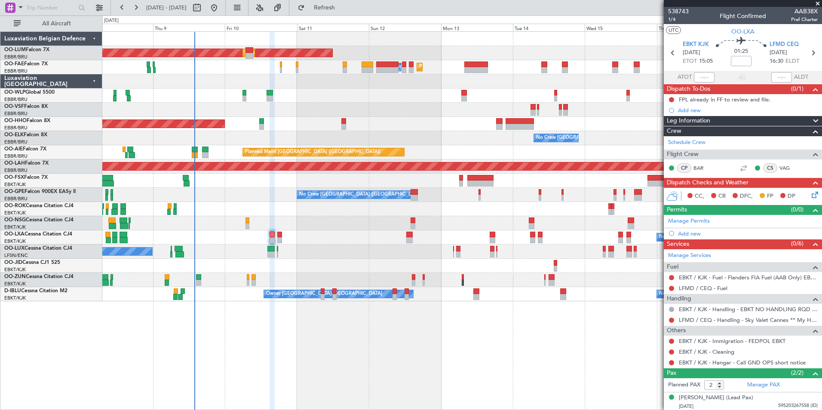
click at [387, 352] on div "AOG Maint Sibiu Planned Maint Brussels (Brussels National) Planned Maint Melsbr…" at bounding box center [462, 220] width 720 height 379
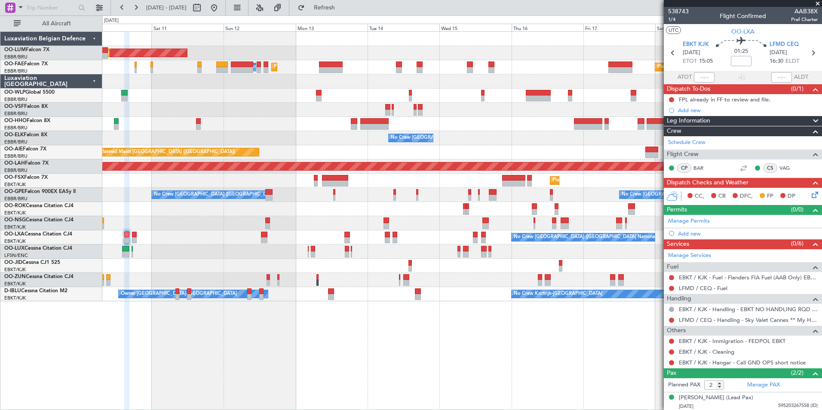
click at [335, 391] on div "AOG Maint Sibiu Planned Maint Brussels (Brussels National) Planned Maint Melsbr…" at bounding box center [462, 220] width 720 height 379
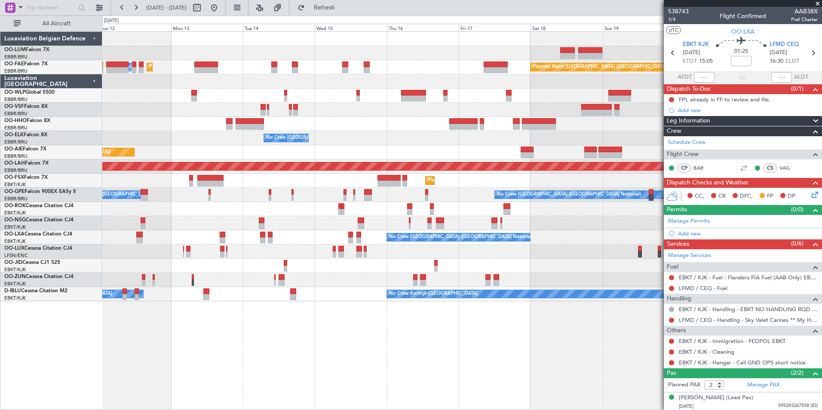
click at [294, 410] on html "08 Oct 2025 - 18 Oct 2025 Refresh Quick Links All Aircraft Planned Maint Brusse…" at bounding box center [411, 205] width 822 height 410
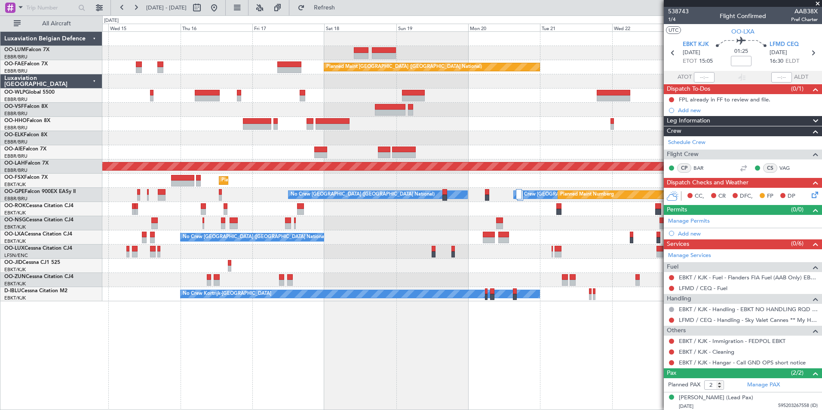
click at [152, 153] on div "Owner Melsbroek Air Base Planned Maint Kortrijk-Wevelgem Planned Maint Brussels…" at bounding box center [462, 167] width 720 height 270
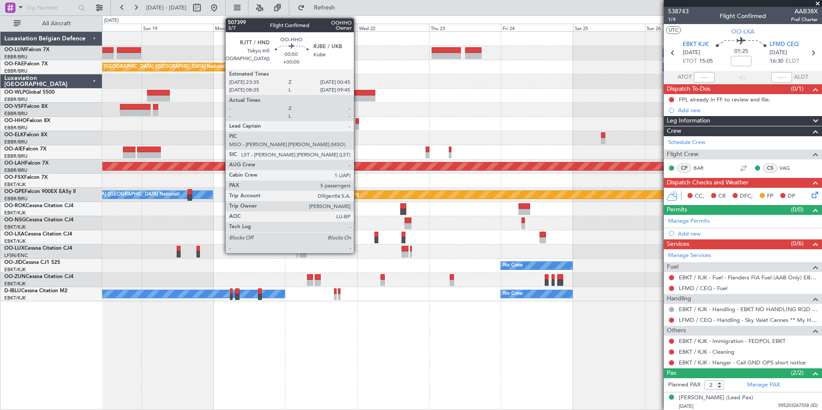
click at [358, 120] on div at bounding box center [358, 121] width 4 height 6
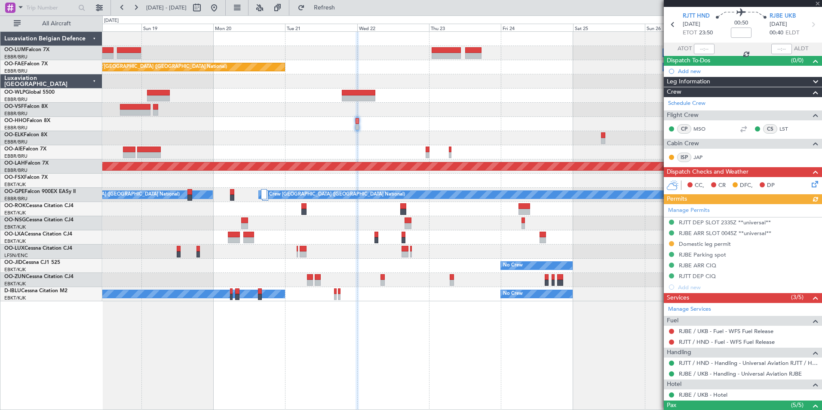
scroll to position [43, 0]
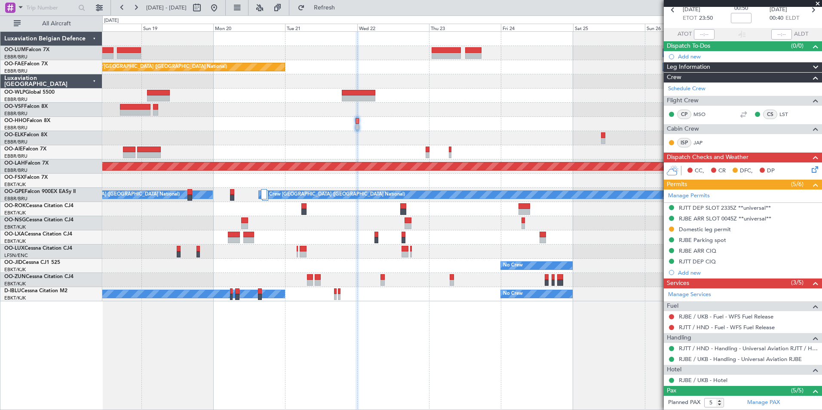
click at [723, 382] on mat-tooltip-component "Complete" at bounding box center [740, 374] width 37 height 23
click at [705, 381] on link "RJBE / UKB - Hotel" at bounding box center [703, 380] width 49 height 7
click at [345, 4] on button "Refresh" at bounding box center [320, 8] width 52 height 14
click at [345, 2] on button "Refresh" at bounding box center [320, 8] width 52 height 14
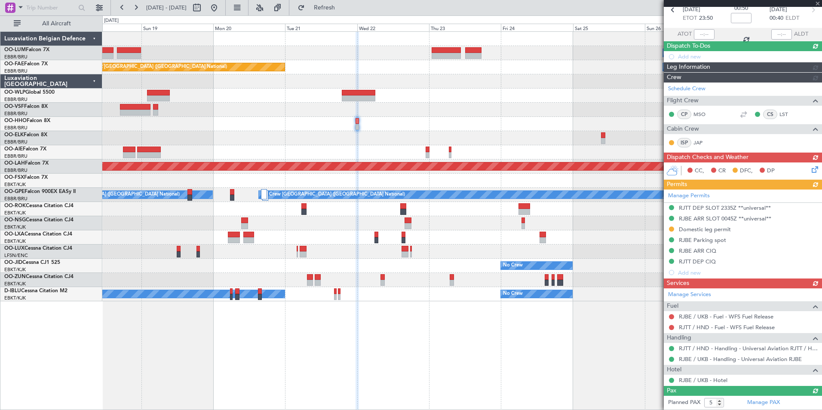
click at [386, 324] on div "Planned Maint Kortrijk-[GEOGRAPHIC_DATA] Owner [GEOGRAPHIC_DATA] Owner [GEOGRAP…" at bounding box center [462, 220] width 720 height 379
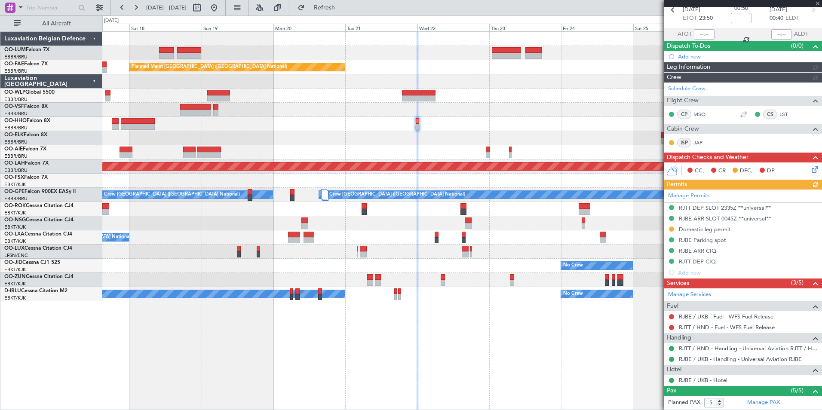
click at [420, 345] on div "Planned Maint Kortrijk-[GEOGRAPHIC_DATA] Owner [GEOGRAPHIC_DATA] Owner [GEOGRAP…" at bounding box center [462, 220] width 720 height 379
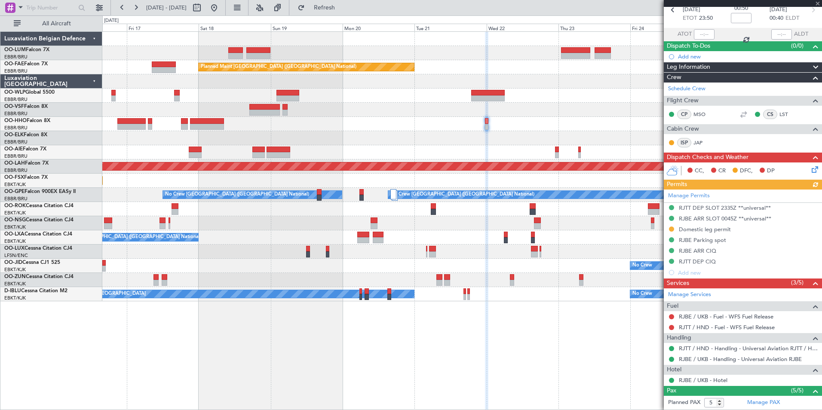
click at [412, 328] on div "Owner Melsbroek Air Base Planned Maint [GEOGRAPHIC_DATA]-[GEOGRAPHIC_DATA] Owne…" at bounding box center [462, 220] width 720 height 379
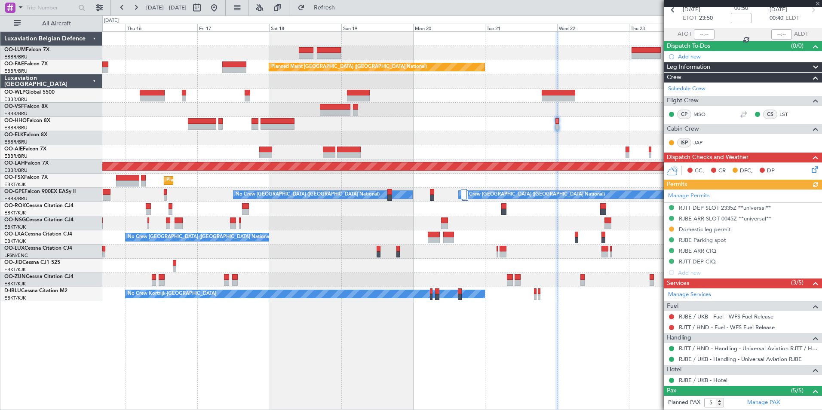
click at [429, 335] on div "Owner Melsbroek Air Base Planned Maint [GEOGRAPHIC_DATA]-[GEOGRAPHIC_DATA] Plan…" at bounding box center [462, 220] width 720 height 379
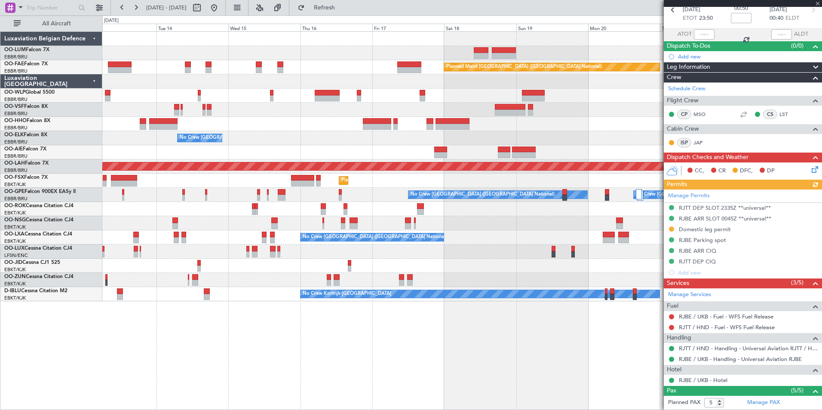
click at [417, 338] on div "AOG Maint [GEOGRAPHIC_DATA] Planned Maint [GEOGRAPHIC_DATA] ([GEOGRAPHIC_DATA])…" at bounding box center [462, 220] width 720 height 379
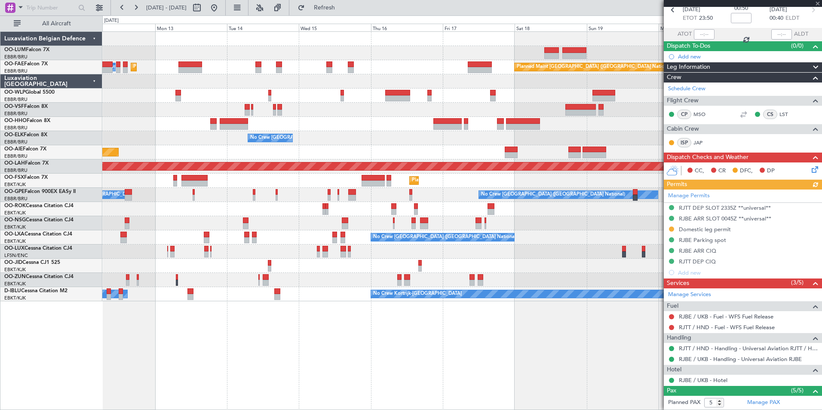
click at [415, 342] on div "Planned Maint [GEOGRAPHIC_DATA] ([GEOGRAPHIC_DATA] National) AOG Maint [GEOGRAP…" at bounding box center [462, 220] width 720 height 379
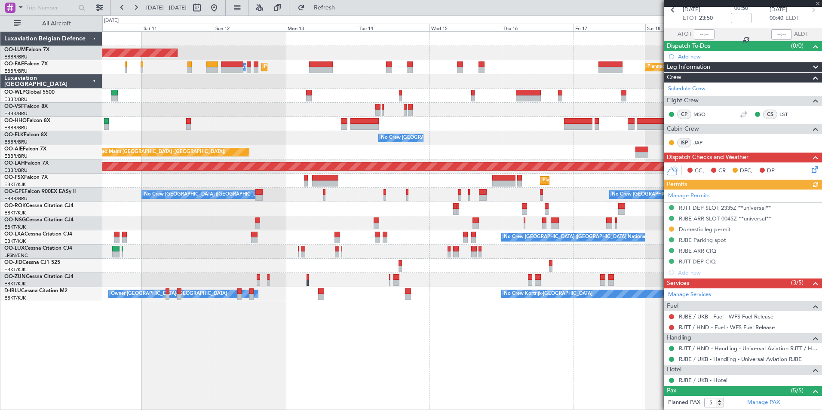
click at [389, 342] on div "AOG Maint [GEOGRAPHIC_DATA] Planned Maint [GEOGRAPHIC_DATA] ([GEOGRAPHIC_DATA])…" at bounding box center [462, 220] width 720 height 379
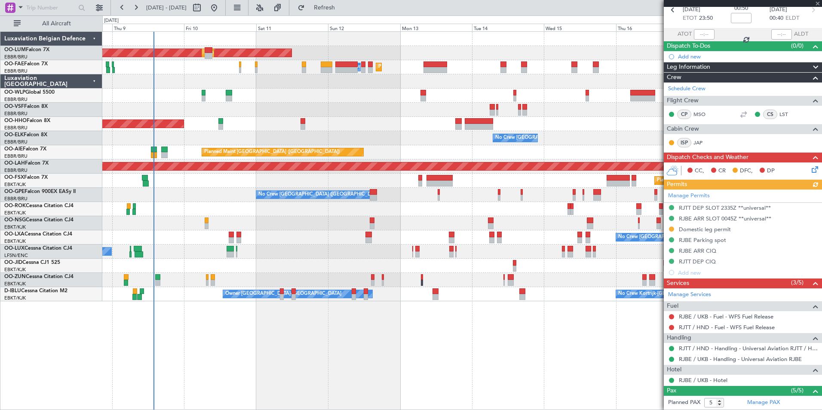
click at [273, 337] on div "AOG Maint [GEOGRAPHIC_DATA] Planned Maint [GEOGRAPHIC_DATA] ([GEOGRAPHIC_DATA])…" at bounding box center [462, 220] width 720 height 379
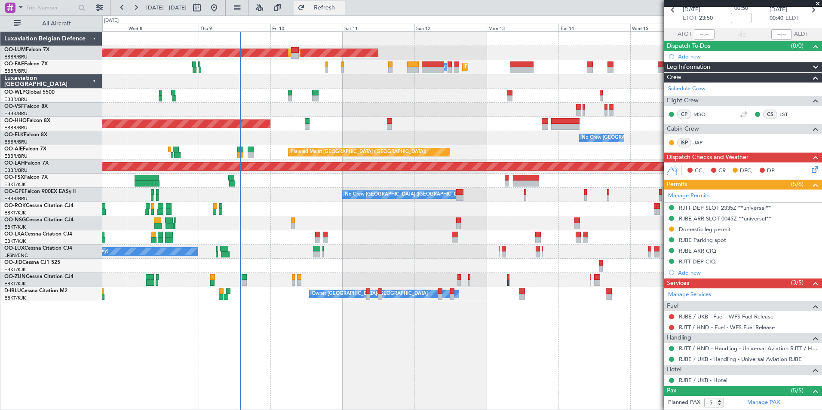
click at [329, 3] on button "Refresh" at bounding box center [320, 8] width 52 height 14
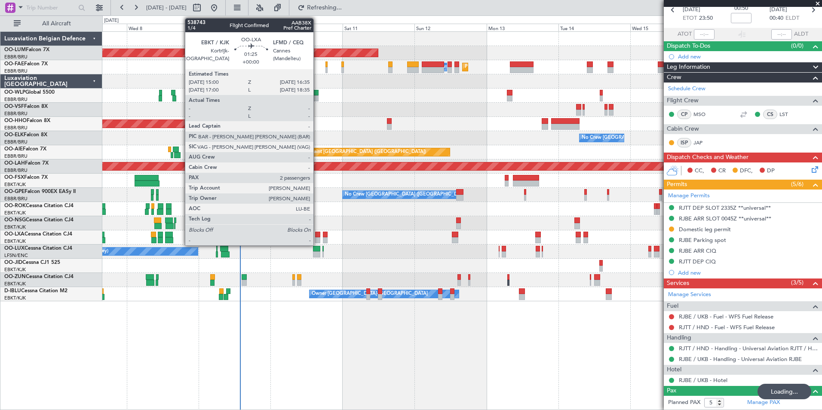
click at [317, 240] on div at bounding box center [317, 240] width 5 height 6
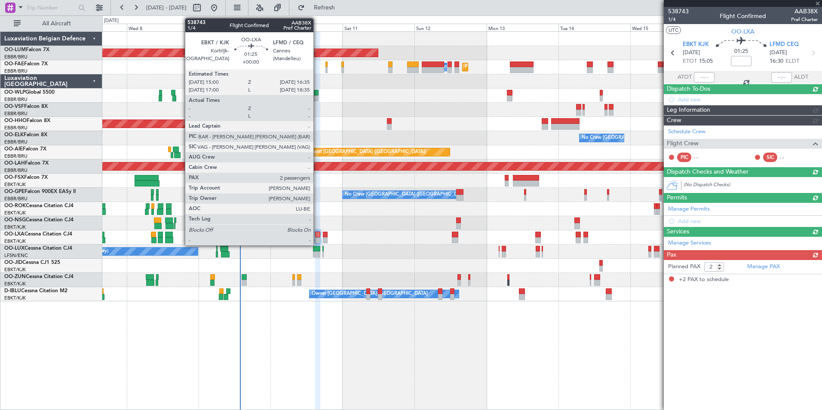
scroll to position [0, 0]
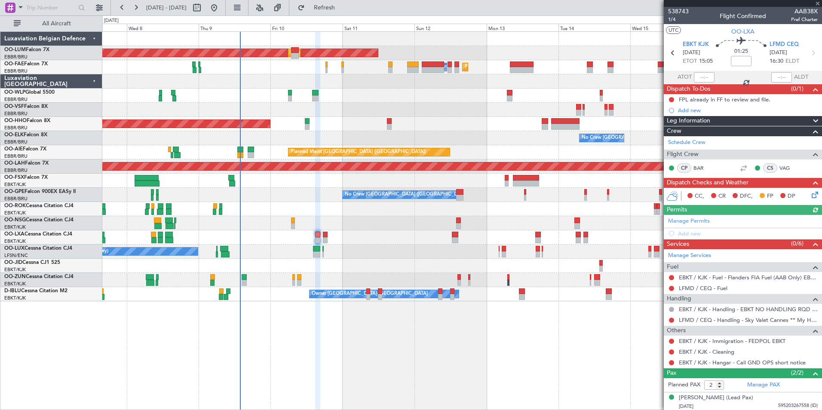
click at [304, 369] on div "AOG Maint [GEOGRAPHIC_DATA] Planned Maint [GEOGRAPHIC_DATA] ([GEOGRAPHIC_DATA])…" at bounding box center [462, 220] width 720 height 379
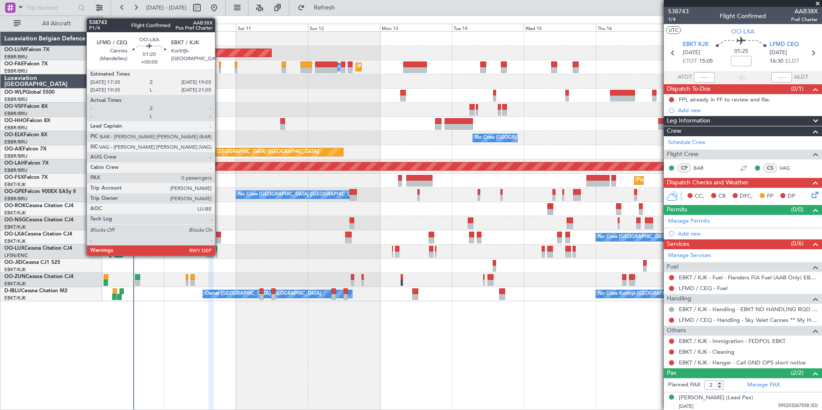
click at [219, 237] on div at bounding box center [218, 235] width 5 height 6
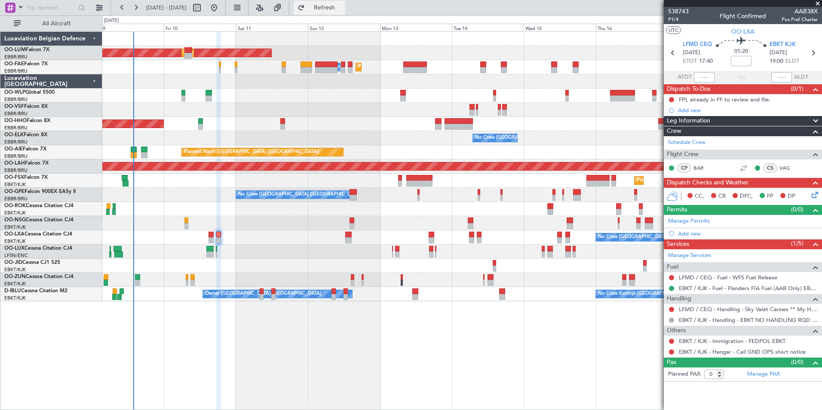
drag, startPoint x: 366, startPoint y: 12, endPoint x: 340, endPoint y: 1, distance: 28.5
click at [345, 12] on button "Refresh" at bounding box center [320, 8] width 52 height 14
click at [345, 2] on button "Refresh" at bounding box center [320, 8] width 52 height 14
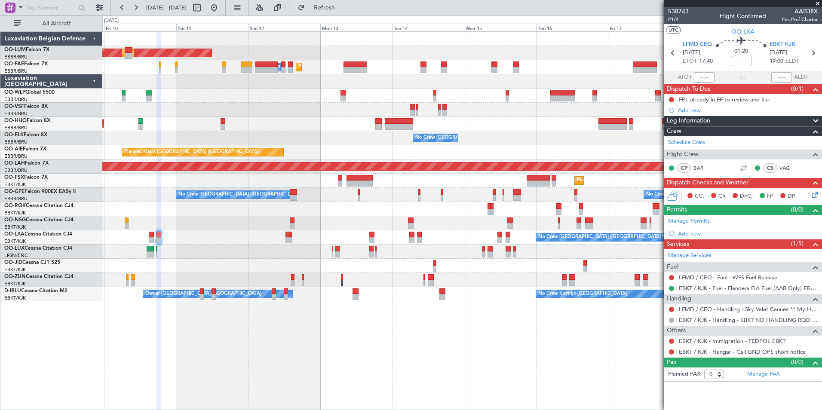
click at [467, 389] on div "AOG Maint Sibiu Planned Maint Brussels (Brussels National) Planned Maint Brusse…" at bounding box center [462, 220] width 720 height 379
click at [282, 117] on div at bounding box center [462, 110] width 720 height 14
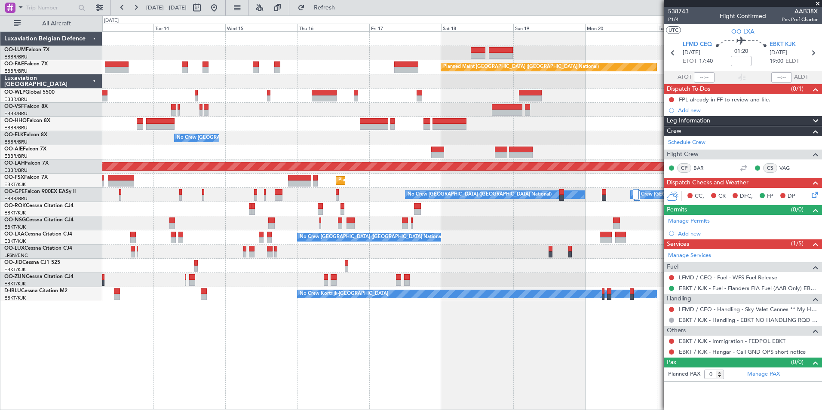
click at [407, 149] on div "AOG Maint Sibiu Planned Maint Brussels (Brussels National) Owner Melsbroek Air …" at bounding box center [462, 167] width 720 height 270
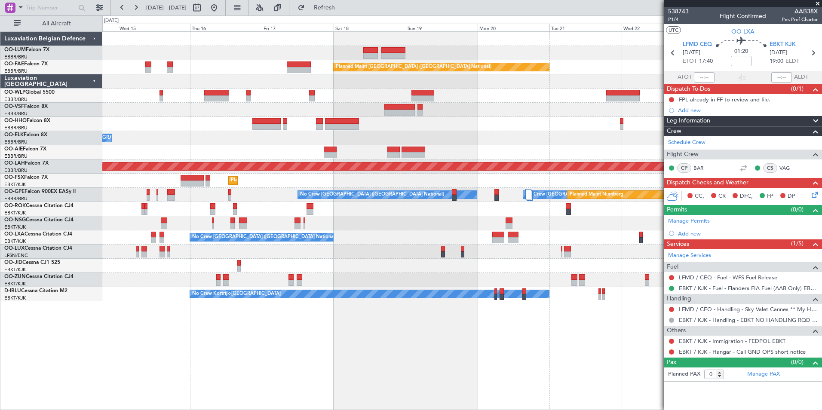
click at [347, 154] on div "Owner Melsbroek Air Base Planned Maint Kortrijk-Wevelgem Planned Maint Brussels…" at bounding box center [462, 167] width 720 height 270
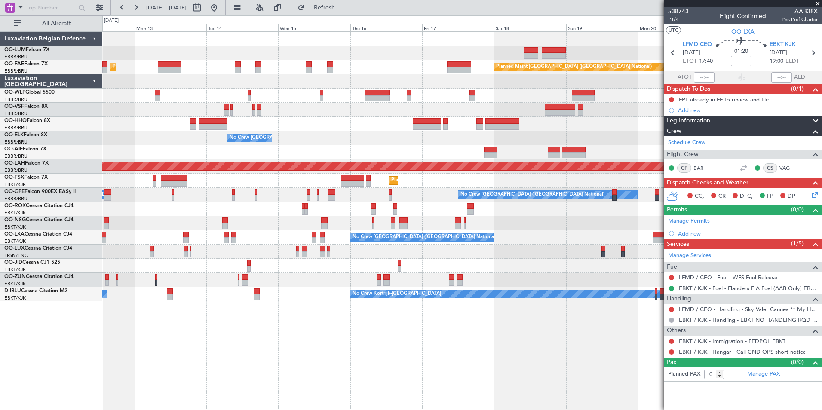
click at [366, 157] on div "Planned Maint [GEOGRAPHIC_DATA] ([GEOGRAPHIC_DATA])" at bounding box center [462, 152] width 720 height 14
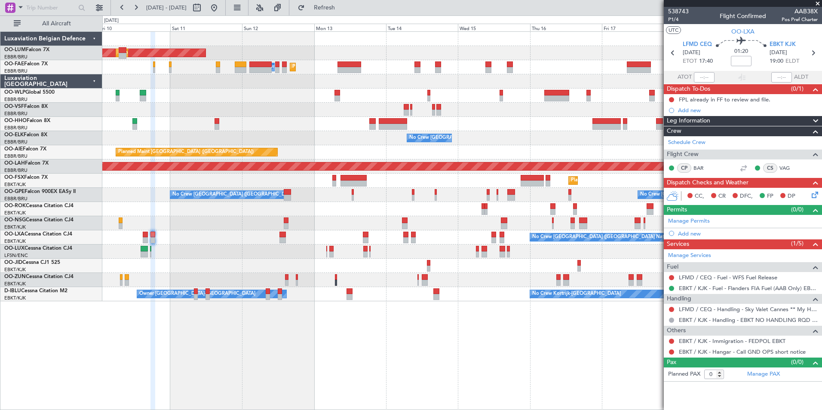
click at [320, 142] on div "AOG Maint Sibiu Planned Maint Brussels (Brussels National) Planned Maint Brusse…" at bounding box center [462, 167] width 720 height 270
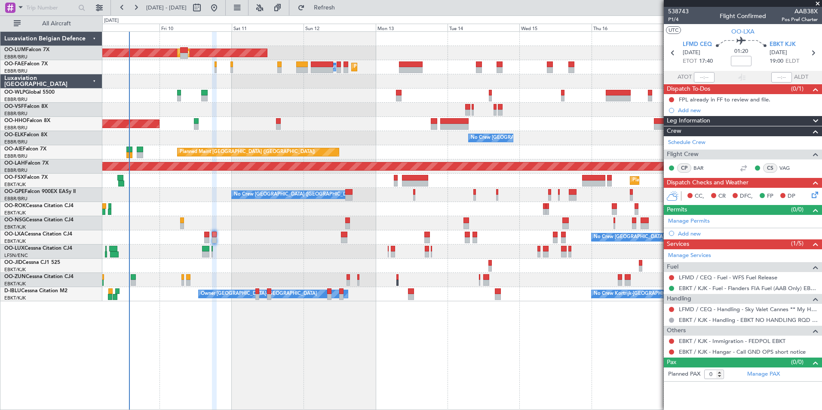
click at [252, 125] on div "AOG Maint [GEOGRAPHIC_DATA] Planned Maint [GEOGRAPHIC_DATA] ([GEOGRAPHIC_DATA])…" at bounding box center [462, 167] width 720 height 270
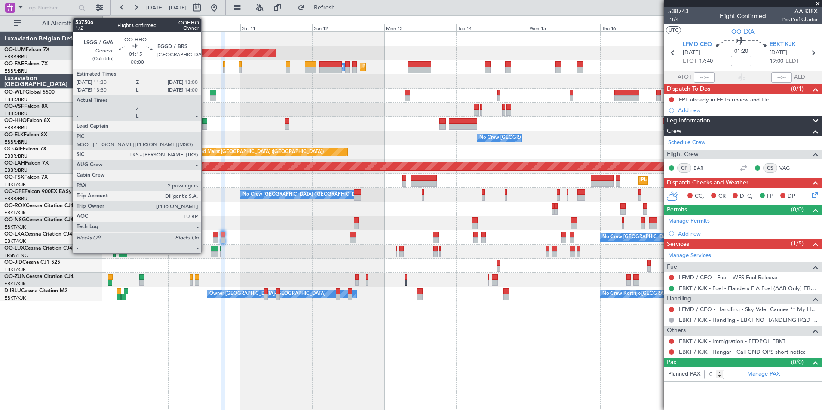
click at [205, 120] on div at bounding box center [205, 121] width 5 height 6
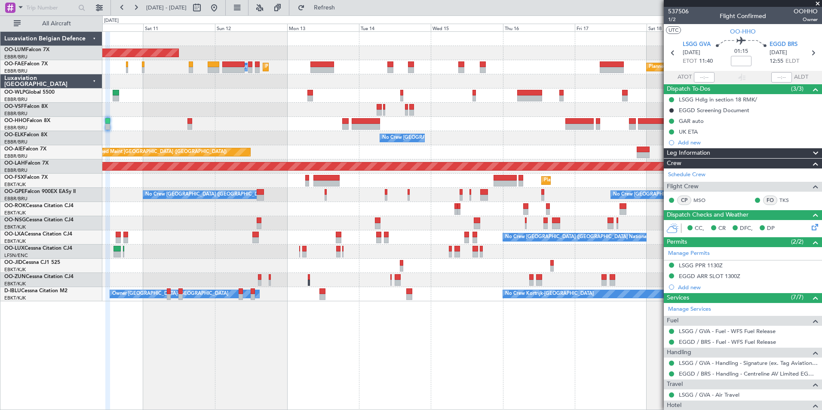
click at [425, 375] on div "AOG Maint [GEOGRAPHIC_DATA] Planned Maint [GEOGRAPHIC_DATA] ([GEOGRAPHIC_DATA])…" at bounding box center [462, 220] width 720 height 379
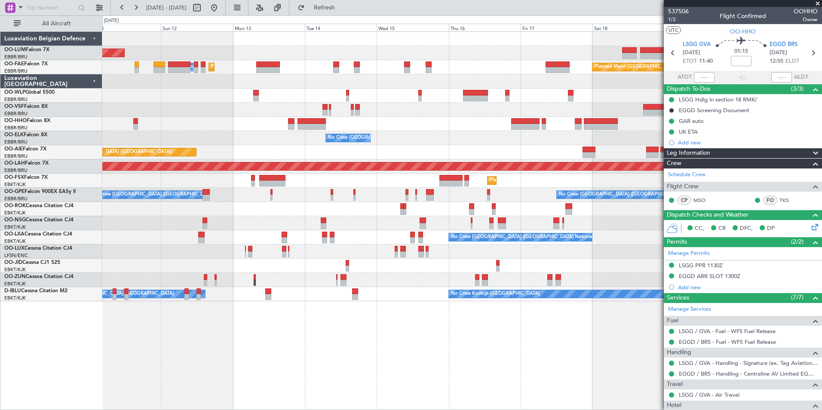
click at [355, 392] on div "AOG Maint [GEOGRAPHIC_DATA] Planned Maint [GEOGRAPHIC_DATA] ([GEOGRAPHIC_DATA])…" at bounding box center [462, 220] width 720 height 379
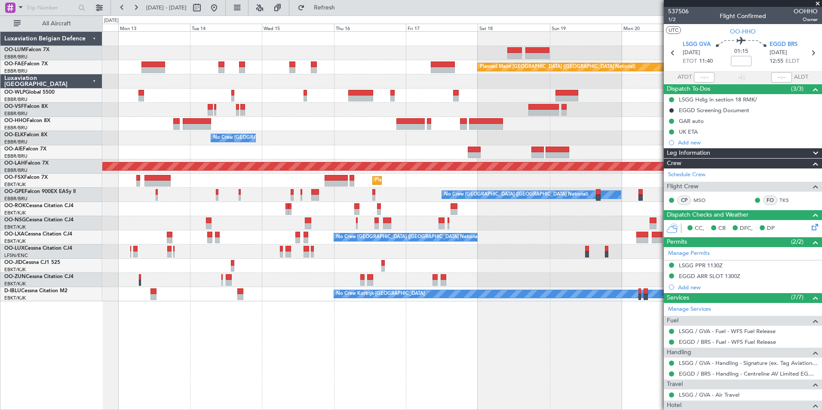
click at [284, 397] on div "AOG Maint Sibiu Planned Maint Brussels (Brussels National) Planned Maint Brusse…" at bounding box center [462, 220] width 720 height 379
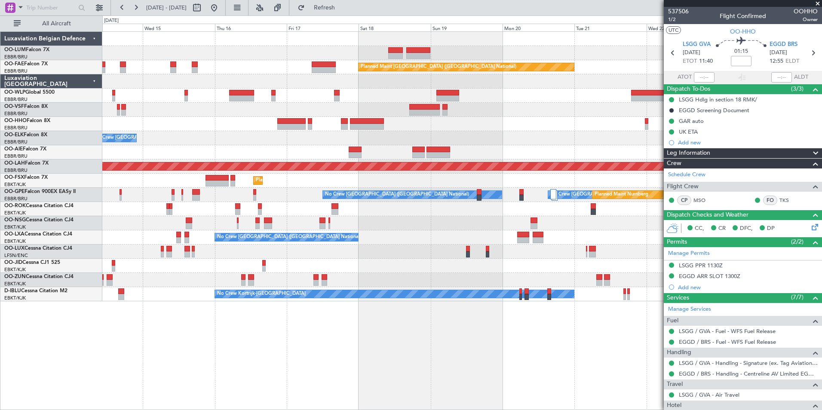
click at [266, 392] on div "Owner Melsbroek Air Base Planned Maint Brussels (Brussels National) Owner Melsb…" at bounding box center [462, 220] width 720 height 379
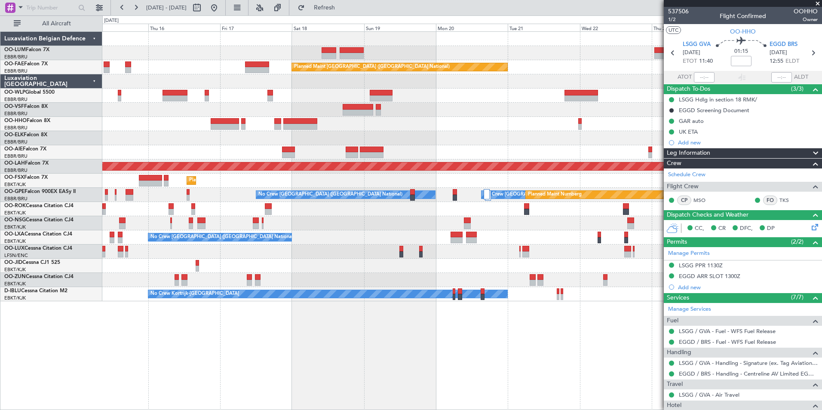
click at [526, 333] on div "Owner Melsbroek Air Base Planned Maint Kortrijk-Wevelgem Planned Maint Brussels…" at bounding box center [462, 220] width 720 height 379
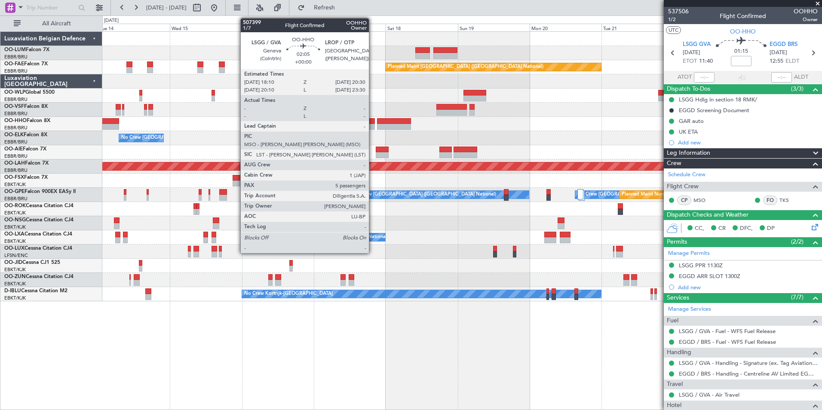
click at [373, 123] on div at bounding box center [371, 121] width 7 height 6
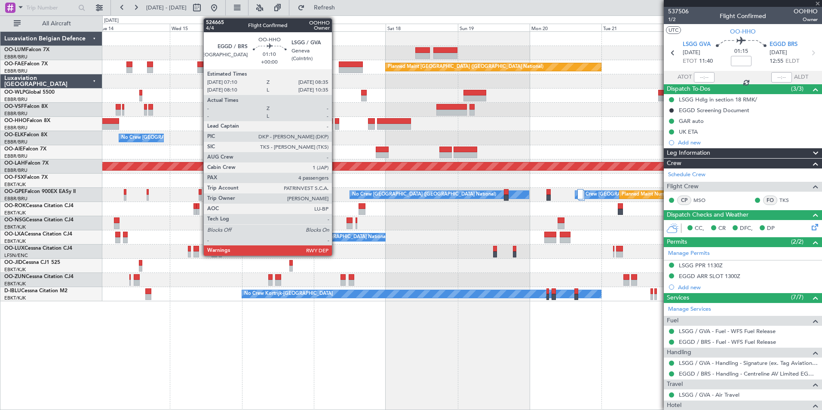
type input "5"
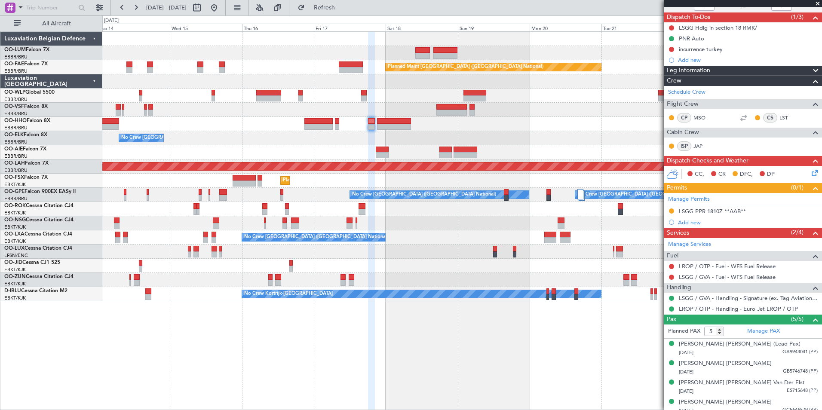
scroll to position [86, 0]
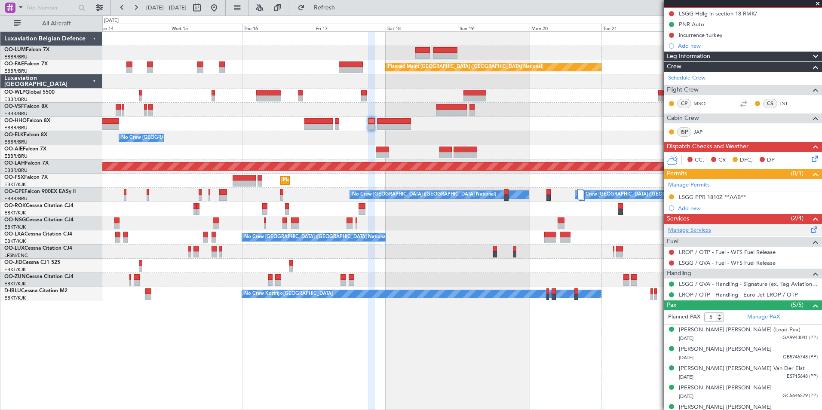
click at [684, 228] on link "Manage Services" at bounding box center [689, 230] width 43 height 9
click at [340, 9] on span "Refresh" at bounding box center [325, 8] width 36 height 6
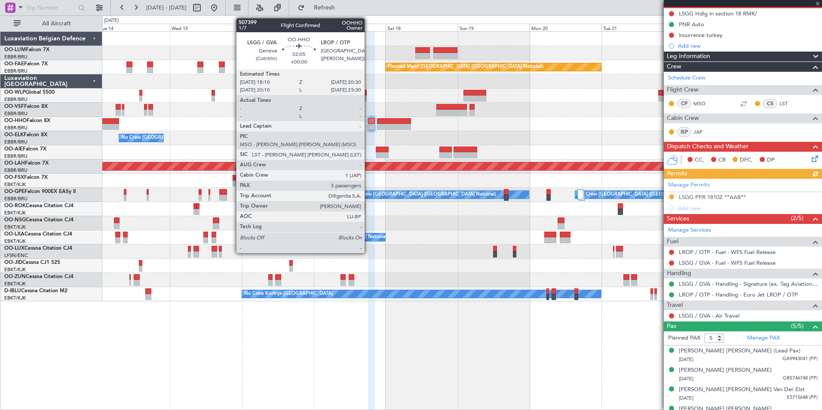
click at [370, 120] on div at bounding box center [371, 121] width 7 height 6
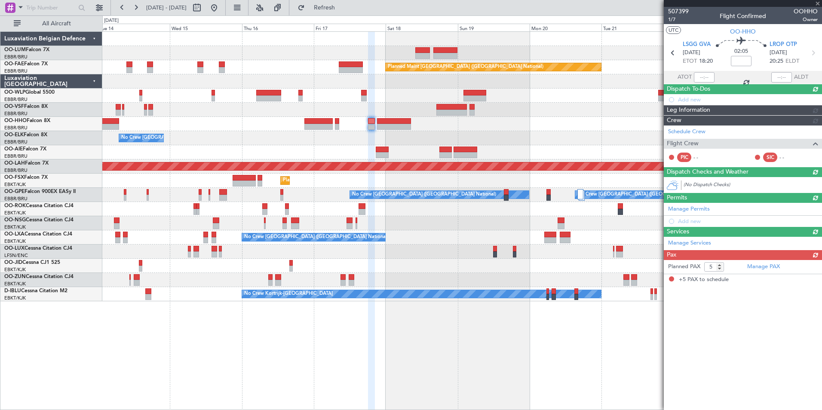
scroll to position [0, 0]
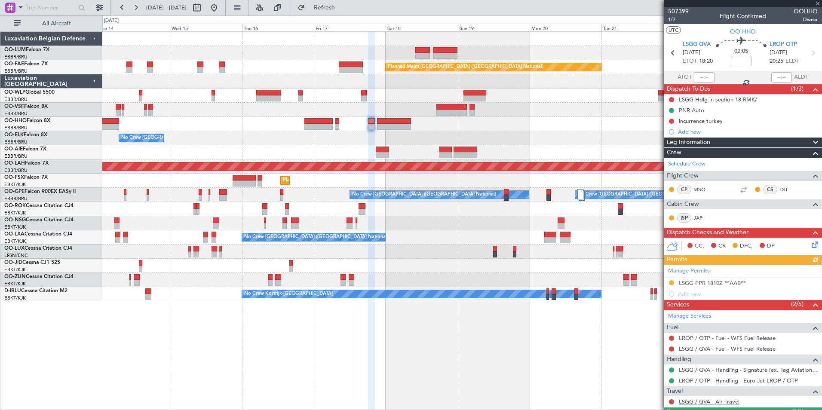
click at [697, 403] on link "LSGG / GVA - Air Travel" at bounding box center [709, 401] width 61 height 7
click at [378, 13] on div "14 Oct 2025 - 24 Oct 2025 Refresh Quick Links All Aircraft" at bounding box center [411, 7] width 822 height 15
click at [343, 6] on span "Refresh" at bounding box center [325, 8] width 36 height 6
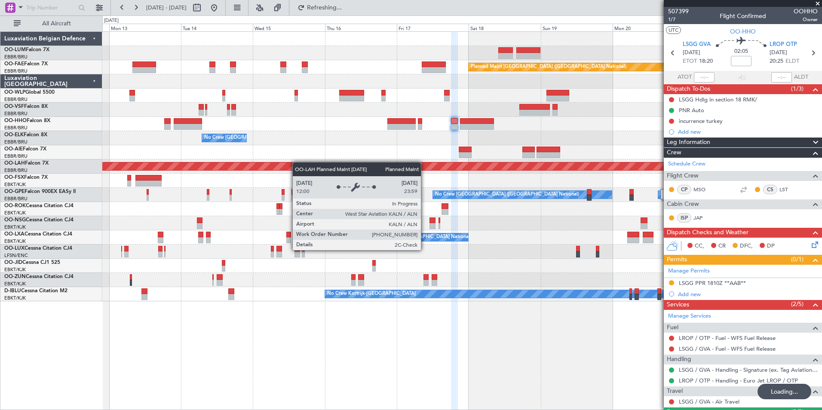
click at [348, 163] on div "AOG Maint Sibiu Planned Maint Brussels (Brussels National) Planned Maint Brusse…" at bounding box center [462, 167] width 720 height 270
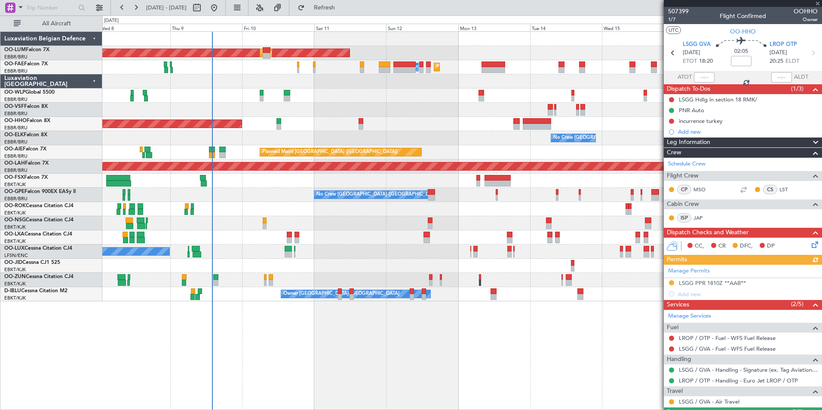
click at [371, 149] on div "AOG Maint Sibiu Planned Maint Brussels (Brussels National) Planned Maint Melsbr…" at bounding box center [462, 167] width 720 height 270
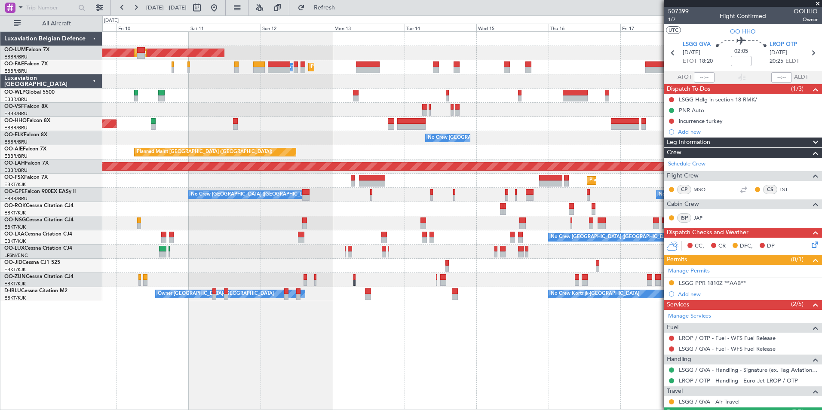
click at [372, 142] on div "No Crew [GEOGRAPHIC_DATA] ([GEOGRAPHIC_DATA] National)" at bounding box center [462, 138] width 720 height 14
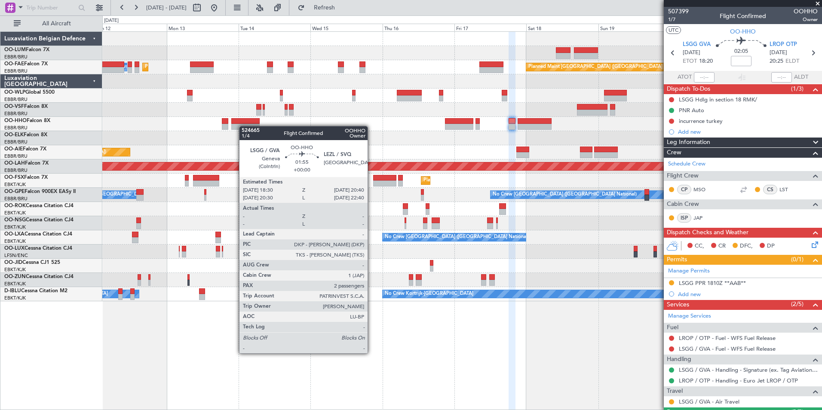
click at [204, 122] on div "Planned Maint Brussels (Brussels National) AOG Maint Sibiu Planned Maint Melsbr…" at bounding box center [462, 167] width 720 height 270
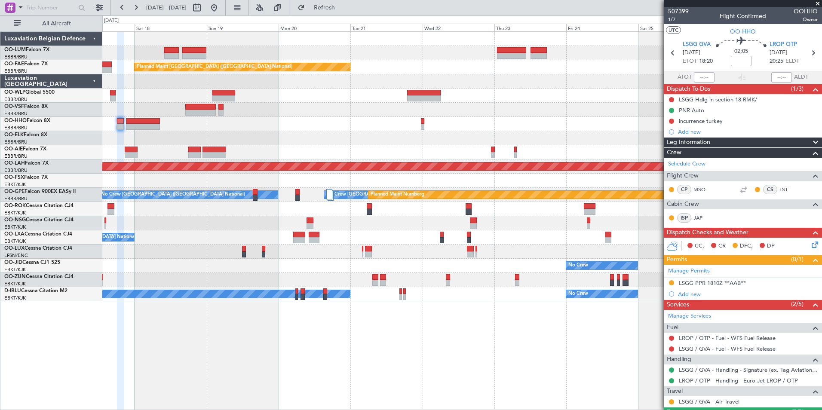
click at [409, 141] on div at bounding box center [462, 138] width 720 height 14
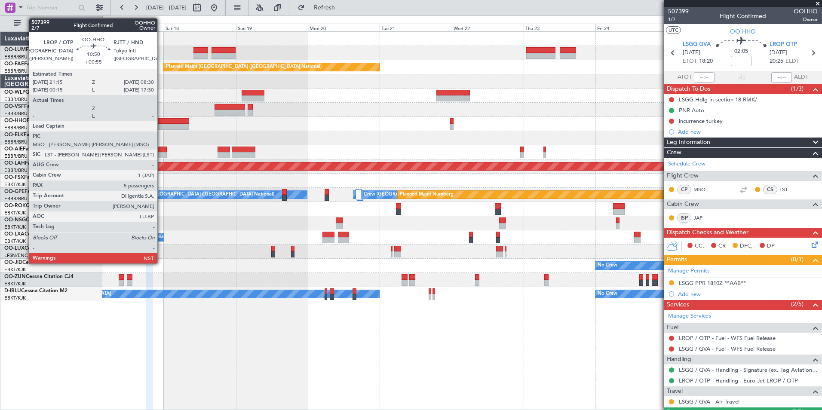
click at [163, 125] on div at bounding box center [172, 127] width 34 height 6
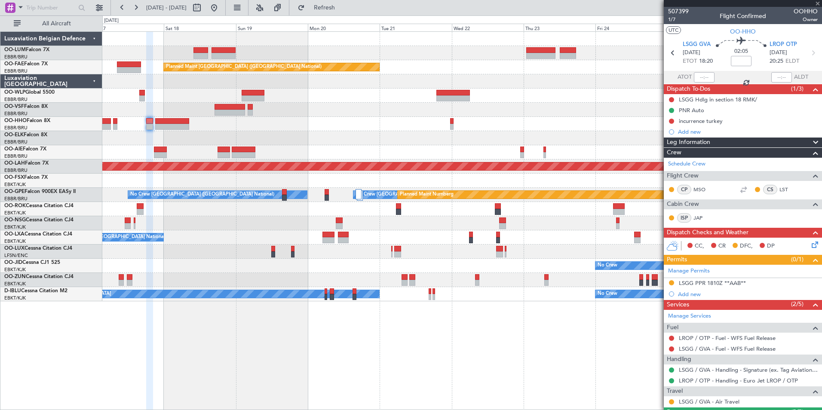
type input "+00:55"
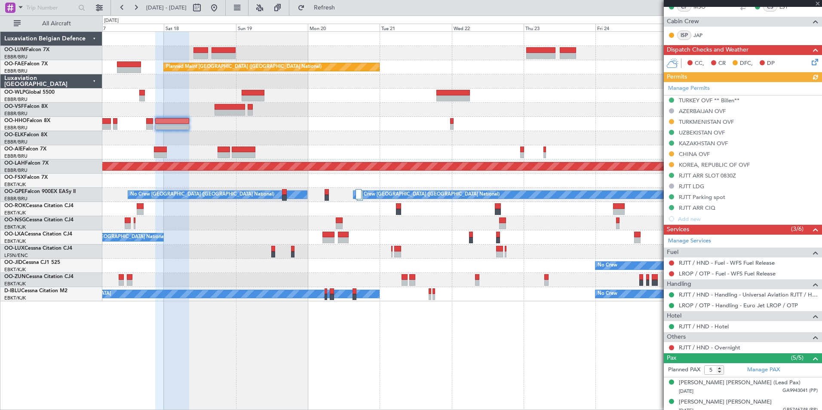
scroll to position [236, 0]
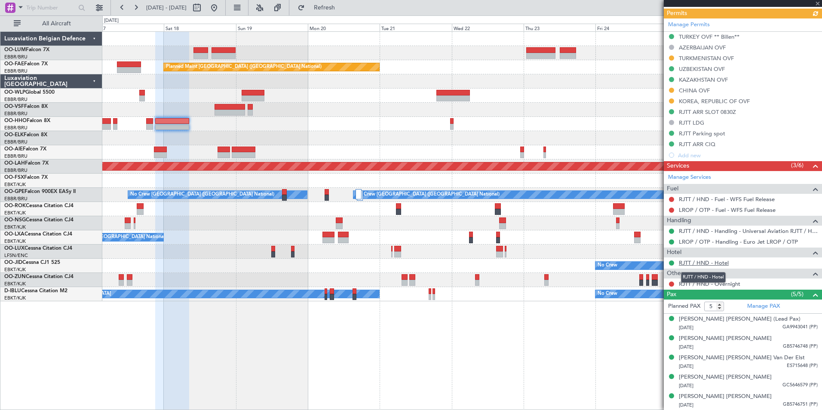
click at [713, 265] on link "RJTT / HND - Hotel" at bounding box center [704, 262] width 50 height 7
click at [343, 6] on span "Refresh" at bounding box center [325, 8] width 36 height 6
click at [336, 4] on button "Refresh" at bounding box center [320, 8] width 52 height 14
click at [718, 263] on link "RJTT / HND - Hotel" at bounding box center [704, 262] width 50 height 7
click at [333, 11] on button "Refresh" at bounding box center [320, 8] width 52 height 14
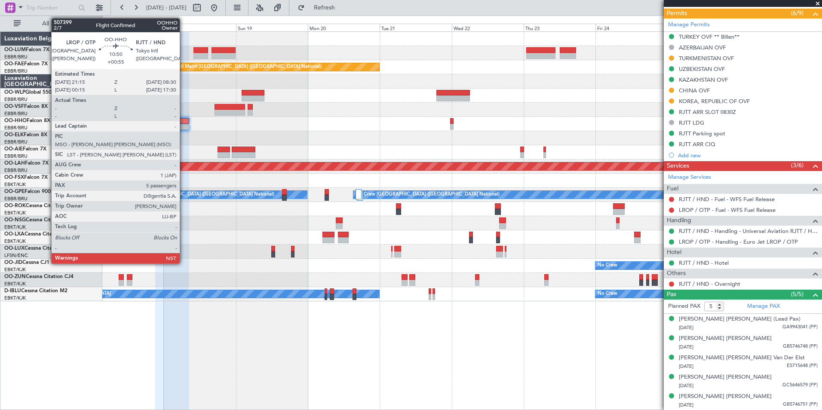
click at [184, 120] on div at bounding box center [172, 121] width 34 height 6
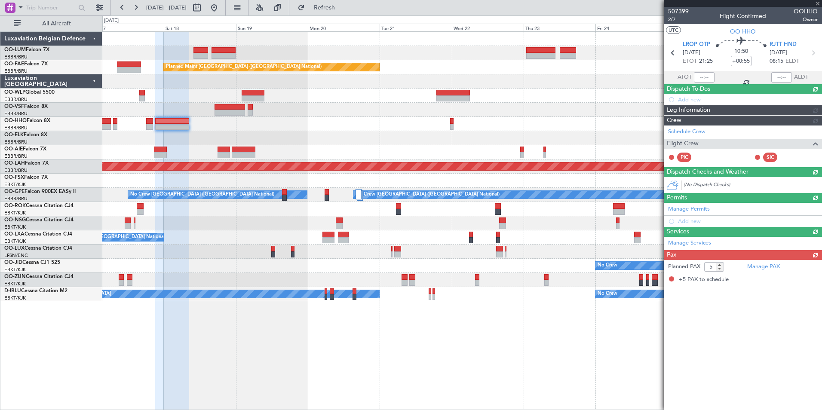
scroll to position [0, 0]
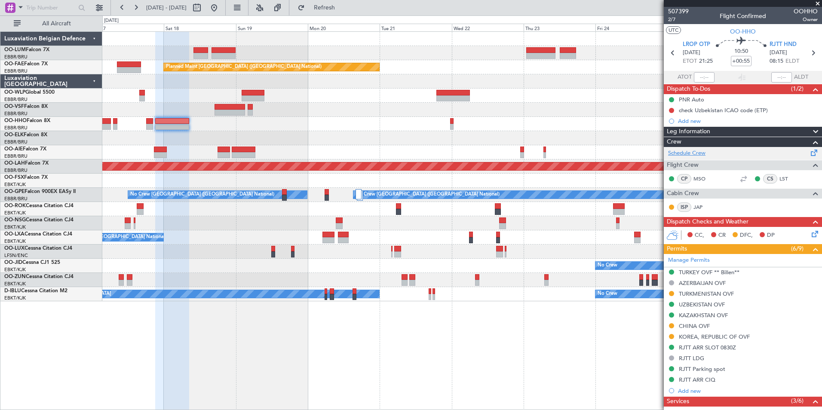
click at [702, 155] on link "Schedule Crew" at bounding box center [686, 153] width 37 height 9
click at [337, 9] on span "Refresh" at bounding box center [325, 8] width 36 height 6
click at [343, 6] on span "Refresh" at bounding box center [325, 8] width 36 height 6
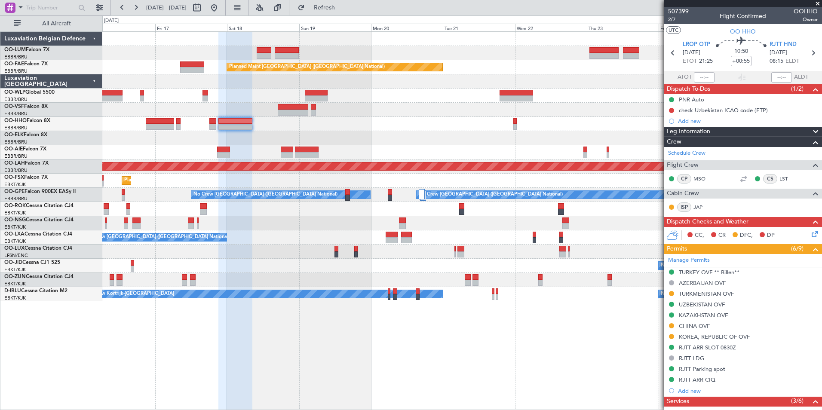
click at [422, 361] on div "Owner Melsbroek Air Base Planned Maint Kortrijk-Wevelgem Owner Melsbroek Air Ba…" at bounding box center [462, 220] width 720 height 379
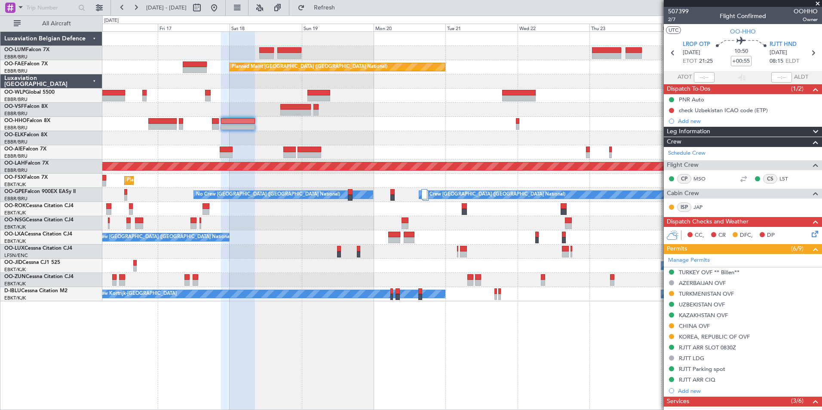
click at [452, 136] on div "Owner Melsbroek Air Base Planned Maint Kortrijk-Wevelgem Planned Maint Brussels…" at bounding box center [462, 167] width 720 height 270
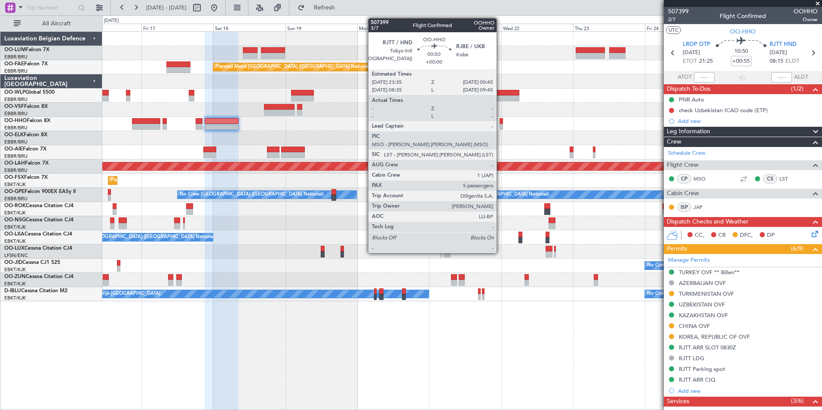
click at [501, 124] on div at bounding box center [502, 127] width 4 height 6
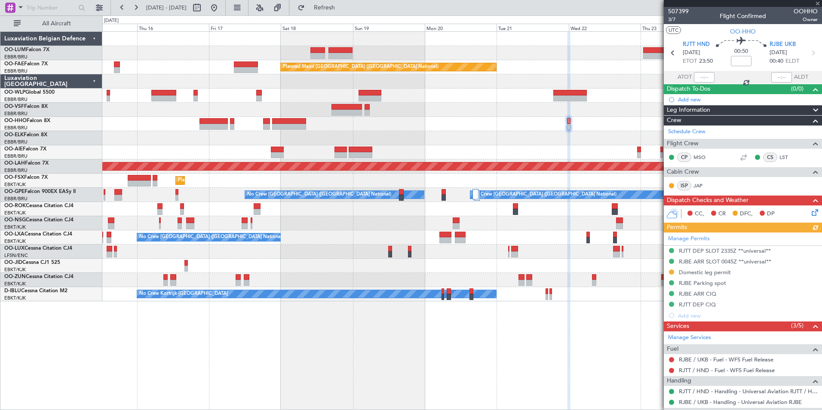
click at [453, 141] on div "Owner Melsbroek Air Base Planned Maint Kortrijk-Wevelgem Planned Maint Brussels…" at bounding box center [462, 167] width 720 height 270
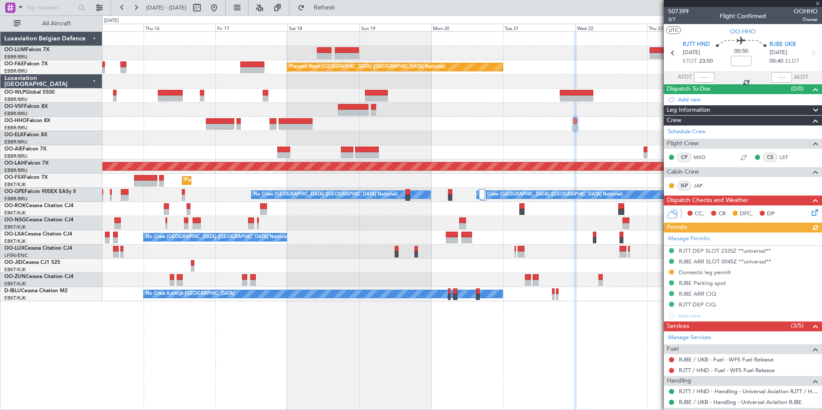
click at [494, 140] on div "No Crew [GEOGRAPHIC_DATA] ([GEOGRAPHIC_DATA] National)" at bounding box center [462, 138] width 720 height 14
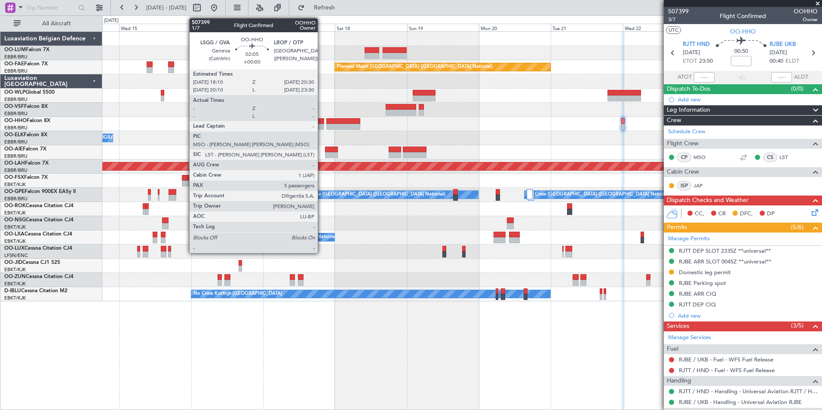
click at [322, 125] on div at bounding box center [320, 127] width 7 height 6
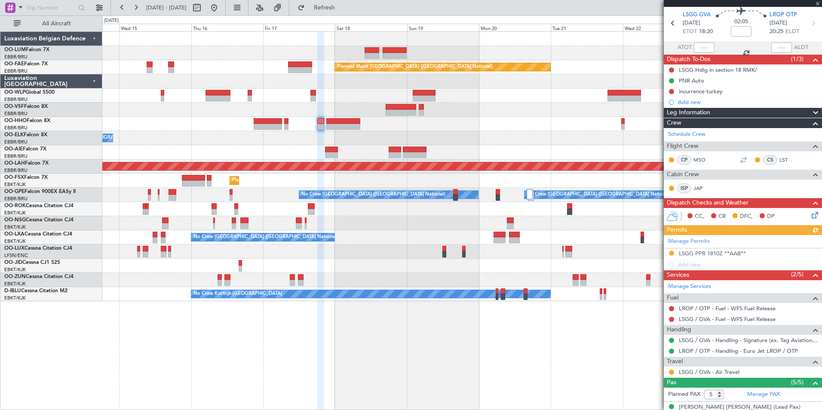
scroll to position [43, 0]
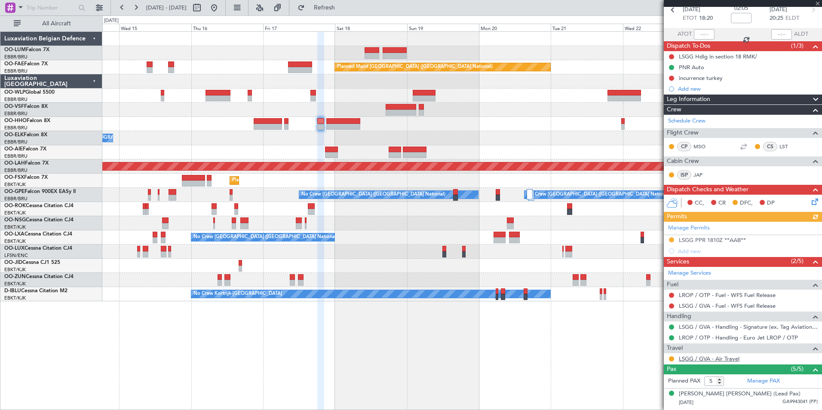
click at [717, 356] on link "LSGG / GVA - Air Travel" at bounding box center [709, 358] width 61 height 7
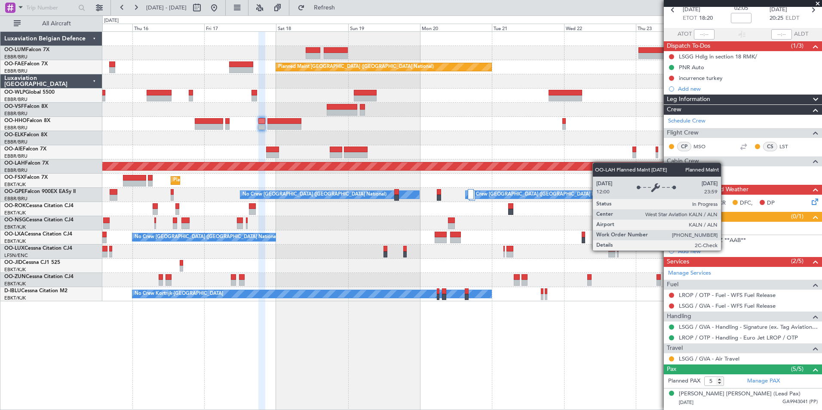
click at [499, 166] on div "Planned Maint [PERSON_NAME]-[GEOGRAPHIC_DATA][PERSON_NAME] ([GEOGRAPHIC_DATA][P…" at bounding box center [462, 167] width 720 height 14
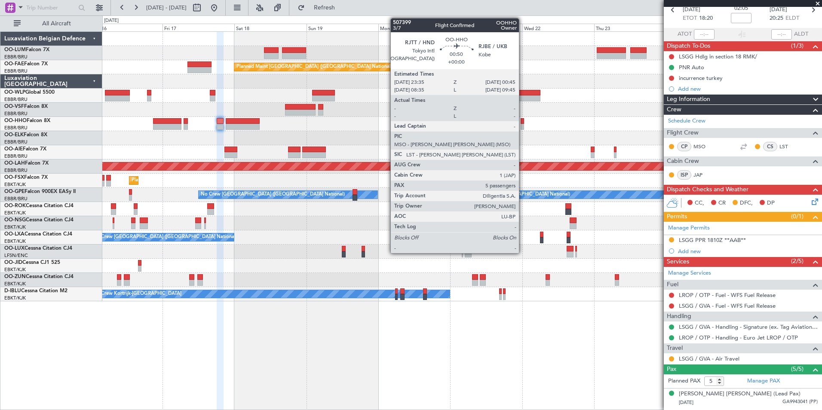
click at [523, 121] on div at bounding box center [523, 121] width 4 height 6
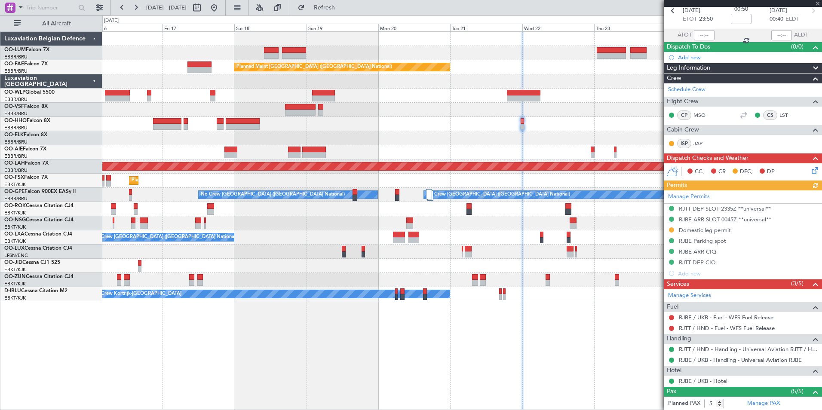
scroll to position [129, 0]
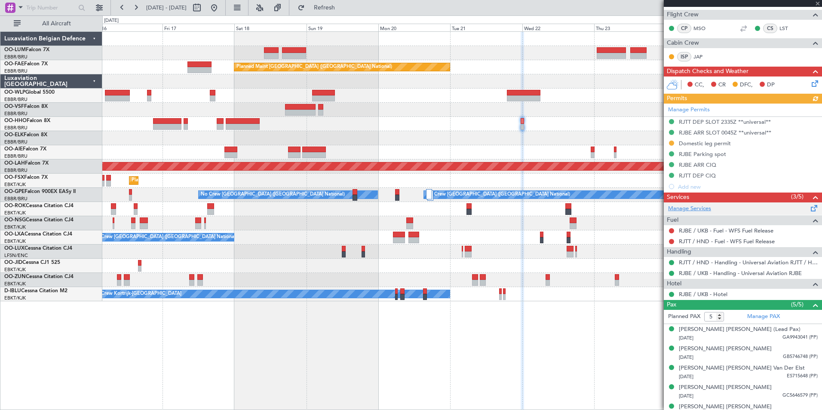
click at [702, 210] on link "Manage Services" at bounding box center [689, 209] width 43 height 9
click at [345, 12] on button "Refresh" at bounding box center [320, 8] width 52 height 14
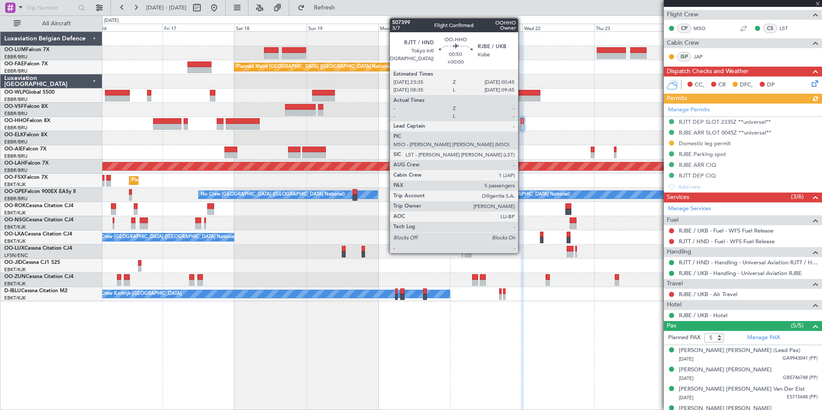
click at [522, 122] on div at bounding box center [523, 121] width 4 height 6
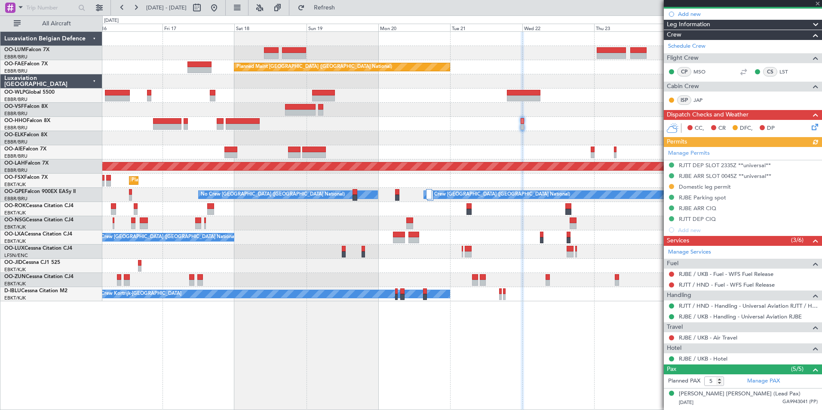
scroll to position [86, 0]
click at [670, 338] on button at bounding box center [671, 337] width 5 height 5
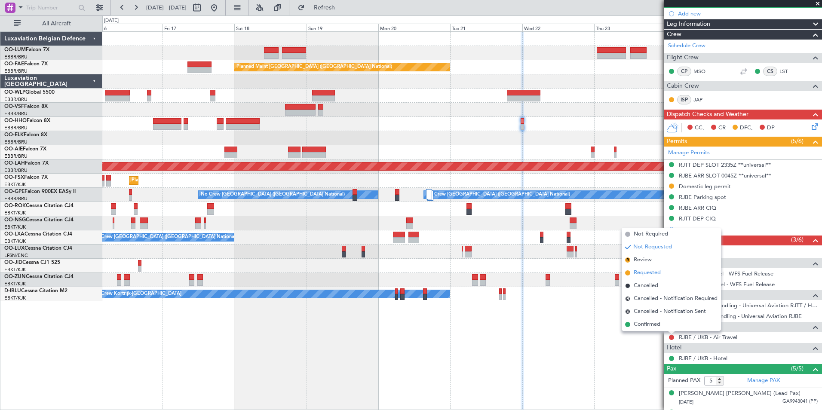
click at [644, 271] on span "Requested" at bounding box center [647, 273] width 27 height 9
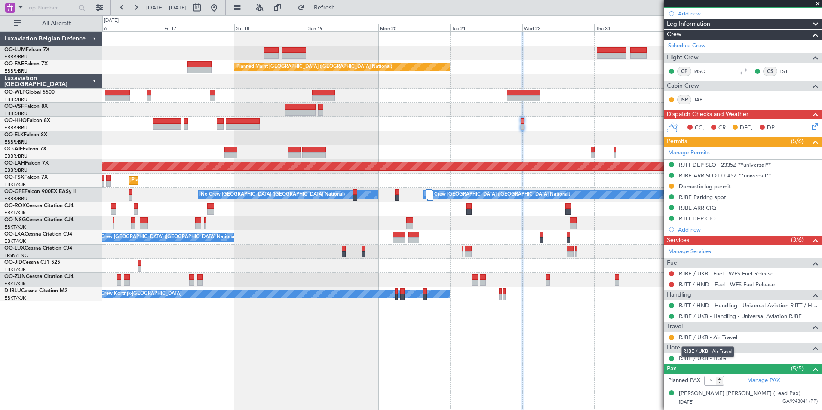
click at [718, 336] on link "RJBE / UKB - Air Travel" at bounding box center [708, 337] width 58 height 7
click at [335, 7] on span "Refresh" at bounding box center [325, 8] width 36 height 6
click at [382, 334] on div "Owner Melsbroek Air Base Planned Maint Kortrijk-Wevelgem Planned Maint Brussels…" at bounding box center [462, 220] width 720 height 379
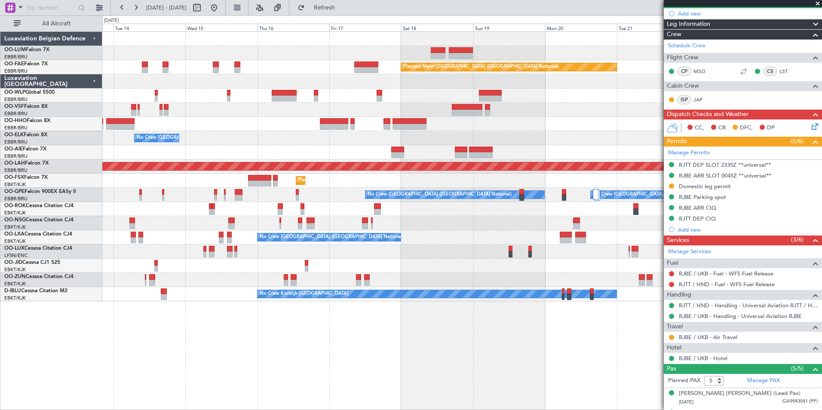
click at [262, 357] on div "Owner Melsbroek Air Base AOG Maint Sibiu Planned Maint Brussels (Brussels Natio…" at bounding box center [462, 220] width 720 height 379
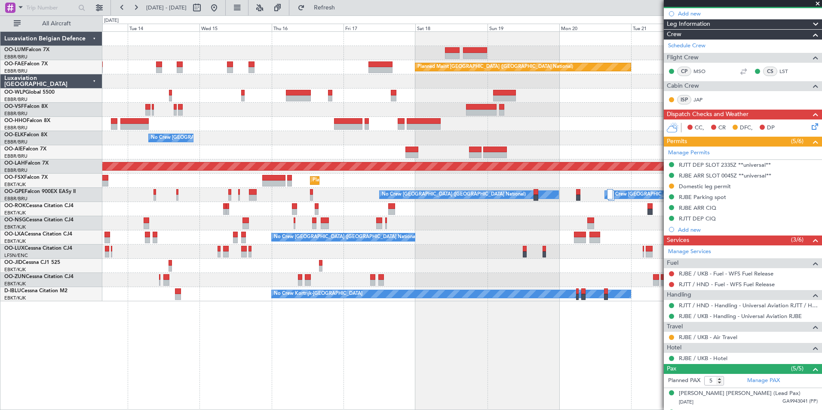
click at [354, 368] on div "AOG Maint Sibiu Planned Maint Brussels (Brussels National) Owner Melsbroek Air …" at bounding box center [462, 220] width 720 height 379
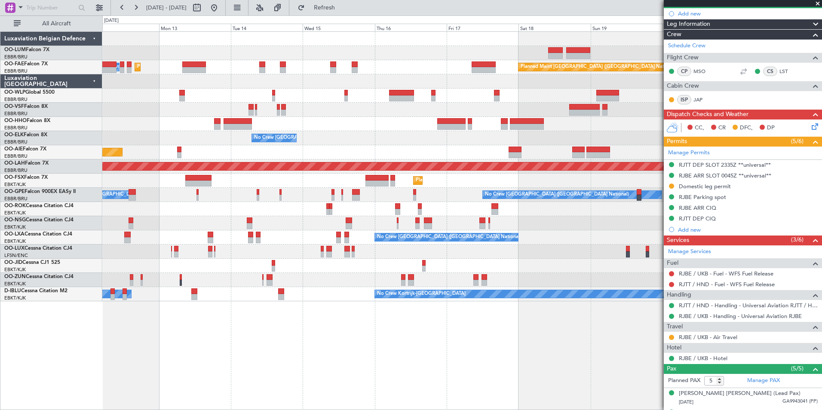
click at [243, 318] on div "Planned Maint Brussels (Brussels National) AOG Maint Sibiu Planned Maint Brusse…" at bounding box center [411, 212] width 822 height 395
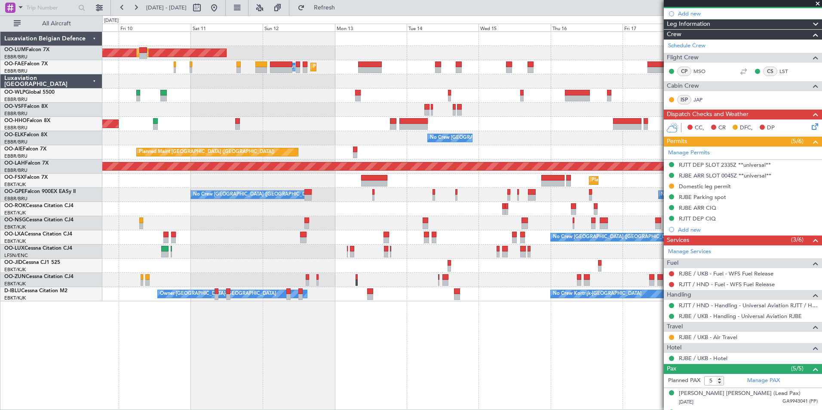
click at [355, 329] on div "AOG Maint Sibiu Planned Maint Brussels (Brussels National) Planned Maint Brusse…" at bounding box center [462, 220] width 720 height 379
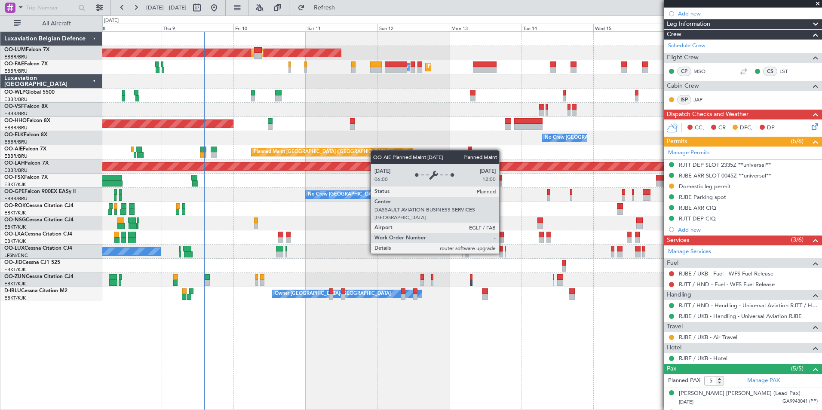
click at [317, 158] on div "AOG Maint Sibiu Planned Maint Brussels (Brussels National) Planned Maint Melsbr…" at bounding box center [462, 167] width 720 height 270
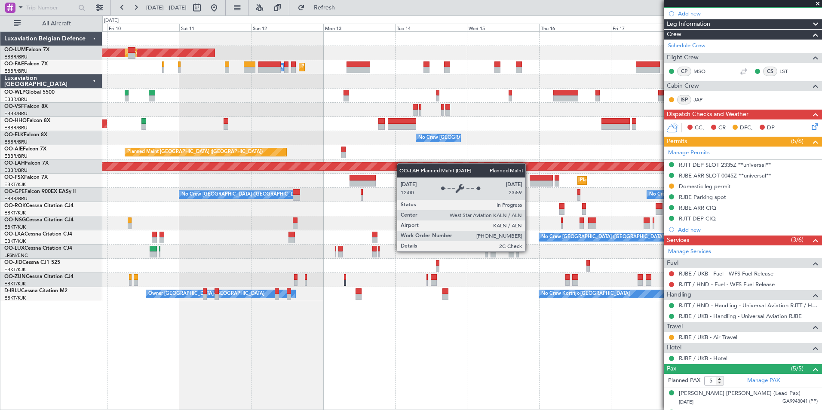
click at [314, 168] on div "AOG Maint Sibiu Planned Maint Brussels (Brussels National) Planned Maint Melsbr…" at bounding box center [462, 167] width 720 height 270
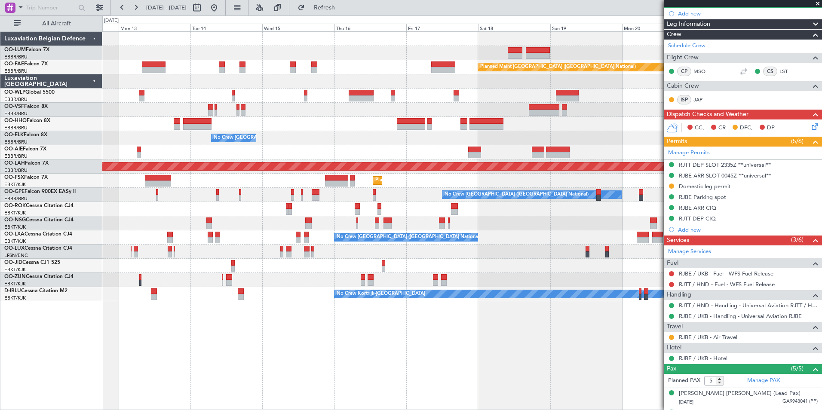
click at [326, 135] on div "AOG Maint Sibiu Planned Maint Brussels (Brussels National) Planned Maint Brusse…" at bounding box center [462, 167] width 720 height 270
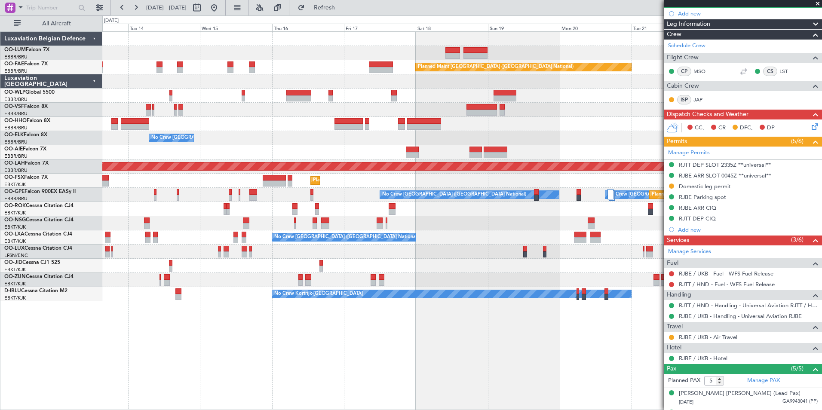
click at [367, 362] on div "AOG Maint Sibiu Planned Maint Brussels (Brussels National) Owner Melsbroek Air …" at bounding box center [462, 220] width 720 height 379
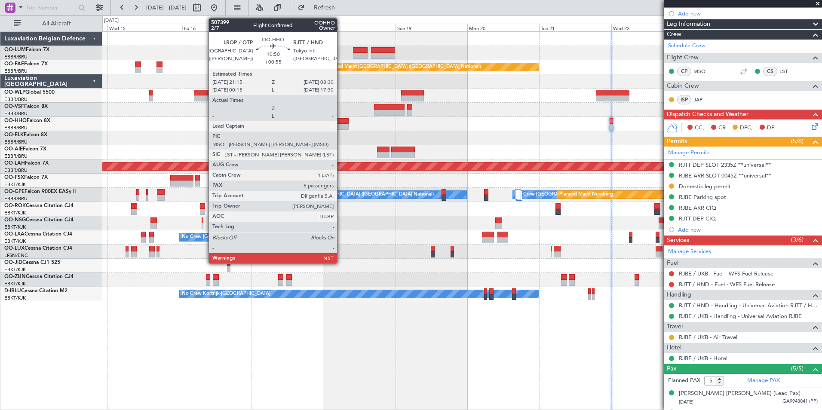
click at [341, 123] on div at bounding box center [332, 121] width 34 height 6
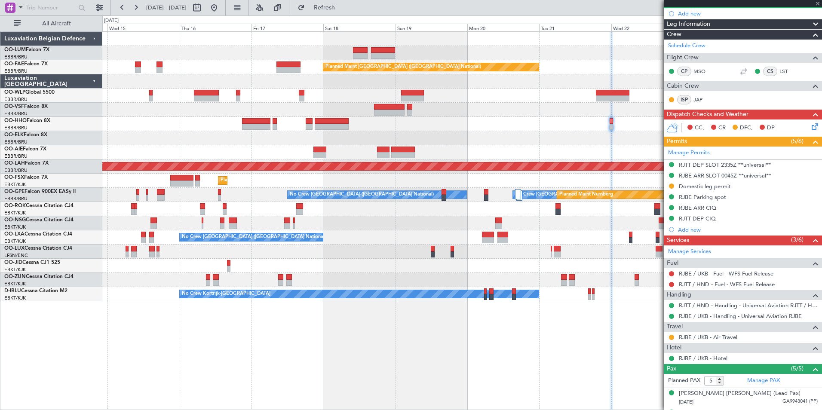
type input "+00:55"
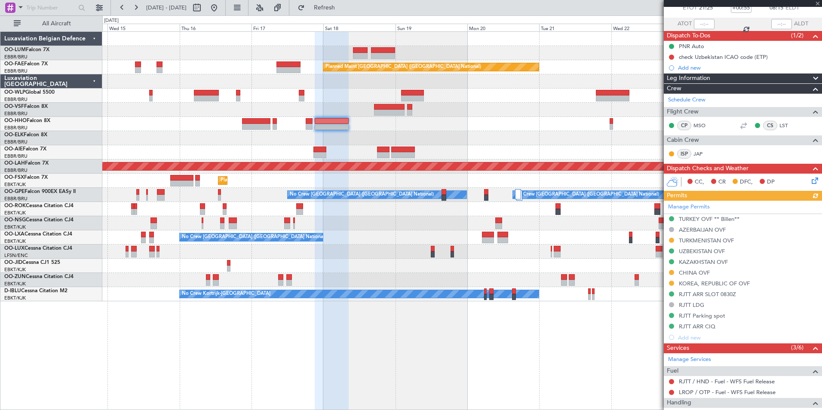
scroll to position [129, 0]
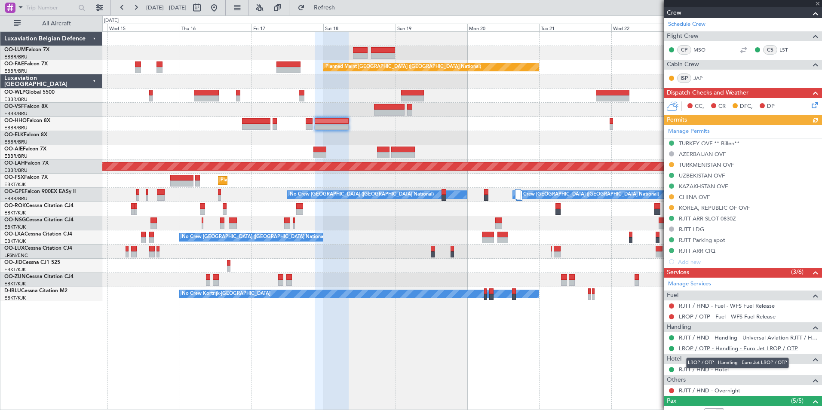
click at [699, 367] on mat-tooltip-component "LROP / OTP - Handling - Euro Jet LROP / OTP" at bounding box center [737, 363] width 115 height 23
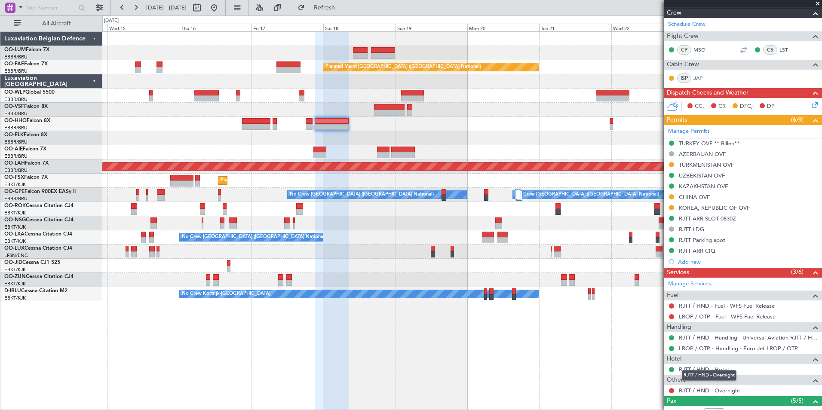
click at [702, 369] on mat-tooltip-component "RJTT / HND - Overnight" at bounding box center [709, 375] width 67 height 23
click at [722, 370] on div "RJTT / HND - Overnight" at bounding box center [709, 375] width 55 height 11
click at [698, 370] on link "RJTT / HND - Hotel" at bounding box center [704, 369] width 50 height 7
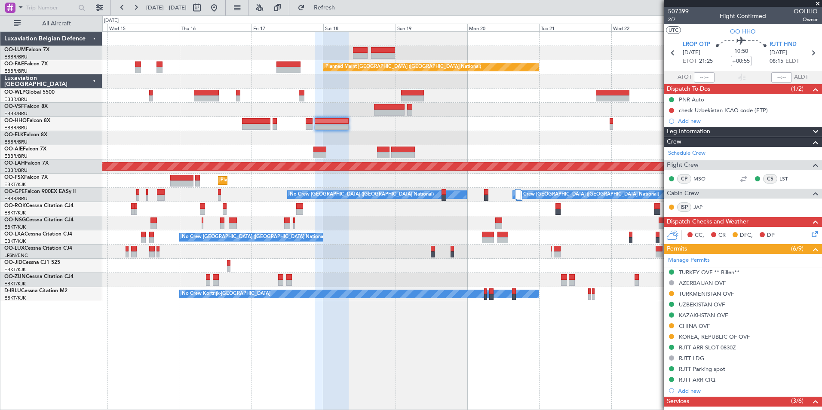
scroll to position [129, 0]
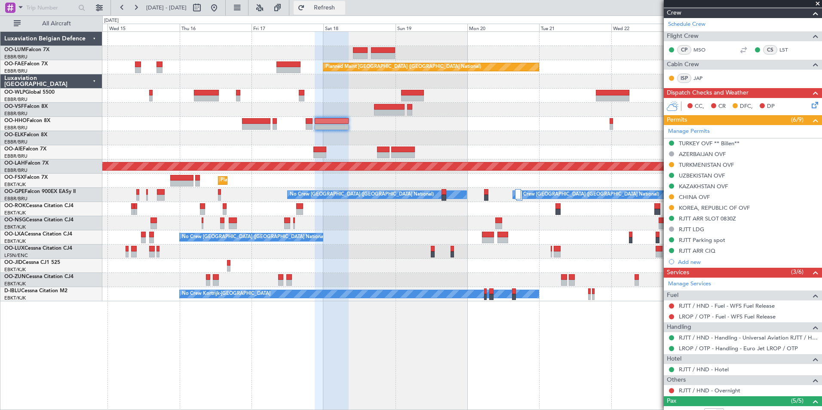
click at [343, 8] on span "Refresh" at bounding box center [325, 8] width 36 height 6
click at [360, 354] on div "Owner Melsbroek Air Base Planned Maint [GEOGRAPHIC_DATA]-[GEOGRAPHIC_DATA] Plan…" at bounding box center [462, 220] width 720 height 379
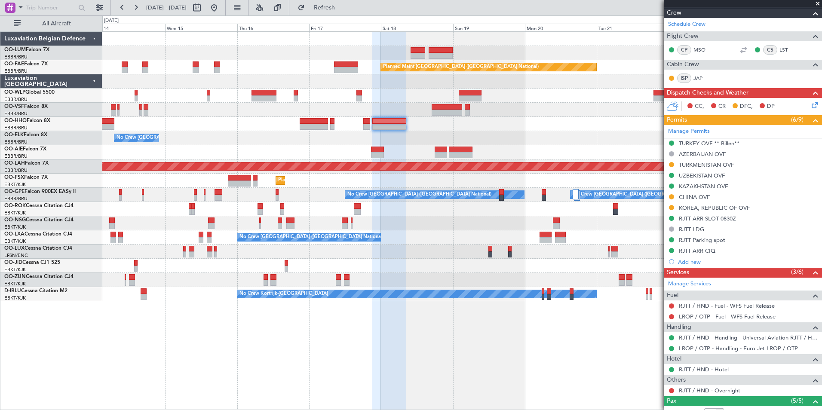
click at [340, 330] on div "Owner Melsbroek Air Base Planned Maint [GEOGRAPHIC_DATA] ([GEOGRAPHIC_DATA]) Ow…" at bounding box center [462, 220] width 720 height 379
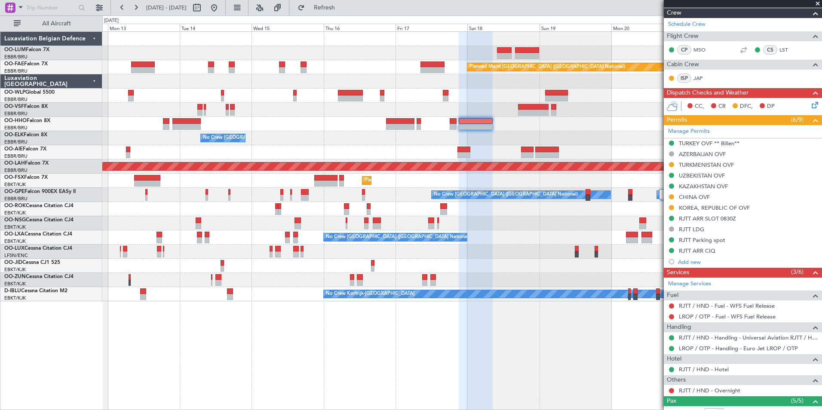
click at [312, 356] on div "AOG Maint [GEOGRAPHIC_DATA] Planned Maint [GEOGRAPHIC_DATA] ([GEOGRAPHIC_DATA])…" at bounding box center [462, 220] width 720 height 379
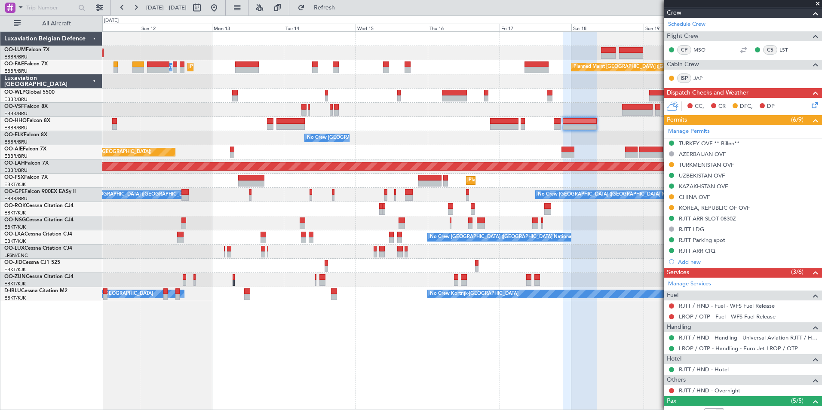
click at [282, 353] on div "AOG Maint [GEOGRAPHIC_DATA] Planned Maint [GEOGRAPHIC_DATA] ([GEOGRAPHIC_DATA])…" at bounding box center [462, 220] width 720 height 379
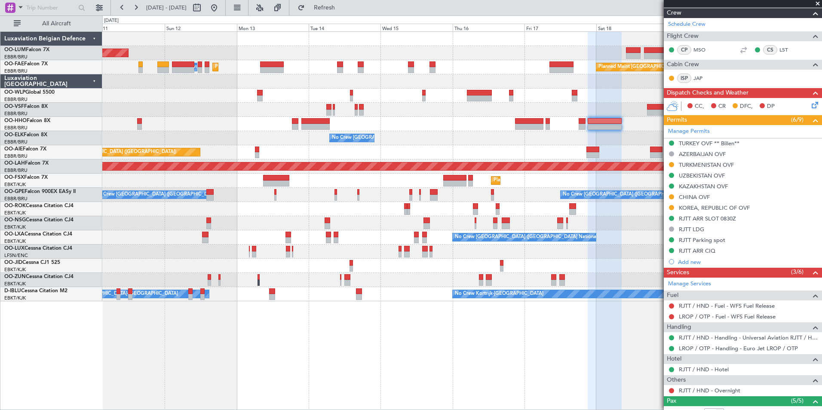
click at [337, 367] on div "AOG Maint [GEOGRAPHIC_DATA] Planned Maint [GEOGRAPHIC_DATA] ([GEOGRAPHIC_DATA])…" at bounding box center [462, 220] width 720 height 379
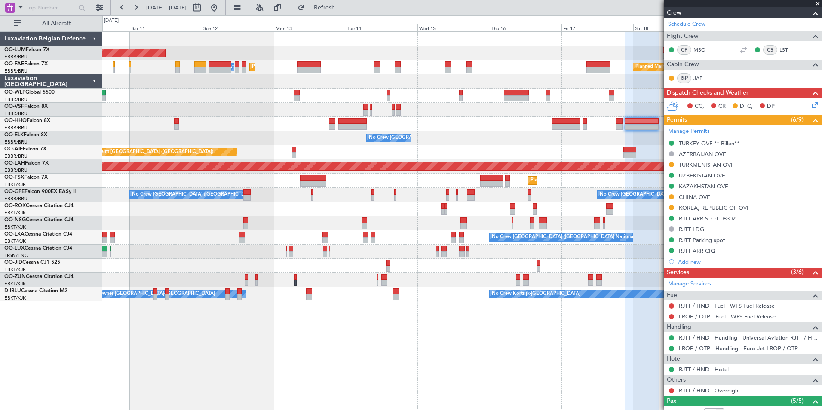
click at [369, 372] on div "AOG Maint [GEOGRAPHIC_DATA] Planned Maint [GEOGRAPHIC_DATA] ([GEOGRAPHIC_DATA])…" at bounding box center [462, 220] width 720 height 379
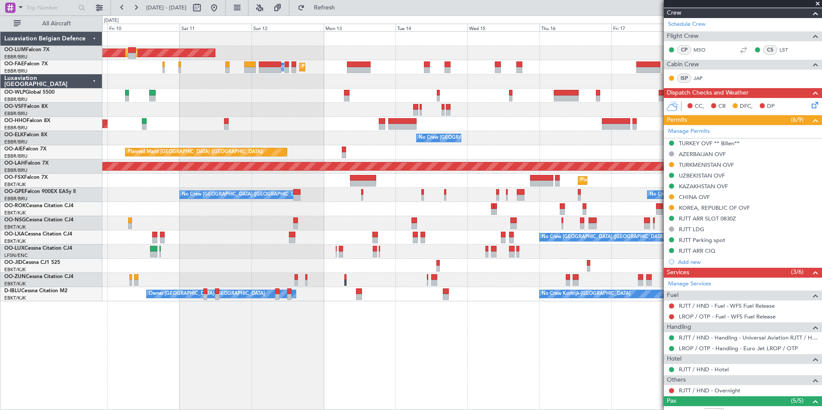
click at [407, 369] on div "AOG Maint [GEOGRAPHIC_DATA] Planned Maint [GEOGRAPHIC_DATA] ([GEOGRAPHIC_DATA])…" at bounding box center [462, 220] width 720 height 379
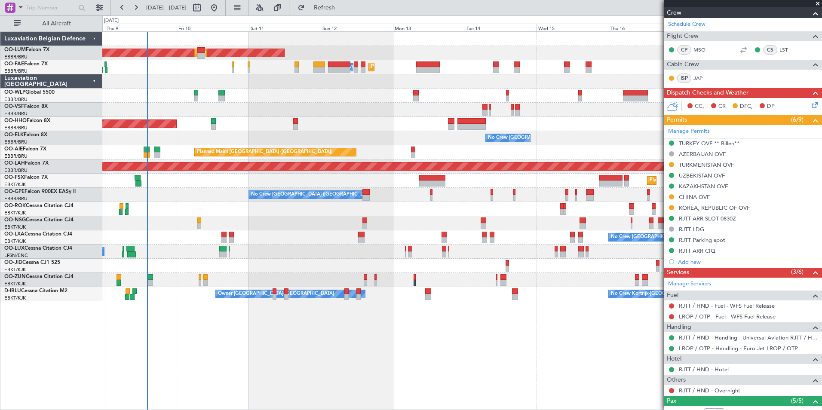
click at [386, 368] on div "AOG Maint [GEOGRAPHIC_DATA] Planned Maint [GEOGRAPHIC_DATA] ([GEOGRAPHIC_DATA])…" at bounding box center [462, 220] width 720 height 379
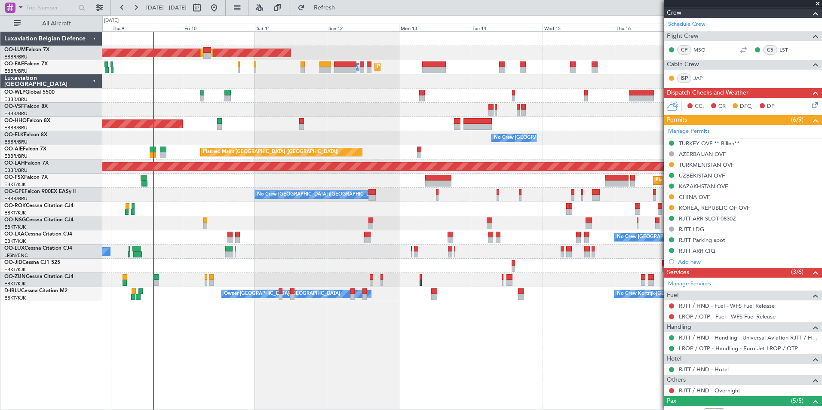
click at [347, 371] on div "AOG Maint [GEOGRAPHIC_DATA] Planned Maint [GEOGRAPHIC_DATA] ([GEOGRAPHIC_DATA])…" at bounding box center [462, 220] width 720 height 379
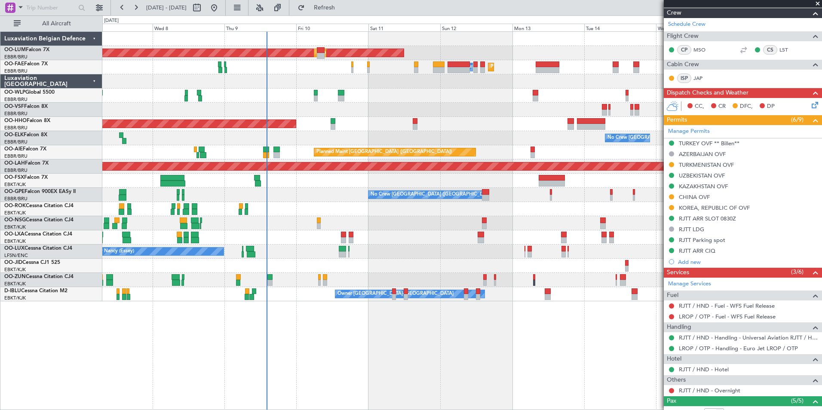
click at [315, 86] on div "AOG Maint [GEOGRAPHIC_DATA] Planned Maint [GEOGRAPHIC_DATA] ([GEOGRAPHIC_DATA])…" at bounding box center [462, 167] width 720 height 270
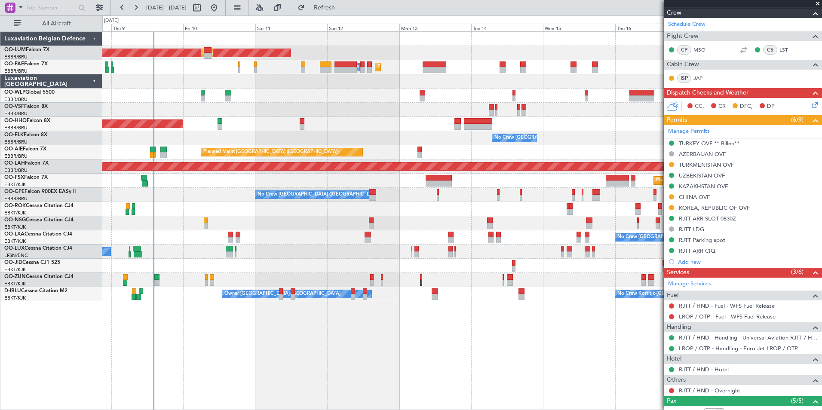
click at [200, 94] on div "AOG Maint [GEOGRAPHIC_DATA] Planned Maint [GEOGRAPHIC_DATA] ([GEOGRAPHIC_DATA])…" at bounding box center [462, 167] width 720 height 270
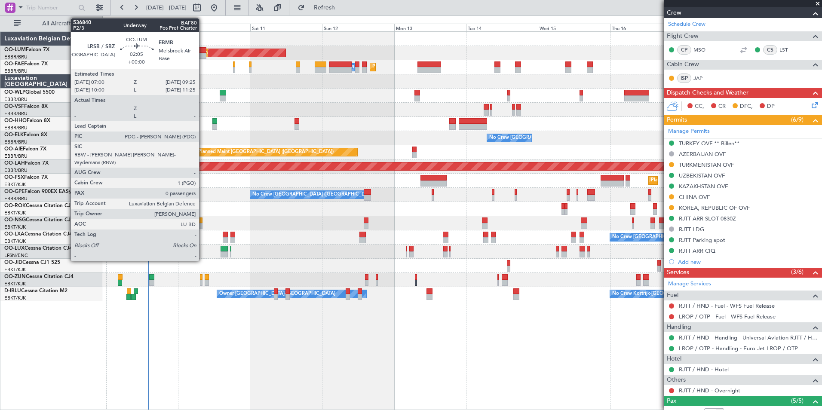
click at [203, 54] on div at bounding box center [202, 56] width 7 height 6
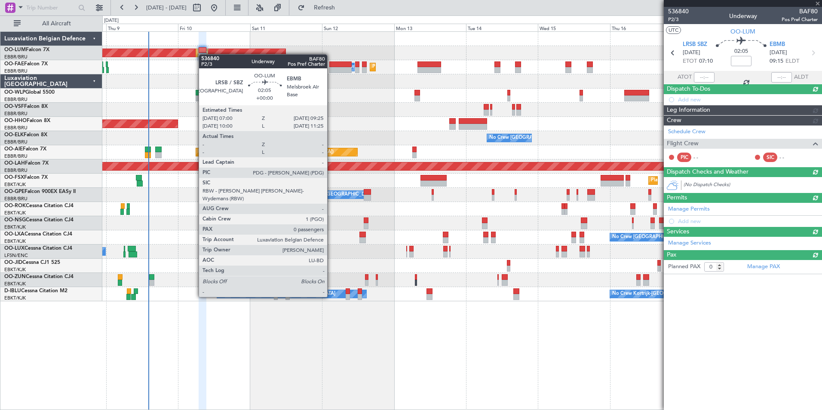
scroll to position [0, 0]
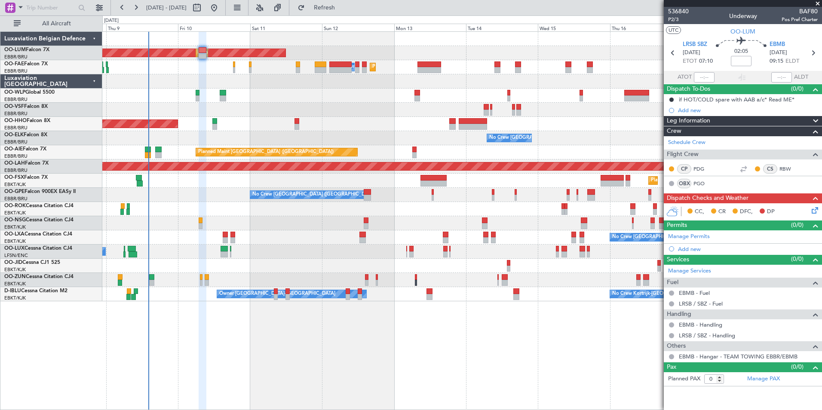
click at [266, 348] on div "AOG Maint [GEOGRAPHIC_DATA] Planned Maint [GEOGRAPHIC_DATA] ([GEOGRAPHIC_DATA])…" at bounding box center [462, 220] width 720 height 379
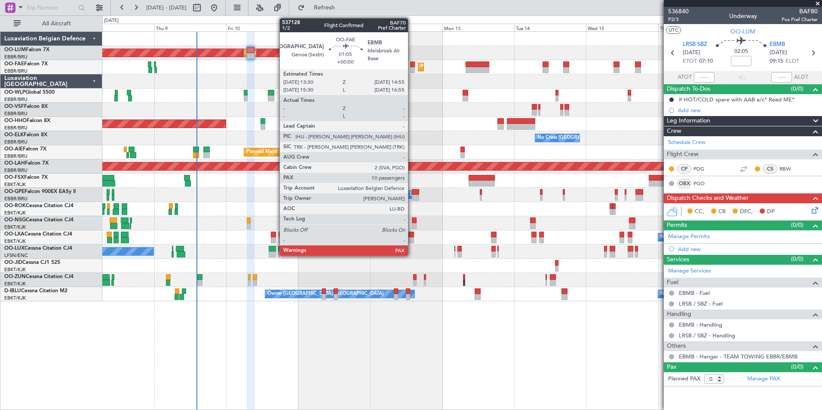
click at [412, 64] on div at bounding box center [412, 65] width 4 height 6
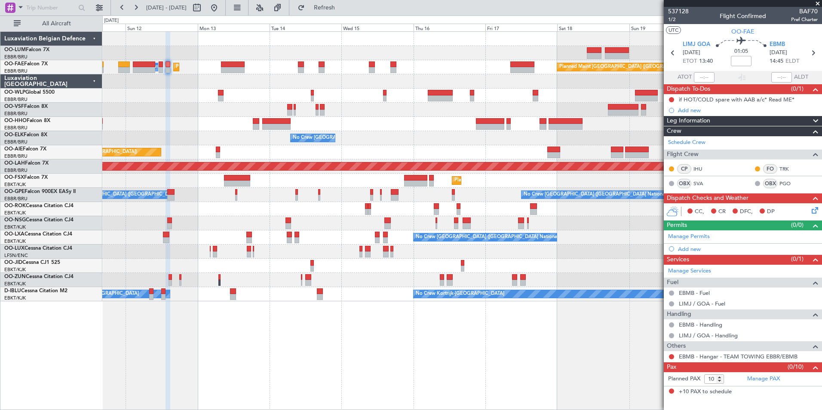
click at [165, 79] on div "Planned Maint [GEOGRAPHIC_DATA] ([GEOGRAPHIC_DATA] National) AOG Maint [GEOGRAP…" at bounding box center [462, 167] width 720 height 270
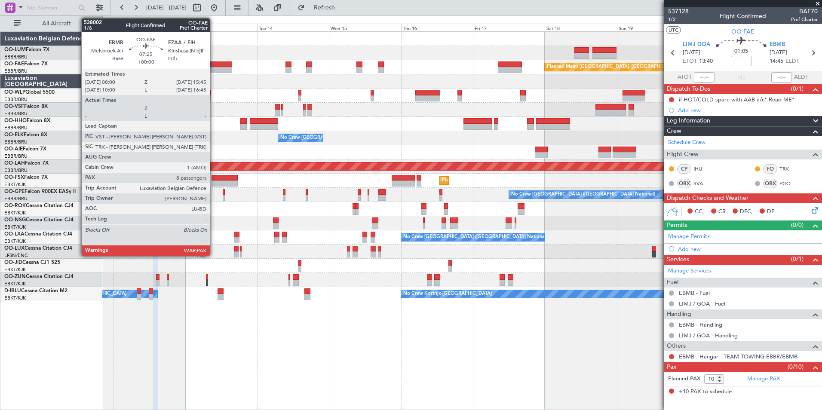
click at [214, 65] on div at bounding box center [221, 65] width 24 height 6
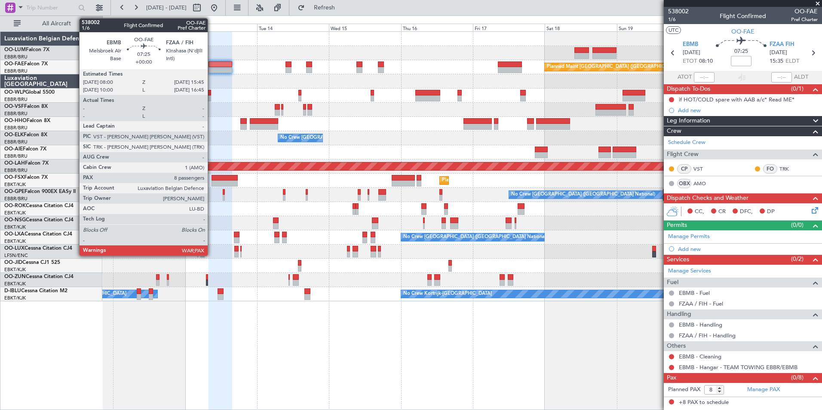
click at [212, 62] on div at bounding box center [221, 65] width 24 height 6
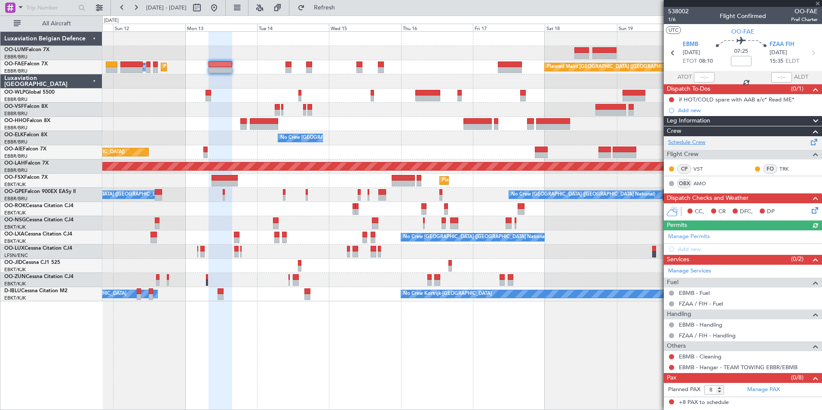
click at [701, 144] on link "Schedule Crew" at bounding box center [686, 142] width 37 height 9
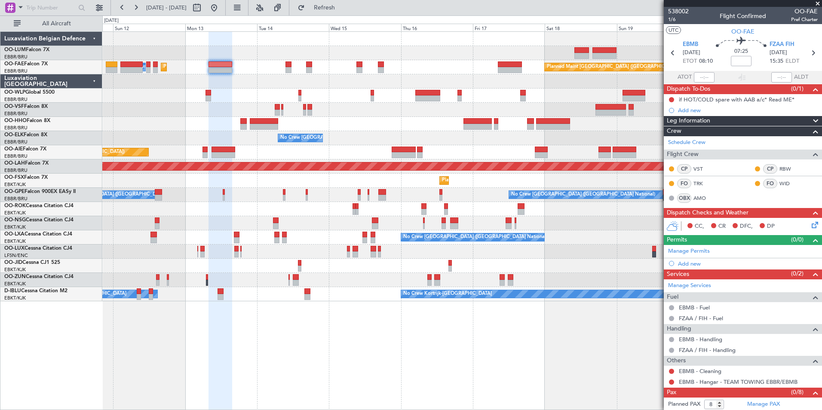
drag, startPoint x: 352, startPoint y: 7, endPoint x: 382, endPoint y: 17, distance: 31.3
click at [343, 7] on span "Refresh" at bounding box center [325, 8] width 36 height 6
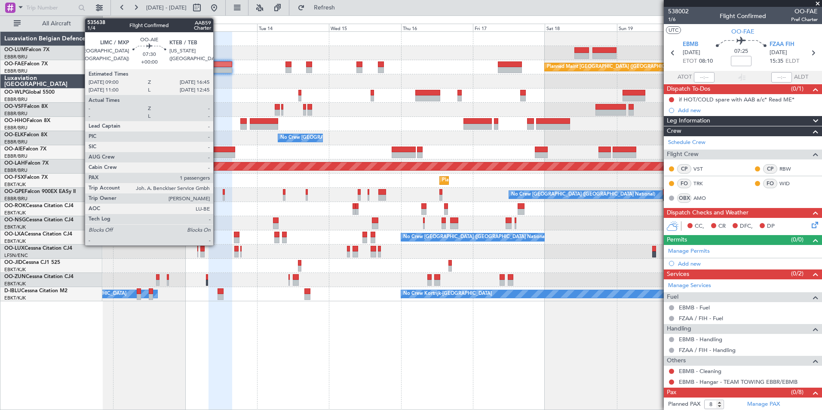
click at [217, 157] on div at bounding box center [224, 155] width 24 height 6
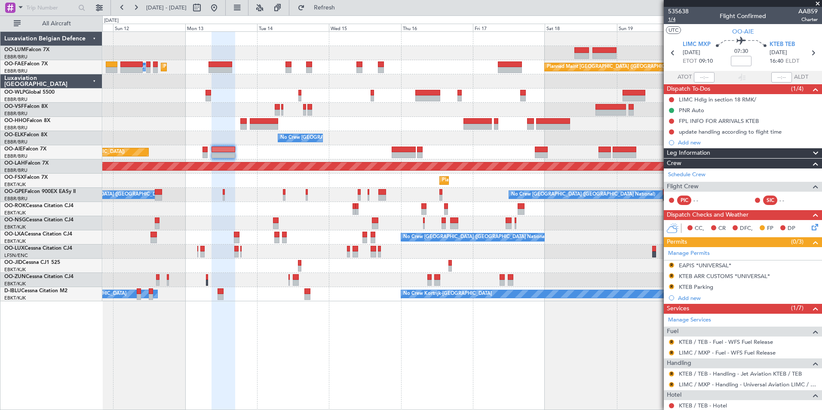
click at [677, 20] on span "1/4" at bounding box center [678, 19] width 21 height 7
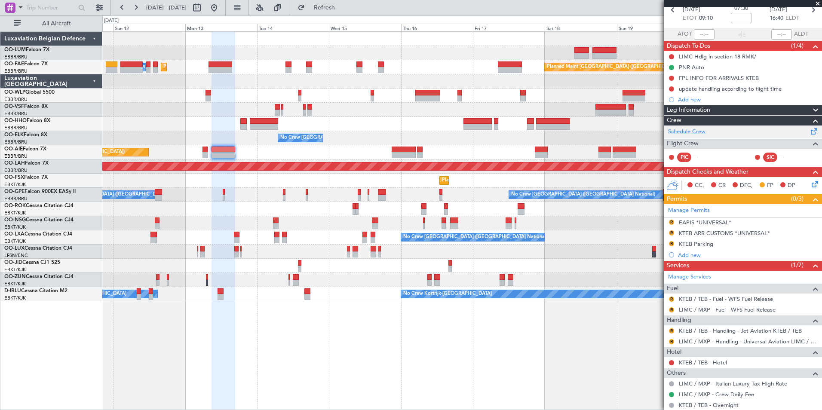
click at [704, 133] on link "Schedule Crew" at bounding box center [686, 132] width 37 height 9
click at [343, 5] on span "Refresh" at bounding box center [325, 8] width 36 height 6
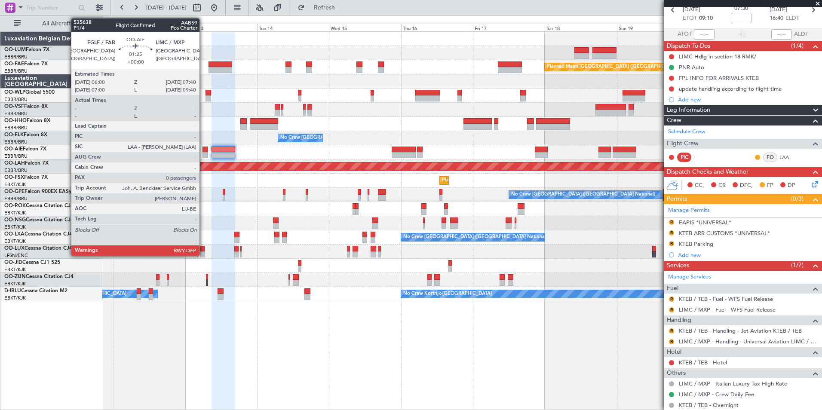
click at [203, 154] on div at bounding box center [205, 155] width 5 height 6
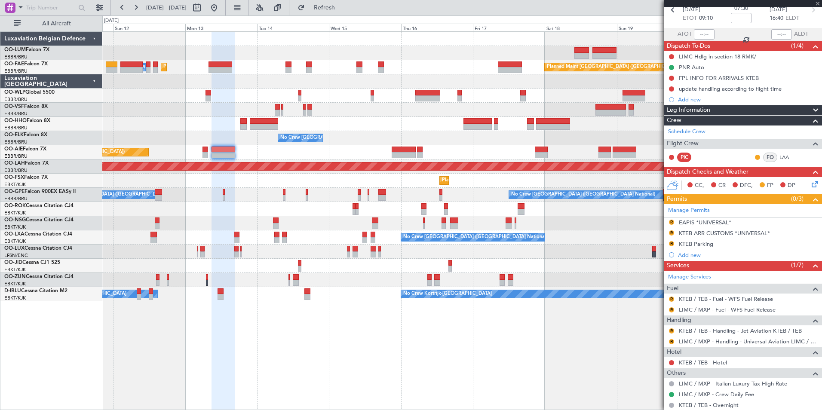
scroll to position [0, 0]
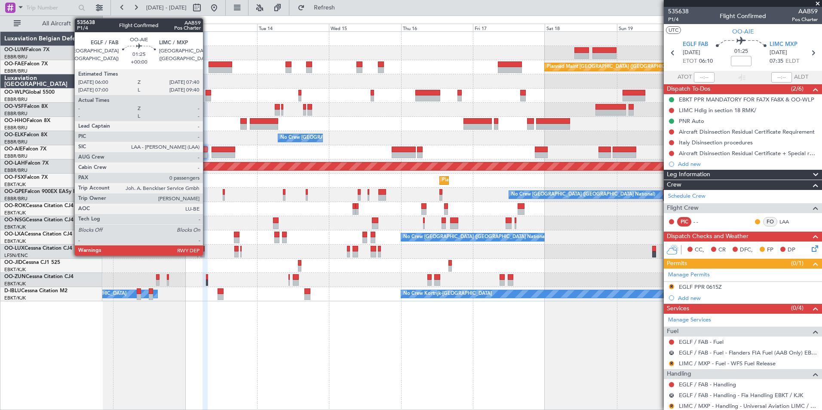
click at [207, 148] on div at bounding box center [205, 150] width 5 height 6
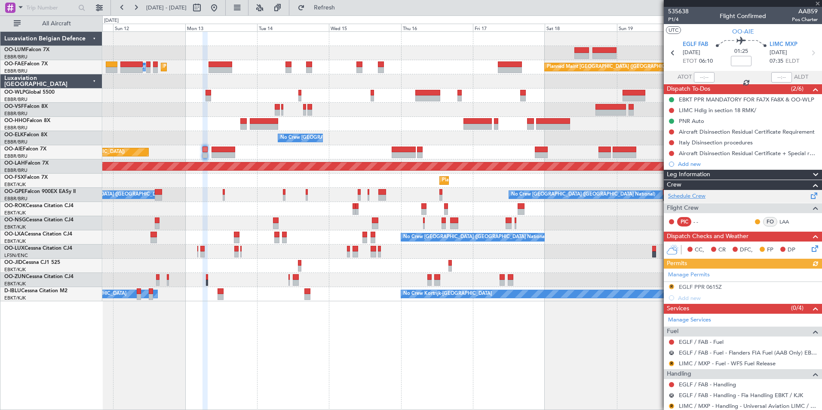
click at [692, 194] on link "Schedule Crew" at bounding box center [686, 196] width 37 height 9
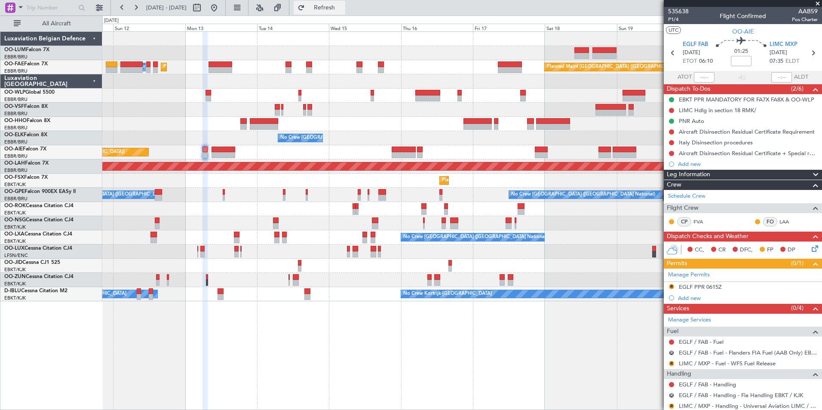
click at [343, 8] on span "Refresh" at bounding box center [325, 8] width 36 height 6
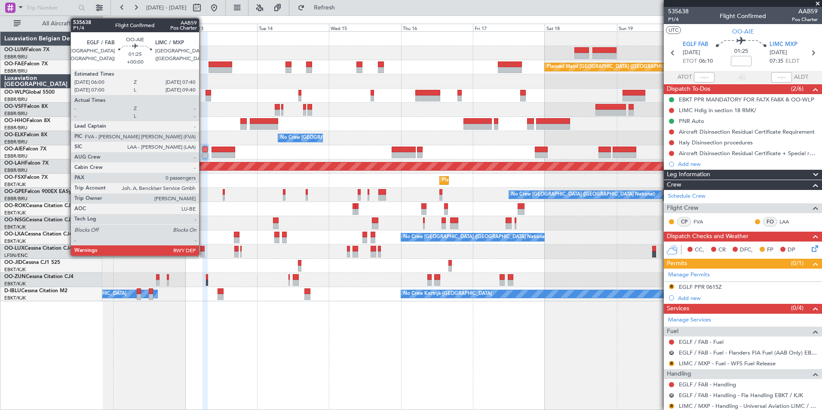
click at [204, 148] on div at bounding box center [205, 150] width 5 height 6
click at [206, 151] on div at bounding box center [205, 150] width 5 height 6
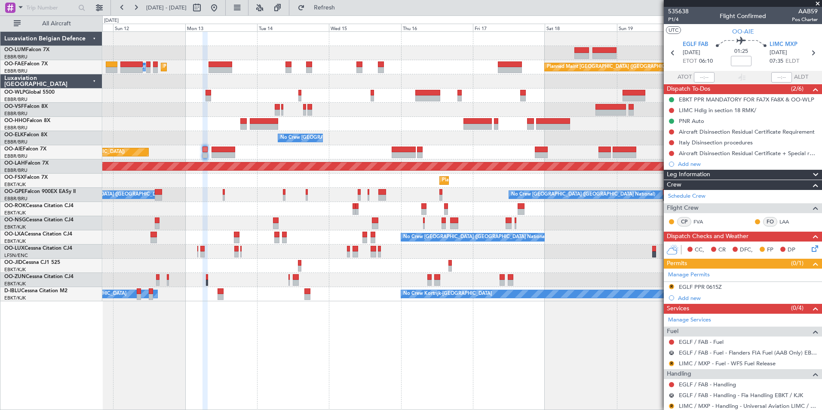
click at [201, 149] on div "Planned Maint [GEOGRAPHIC_DATA] ([GEOGRAPHIC_DATA])" at bounding box center [462, 152] width 720 height 14
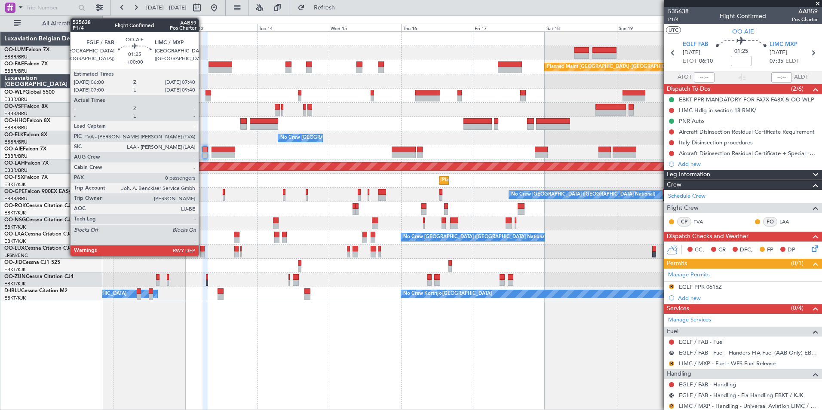
click at [203, 149] on div at bounding box center [205, 150] width 5 height 6
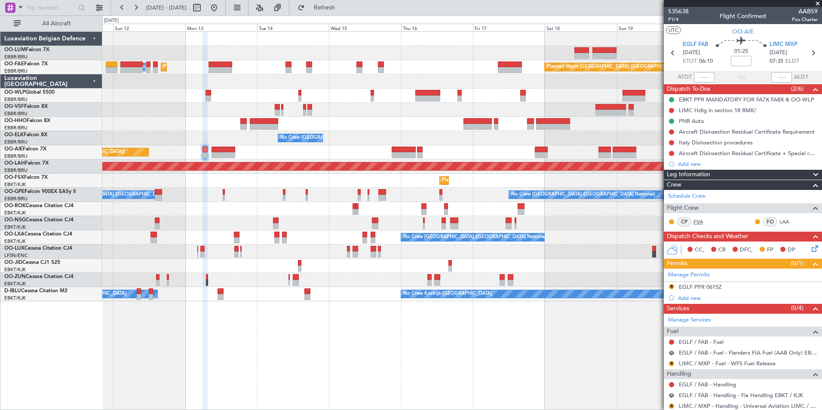
click at [703, 219] on link "FVA" at bounding box center [703, 222] width 19 height 8
click at [676, 192] on link "Schedule Crew" at bounding box center [686, 196] width 37 height 9
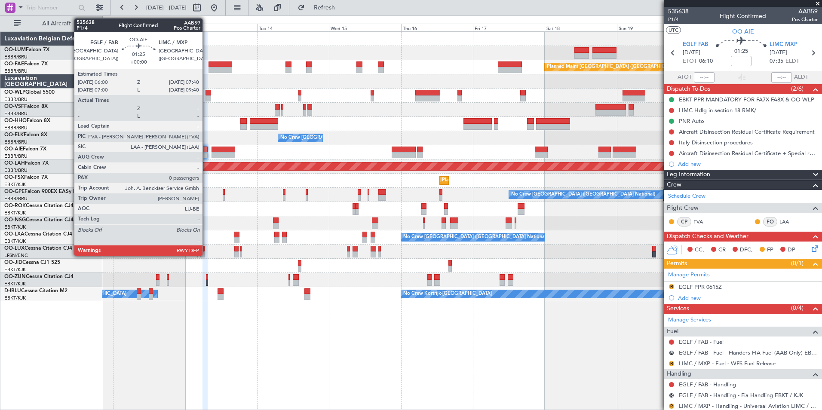
click at [206, 155] on div at bounding box center [205, 155] width 5 height 6
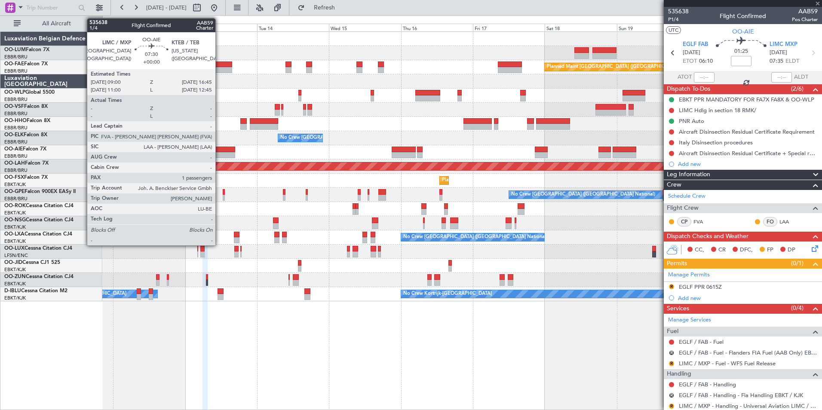
click at [219, 152] on div at bounding box center [224, 155] width 24 height 6
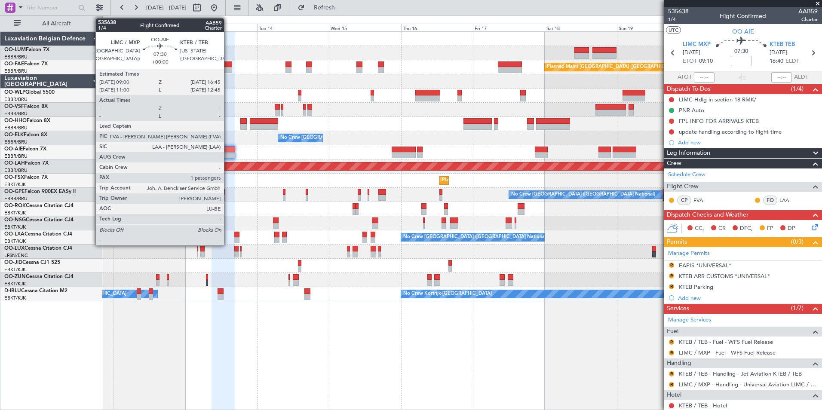
click at [228, 154] on div at bounding box center [224, 155] width 24 height 6
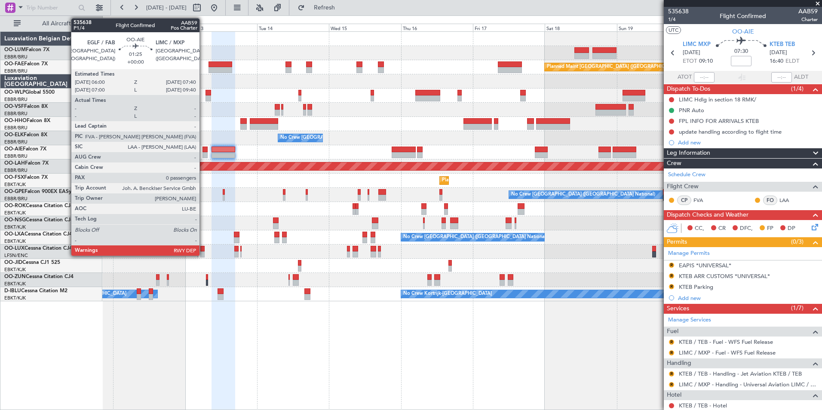
click at [203, 149] on div at bounding box center [205, 150] width 5 height 6
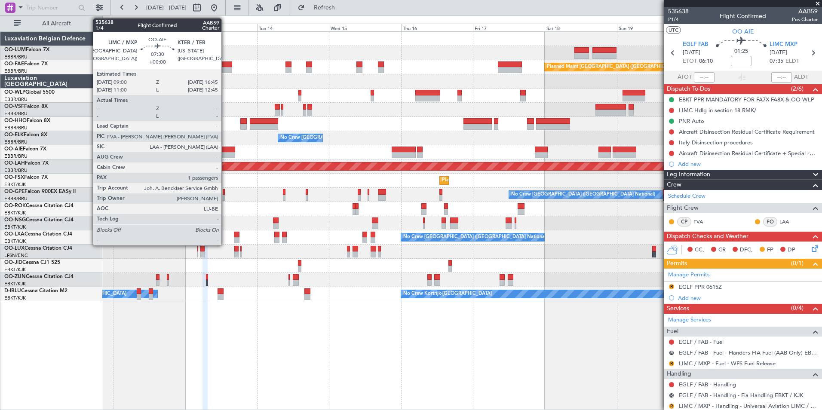
click at [225, 152] on div at bounding box center [224, 155] width 24 height 6
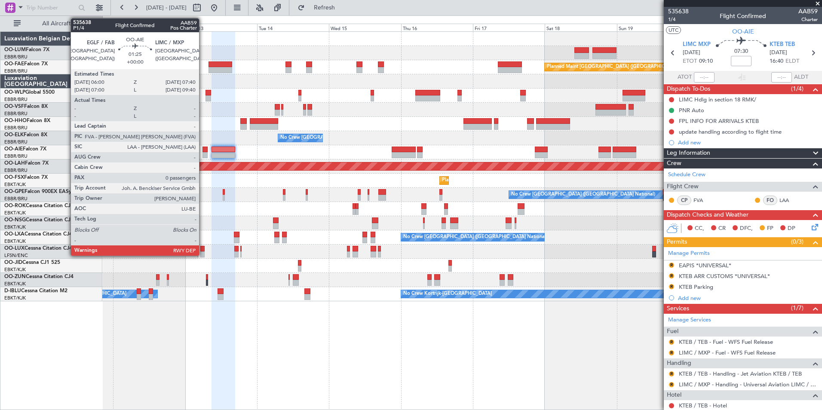
click at [203, 149] on div at bounding box center [205, 150] width 5 height 6
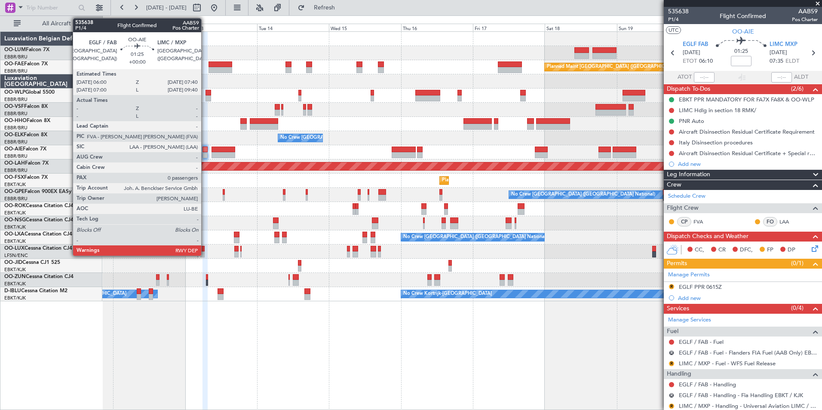
click at [205, 151] on div at bounding box center [205, 150] width 5 height 6
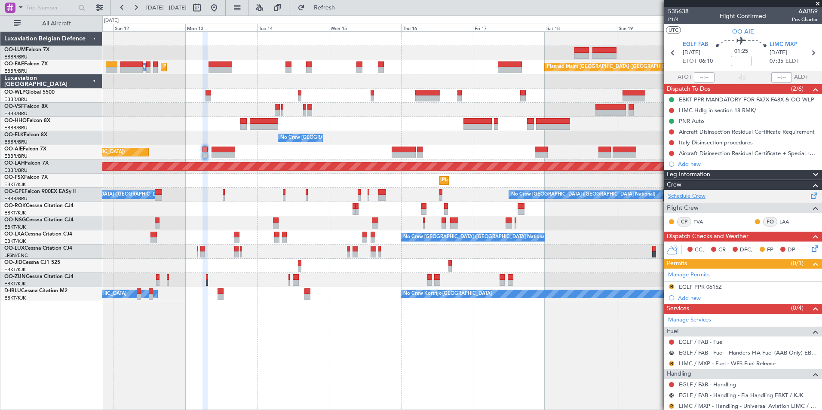
click at [701, 197] on link "Schedule Crew" at bounding box center [686, 196] width 37 height 9
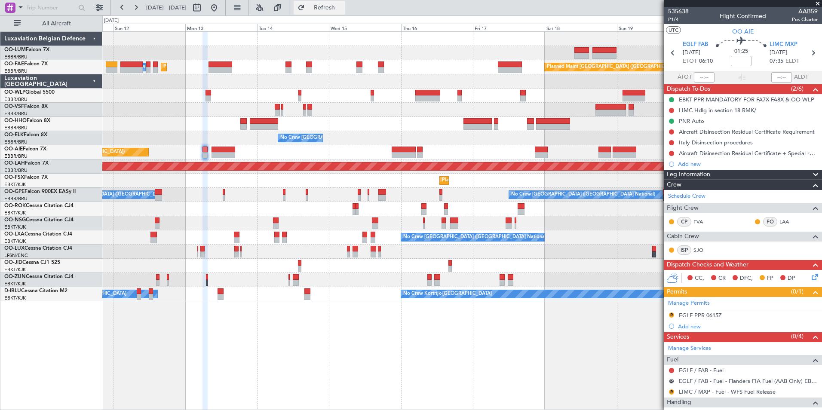
click at [343, 7] on span "Refresh" at bounding box center [325, 8] width 36 height 6
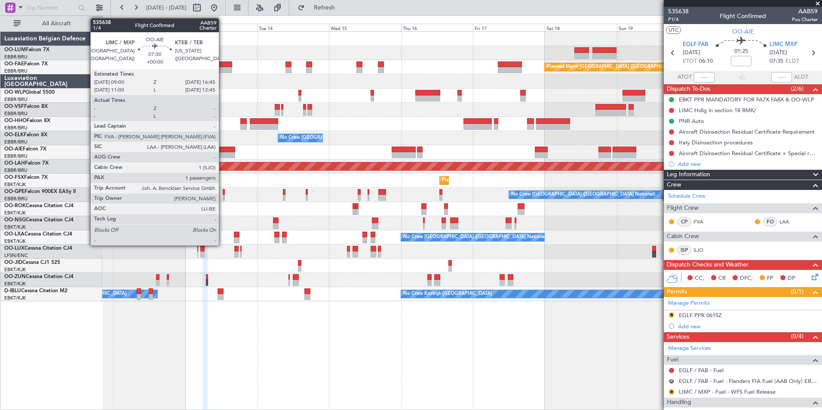
click at [223, 151] on div at bounding box center [224, 150] width 24 height 6
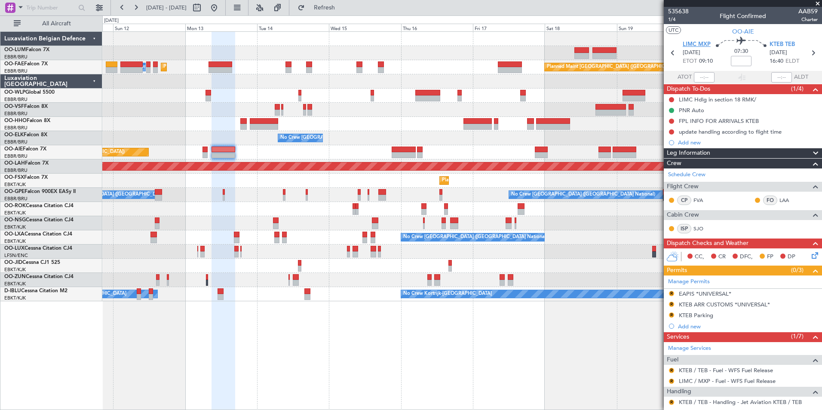
click at [707, 45] on span "LIMC MXP" at bounding box center [697, 44] width 28 height 9
click at [205, 339] on div "Planned Maint [GEOGRAPHIC_DATA] ([GEOGRAPHIC_DATA] National) AOG Maint [GEOGRAP…" at bounding box center [462, 220] width 720 height 379
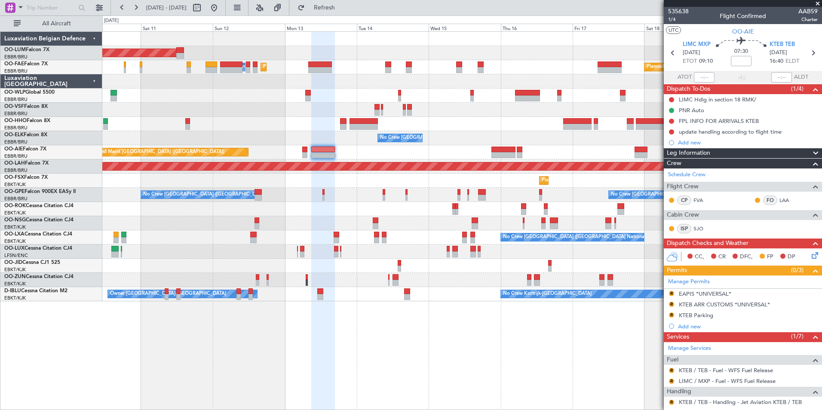
click at [271, 368] on div "AOG Maint Sibiu Planned Maint Brussels (Brussels National) Planned Maint Melsbr…" at bounding box center [462, 220] width 720 height 379
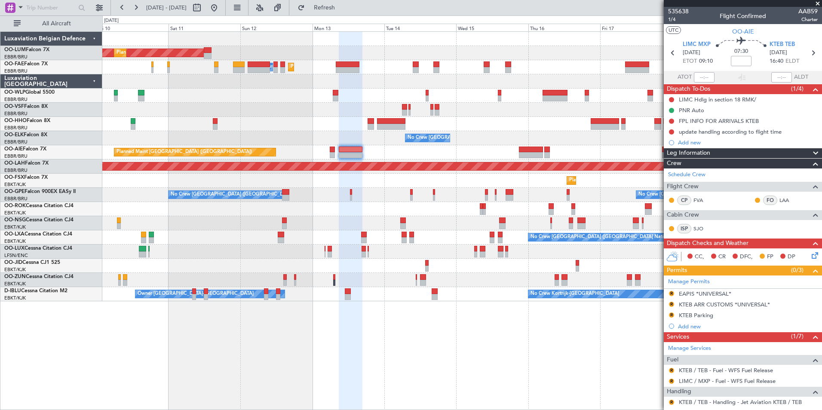
click at [206, 346] on div "AOG Maint Sibiu Planned Maint Brussels (Brussels National) Planned Maint Melsbr…" at bounding box center [462, 220] width 720 height 379
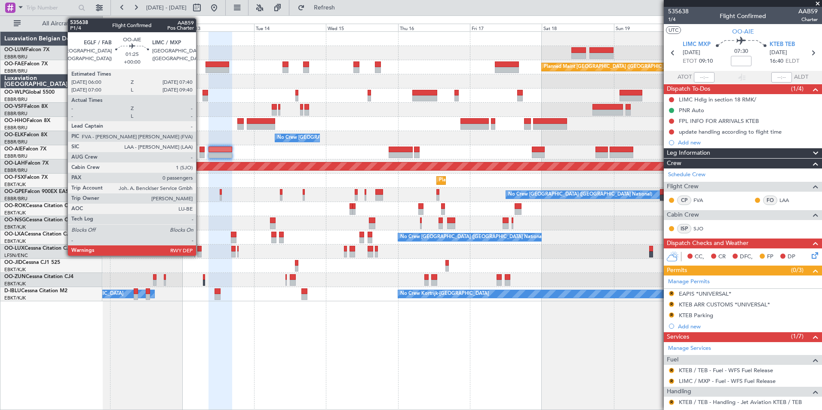
click at [200, 151] on div at bounding box center [202, 150] width 5 height 6
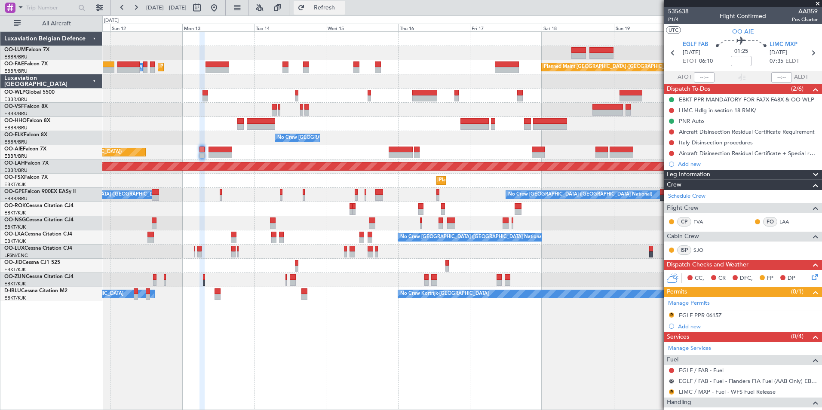
click at [343, 8] on span "Refresh" at bounding box center [325, 8] width 36 height 6
click at [288, 297] on div "No Crew Kortrijk-Wevelgem Owner Kortrijk-Wevelgem No Crew" at bounding box center [462, 294] width 720 height 14
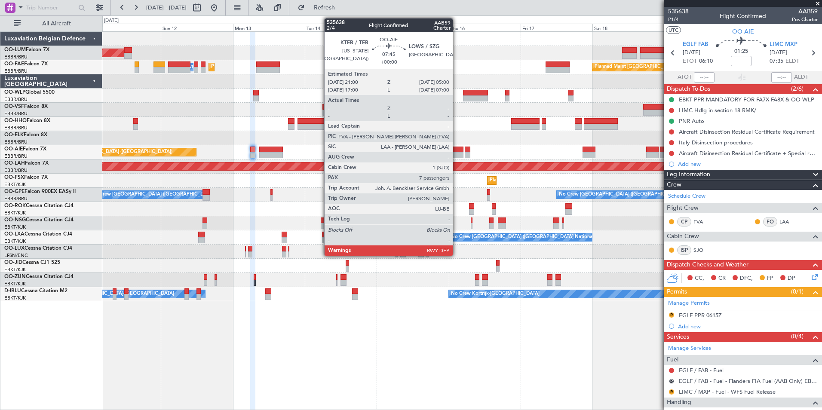
click at [457, 153] on div at bounding box center [452, 155] width 24 height 6
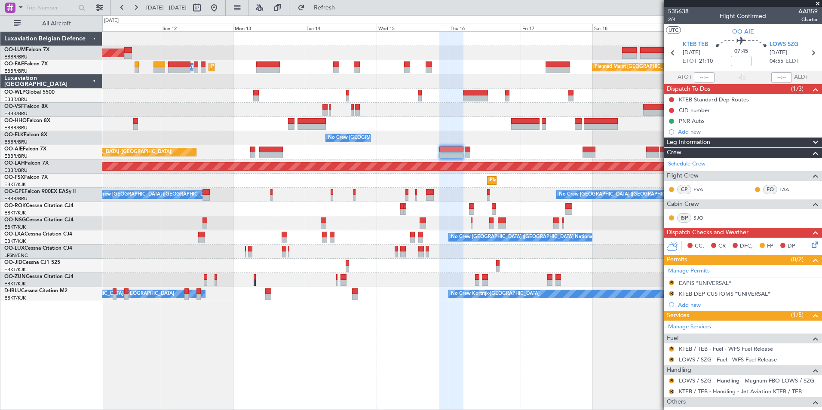
click at [583, 358] on div "AOG Maint Sibiu Planned Maint Brussels (Brussels National) Planned Maint Brusse…" at bounding box center [462, 220] width 720 height 379
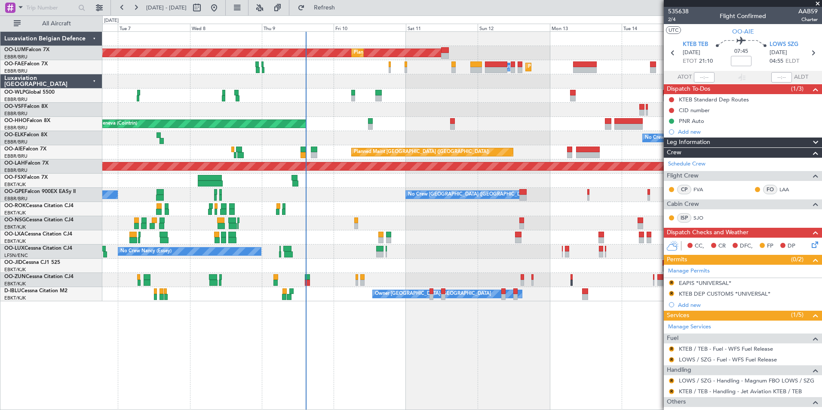
click at [416, 362] on div "AOG Maint Sibiu Planned Maint Brussels (Brussels National) Planned Maint Brusse…" at bounding box center [462, 220] width 720 height 379
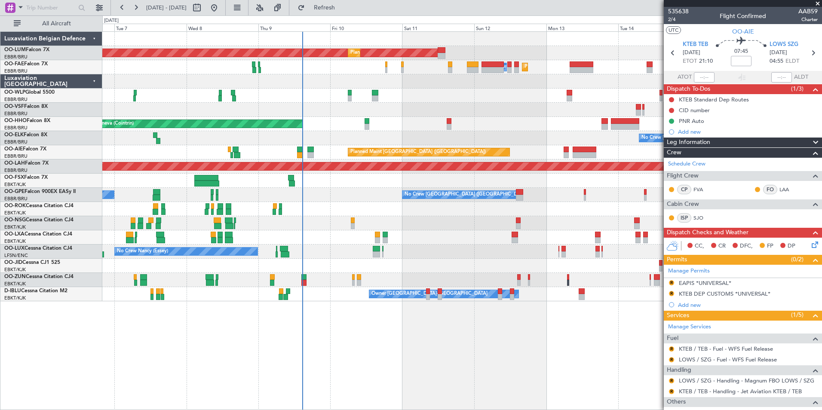
click at [387, 380] on div "AOG Maint Sibiu Planned Maint Brussels (Brussels National) Planned Maint Brusse…" at bounding box center [462, 220] width 720 height 379
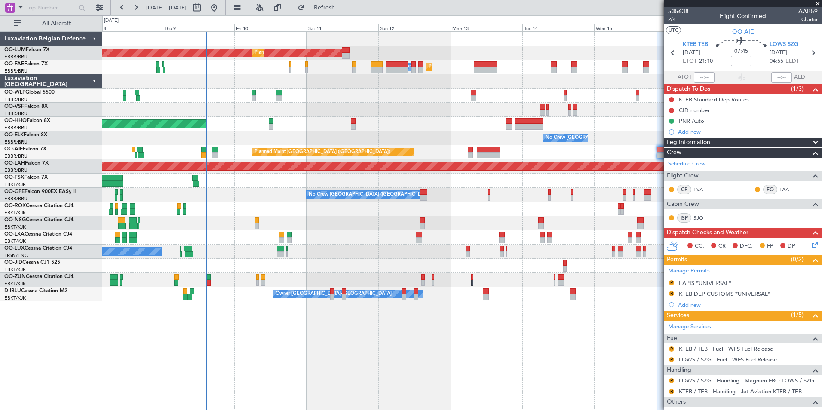
click at [300, 368] on div "AOG Maint Sibiu Planned Maint Brussels (Brussels National) Planned Maint Melsbr…" at bounding box center [462, 220] width 720 height 379
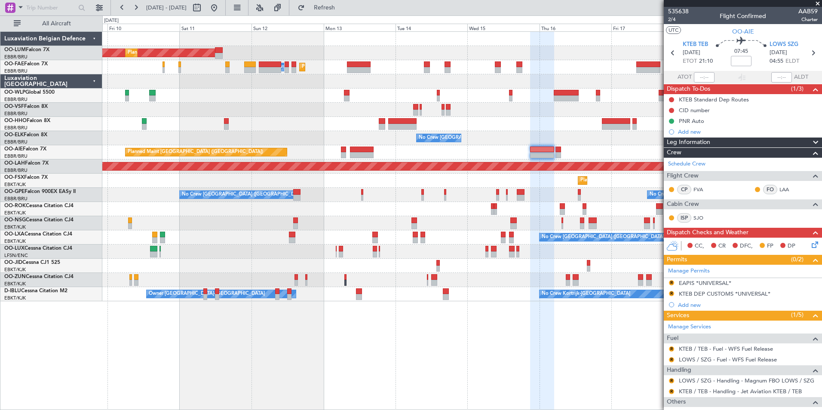
click at [125, 350] on div "AOG Maint Sibiu Planned Maint Brussels (Brussels National) Planned Maint Melsbr…" at bounding box center [462, 220] width 720 height 379
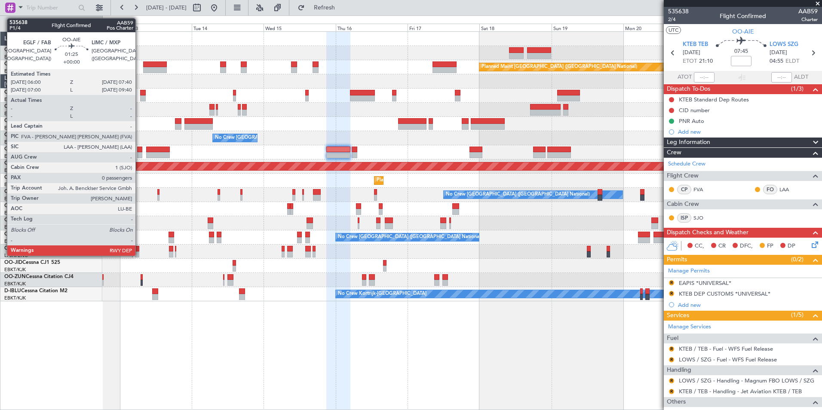
click at [139, 150] on div at bounding box center [139, 150] width 5 height 6
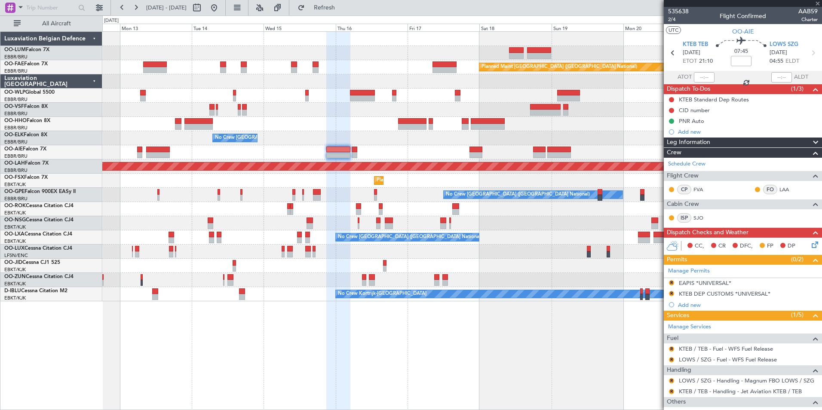
type input "0"
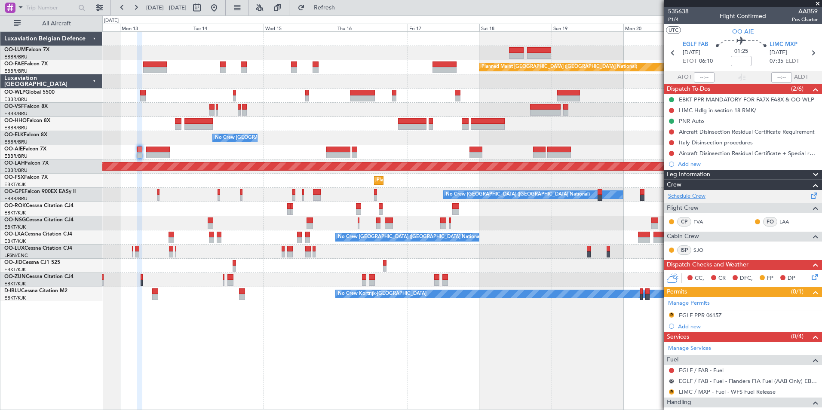
click at [698, 195] on link "Schedule Crew" at bounding box center [686, 196] width 37 height 9
click at [286, 193] on div "Planned Maint Nurnberg No Crew Brussels (Brussels National) No Crew Brussels (B…" at bounding box center [462, 195] width 720 height 14
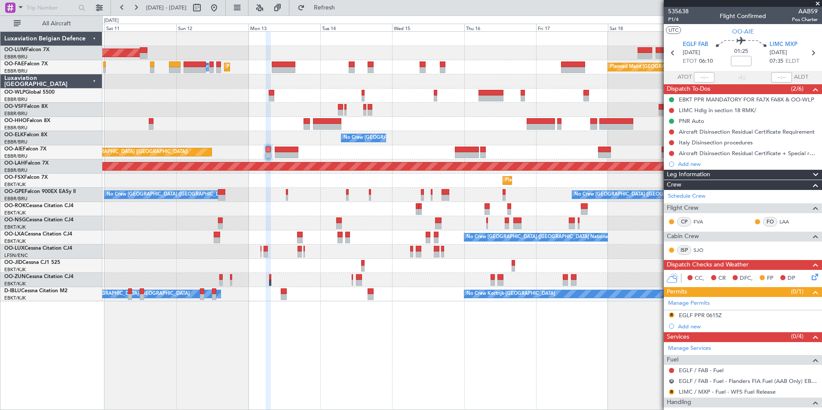
click at [591, 343] on div "AOG Maint Sibiu Planned Maint Brussels (Brussels National) Planned Maint Brusse…" at bounding box center [462, 220] width 720 height 379
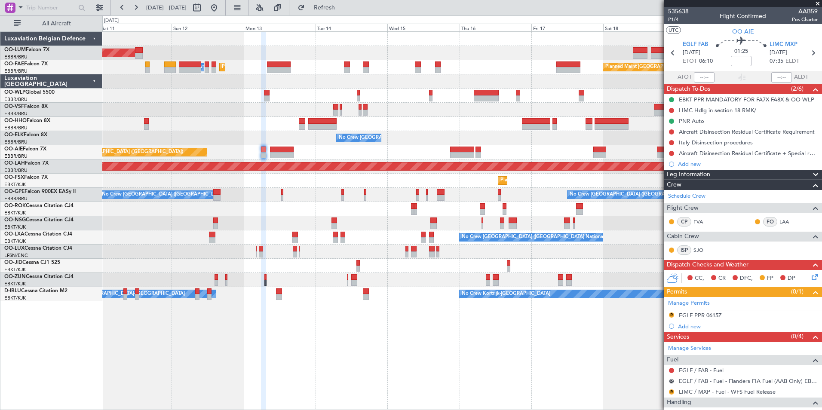
click at [398, 345] on div "AOG Maint Sibiu Planned Maint Brussels (Brussels National) Planned Maint Brusse…" at bounding box center [462, 220] width 720 height 379
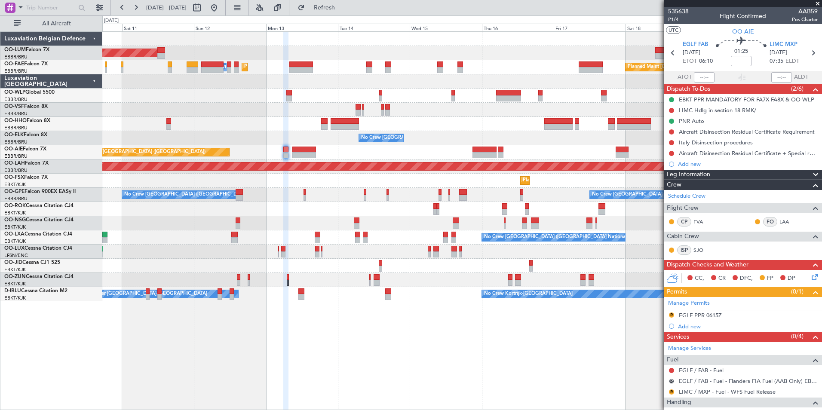
click at [335, 349] on div "AOG Maint Sibiu Planned Maint Brussels (Brussels National) Planned Maint Brusse…" at bounding box center [462, 220] width 720 height 379
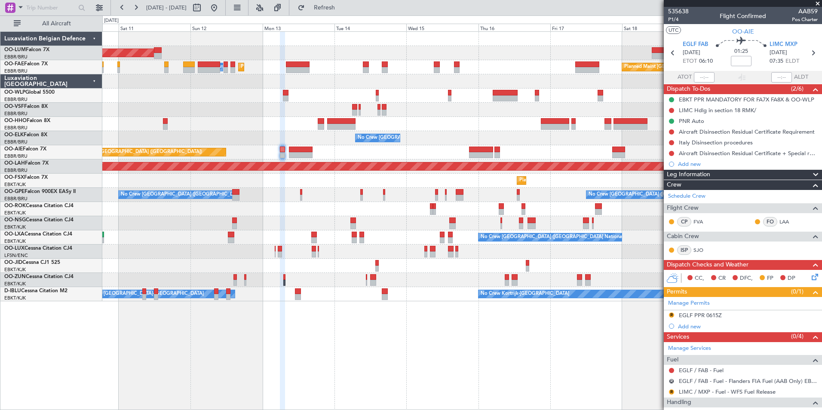
click at [357, 293] on div "No Crew Kortrijk-Wevelgem Owner Kortrijk-Wevelgem" at bounding box center [462, 294] width 720 height 14
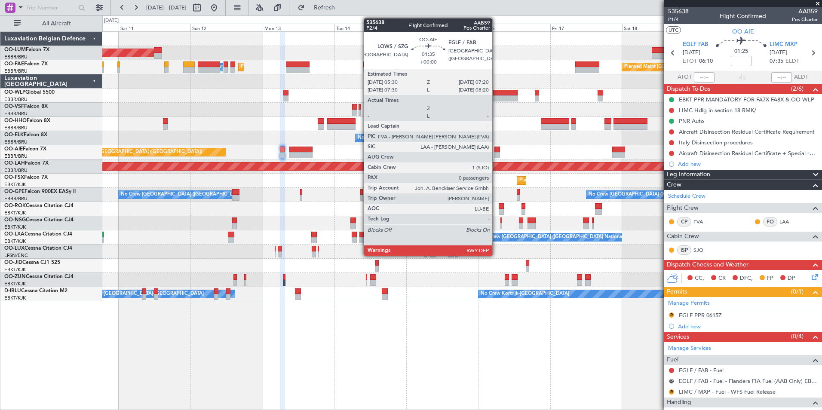
click at [496, 151] on div at bounding box center [498, 150] width 6 height 6
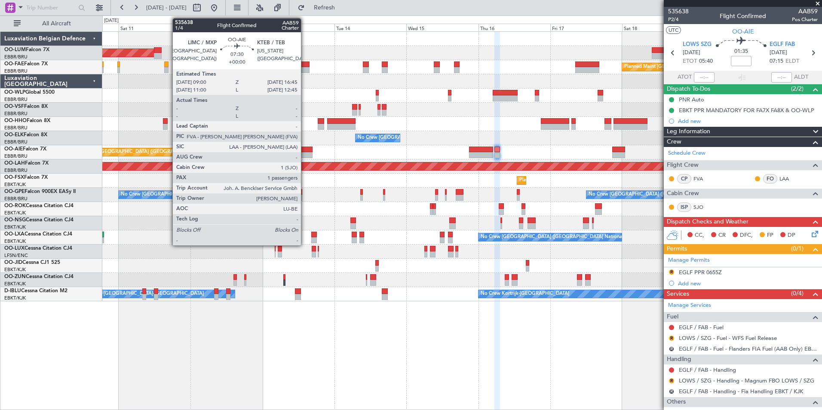
click at [305, 148] on div at bounding box center [301, 150] width 24 height 6
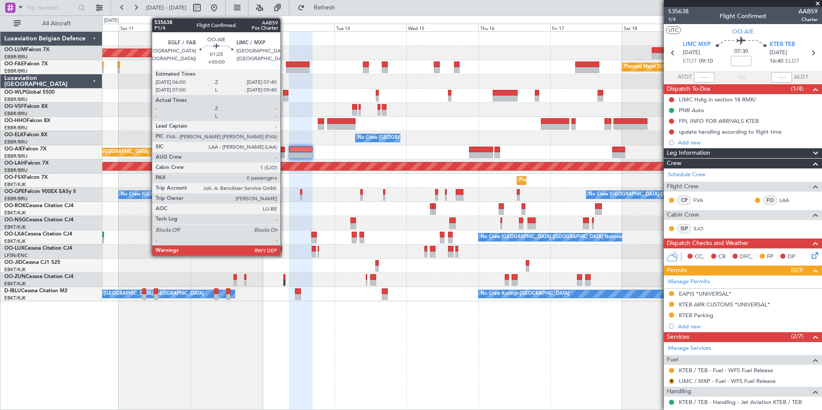
click at [284, 154] on div at bounding box center [282, 155] width 5 height 6
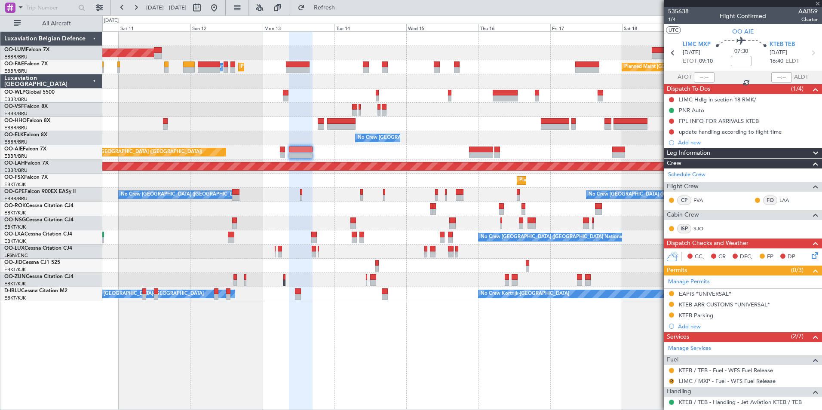
type input "0"
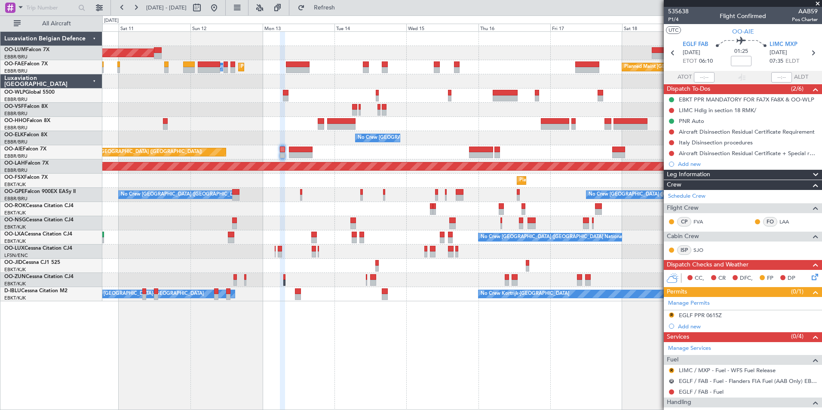
click at [480, 382] on div "AOG Maint [GEOGRAPHIC_DATA] Planned Maint [GEOGRAPHIC_DATA] ([GEOGRAPHIC_DATA])…" at bounding box center [462, 220] width 720 height 379
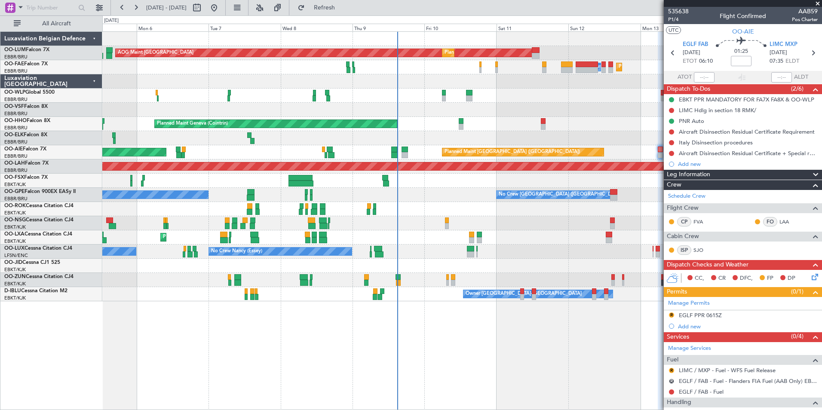
click at [450, 399] on div "AOG Maint [GEOGRAPHIC_DATA] Planned Maint [GEOGRAPHIC_DATA] ([GEOGRAPHIC_DATA])…" at bounding box center [462, 220] width 720 height 379
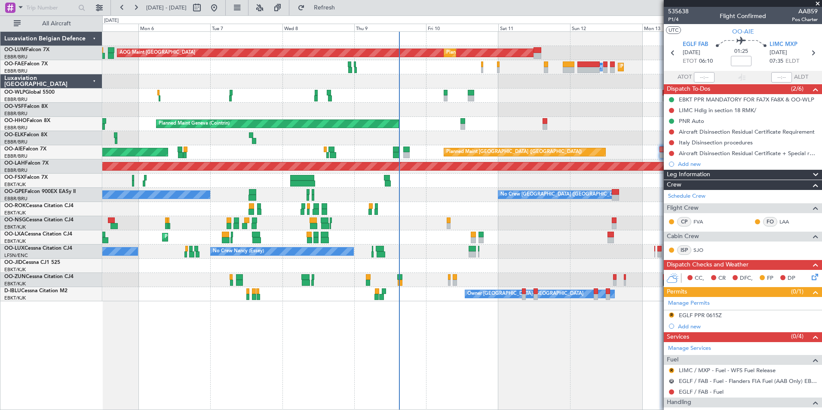
click at [303, 367] on div "AOG Maint [GEOGRAPHIC_DATA] Planned Maint [GEOGRAPHIC_DATA] ([GEOGRAPHIC_DATA])…" at bounding box center [462, 220] width 720 height 379
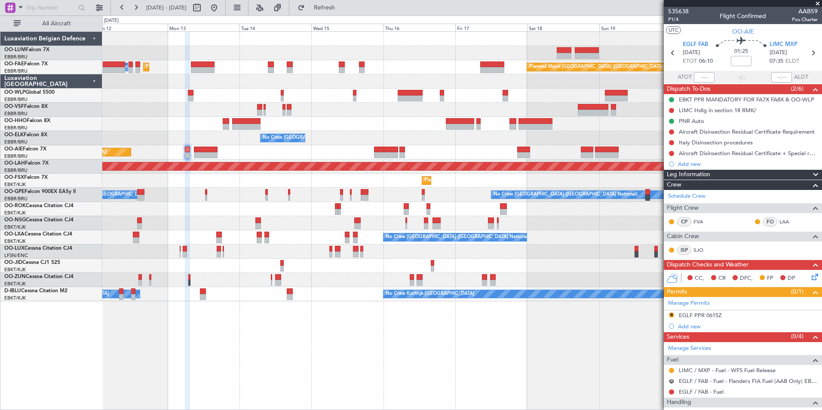
click at [131, 280] on div "Planned Maint [GEOGRAPHIC_DATA] ([GEOGRAPHIC_DATA] National) AOG Maint [GEOGRAP…" at bounding box center [462, 167] width 720 height 270
